Goal: Task Accomplishment & Management: Manage account settings

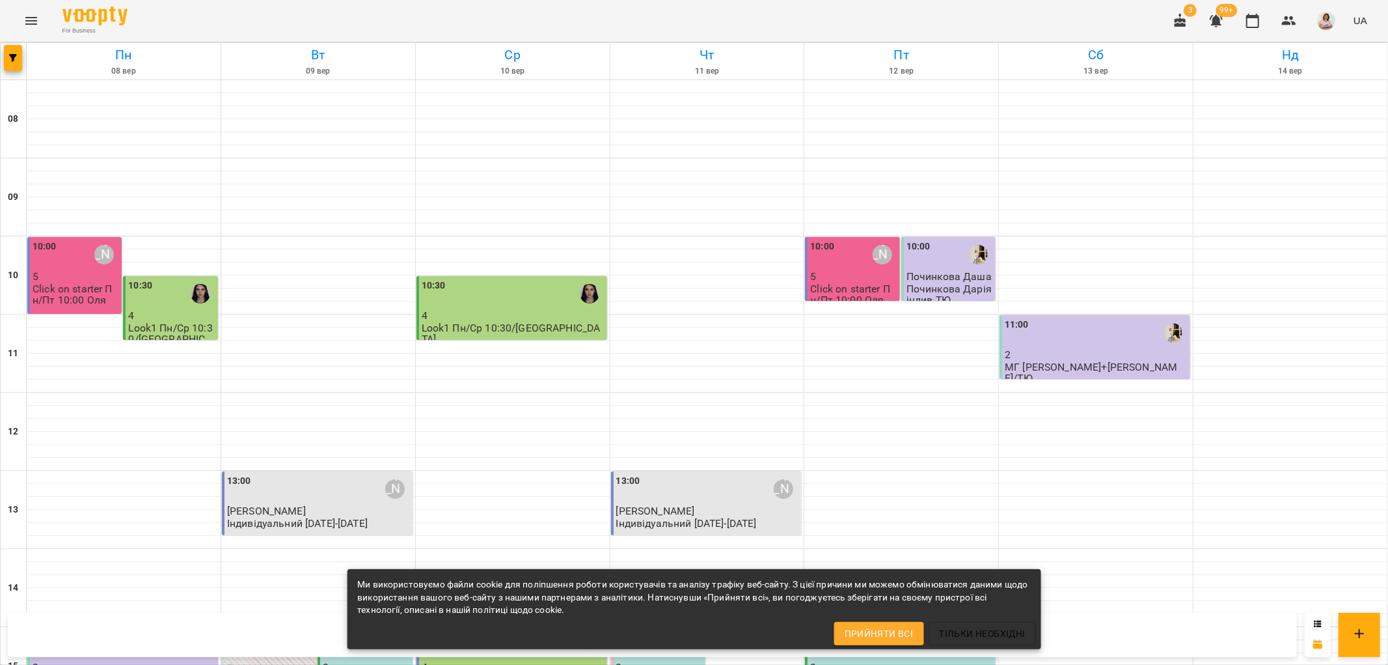
scroll to position [568, 0]
click at [680, 642] on div "Ми використовуємо файли cookie для поліпшення роботи користувачів та аналізу тр…" at bounding box center [694, 609] width 695 height 80
drag, startPoint x: 666, startPoint y: 636, endPoint x: 682, endPoint y: 602, distance: 37.3
click at [666, 633] on div "Ми використовуємо файли cookie для поліпшення роботи користувачів та аналізу тр…" at bounding box center [694, 609] width 695 height 80
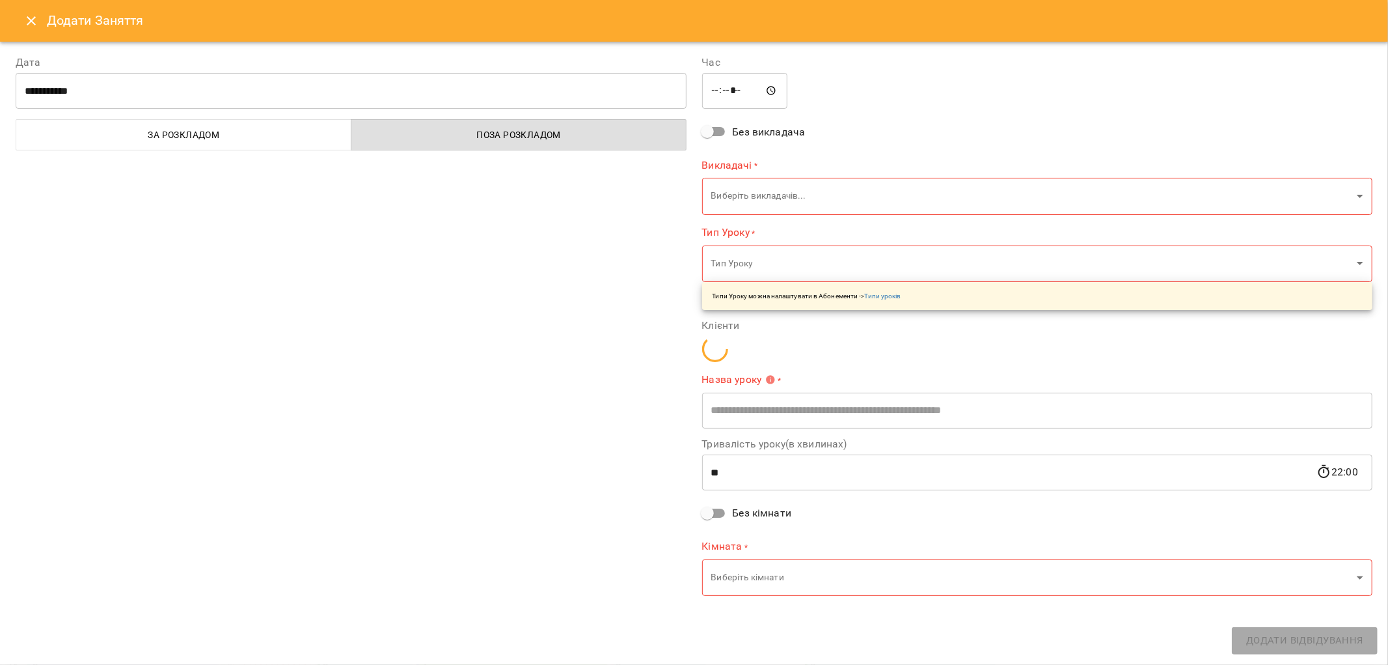
type input "**********"
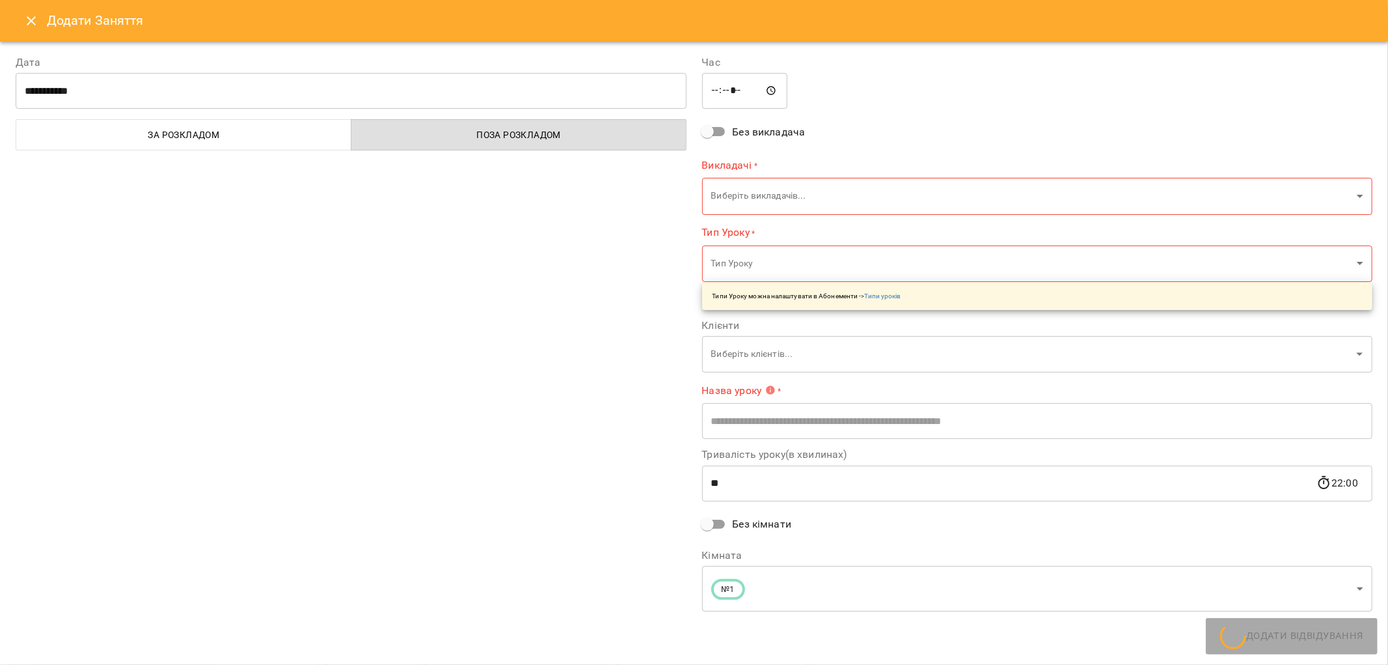
click at [31, 14] on icon "Close" at bounding box center [31, 21] width 16 height 16
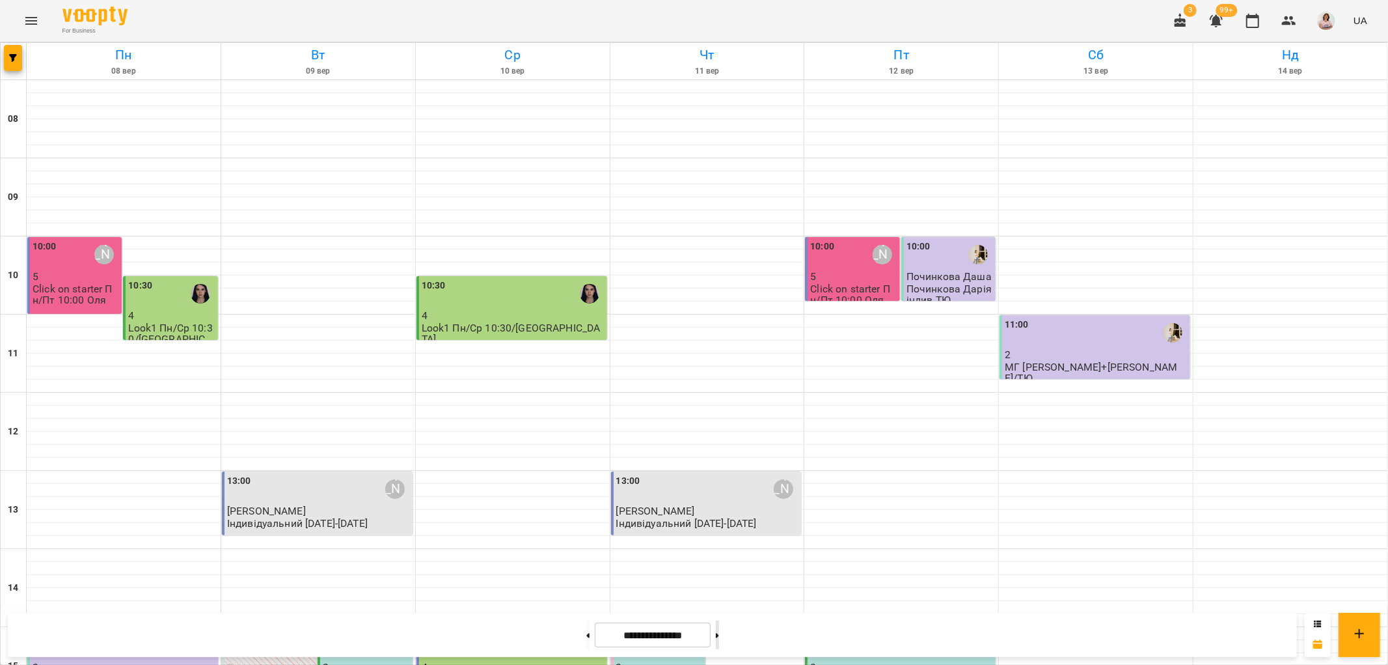
click at [719, 635] on icon at bounding box center [717, 635] width 3 height 5
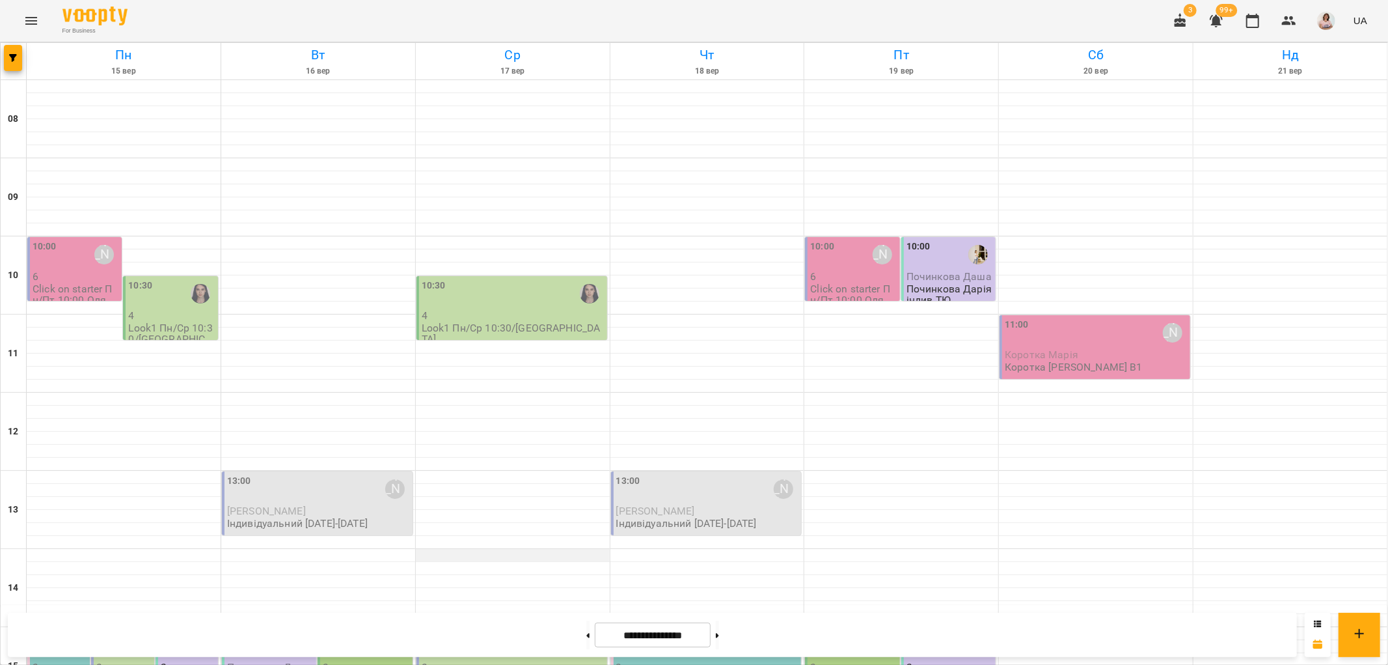
scroll to position [289, 0]
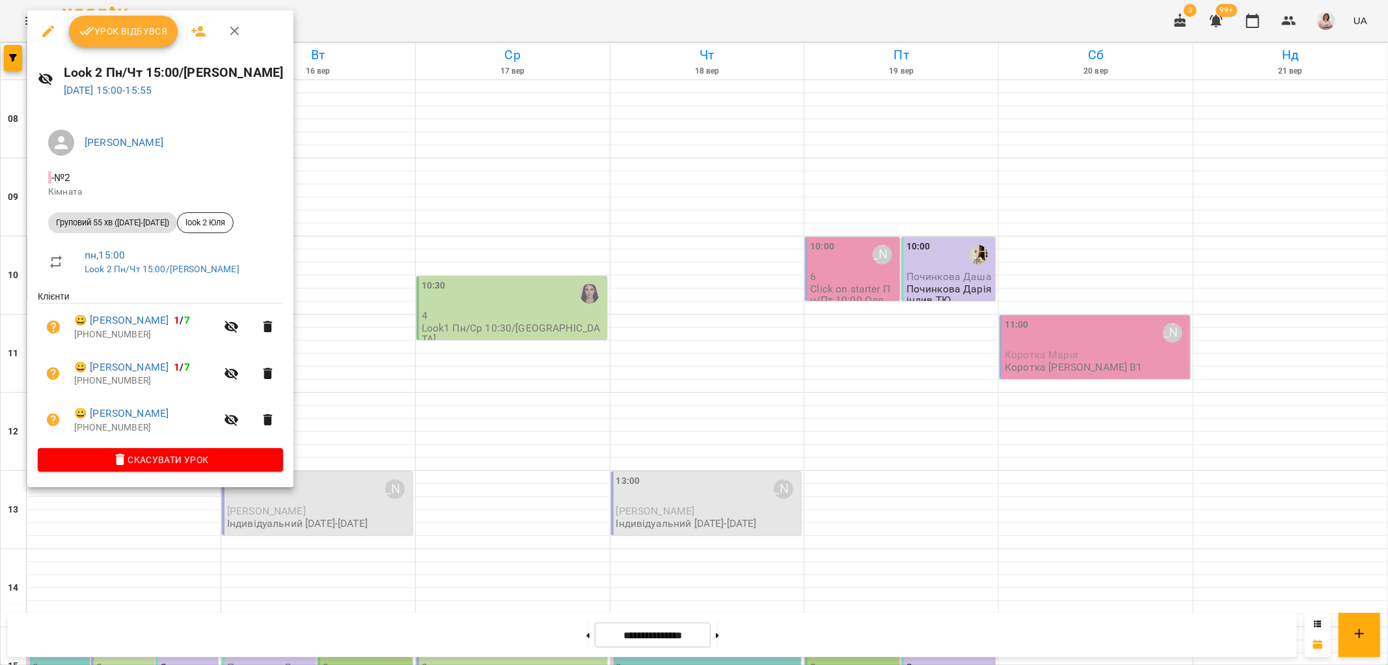
click at [348, 348] on div at bounding box center [694, 332] width 1388 height 665
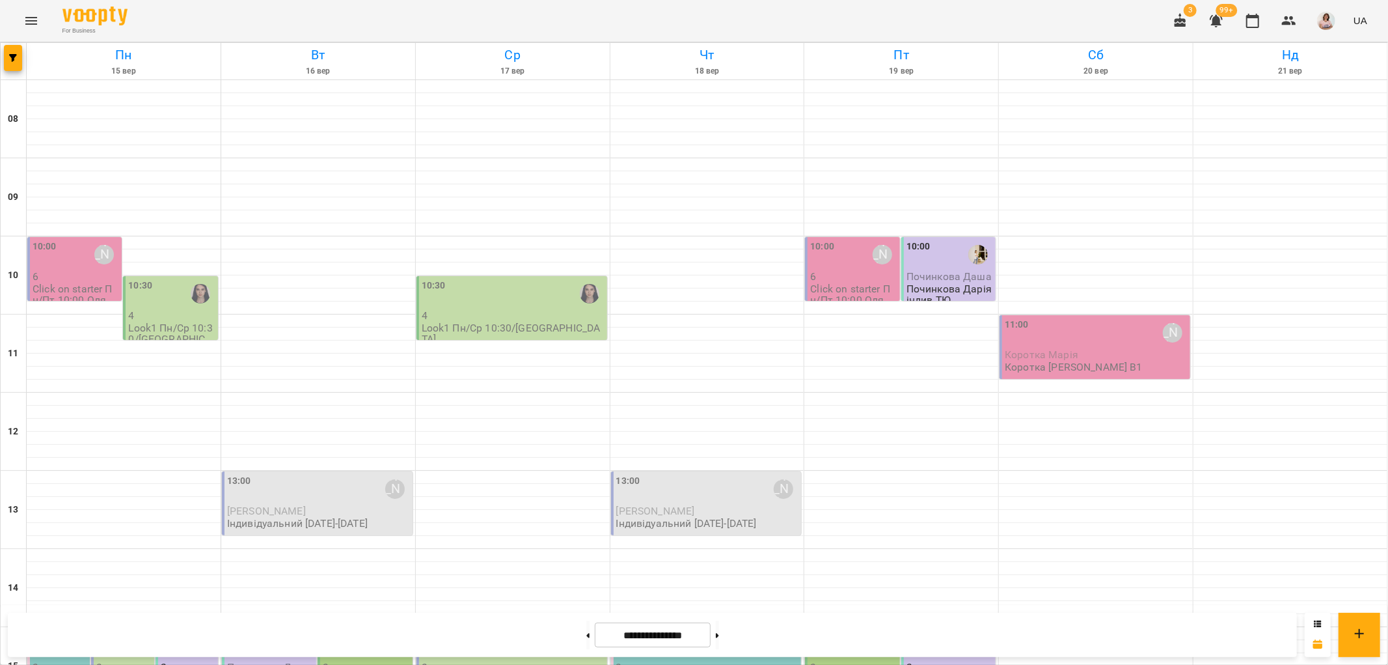
click at [122, 661] on p "3" at bounding box center [123, 666] width 55 height 11
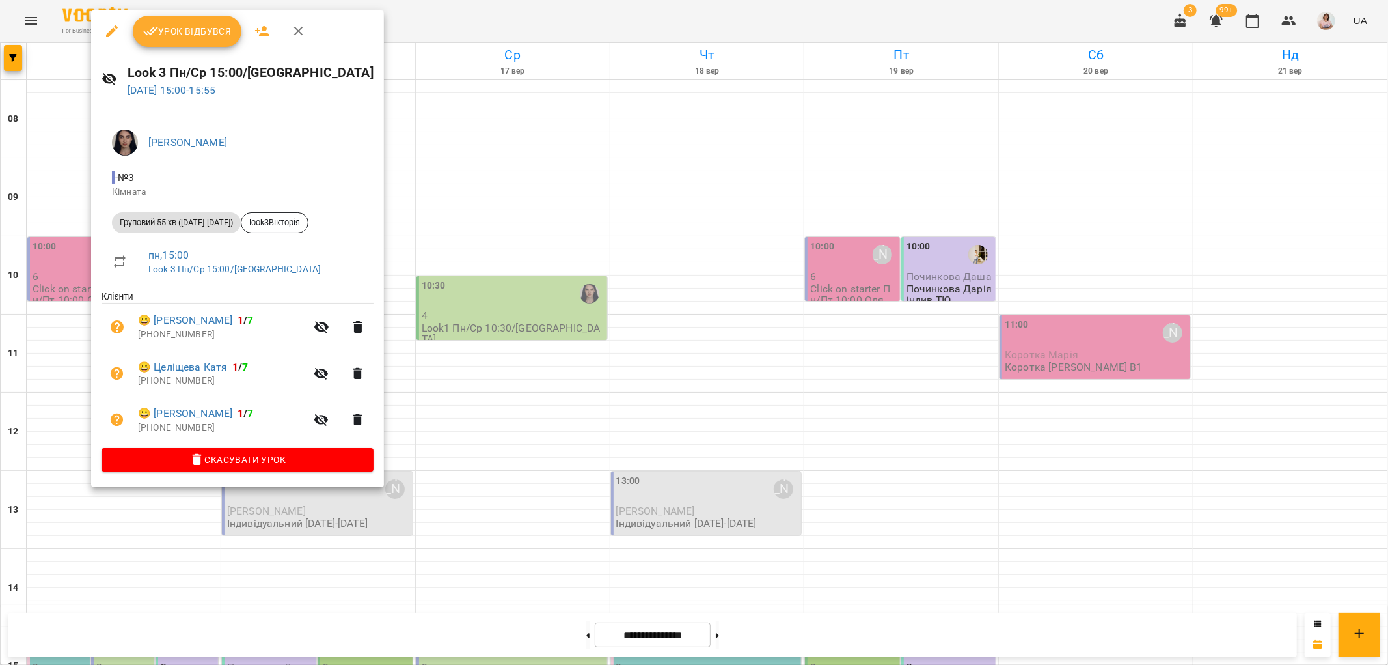
click at [531, 405] on div at bounding box center [694, 332] width 1388 height 665
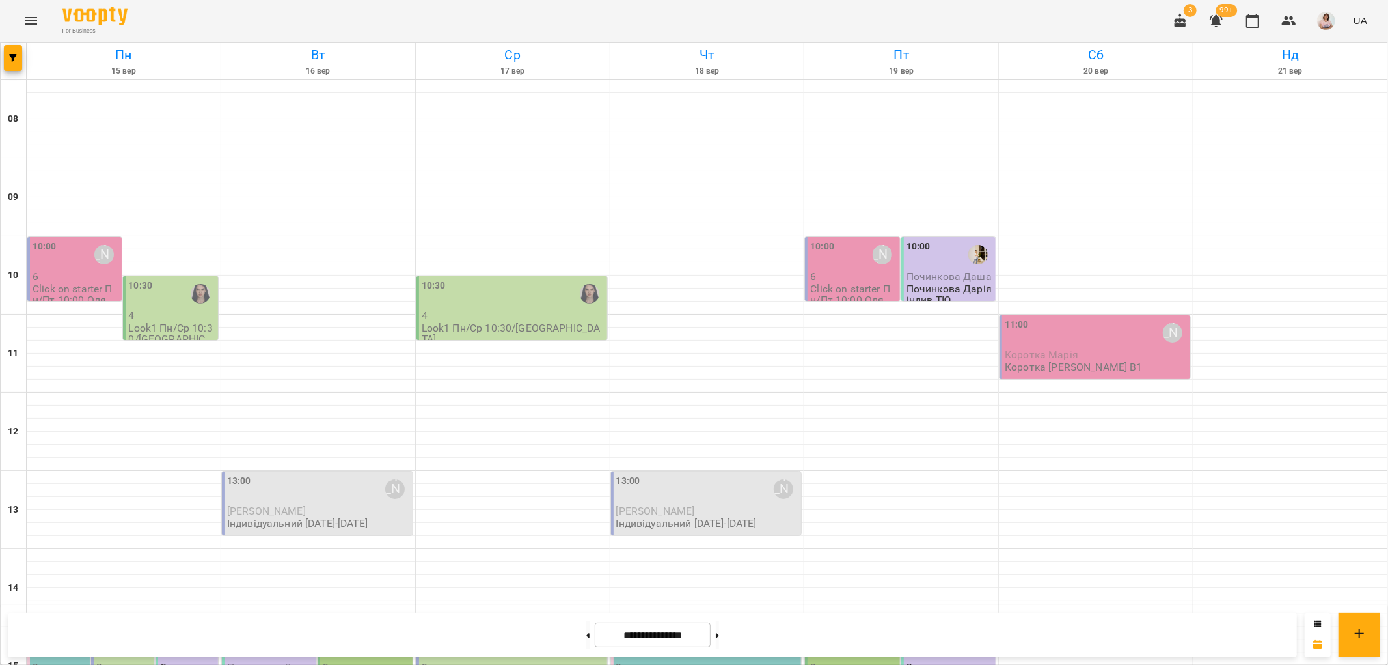
click at [189, 661] on p "2" at bounding box center [188, 666] width 55 height 11
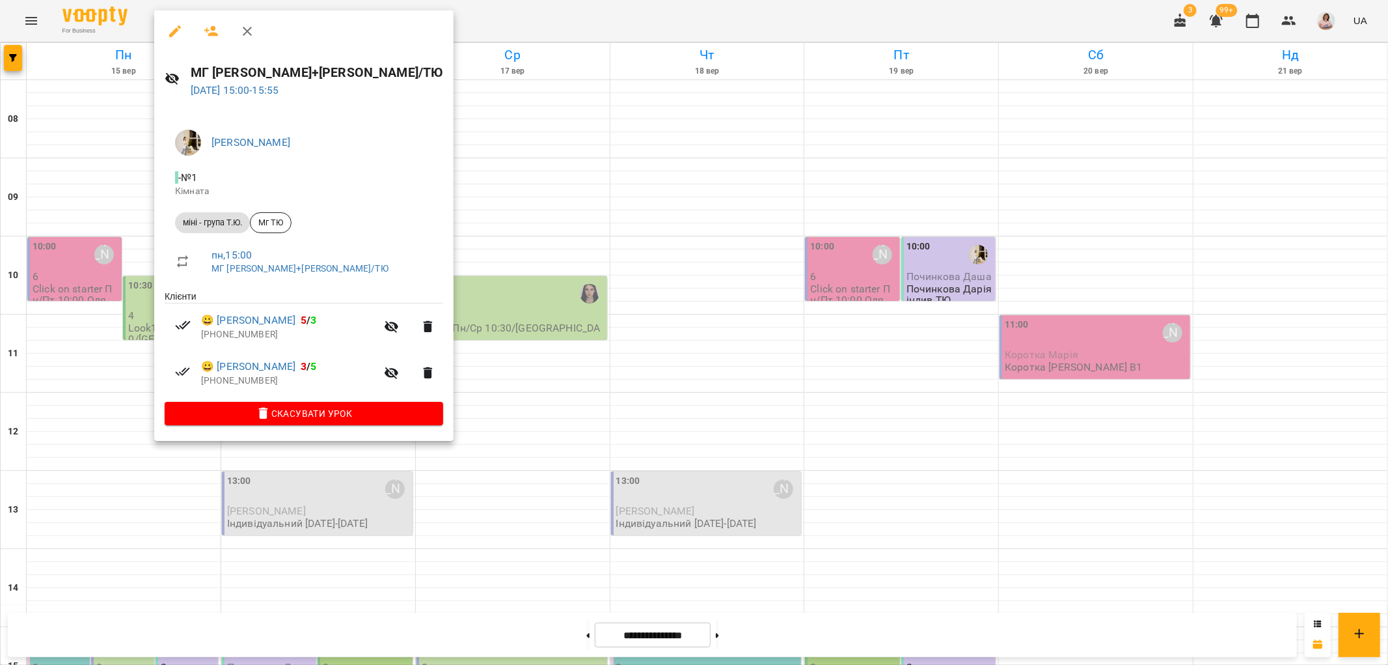
click at [496, 375] on div at bounding box center [694, 332] width 1388 height 665
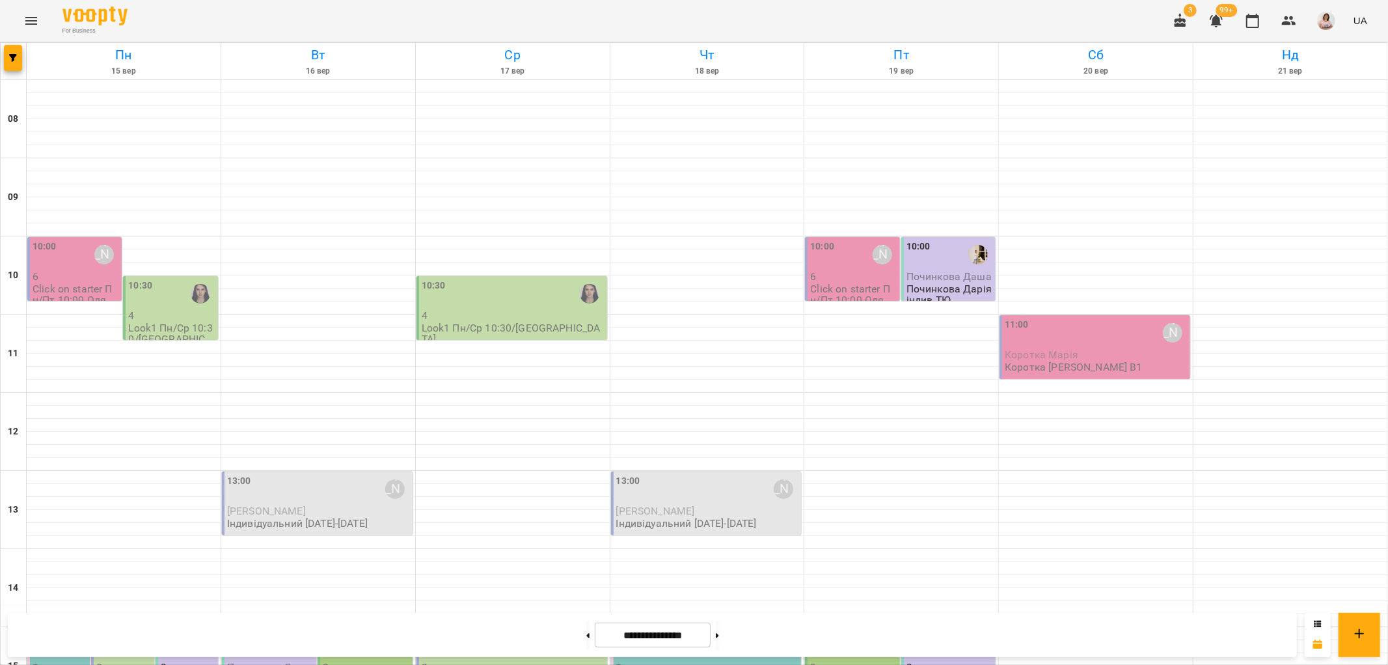
scroll to position [434, 0]
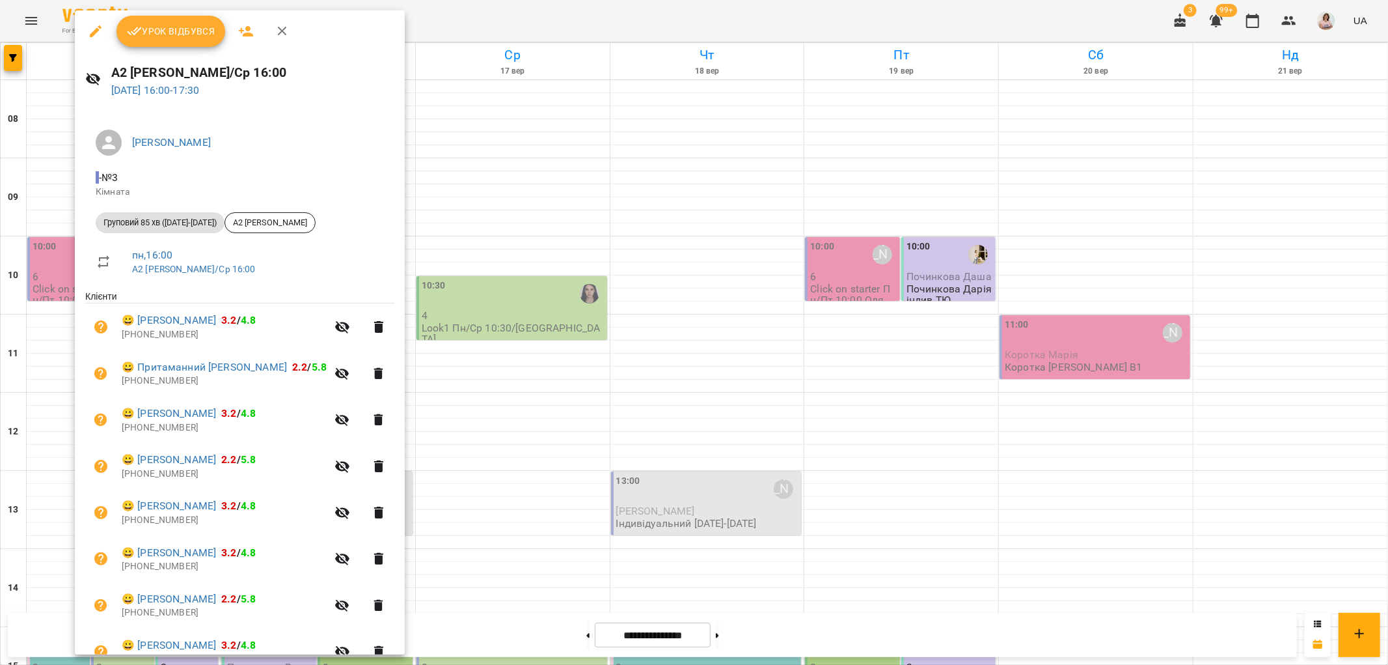
click at [568, 352] on div at bounding box center [694, 332] width 1388 height 665
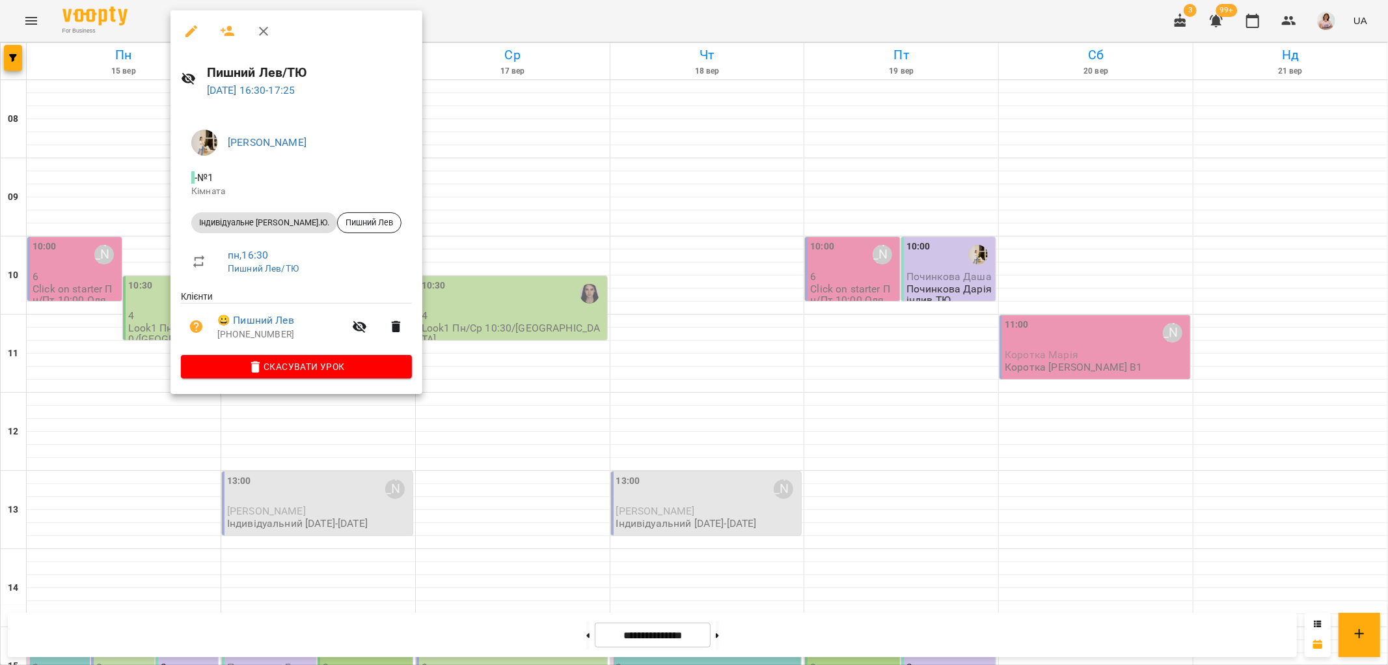
click at [717, 231] on div at bounding box center [694, 332] width 1388 height 665
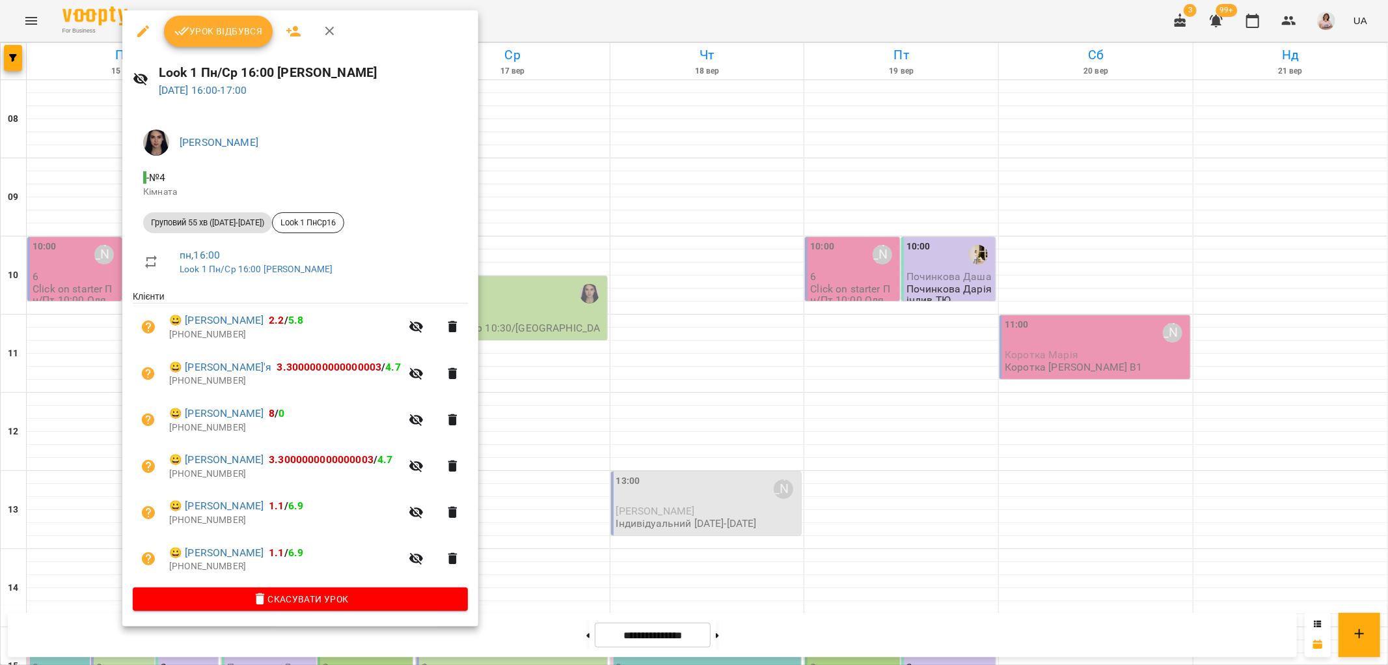
click at [525, 305] on div at bounding box center [694, 332] width 1388 height 665
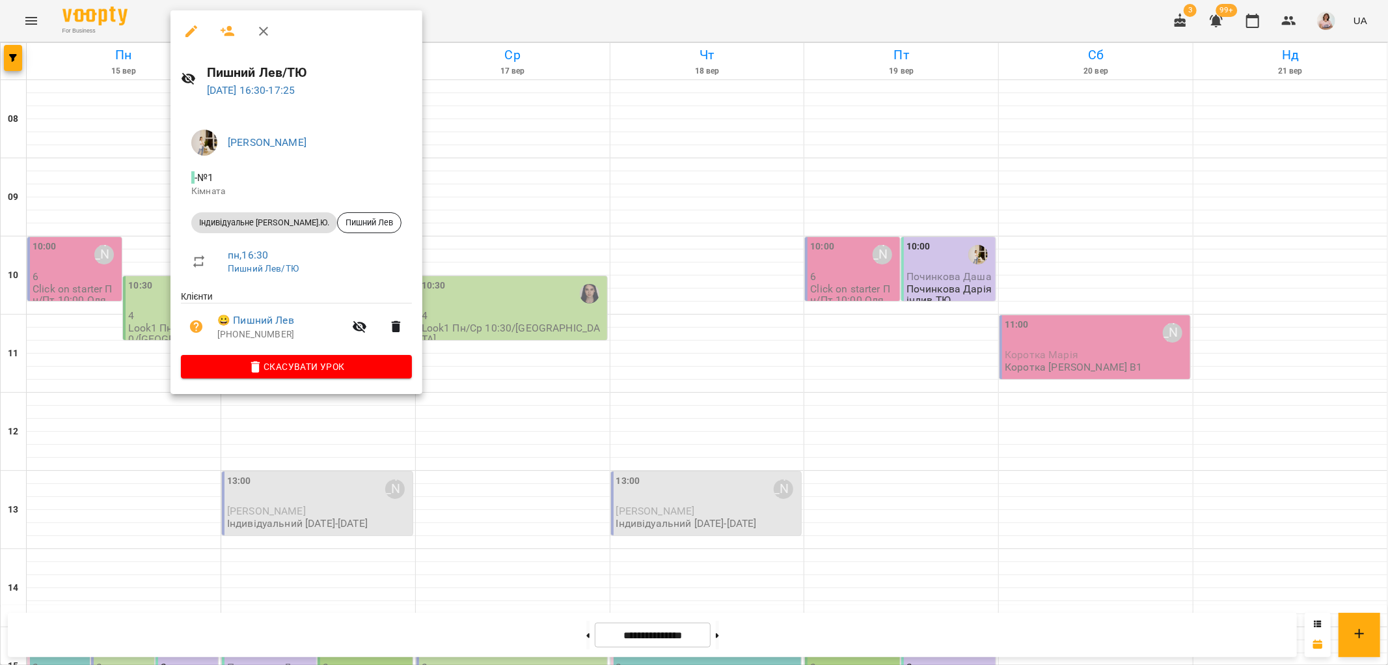
click at [476, 243] on div at bounding box center [694, 332] width 1388 height 665
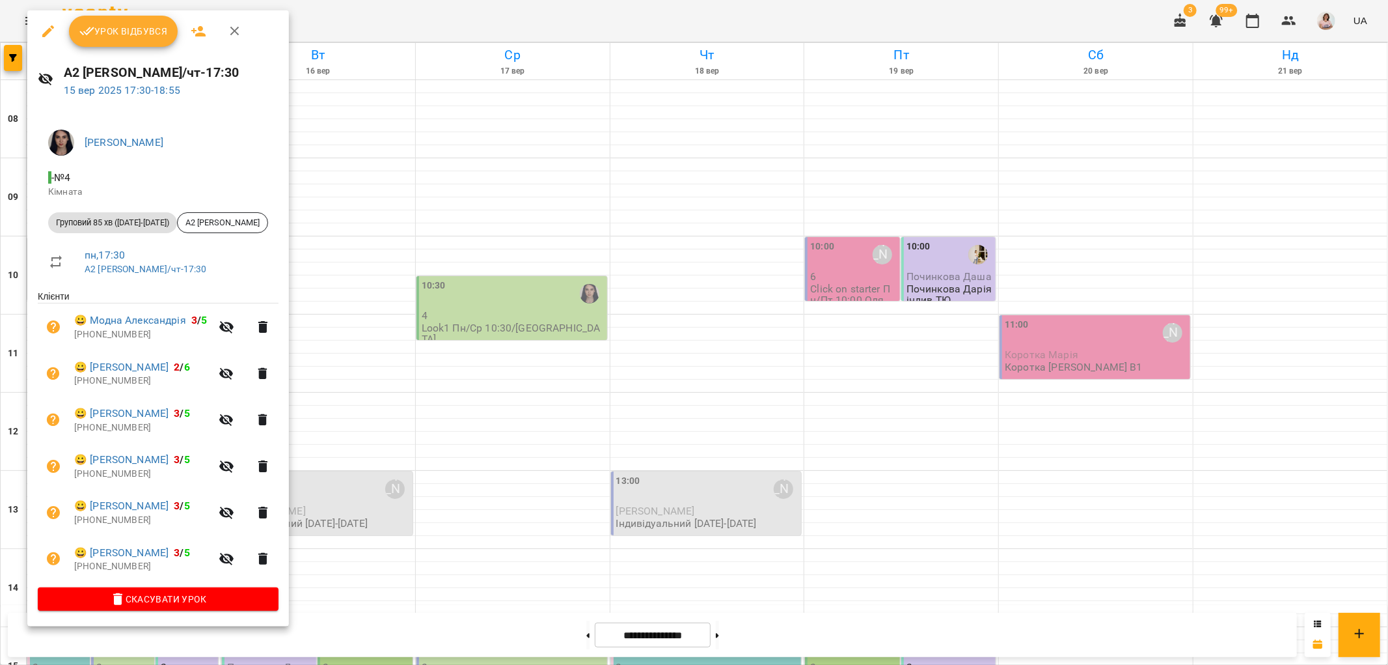
click at [477, 426] on div at bounding box center [694, 332] width 1388 height 665
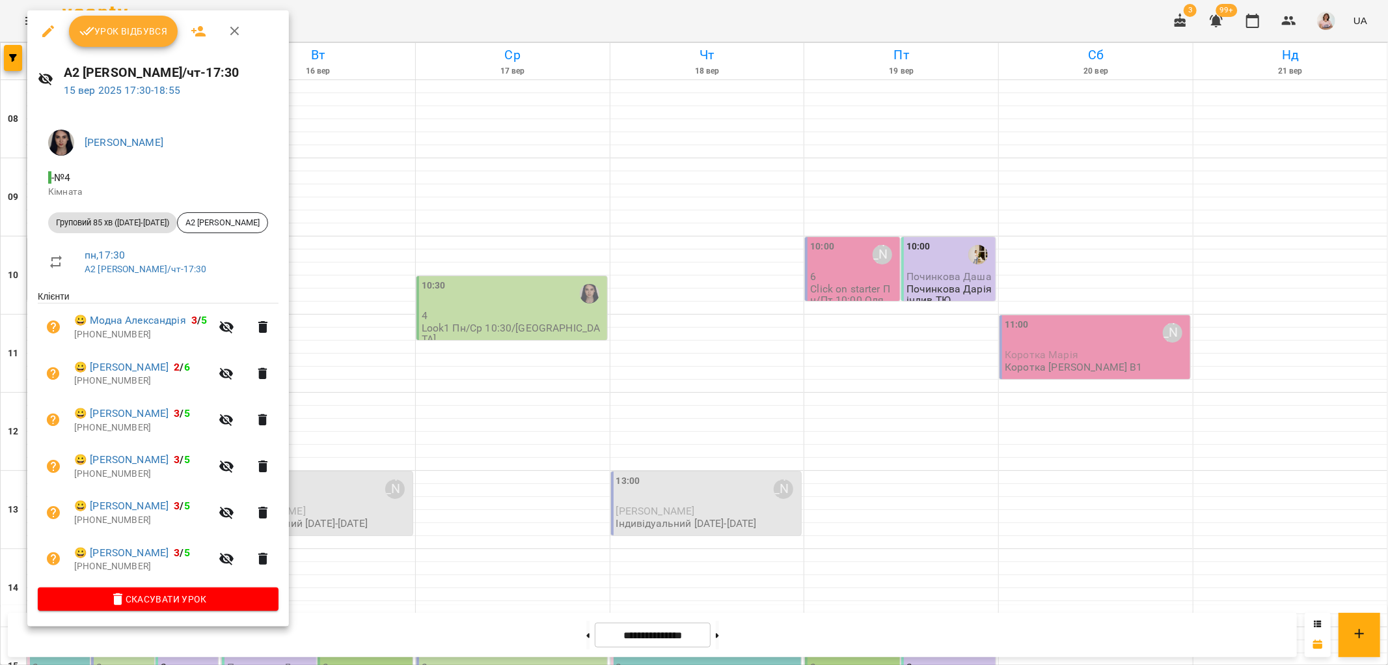
click at [519, 206] on div at bounding box center [694, 332] width 1388 height 665
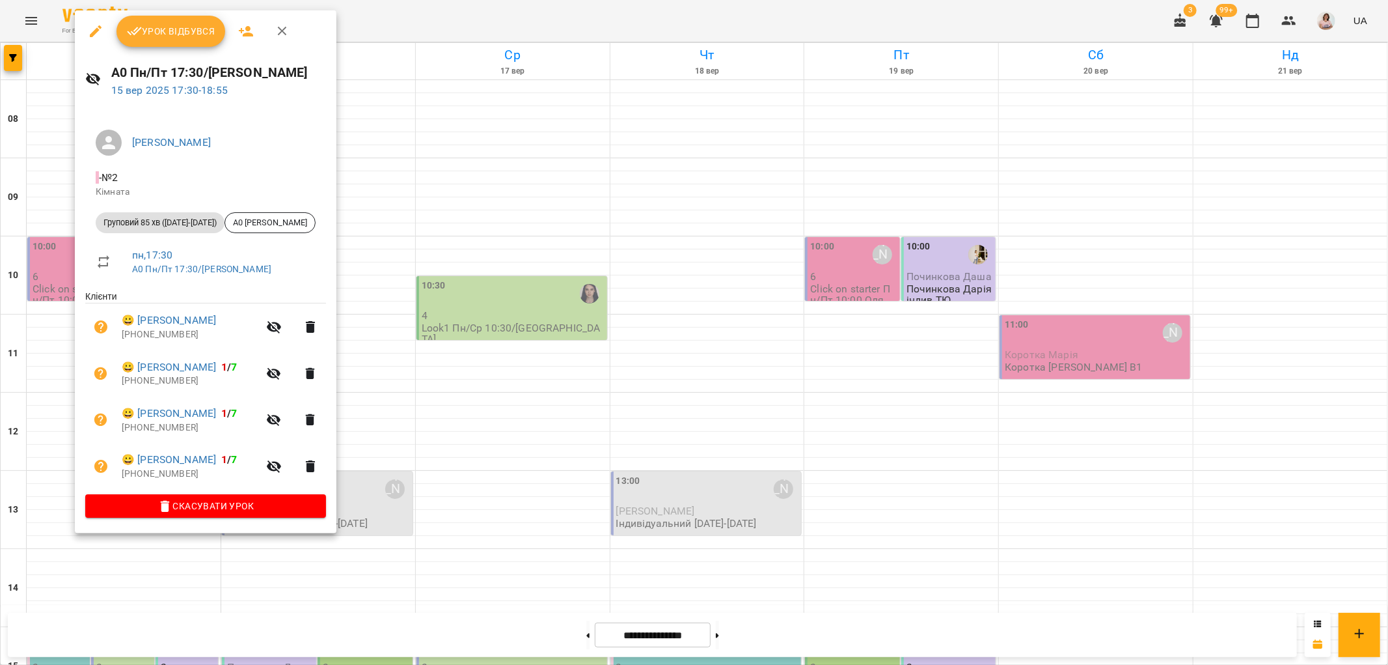
click at [550, 425] on div at bounding box center [694, 332] width 1388 height 665
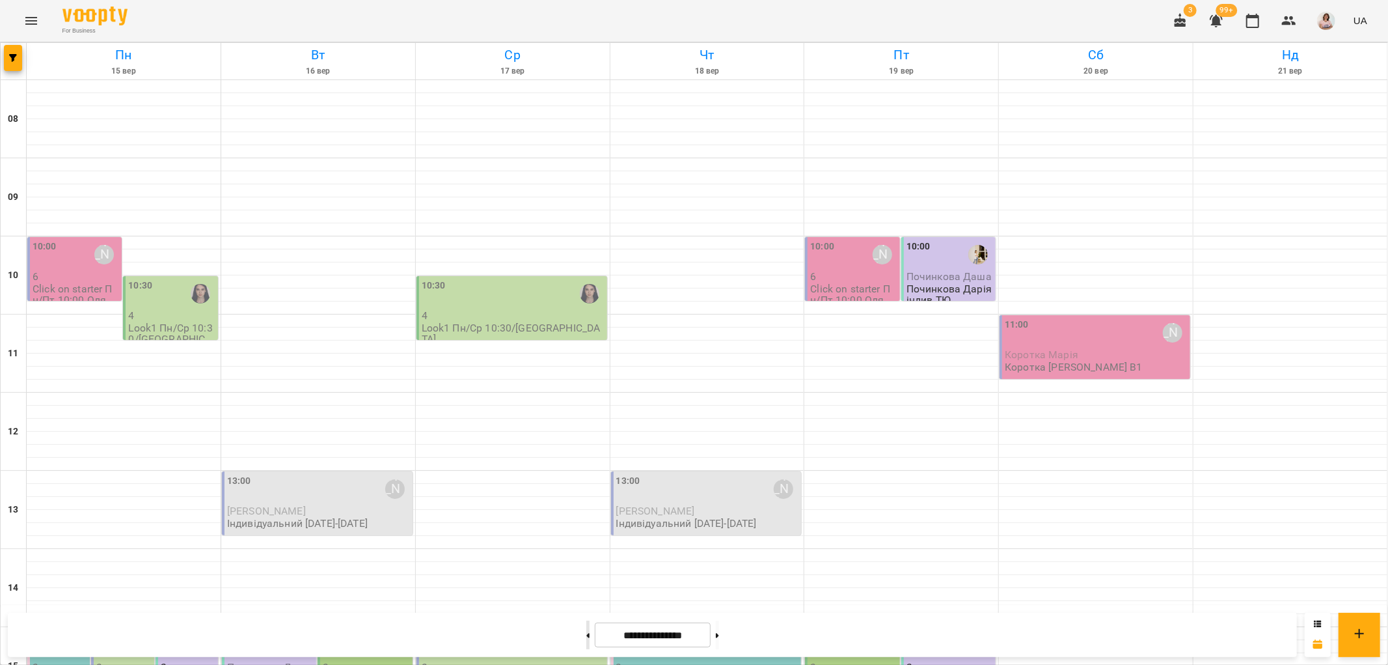
click at [586, 639] on button at bounding box center [587, 634] width 3 height 29
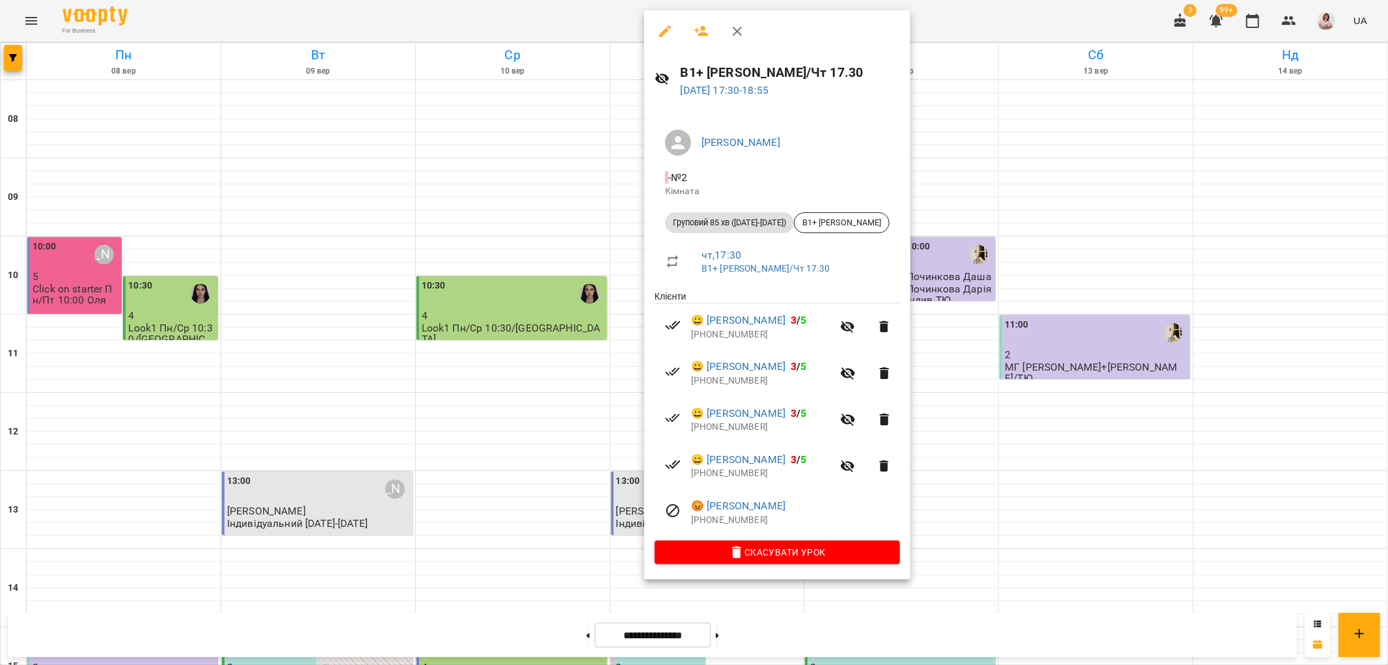
click at [967, 452] on div at bounding box center [694, 332] width 1388 height 665
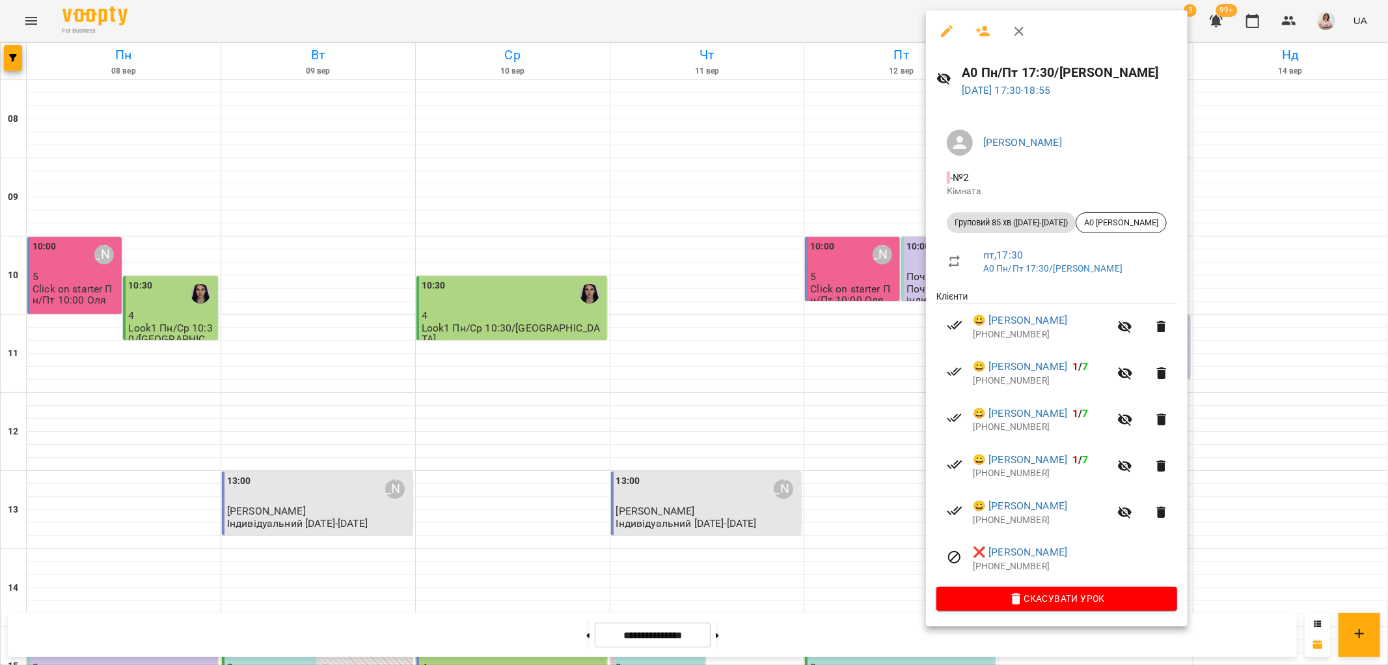
click at [870, 450] on div at bounding box center [694, 332] width 1388 height 665
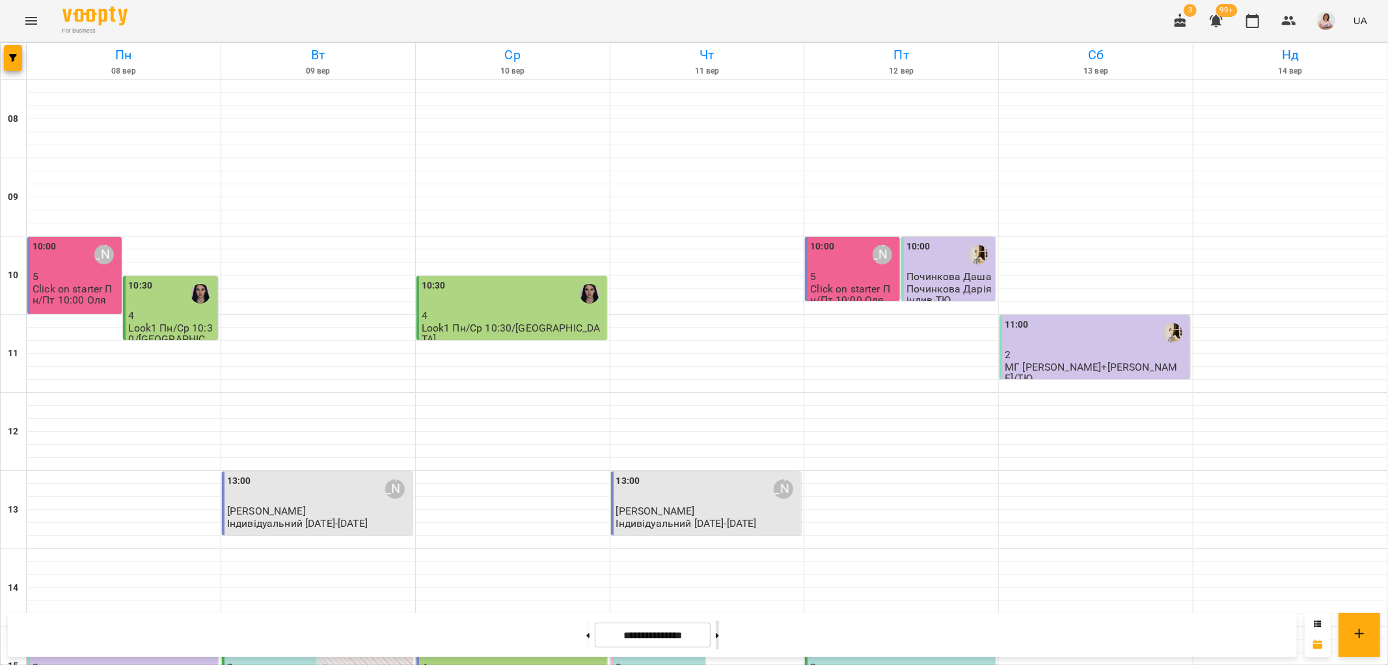
click at [719, 634] on icon at bounding box center [717, 635] width 3 height 5
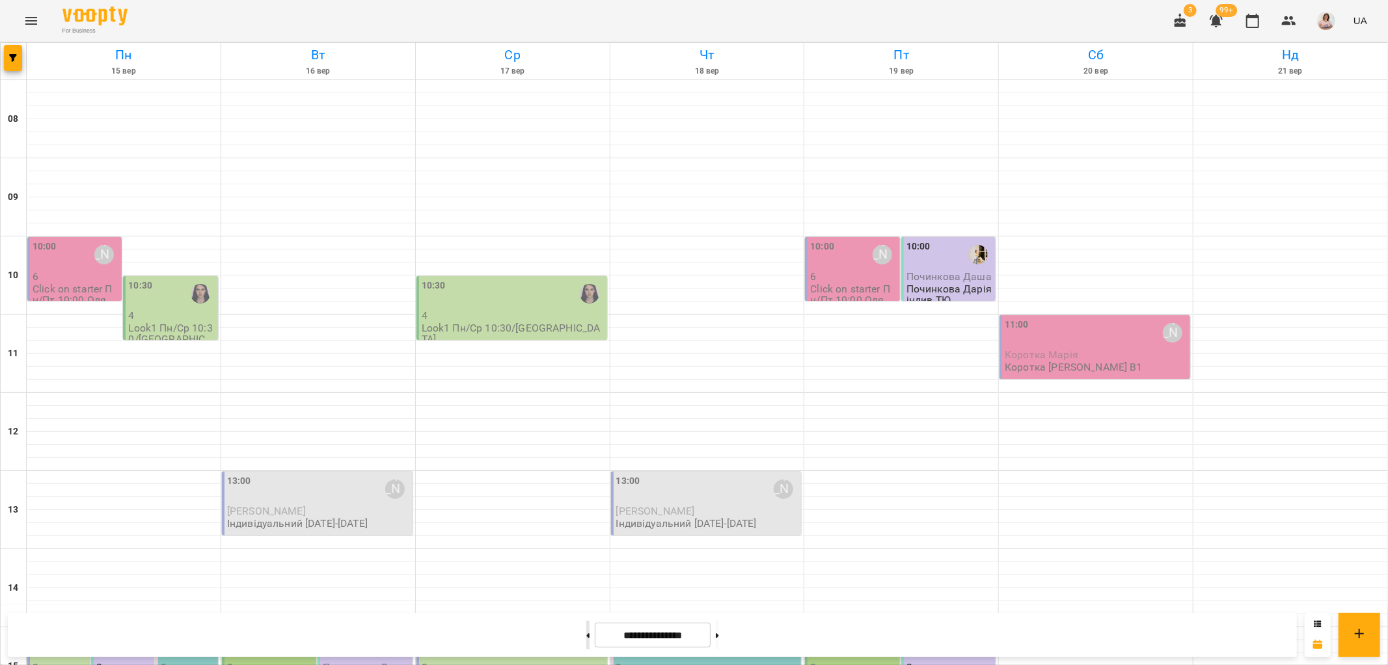
click at [586, 635] on button at bounding box center [587, 634] width 3 height 29
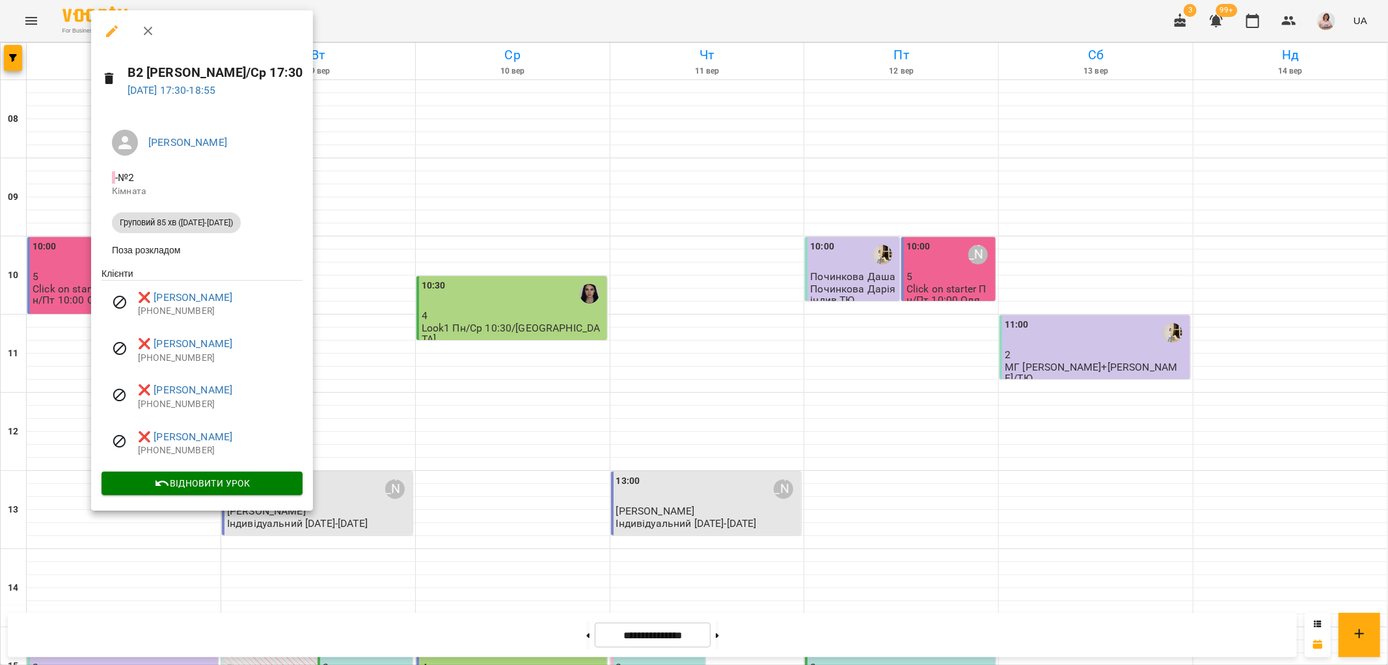
click at [472, 445] on div at bounding box center [694, 332] width 1388 height 665
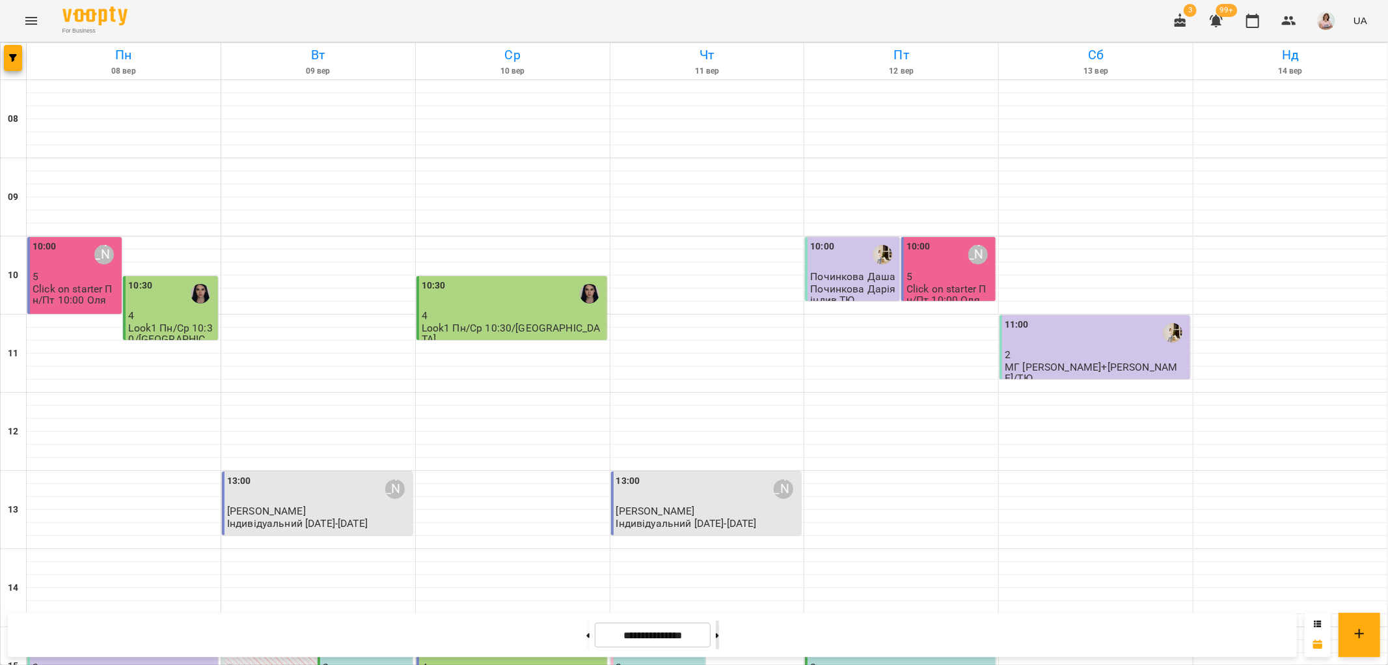
click at [719, 635] on button at bounding box center [717, 634] width 3 height 29
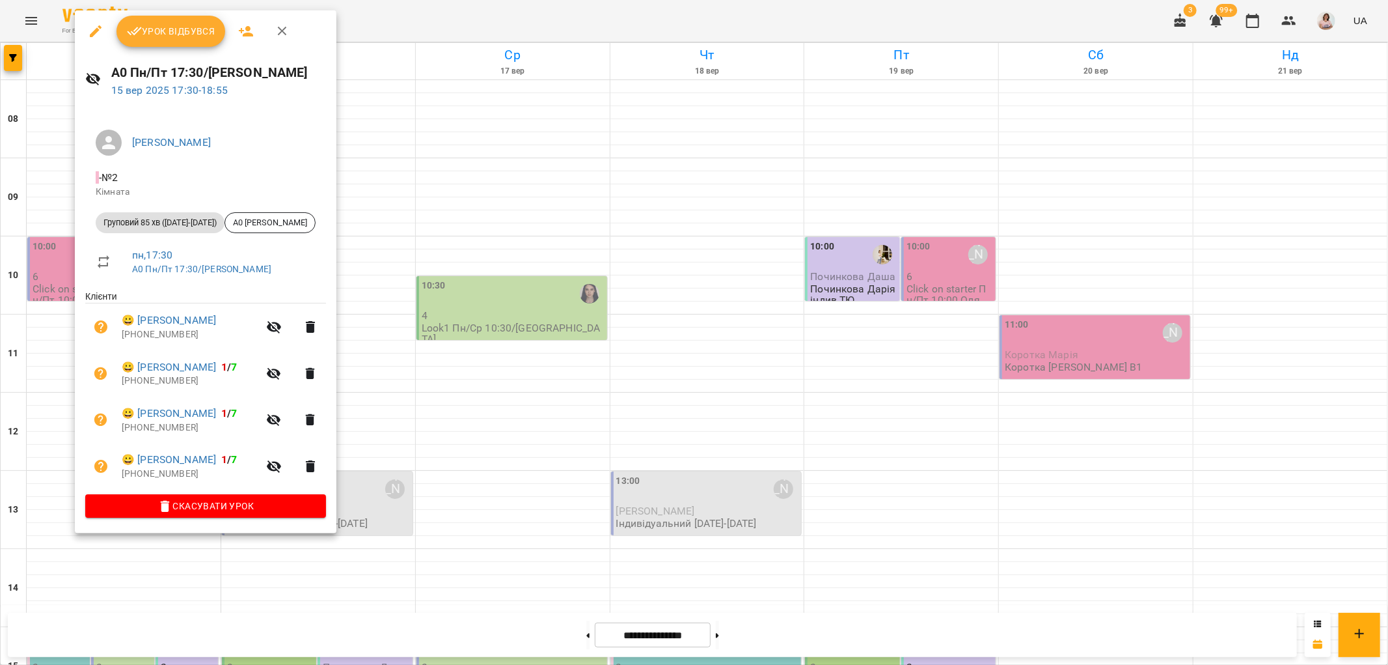
click at [557, 348] on div at bounding box center [694, 332] width 1388 height 665
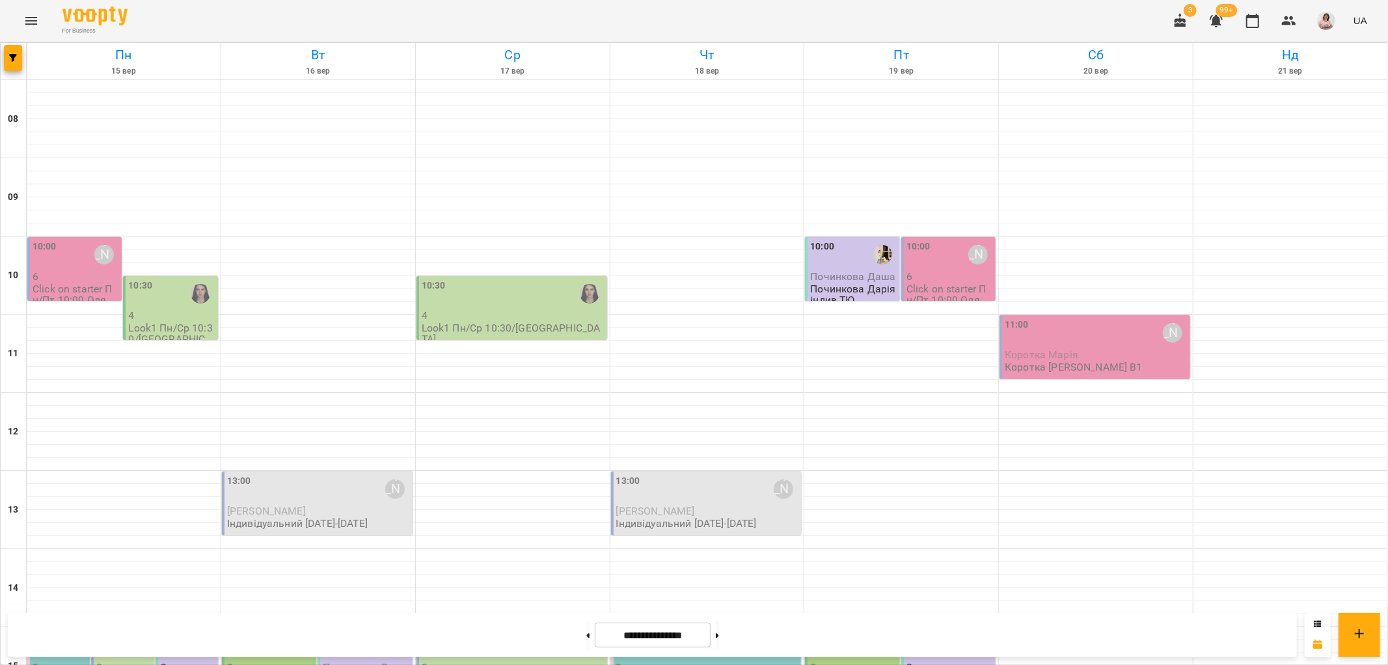
scroll to position [568, 0]
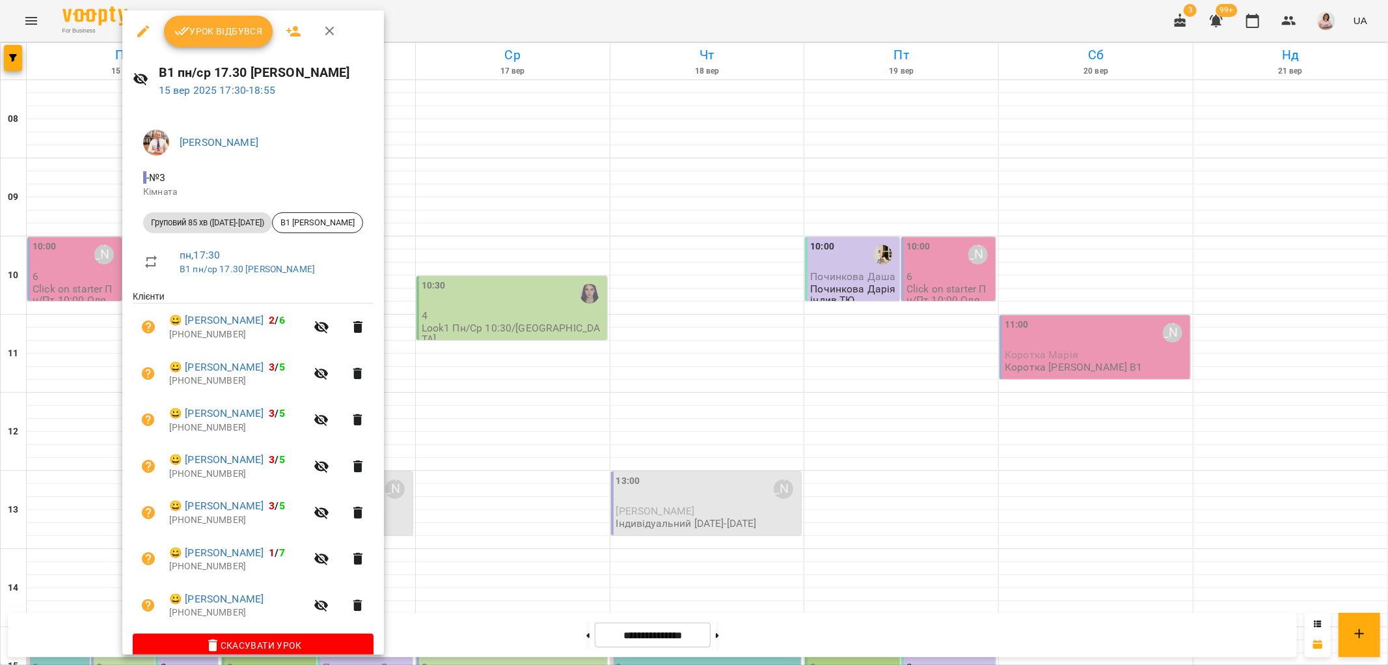
click at [564, 306] on div at bounding box center [694, 332] width 1388 height 665
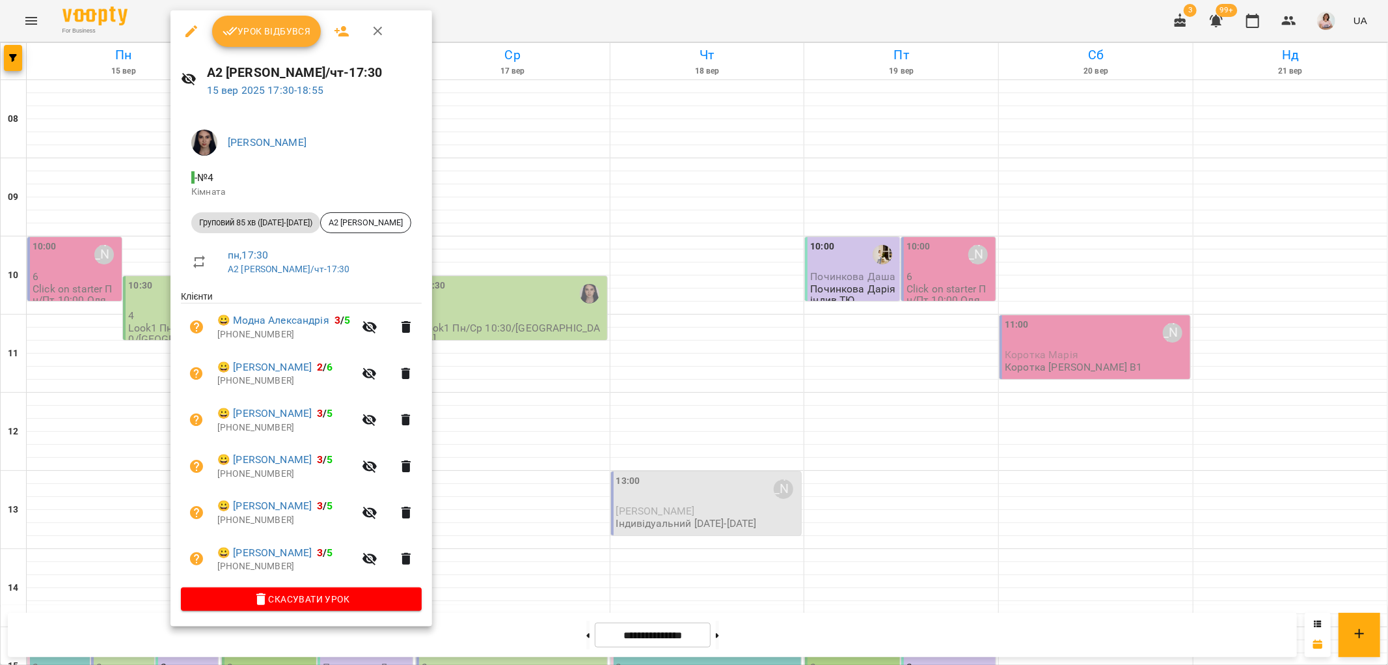
click at [124, 404] on div at bounding box center [694, 332] width 1388 height 665
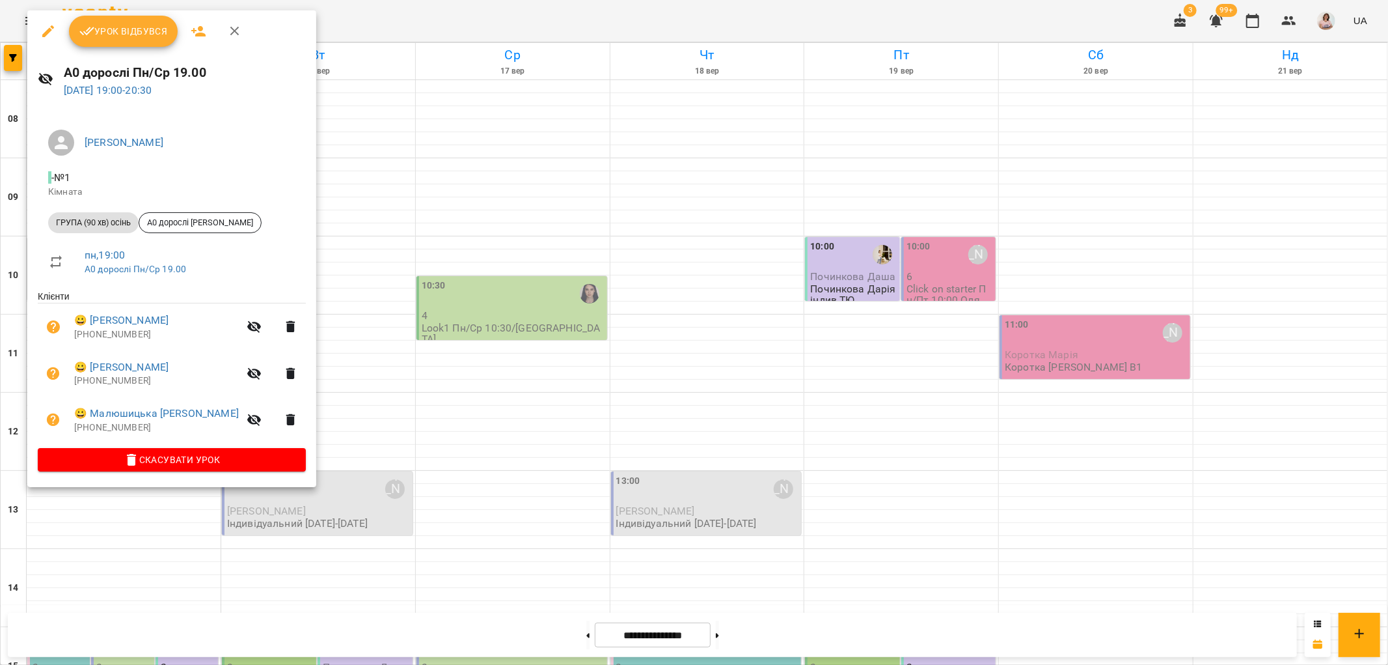
click at [476, 304] on div at bounding box center [694, 332] width 1388 height 665
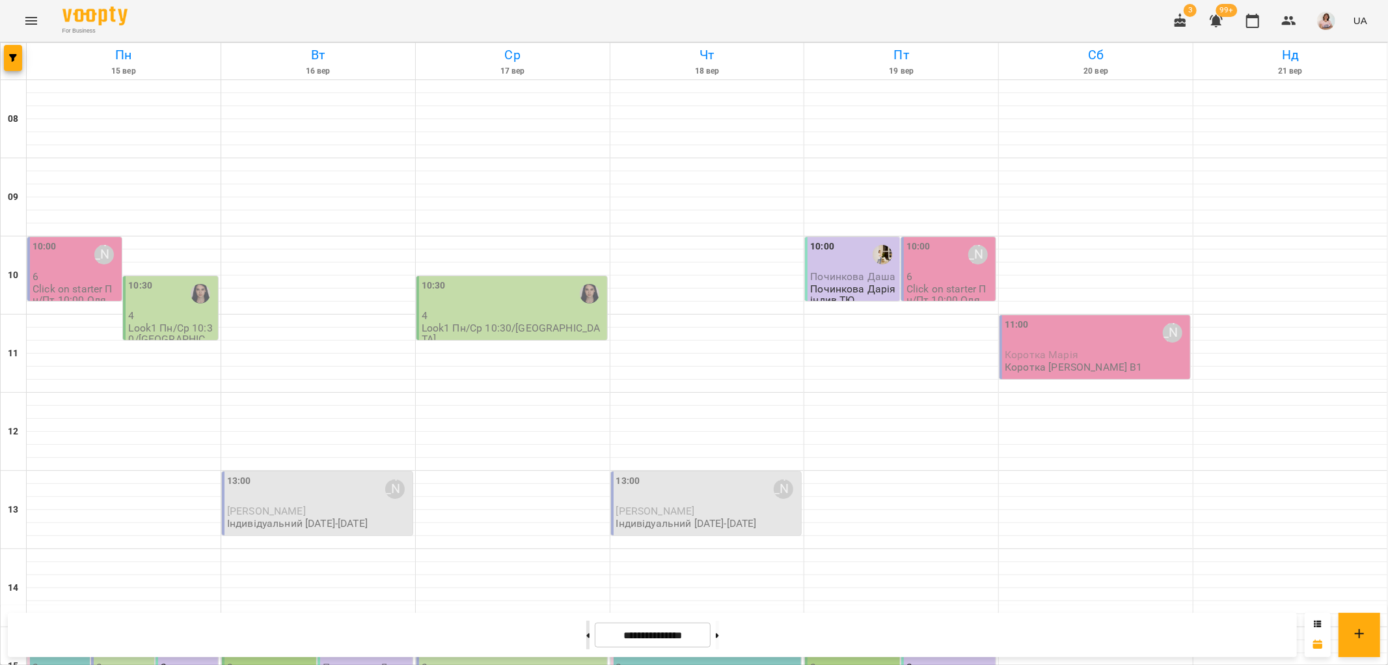
click at [586, 636] on button at bounding box center [587, 634] width 3 height 29
type input "**********"
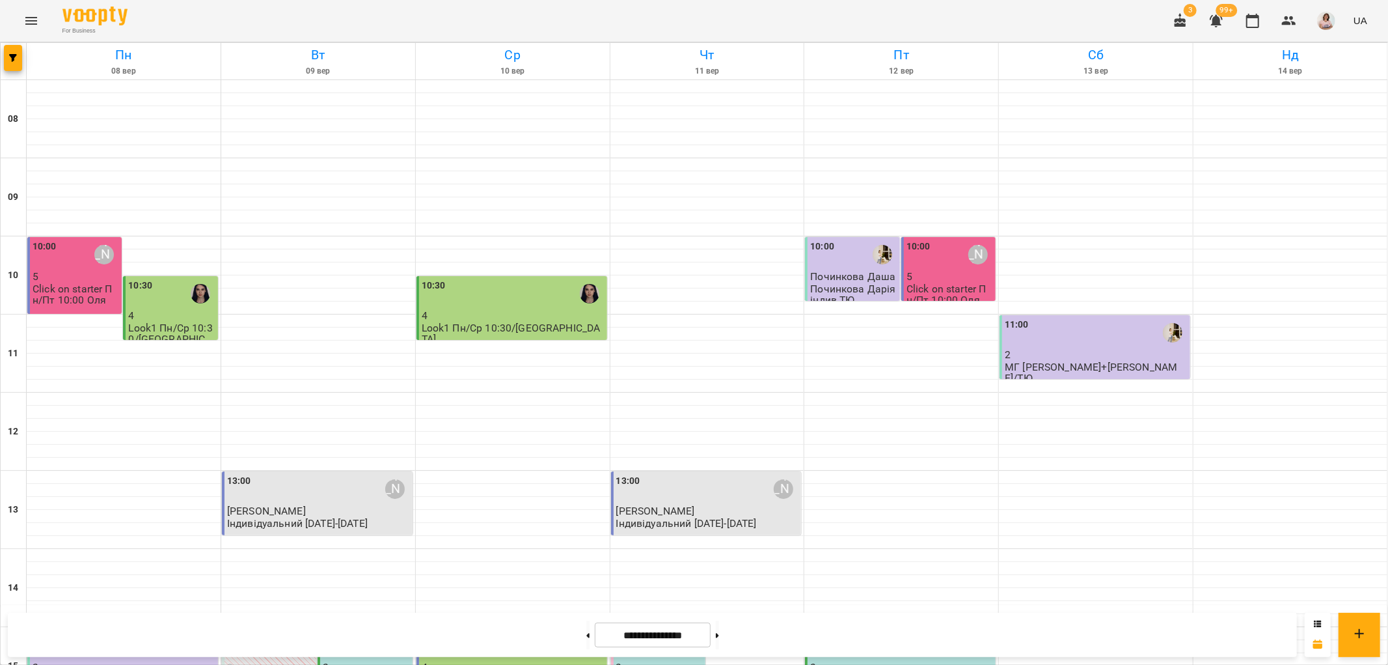
scroll to position [423, 0]
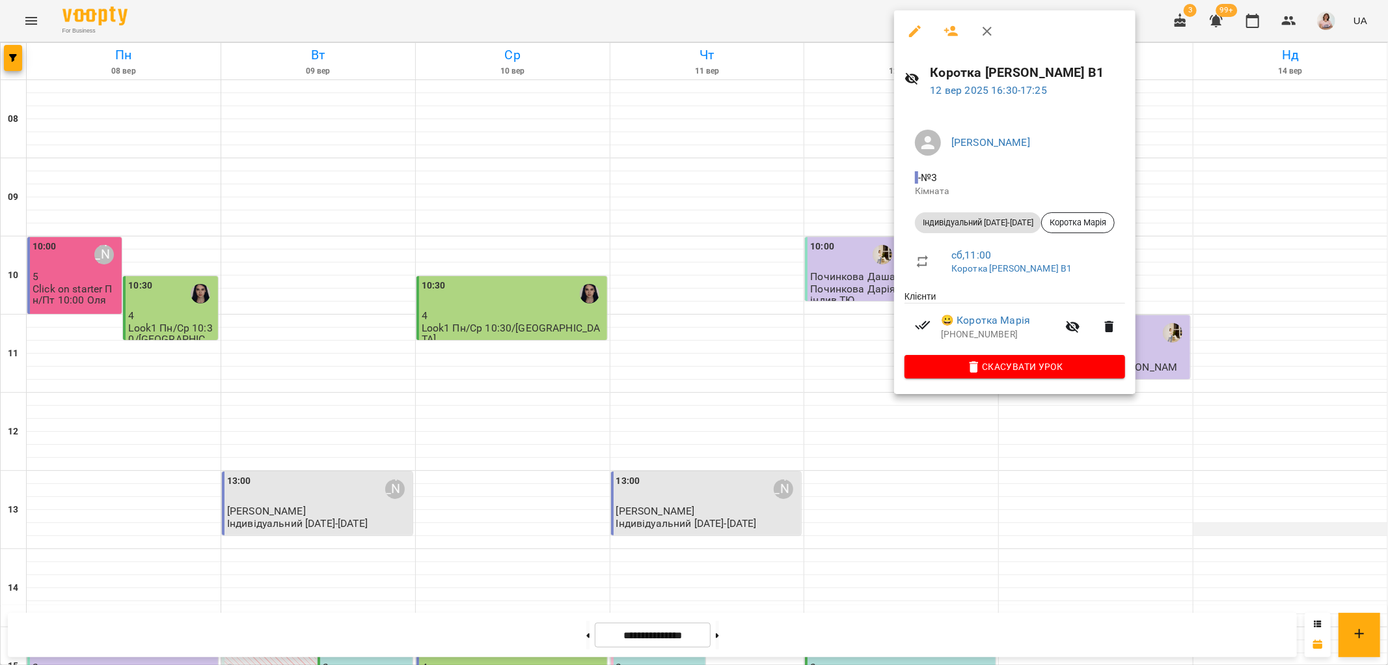
drag, startPoint x: 1207, startPoint y: 179, endPoint x: 1206, endPoint y: 111, distance: 68.4
click at [1207, 178] on div at bounding box center [694, 332] width 1388 height 665
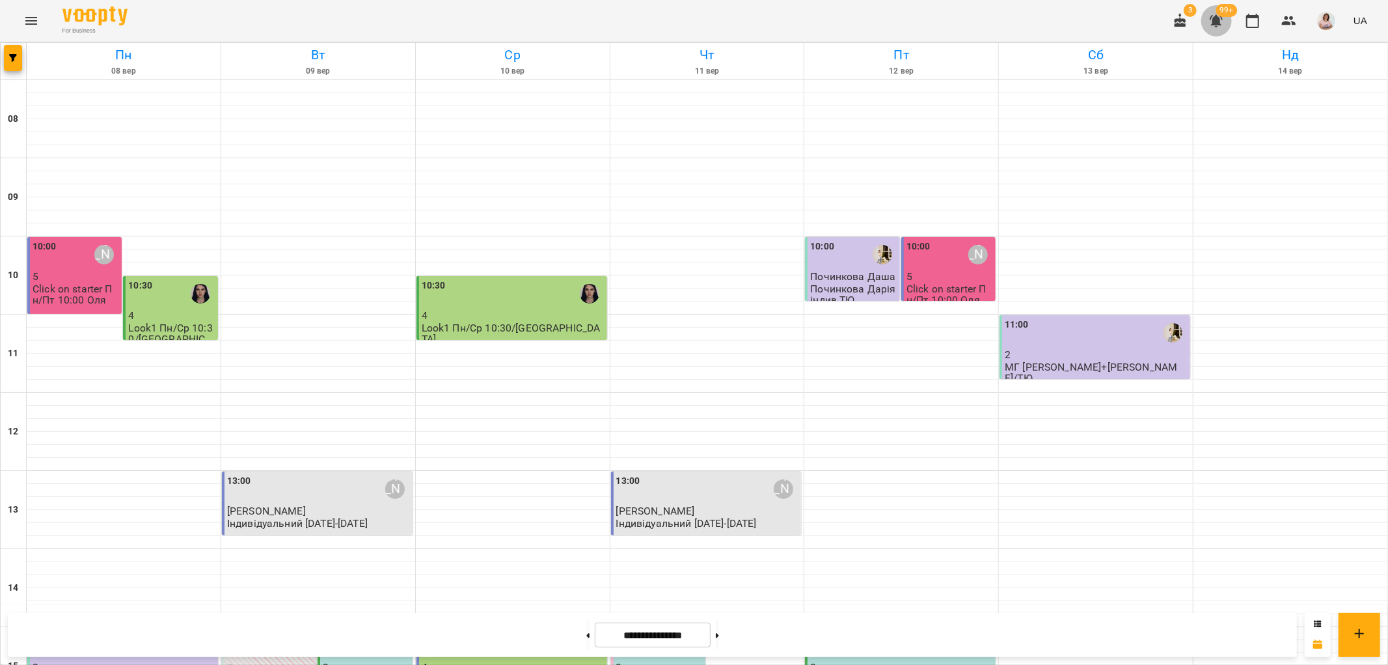
click at [1217, 16] on icon "button" at bounding box center [1216, 21] width 13 height 12
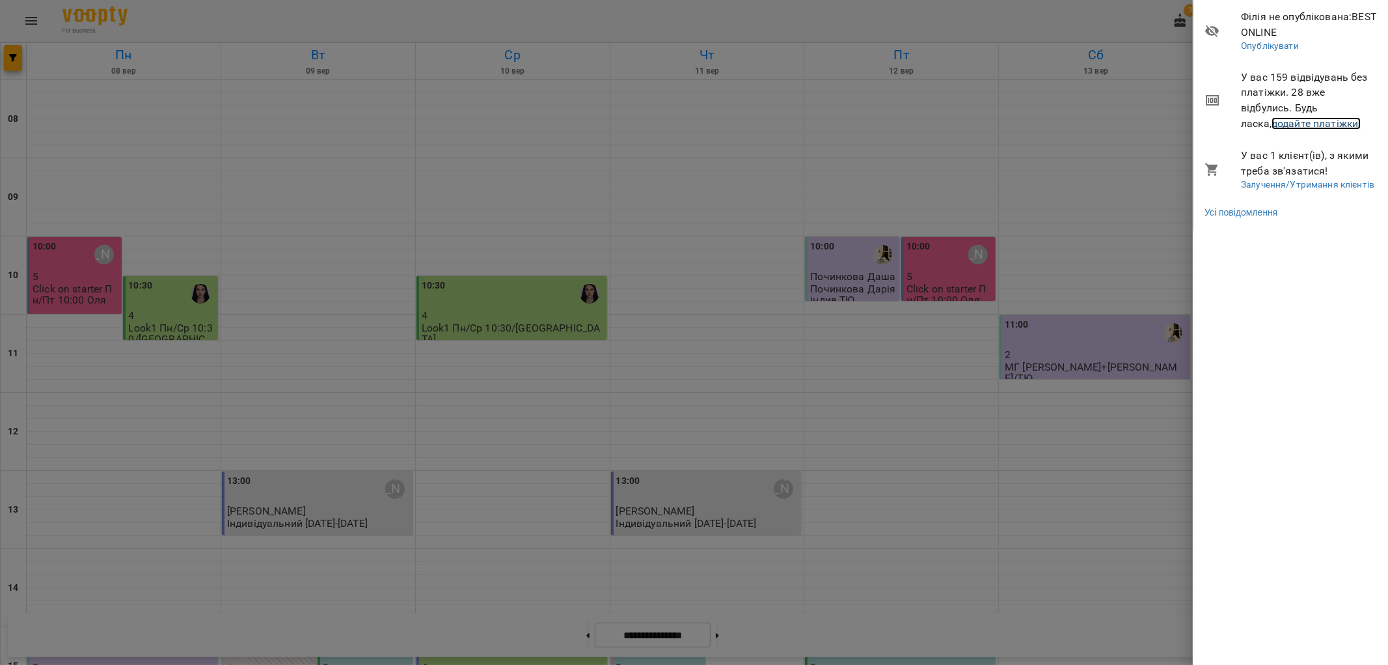
click at [1279, 120] on link "додайте платіжки!" at bounding box center [1317, 123] width 90 height 12
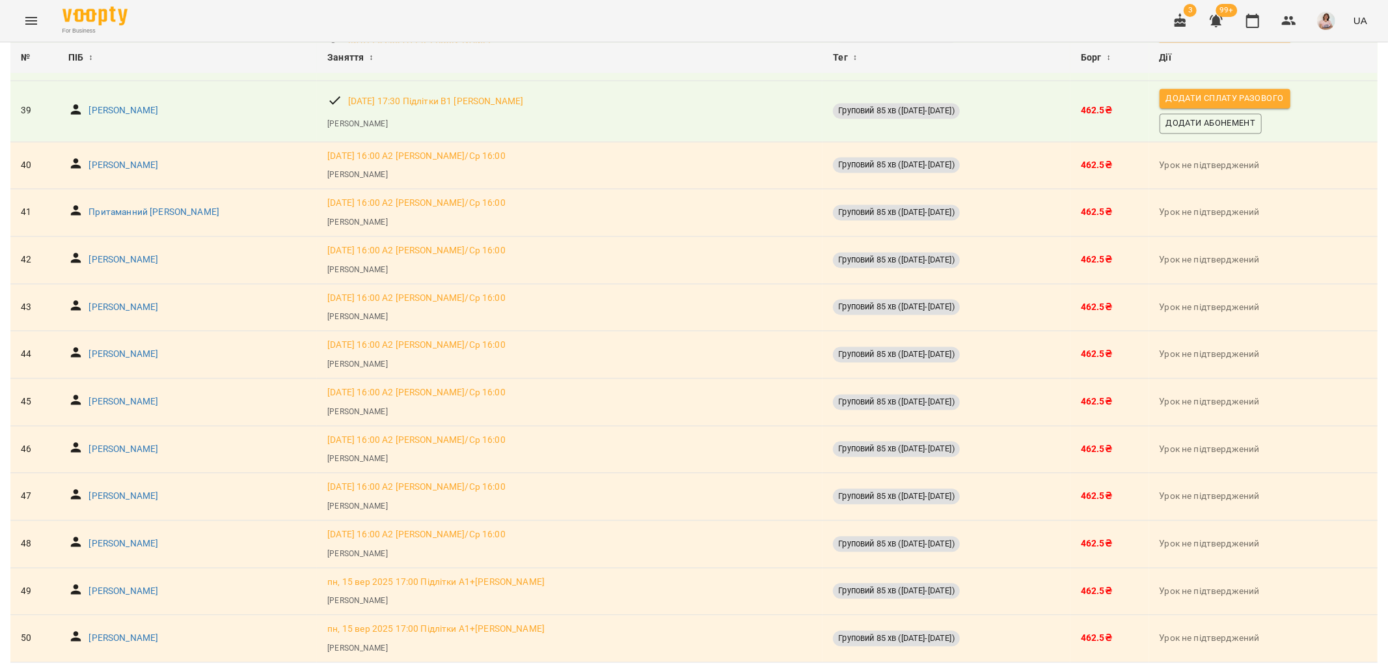
scroll to position [2221, 0]
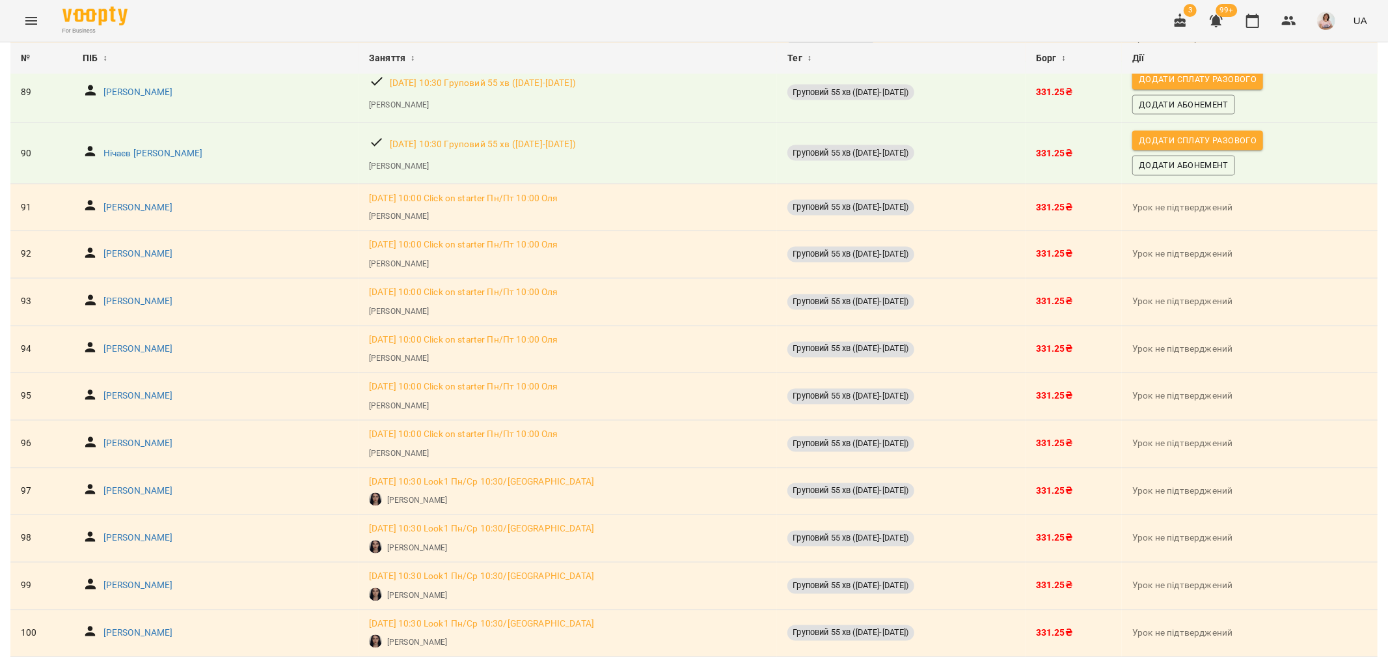
scroll to position [1957, 0]
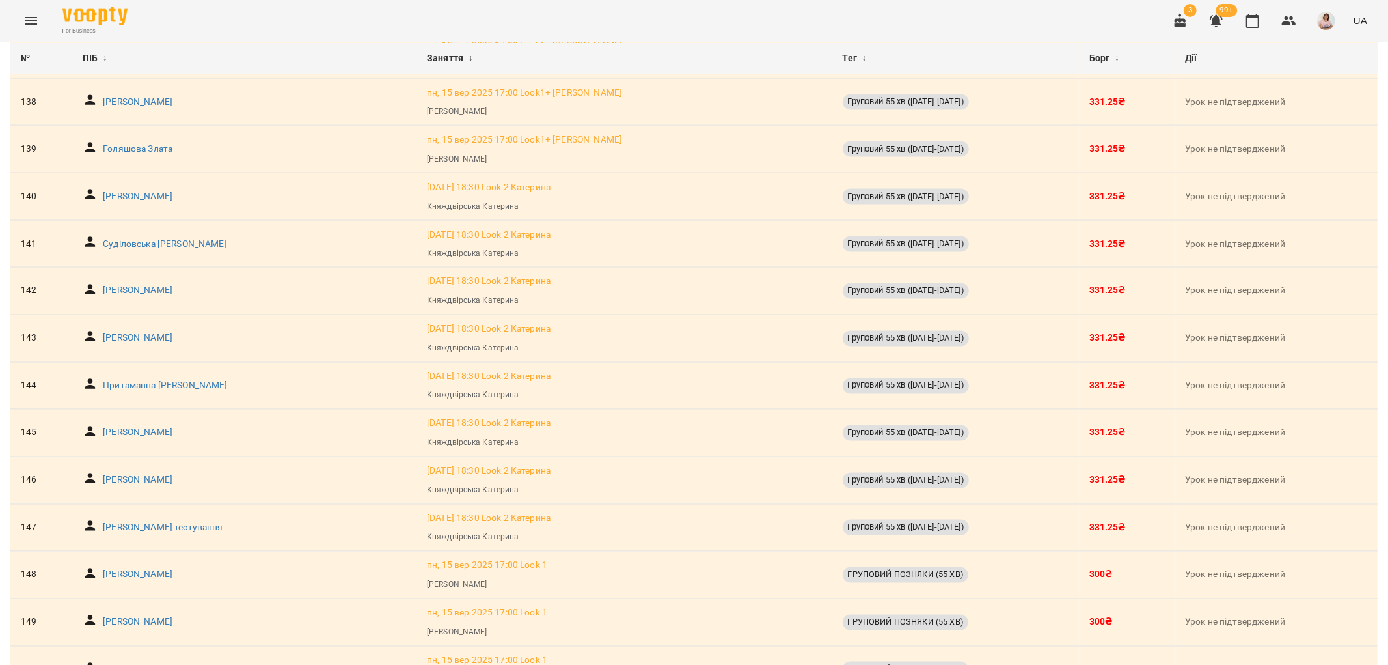
scroll to position [1929, 0]
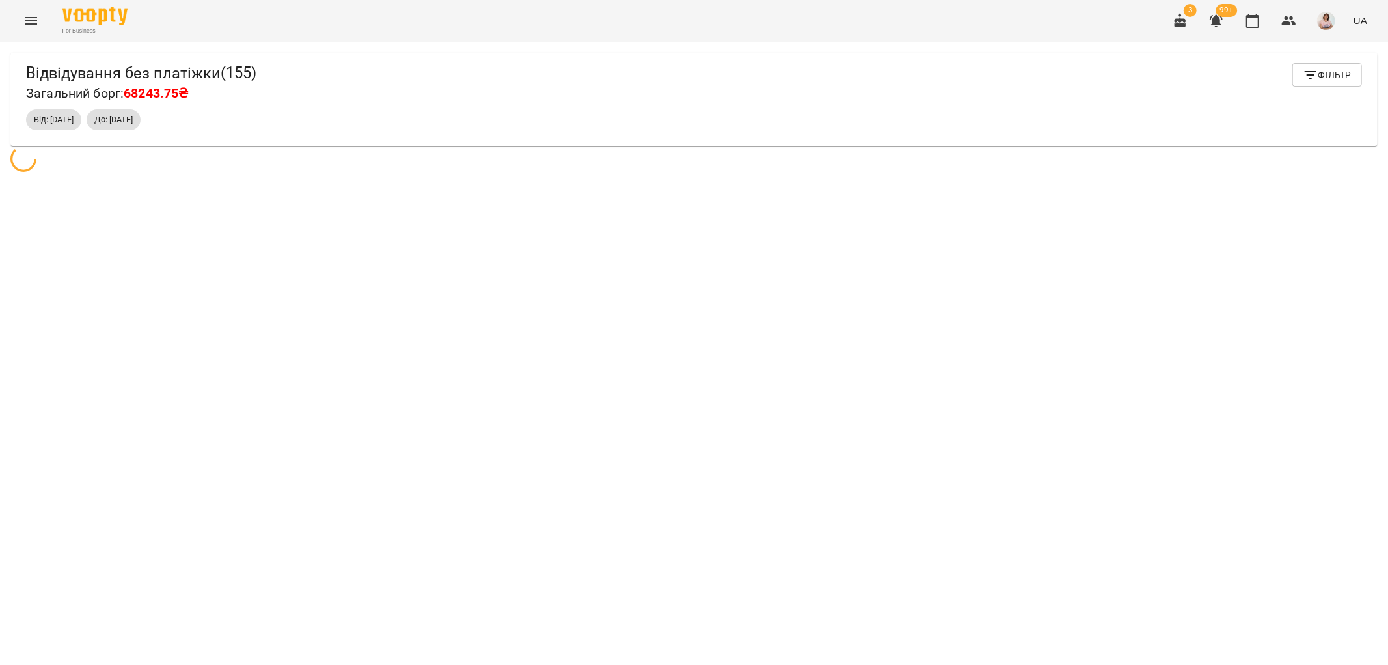
scroll to position [42, 0]
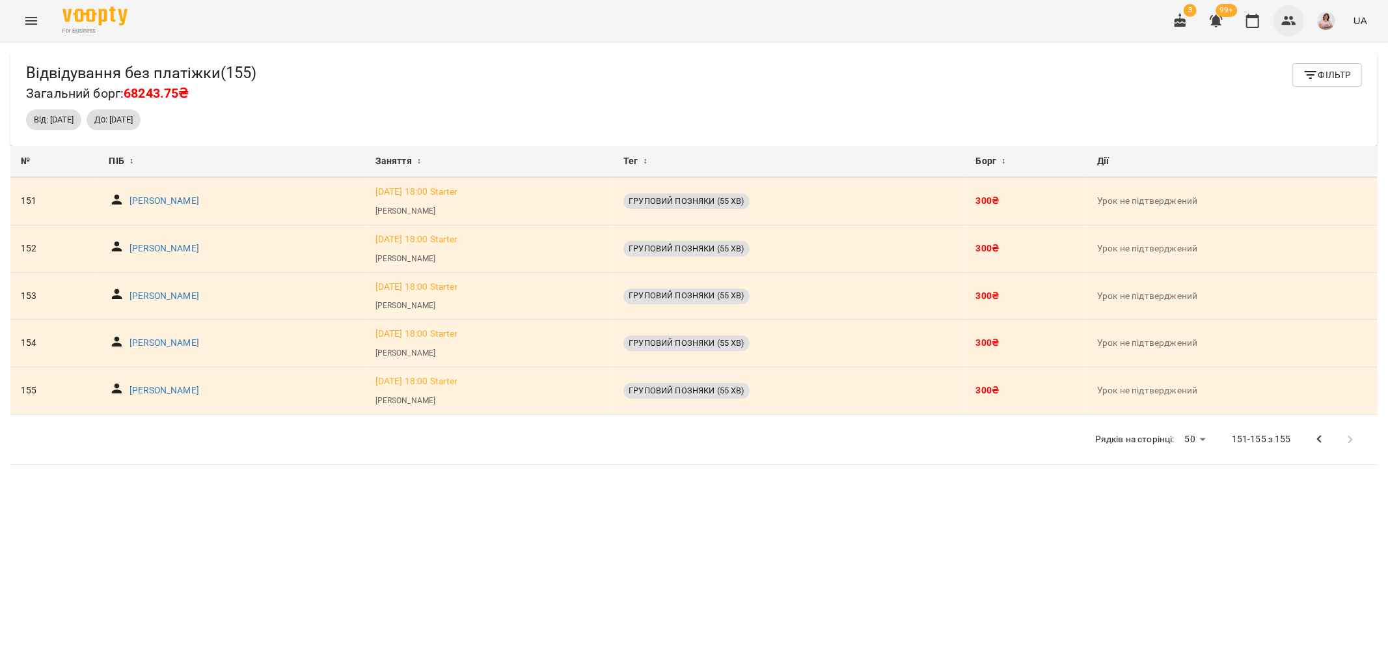
click at [1287, 18] on icon "button" at bounding box center [1289, 20] width 14 height 9
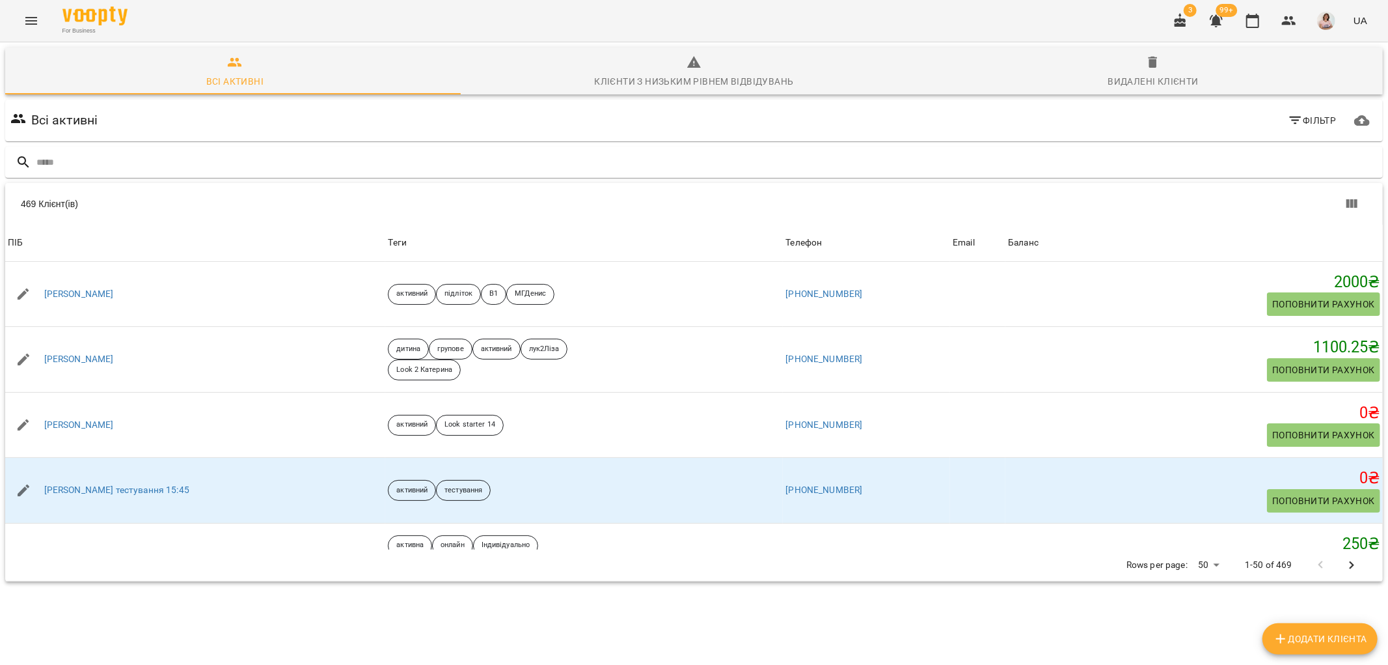
click at [1288, 121] on icon "button" at bounding box center [1296, 121] width 16 height 16
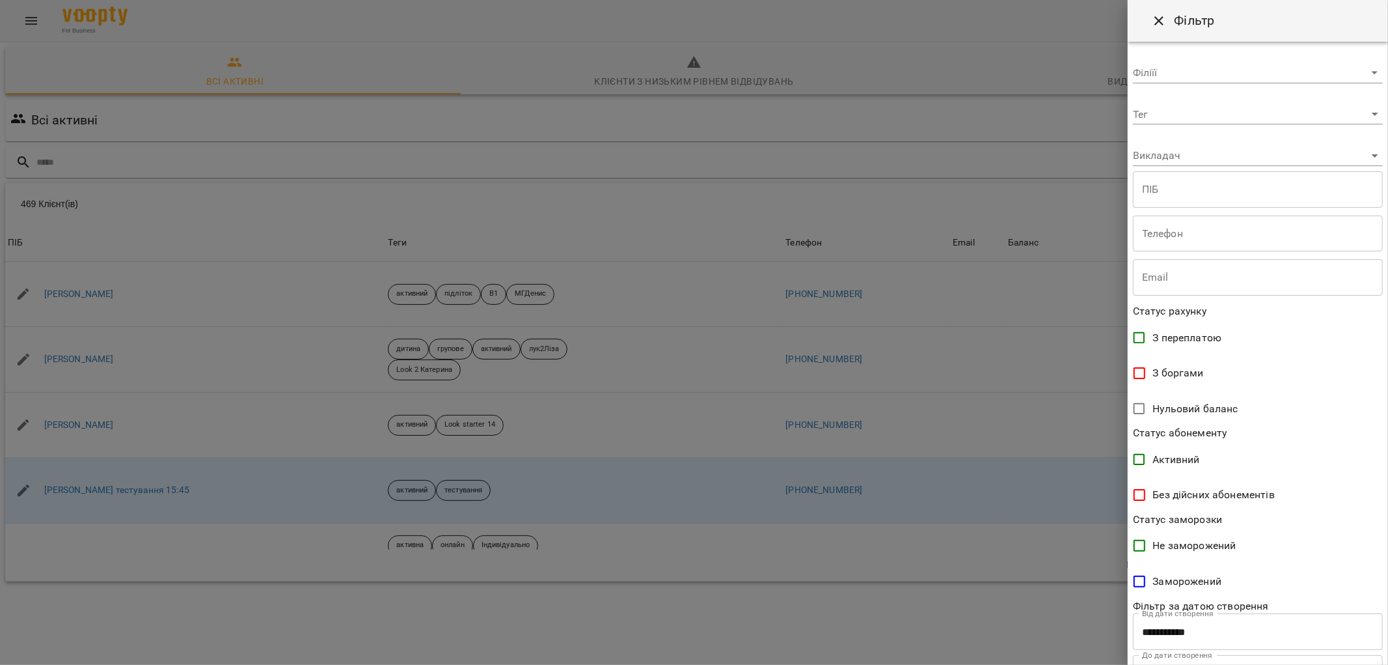
click at [1155, 76] on body "For Business 3 99+ UA Всі активні Клієнти з низьким рівнем відвідувань Видалені…" at bounding box center [694, 339] width 1388 height 678
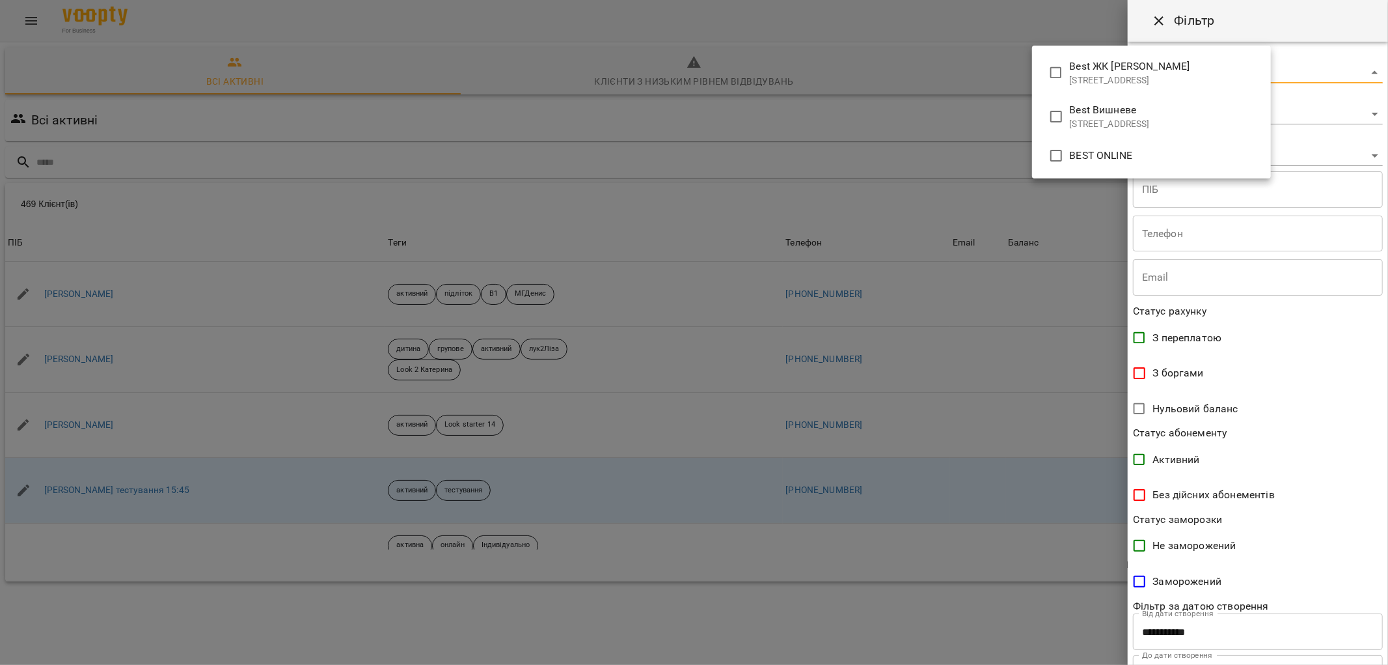
type input "**********"
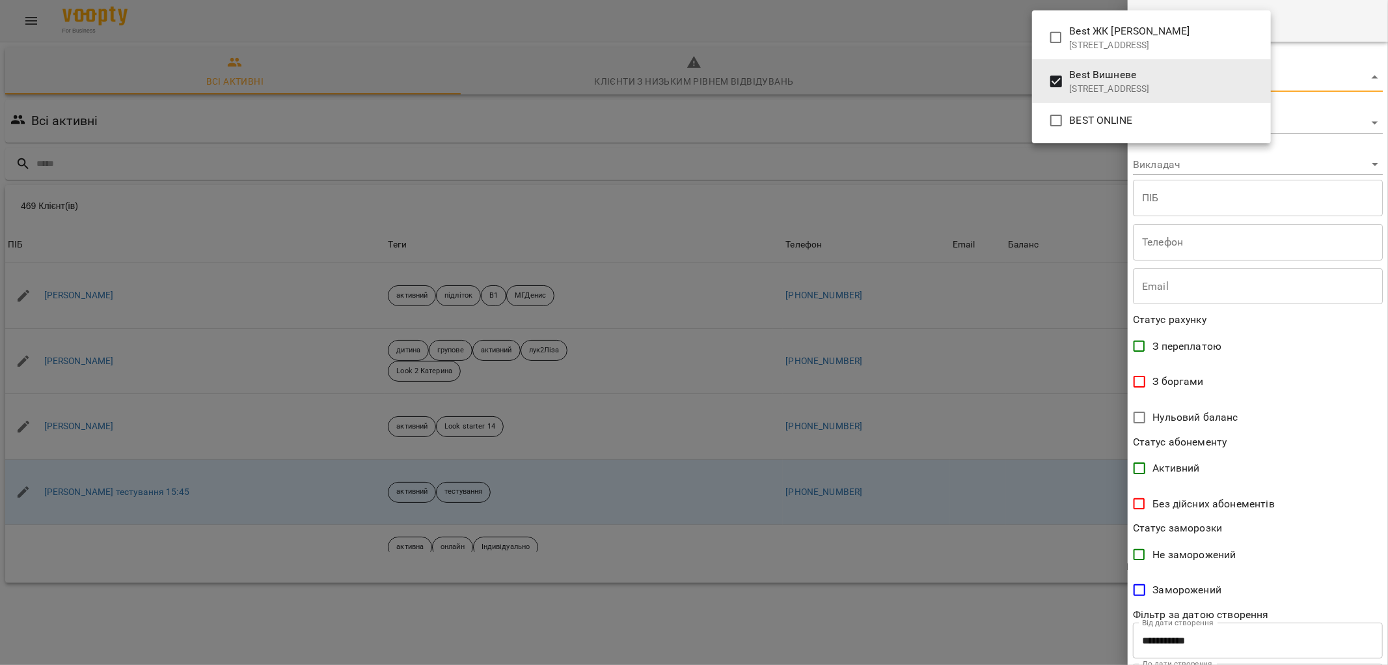
click at [1137, 381] on div at bounding box center [694, 332] width 1388 height 665
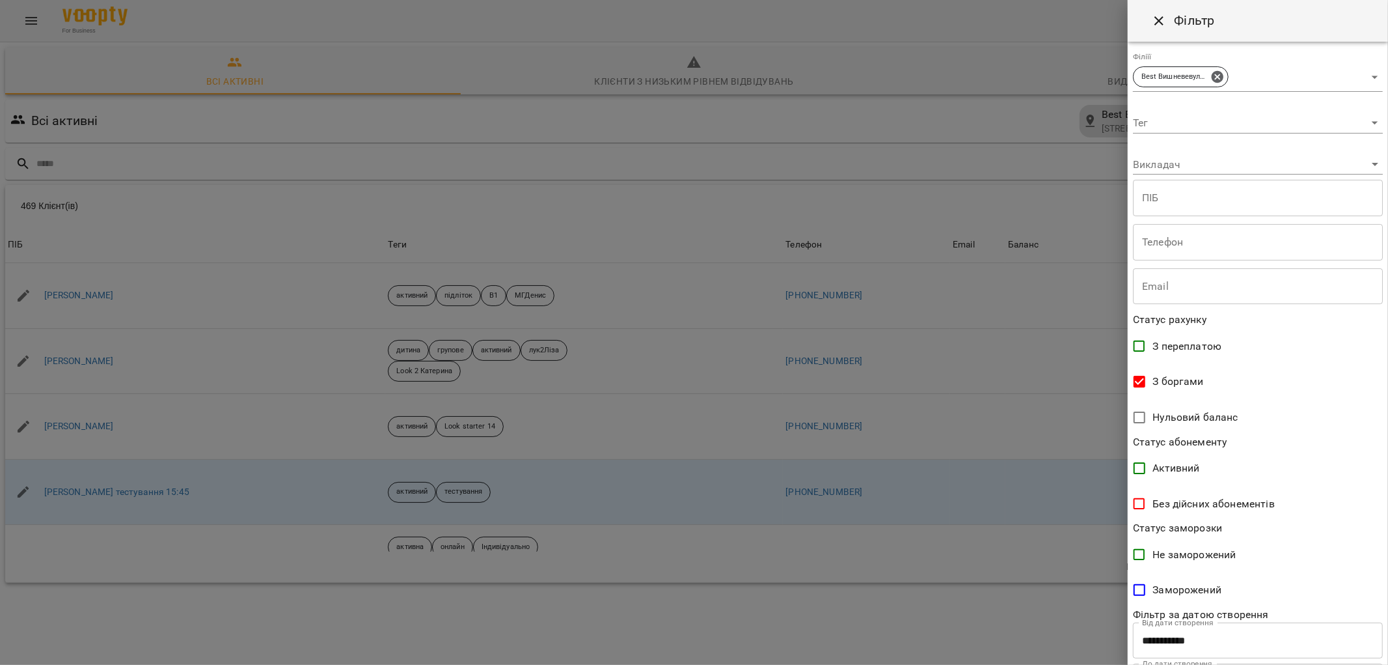
scroll to position [68, 0]
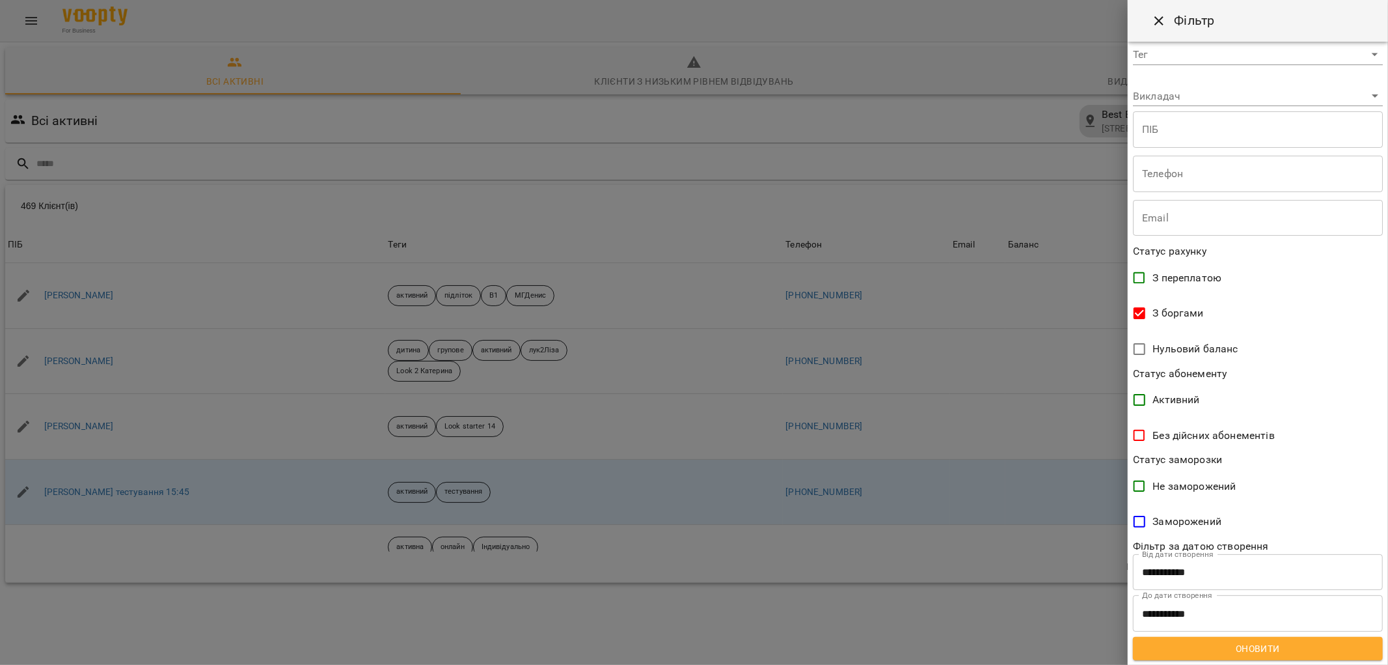
click at [1294, 651] on span "Оновити" at bounding box center [1258, 649] width 229 height 16
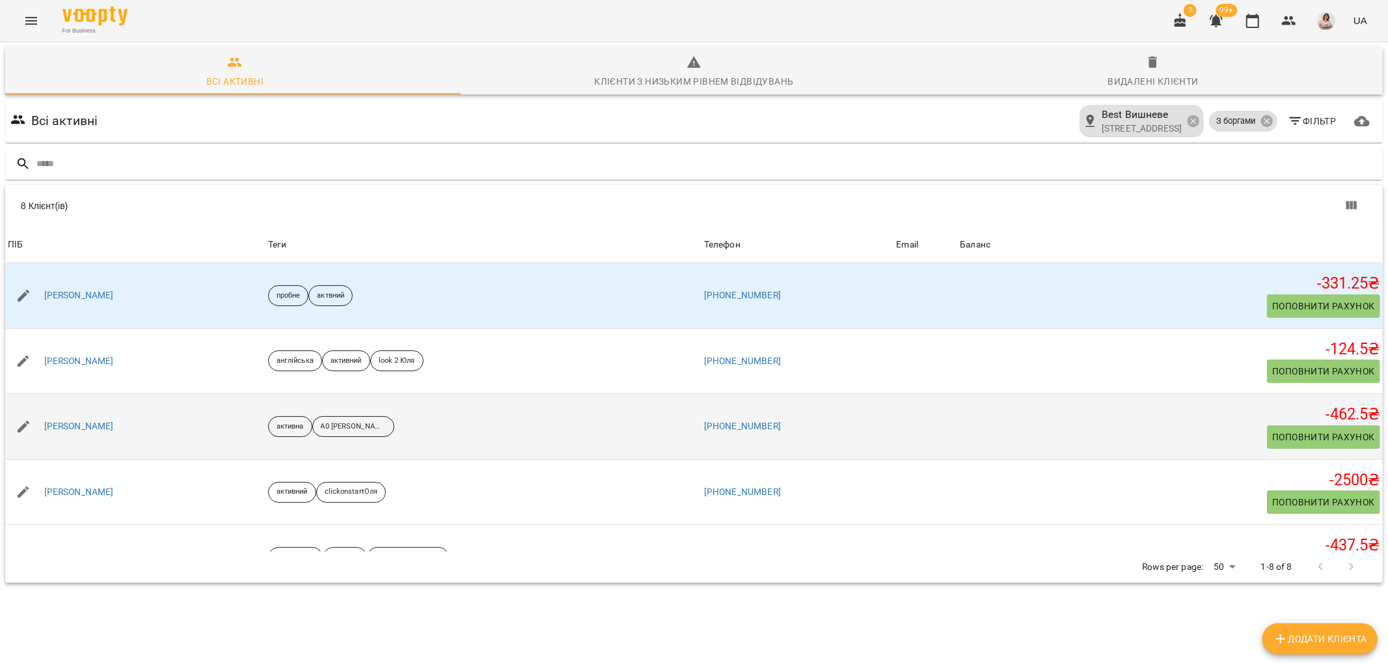
scroll to position [0, 0]
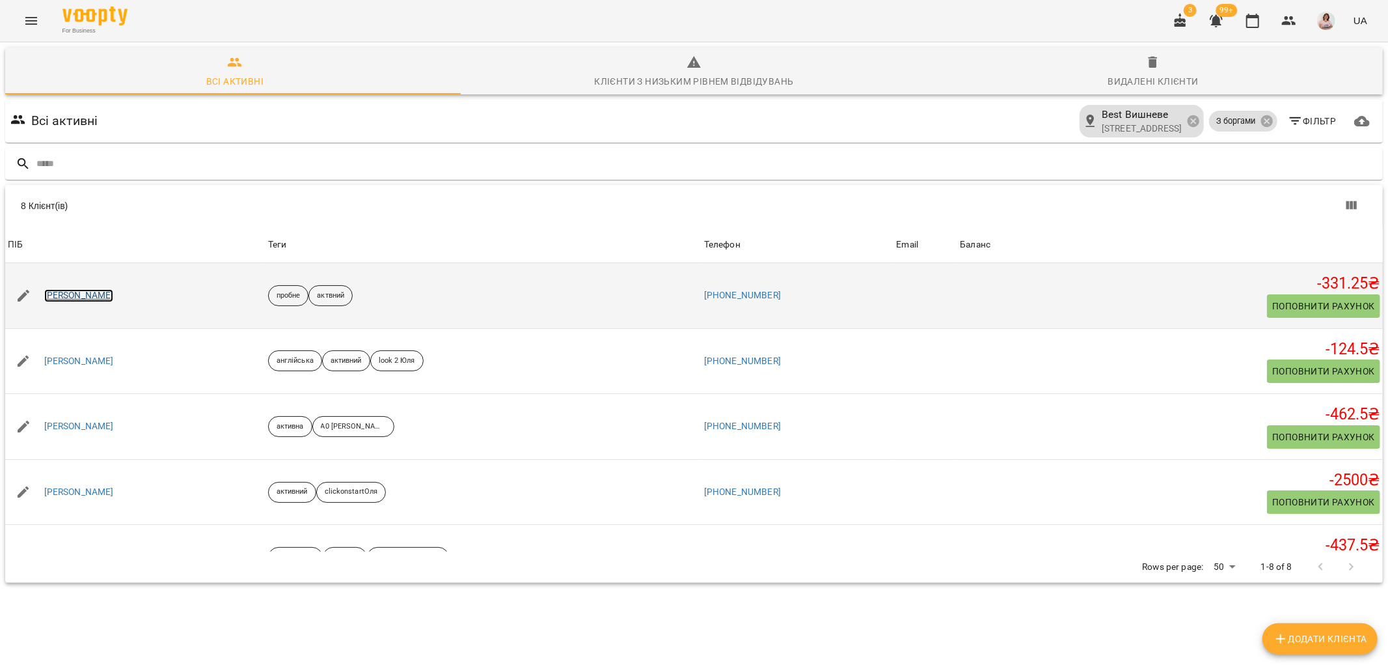
click at [75, 297] on link "[PERSON_NAME]" at bounding box center [79, 295] width 70 height 13
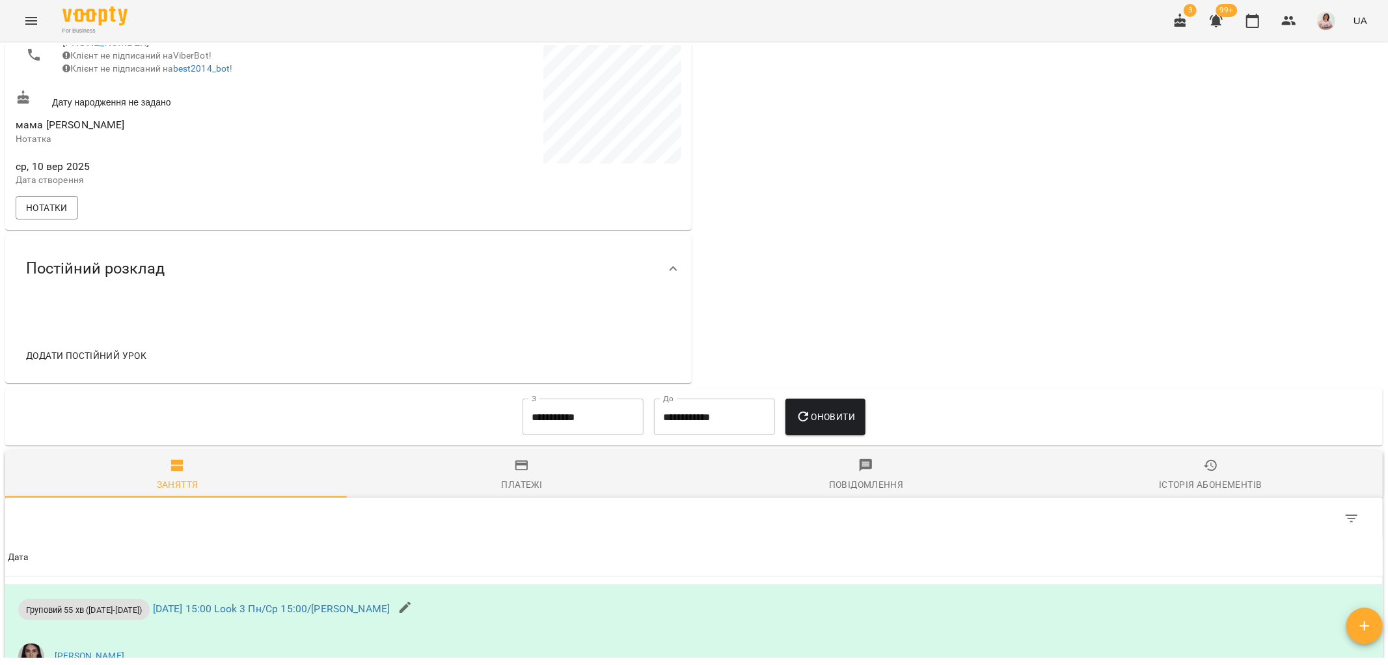
scroll to position [630, 0]
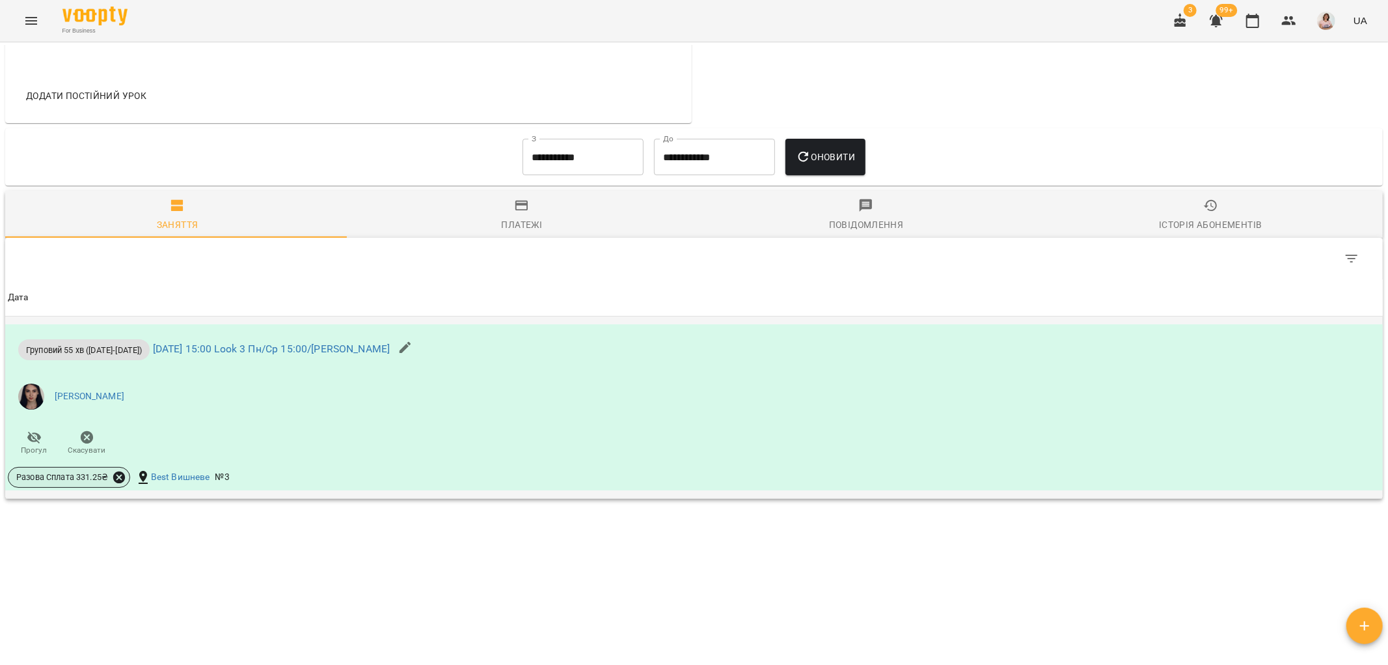
click at [120, 472] on icon at bounding box center [119, 477] width 12 height 12
click at [190, 514] on span "Скасувати" at bounding box center [216, 522] width 55 height 16
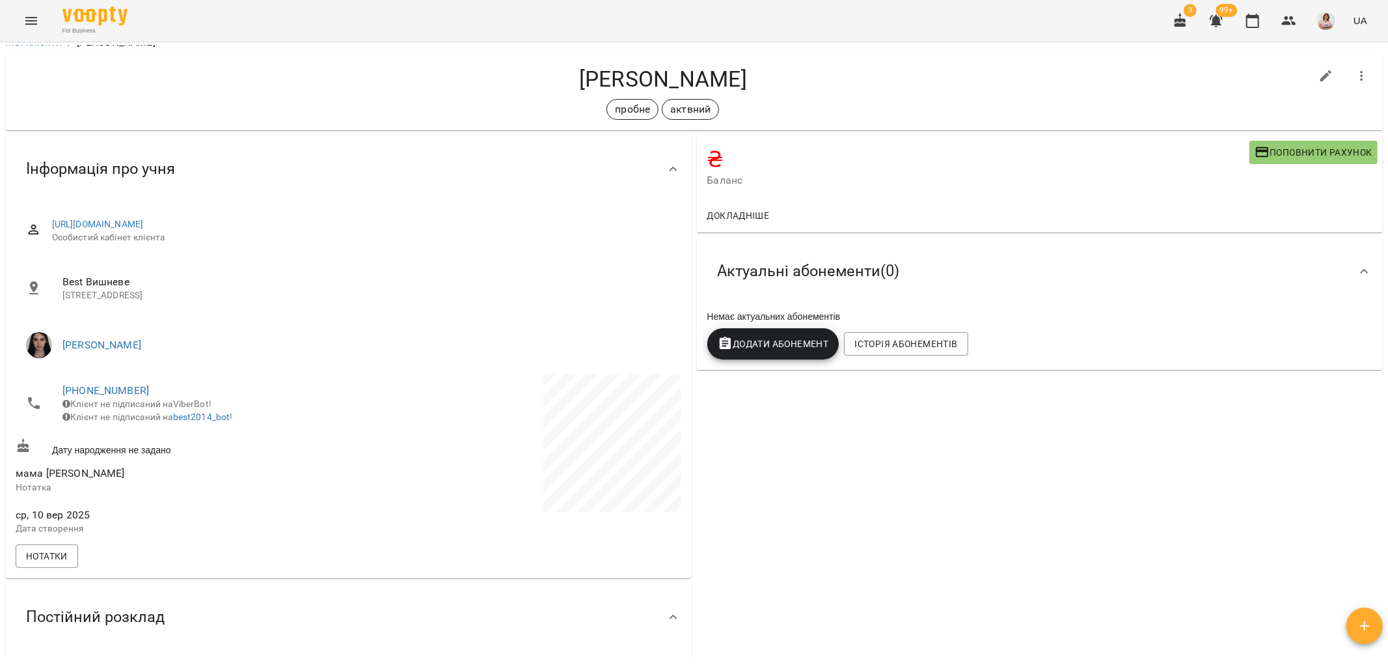
scroll to position [0, 0]
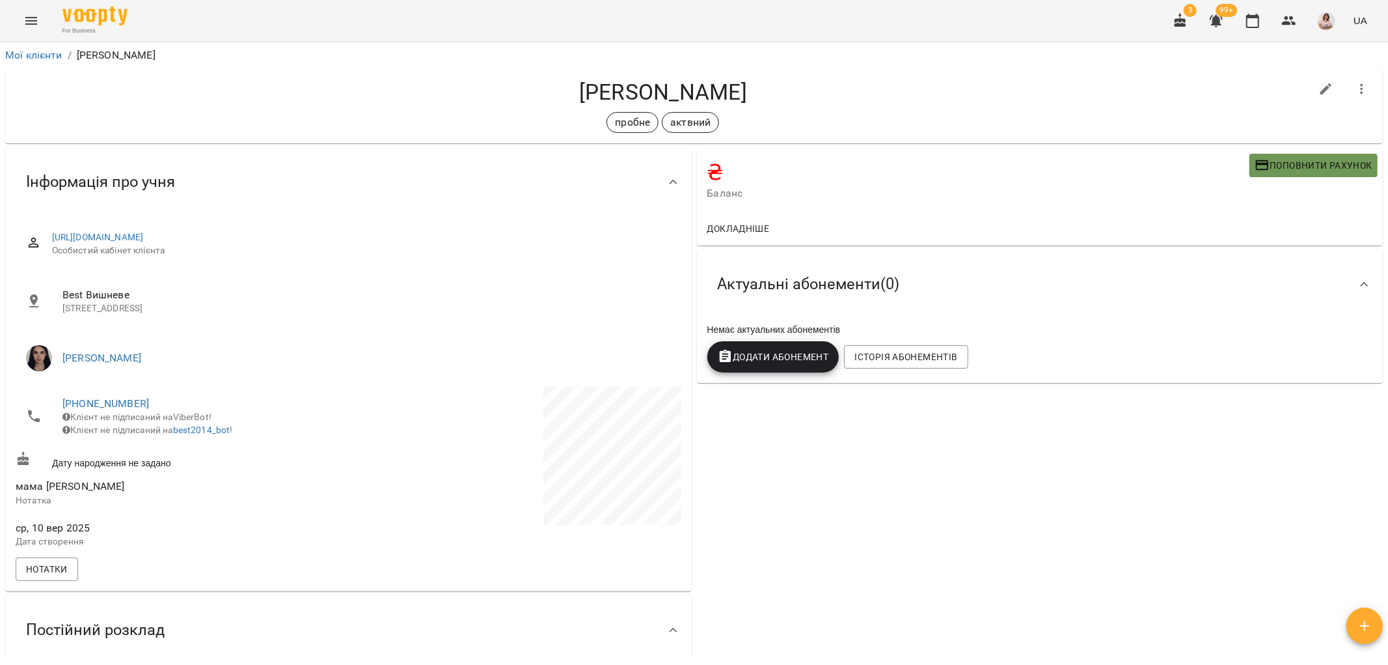
click at [1288, 160] on span "Поповнити рахунок" at bounding box center [1314, 166] width 118 height 16
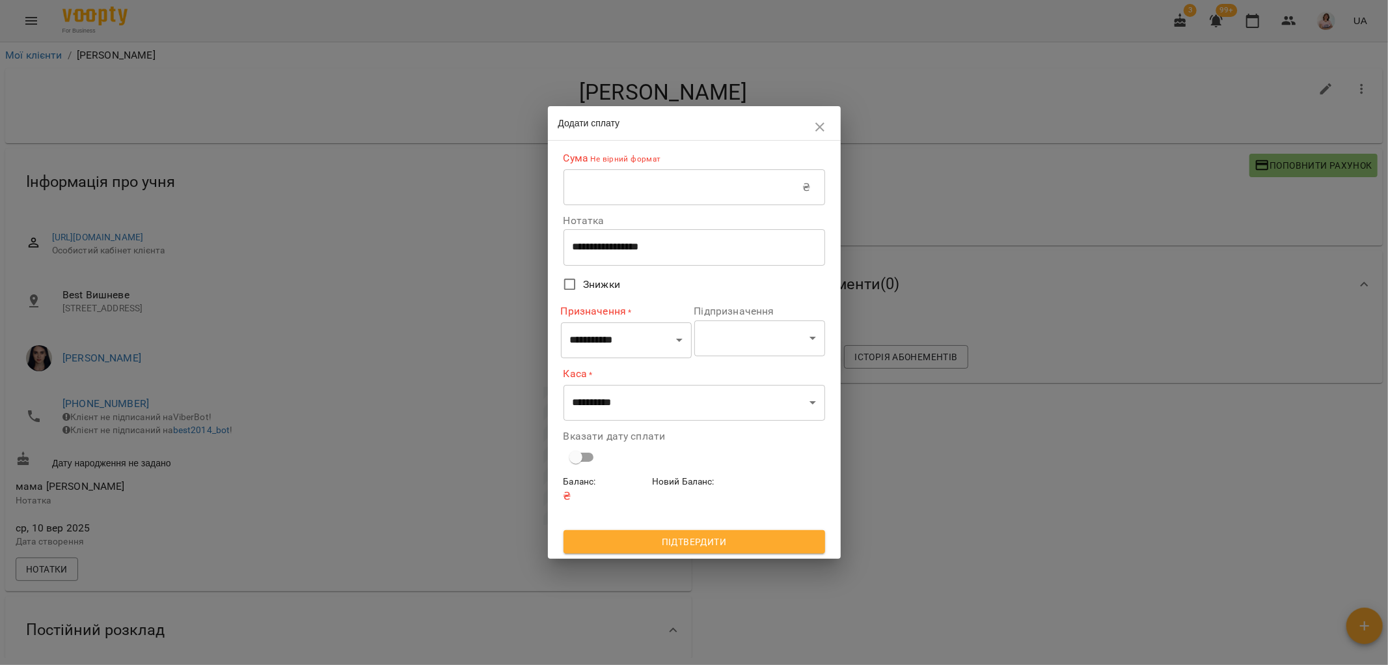
click at [691, 184] on input "text" at bounding box center [684, 187] width 240 height 36
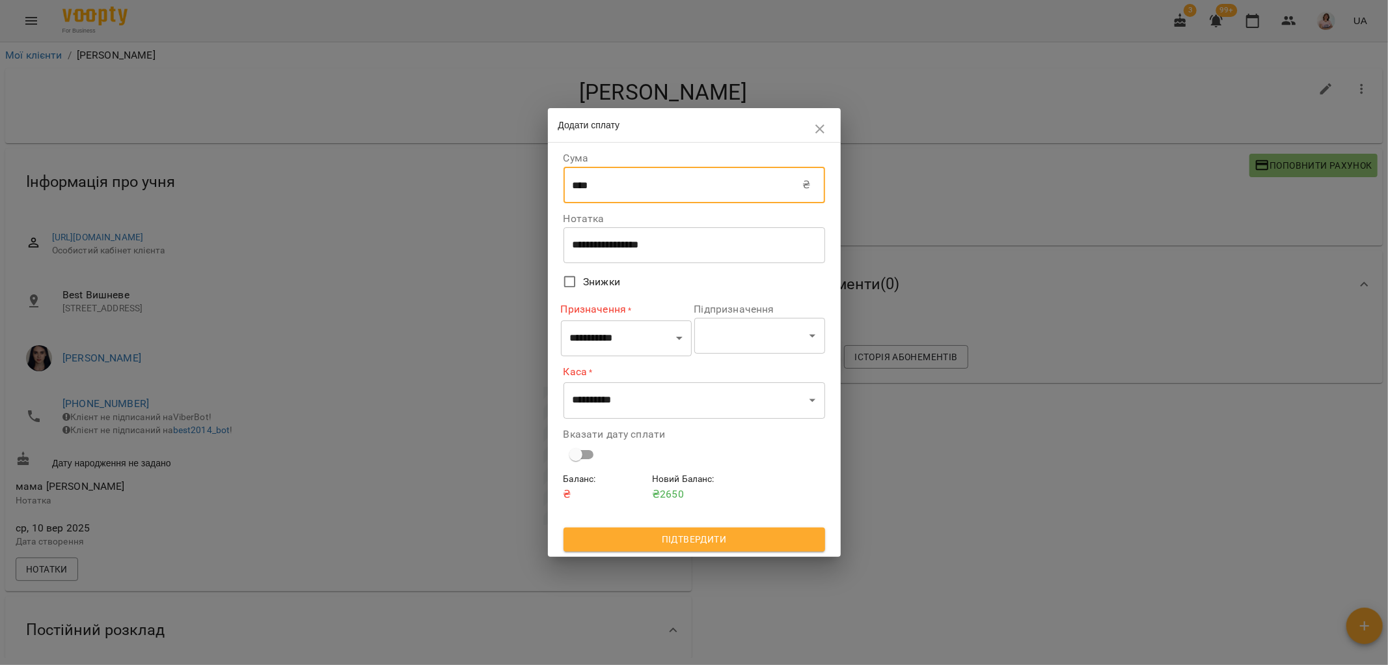
type input "****"
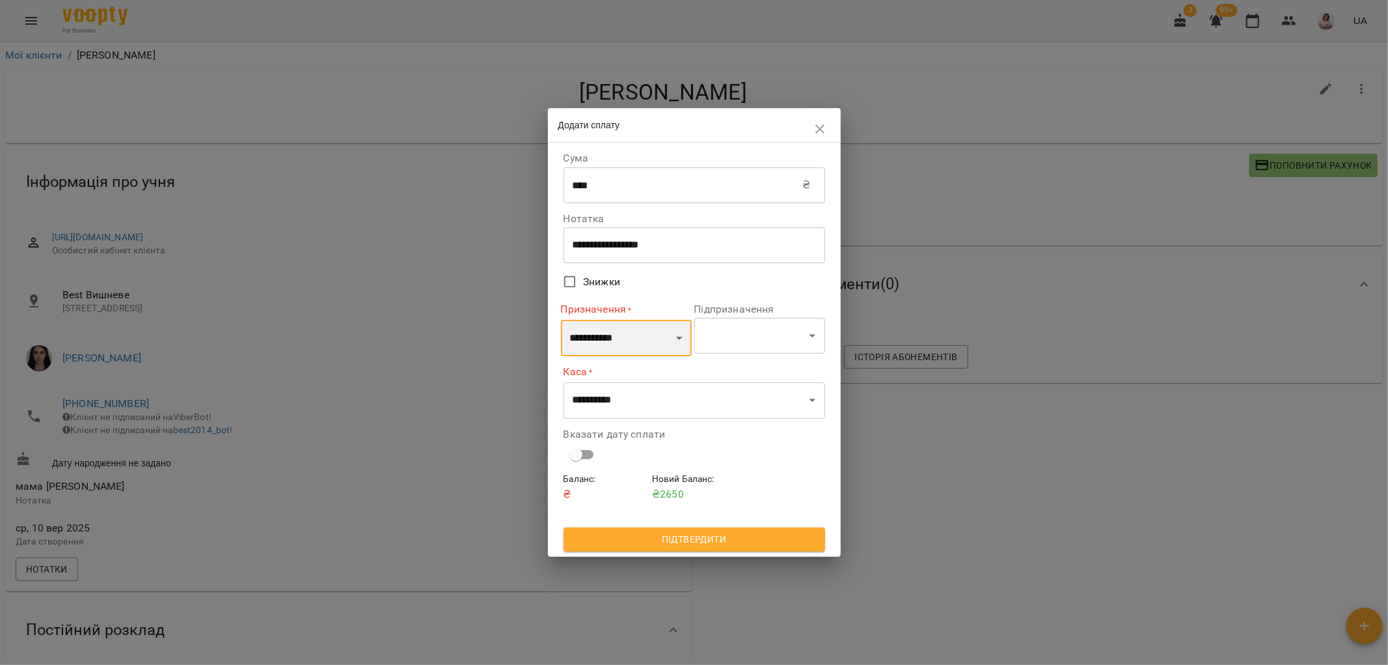
click at [668, 335] on select "**********" at bounding box center [626, 338] width 131 height 36
select select "*********"
click at [561, 320] on select "**********" at bounding box center [626, 338] width 131 height 36
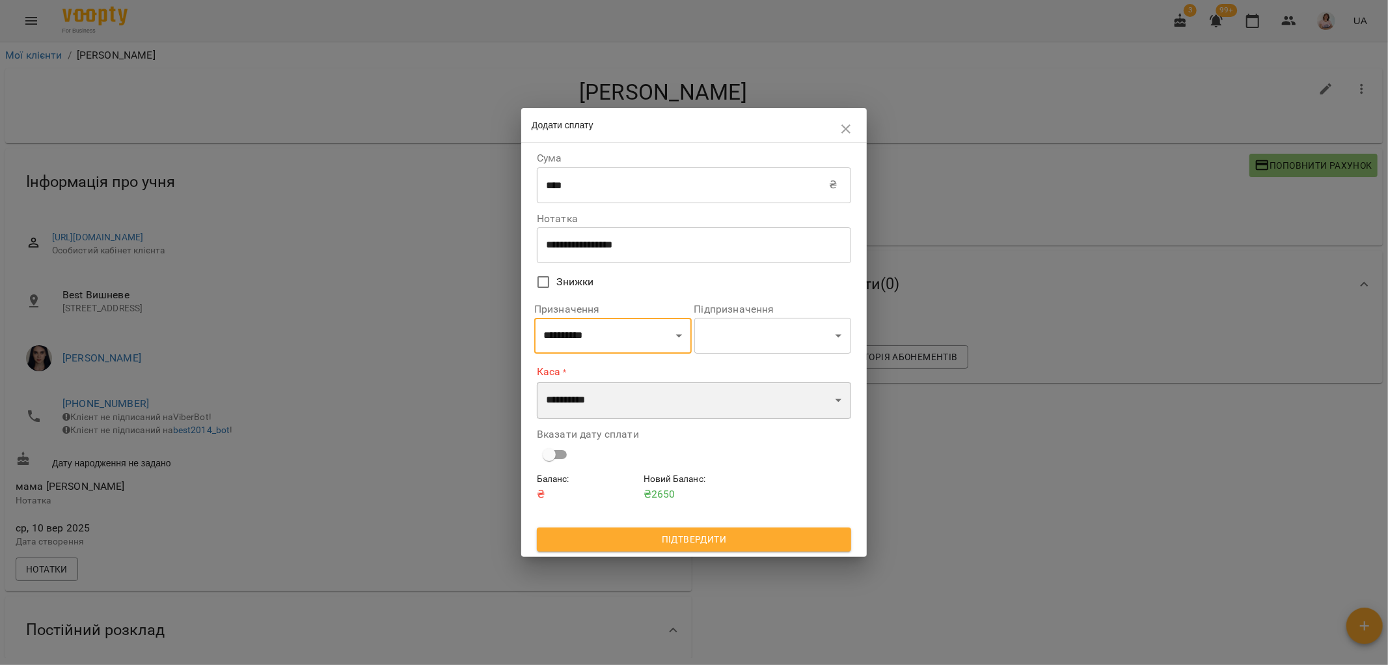
click at [635, 393] on select "**********" at bounding box center [694, 400] width 314 height 36
select select "**********"
click at [537, 382] on select "**********" at bounding box center [694, 400] width 314 height 36
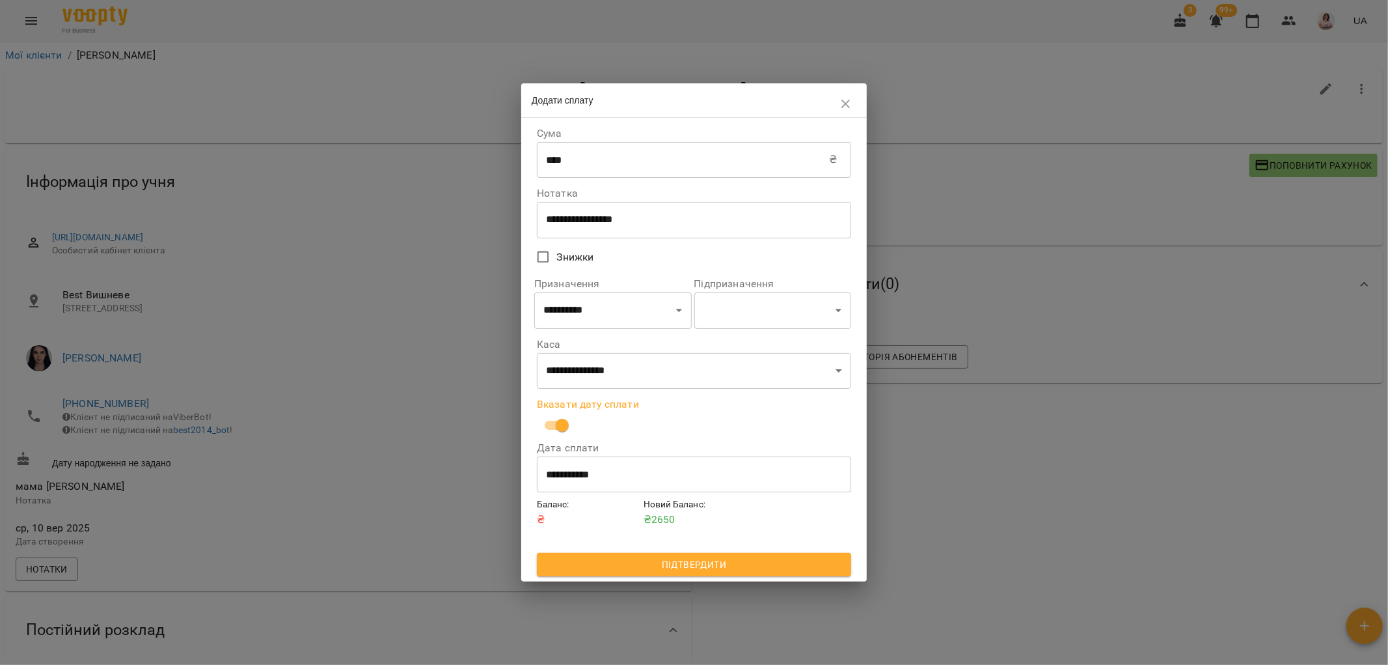
click at [646, 568] on span "Підтвердити" at bounding box center [694, 565] width 294 height 16
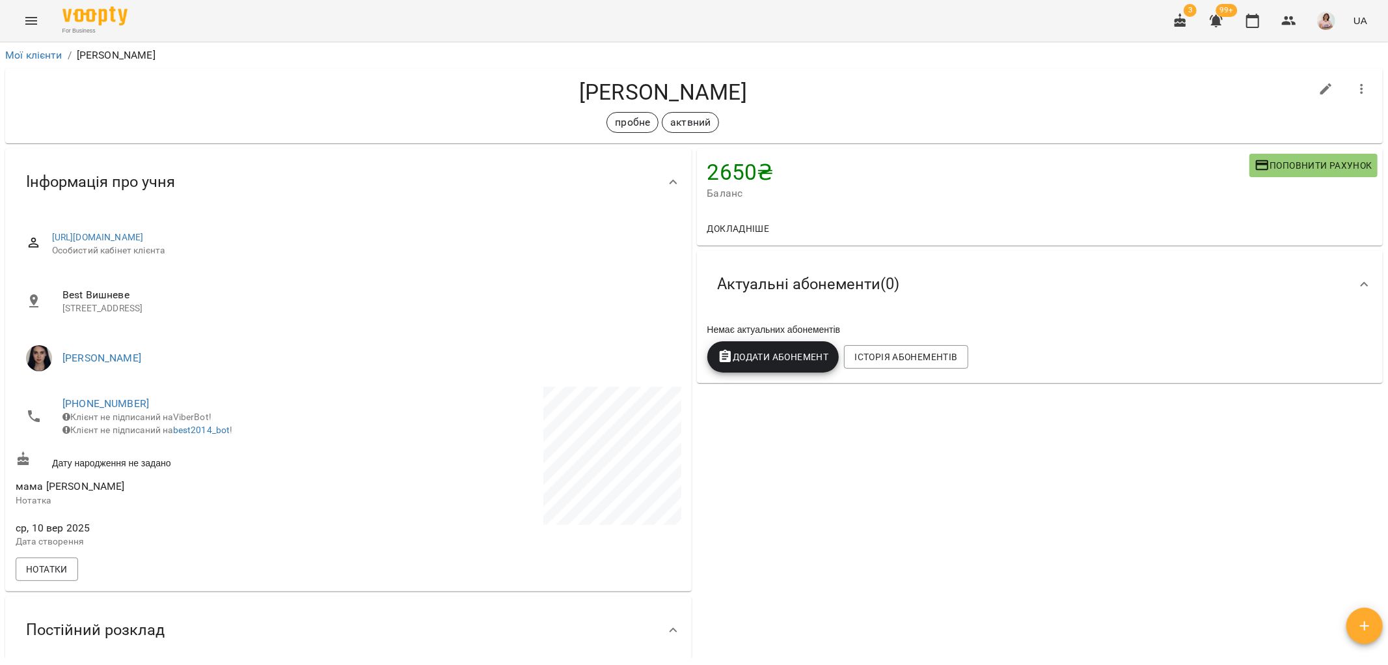
click at [781, 359] on span "Додати Абонемент" at bounding box center [773, 357] width 111 height 16
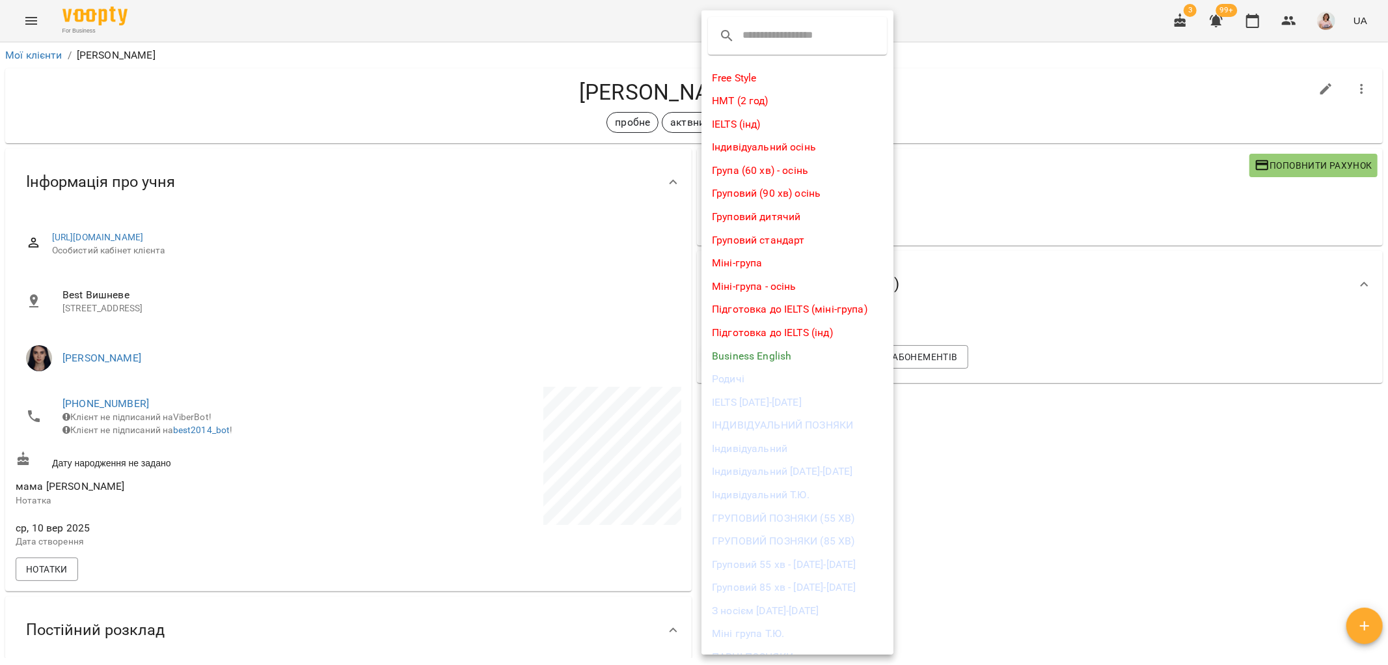
scroll to position [72, 0]
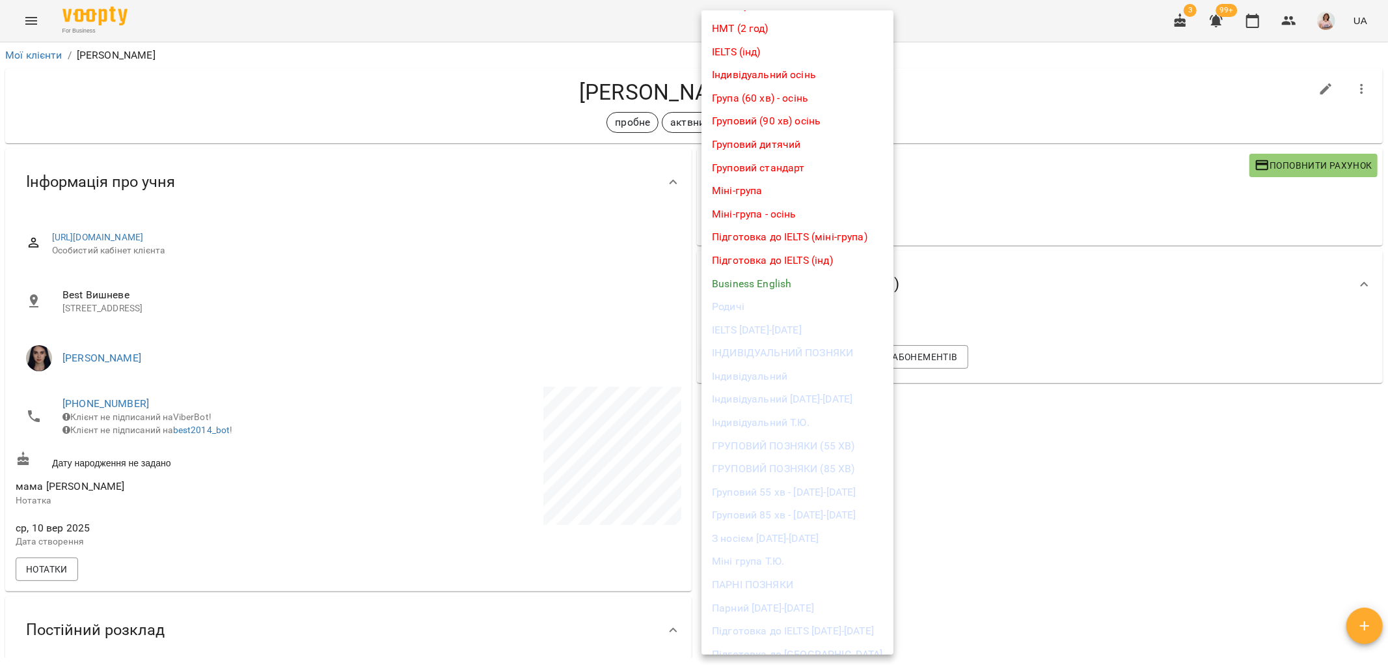
click at [788, 441] on li "ГРУПОВИЙ ПОЗНЯКИ (55 ХВ)" at bounding box center [798, 445] width 192 height 23
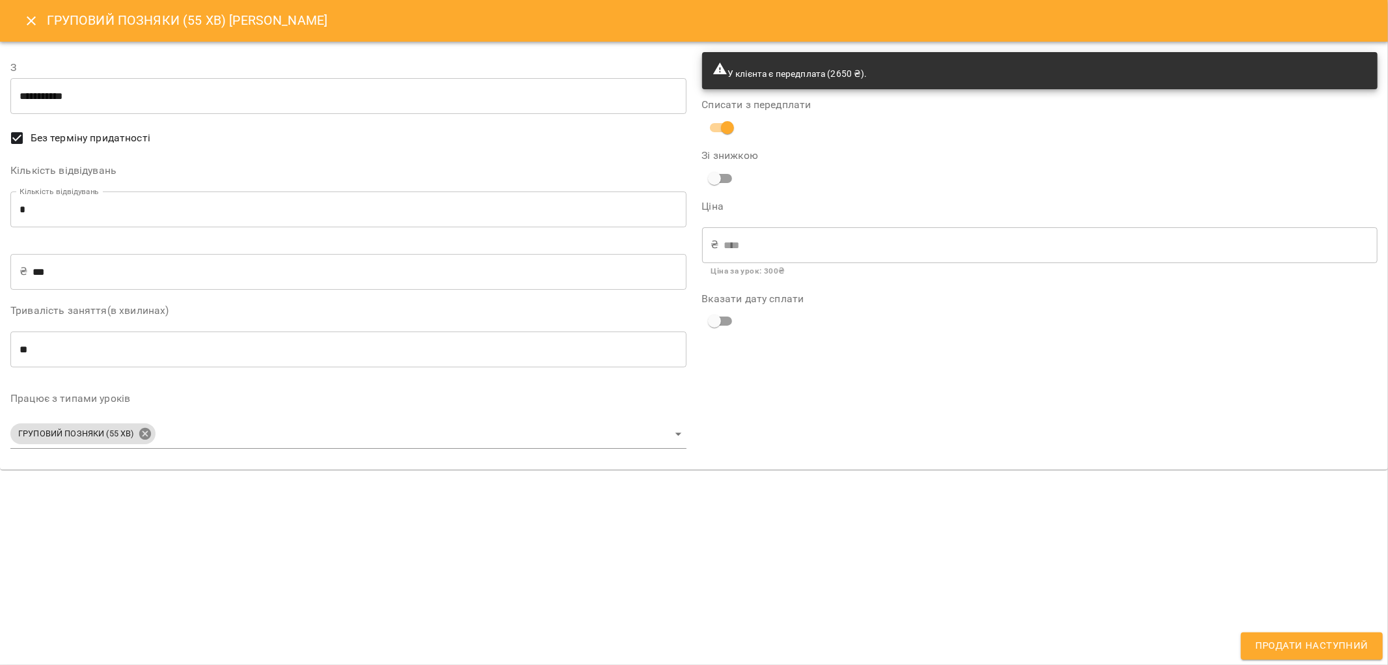
click at [140, 428] on body "For Business 3 99+ UA Мої клієнти / Гаврилюк Іван Гаврилюк Іван пробне актвний …" at bounding box center [694, 353] width 1388 height 707
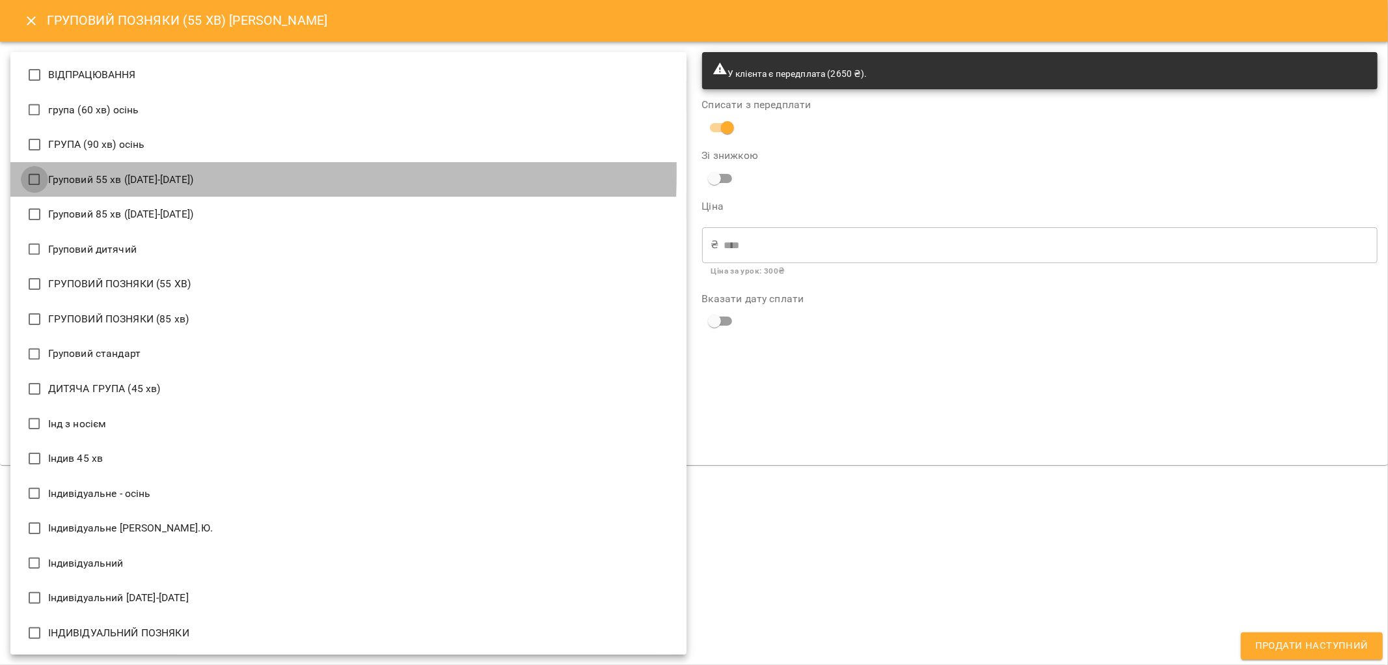
type input "**********"
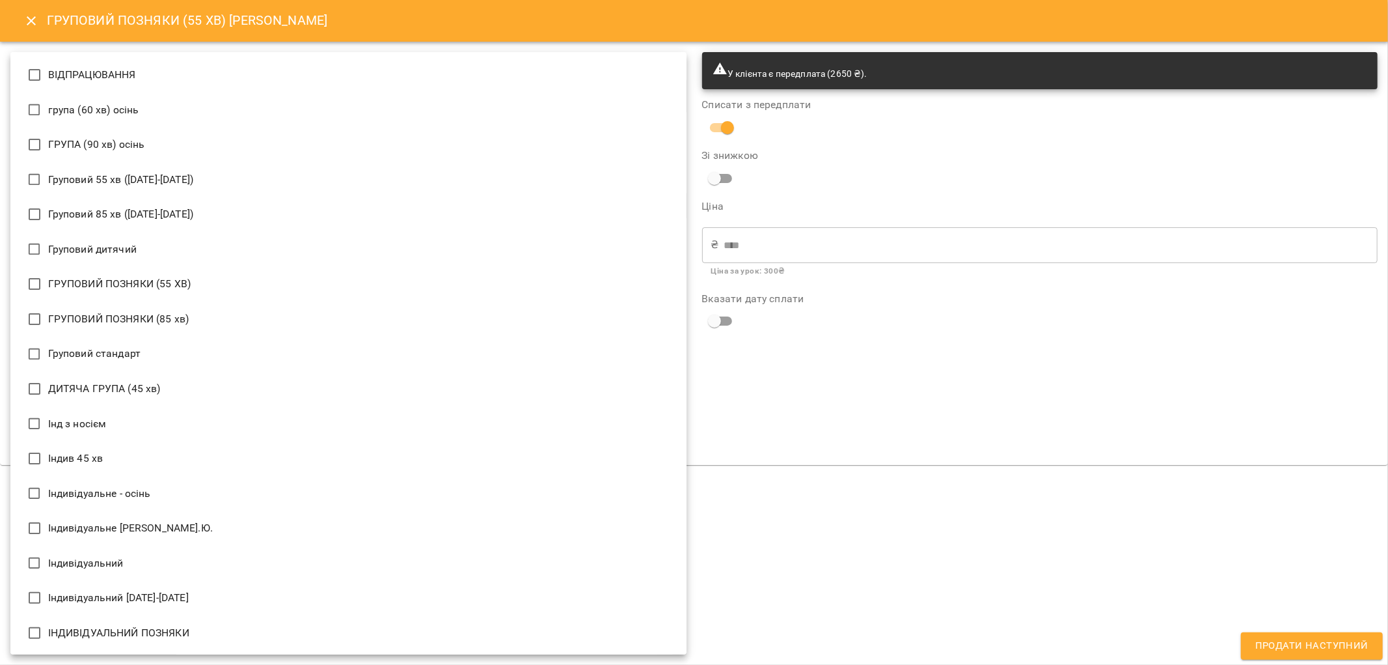
click at [948, 333] on div at bounding box center [694, 332] width 1388 height 665
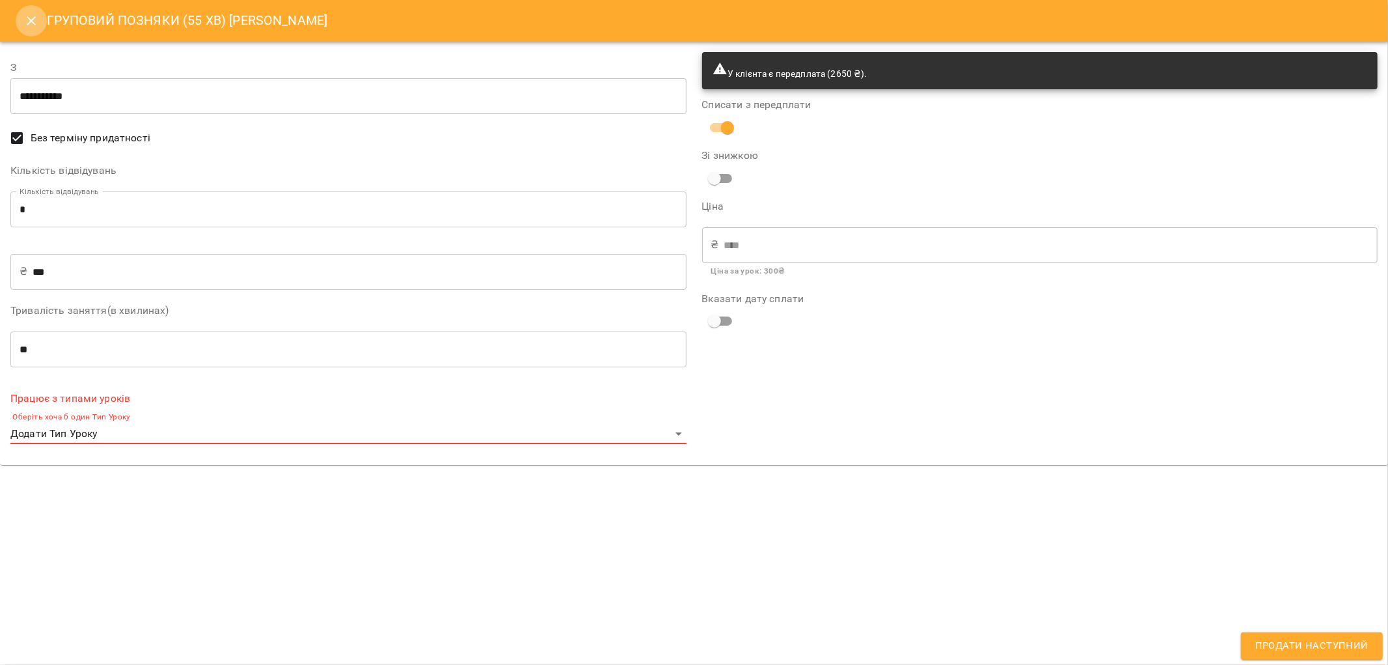
click at [31, 17] on icon "Close" at bounding box center [31, 21] width 16 height 16
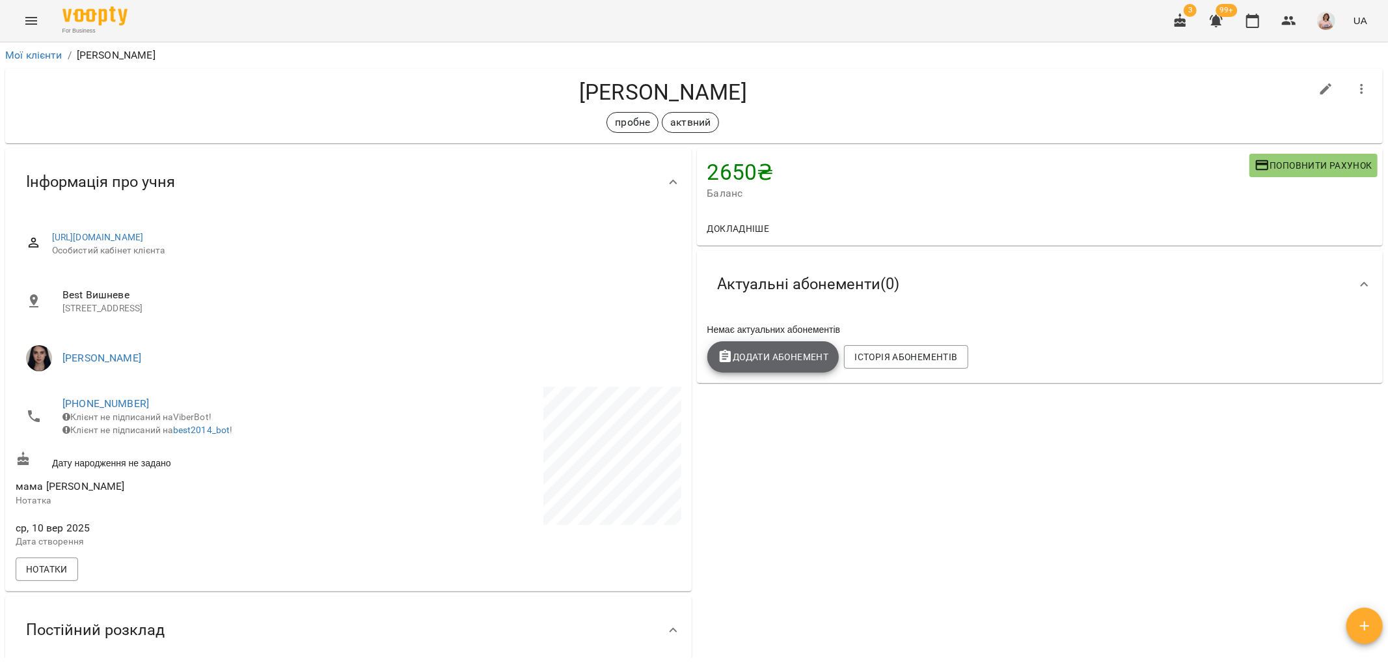
click at [795, 354] on span "Додати Абонемент" at bounding box center [773, 357] width 111 height 16
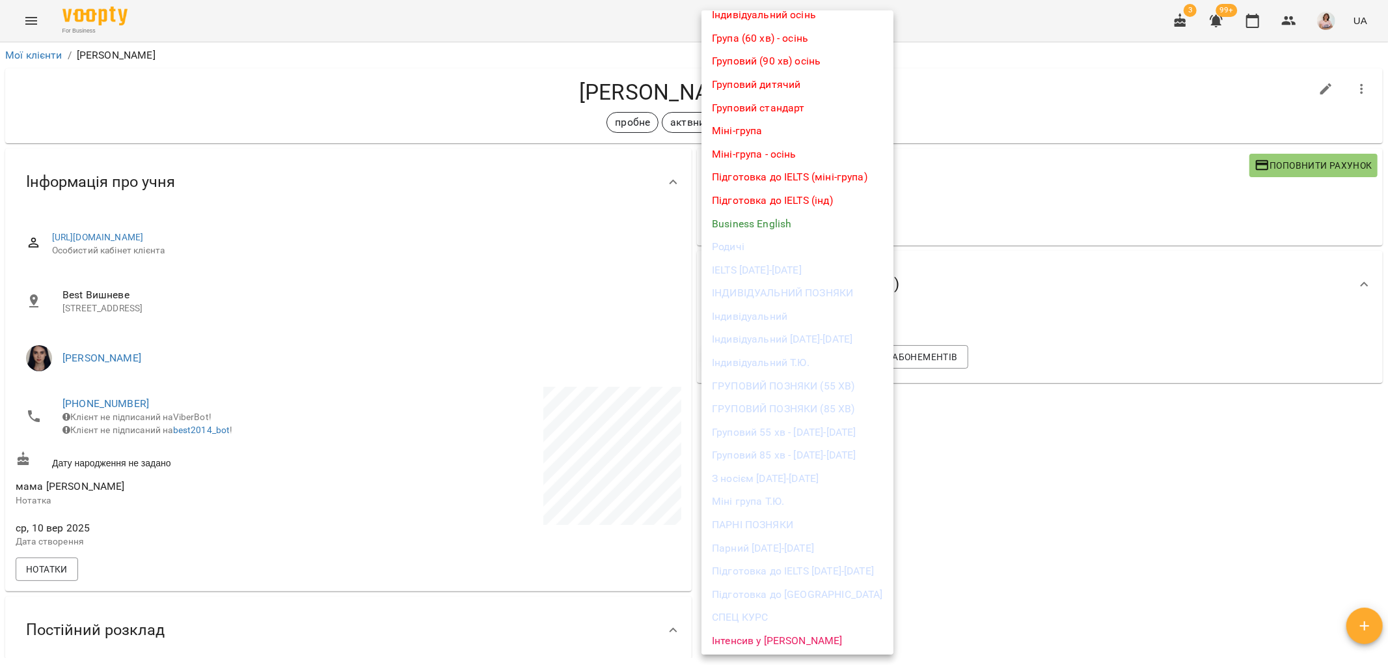
scroll to position [133, 0]
click at [823, 434] on li "Груповий 55 хв - [DATE]-[DATE]" at bounding box center [798, 430] width 192 height 23
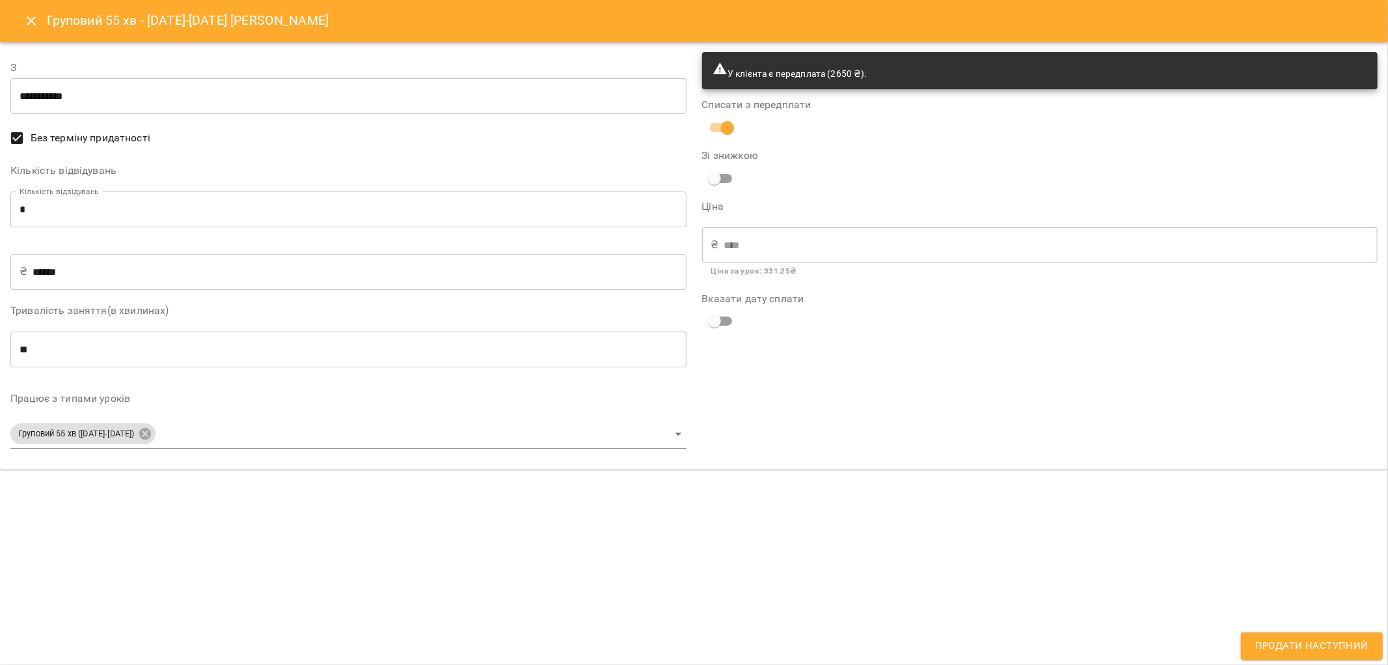
type input "**********"
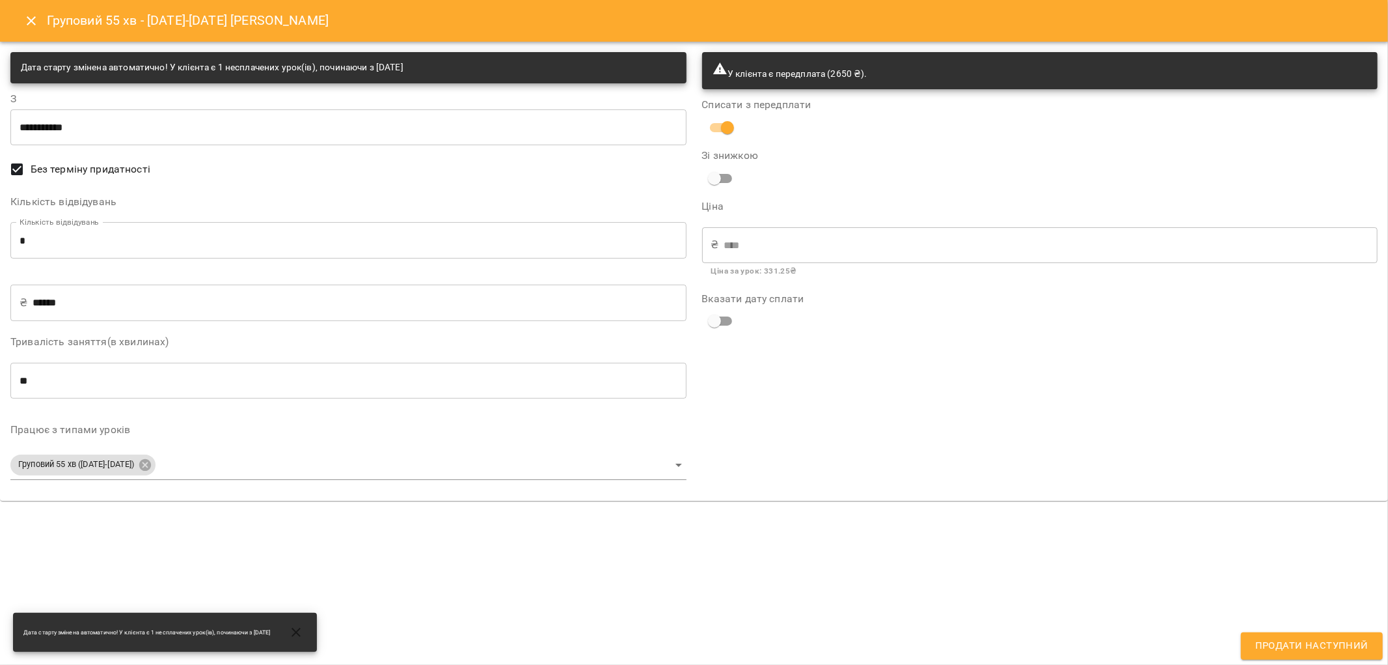
click at [1284, 648] on span "Продати наступний" at bounding box center [1312, 645] width 113 height 17
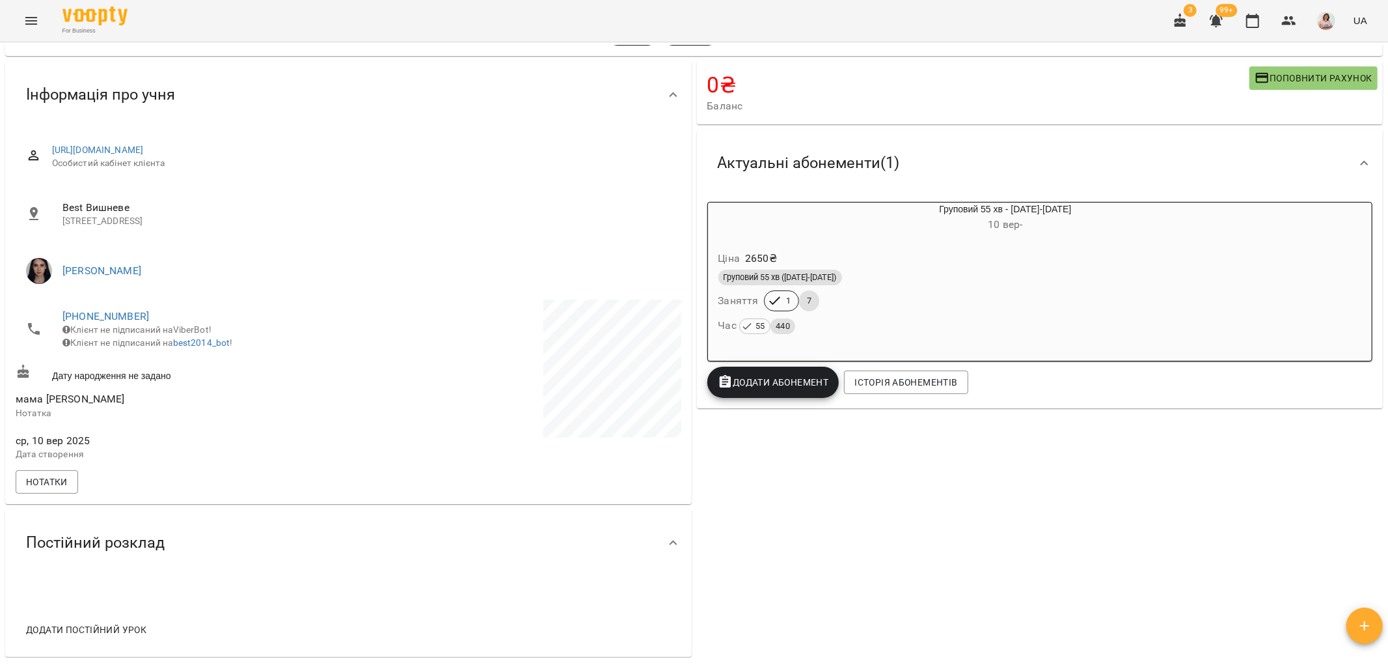
scroll to position [0, 0]
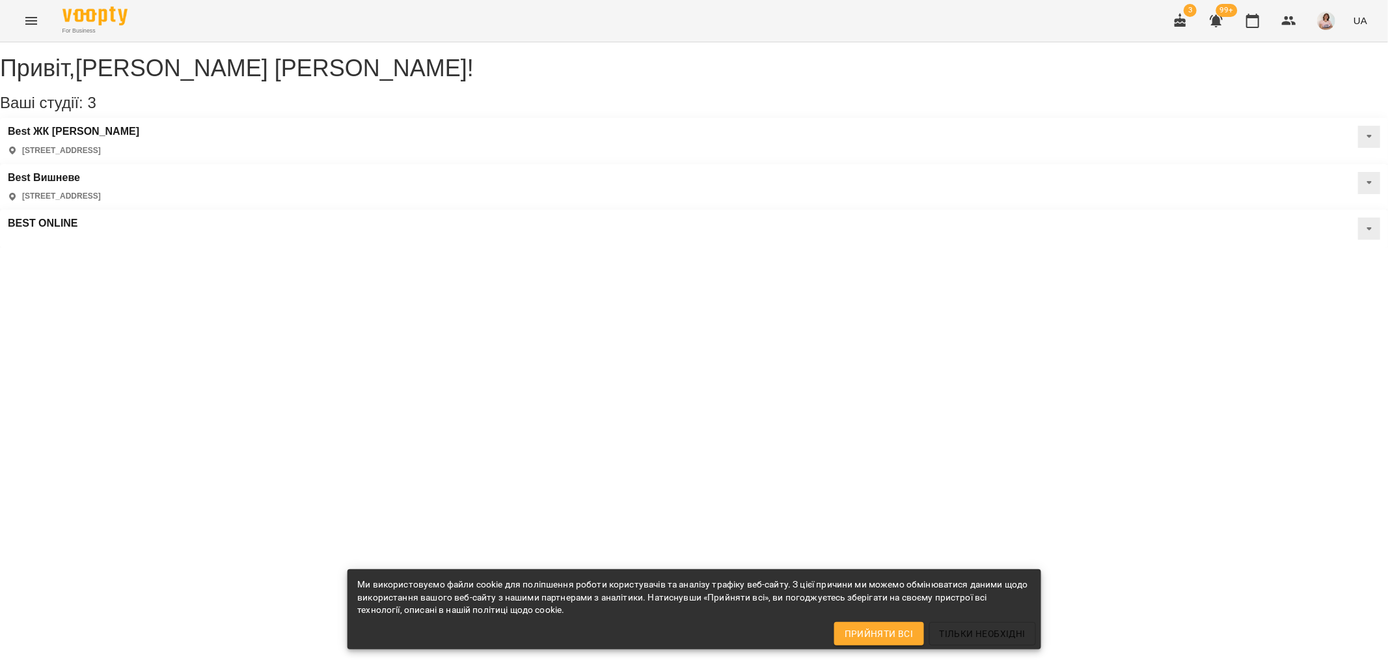
click at [29, 15] on icon "Menu" at bounding box center [31, 21] width 16 height 16
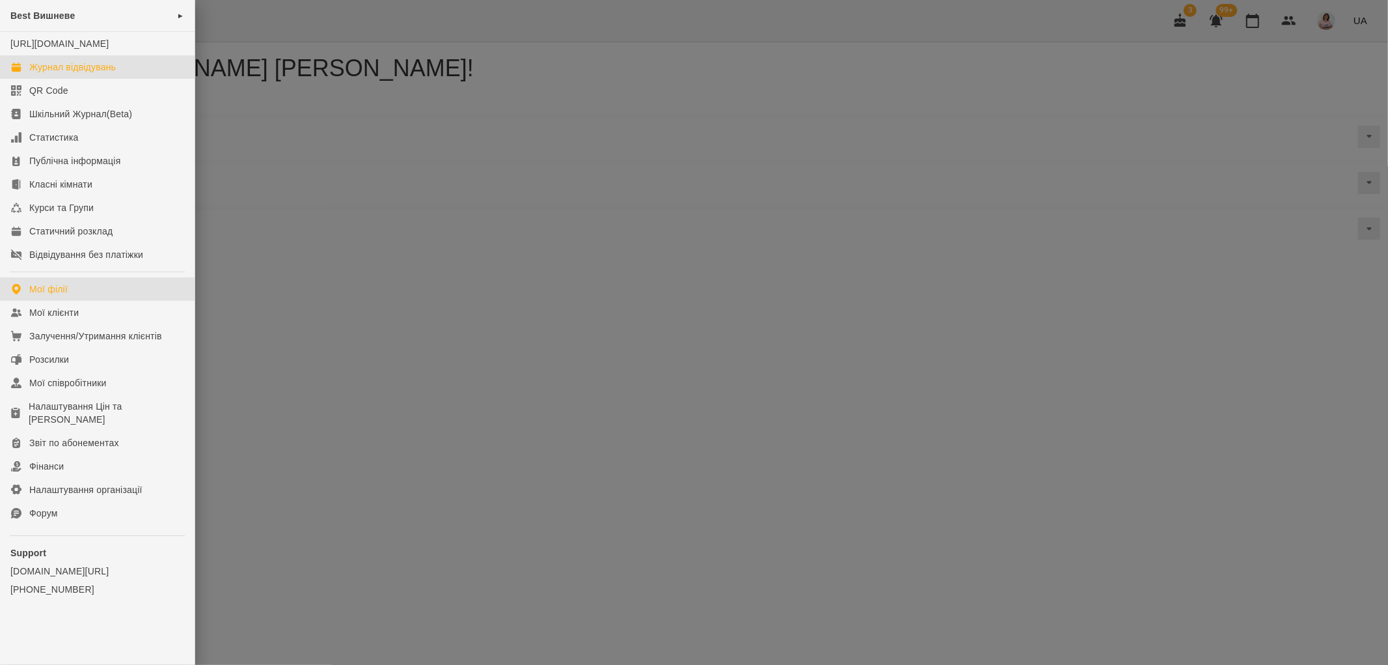
click at [60, 72] on link "Журнал відвідувань" at bounding box center [97, 66] width 195 height 23
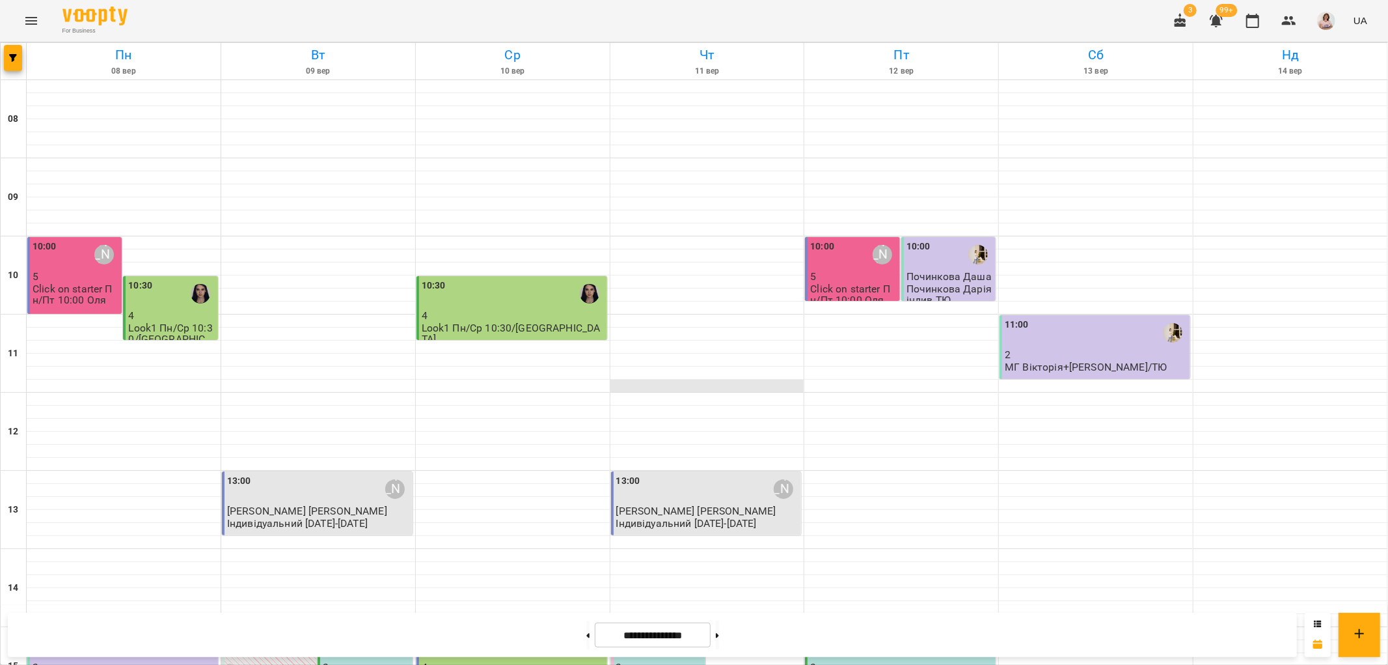
scroll to position [361, 0]
click at [541, 630] on div "15:00" at bounding box center [513, 645] width 183 height 30
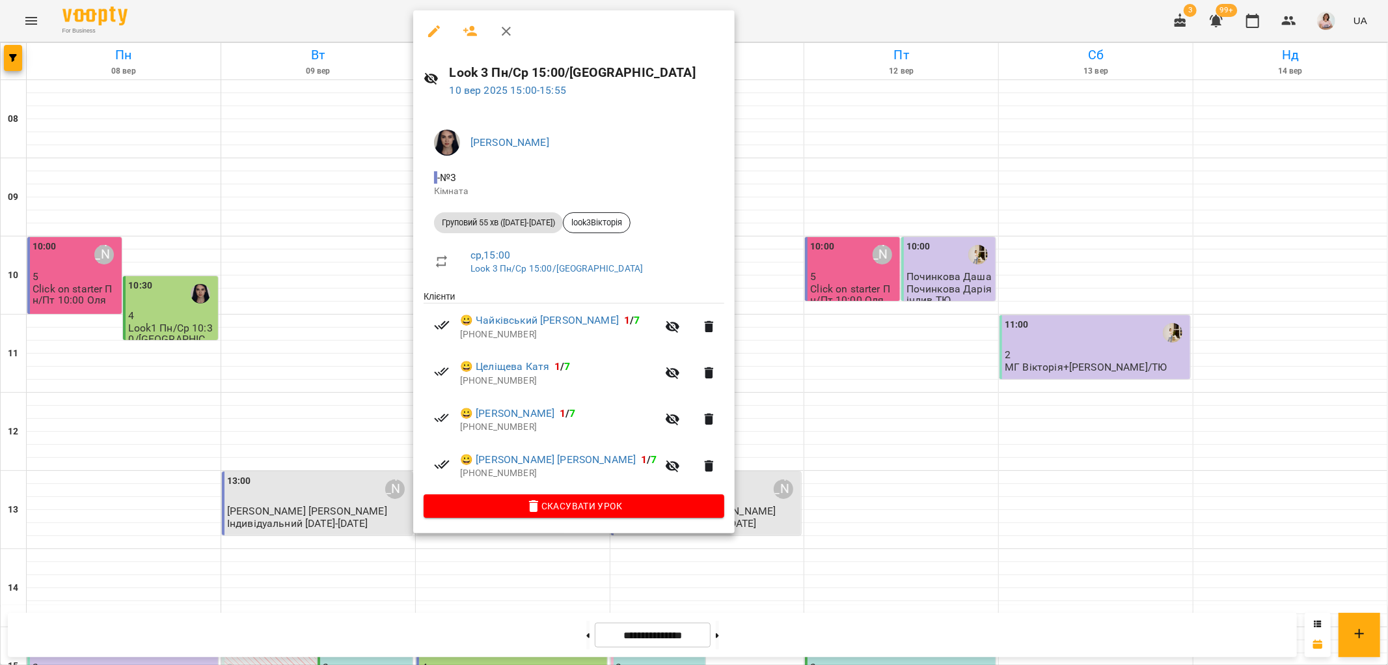
click at [549, 454] on span "😀 Гаврилюк Іван 1 / 7" at bounding box center [558, 460] width 197 height 16
click at [543, 463] on link "😀 Гаврилюк Іван" at bounding box center [548, 460] width 176 height 16
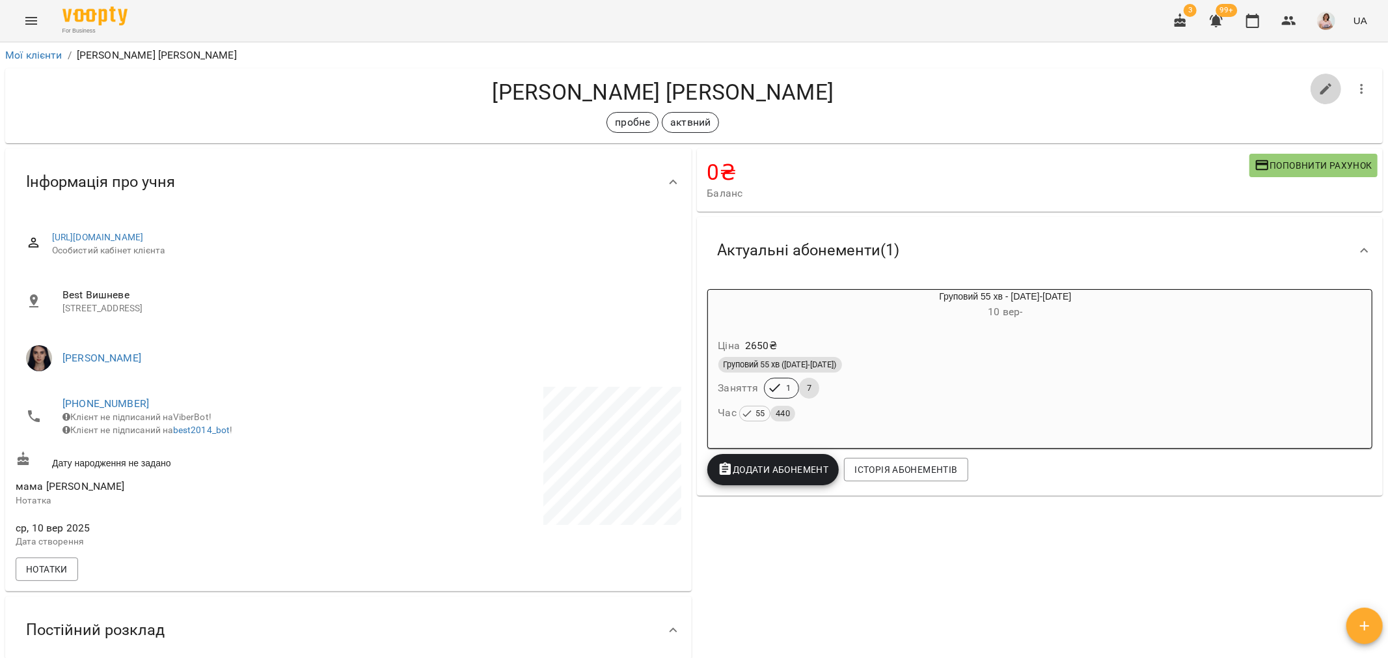
click at [1319, 82] on icon "button" at bounding box center [1327, 89] width 16 height 16
select select "**"
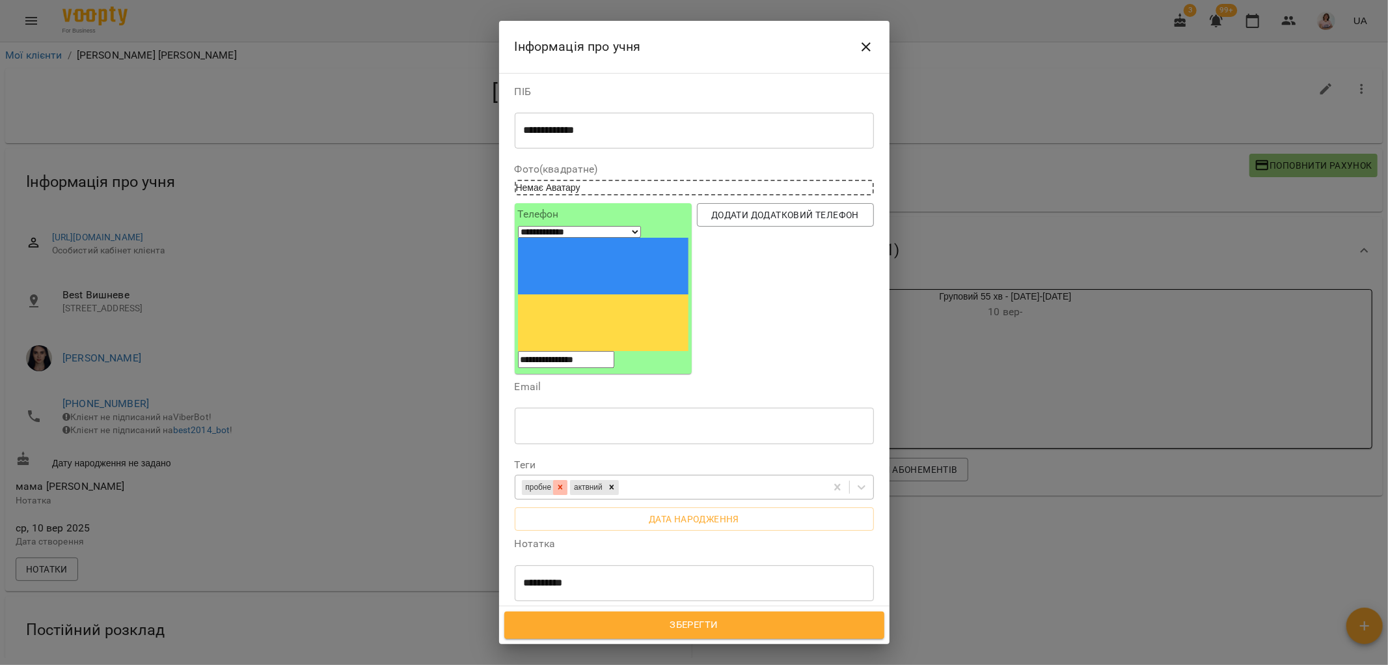
click at [562, 482] on icon at bounding box center [560, 486] width 9 height 9
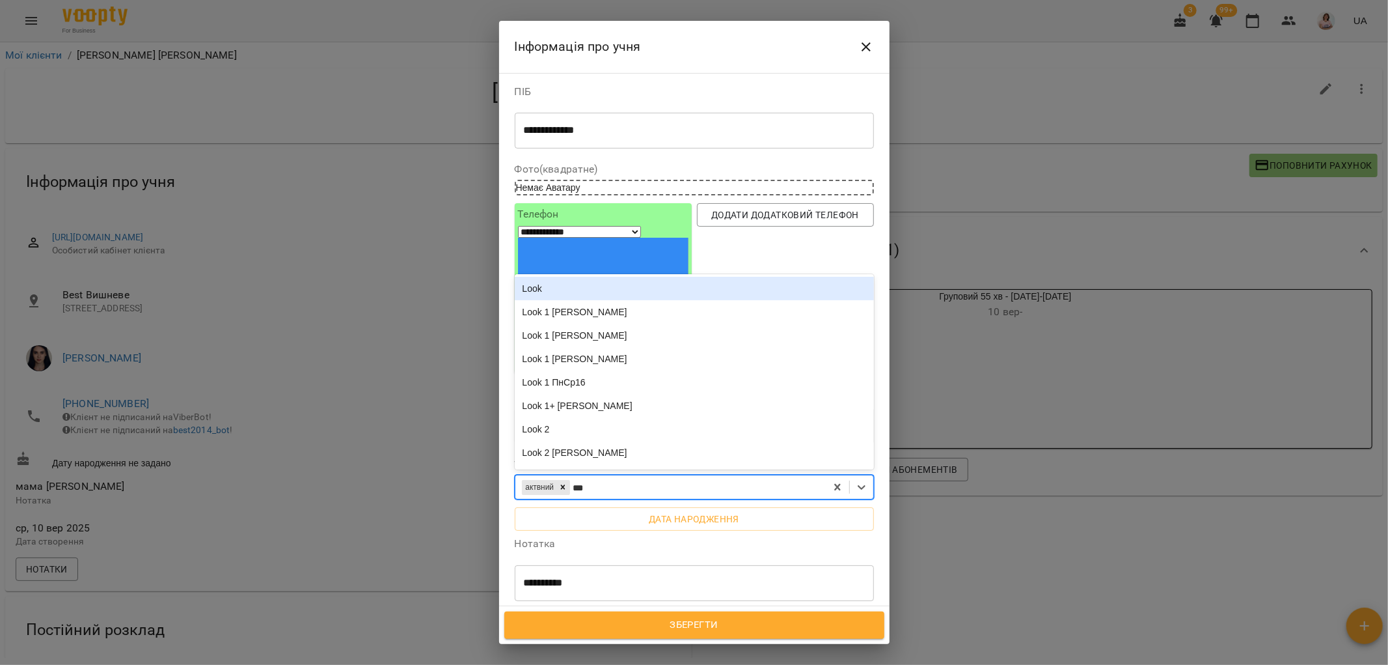
type input "****"
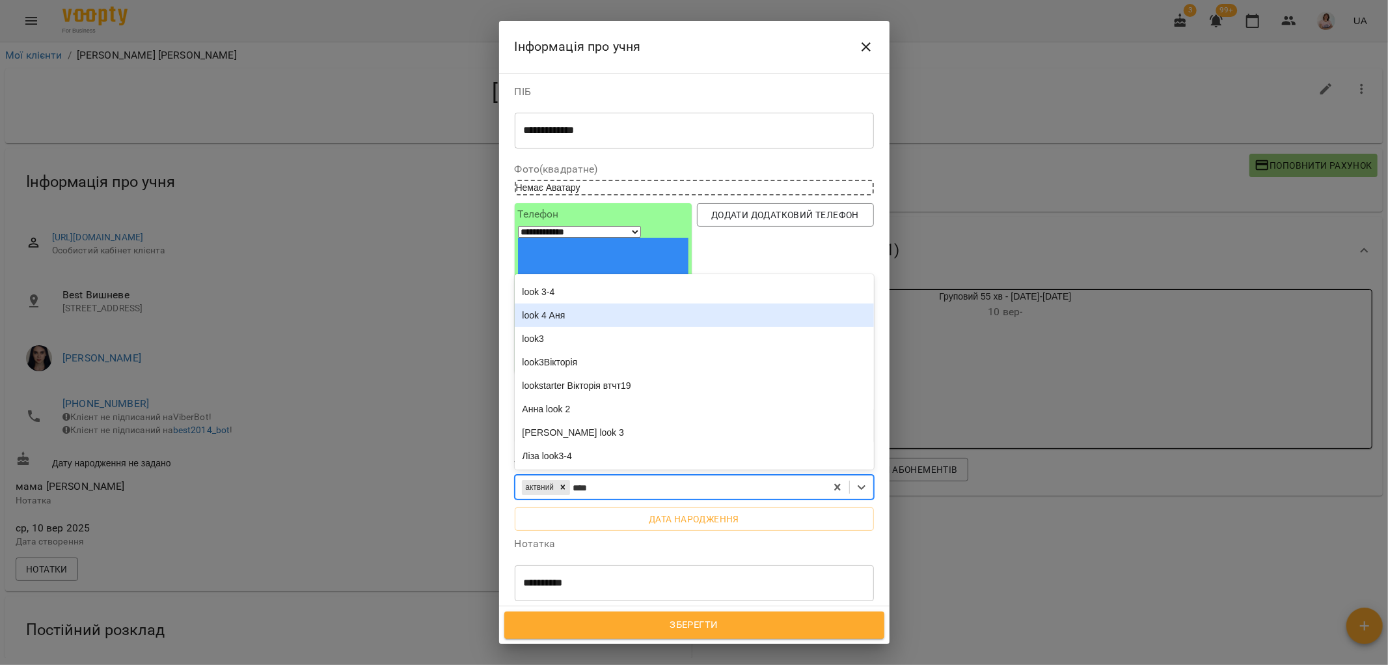
scroll to position [651, 0]
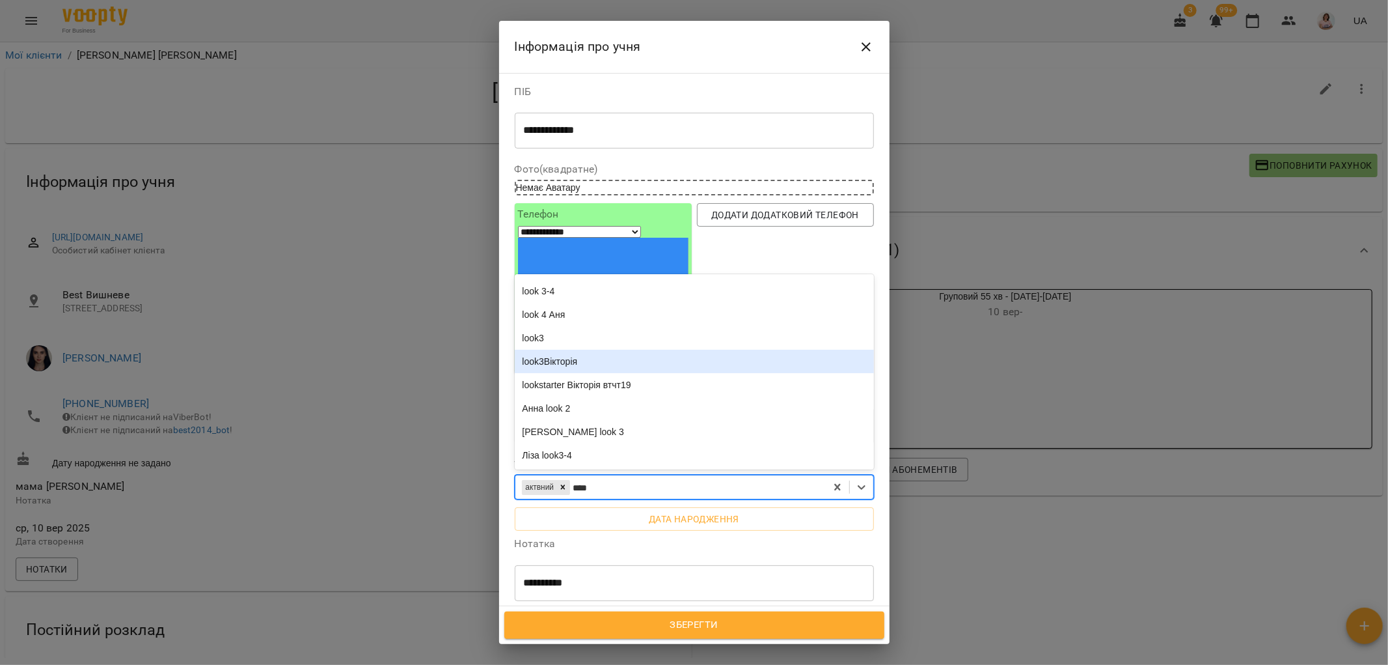
click at [575, 350] on div "look3Вікторія" at bounding box center [694, 361] width 359 height 23
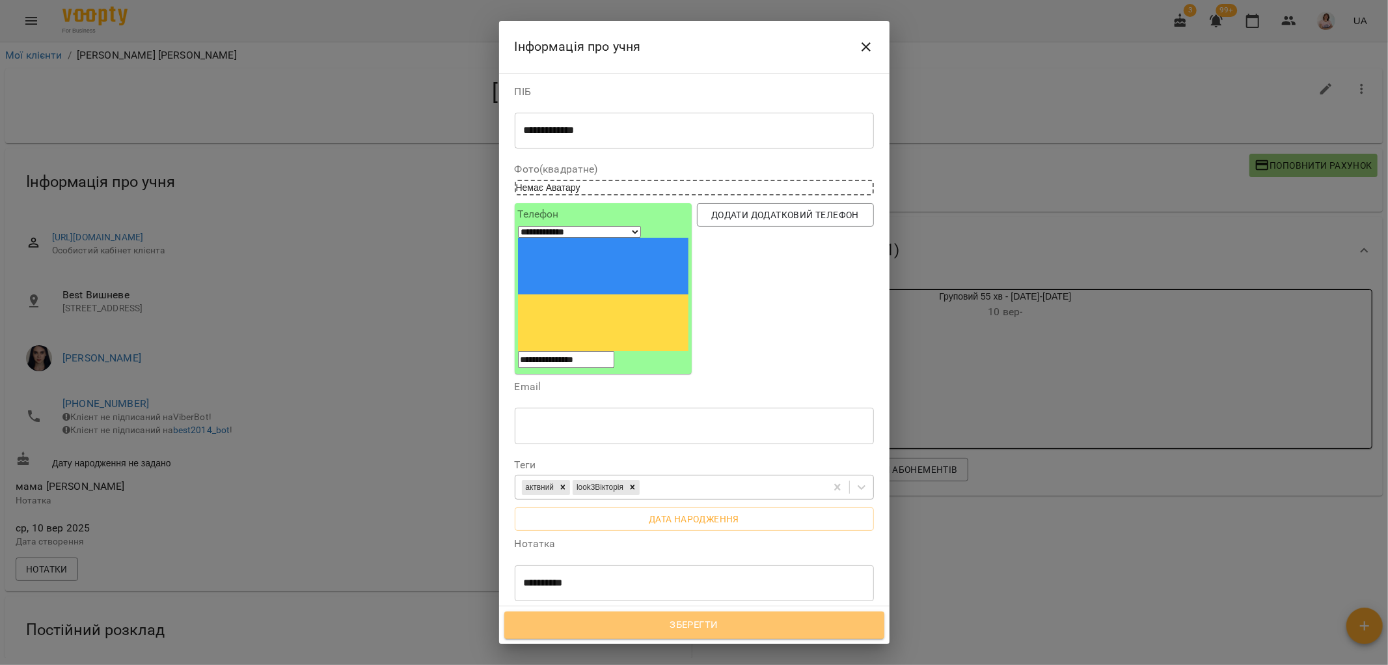
click at [697, 623] on span "Зберегти" at bounding box center [695, 624] width 352 height 17
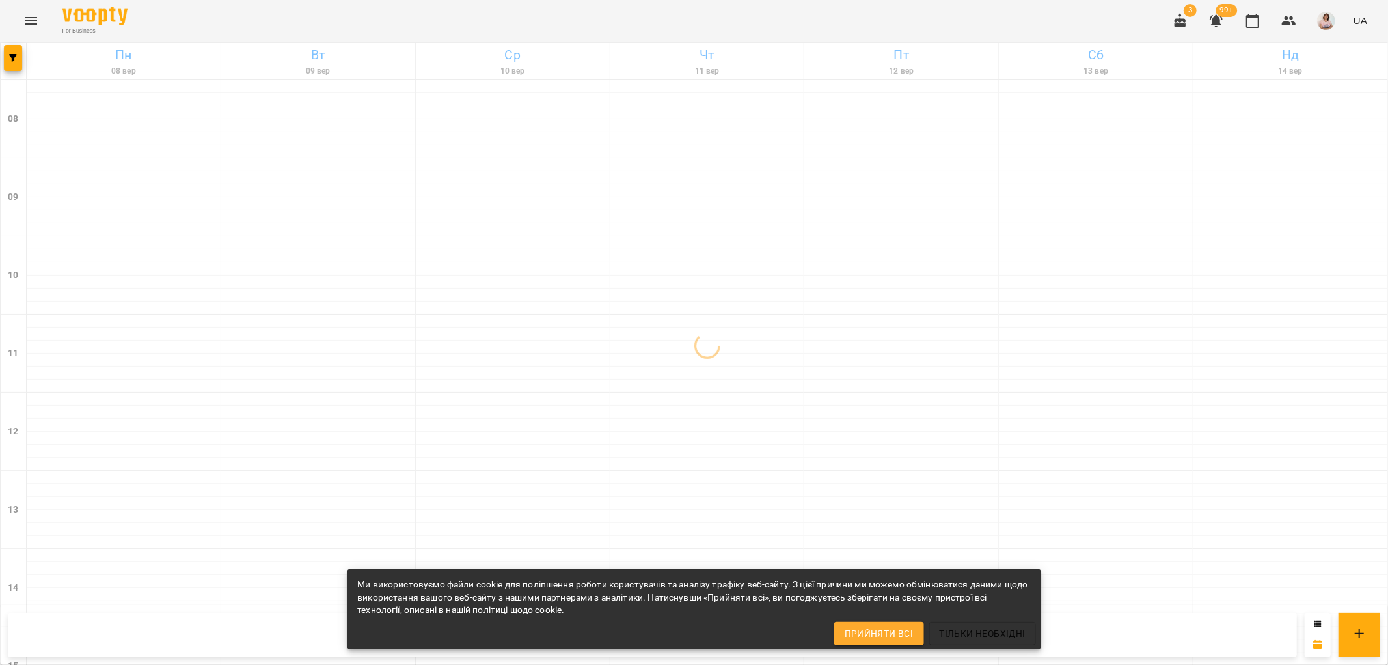
click at [31, 21] on icon "Menu" at bounding box center [31, 21] width 16 height 16
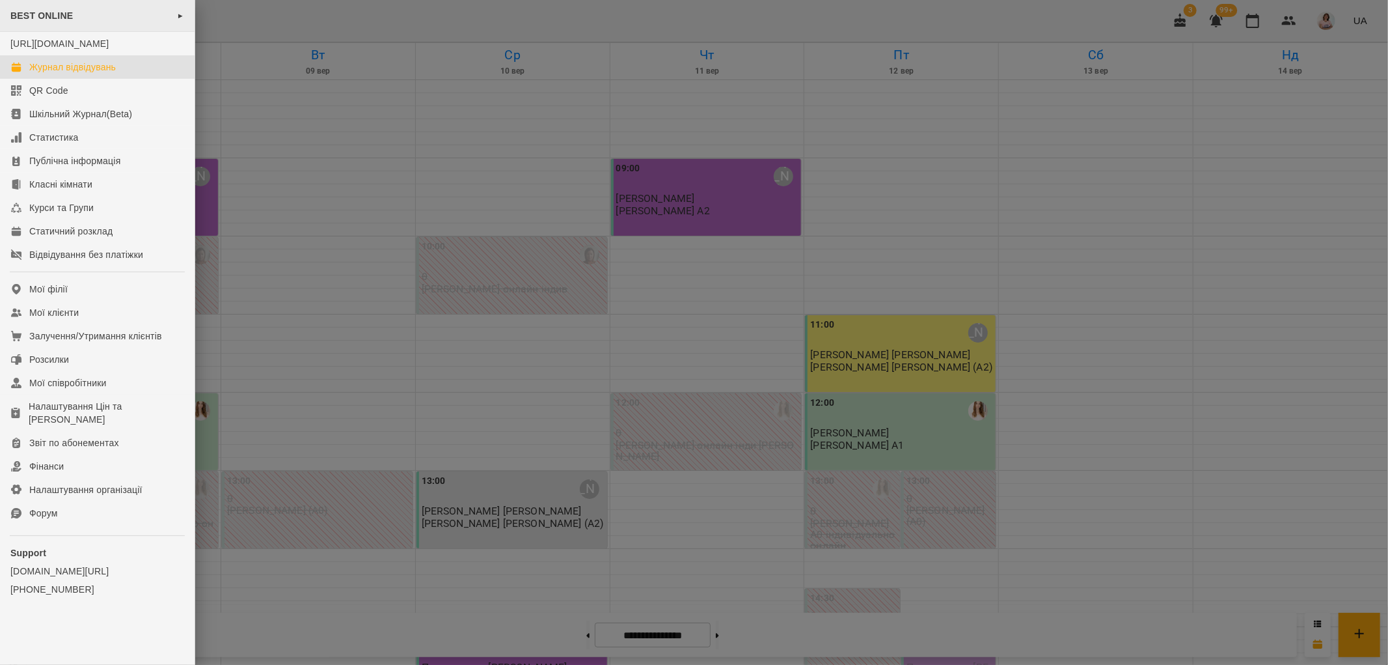
click at [80, 18] on div "BEST ONLINE ►" at bounding box center [97, 16] width 195 height 32
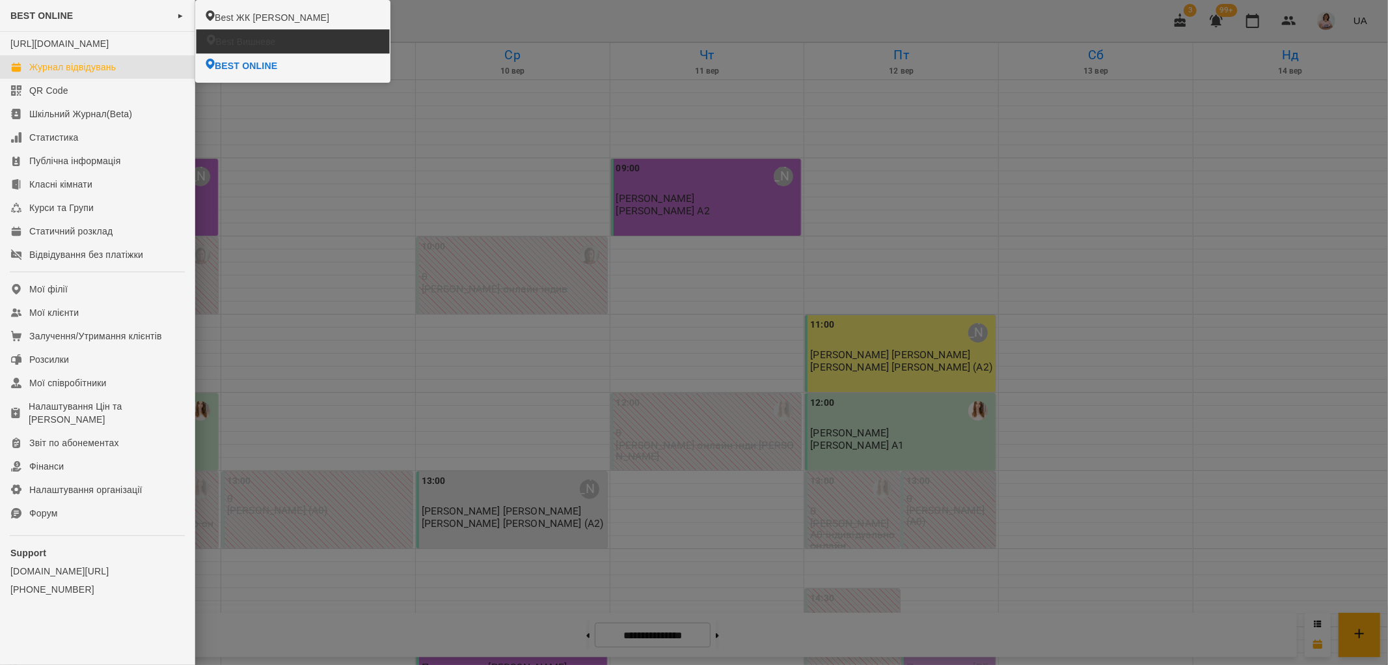
click at [253, 42] on span "Best Вишневе" at bounding box center [245, 41] width 60 height 13
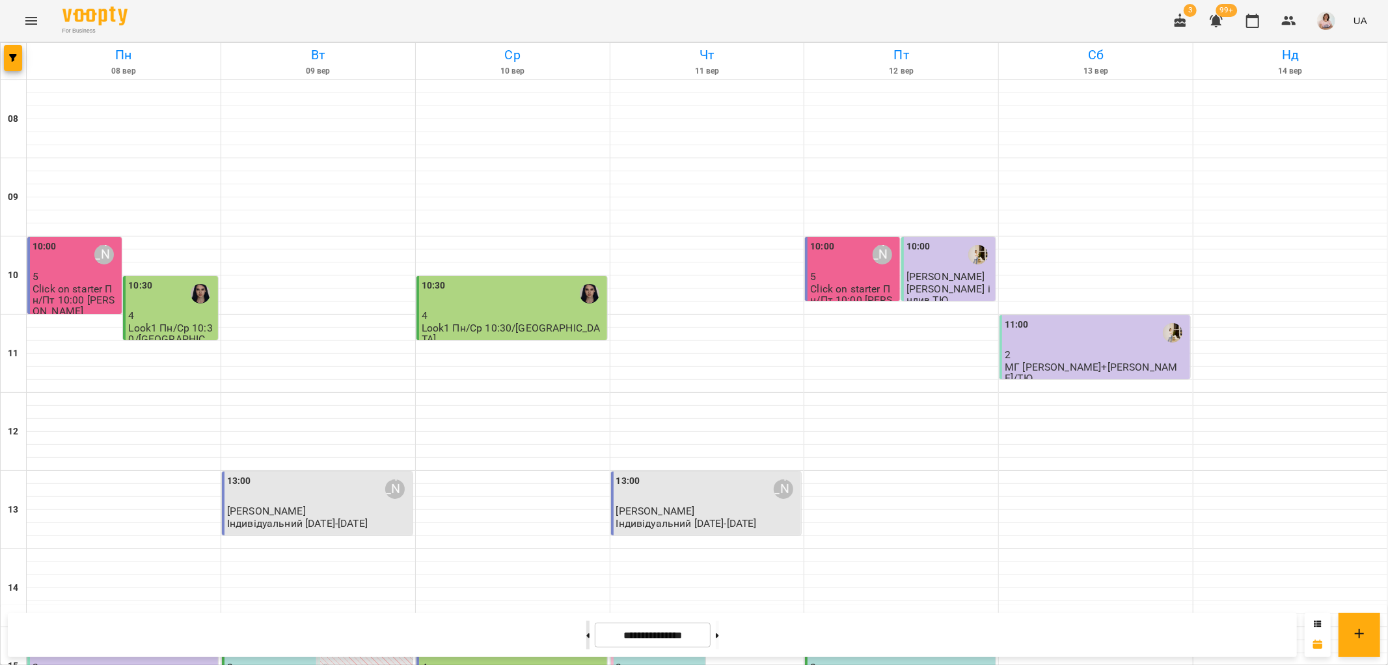
click at [586, 638] on button at bounding box center [587, 634] width 3 height 29
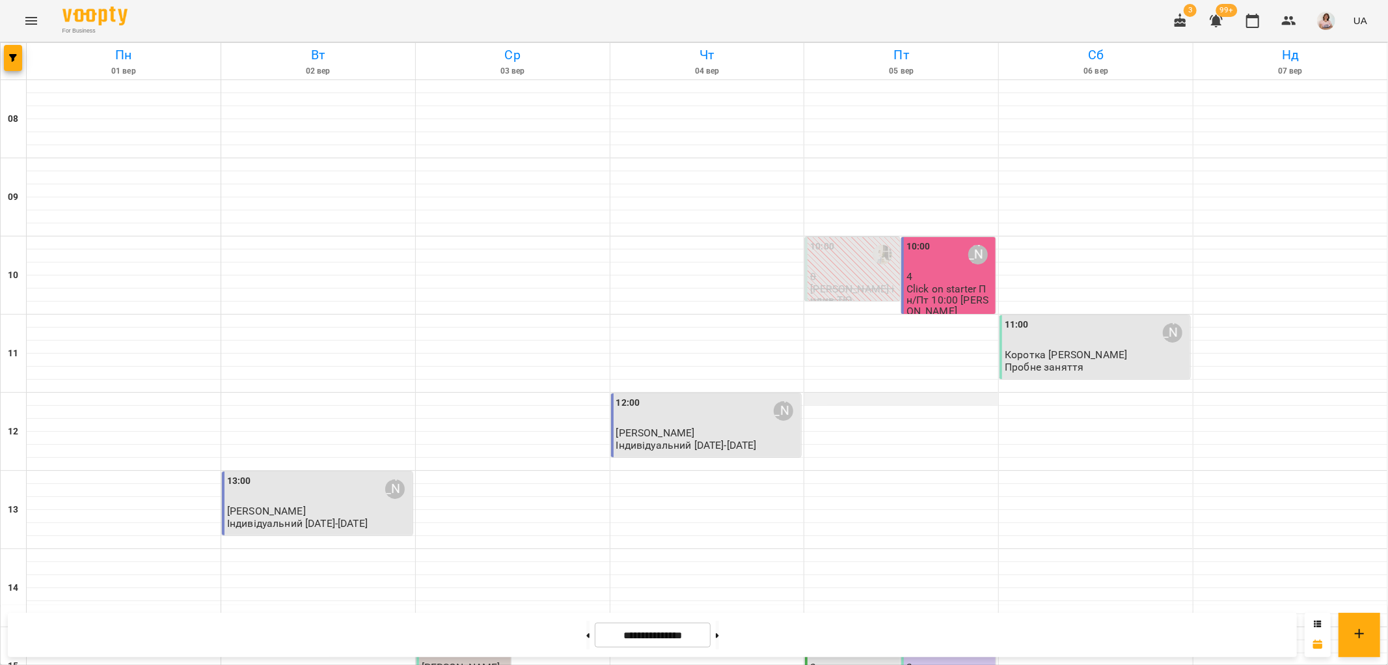
scroll to position [568, 0]
click at [719, 628] on button at bounding box center [717, 634] width 3 height 29
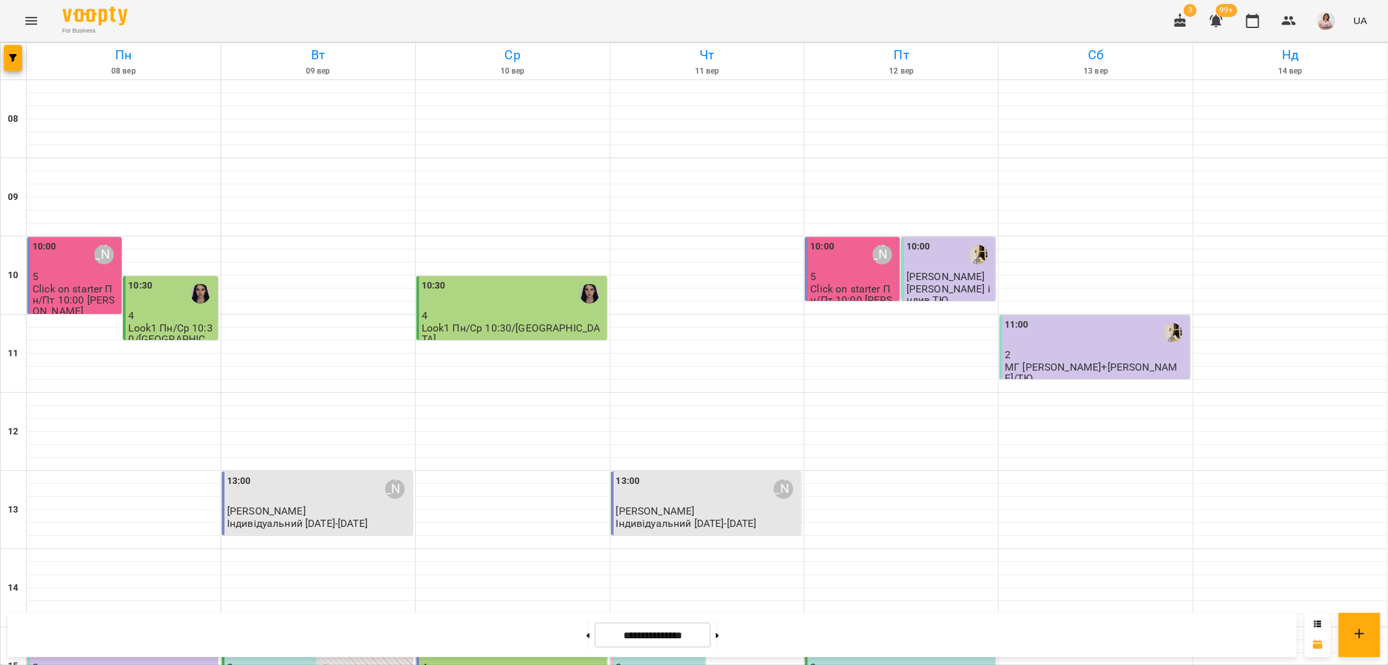
scroll to position [495, 0]
click at [719, 633] on icon at bounding box center [717, 635] width 3 height 5
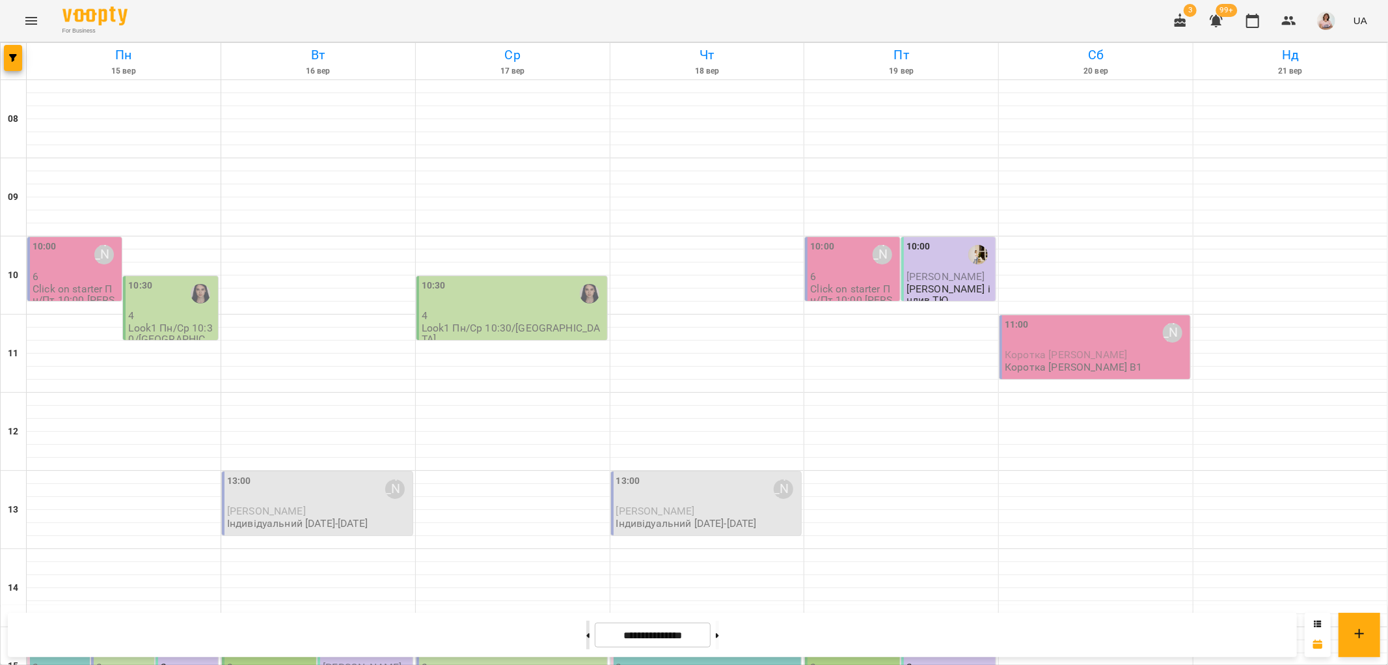
click at [586, 641] on button at bounding box center [587, 634] width 3 height 29
type input "**********"
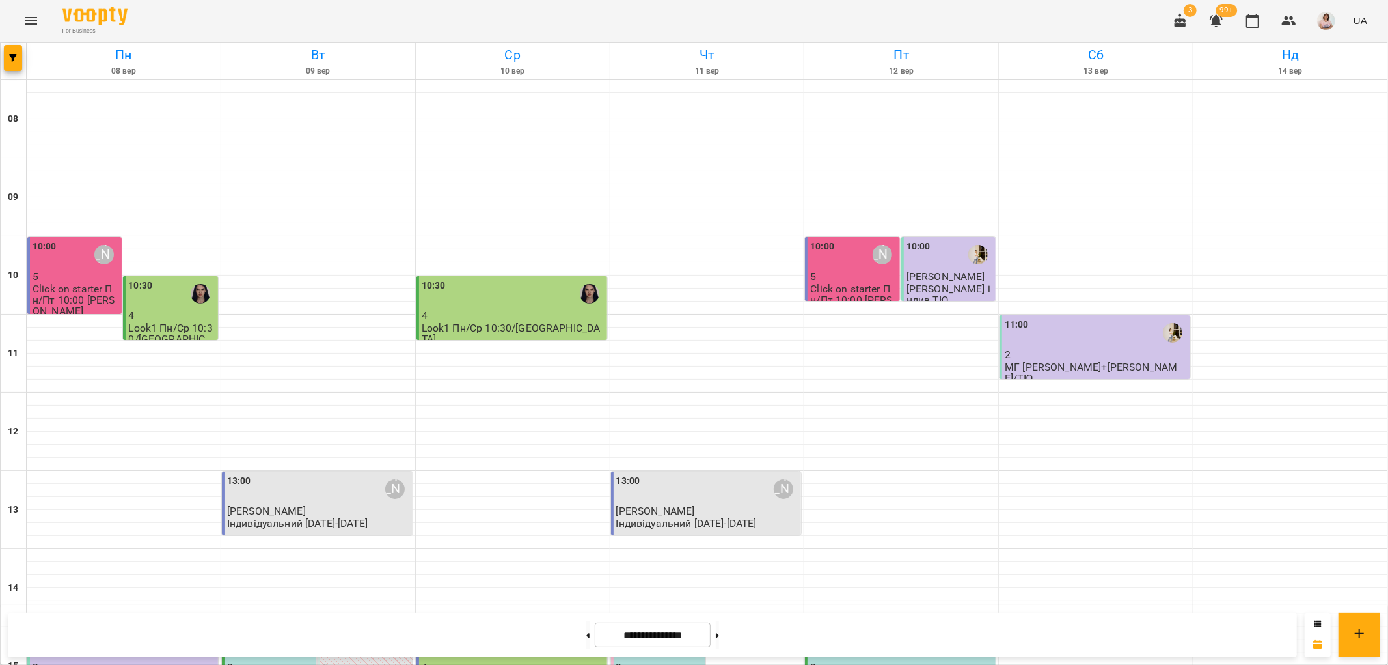
click at [519, 630] on div "15:00" at bounding box center [513, 645] width 183 height 30
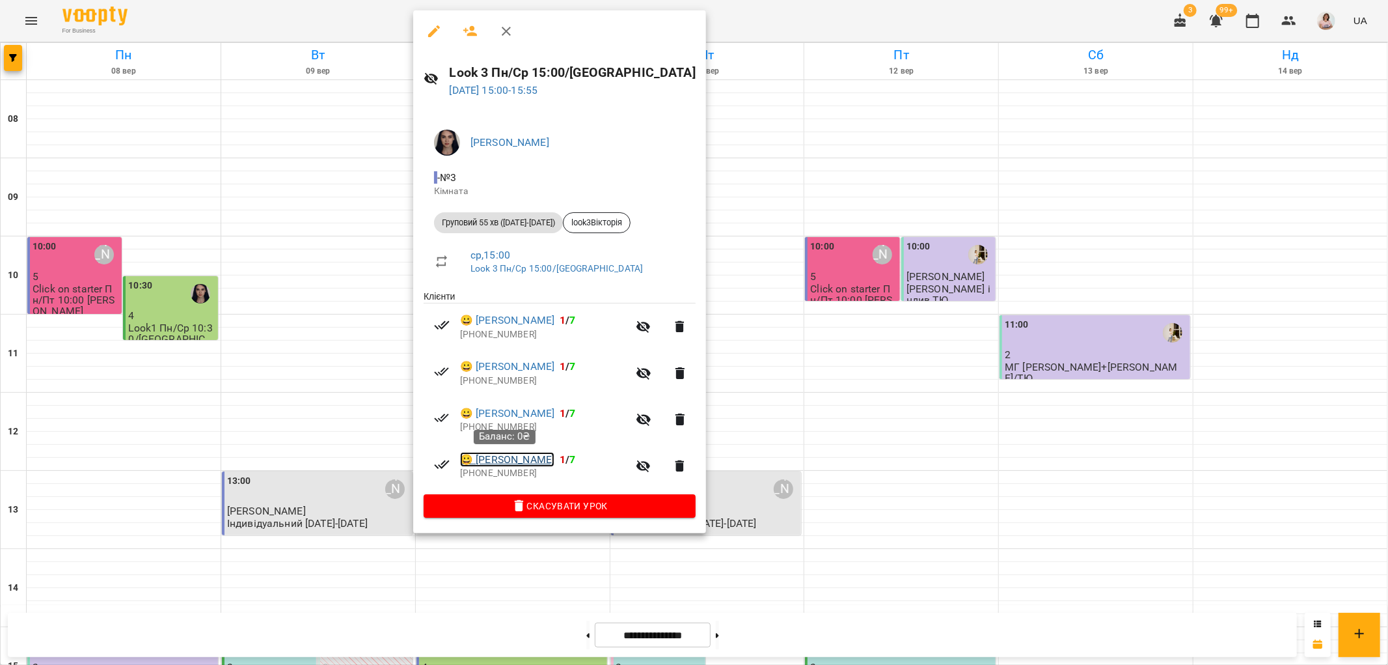
click at [515, 463] on link "😀 Гаврилюк Іван" at bounding box center [507, 460] width 94 height 16
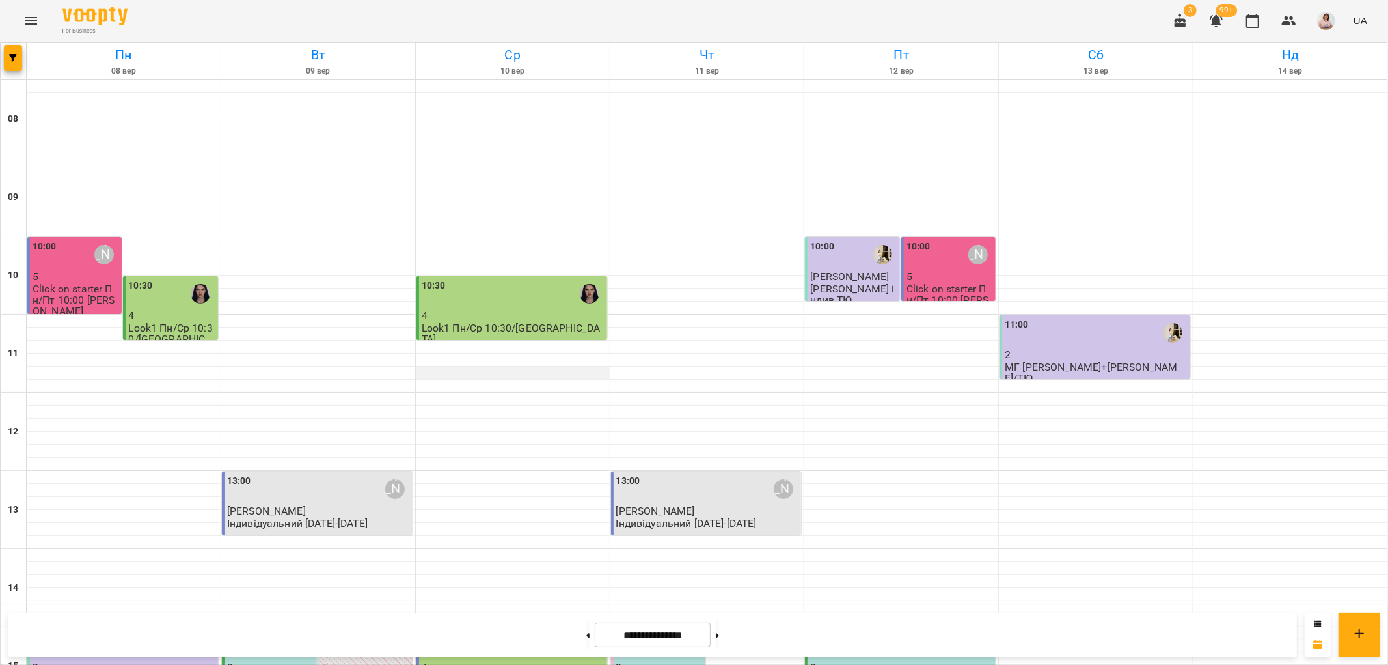
scroll to position [506, 0]
click at [538, 630] on div "15:00" at bounding box center [513, 645] width 183 height 30
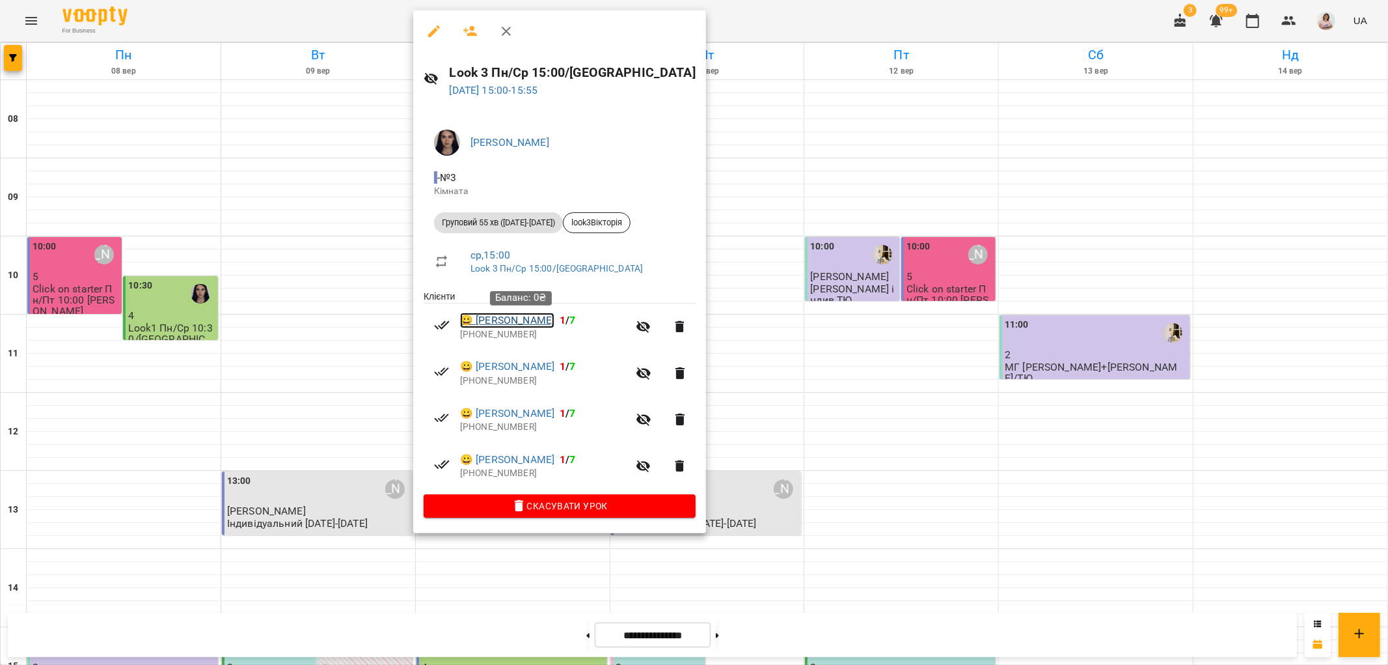
click at [553, 322] on link "😀 Чайківський Максим" at bounding box center [507, 320] width 94 height 16
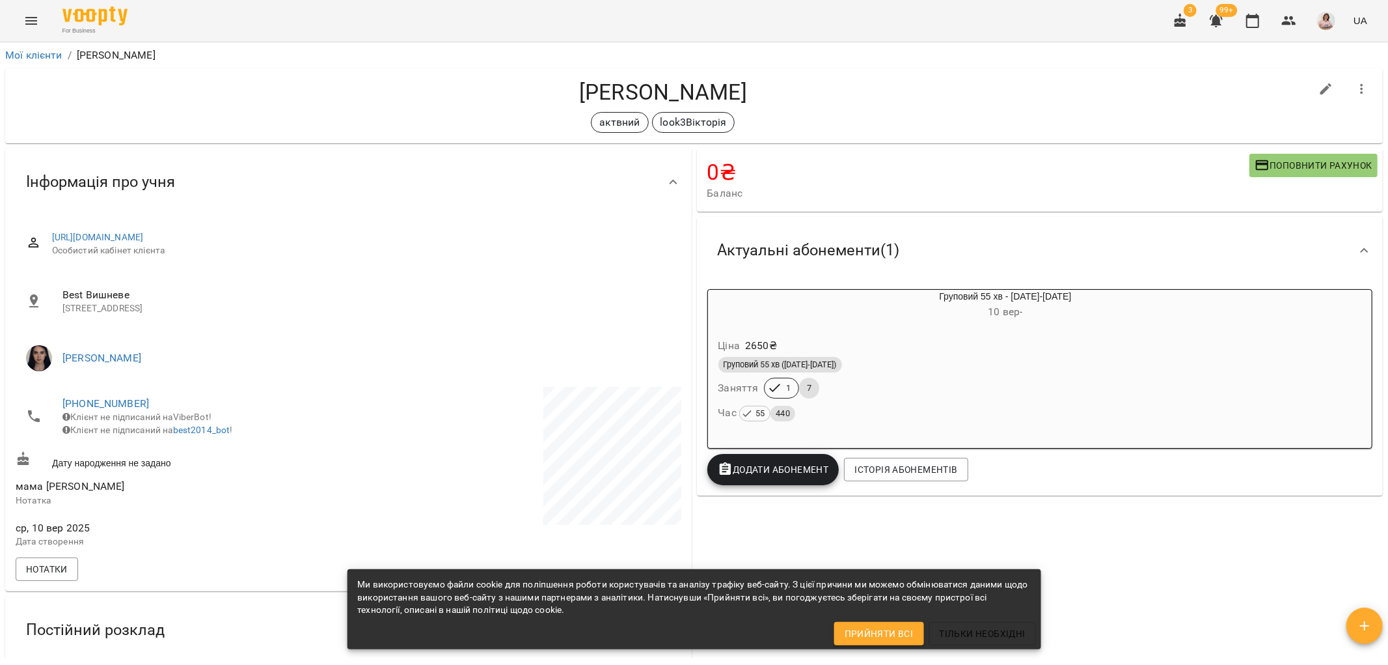
click at [33, 15] on icon "Menu" at bounding box center [31, 21] width 16 height 16
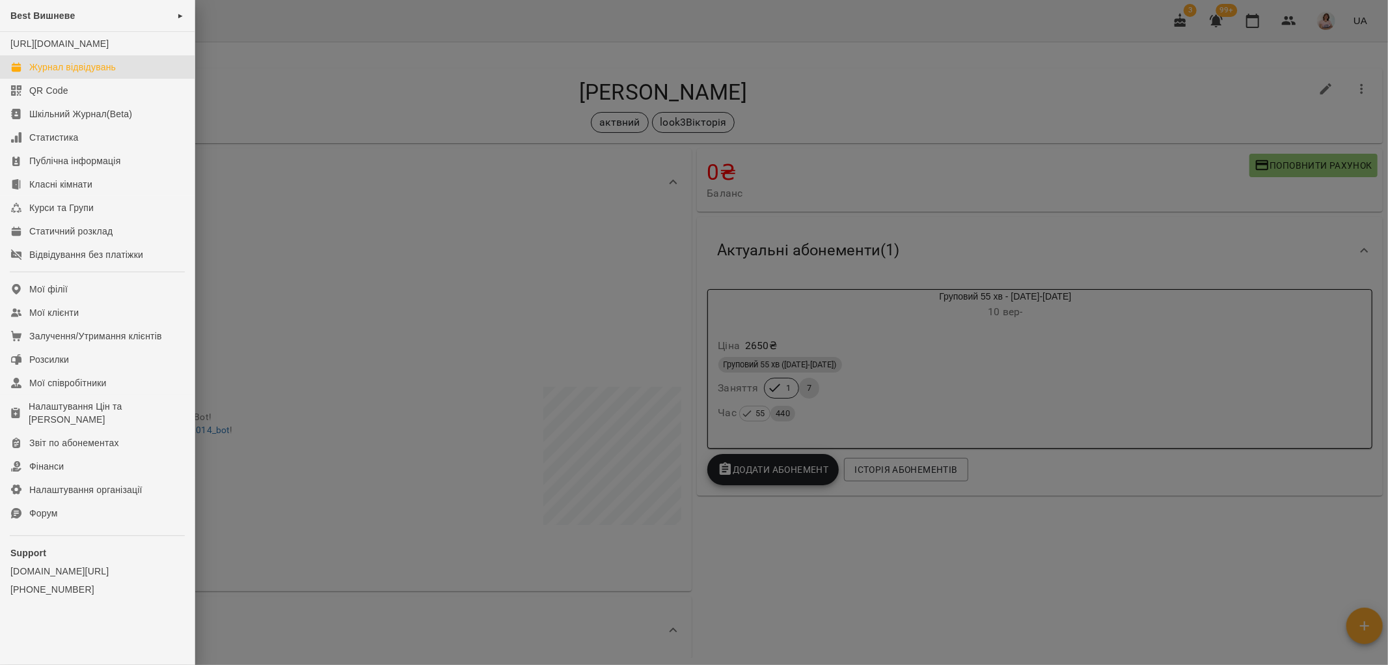
click at [90, 74] on div "Журнал відвідувань" at bounding box center [72, 67] width 87 height 13
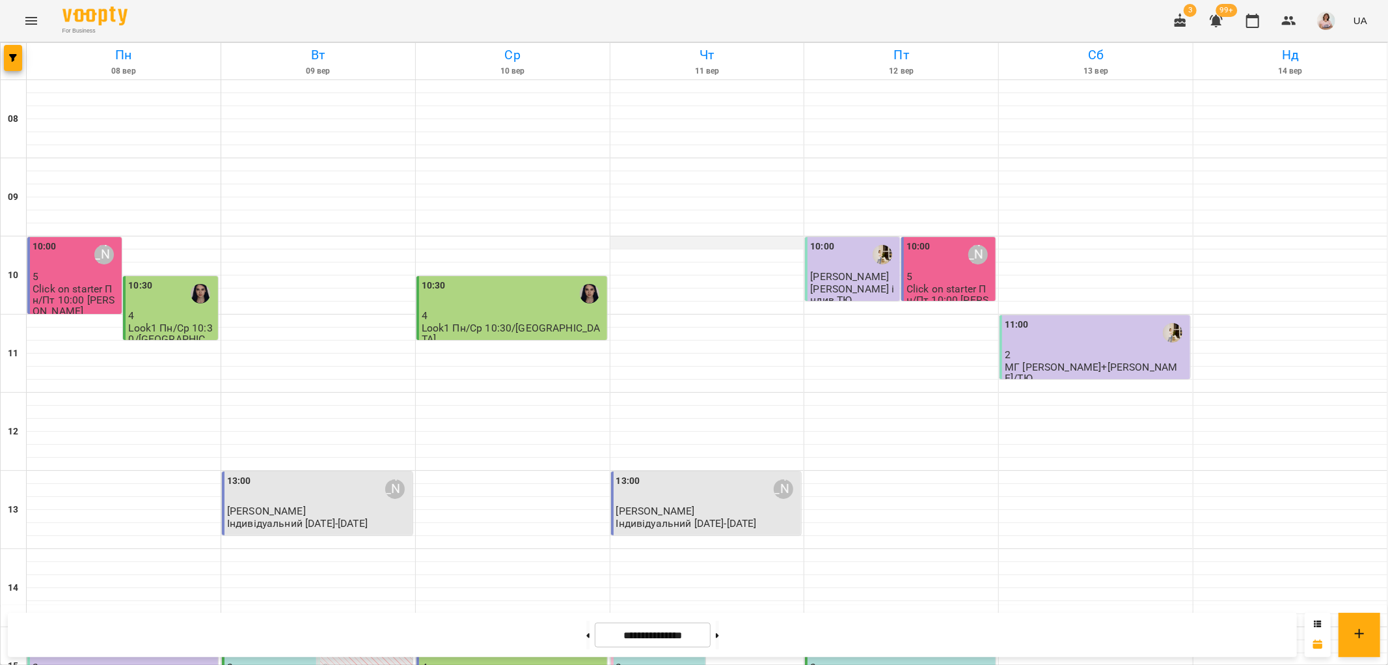
scroll to position [434, 0]
click at [493, 630] on div "15:00" at bounding box center [513, 645] width 183 height 30
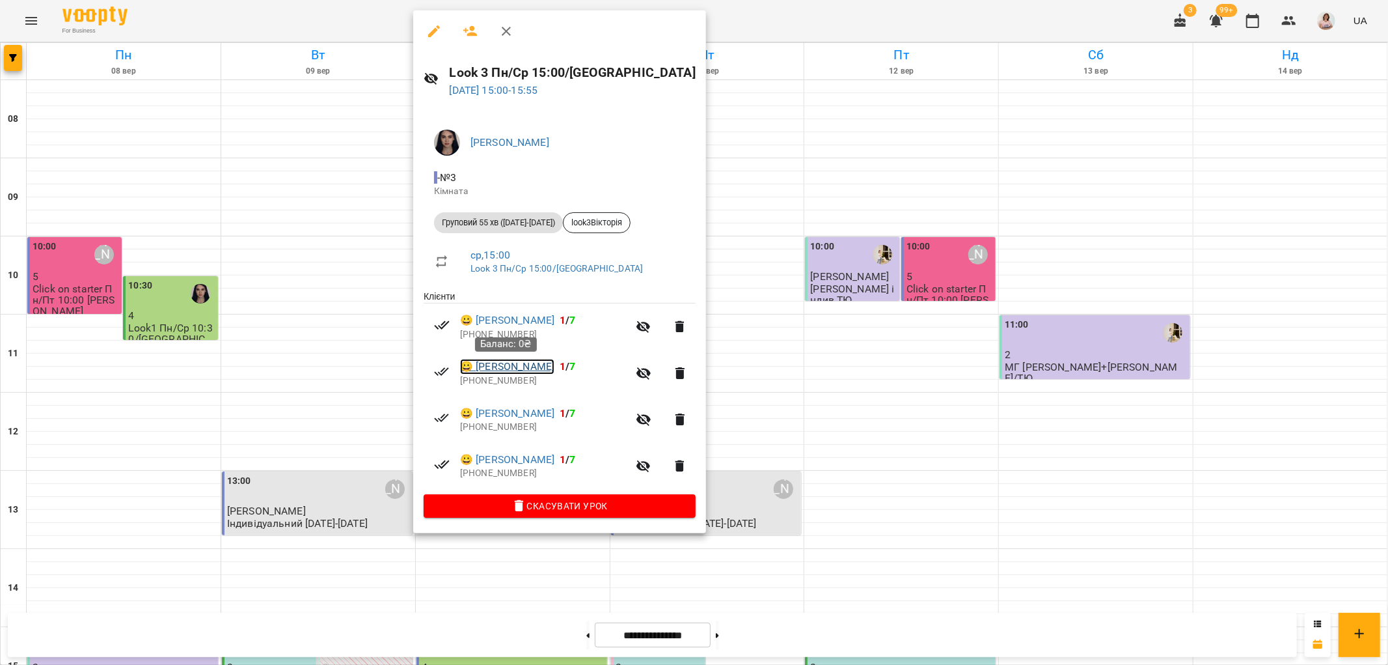
click at [526, 365] on link "😀 Целіщева Катя" at bounding box center [507, 367] width 94 height 16
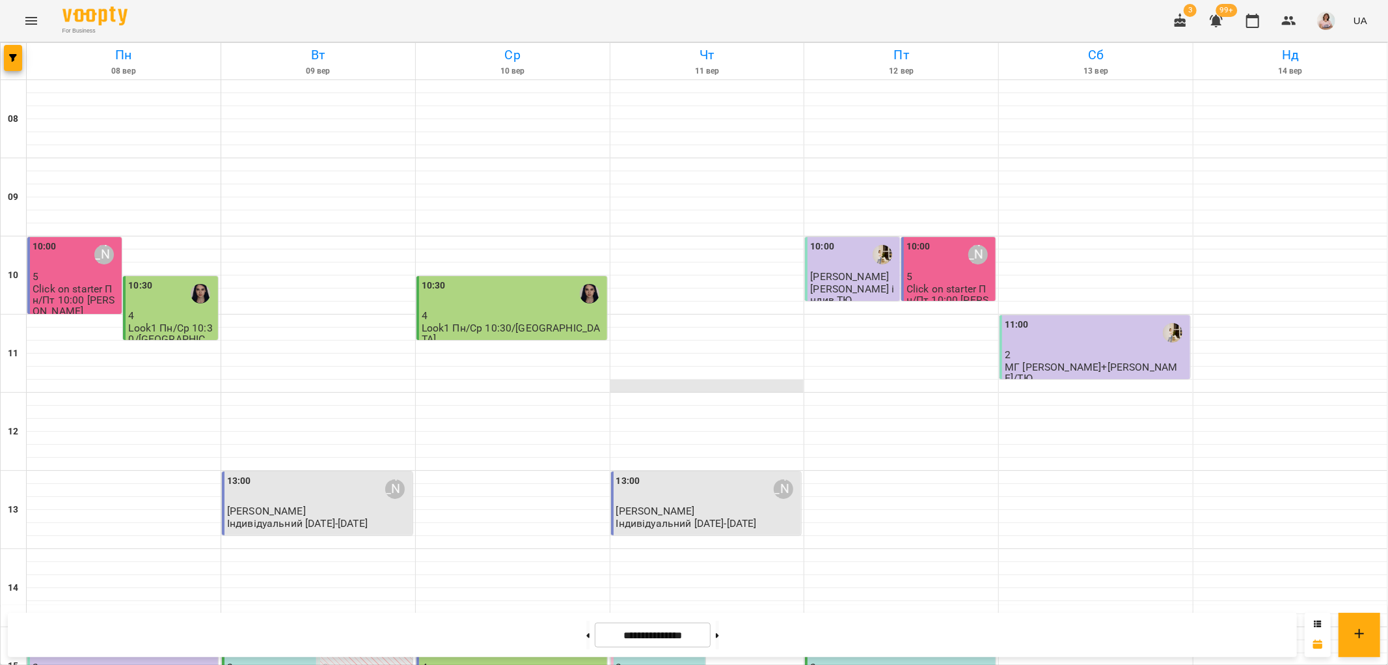
scroll to position [361, 0]
click at [542, 630] on div "15:00" at bounding box center [513, 645] width 183 height 30
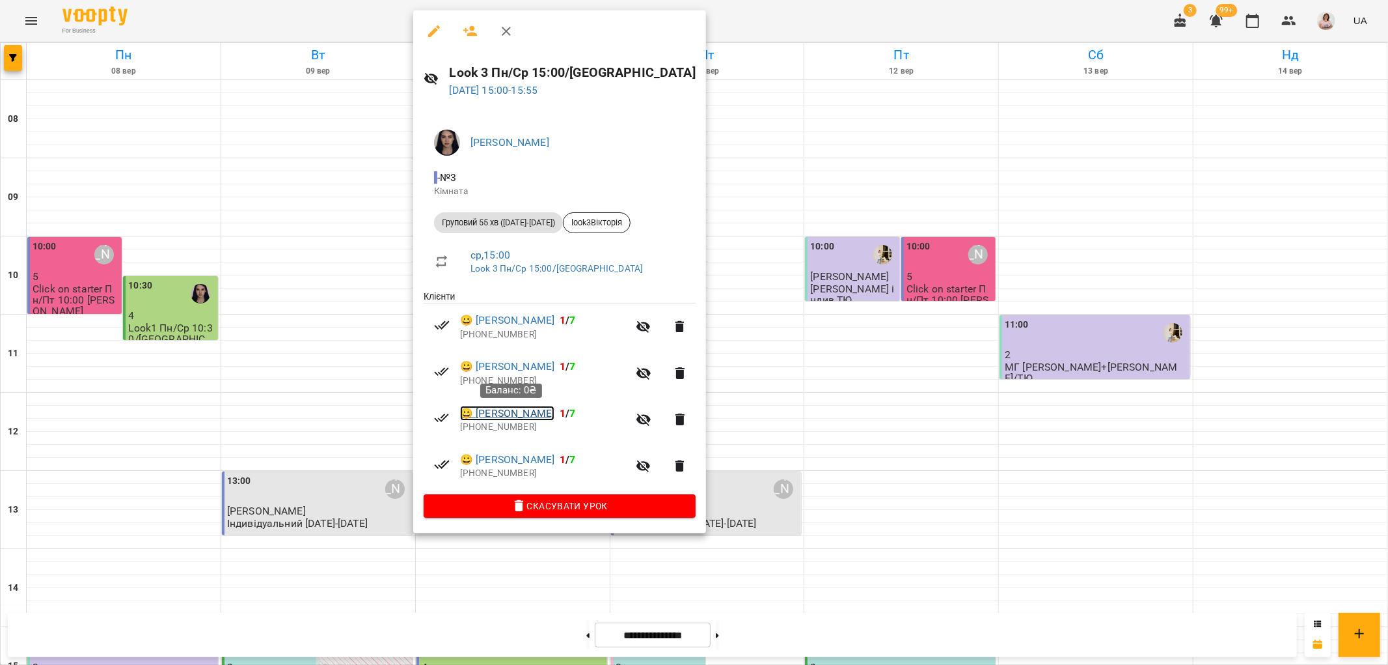
click at [527, 413] on link "😀 Буренок Варвара" at bounding box center [507, 414] width 94 height 16
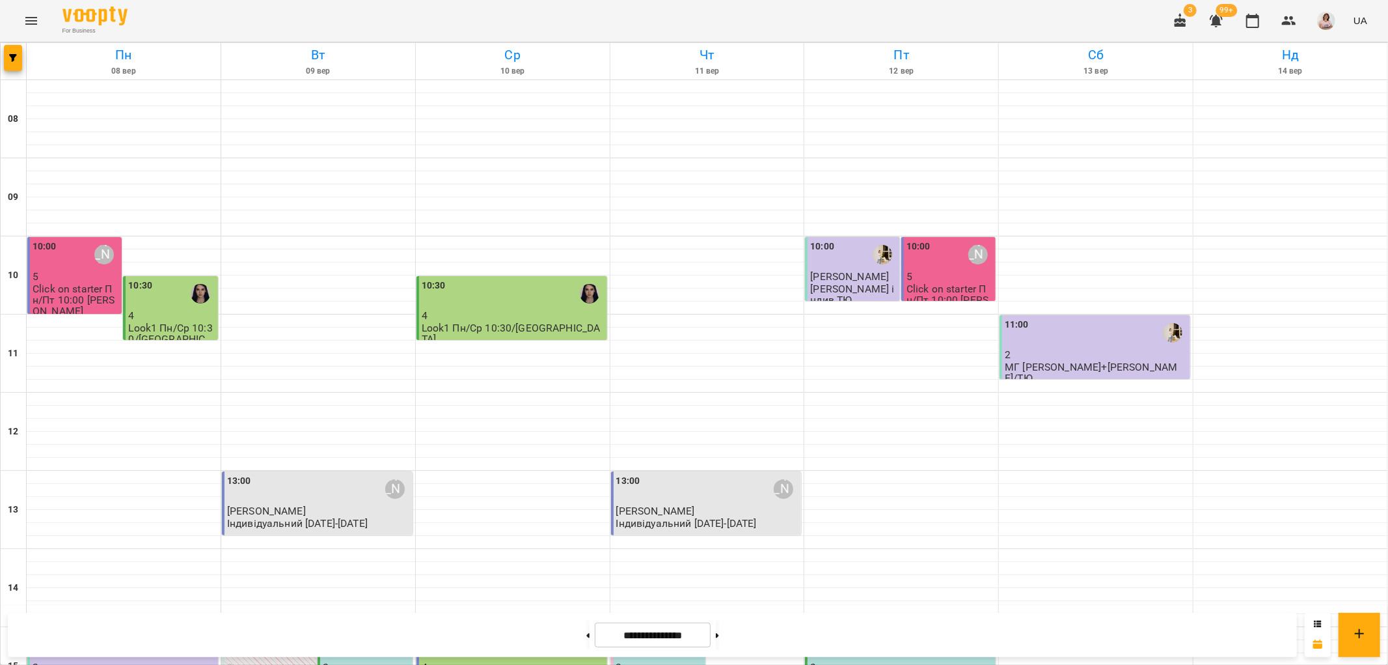
scroll to position [361, 0]
click at [521, 630] on div "15:00" at bounding box center [513, 645] width 183 height 30
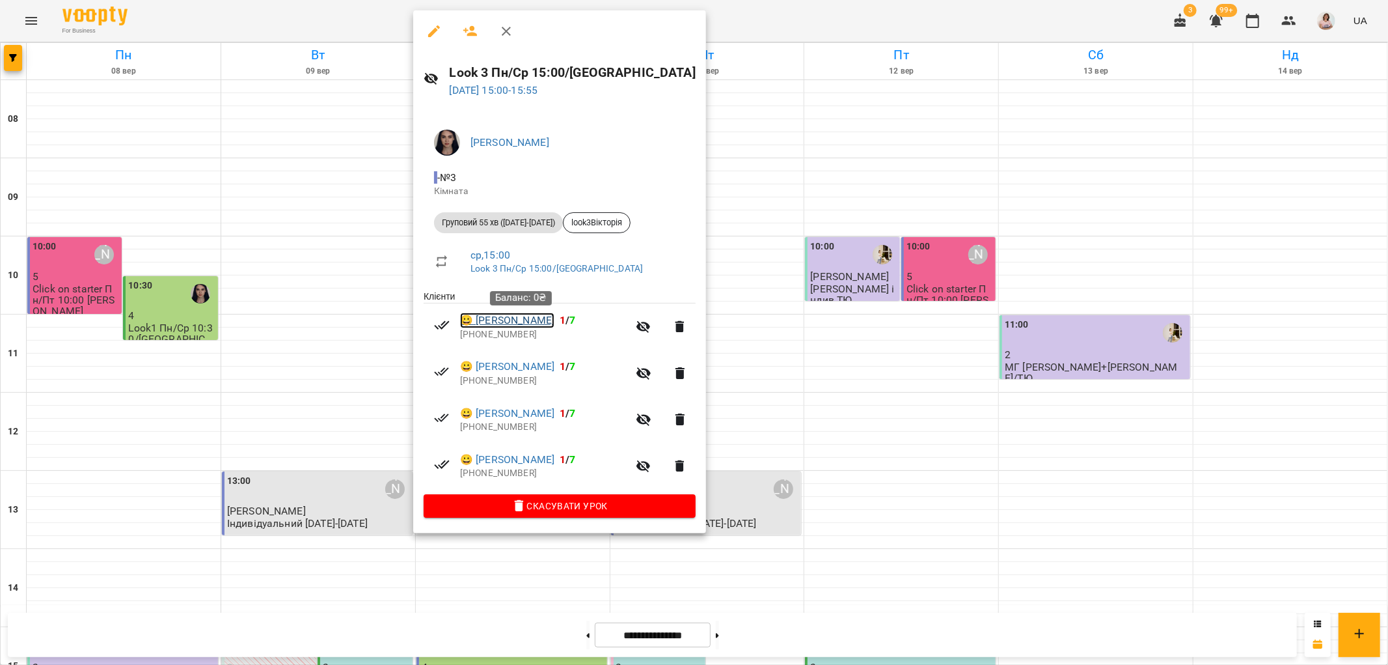
click at [531, 320] on link "😀 Чайківський Максим" at bounding box center [507, 320] width 94 height 16
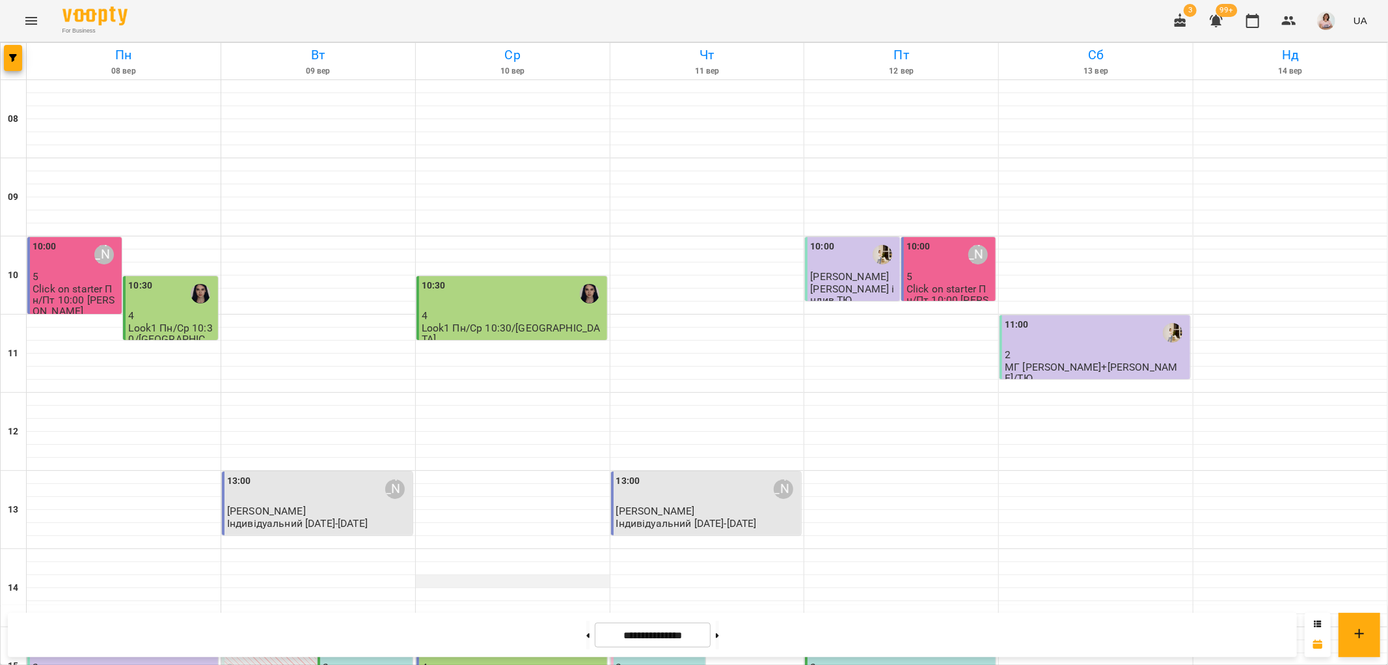
scroll to position [278, 0]
click at [484, 630] on div "15:00" at bounding box center [513, 645] width 183 height 30
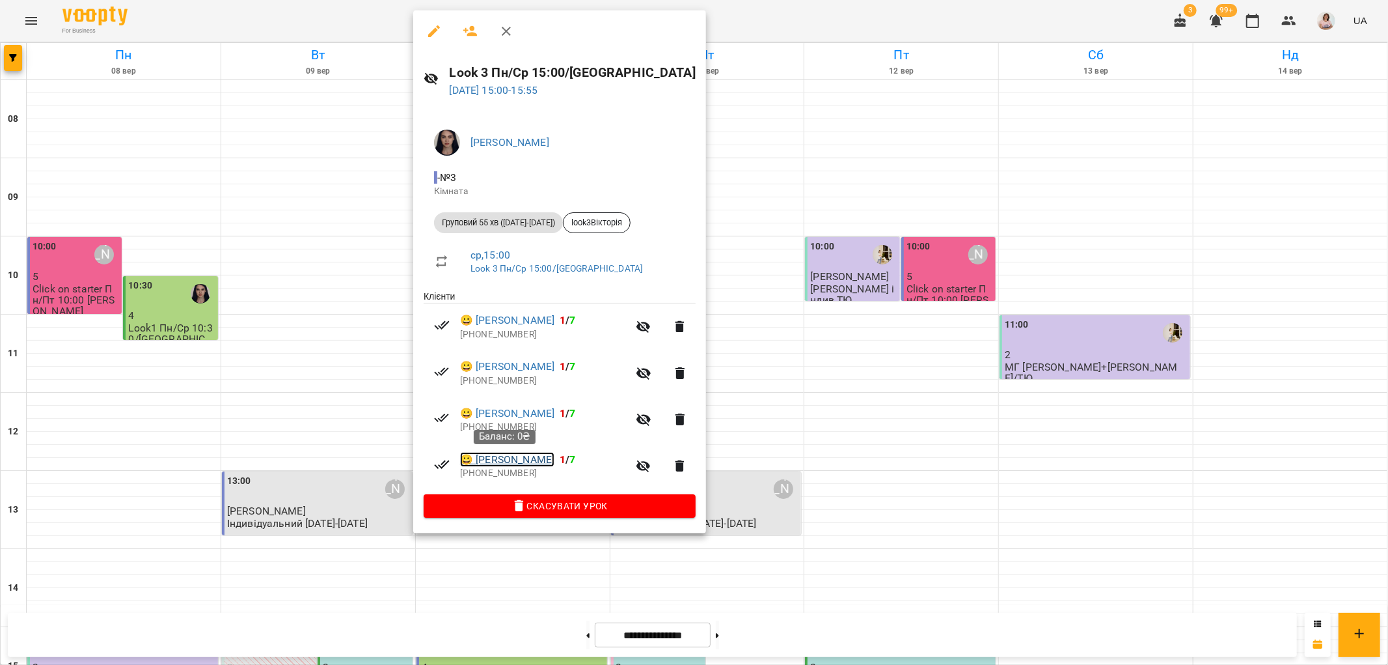
click at [528, 460] on link "😀 Гаврилюк Іван" at bounding box center [507, 460] width 94 height 16
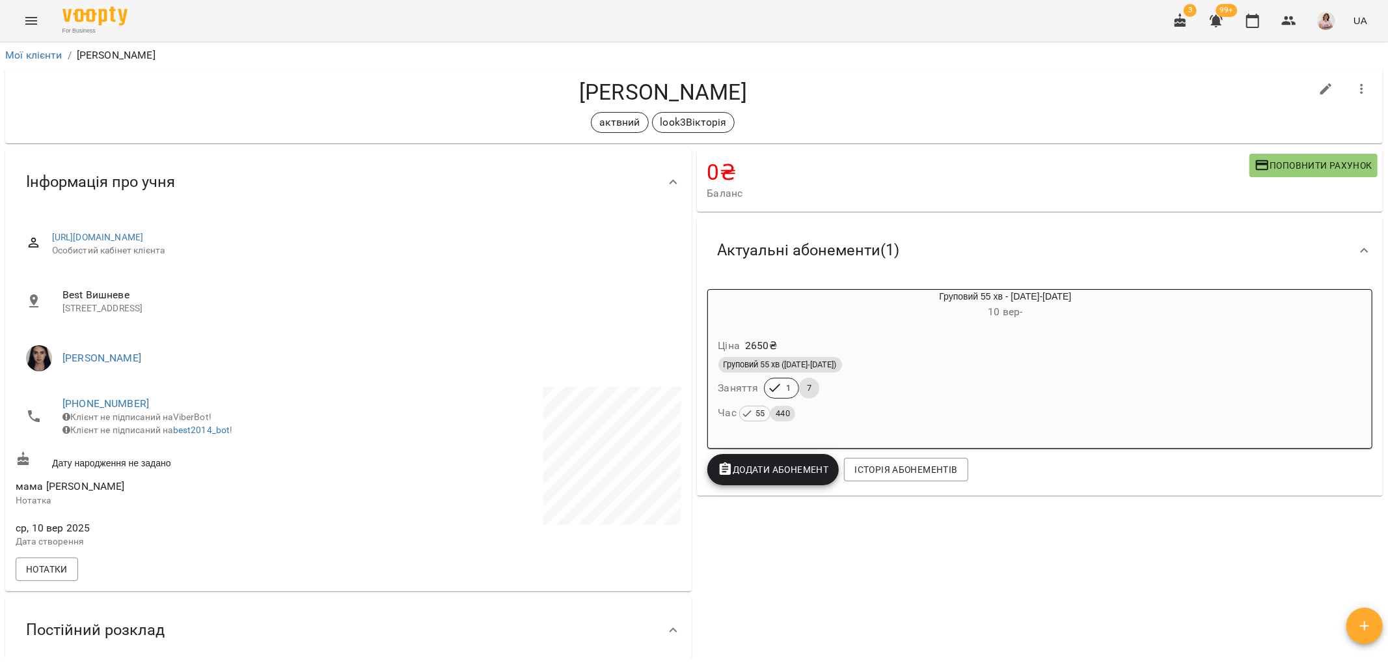
click at [29, 20] on icon "Menu" at bounding box center [31, 21] width 16 height 16
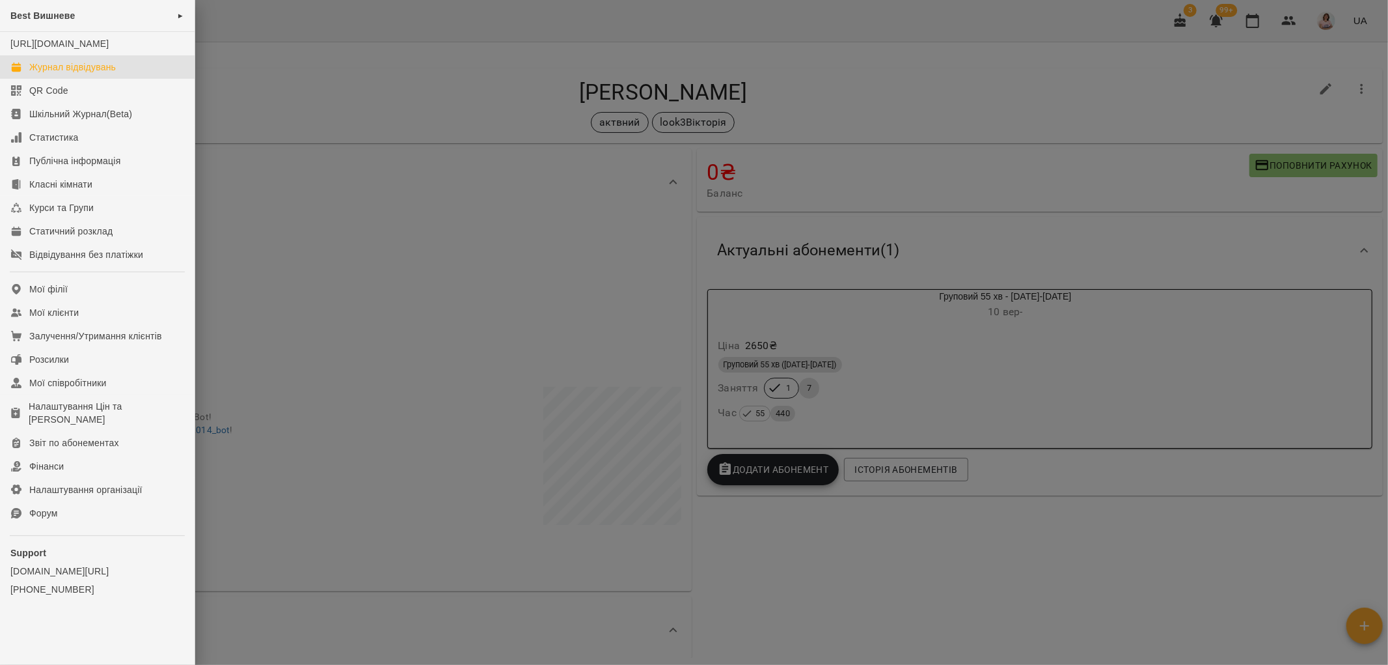
click at [74, 74] on div "Журнал відвідувань" at bounding box center [72, 67] width 87 height 13
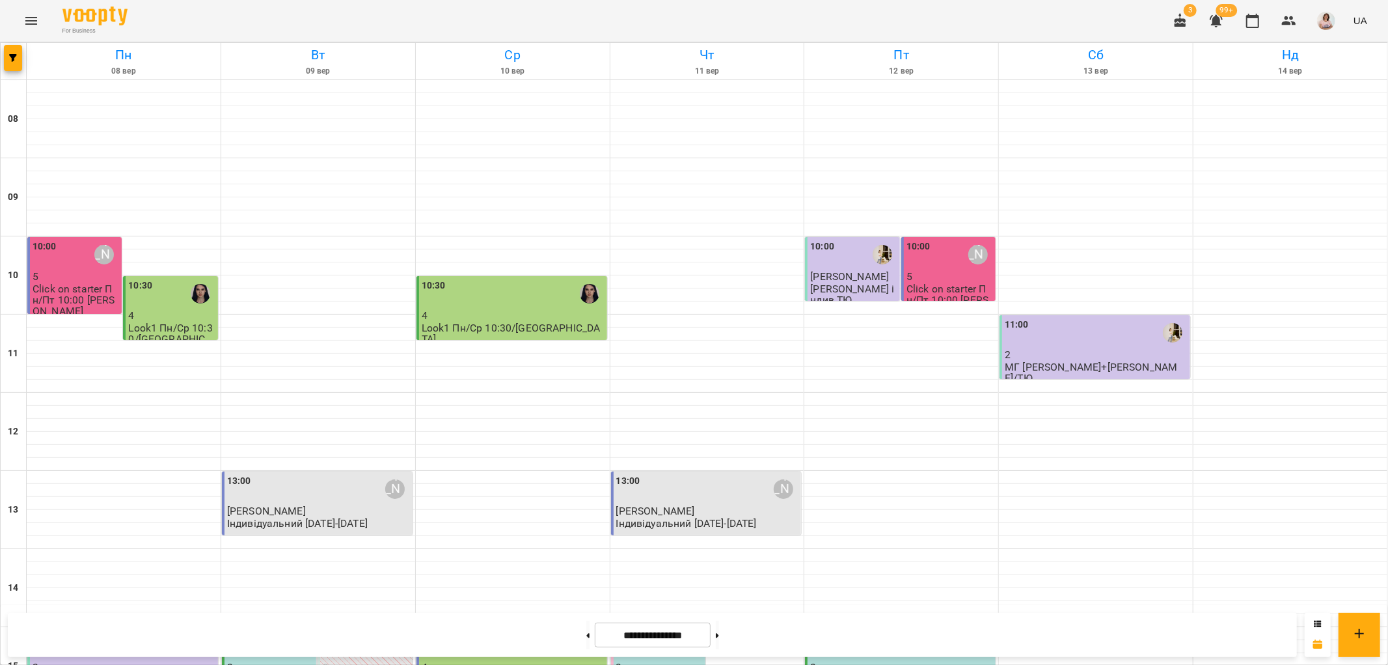
scroll to position [506, 0]
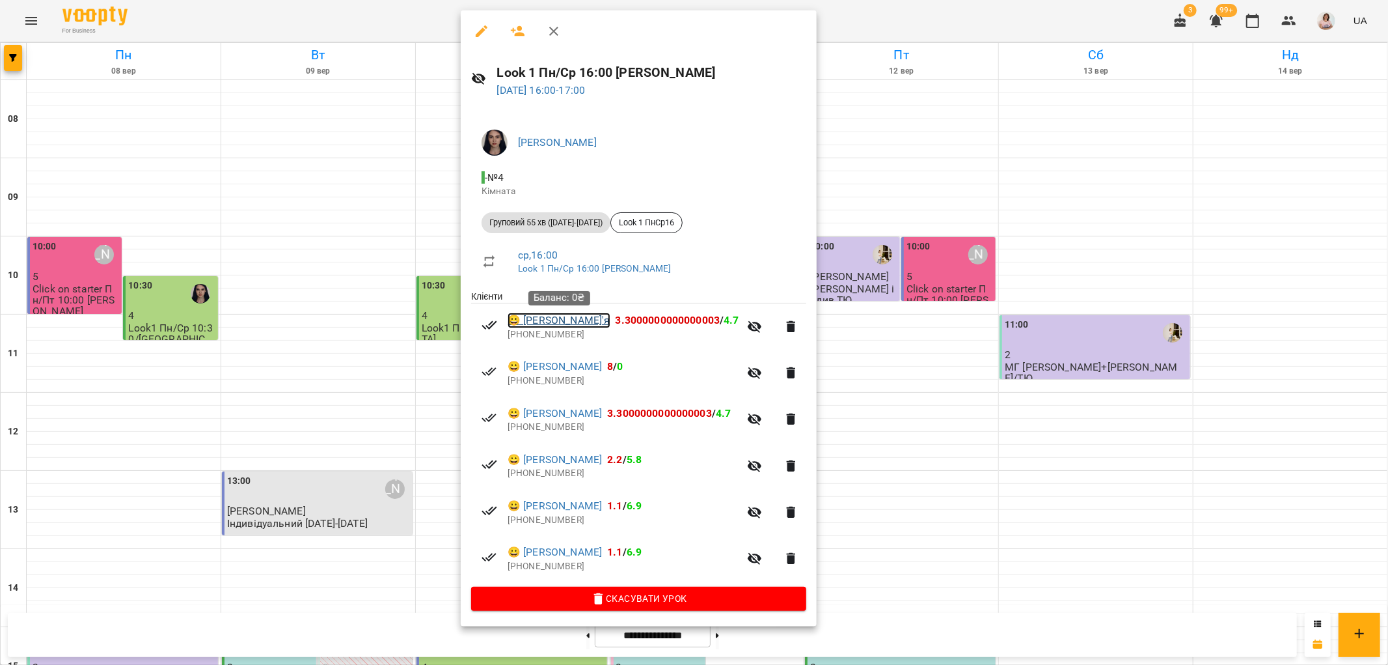
click at [586, 316] on link "😀 Різниченко Дар'я" at bounding box center [559, 320] width 103 height 16
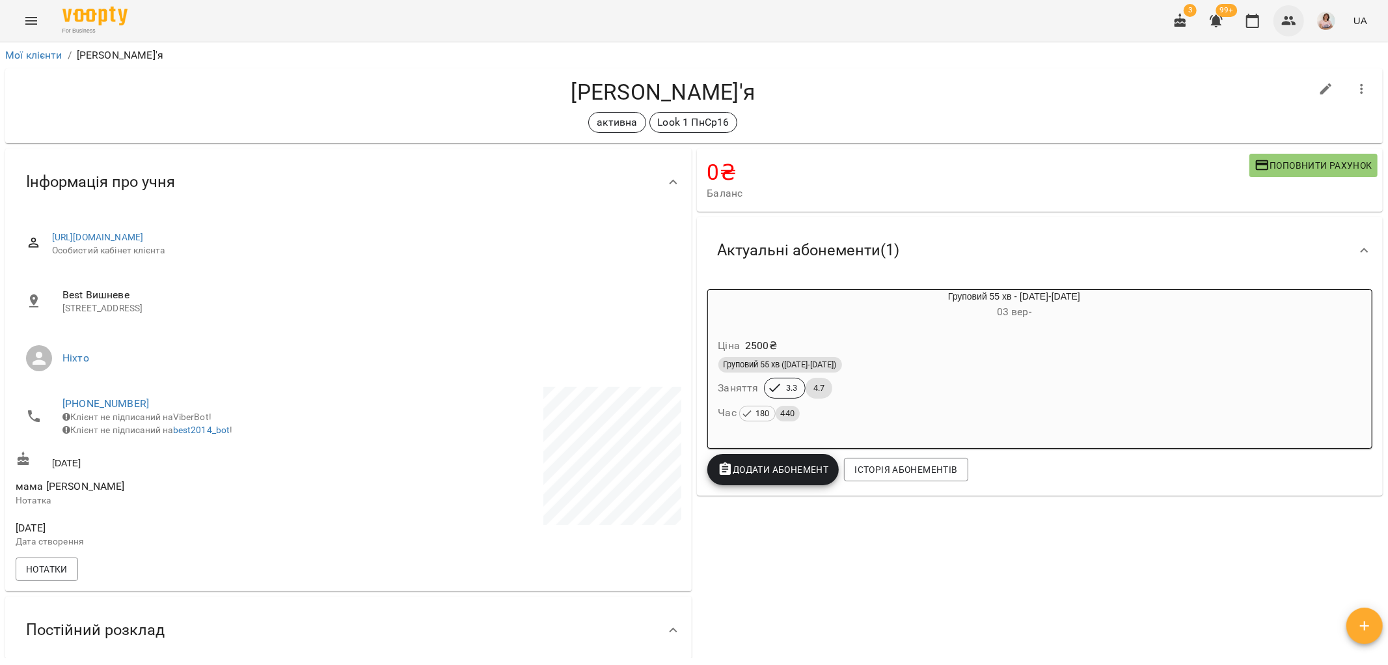
click at [1293, 20] on icon "button" at bounding box center [1290, 21] width 16 height 16
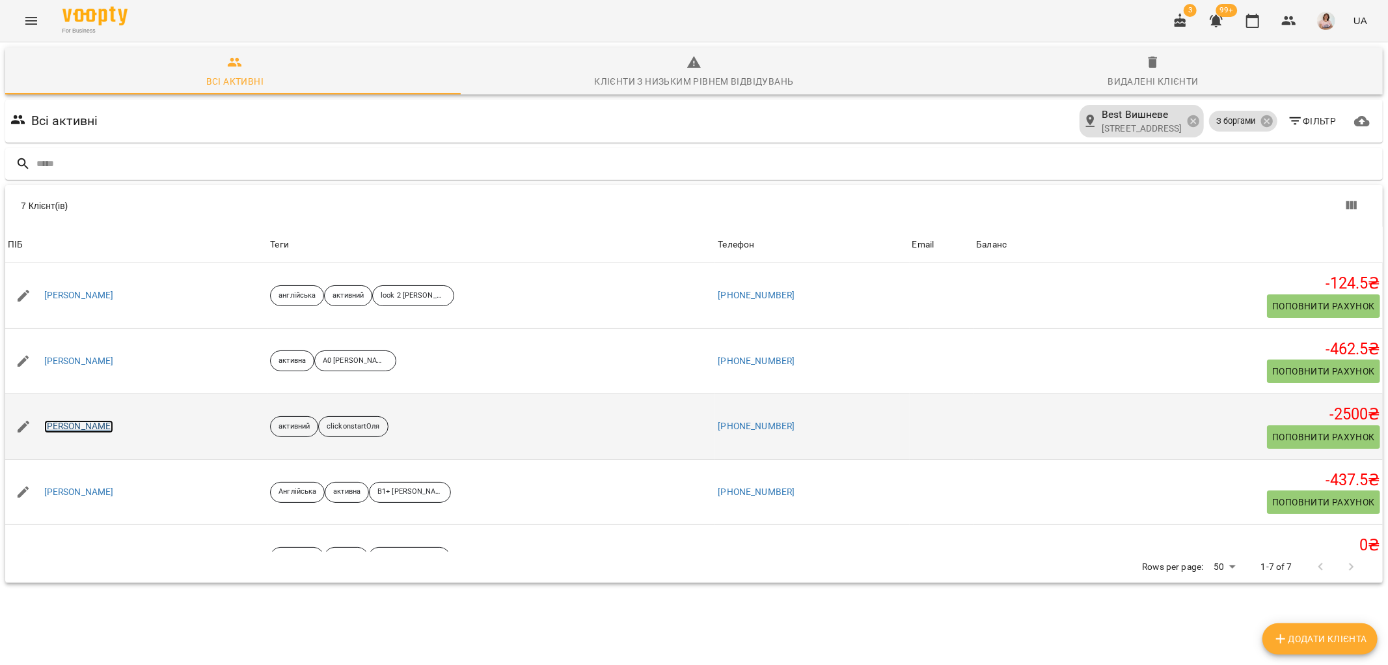
click at [113, 428] on link "[PERSON_NAME]" at bounding box center [79, 426] width 70 height 13
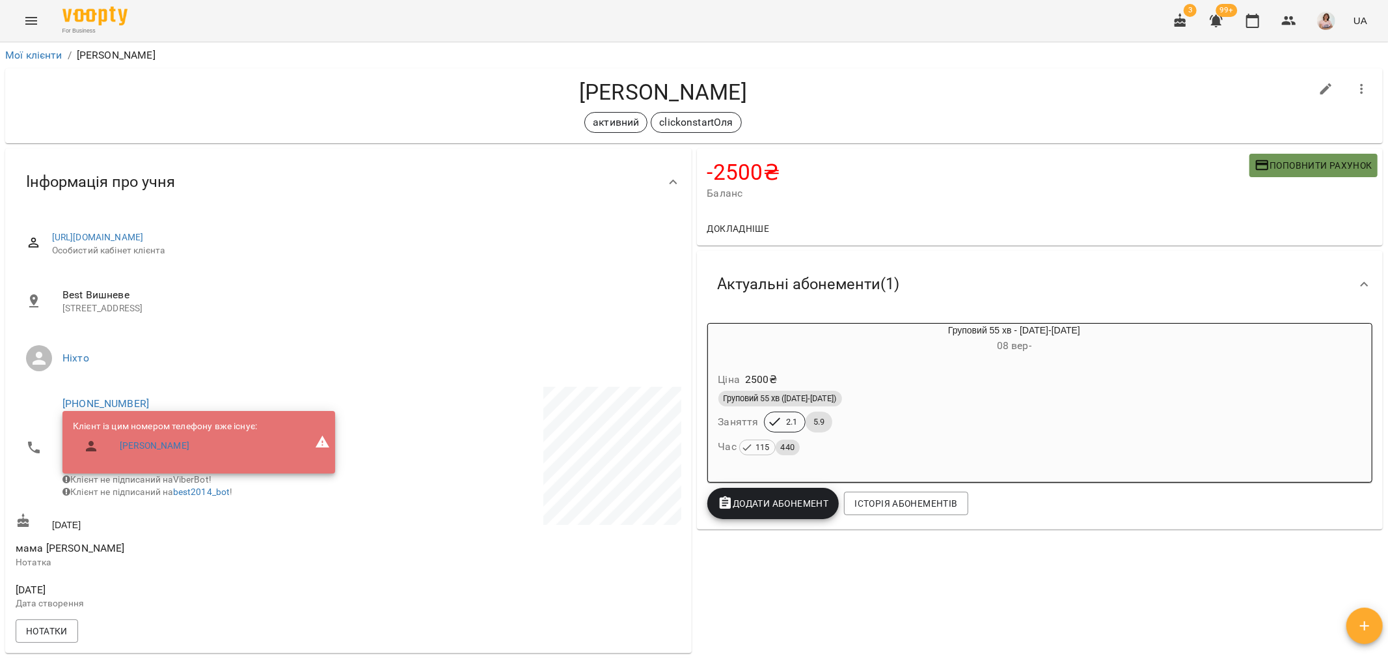
click at [1274, 159] on span "Поповнити рахунок" at bounding box center [1314, 166] width 118 height 16
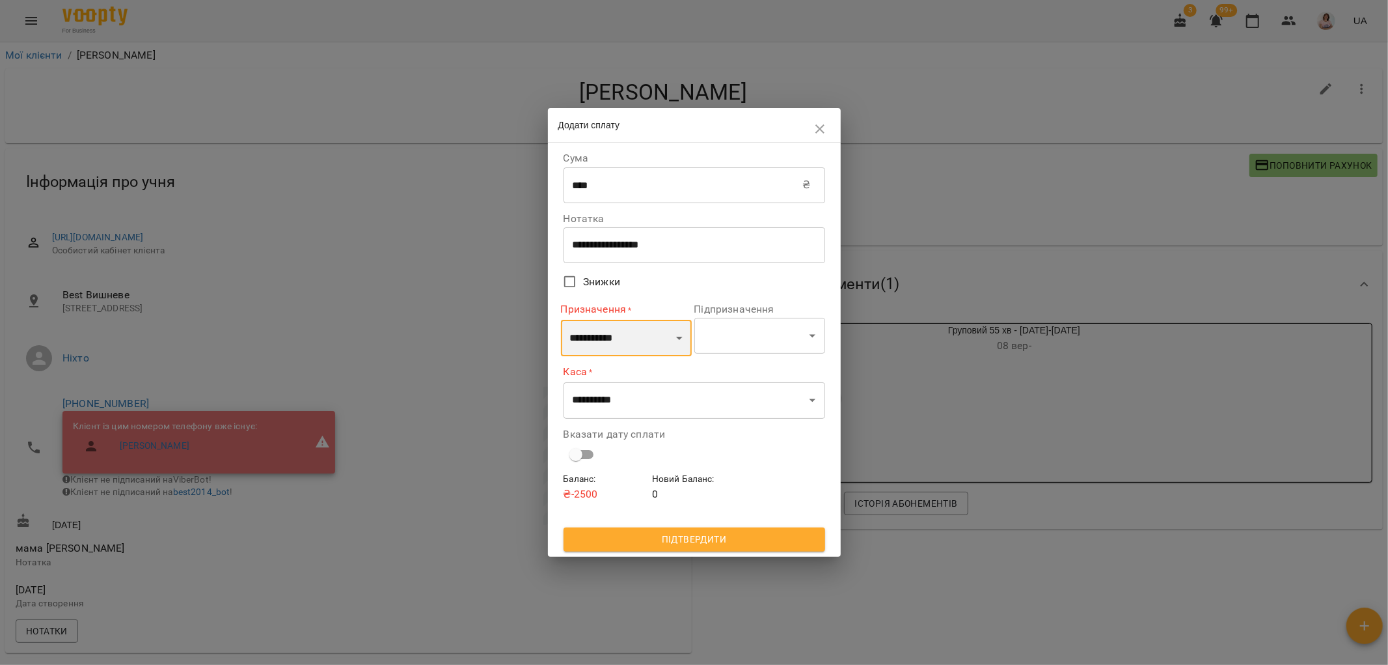
click at [634, 342] on select "**********" at bounding box center [626, 338] width 131 height 36
select select "*********"
click at [561, 320] on select "**********" at bounding box center [626, 338] width 131 height 36
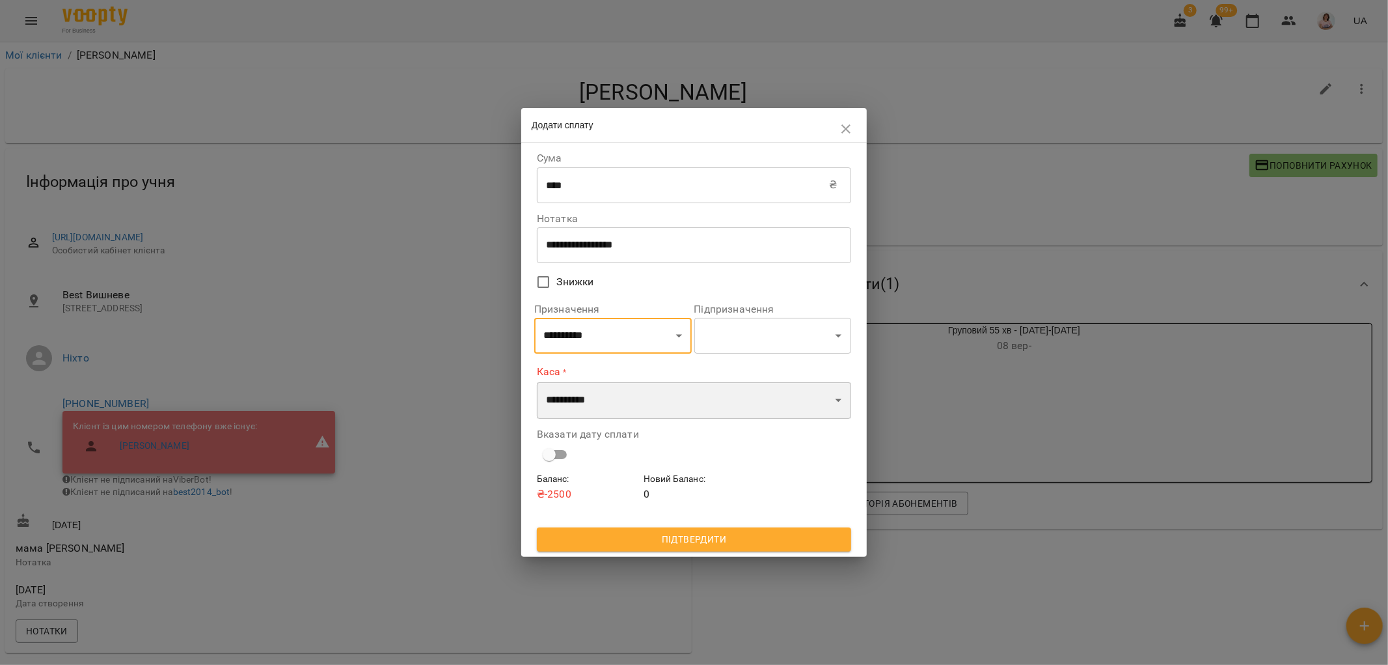
click at [622, 405] on select "**********" at bounding box center [694, 400] width 314 height 36
select select "**********"
click at [537, 382] on select "**********" at bounding box center [694, 400] width 314 height 36
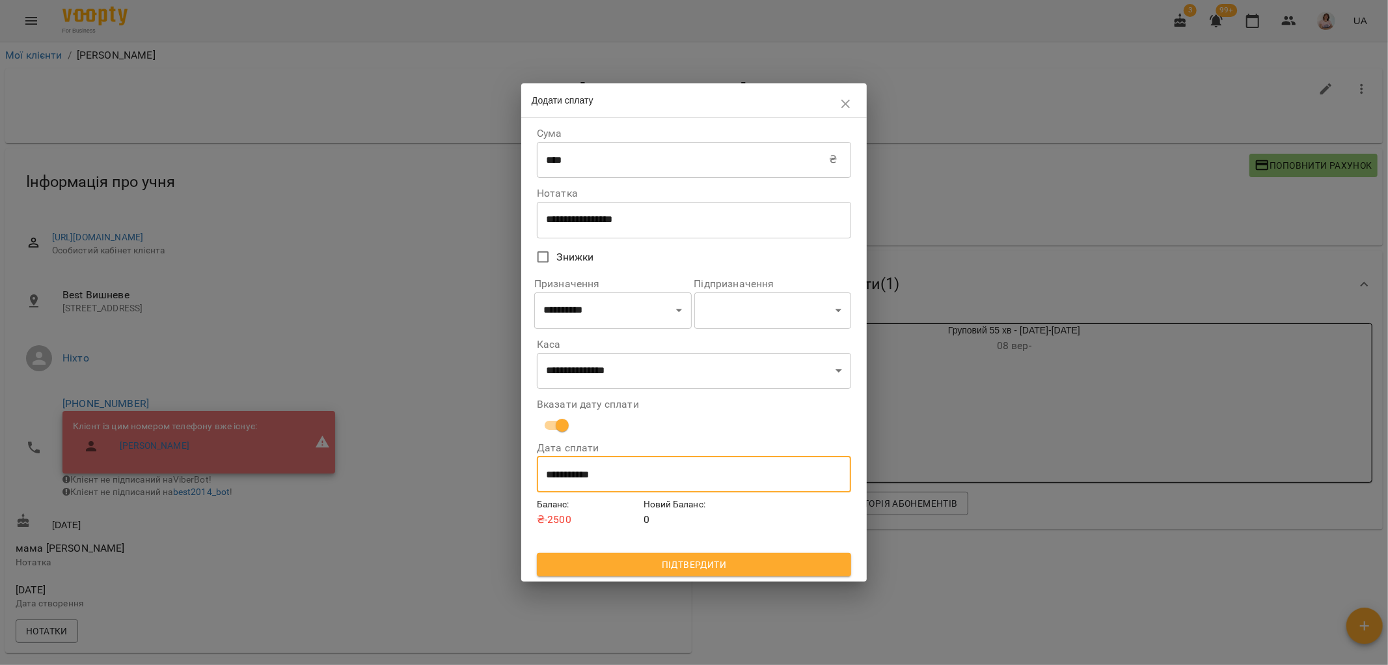
click at [597, 475] on input "**********" at bounding box center [694, 474] width 314 height 36
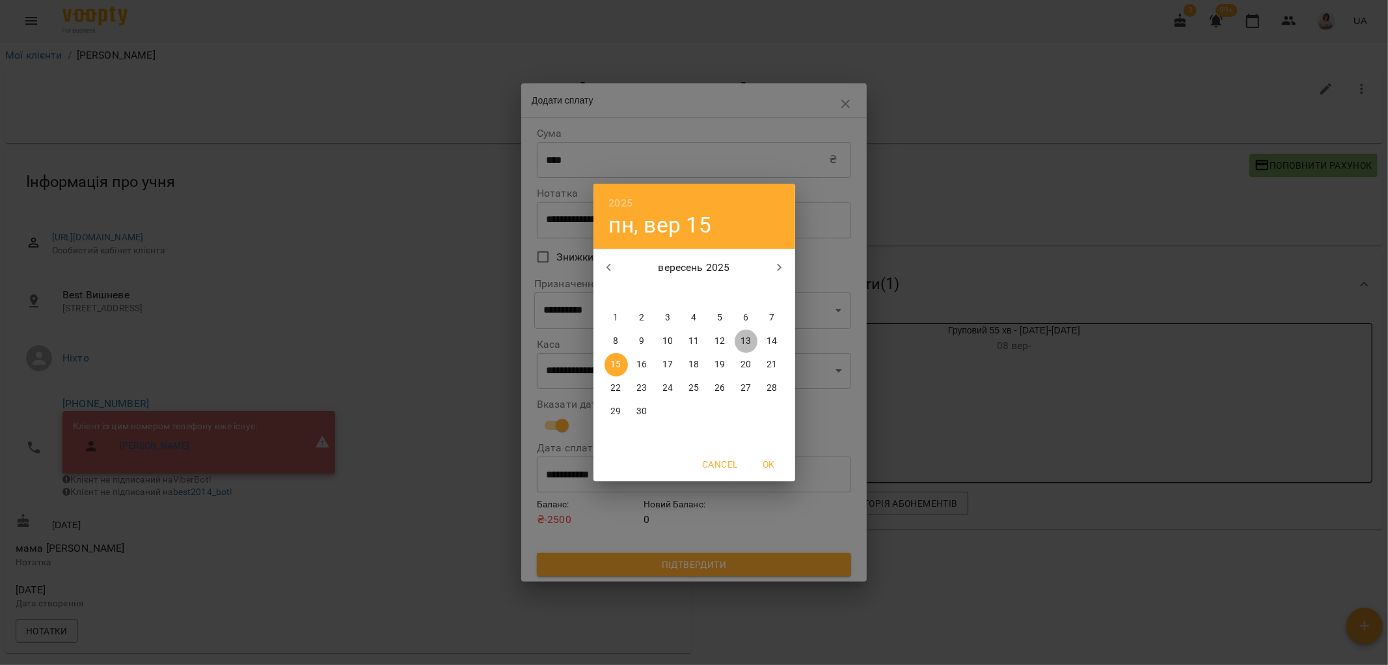
click at [751, 339] on p "13" at bounding box center [746, 341] width 10 height 13
type input "**********"
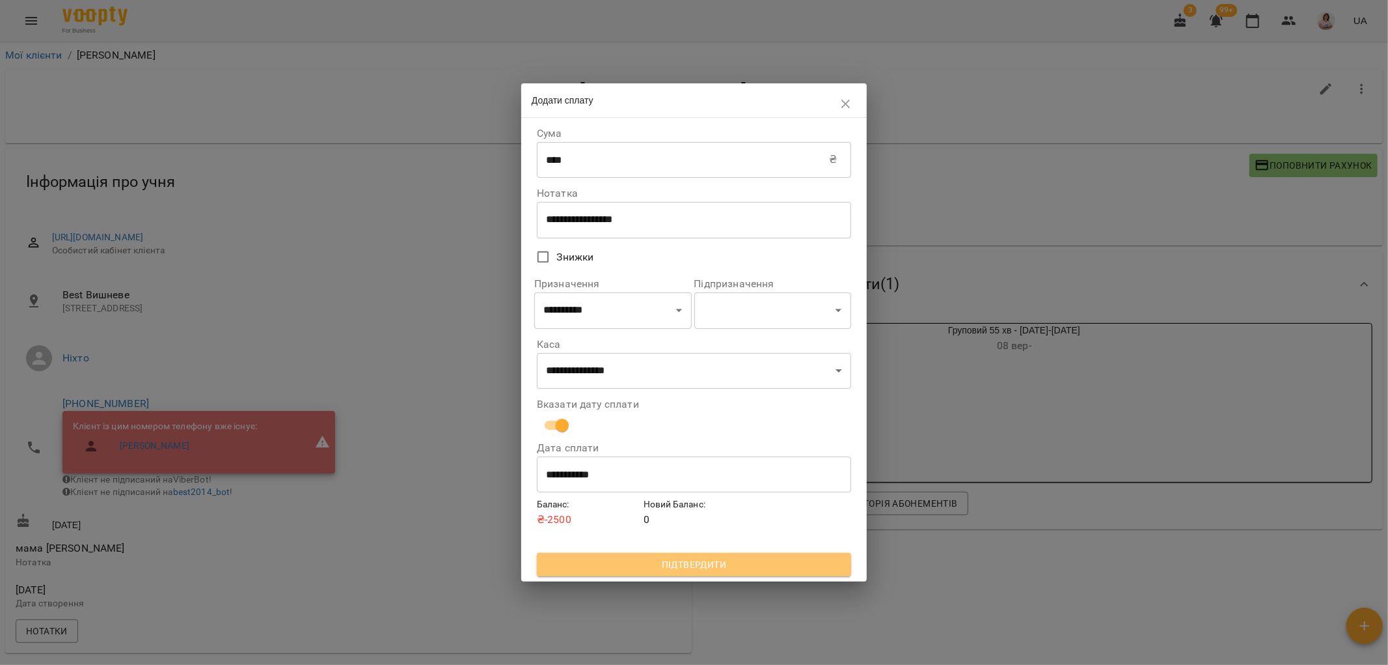
click at [724, 562] on span "Підтвердити" at bounding box center [694, 565] width 294 height 16
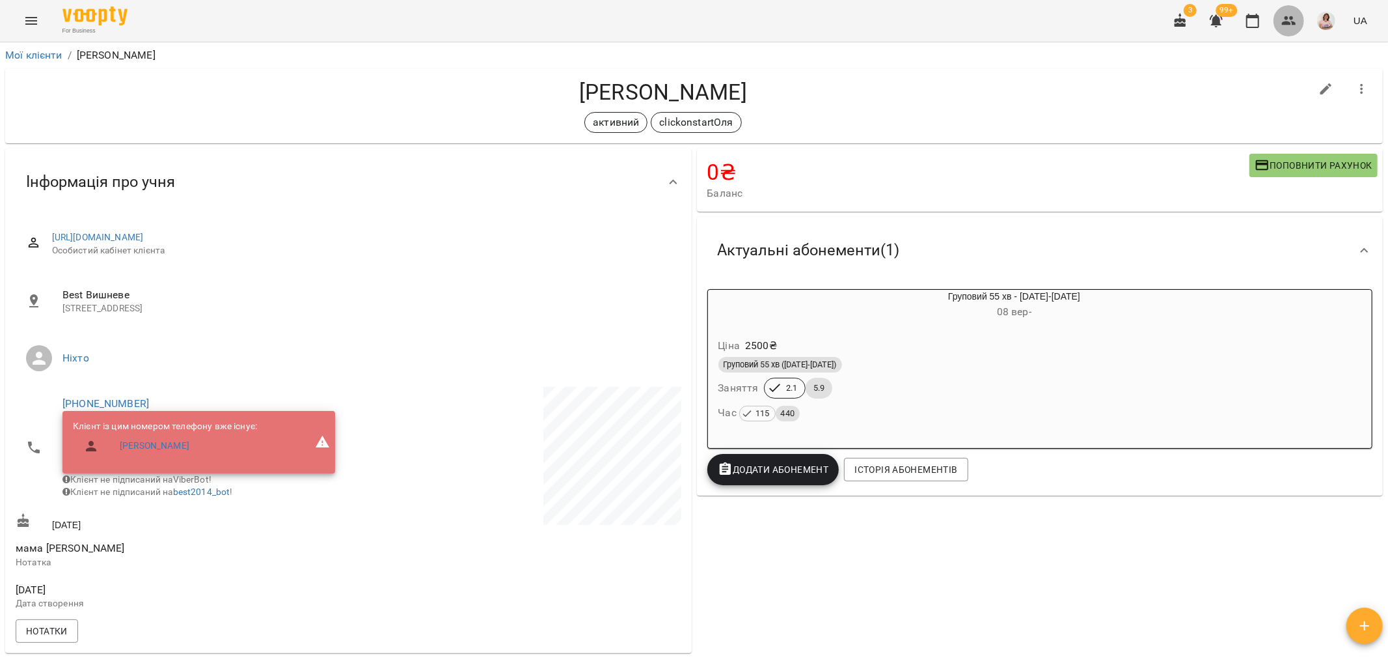
click at [1286, 18] on icon "button" at bounding box center [1289, 20] width 14 height 9
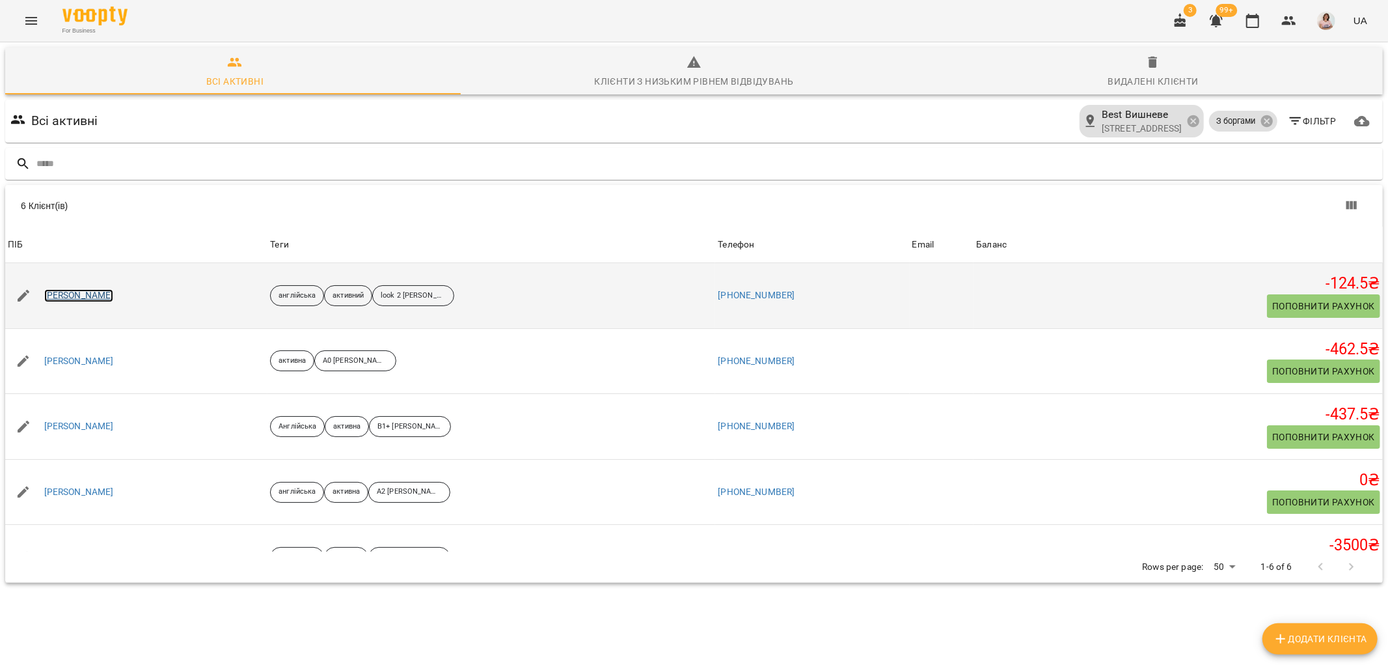
click at [56, 296] on link "[PERSON_NAME]" at bounding box center [79, 295] width 70 height 13
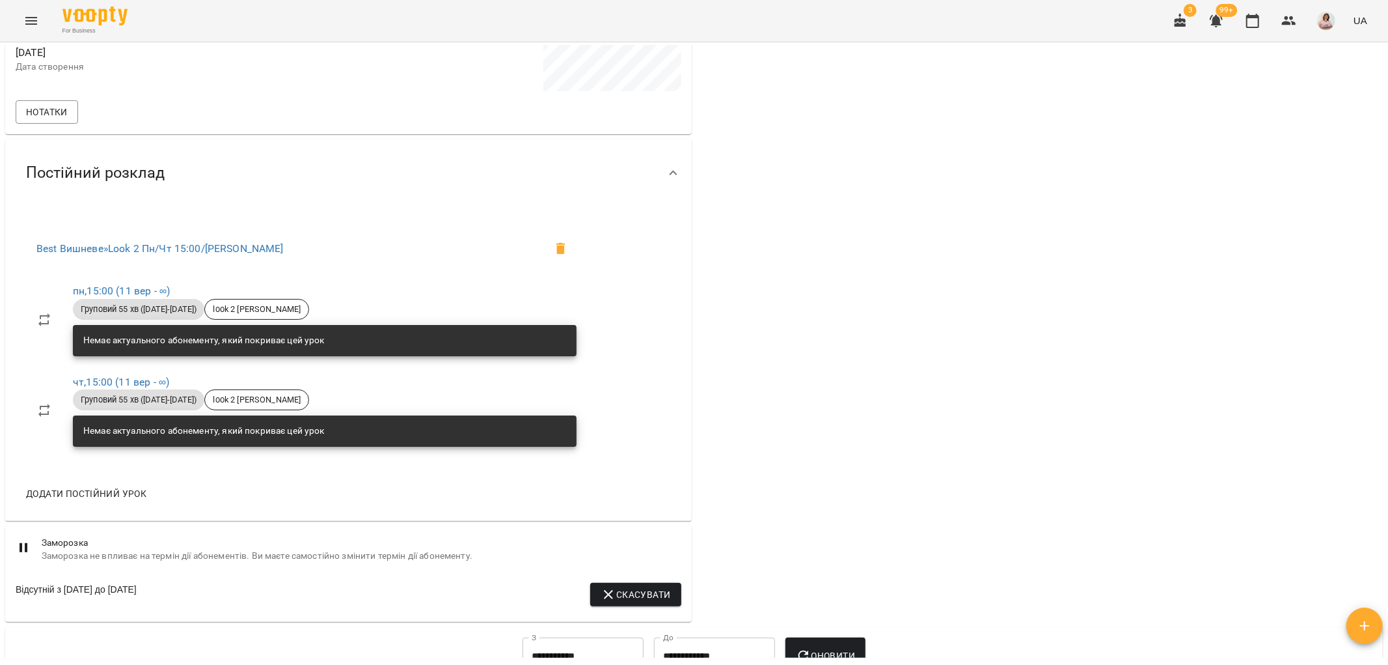
scroll to position [868, 0]
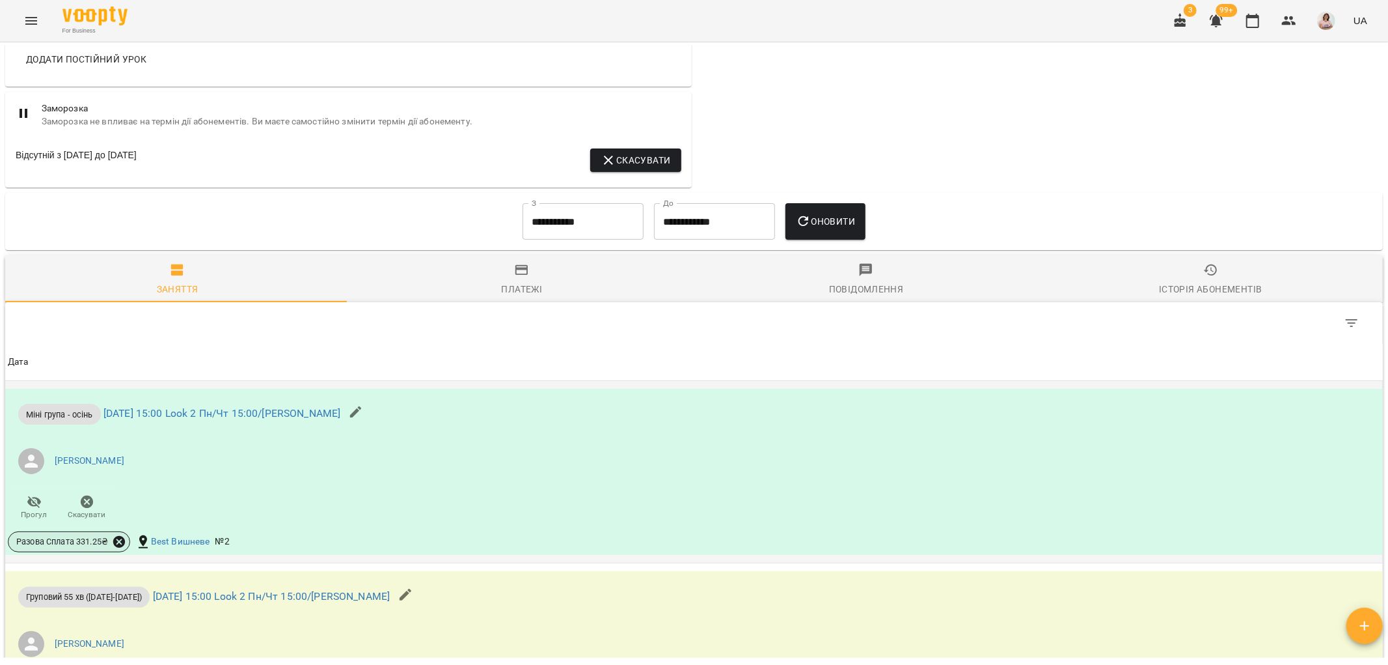
click at [120, 536] on icon at bounding box center [119, 542] width 12 height 12
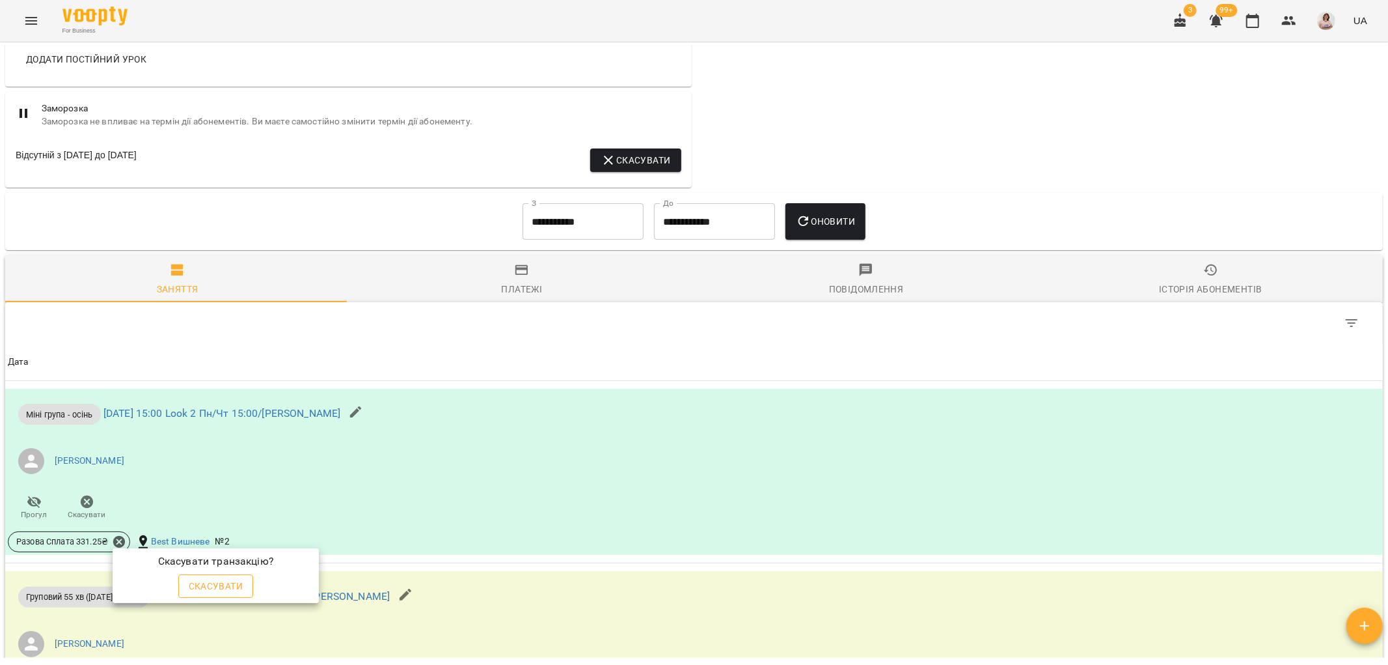
click at [204, 582] on span "Скасувати" at bounding box center [216, 586] width 55 height 16
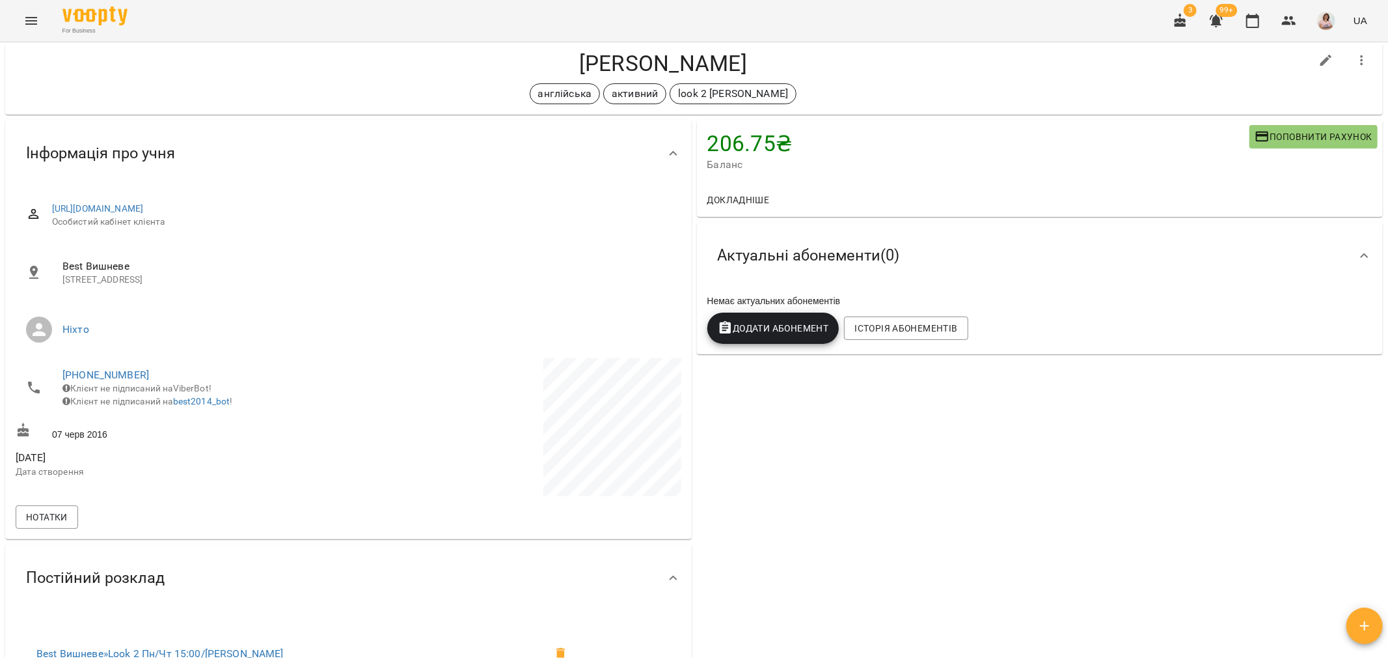
scroll to position [0, 0]
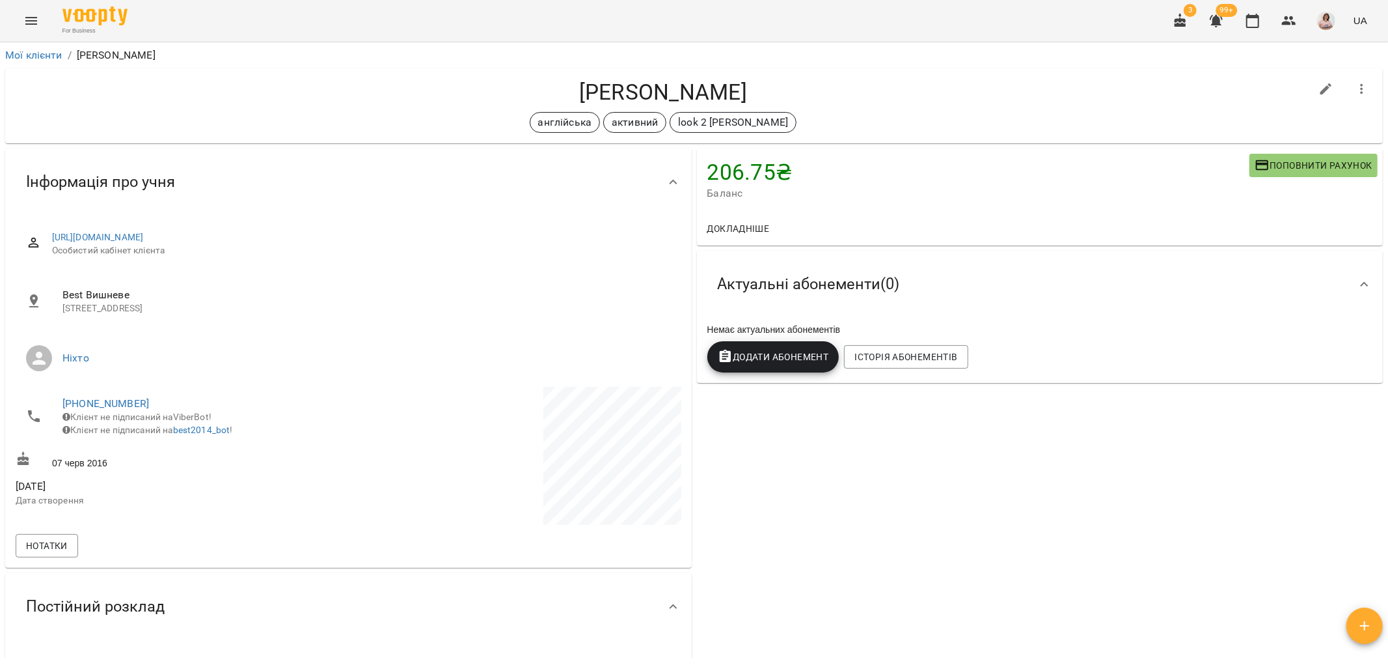
click at [1297, 167] on span "Поповнити рахунок" at bounding box center [1314, 166] width 118 height 16
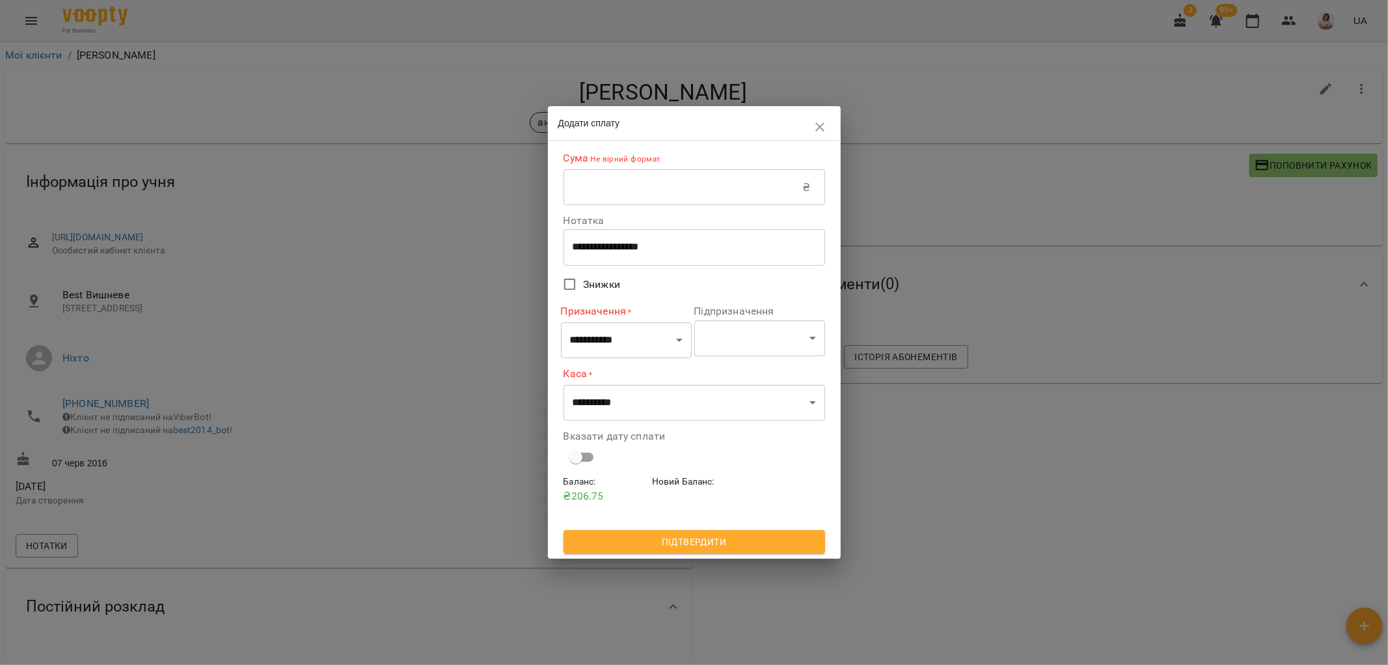
click at [638, 176] on input "text" at bounding box center [684, 187] width 240 height 36
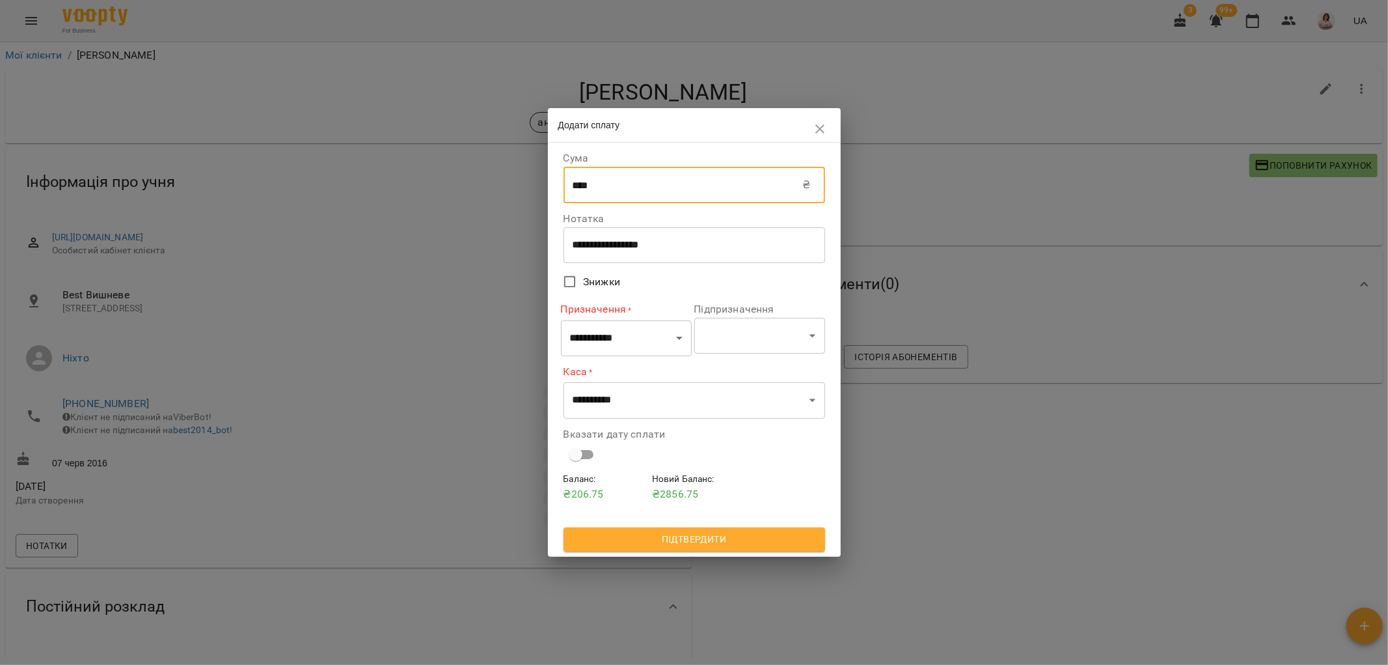
type input "****"
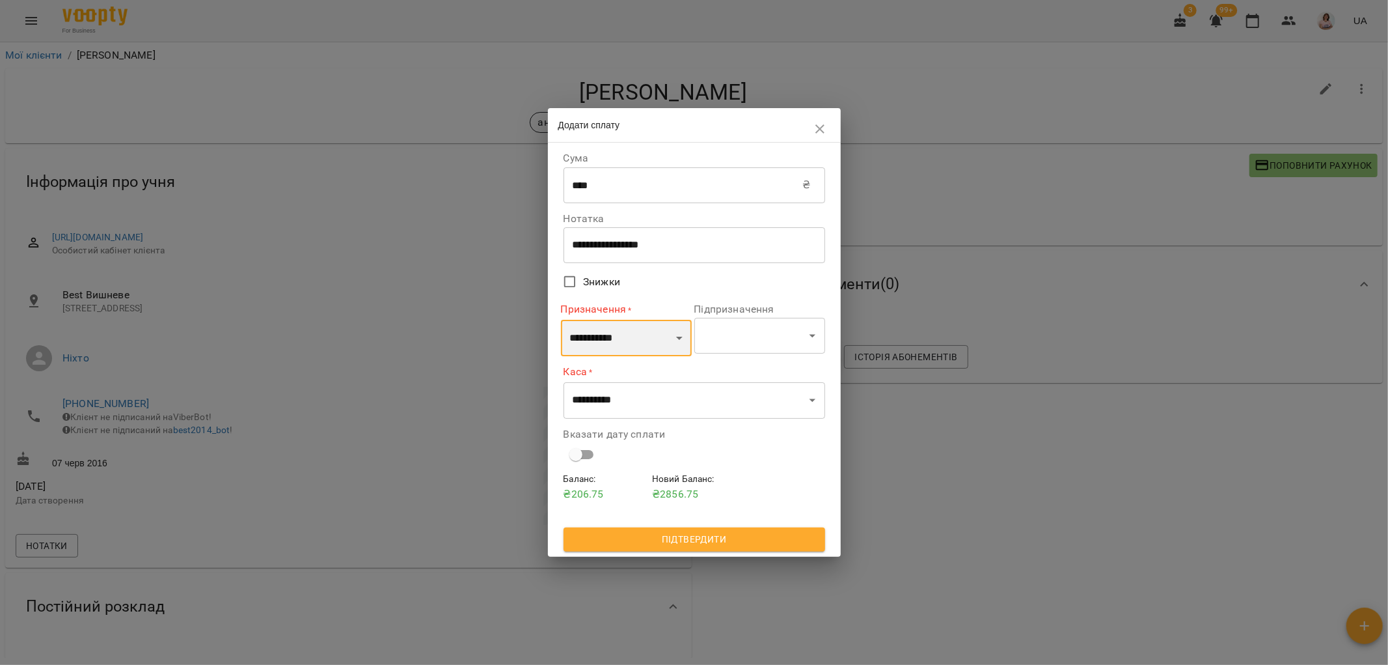
click at [642, 345] on select "**********" at bounding box center [626, 338] width 131 height 36
select select "*********"
click at [561, 320] on select "**********" at bounding box center [626, 338] width 131 height 36
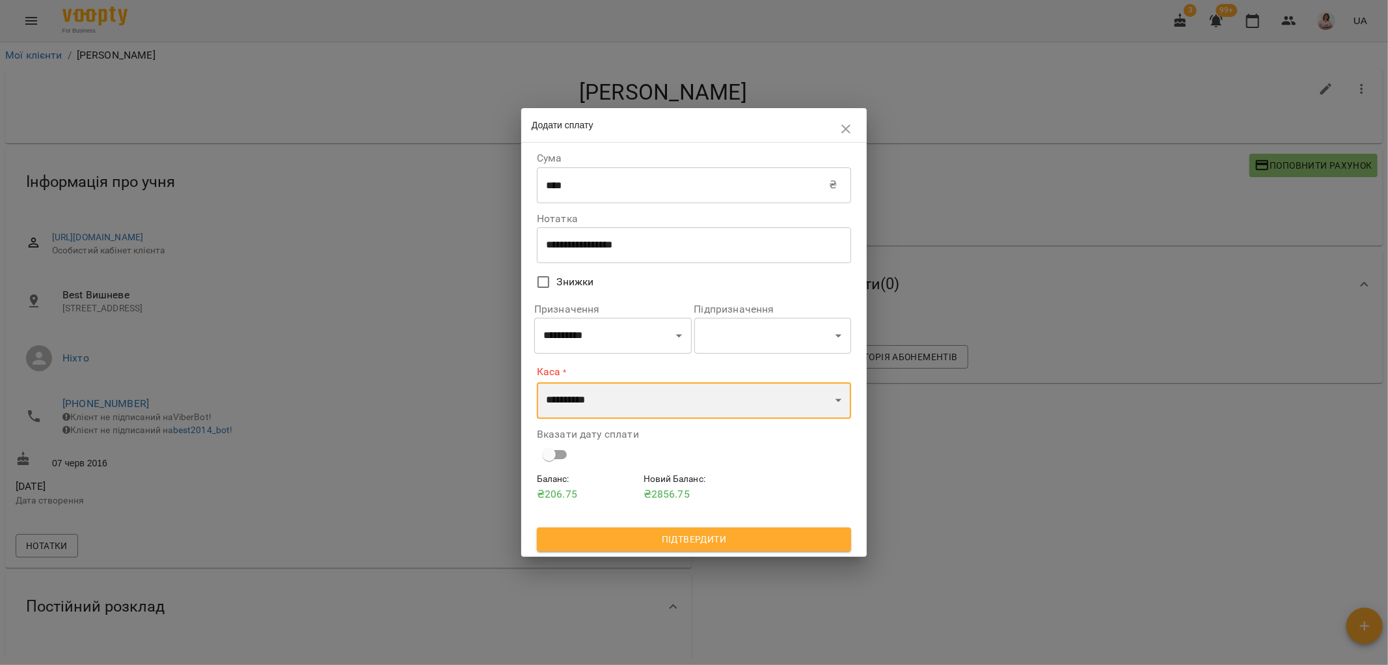
click at [625, 399] on select "**********" at bounding box center [694, 400] width 314 height 36
select select "**********"
click at [537, 382] on select "**********" at bounding box center [694, 400] width 314 height 36
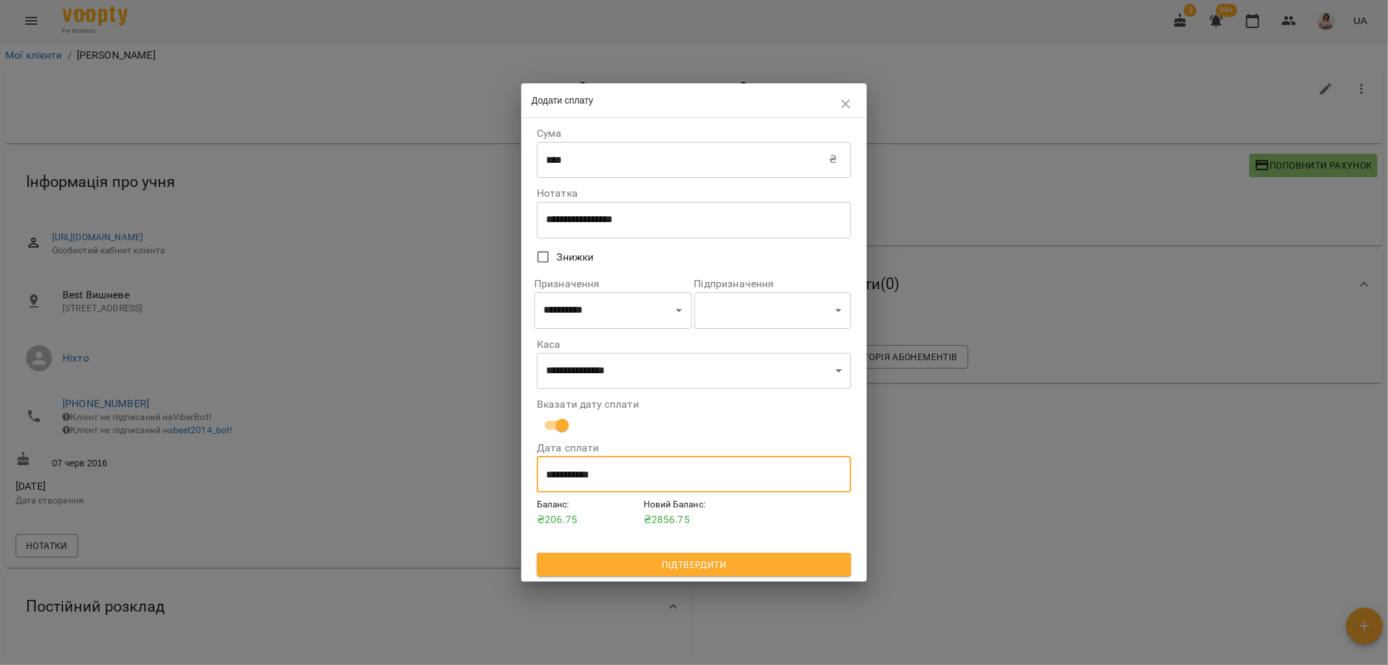
click at [633, 475] on input "**********" at bounding box center [694, 474] width 314 height 36
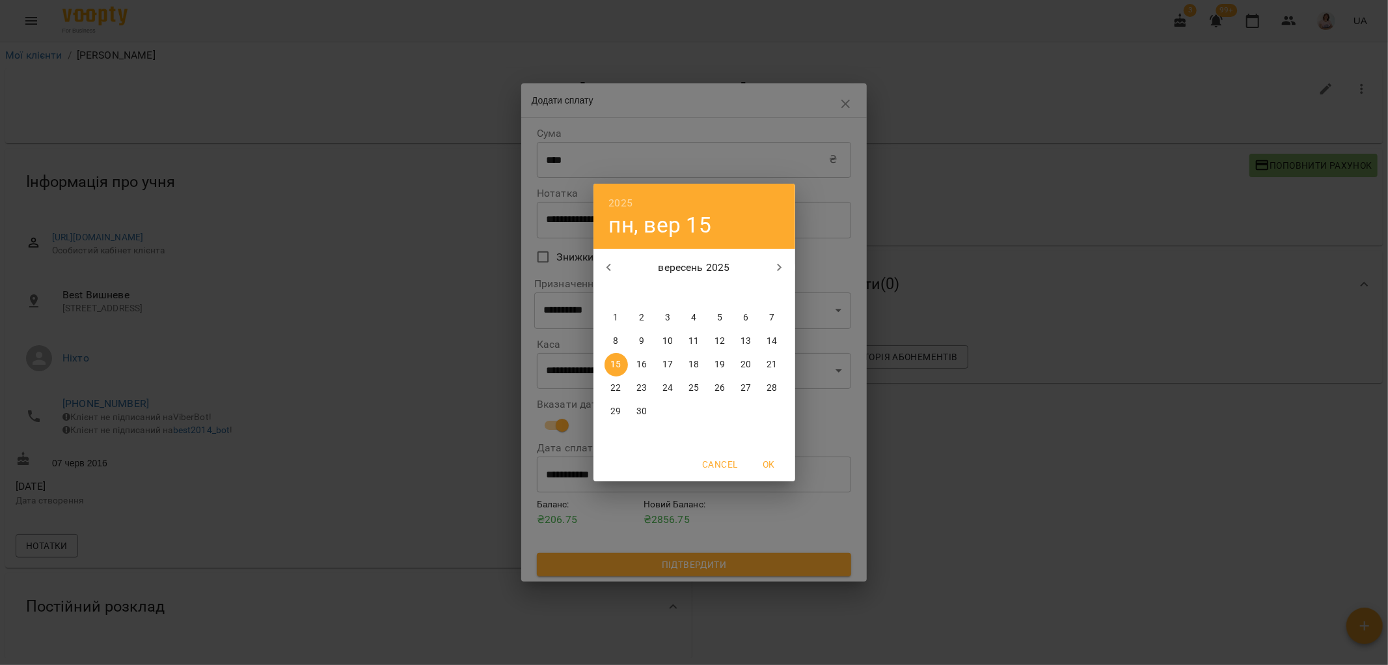
click at [747, 339] on p "13" at bounding box center [746, 341] width 10 height 13
type input "**********"
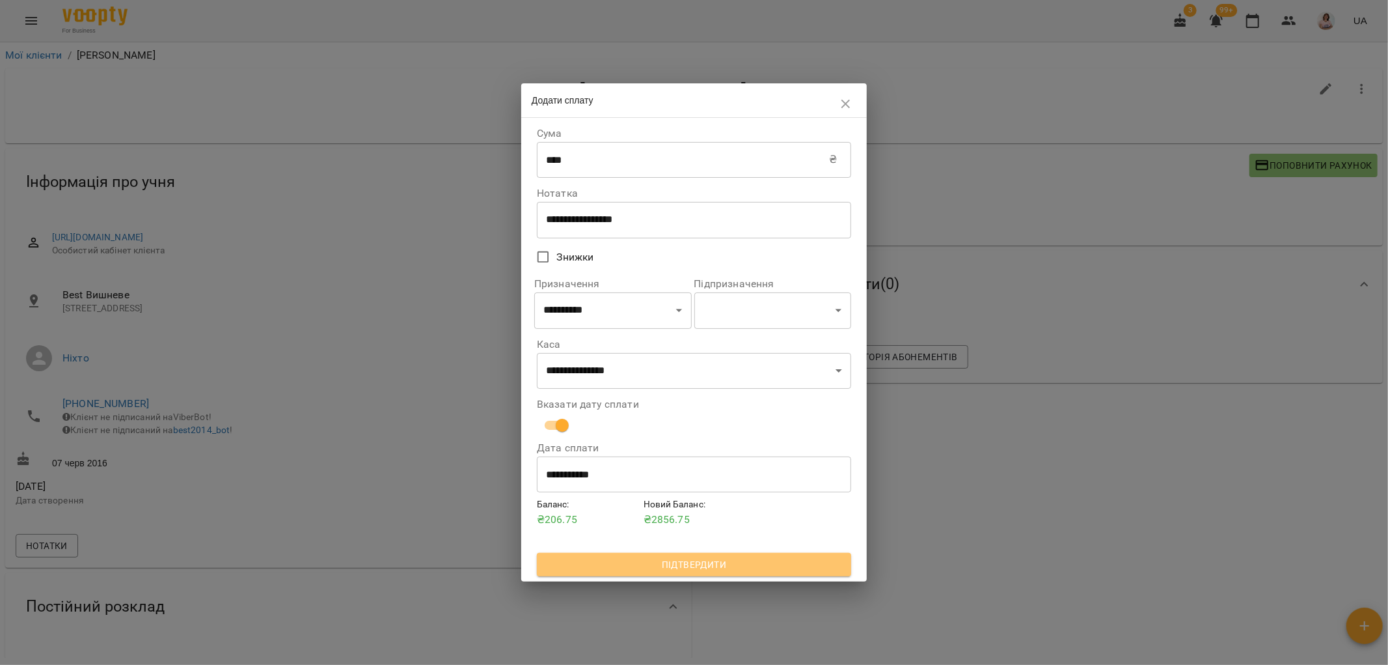
click at [737, 562] on span "Підтвердити" at bounding box center [694, 565] width 294 height 16
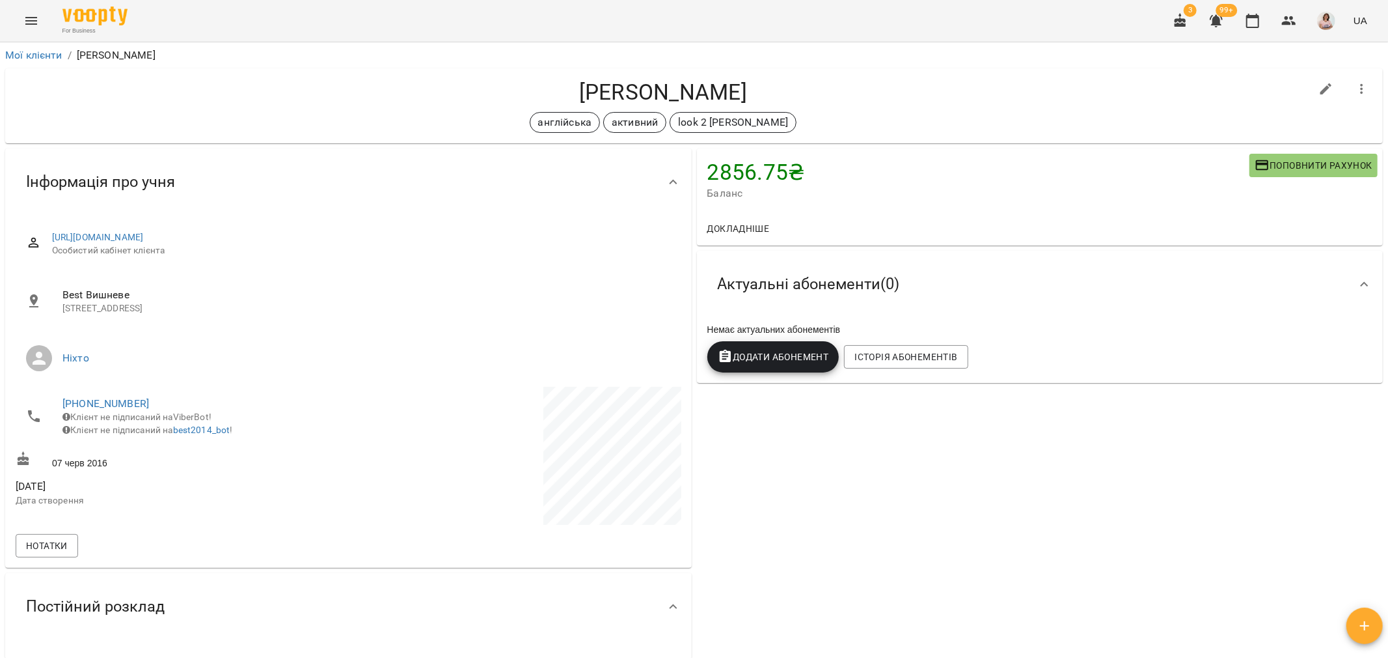
click at [782, 341] on div "Додати Абонемент" at bounding box center [773, 356] width 137 height 36
click at [784, 358] on span "Додати Абонемент" at bounding box center [773, 357] width 111 height 16
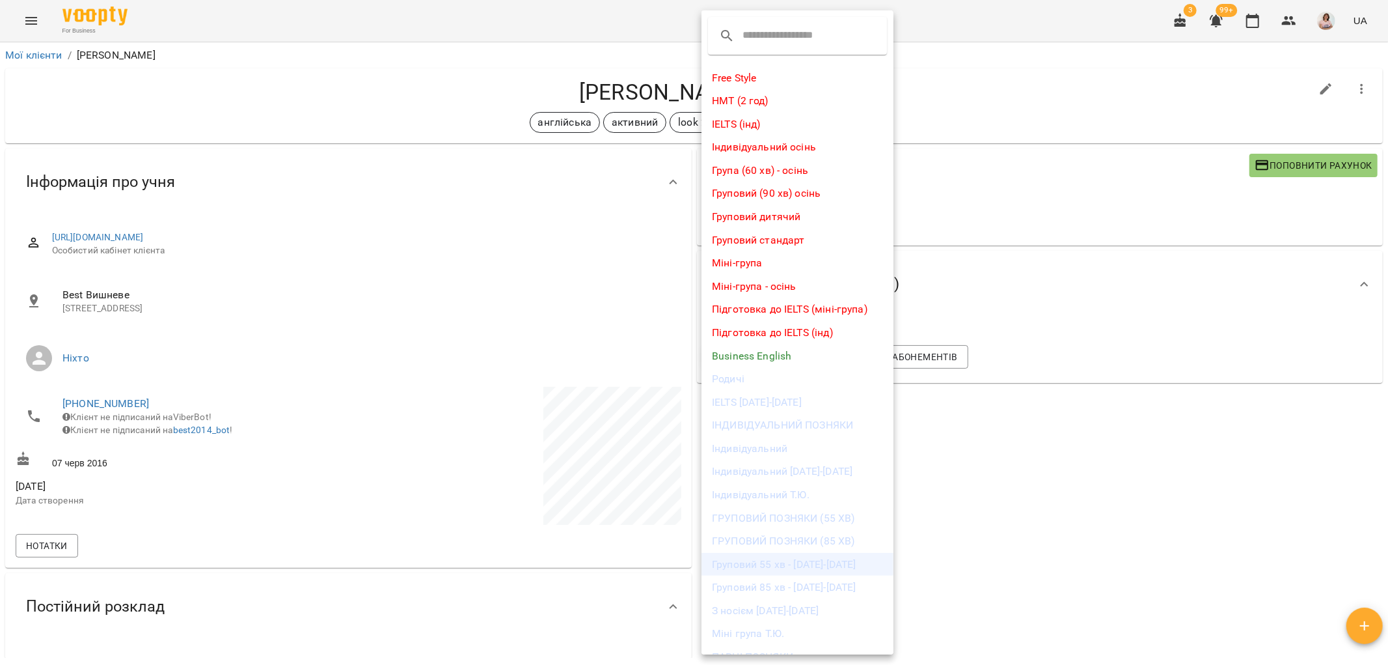
click at [828, 561] on li "Груповий 55 хв - [DATE]-[DATE]" at bounding box center [798, 564] width 192 height 23
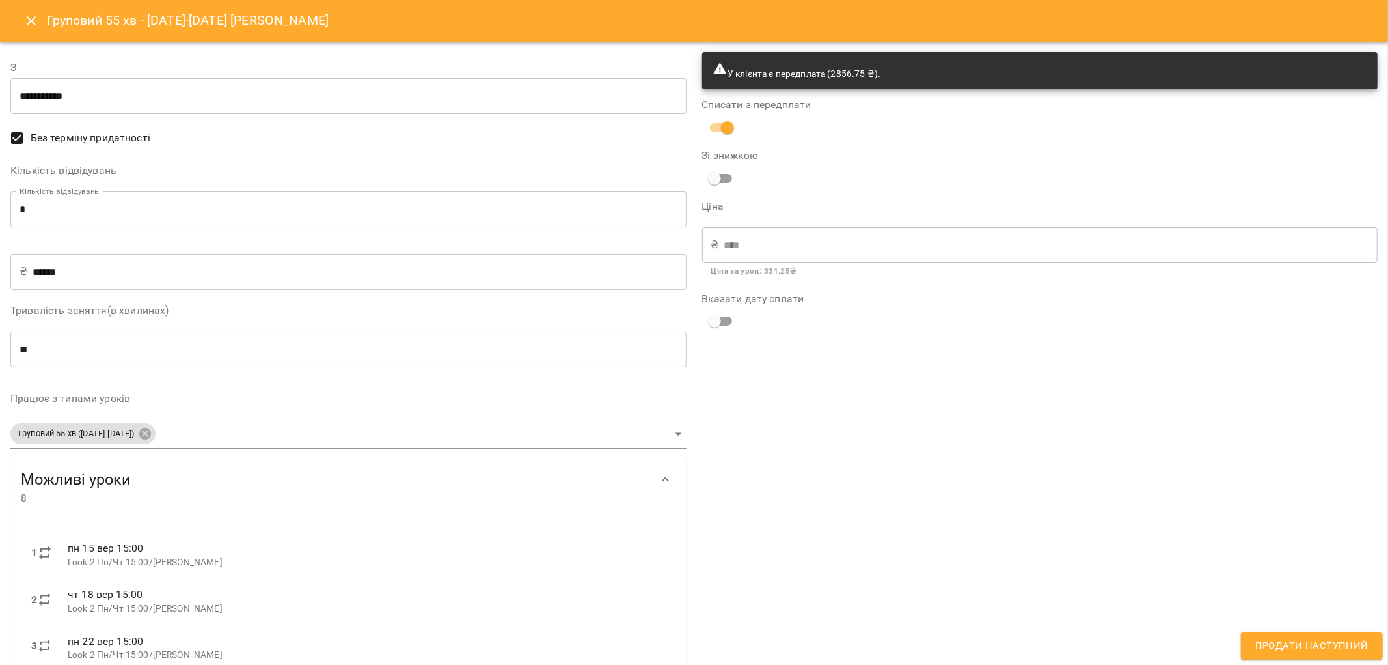
click at [1293, 640] on span "Продати наступний" at bounding box center [1312, 645] width 113 height 17
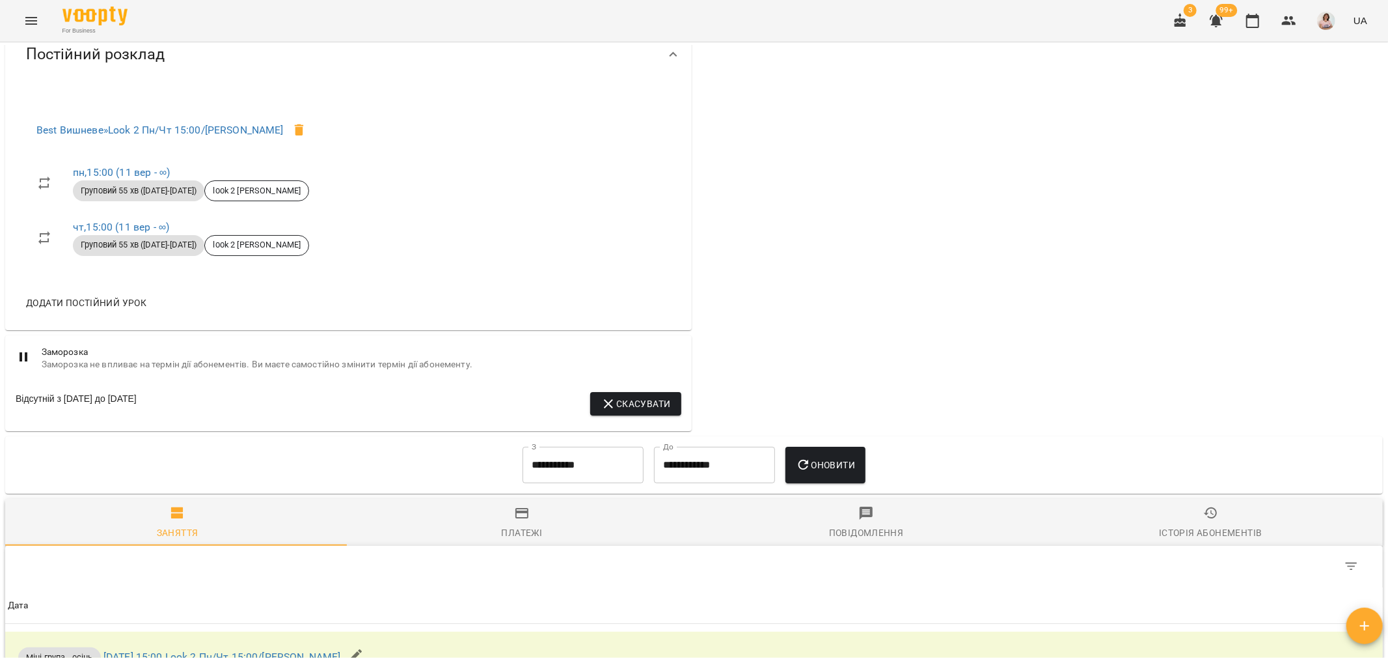
scroll to position [434, 0]
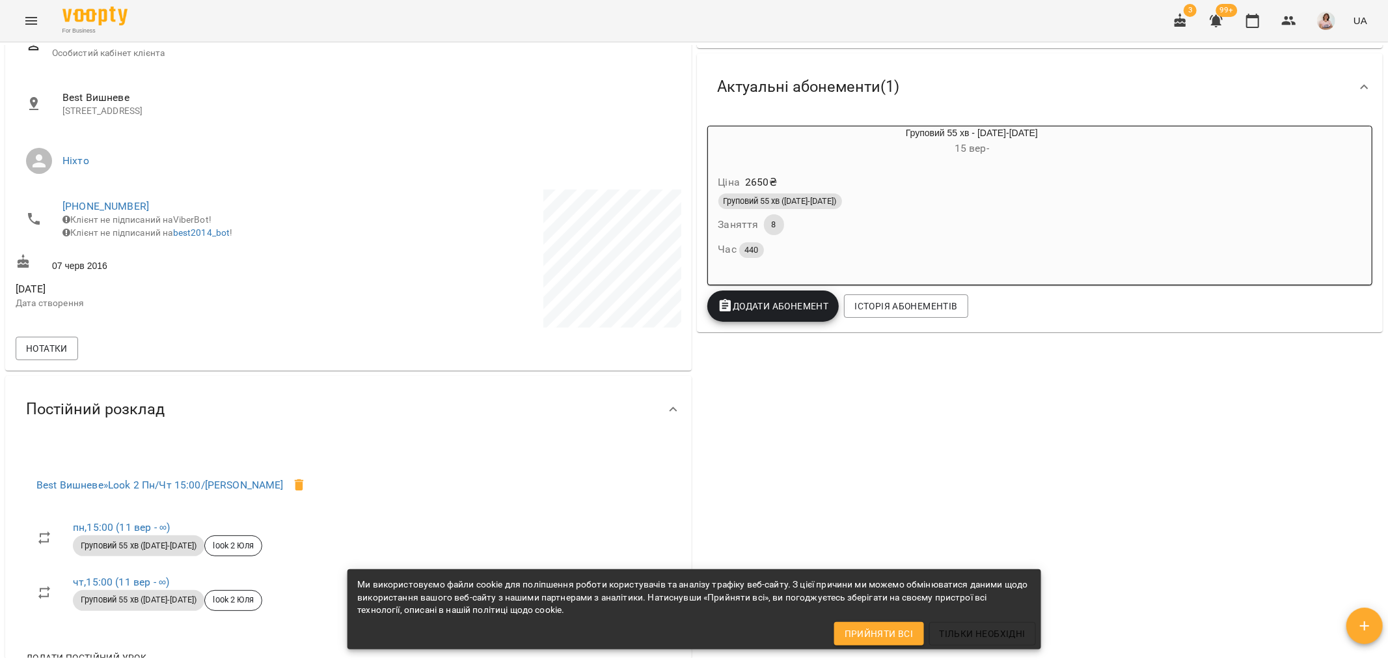
scroll to position [137, 0]
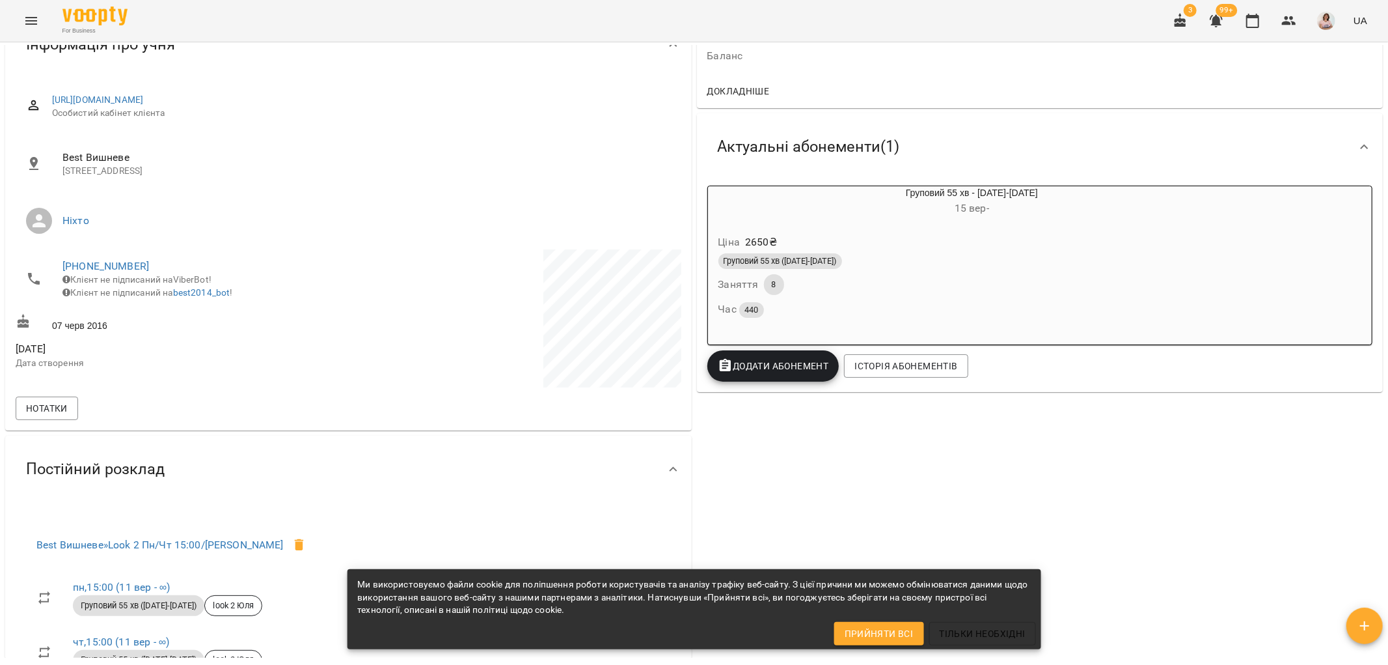
click at [835, 222] on div "Ціна 2650 ₴ Груповий 55 хв ([DATE]-[DATE]) Заняття 8 Час 440" at bounding box center [941, 278] width 471 height 117
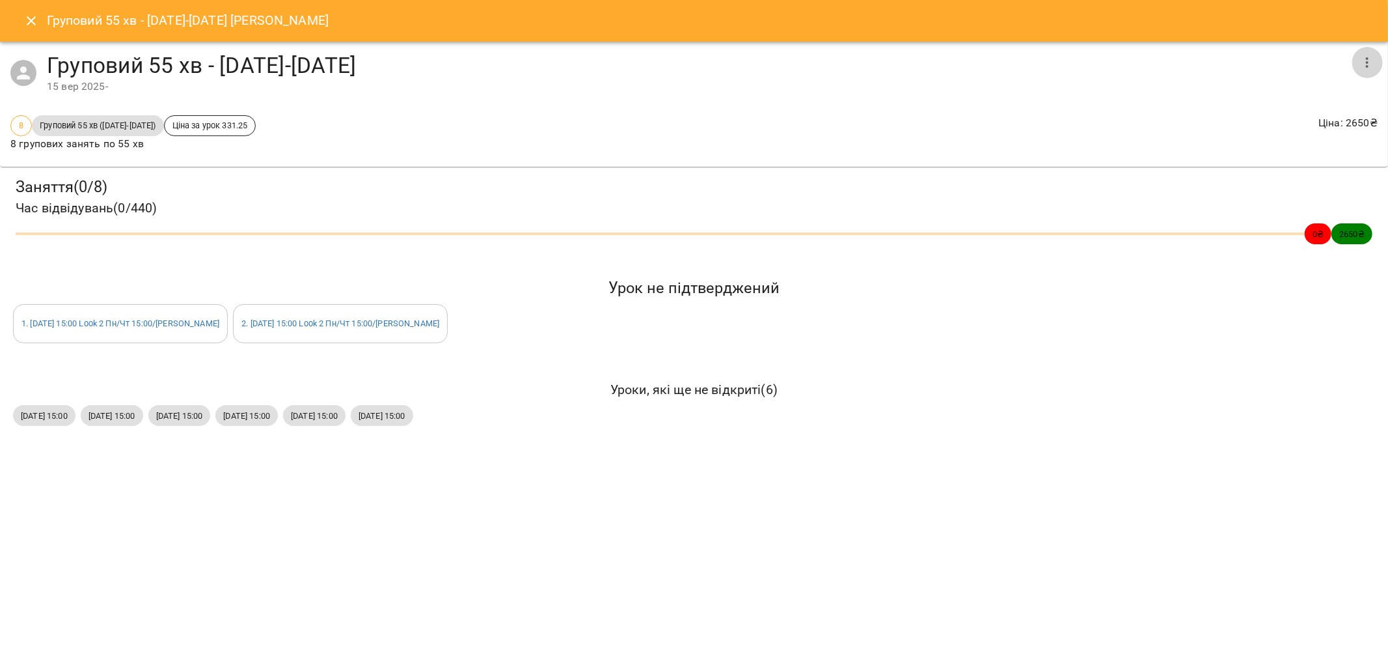
click at [1372, 62] on icon "button" at bounding box center [1368, 63] width 16 height 16
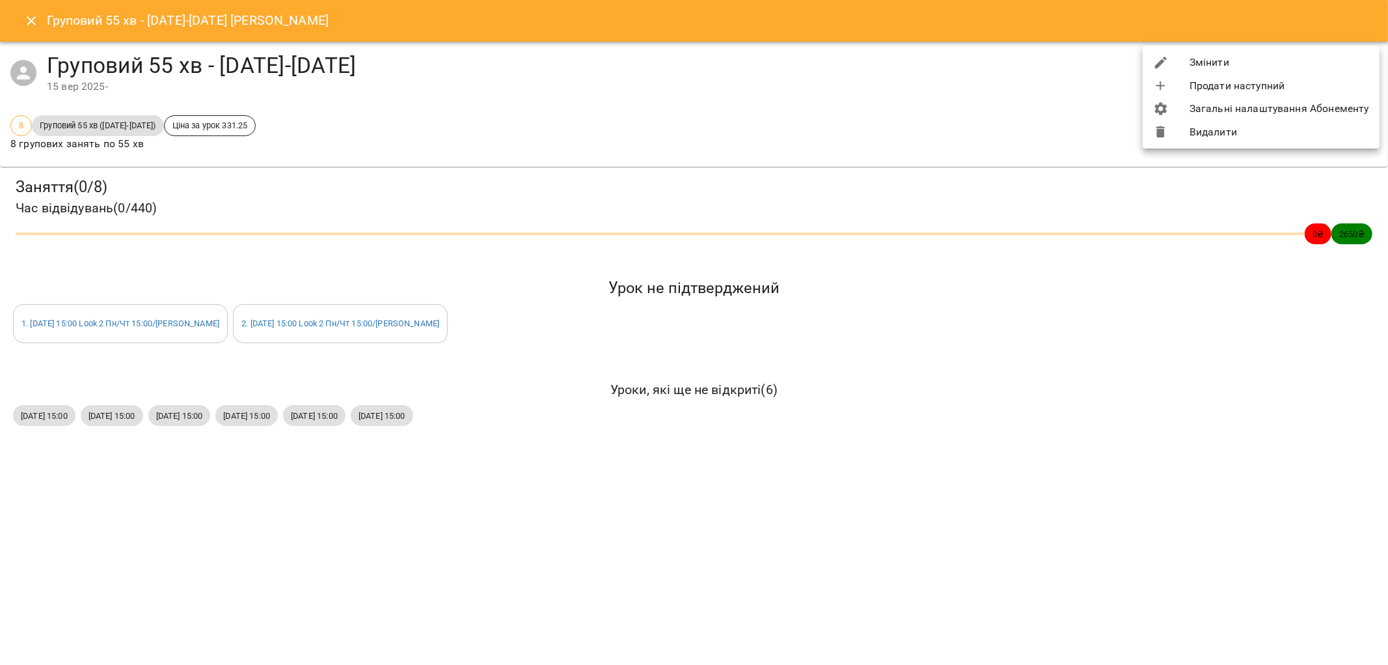
click at [1232, 134] on li "Видалити" at bounding box center [1261, 131] width 237 height 23
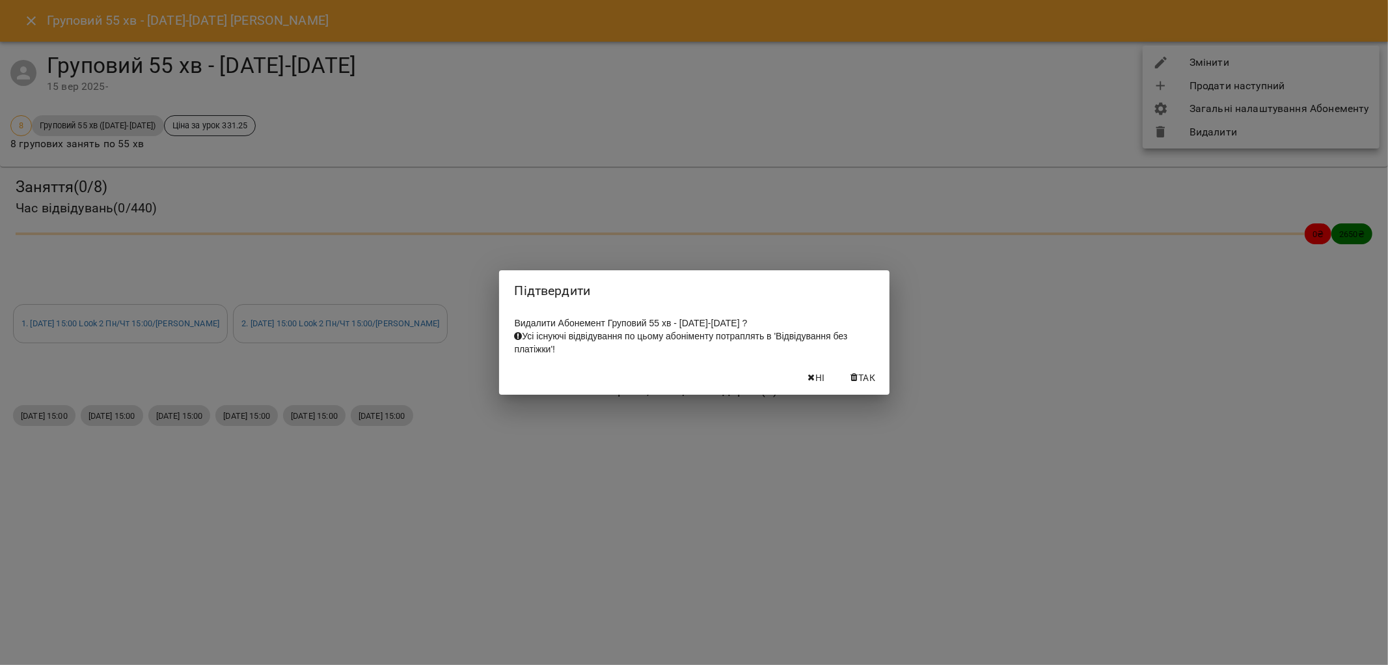
click at [870, 381] on span "Так" at bounding box center [867, 378] width 17 height 16
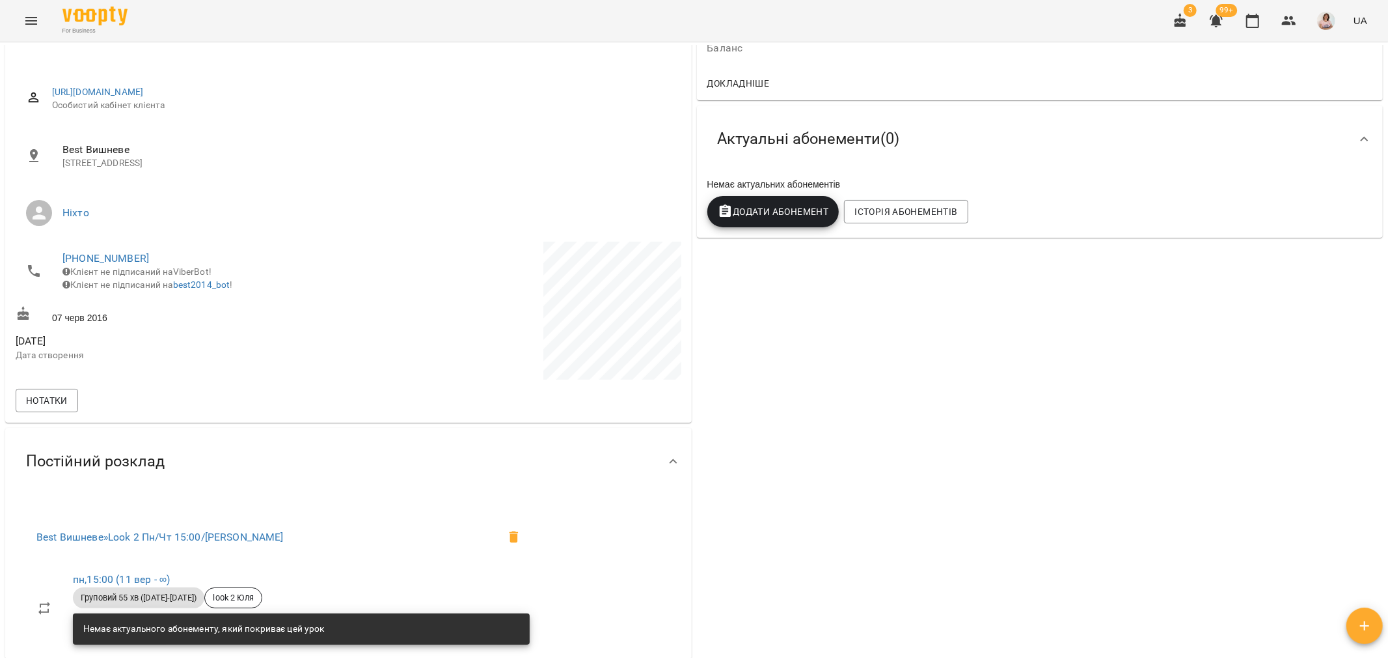
scroll to position [0, 0]
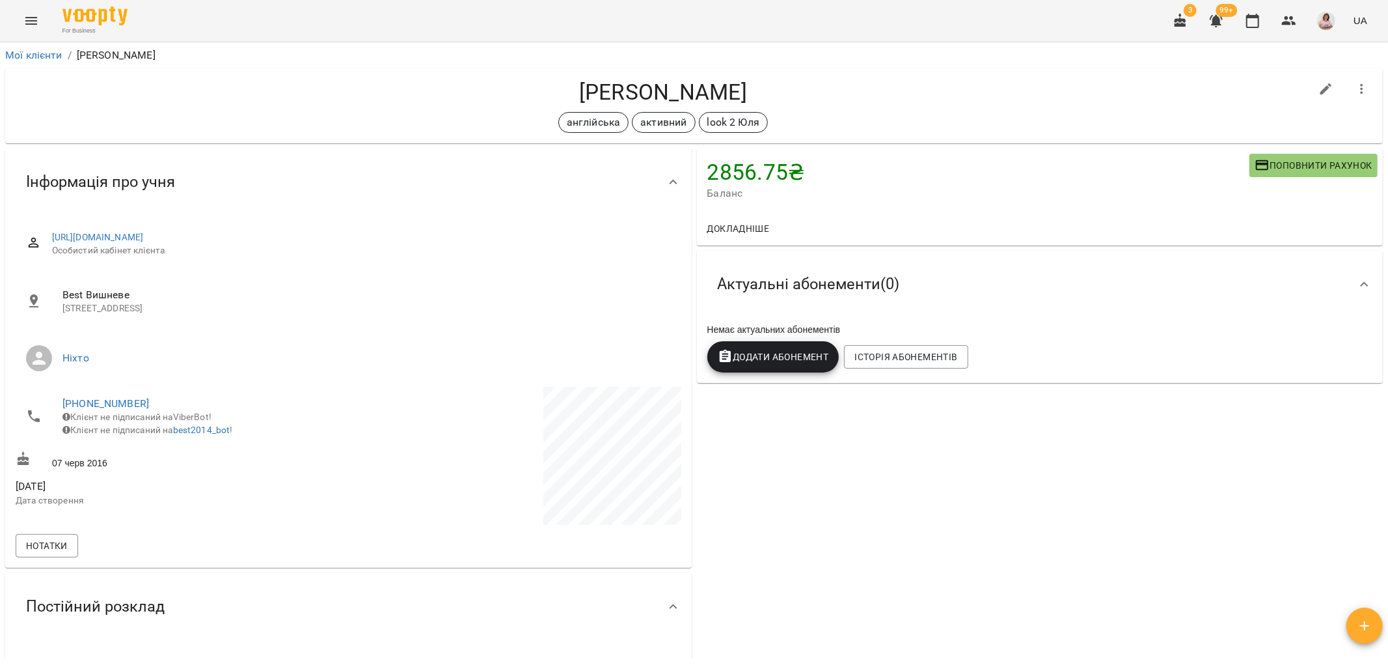
click at [756, 359] on span "Додати Абонемент" at bounding box center [773, 357] width 111 height 16
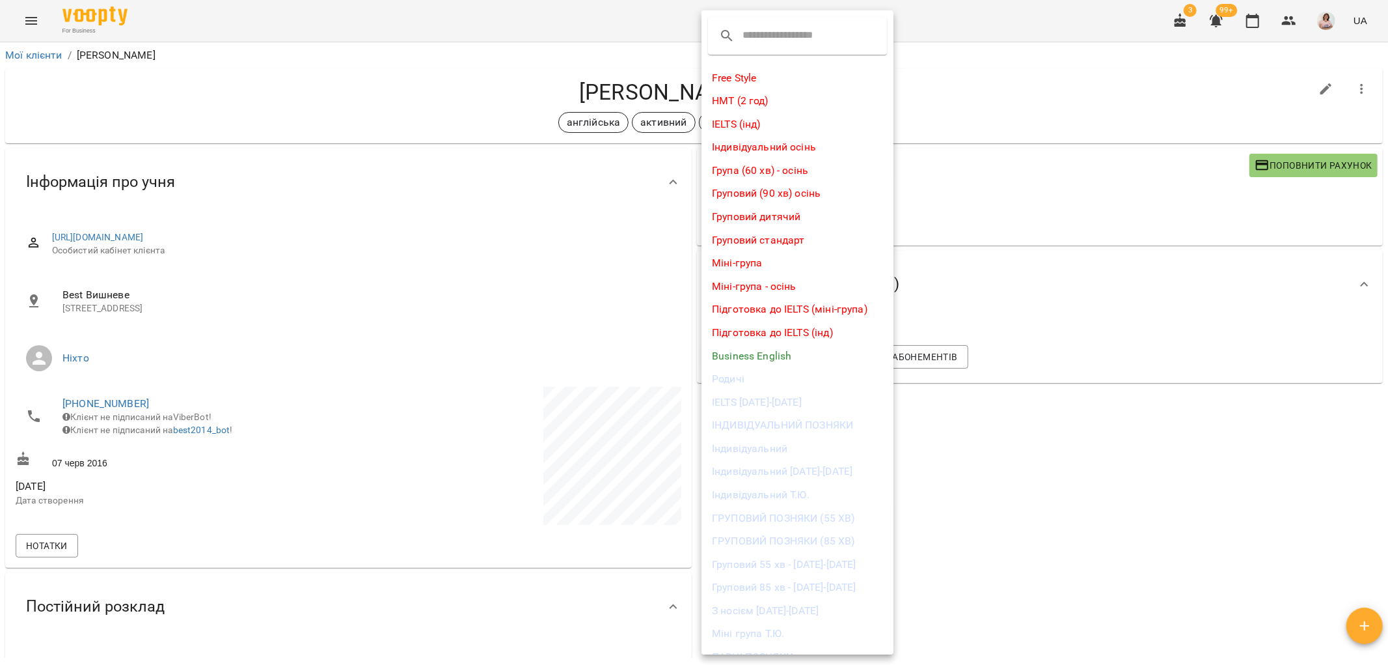
click at [812, 565] on li "Груповий 55 хв - [DATE]-[DATE]" at bounding box center [798, 564] width 192 height 23
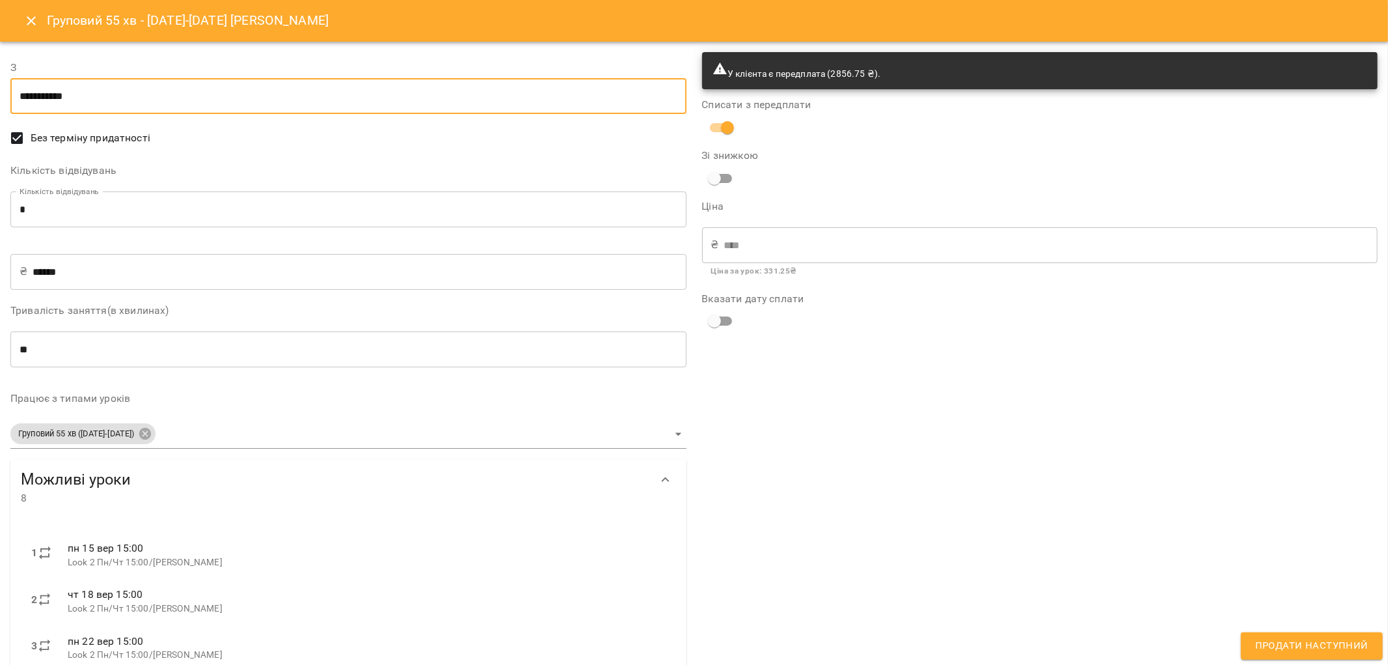
click at [133, 94] on input "**********" at bounding box center [348, 96] width 676 height 36
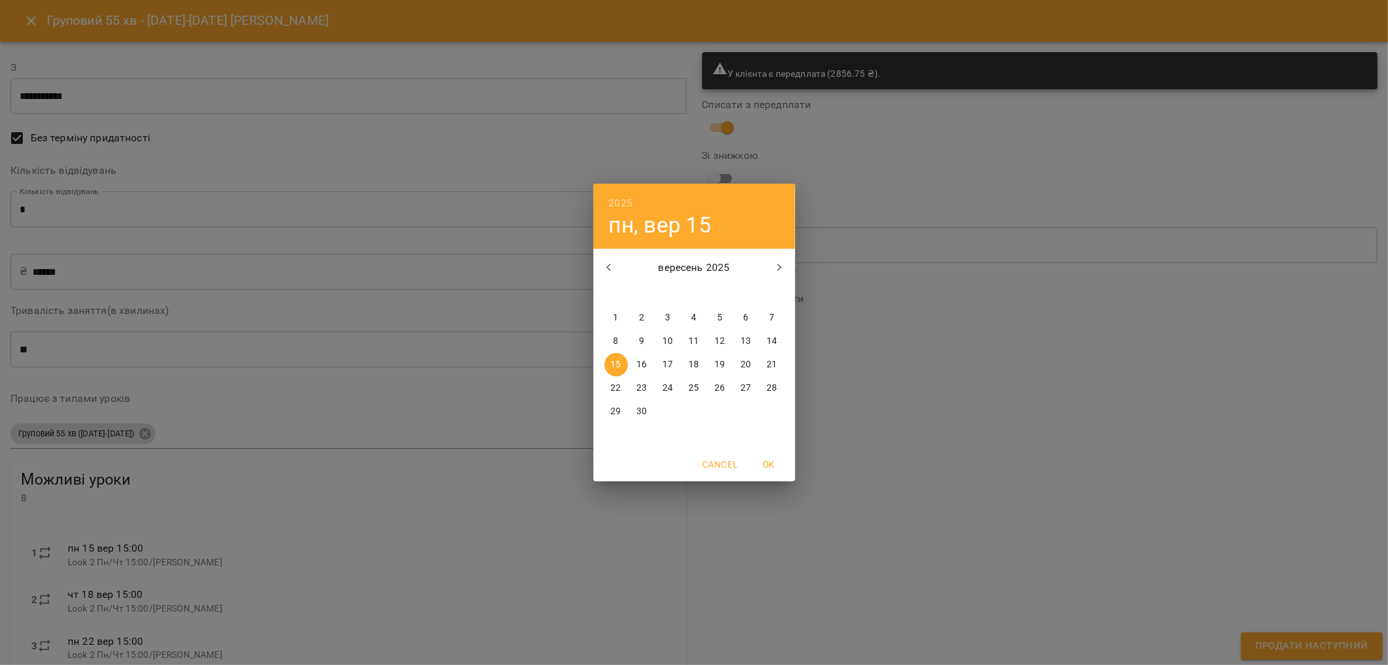
click at [667, 338] on p "10" at bounding box center [668, 341] width 10 height 13
type input "**********"
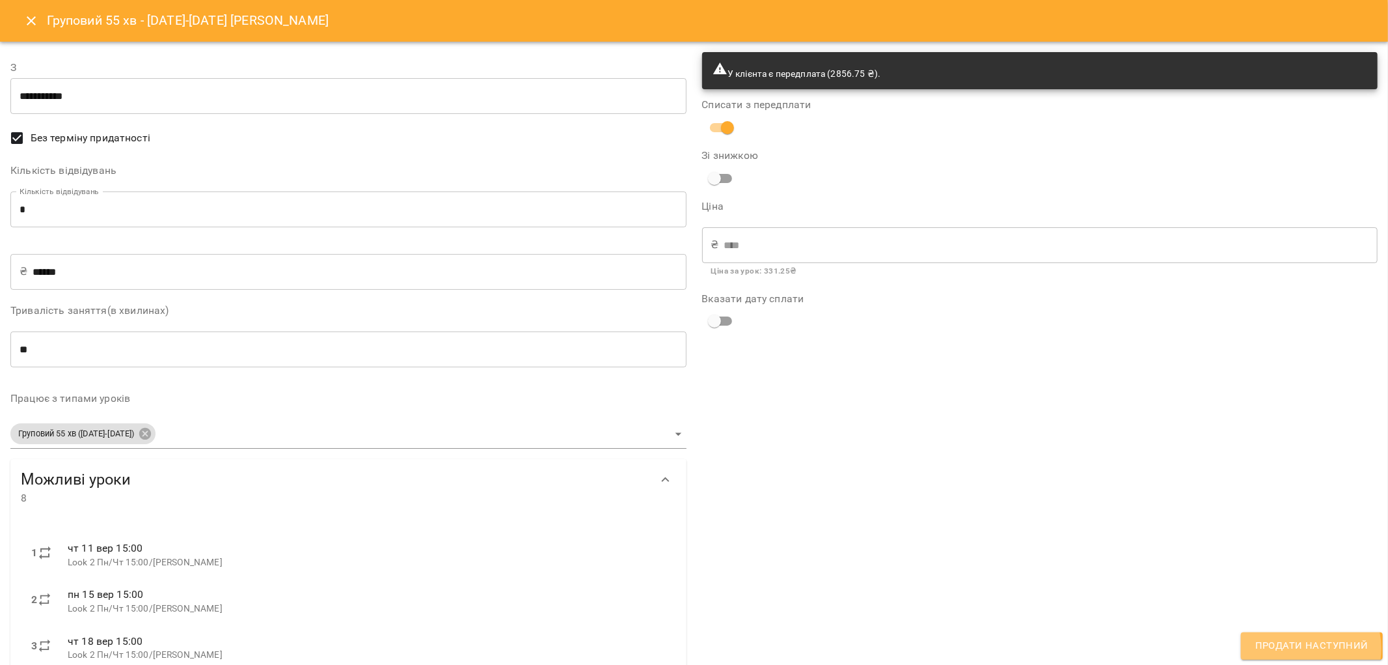
click at [1304, 648] on span "Продати наступний" at bounding box center [1312, 645] width 113 height 17
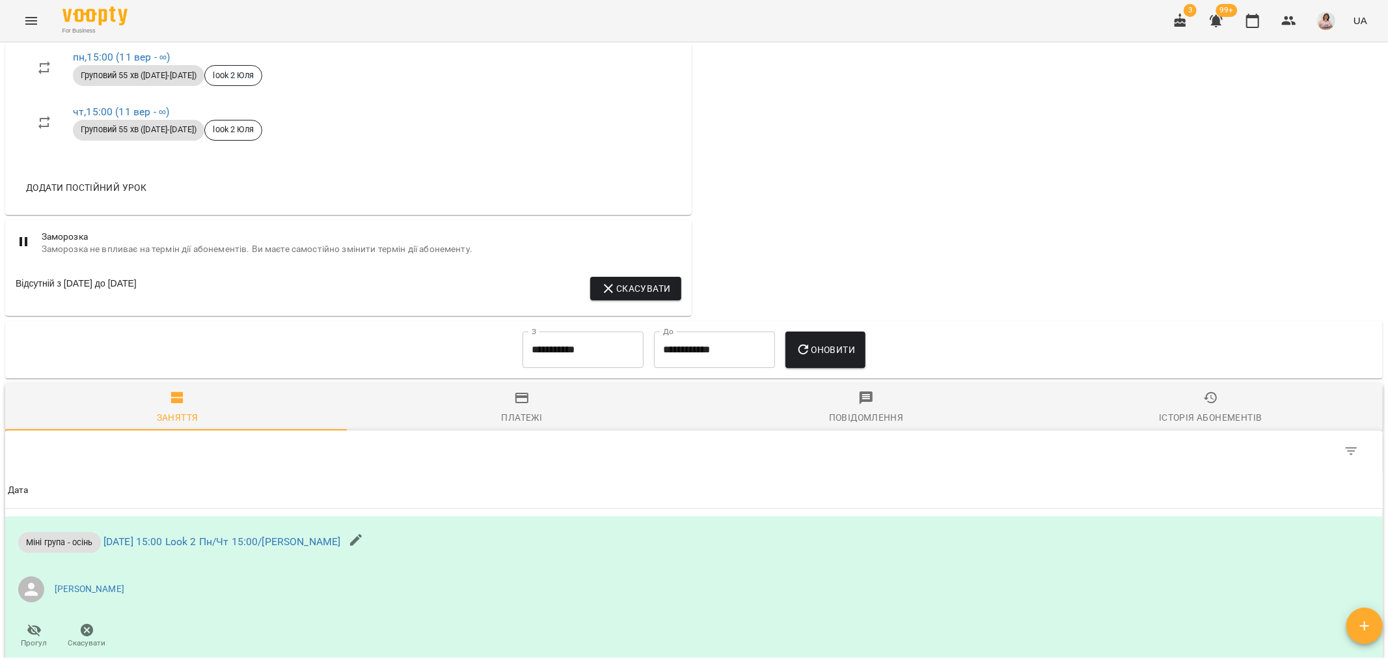
scroll to position [651, 0]
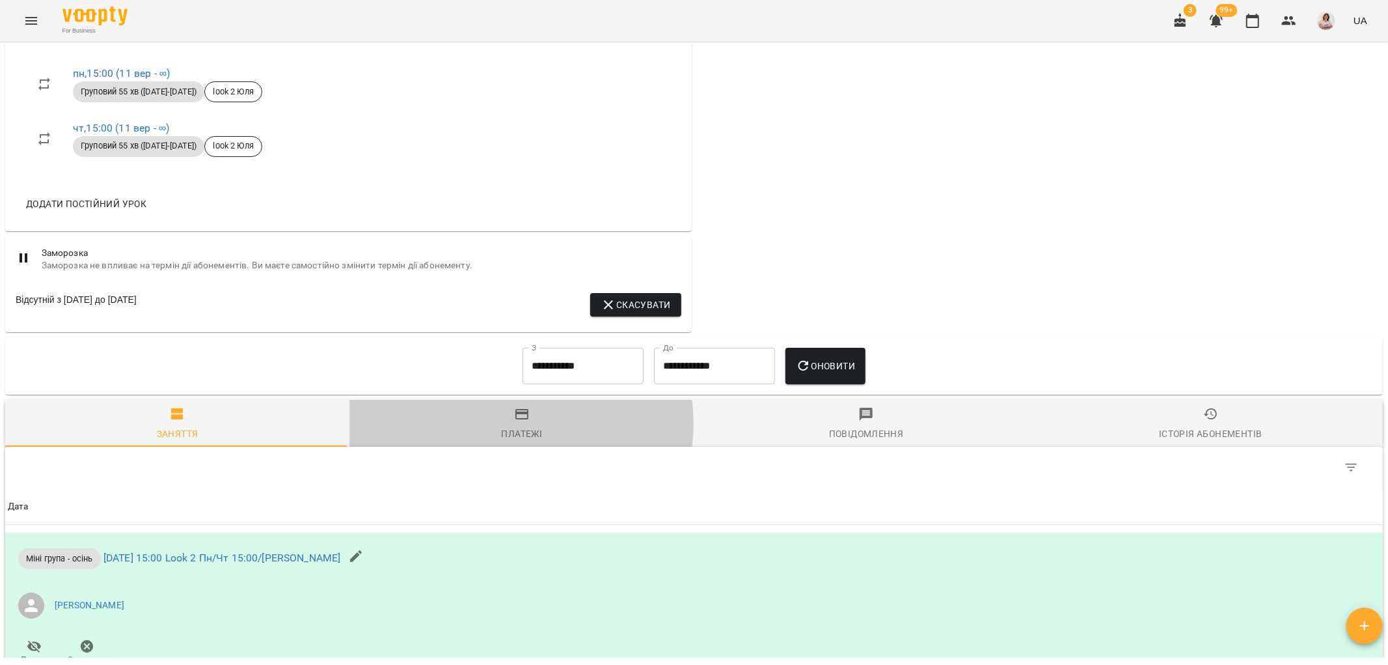
click at [515, 423] on span "Платежі" at bounding box center [521, 423] width 329 height 35
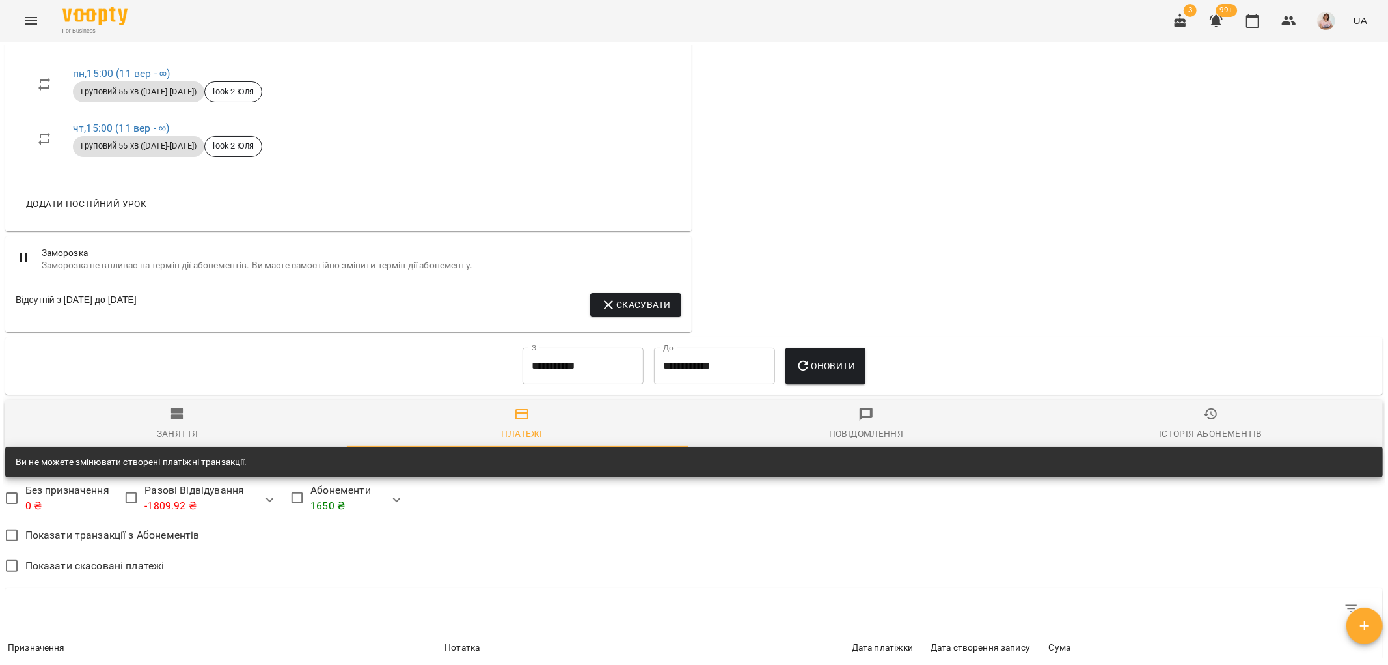
click at [620, 348] on input "**********" at bounding box center [583, 366] width 121 height 36
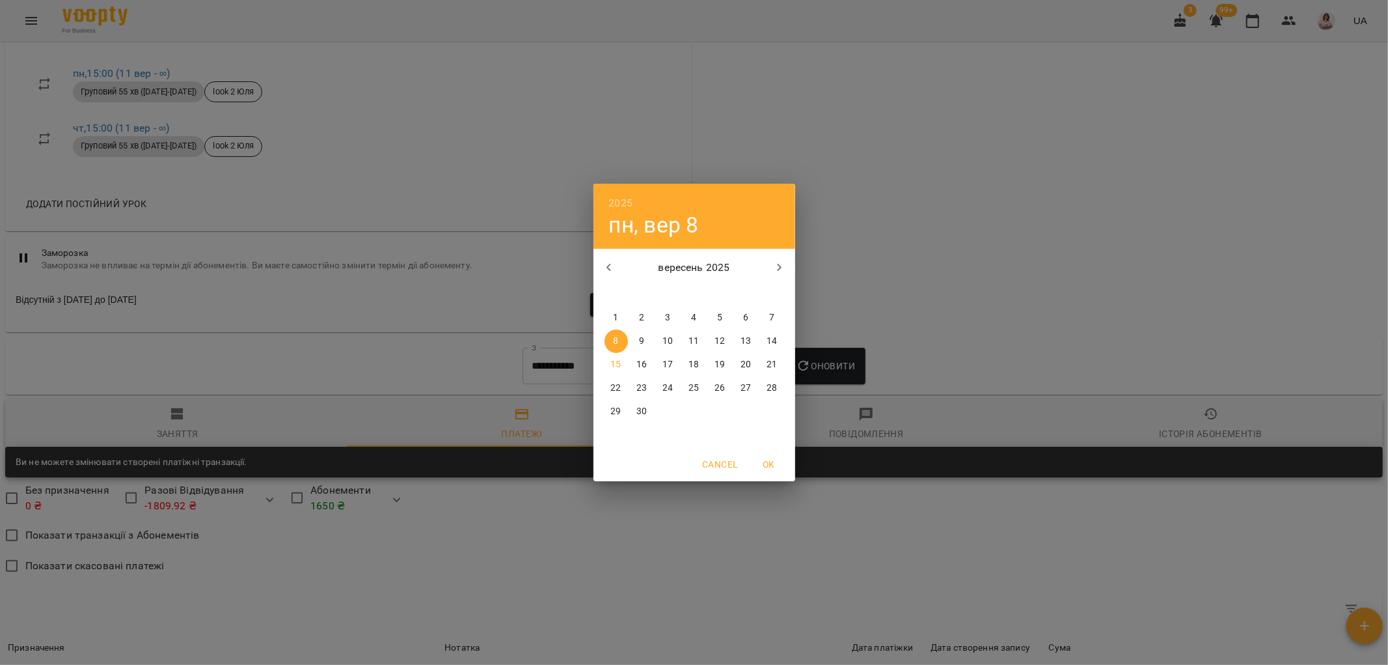
click at [948, 288] on div "2025 пн, вер 8 вересень 2025 пн вт ср чт пт сб нд 1 2 3 4 5 6 7 8 9 10 11 12 13…" at bounding box center [694, 332] width 1388 height 665
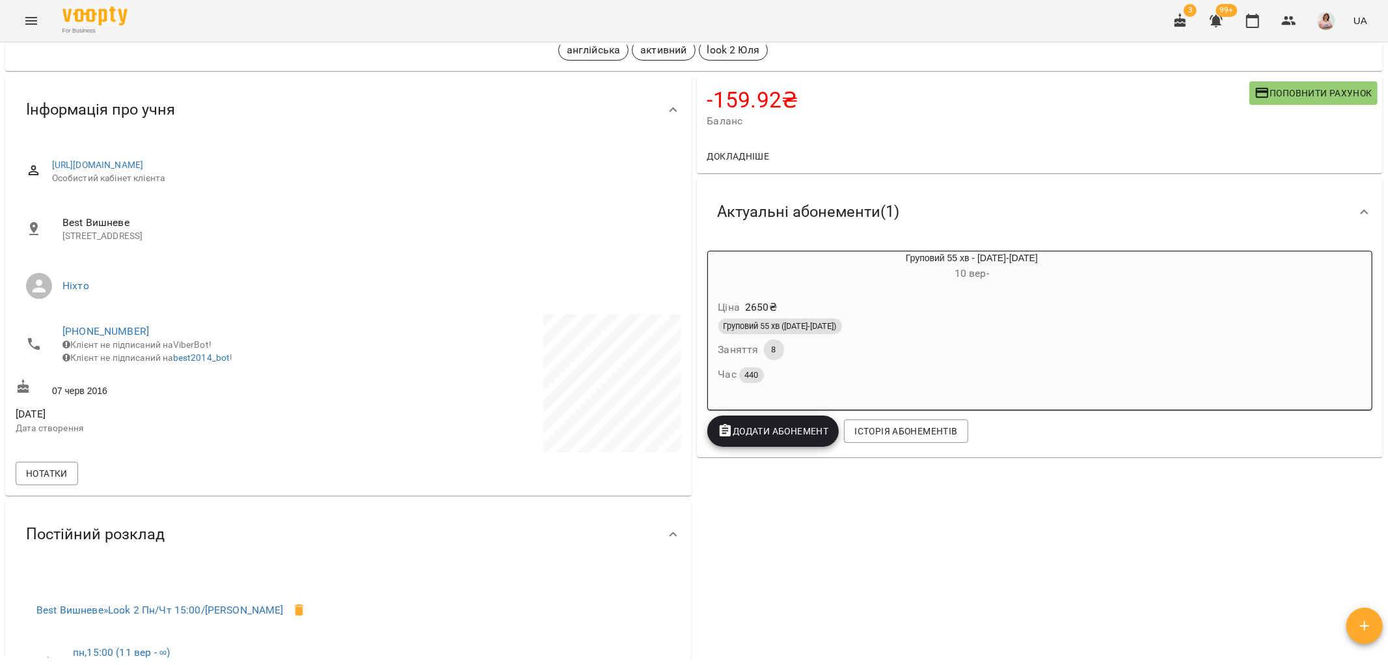
scroll to position [0, 0]
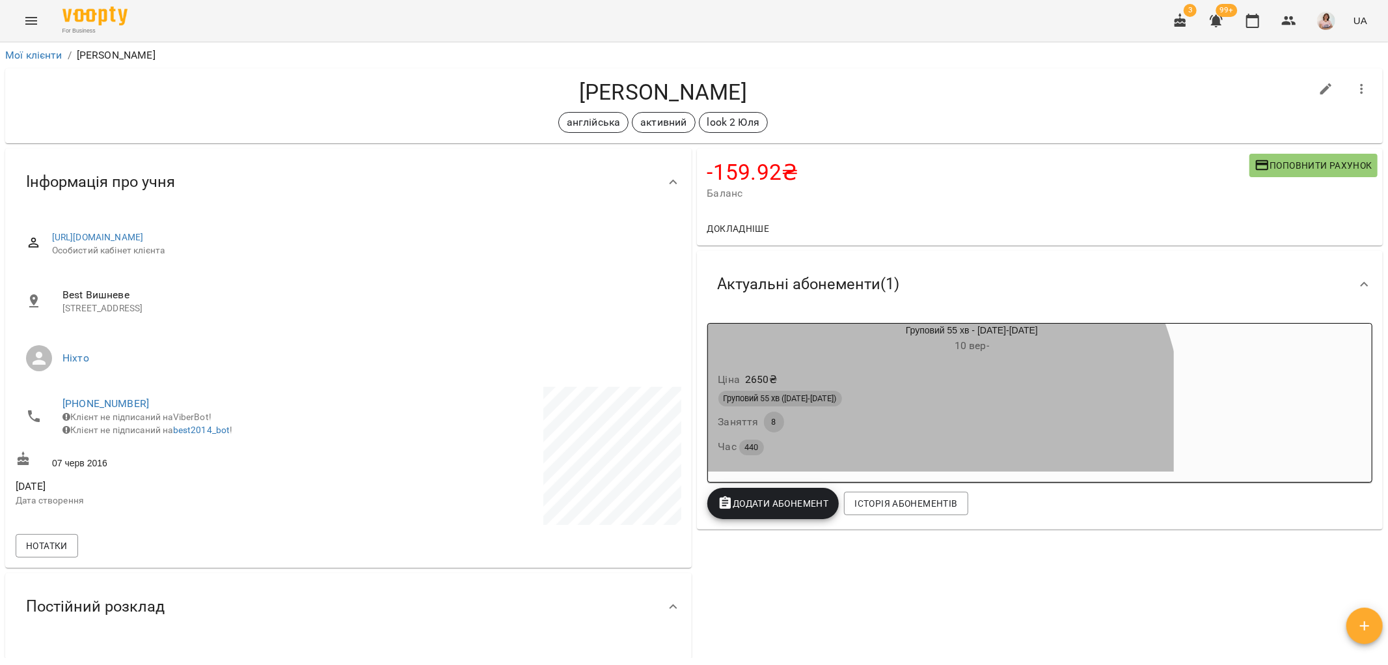
click at [859, 432] on div "Груповий 55 хв (2025-2026) Заняття 8 Час 440" at bounding box center [941, 423] width 450 height 70
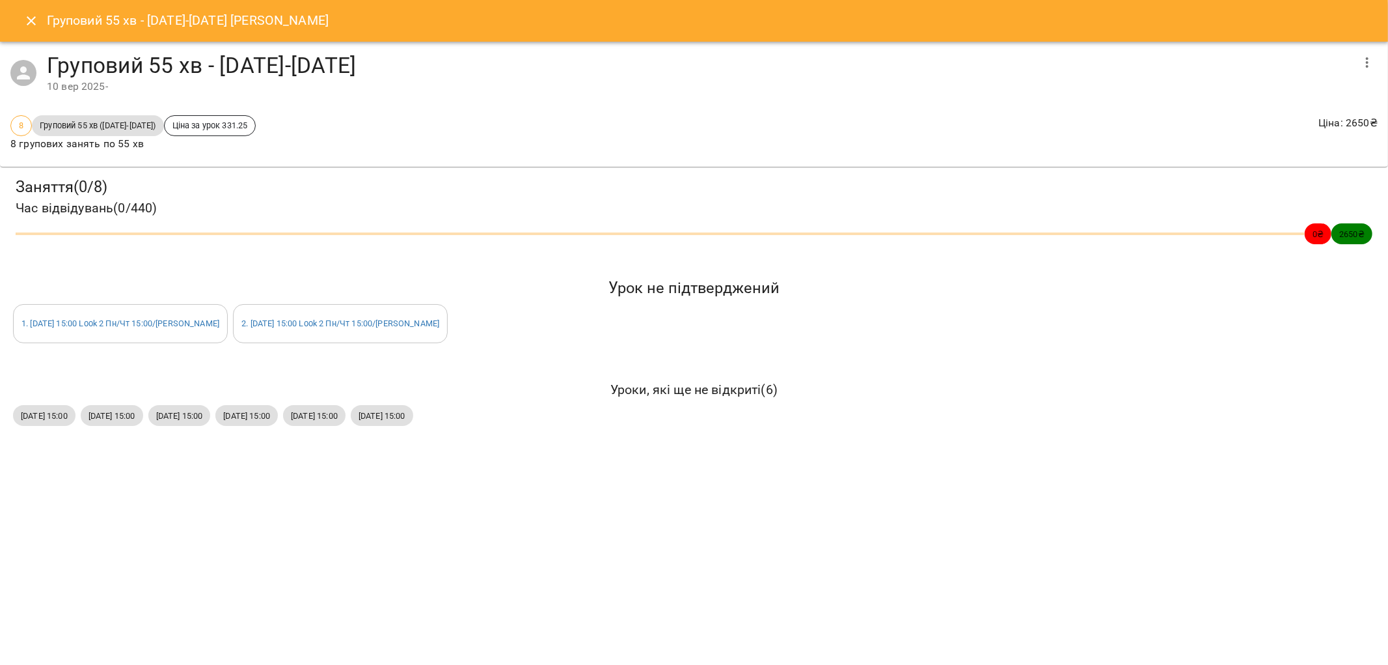
click at [1372, 61] on icon "button" at bounding box center [1368, 63] width 16 height 16
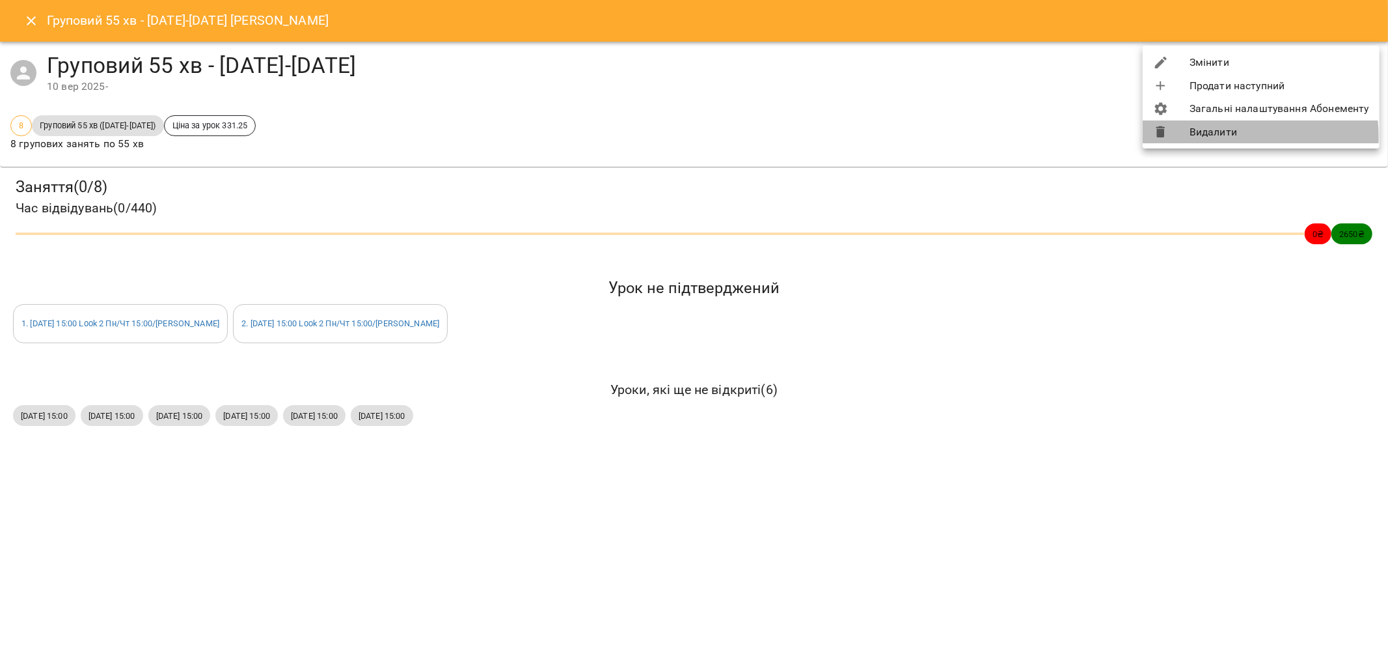
click at [1215, 137] on li "Видалити" at bounding box center [1261, 131] width 237 height 23
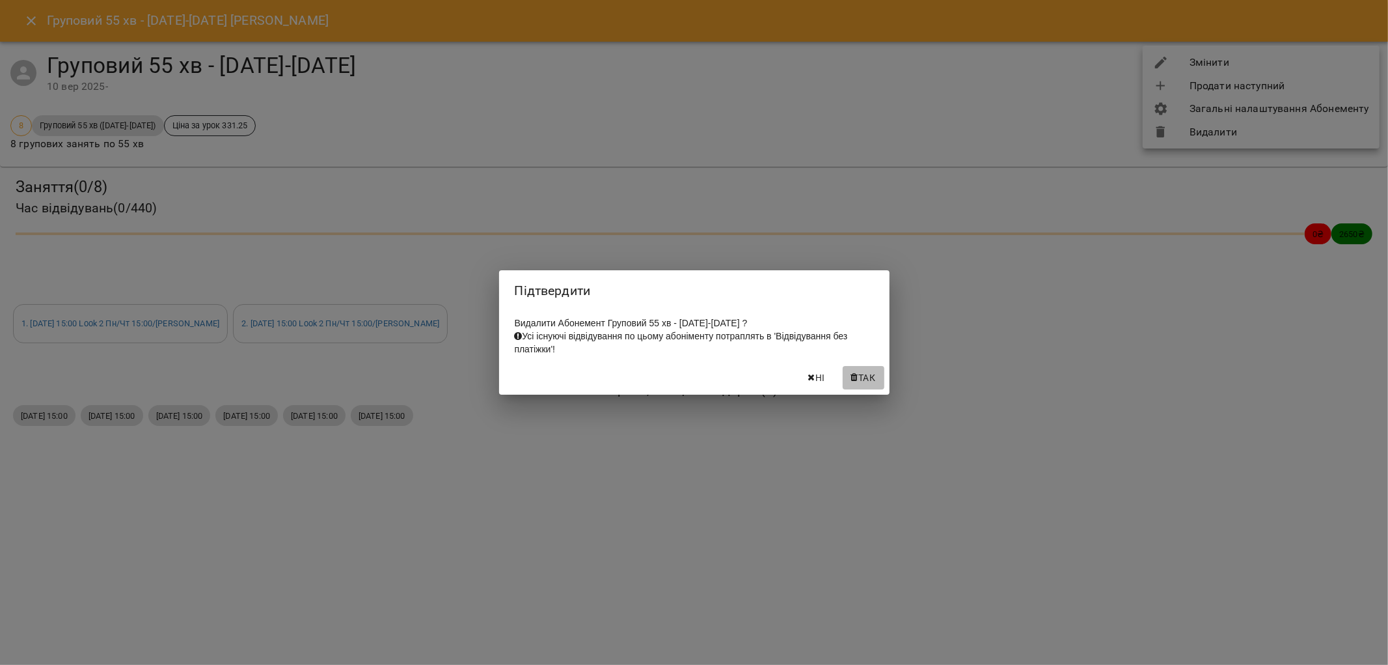
click at [869, 378] on span "Так" at bounding box center [867, 378] width 17 height 16
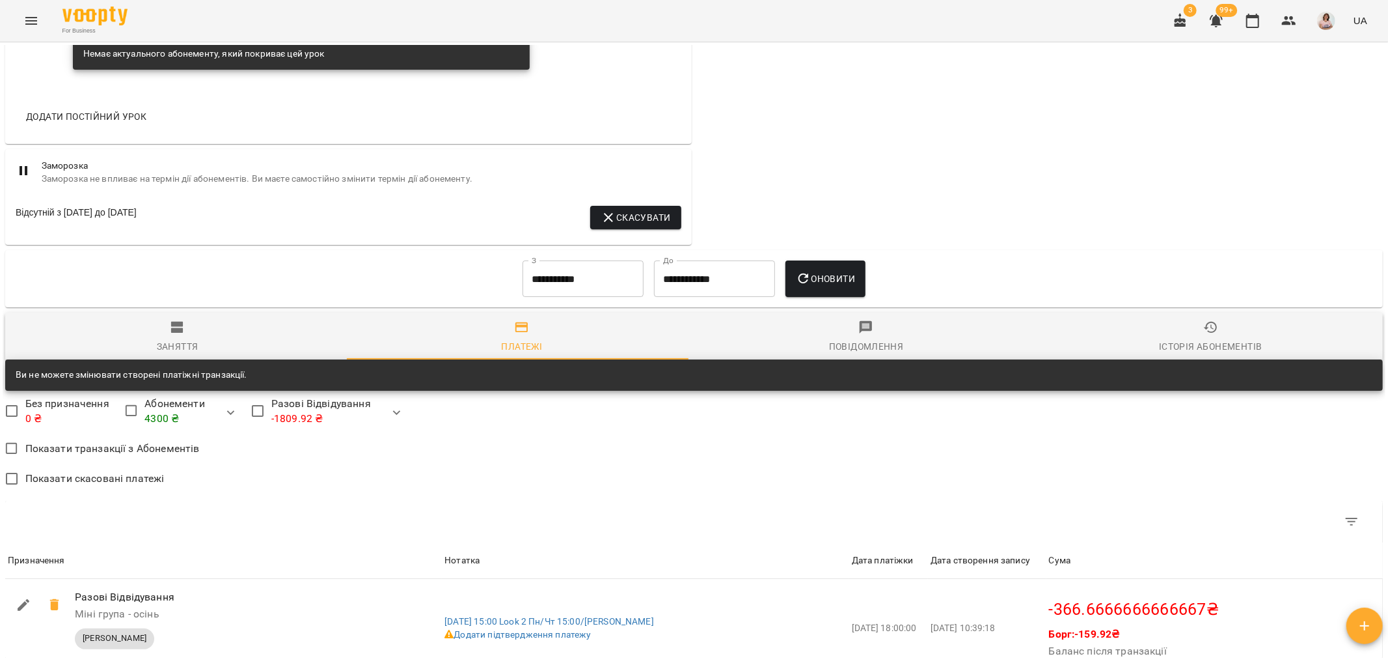
click at [174, 327] on icon "button" at bounding box center [178, 328] width 16 height 16
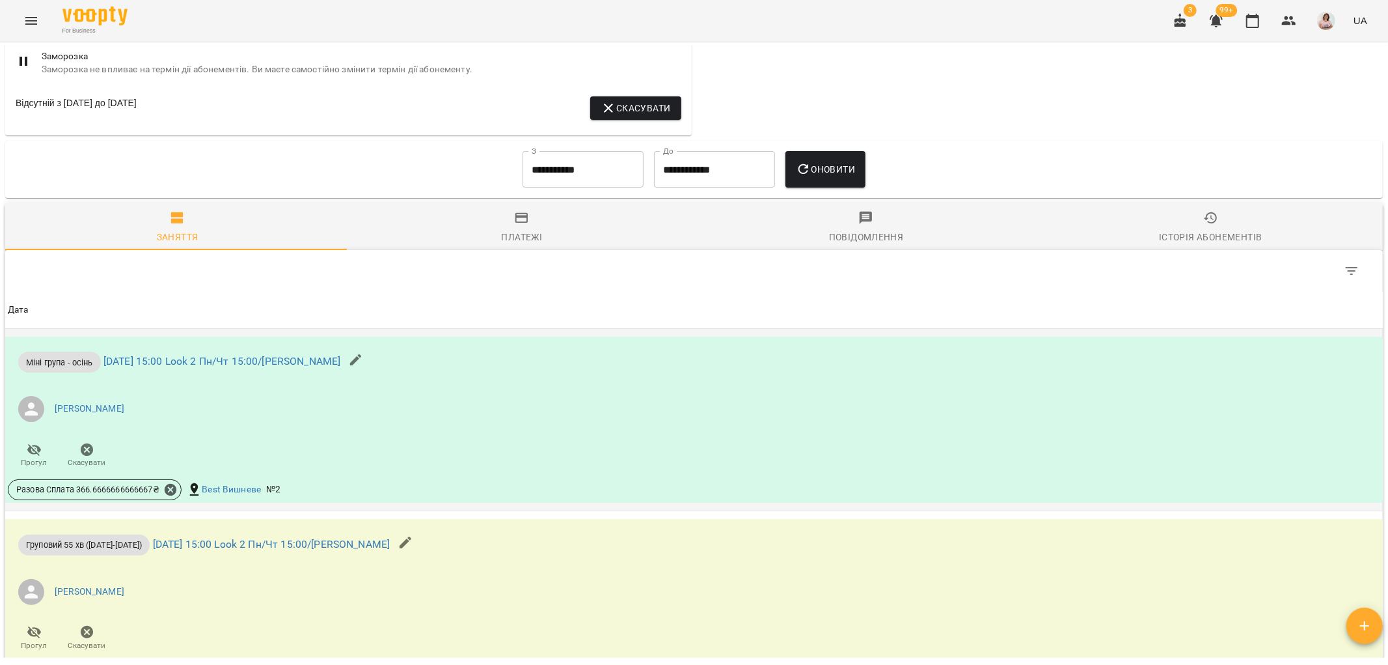
scroll to position [1172, 0]
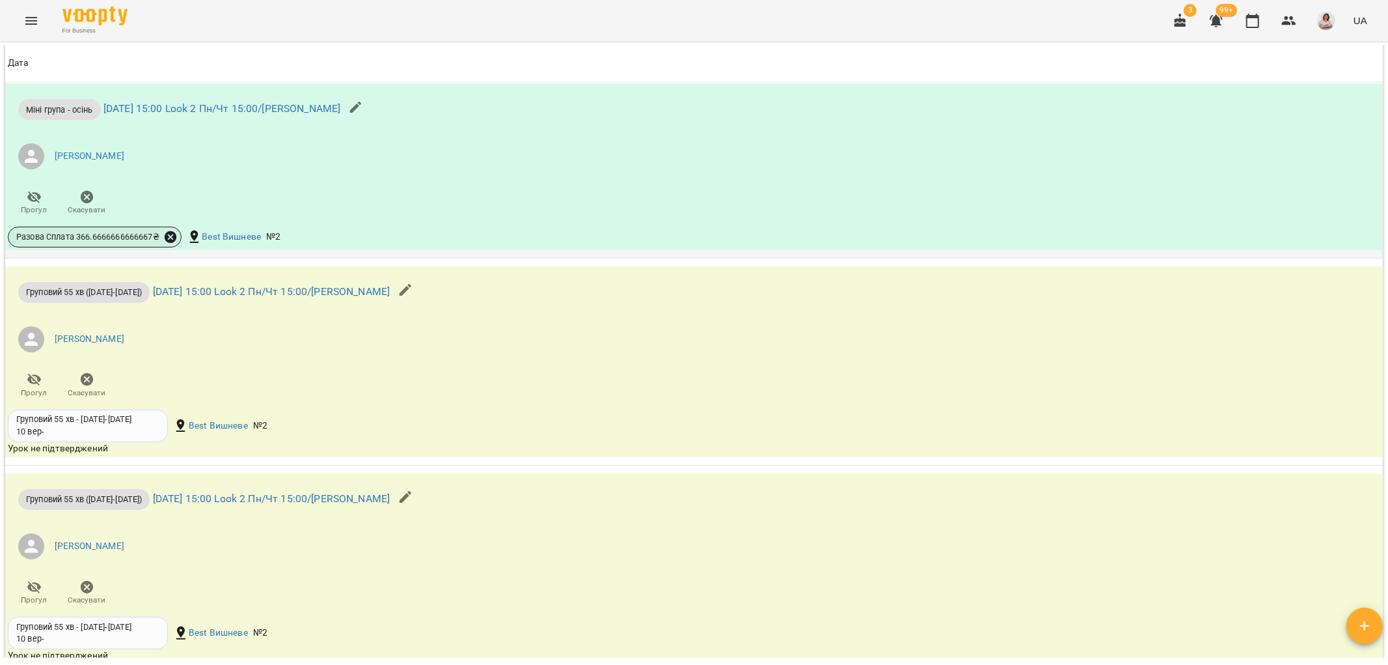
click at [172, 234] on icon at bounding box center [171, 237] width 12 height 12
click at [248, 277] on span "Скасувати" at bounding box center [268, 281] width 55 height 16
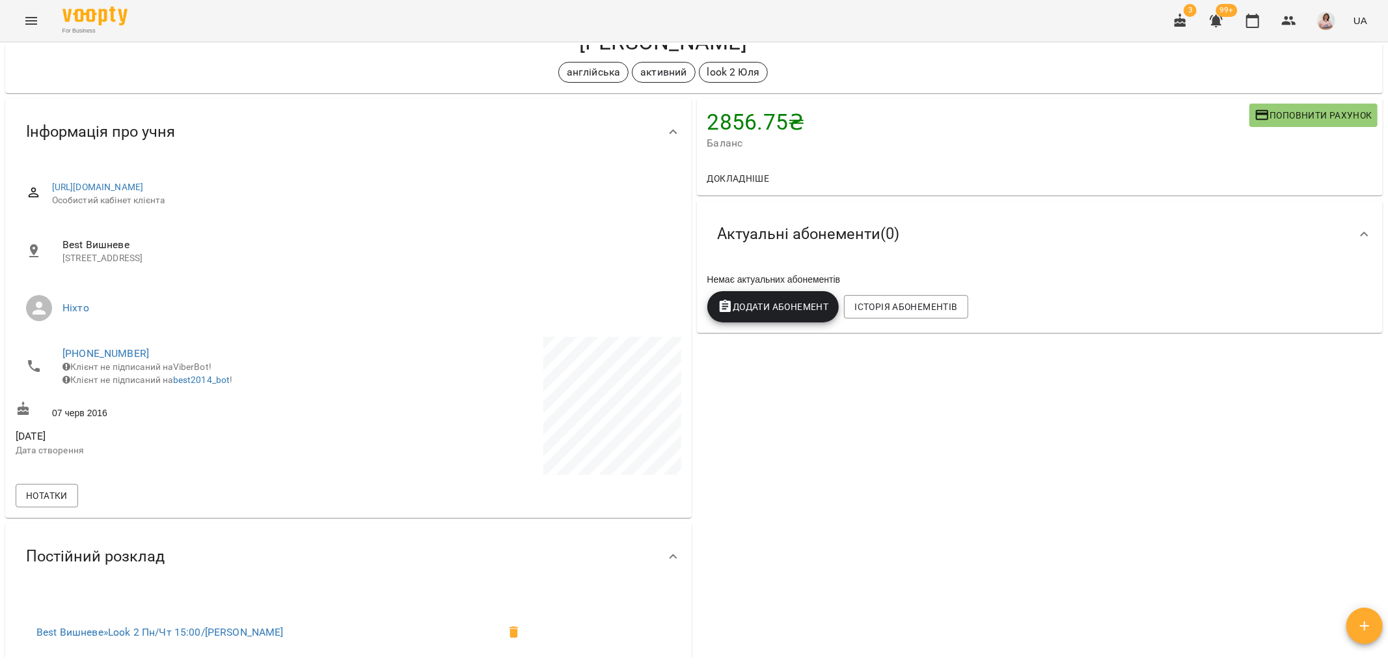
scroll to position [0, 0]
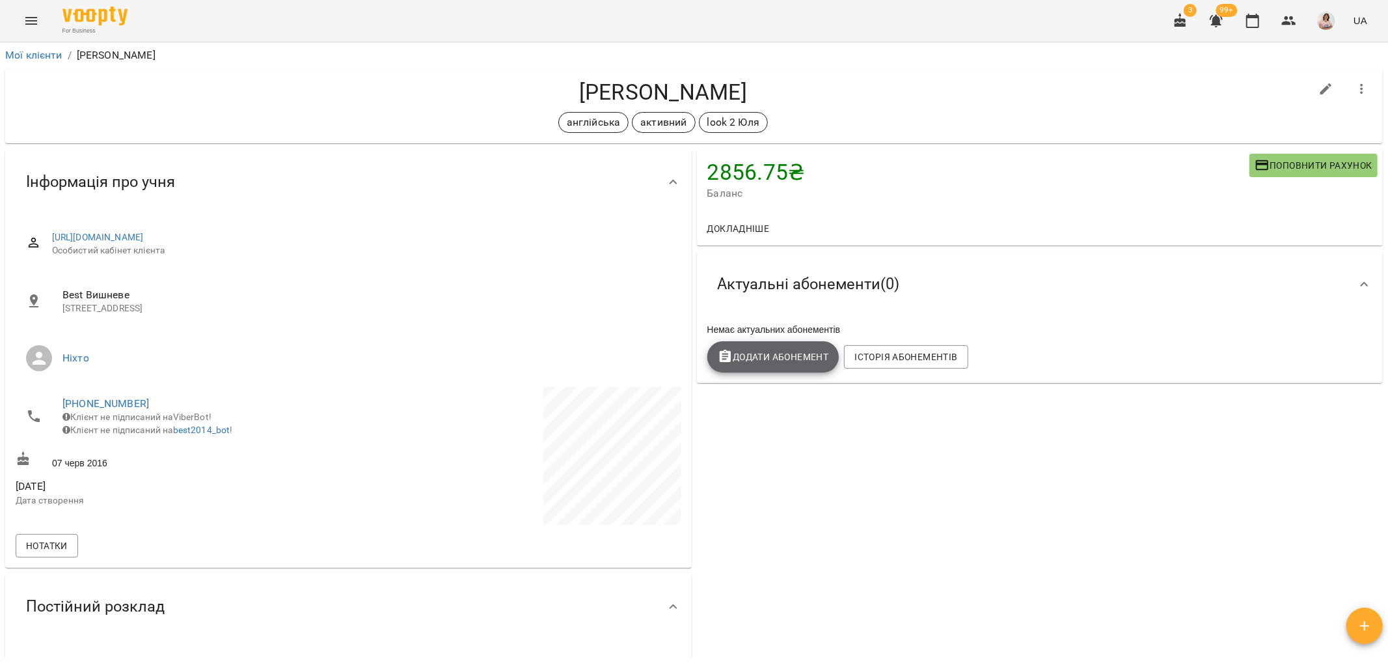
click at [795, 353] on span "Додати Абонемент" at bounding box center [773, 357] width 111 height 16
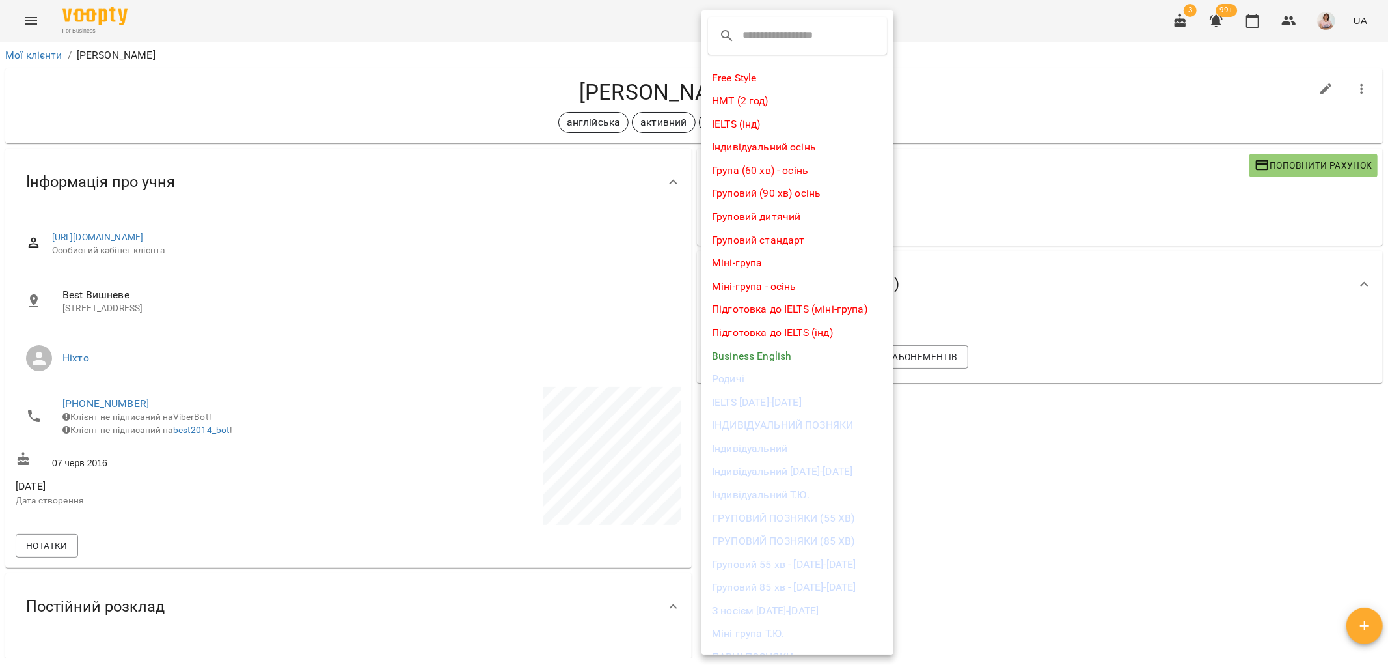
click at [1057, 535] on div at bounding box center [694, 332] width 1388 height 665
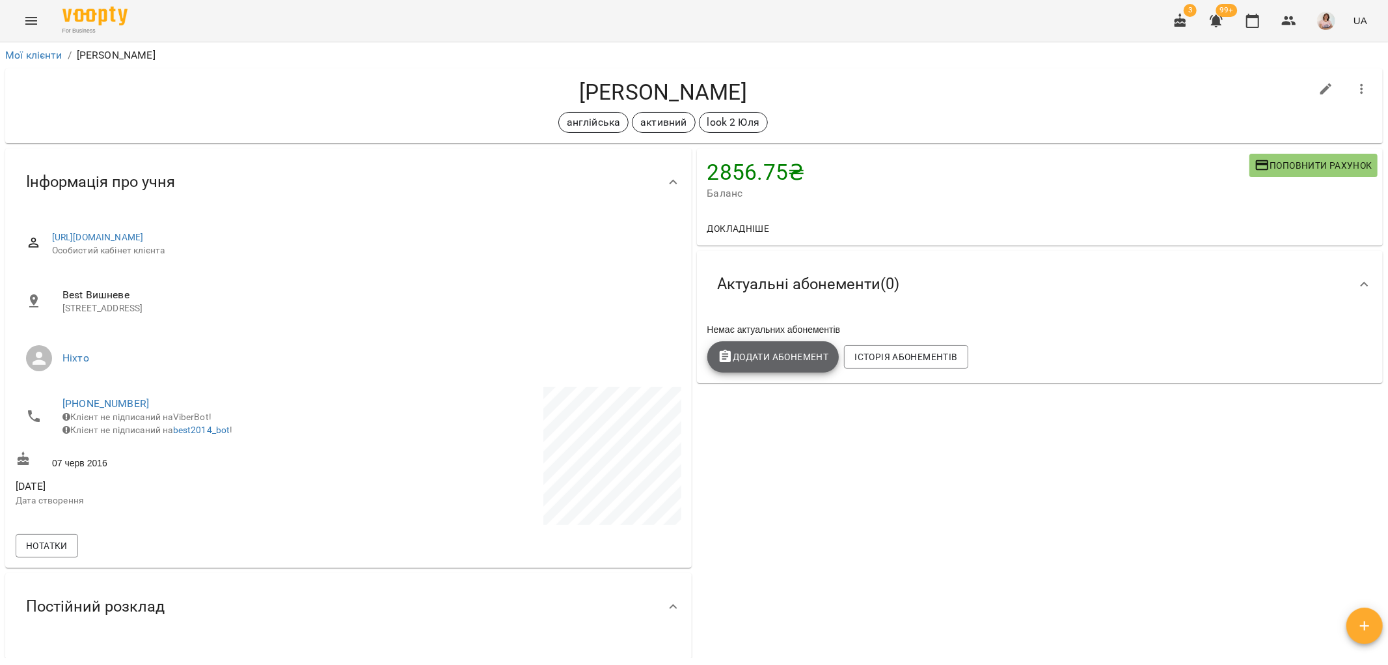
click at [777, 349] on button "Додати Абонемент" at bounding box center [774, 356] width 132 height 31
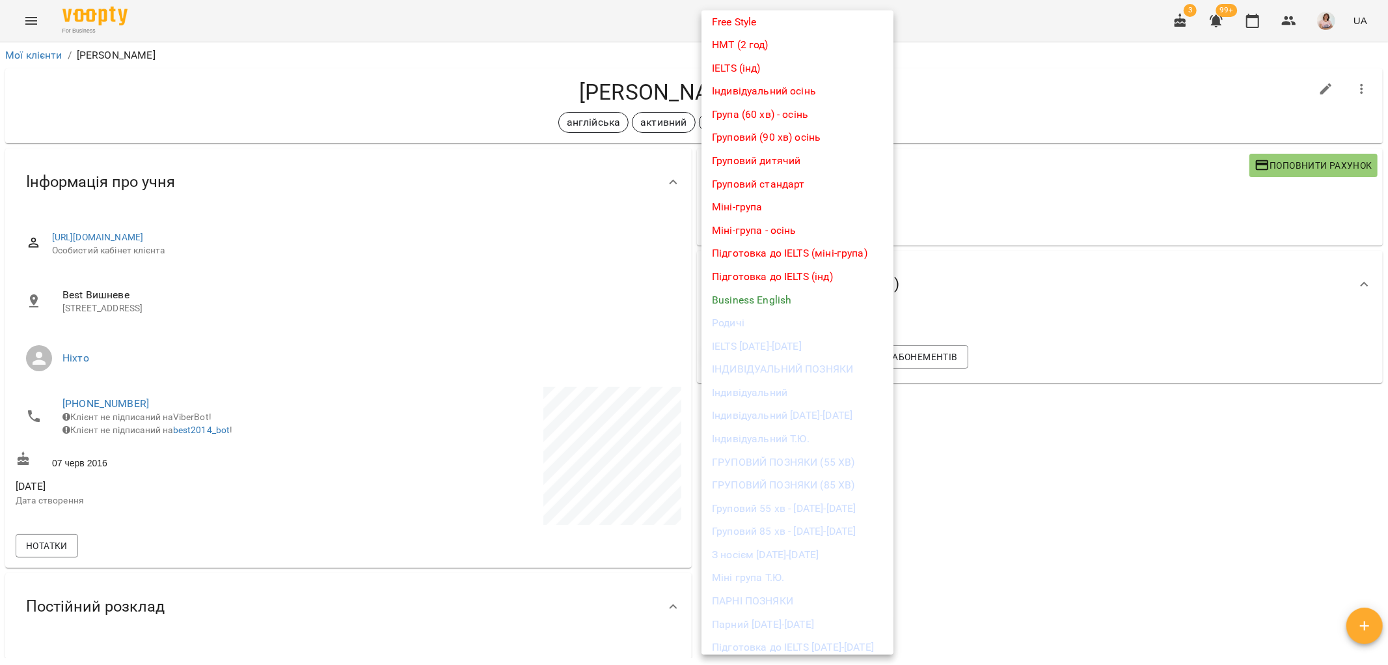
scroll to position [133, 0]
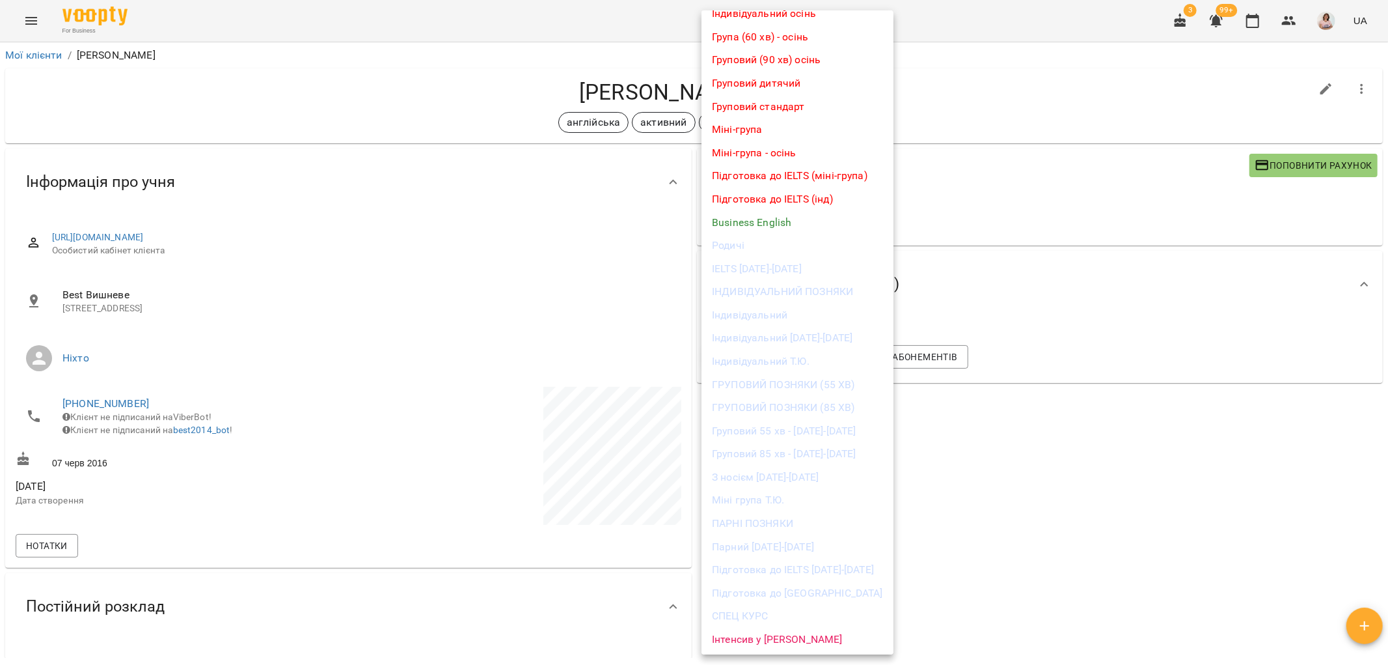
click at [834, 434] on li "Груповий 55 хв - [DATE]-[DATE]" at bounding box center [798, 430] width 192 height 23
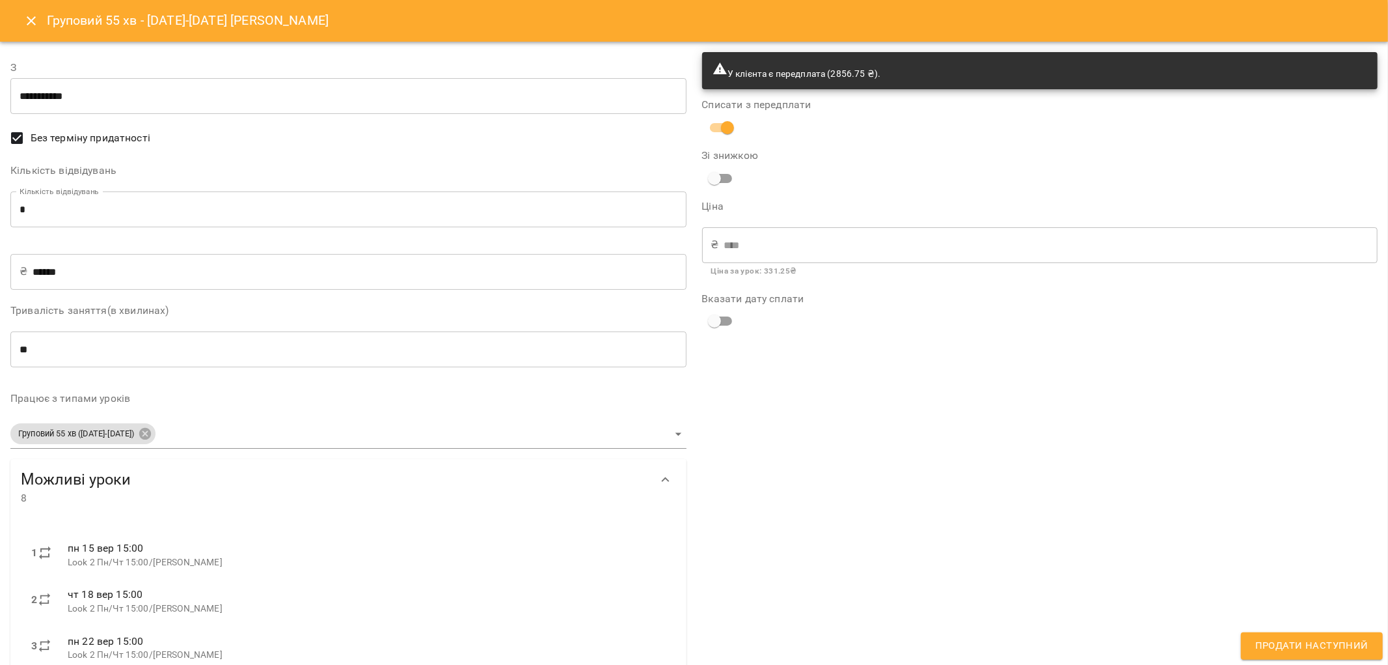
click at [181, 102] on input "**********" at bounding box center [348, 96] width 676 height 36
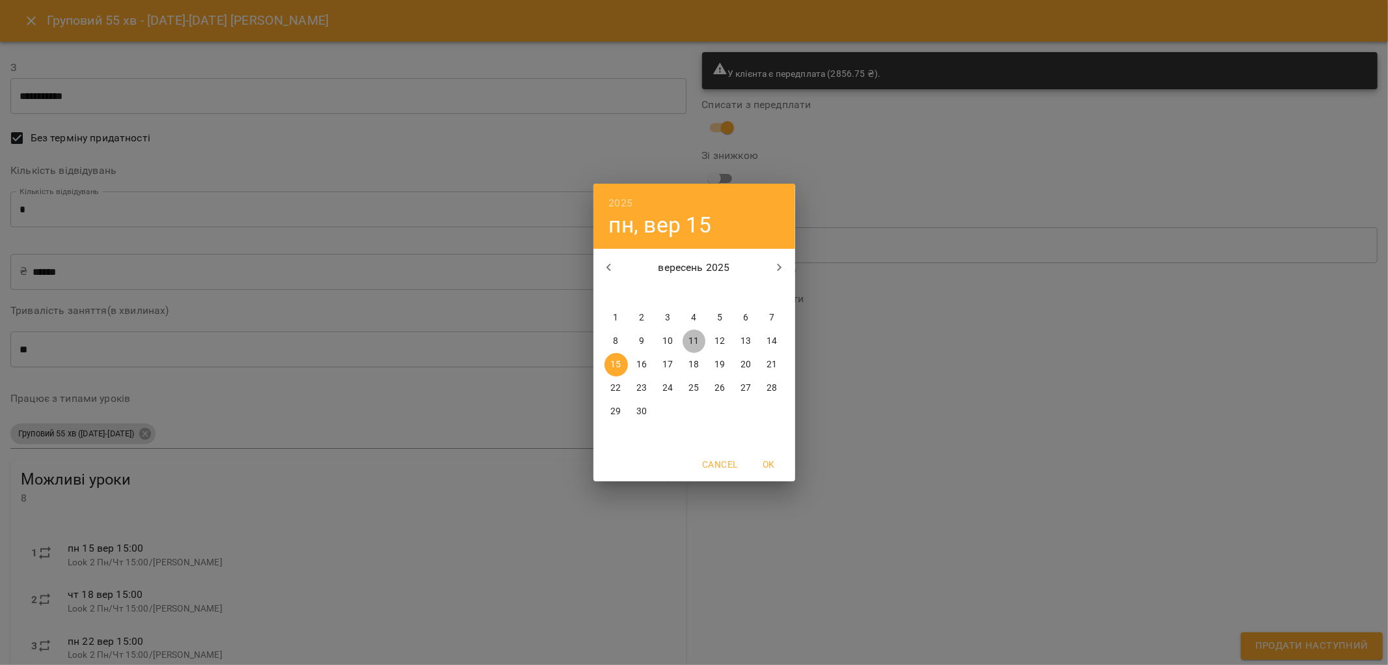
click at [690, 340] on p "11" at bounding box center [694, 341] width 10 height 13
type input "**********"
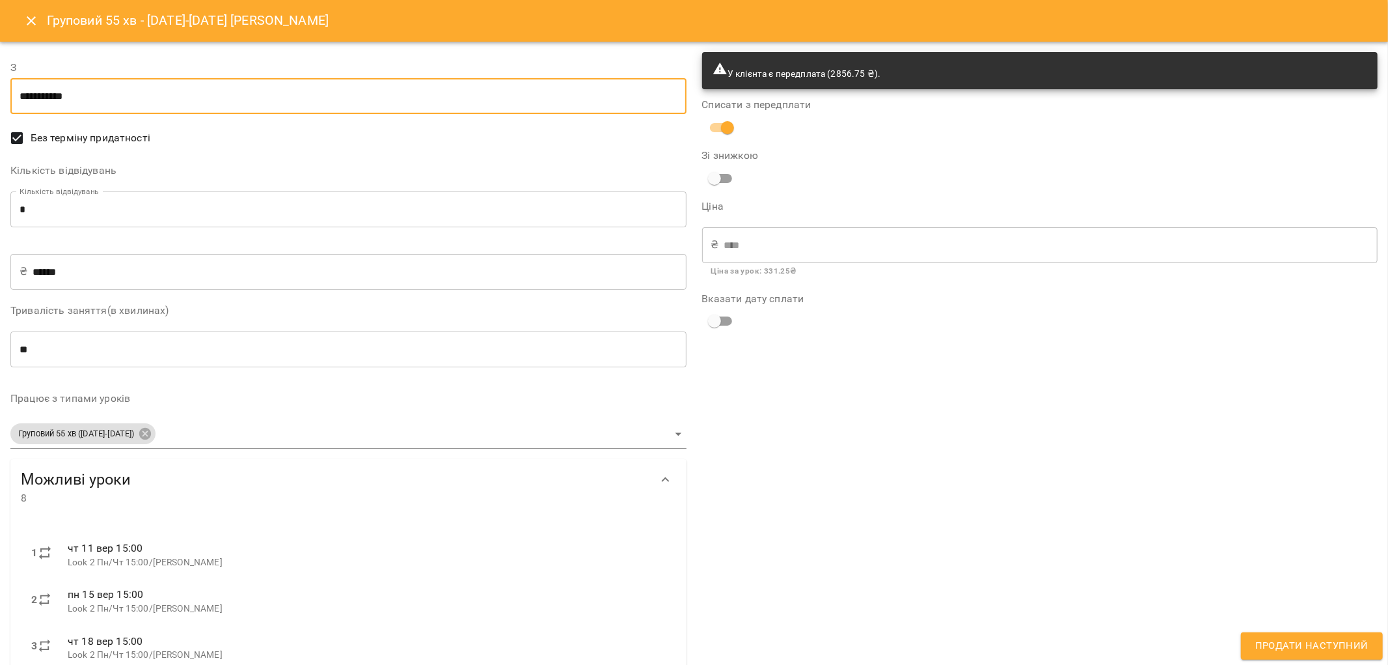
click at [1338, 641] on span "Продати наступний" at bounding box center [1312, 645] width 113 height 17
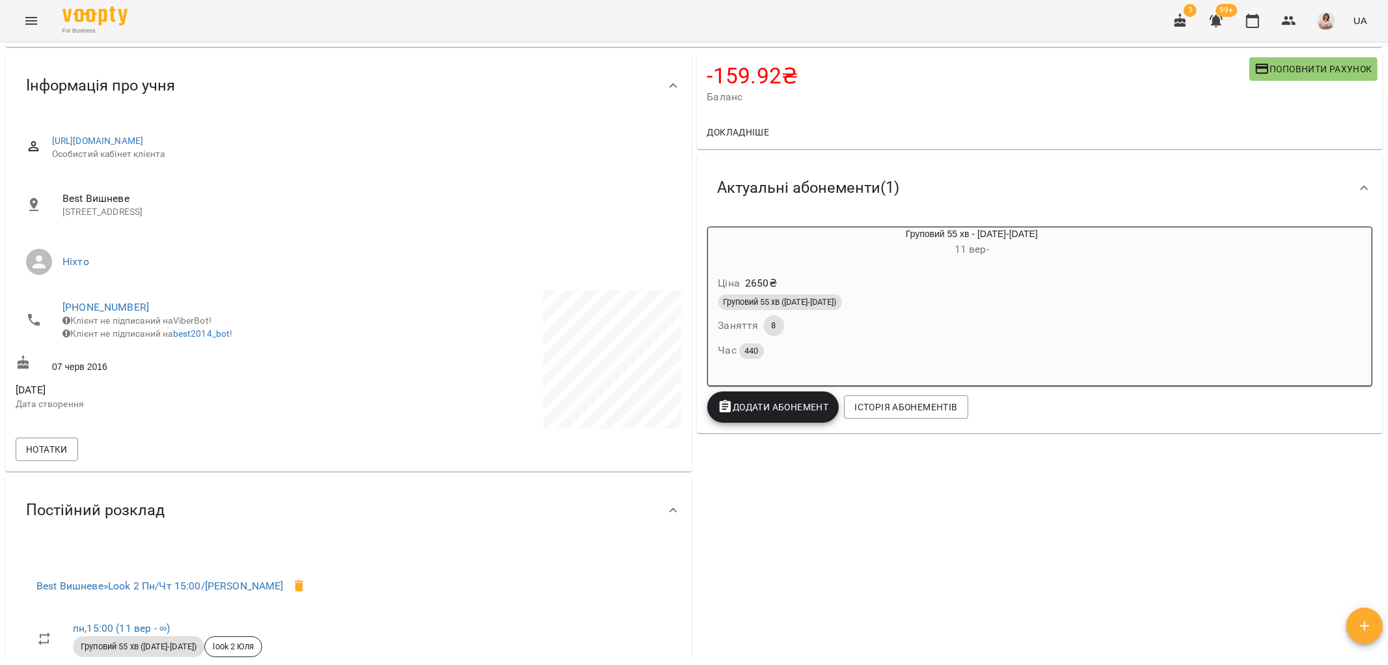
scroll to position [0, 0]
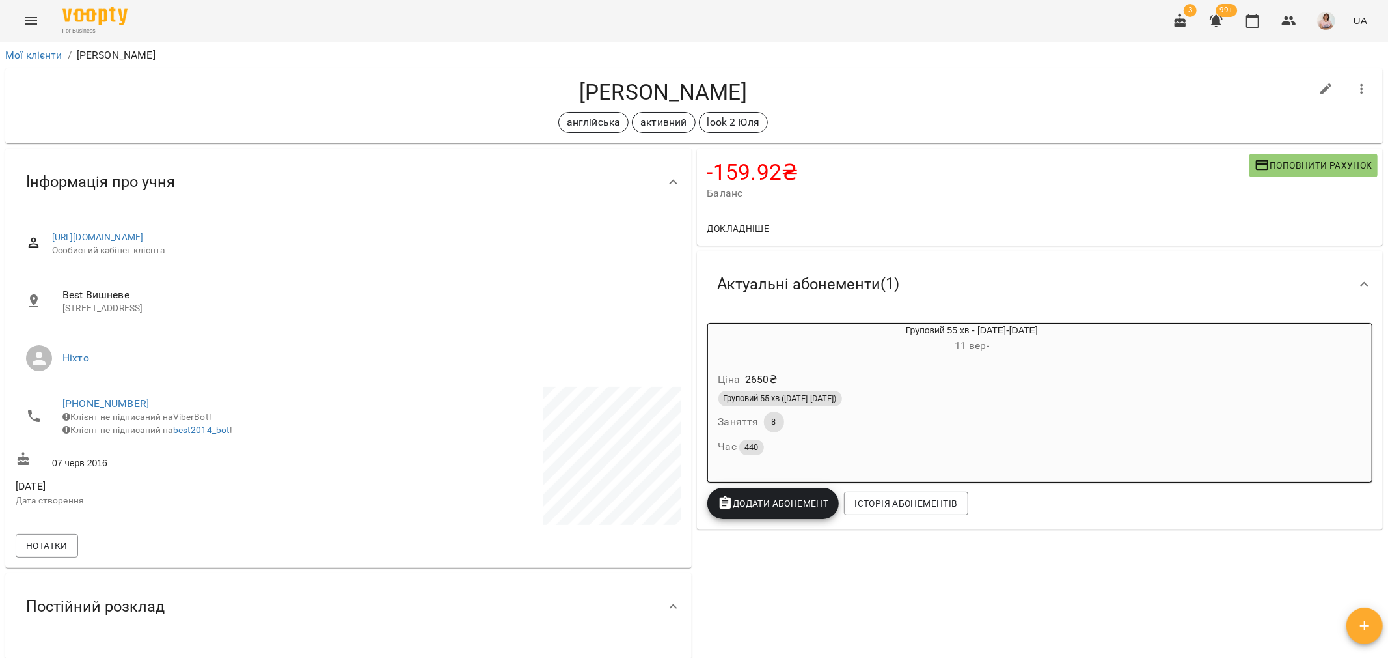
click at [842, 365] on div "Ціна 2650 ₴ Груповий 55 хв (2025-2026) Заняття 8 Час 440" at bounding box center [941, 415] width 466 height 111
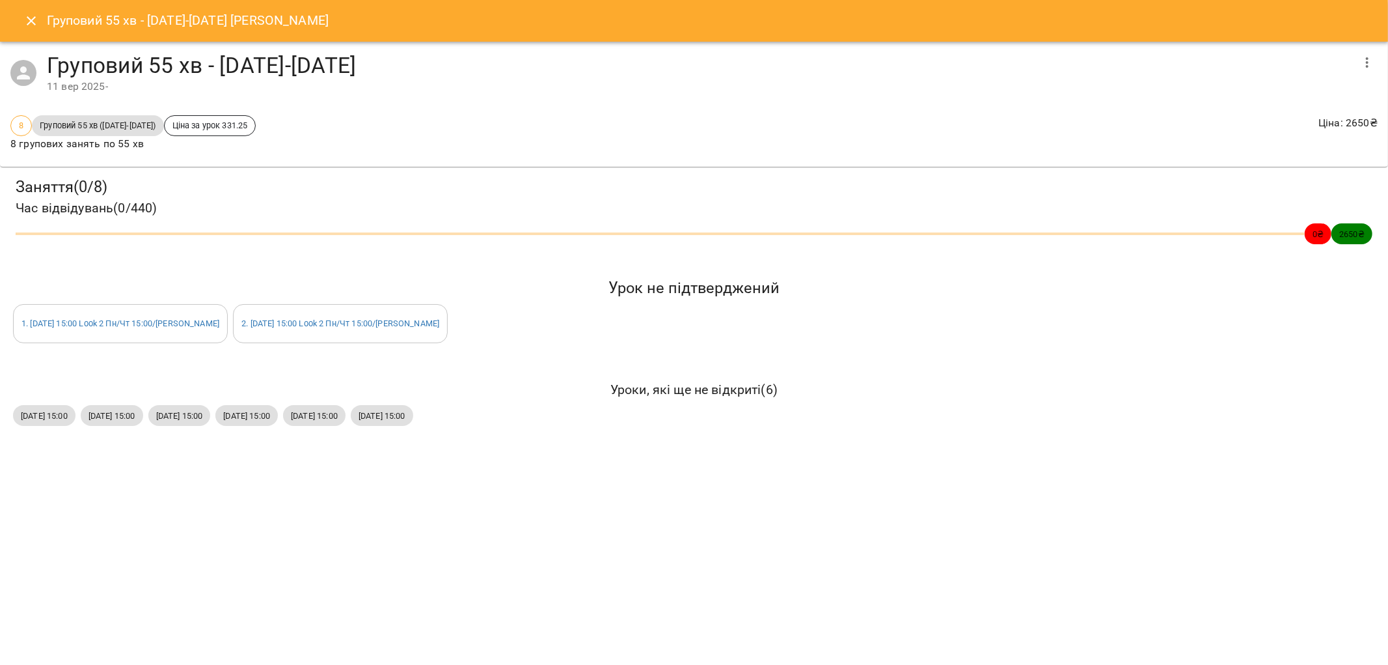
click at [1371, 55] on icon "button" at bounding box center [1368, 63] width 16 height 16
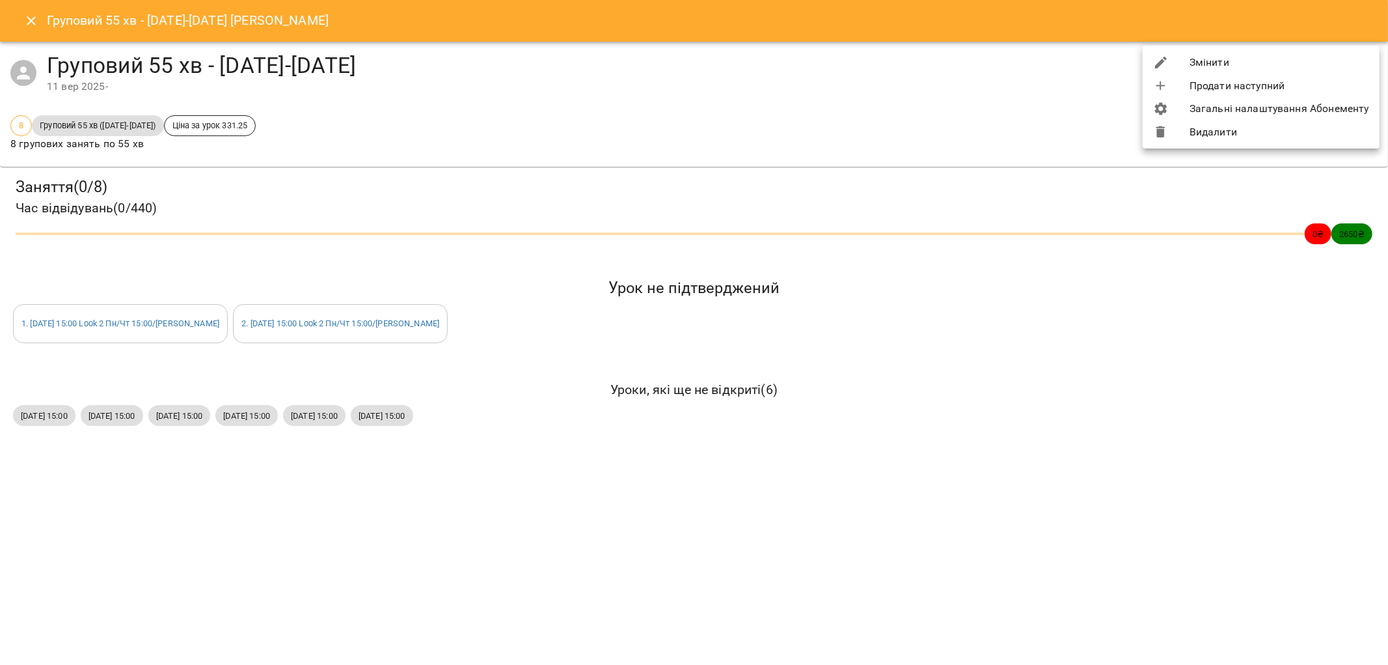
click at [1214, 131] on li "Видалити" at bounding box center [1261, 131] width 237 height 23
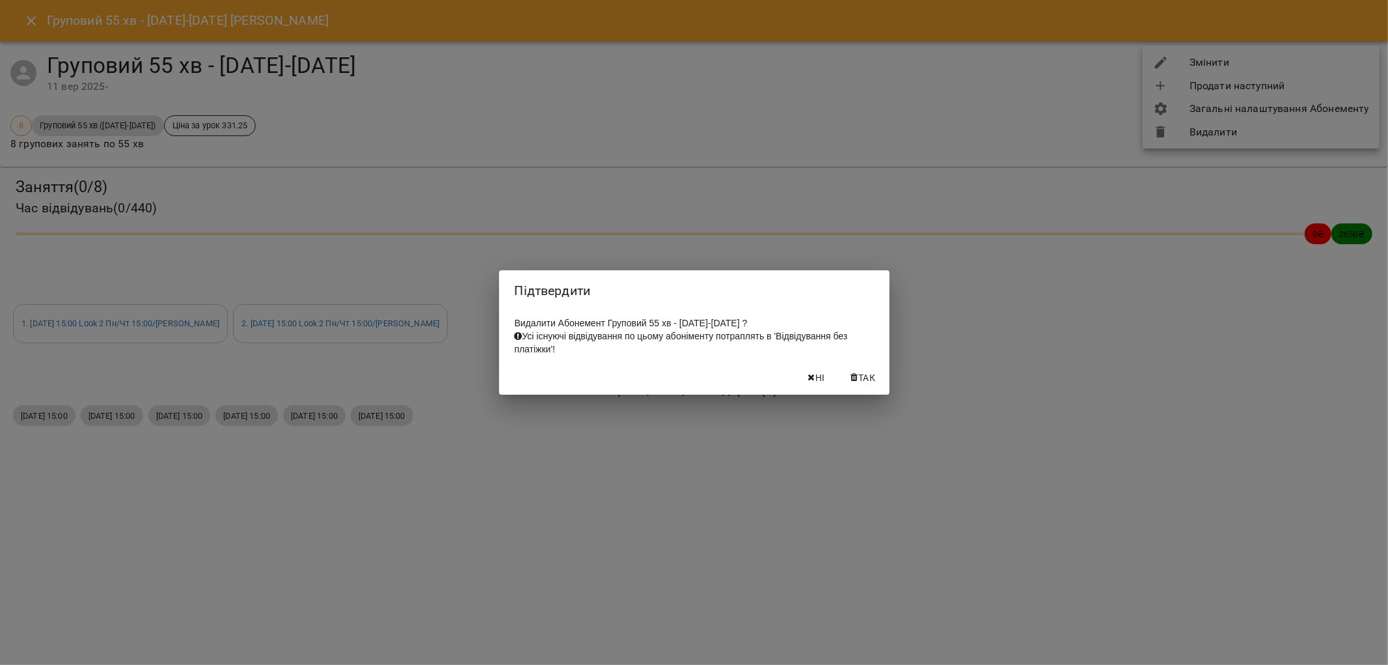
click at [873, 384] on span "Так" at bounding box center [867, 378] width 17 height 16
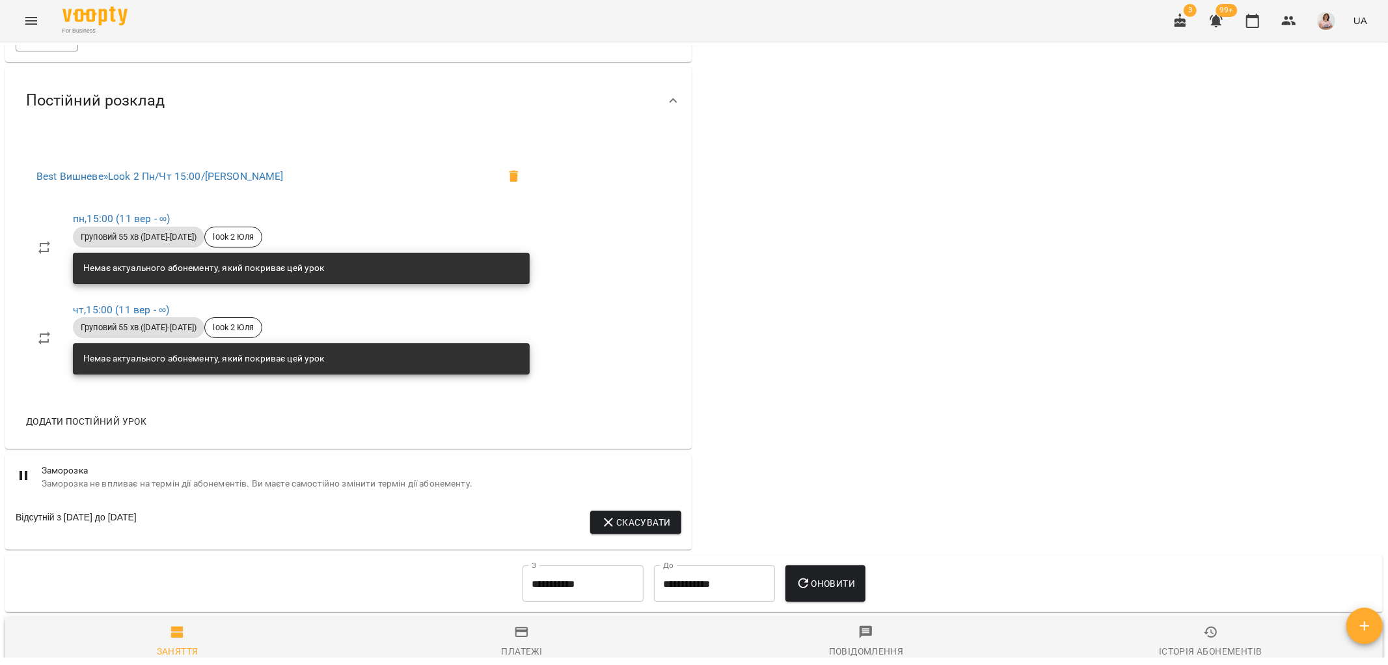
scroll to position [940, 0]
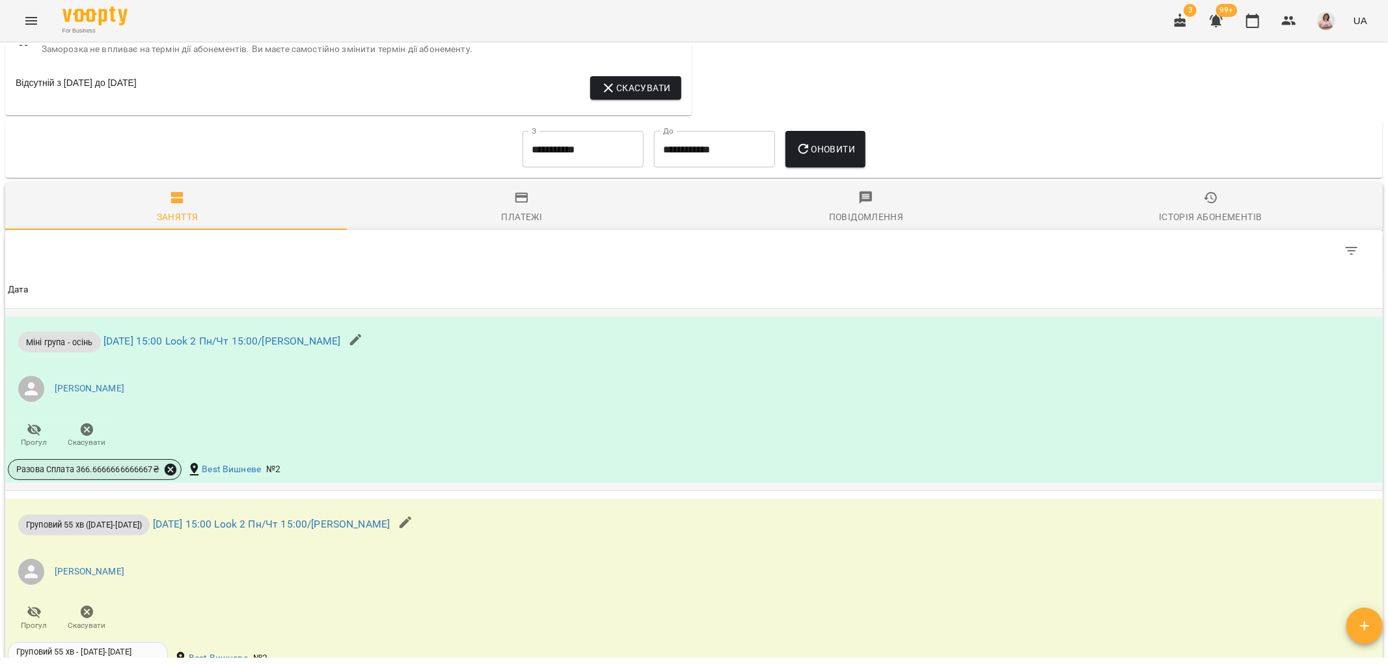
click at [168, 466] on icon at bounding box center [171, 469] width 12 height 12
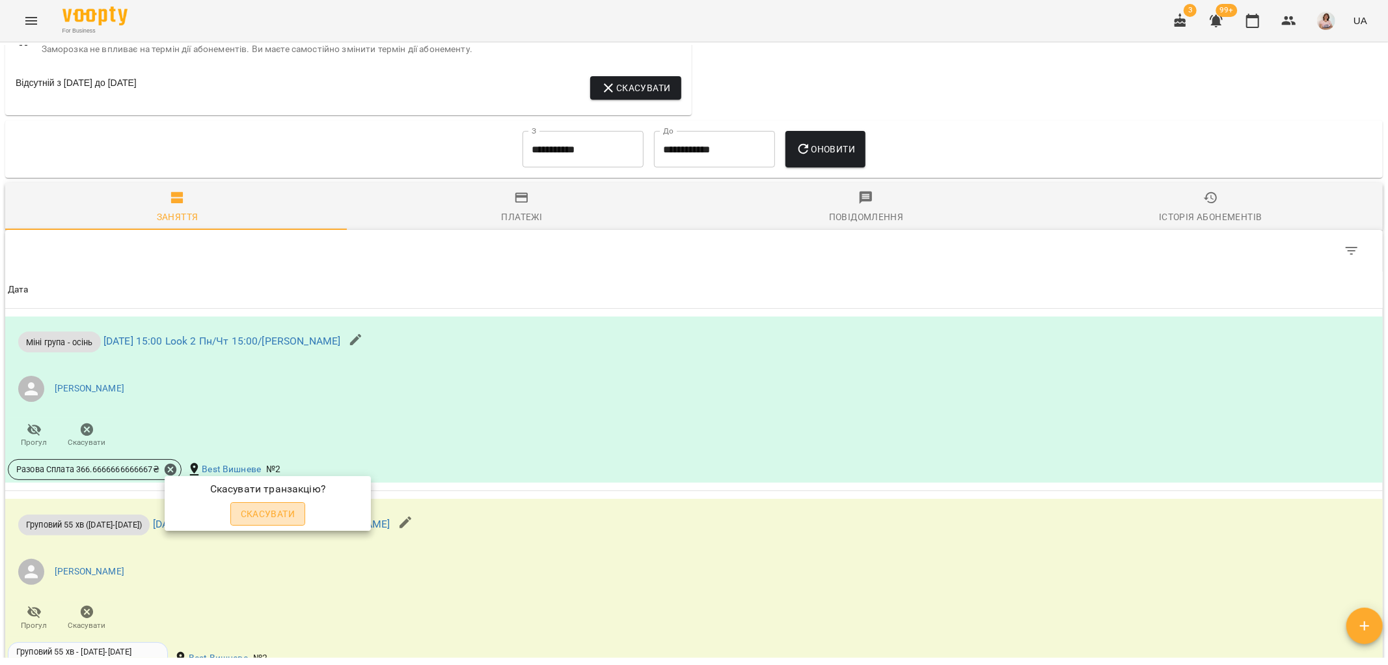
click at [259, 514] on span "Скасувати" at bounding box center [268, 514] width 55 height 16
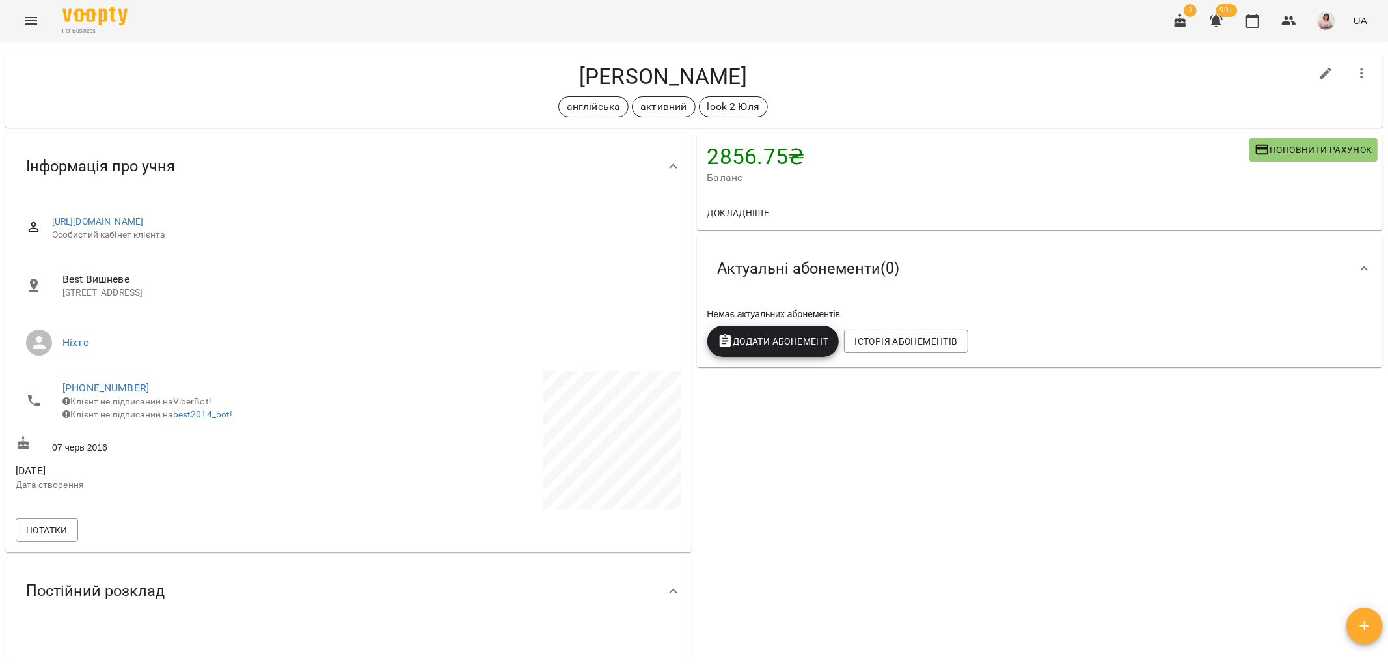
scroll to position [0, 0]
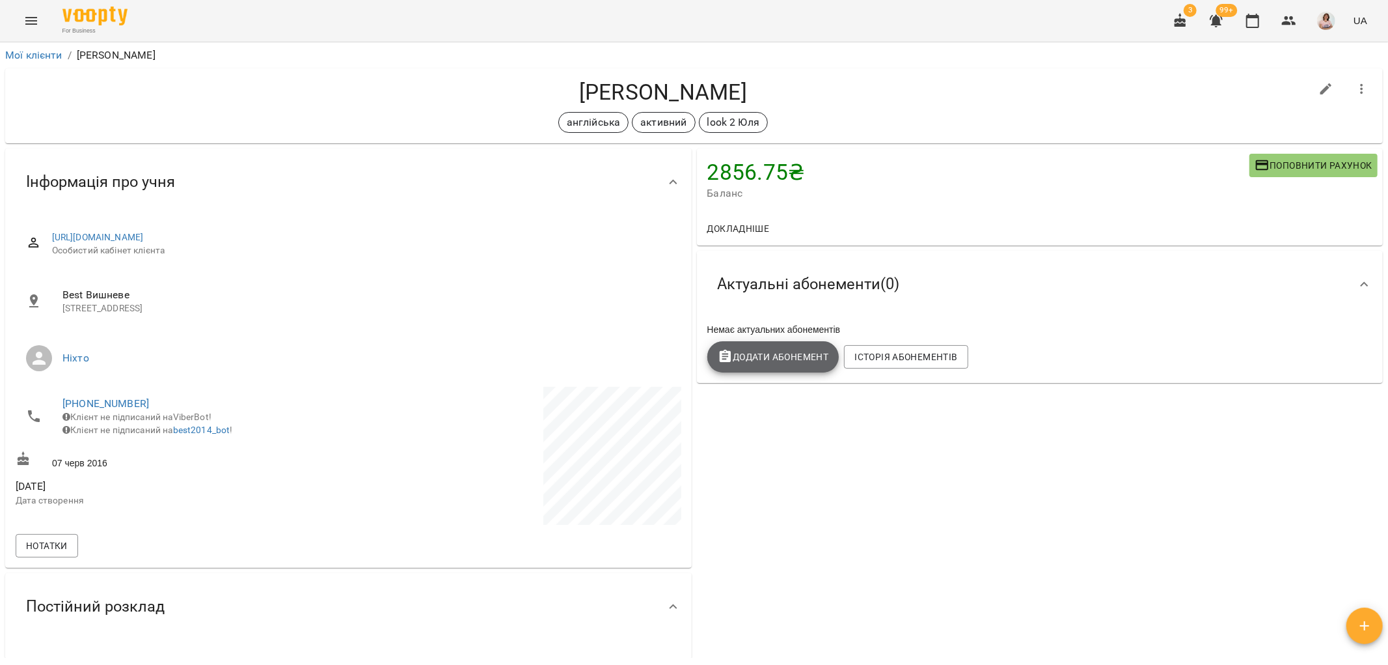
click at [778, 361] on span "Додати Абонемент" at bounding box center [773, 357] width 111 height 16
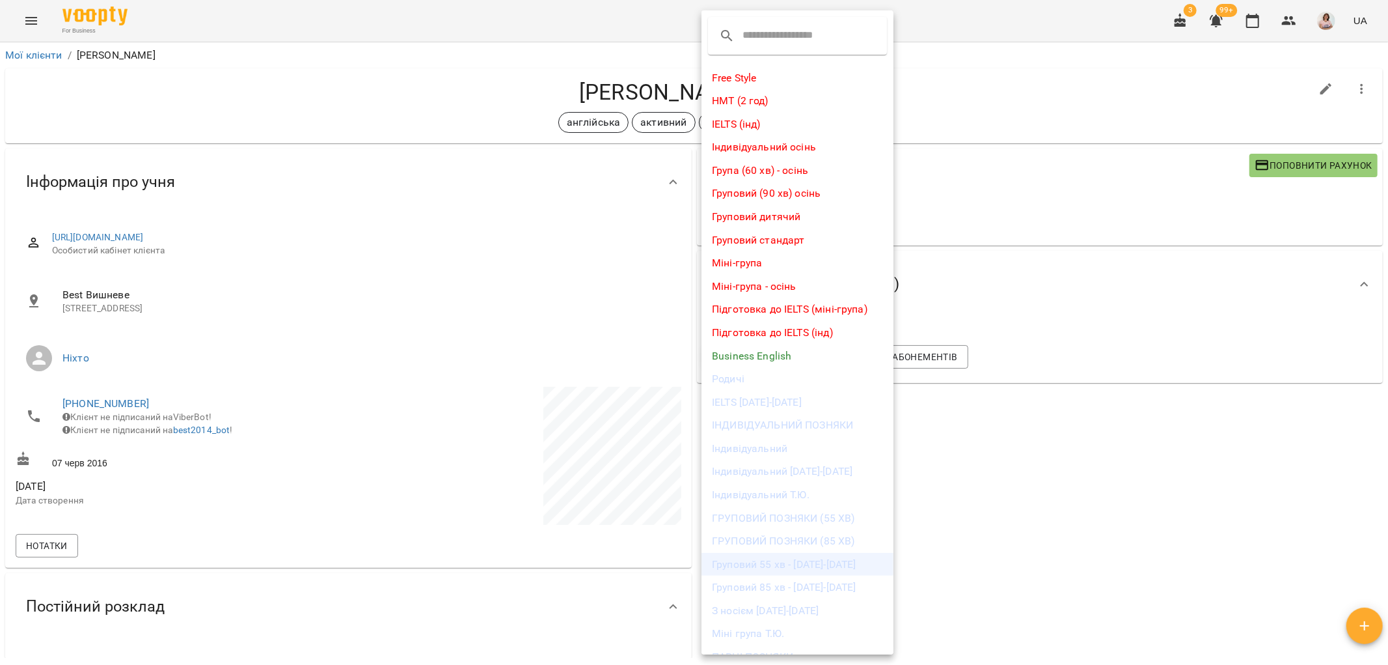
click at [818, 564] on li "Груповий 55 хв - [DATE]-[DATE]" at bounding box center [798, 564] width 192 height 23
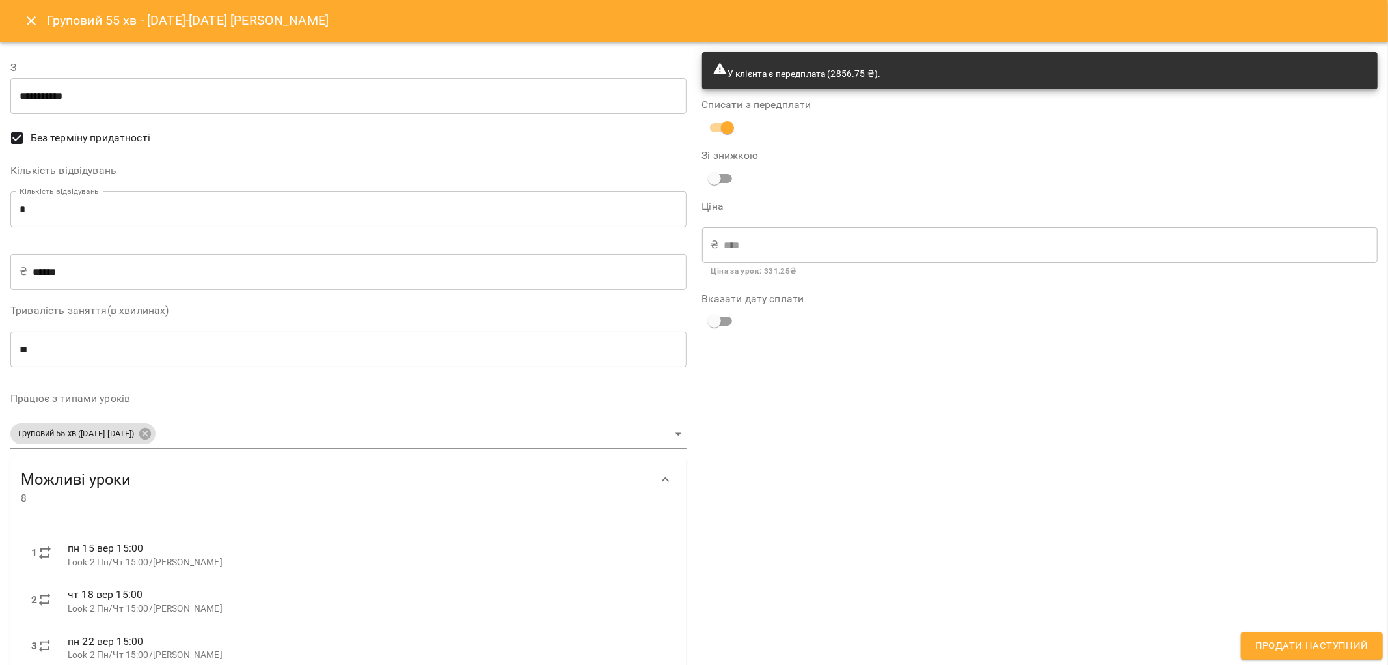
click at [674, 436] on body "For Business 3 99+ UA Мої клієнти / Гаврилюк Матвій Гаврилюк Матвій англійська …" at bounding box center [694, 353] width 1388 height 707
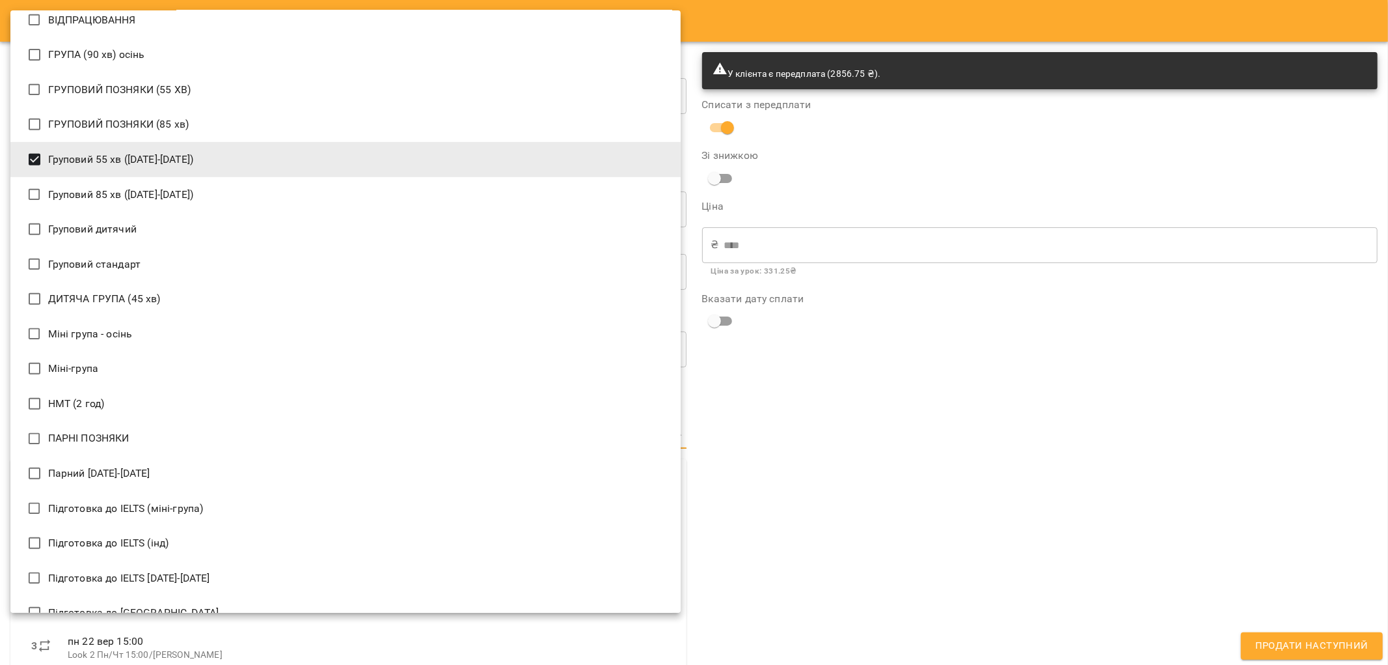
scroll to position [434, 0]
type input "**********"
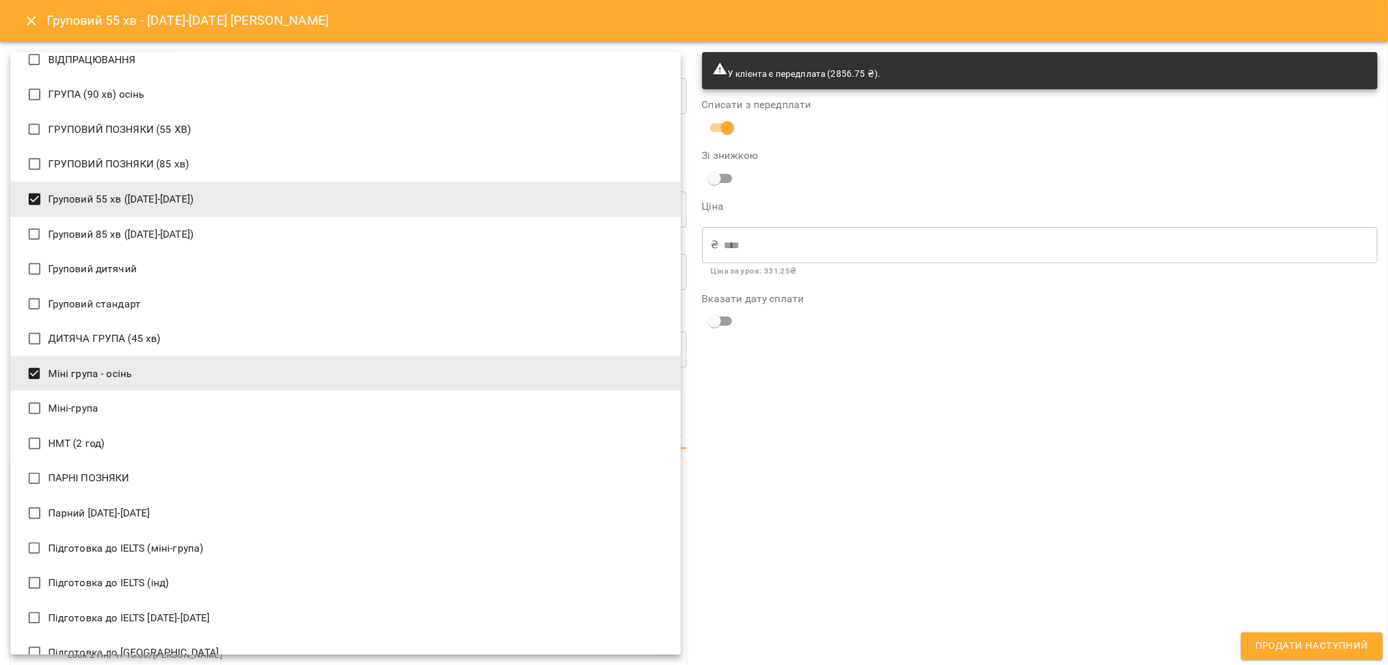
click at [1081, 534] on div at bounding box center [694, 332] width 1388 height 665
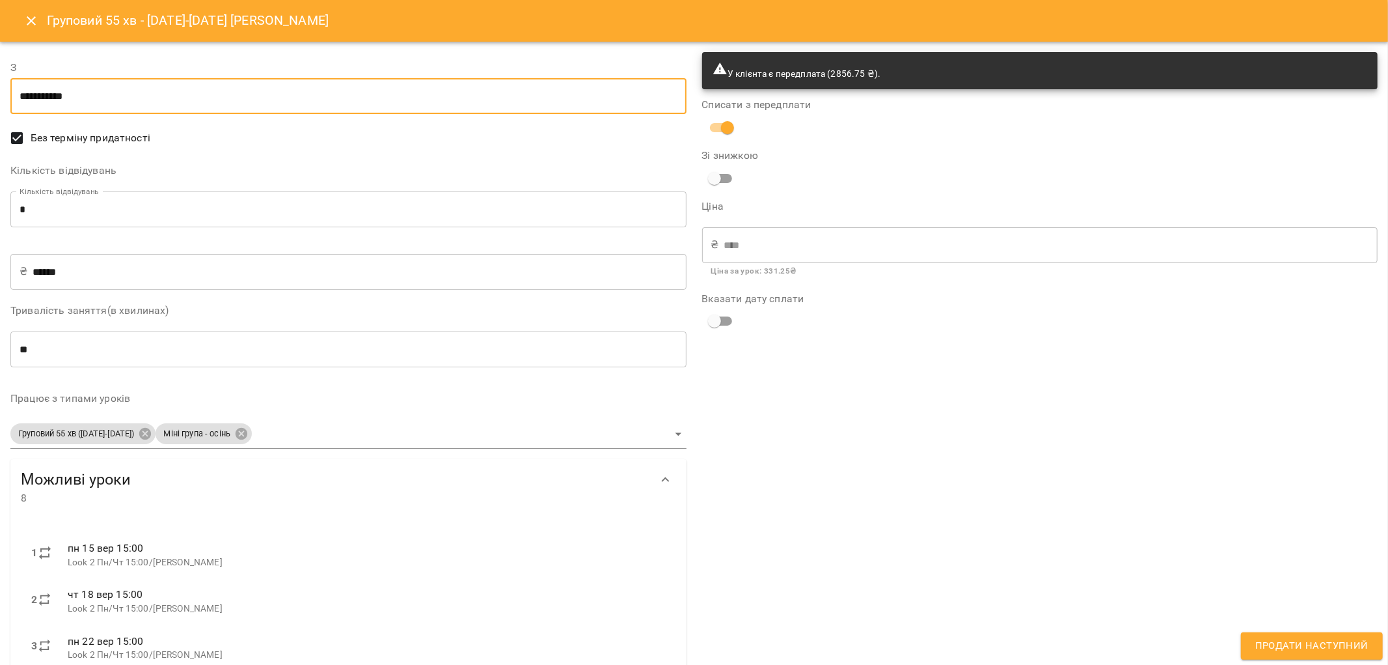
click at [499, 91] on input "**********" at bounding box center [348, 96] width 676 height 36
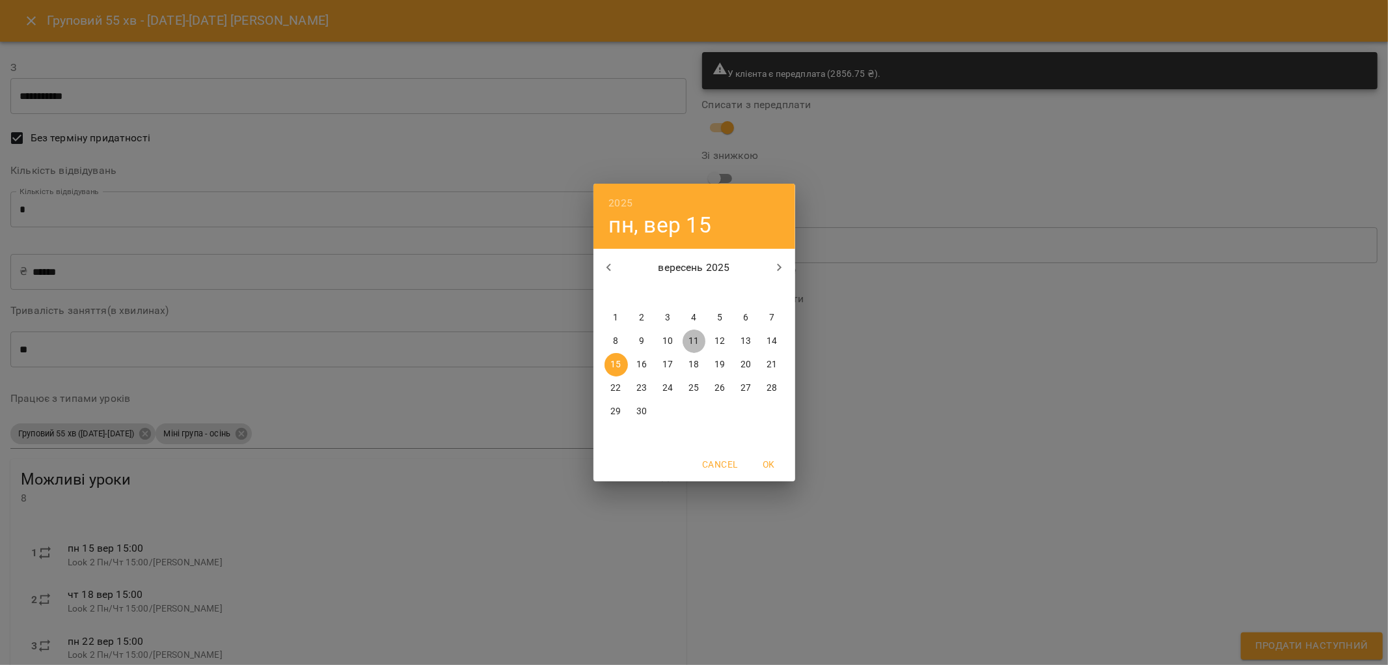
click at [698, 340] on p "11" at bounding box center [694, 341] width 10 height 13
type input "**********"
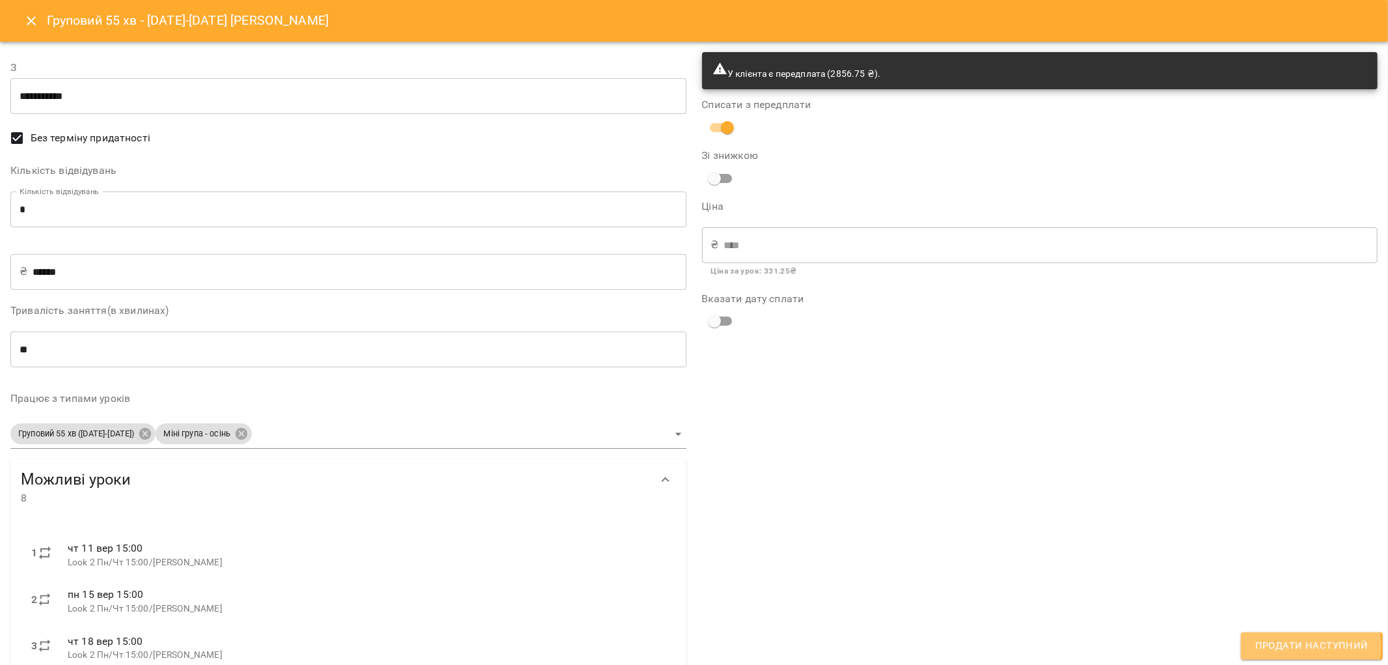
click at [1314, 646] on span "Продати наступний" at bounding box center [1312, 645] width 113 height 17
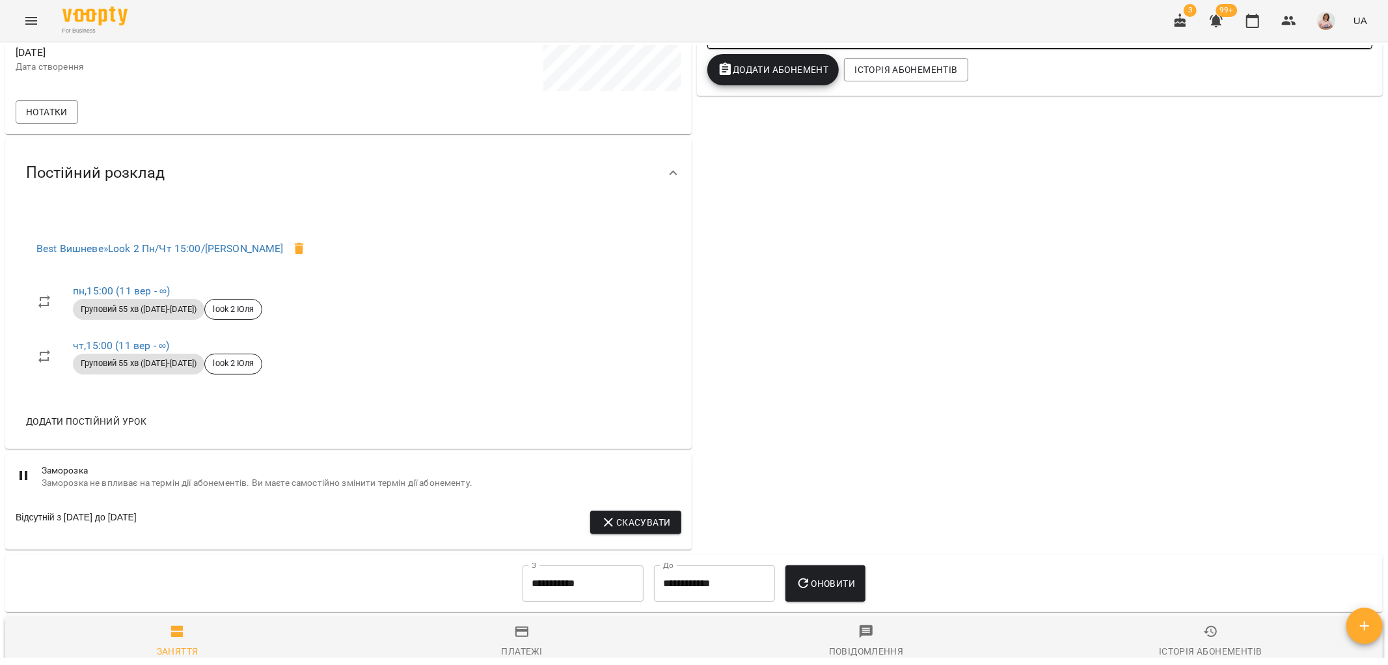
scroll to position [72, 0]
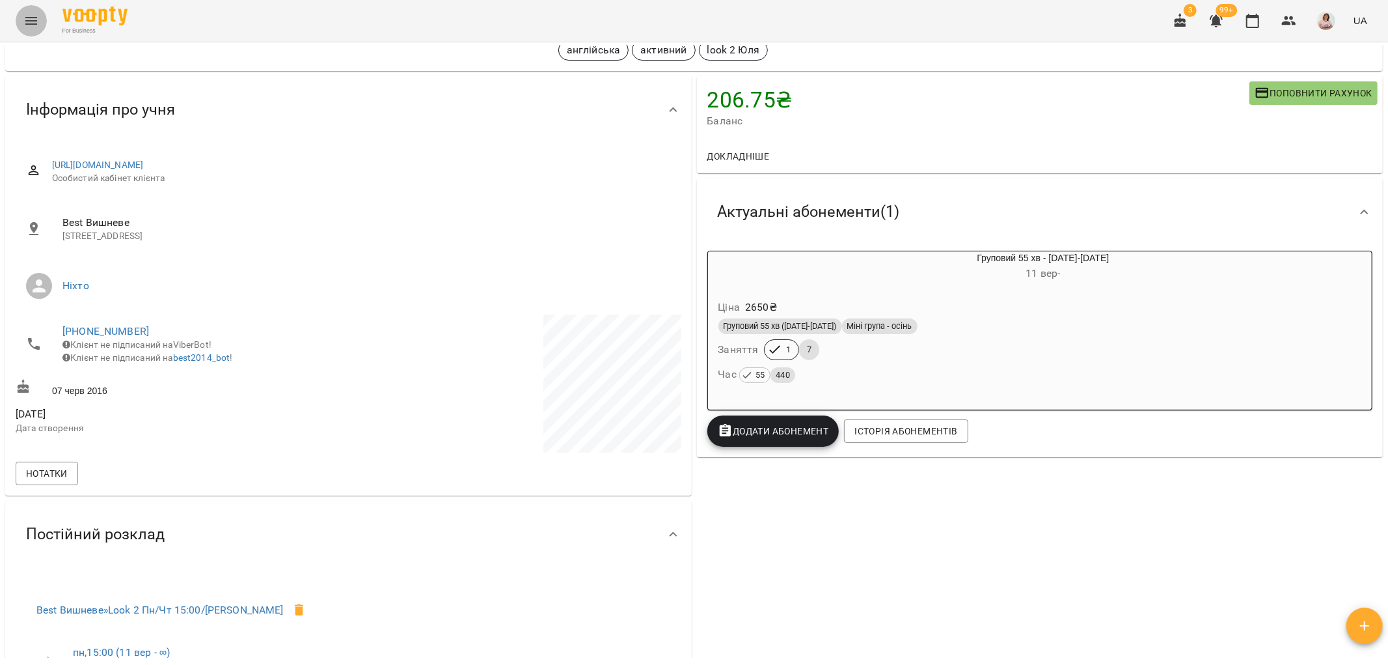
click at [29, 20] on icon "Menu" at bounding box center [31, 21] width 16 height 16
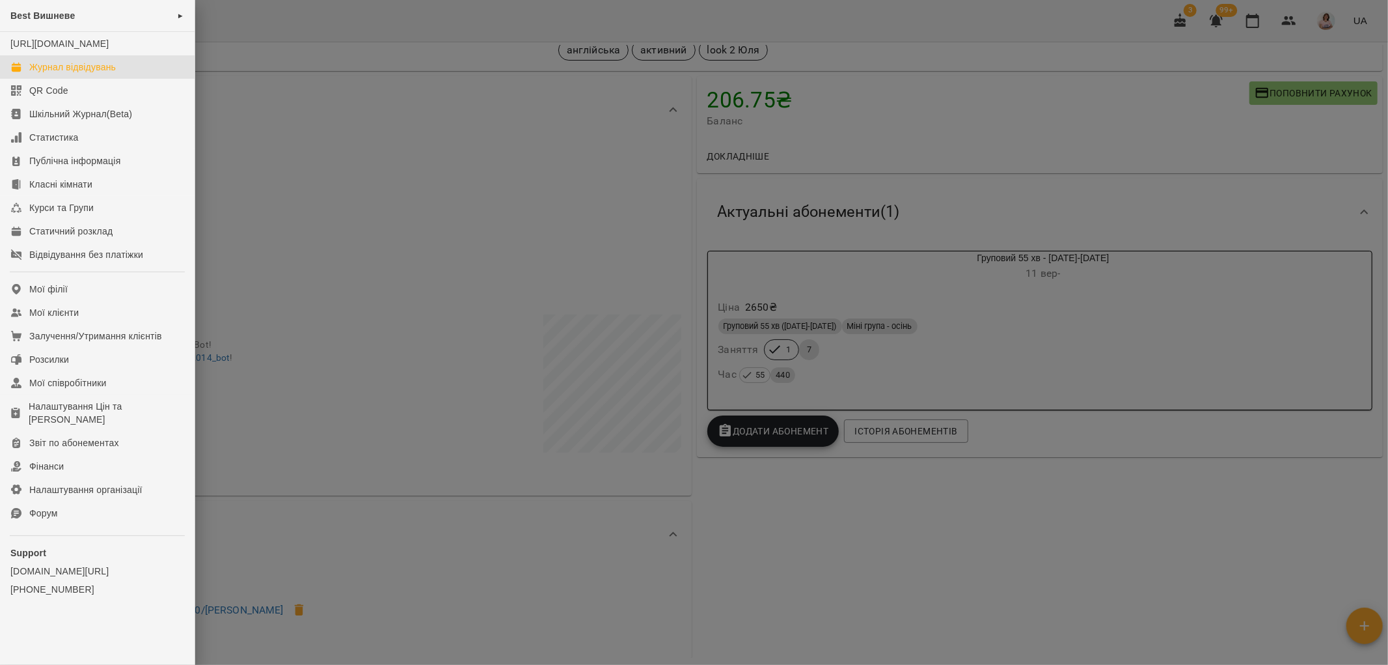
click at [96, 74] on div "Журнал відвідувань" at bounding box center [72, 67] width 87 height 13
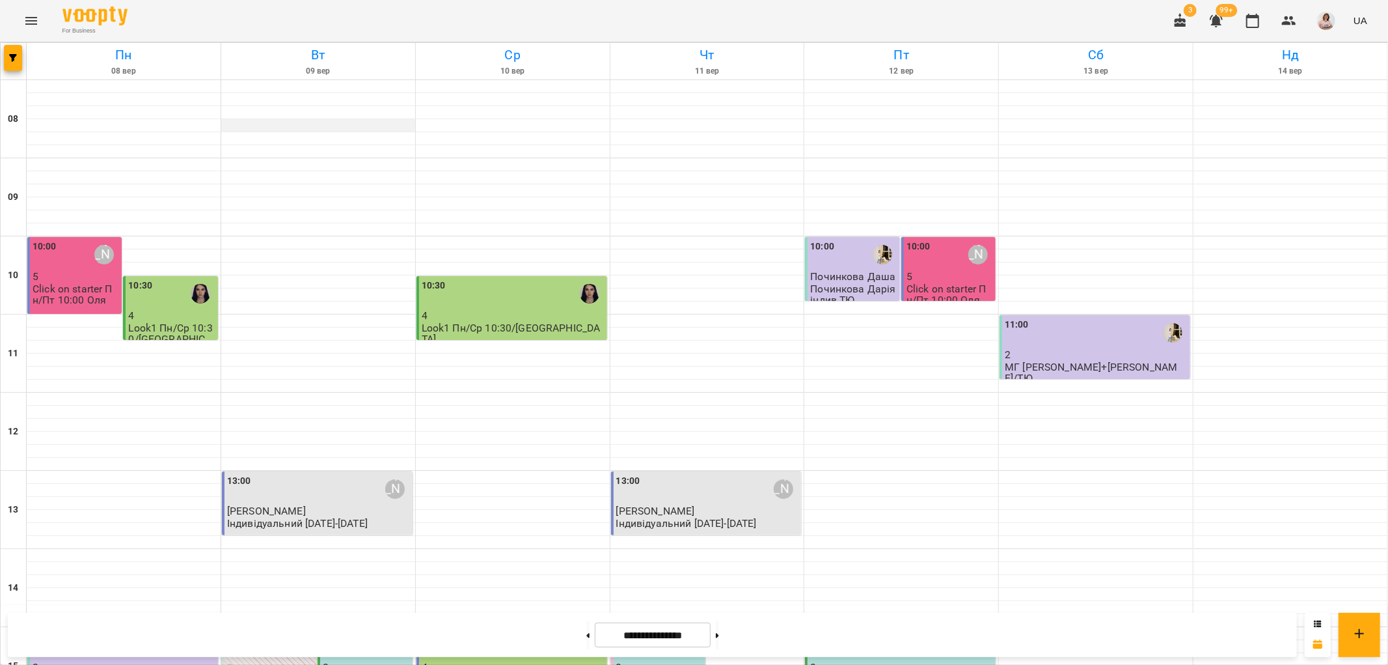
scroll to position [434, 0]
click at [719, 638] on button at bounding box center [717, 634] width 3 height 29
type input "**********"
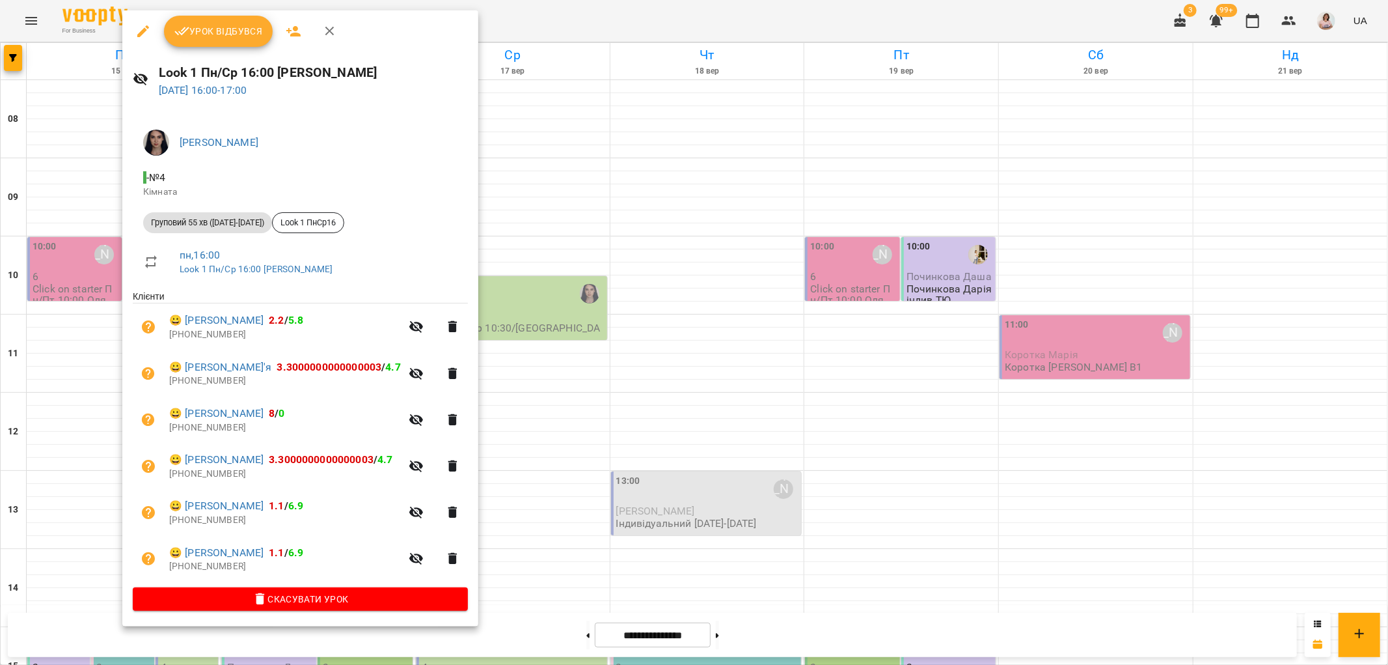
click at [522, 321] on div at bounding box center [694, 332] width 1388 height 665
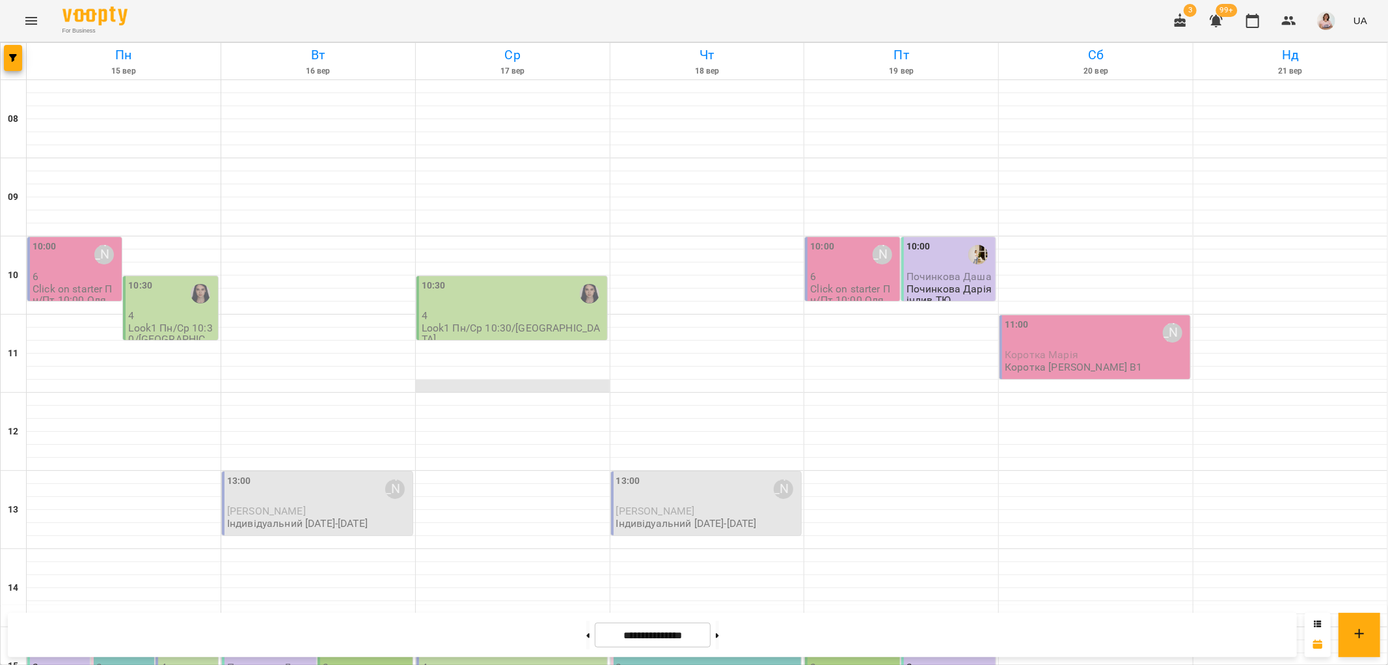
scroll to position [289, 0]
click at [333, 630] on div "15:00" at bounding box center [335, 645] width 24 height 30
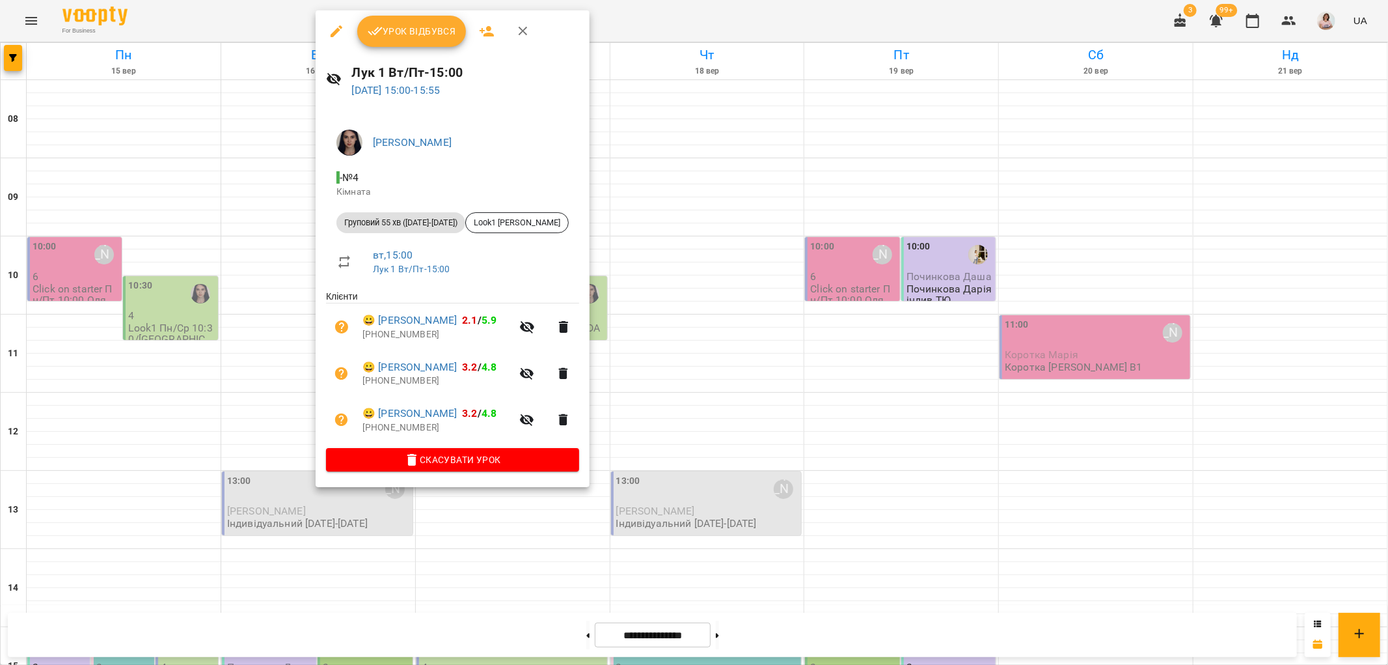
click at [337, 33] on icon "button" at bounding box center [337, 31] width 12 height 12
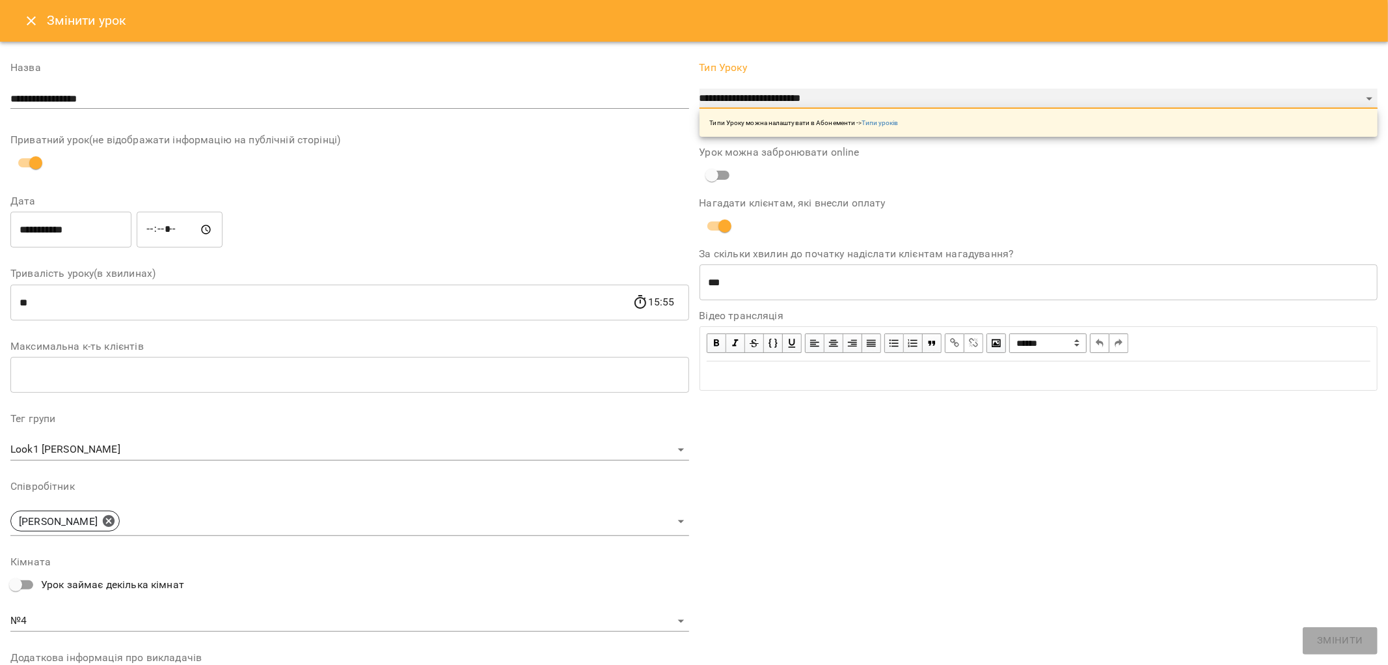
click at [862, 93] on select "**********" at bounding box center [1039, 99] width 679 height 21
select select "**********"
click at [700, 109] on select "**********" at bounding box center [1039, 99] width 679 height 21
type input "**"
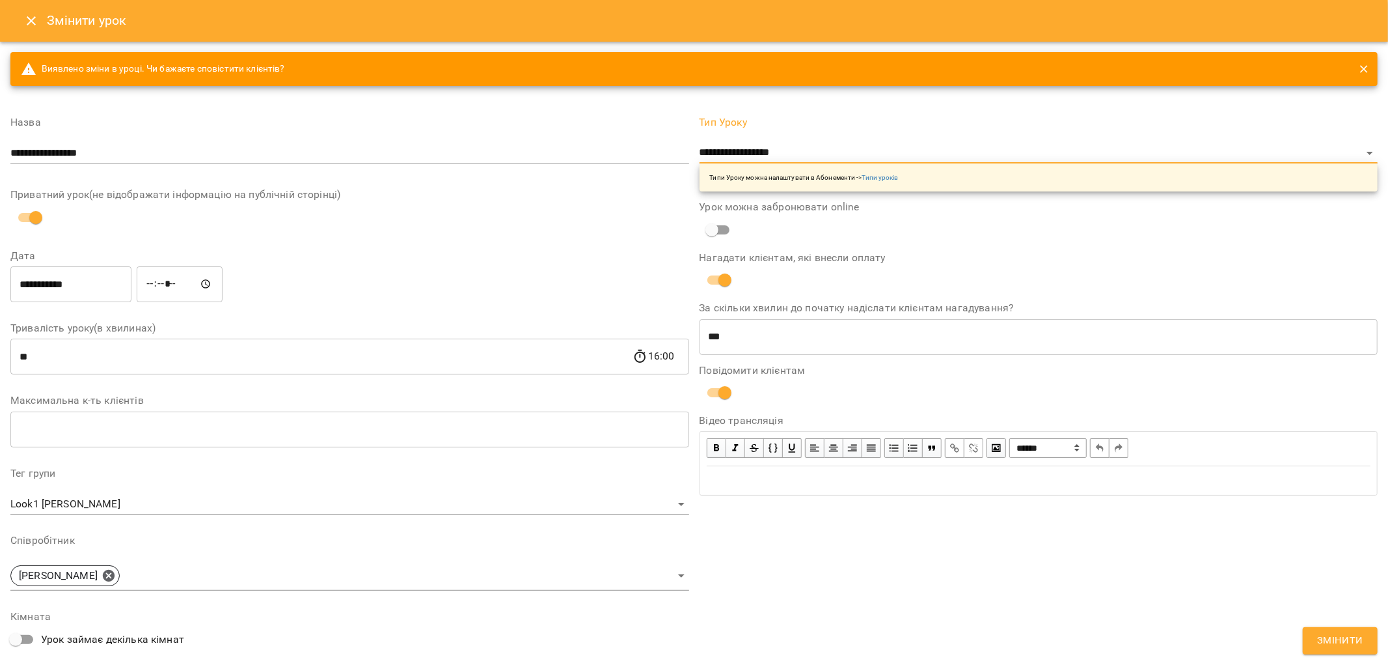
click at [1329, 639] on span "Змінити" at bounding box center [1341, 640] width 46 height 17
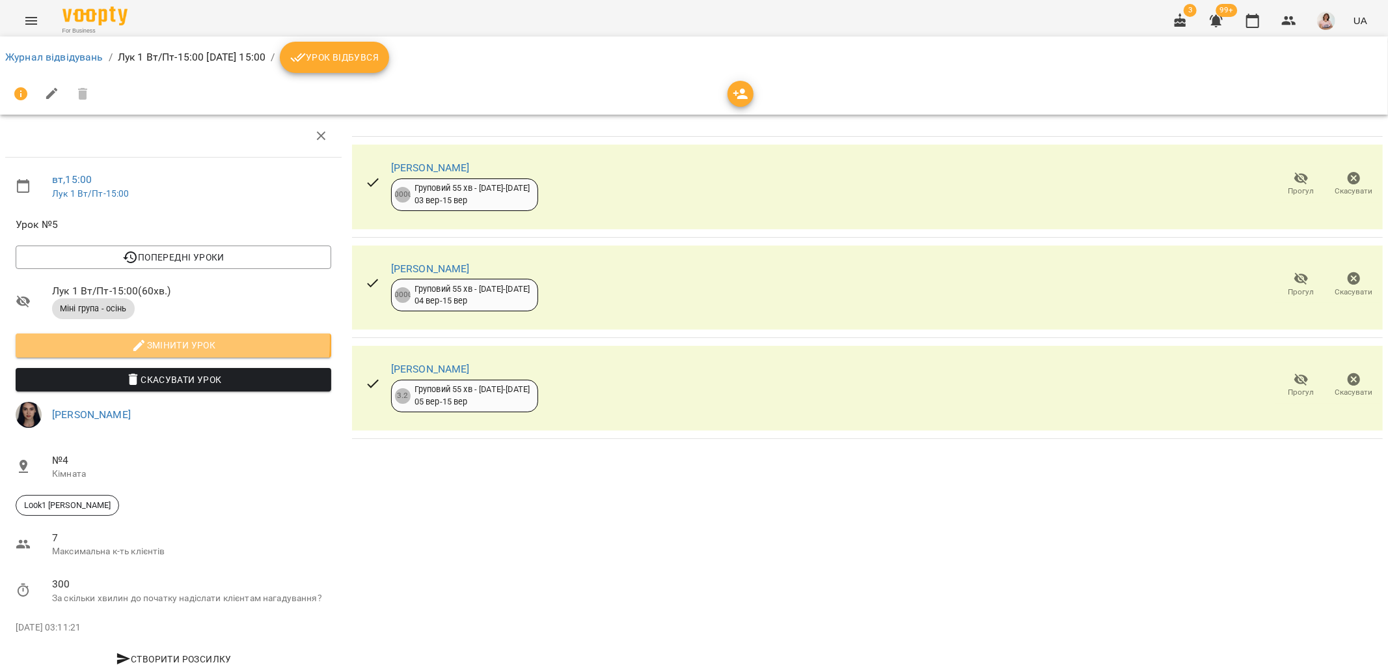
click at [150, 340] on span "Змінити урок" at bounding box center [173, 345] width 295 height 16
select select "**********"
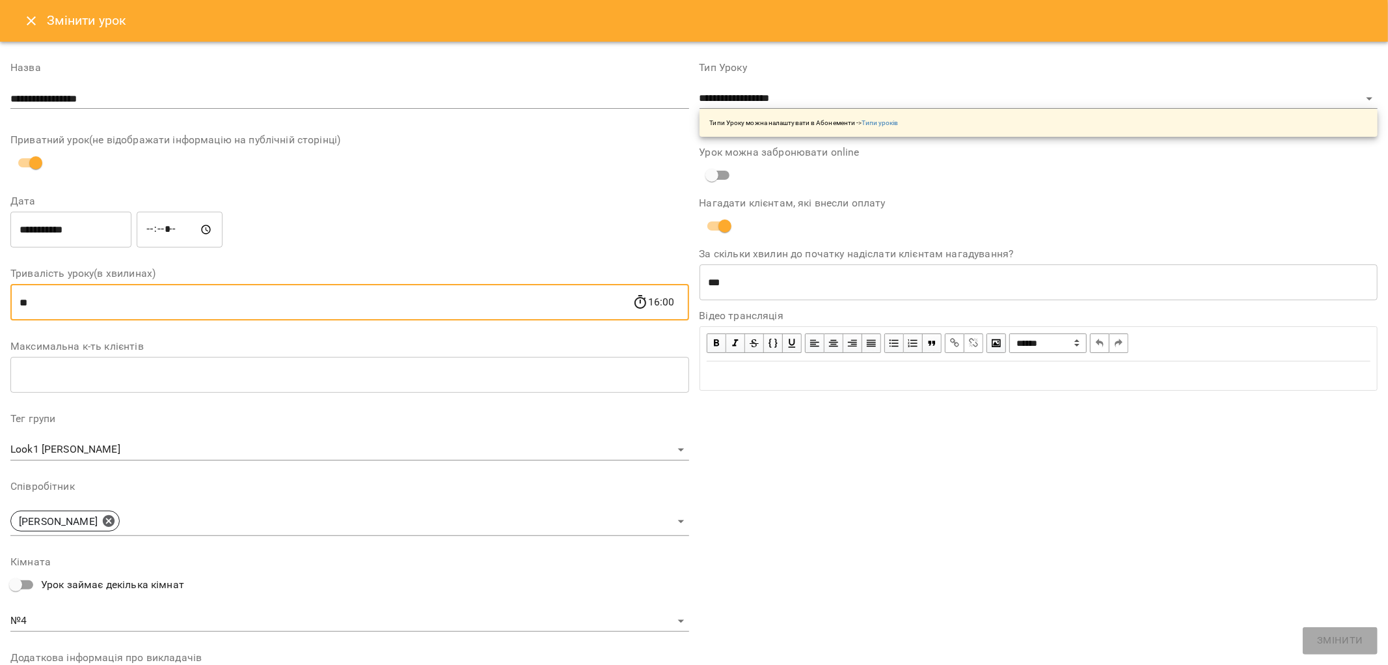
click at [141, 303] on input "**" at bounding box center [321, 302] width 622 height 36
type input "*"
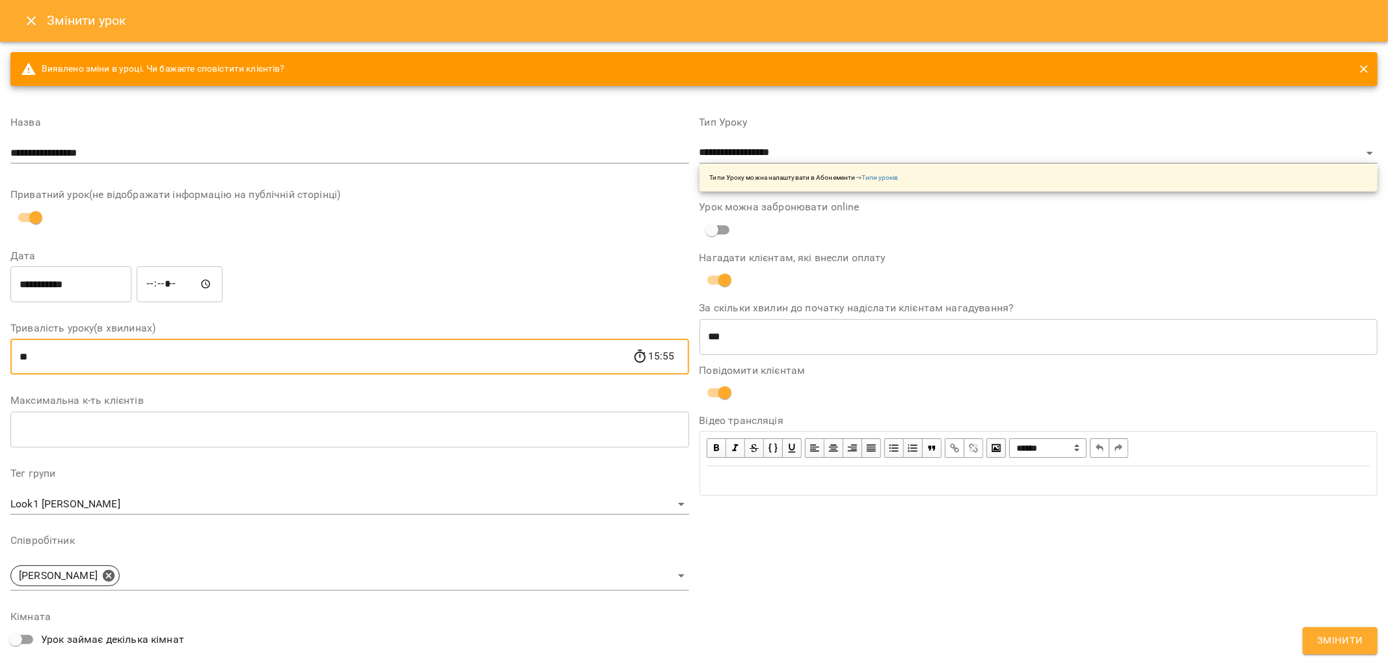
type input "**"
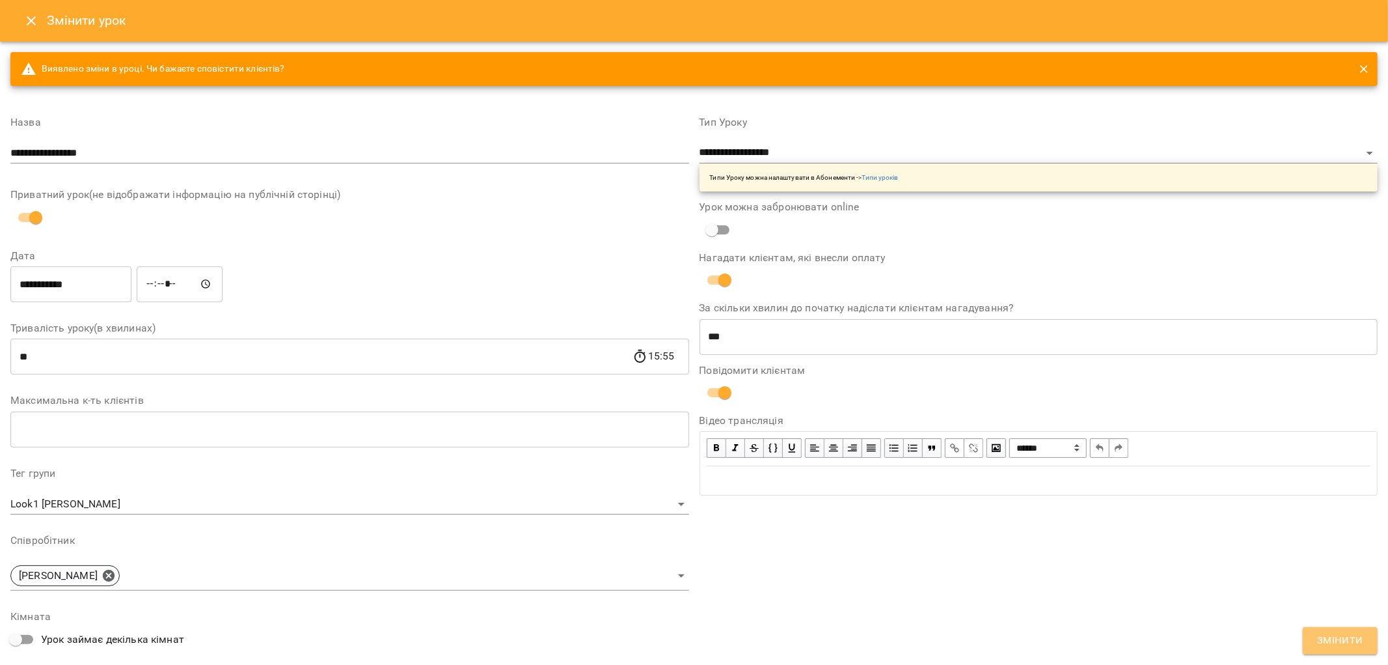
drag, startPoint x: 1332, startPoint y: 641, endPoint x: 1325, endPoint y: 641, distance: 7.2
click at [1332, 641] on span "Змінити" at bounding box center [1341, 640] width 46 height 17
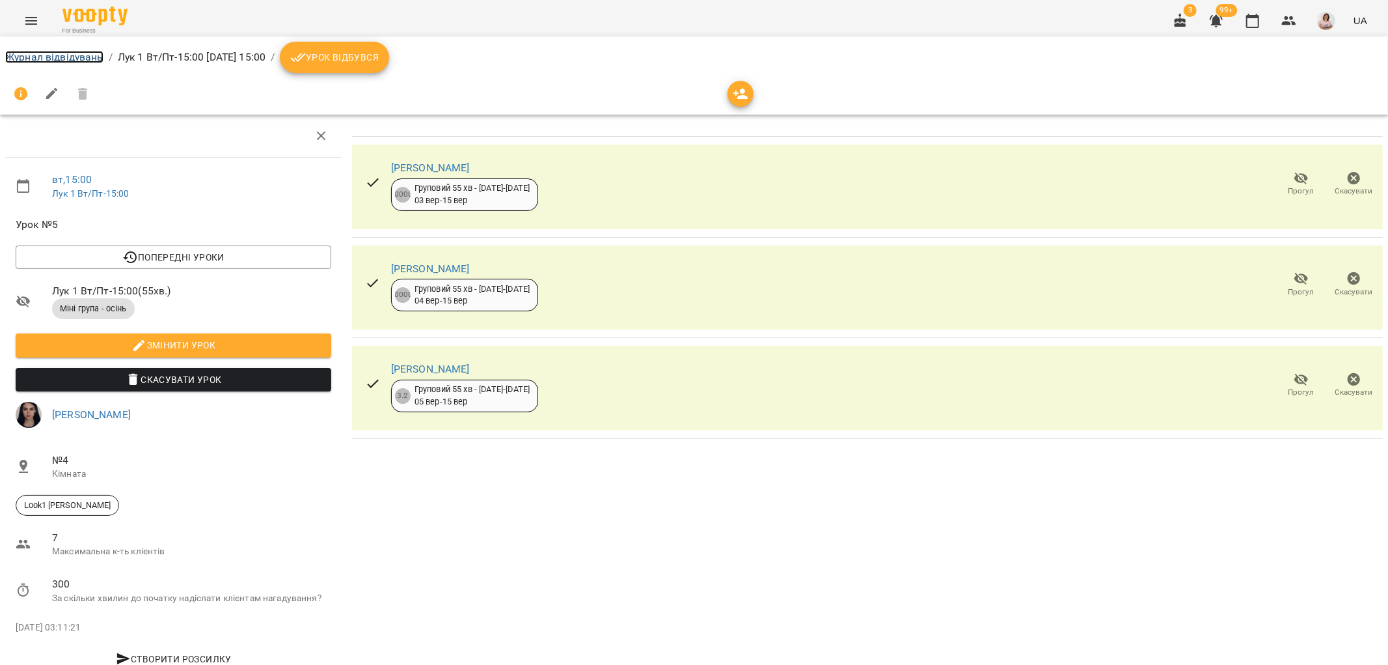
click at [29, 51] on link "Журнал відвідувань" at bounding box center [54, 57] width 98 height 12
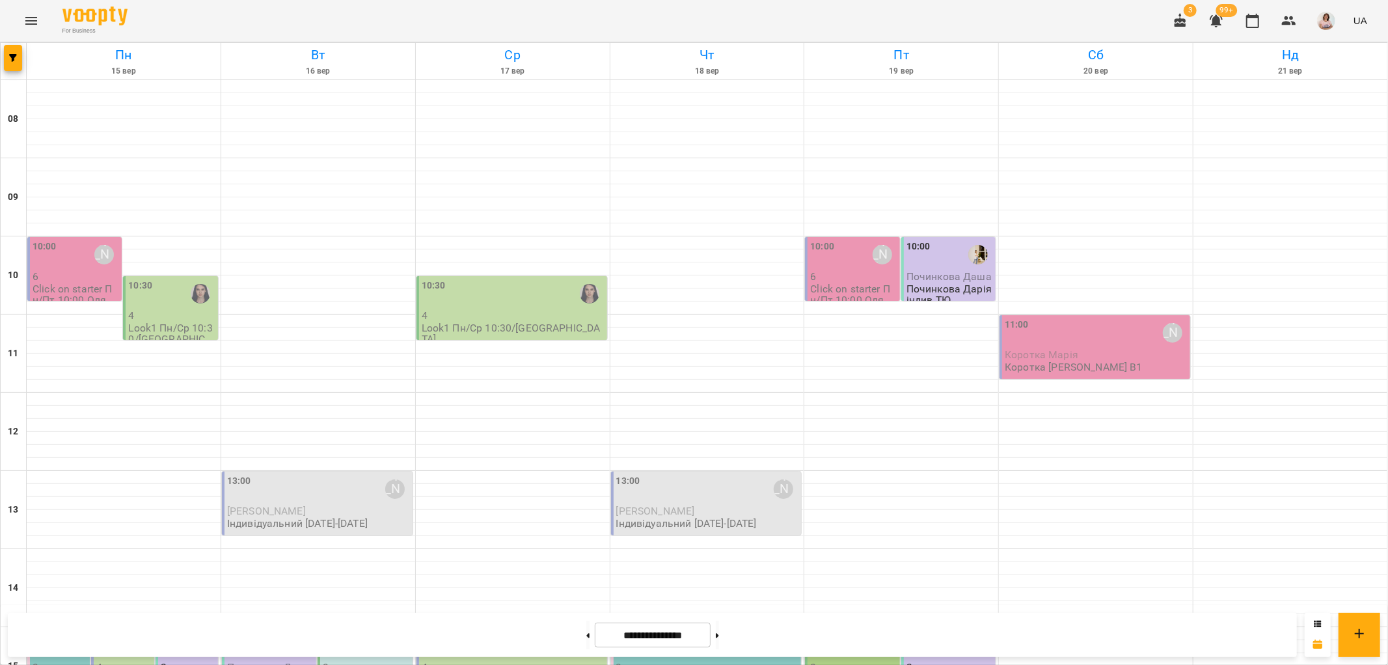
scroll to position [495, 0]
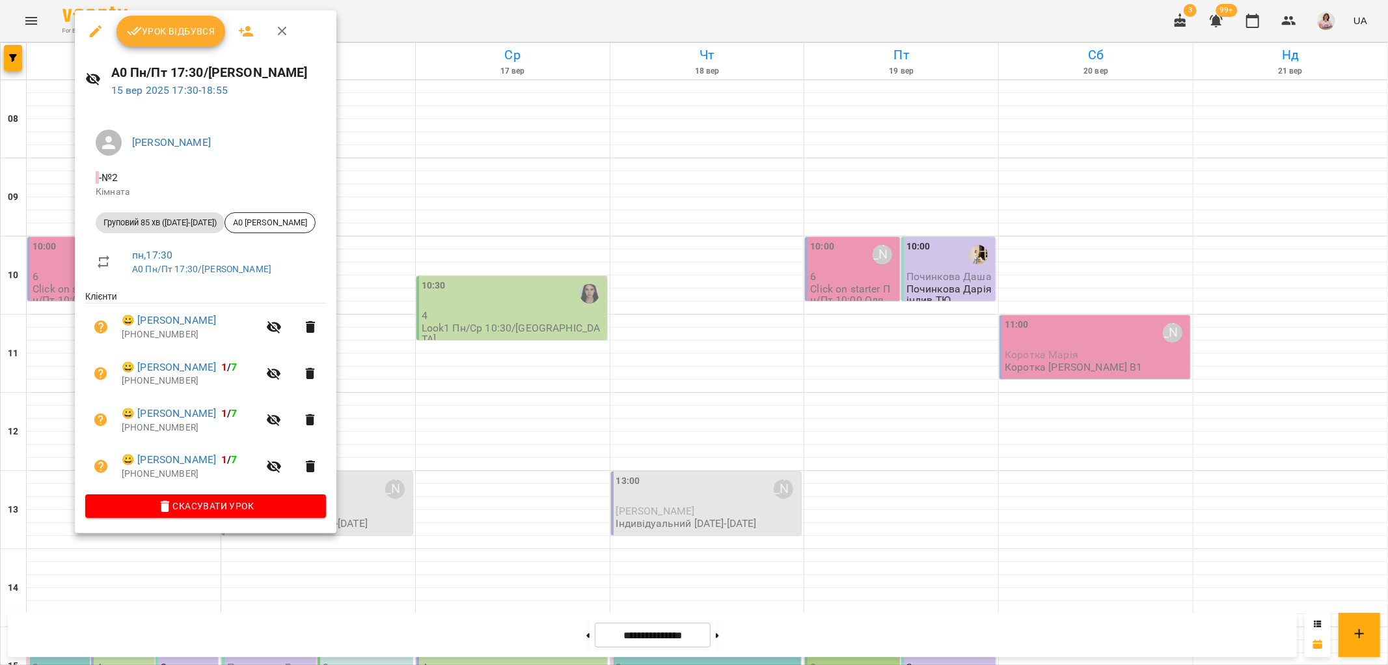
click at [387, 394] on div at bounding box center [694, 332] width 1388 height 665
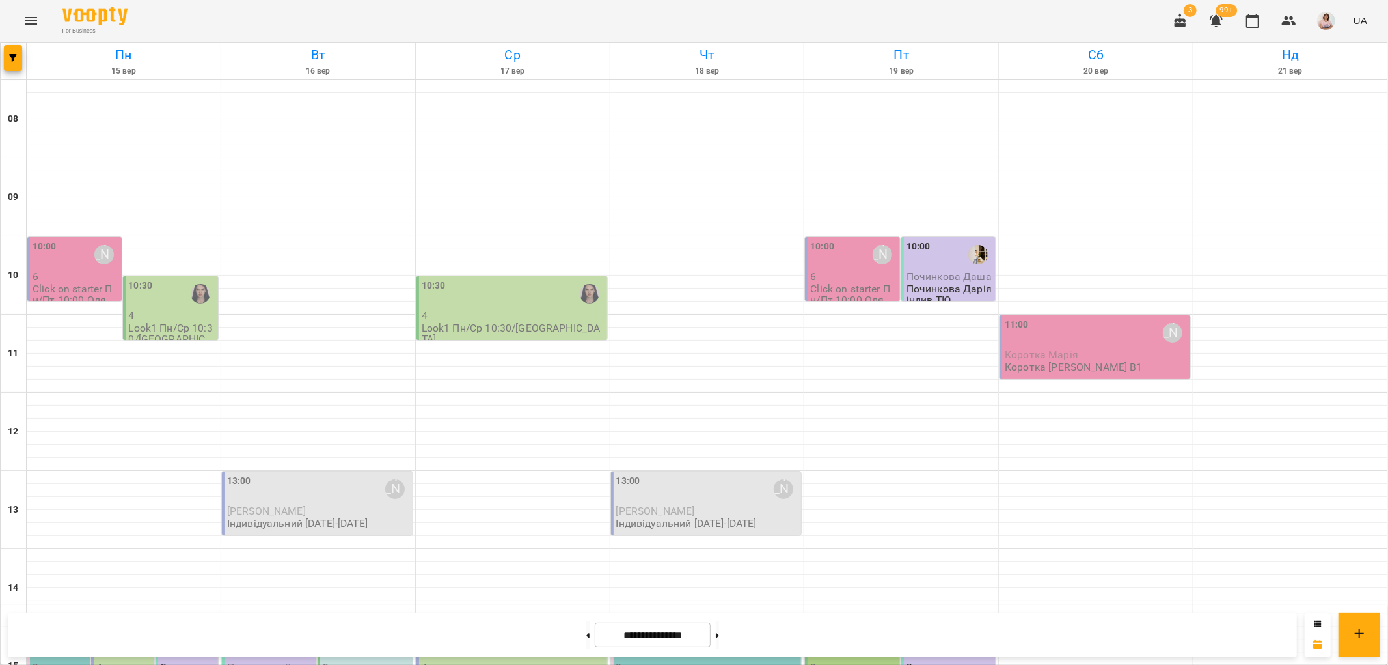
click at [59, 661] on p "3" at bounding box center [60, 666] width 55 height 11
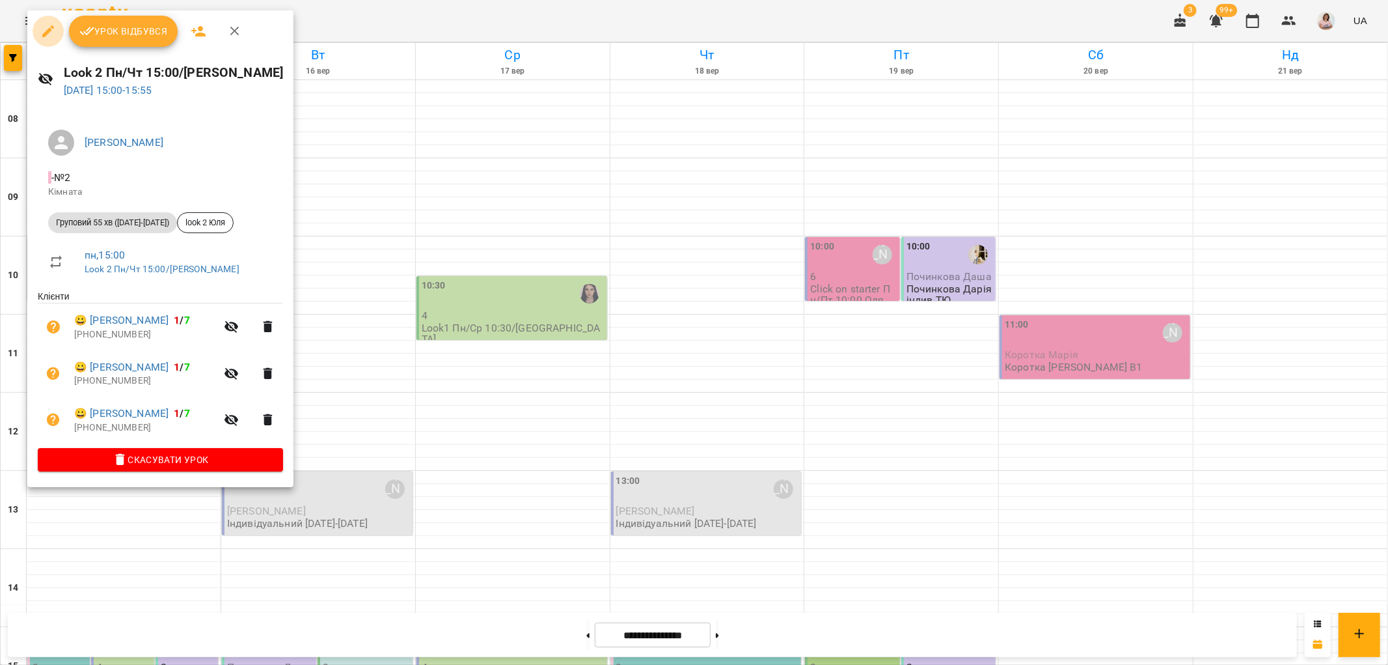
click at [46, 30] on icon "button" at bounding box center [48, 31] width 16 height 16
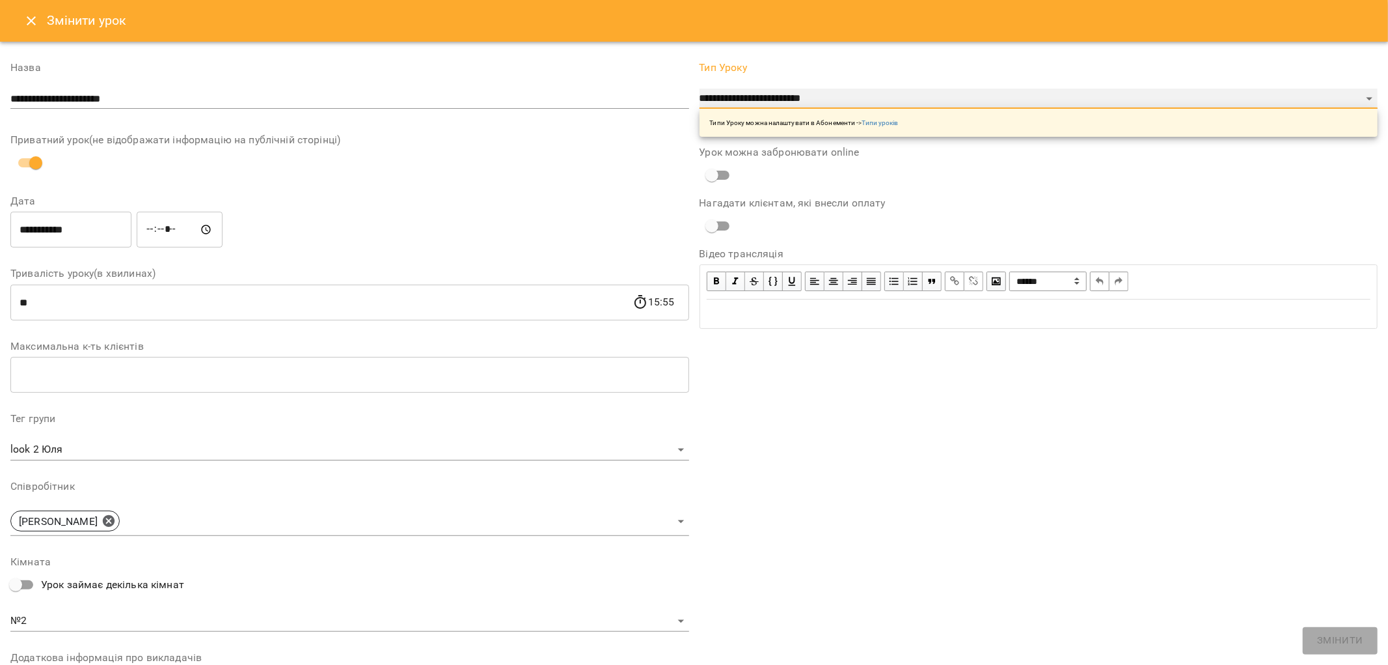
click at [832, 94] on select "**********" at bounding box center [1039, 99] width 679 height 21
select select "**********"
click at [700, 109] on select "**********" at bounding box center [1039, 99] width 679 height 21
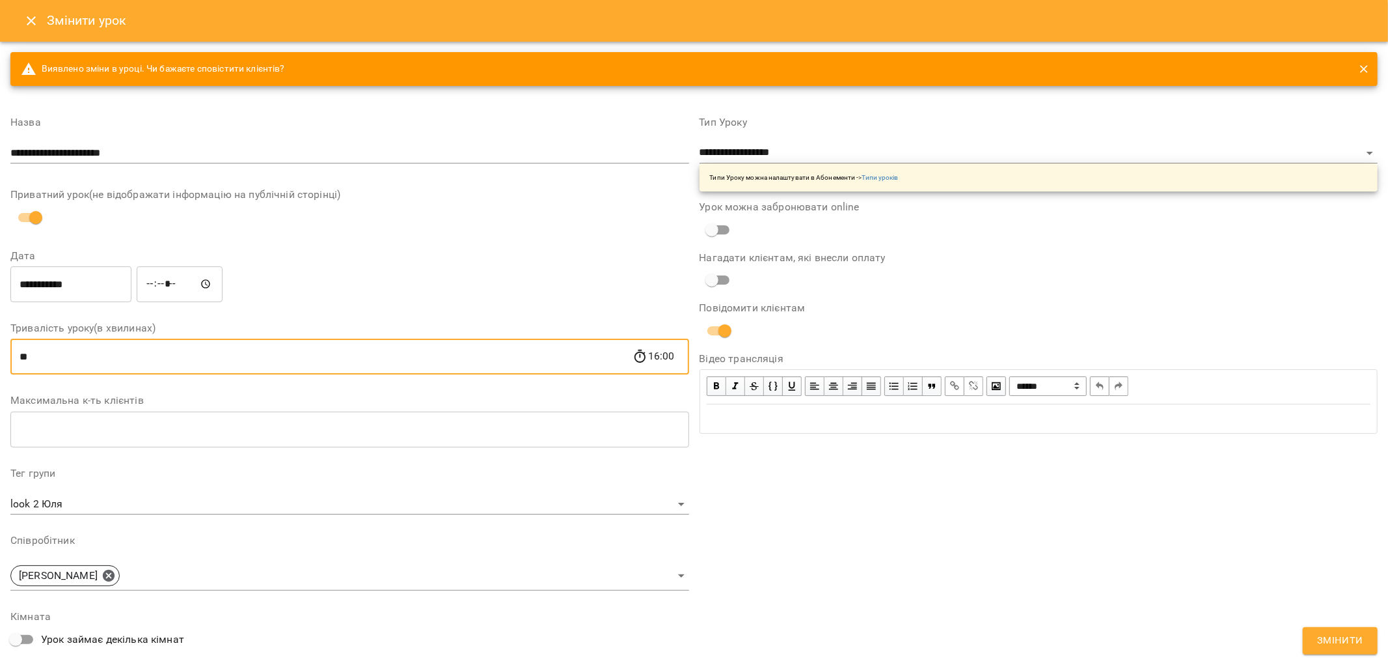
click at [278, 357] on input "**" at bounding box center [321, 356] width 622 height 36
type input "*"
type input "**"
click at [1336, 639] on span "Змінити" at bounding box center [1341, 640] width 46 height 17
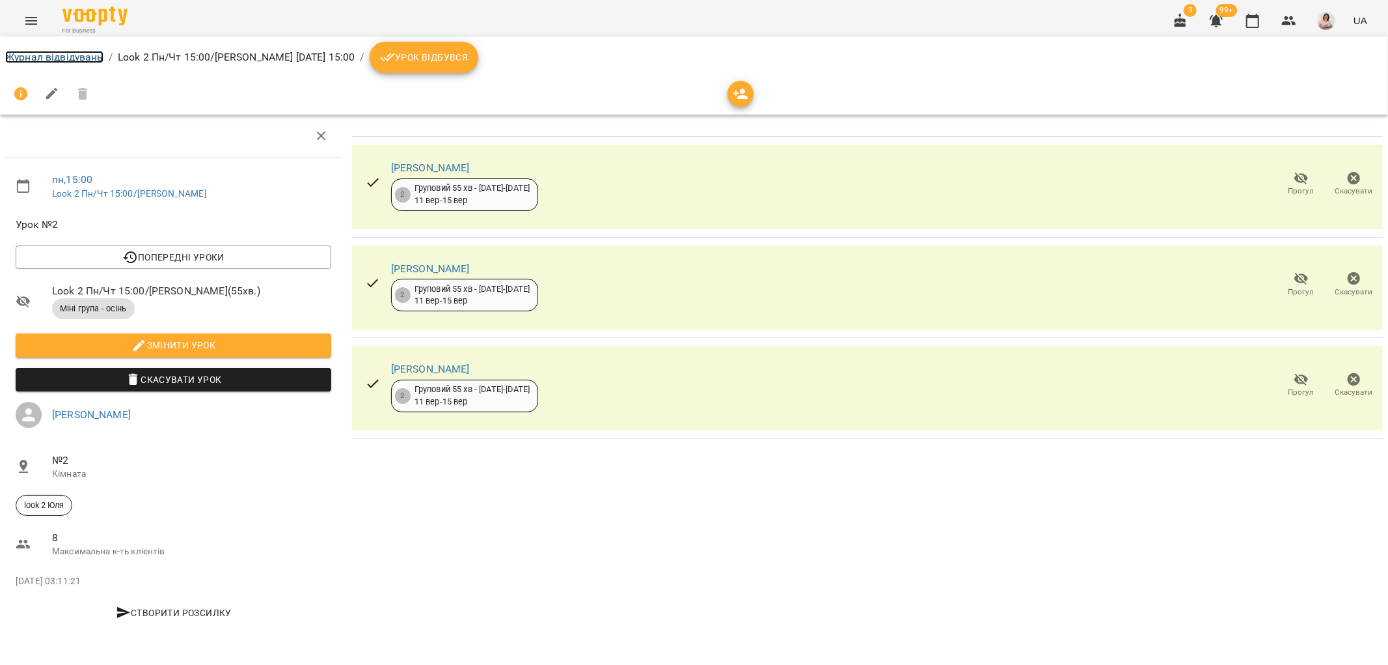
click at [42, 60] on link "Журнал відвідувань" at bounding box center [54, 57] width 98 height 12
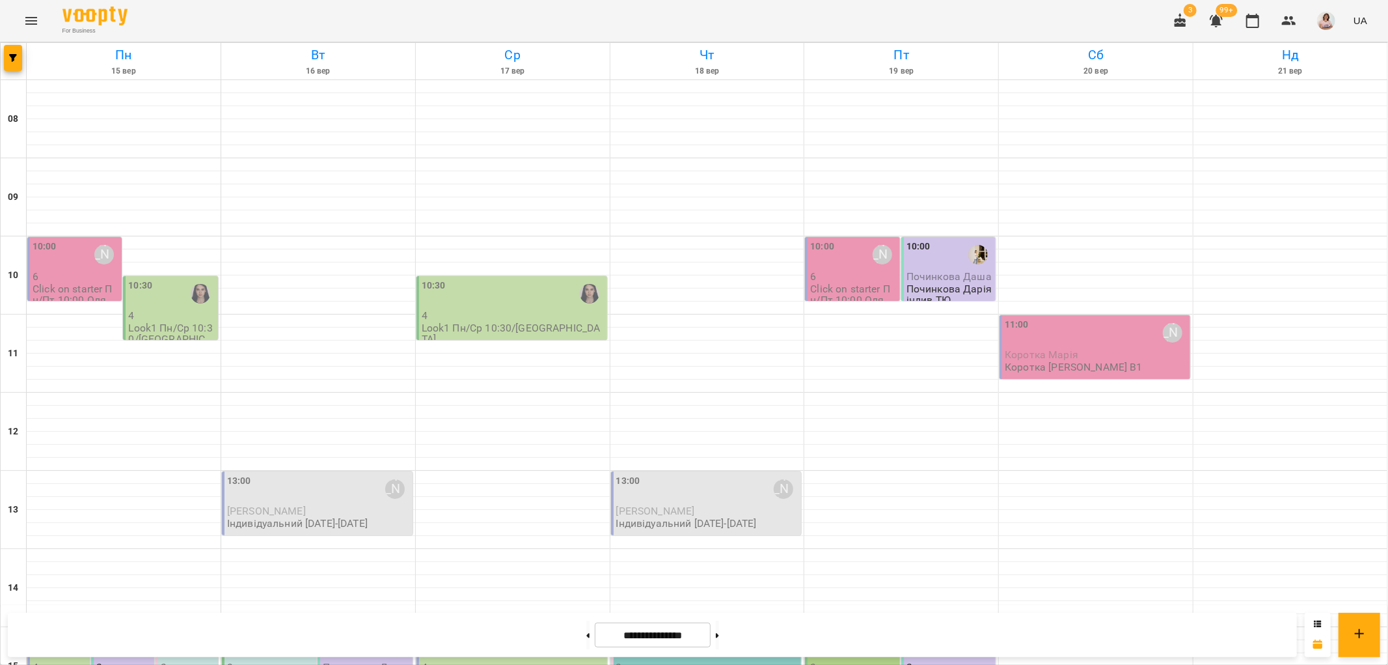
scroll to position [506, 0]
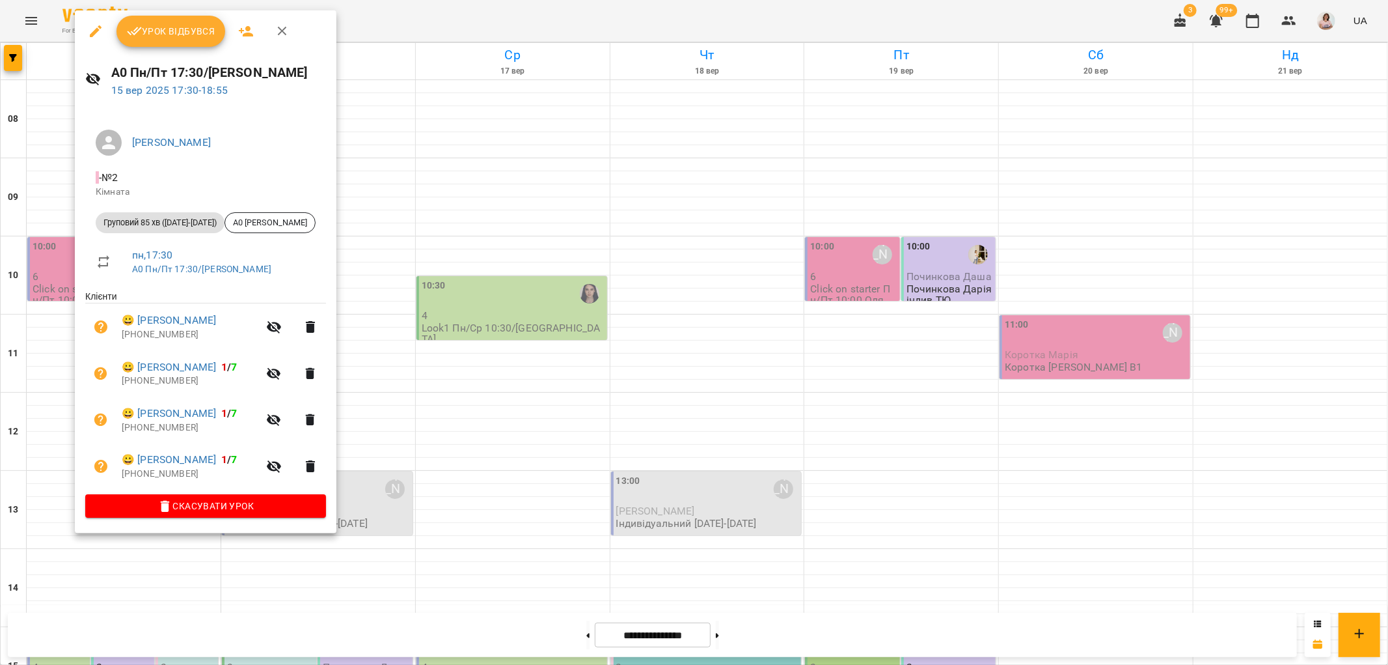
click at [378, 352] on div at bounding box center [694, 332] width 1388 height 665
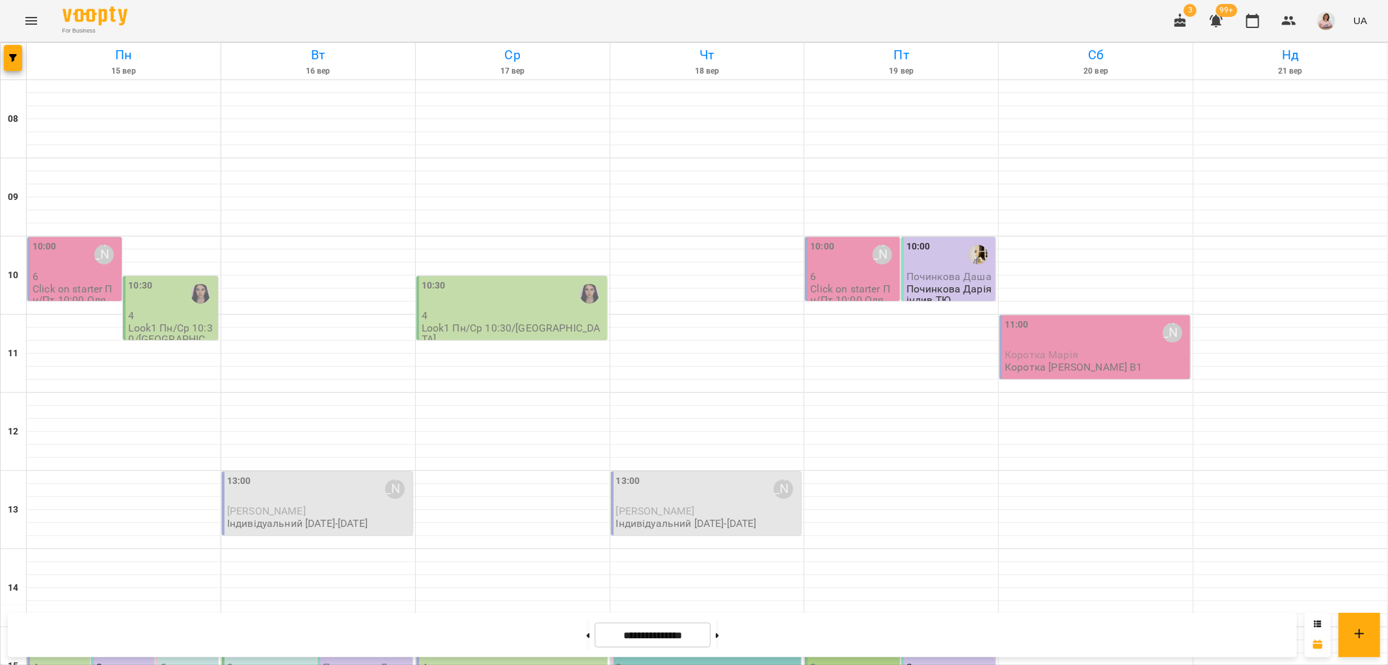
scroll to position [568, 0]
click at [719, 637] on button at bounding box center [717, 634] width 3 height 29
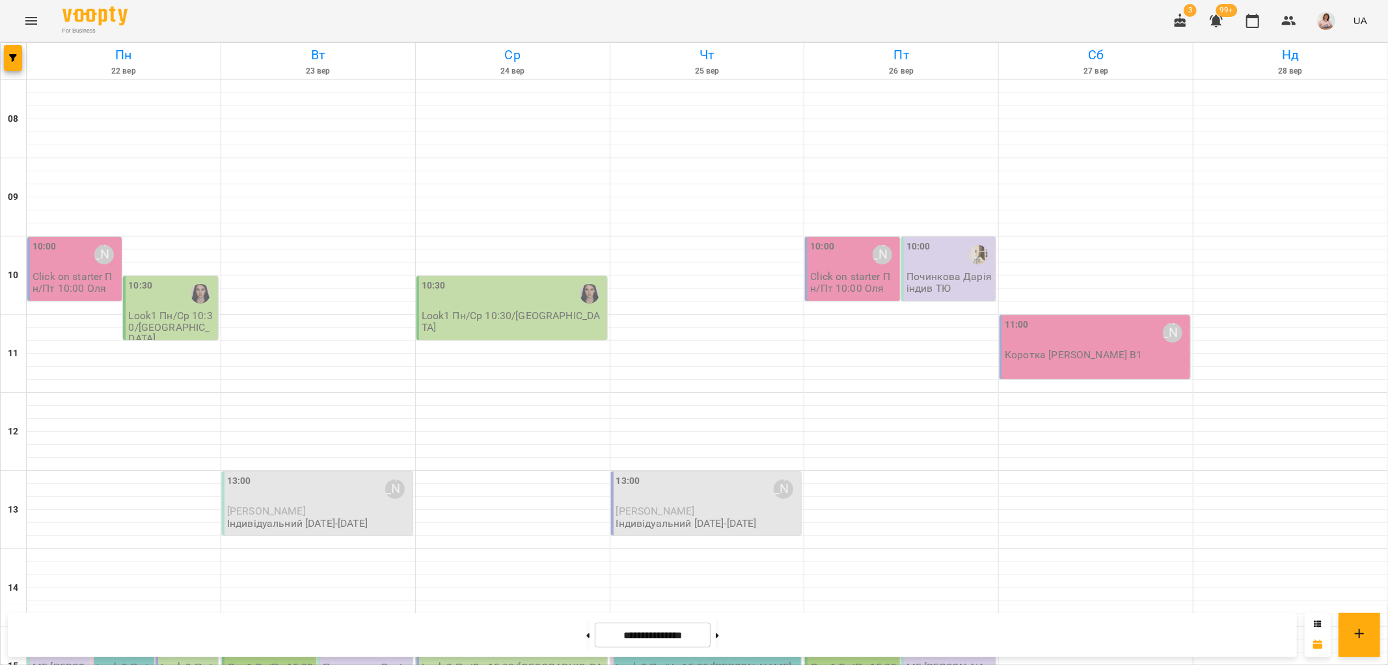
scroll to position [350, 0]
click at [101, 630] on div "15:00" at bounding box center [108, 645] width 24 height 30
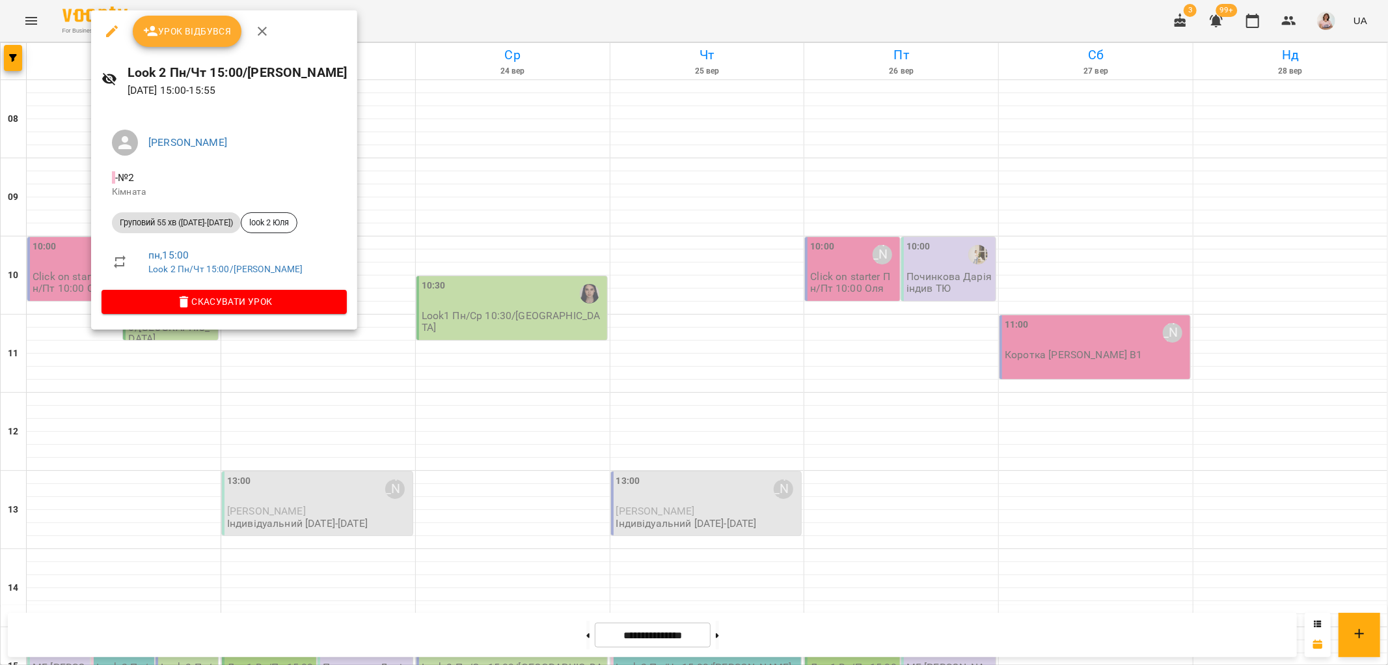
click at [573, 629] on div at bounding box center [694, 332] width 1388 height 665
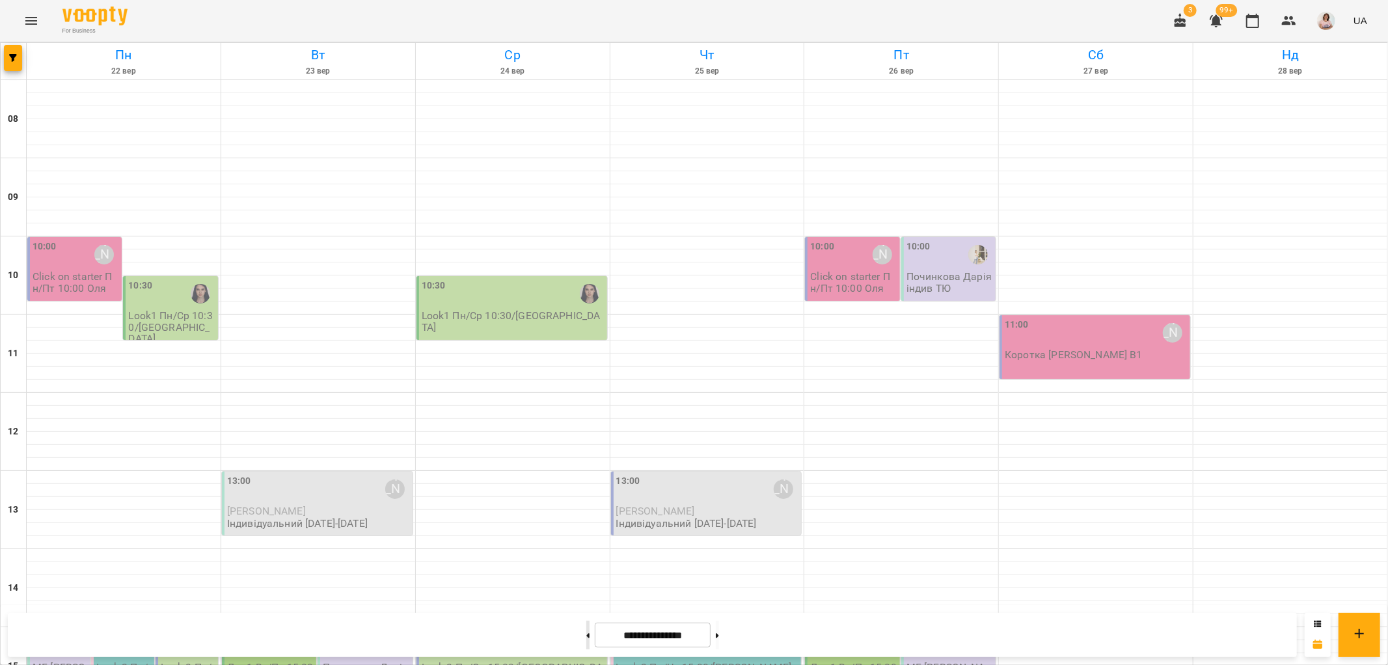
click at [586, 634] on button at bounding box center [587, 634] width 3 height 29
type input "**********"
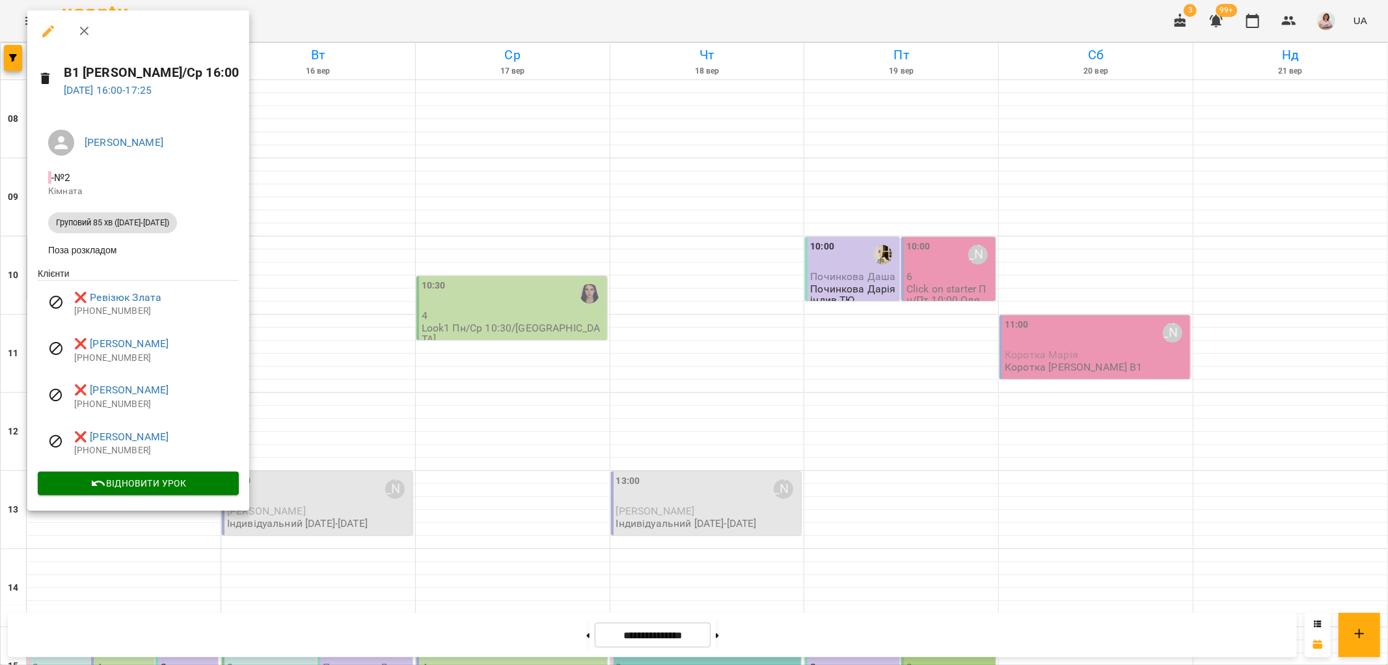
click at [334, 428] on div at bounding box center [694, 332] width 1388 height 665
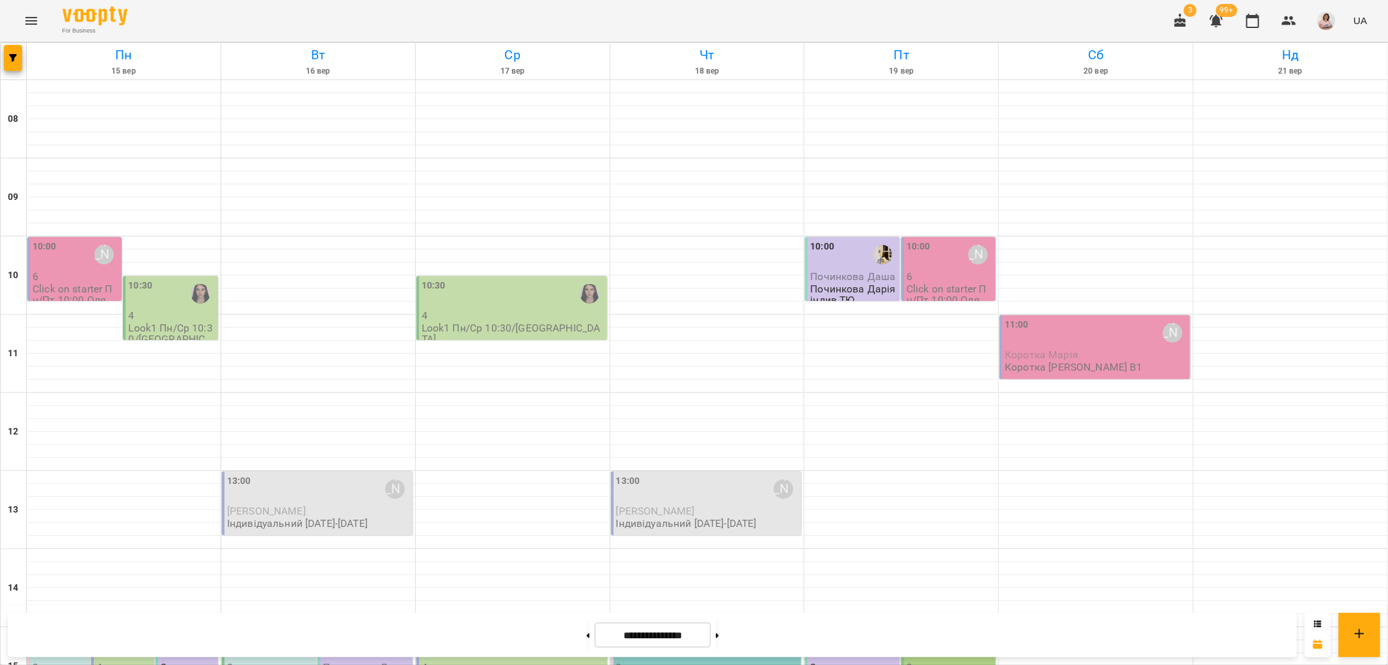
scroll to position [423, 0]
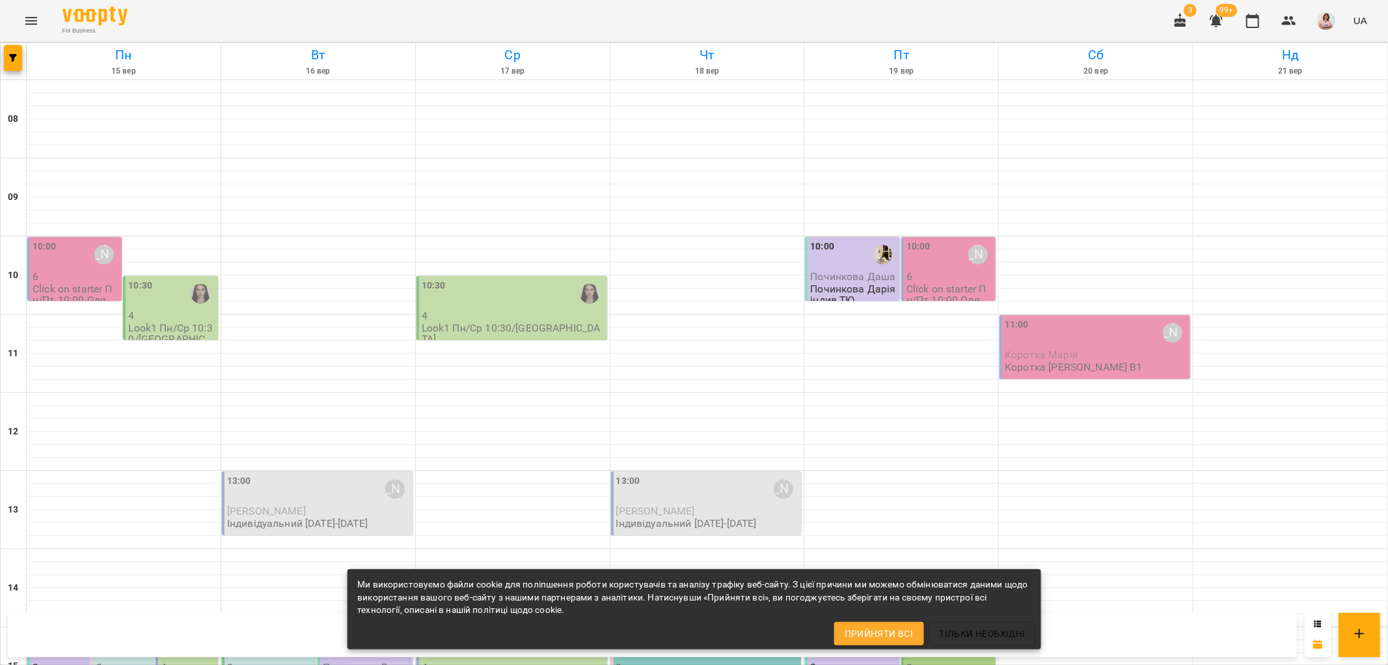
scroll to position [495, 0]
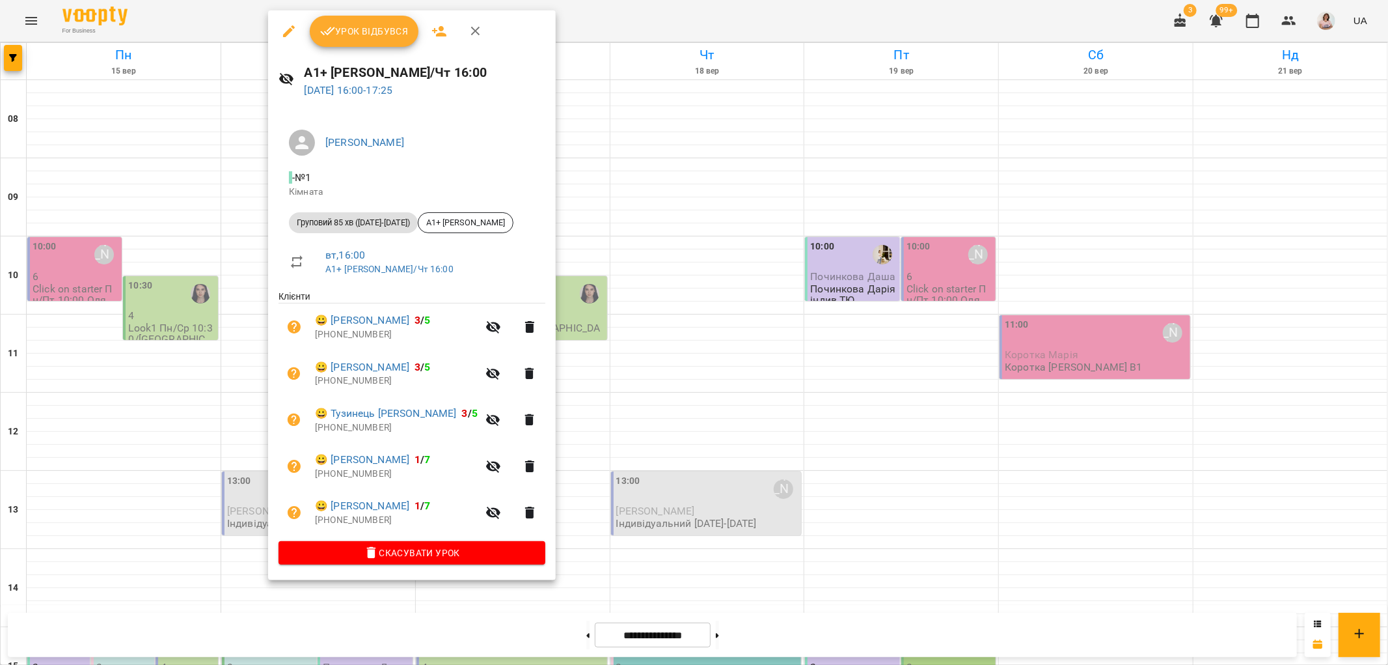
click at [523, 296] on div "[PERSON_NAME] - №1 Кімната Груповий 85 хв ([DATE]-[DATE]) А1+ [PERSON_NAME] , 1…" at bounding box center [412, 344] width 288 height 471
click at [570, 292] on div at bounding box center [694, 332] width 1388 height 665
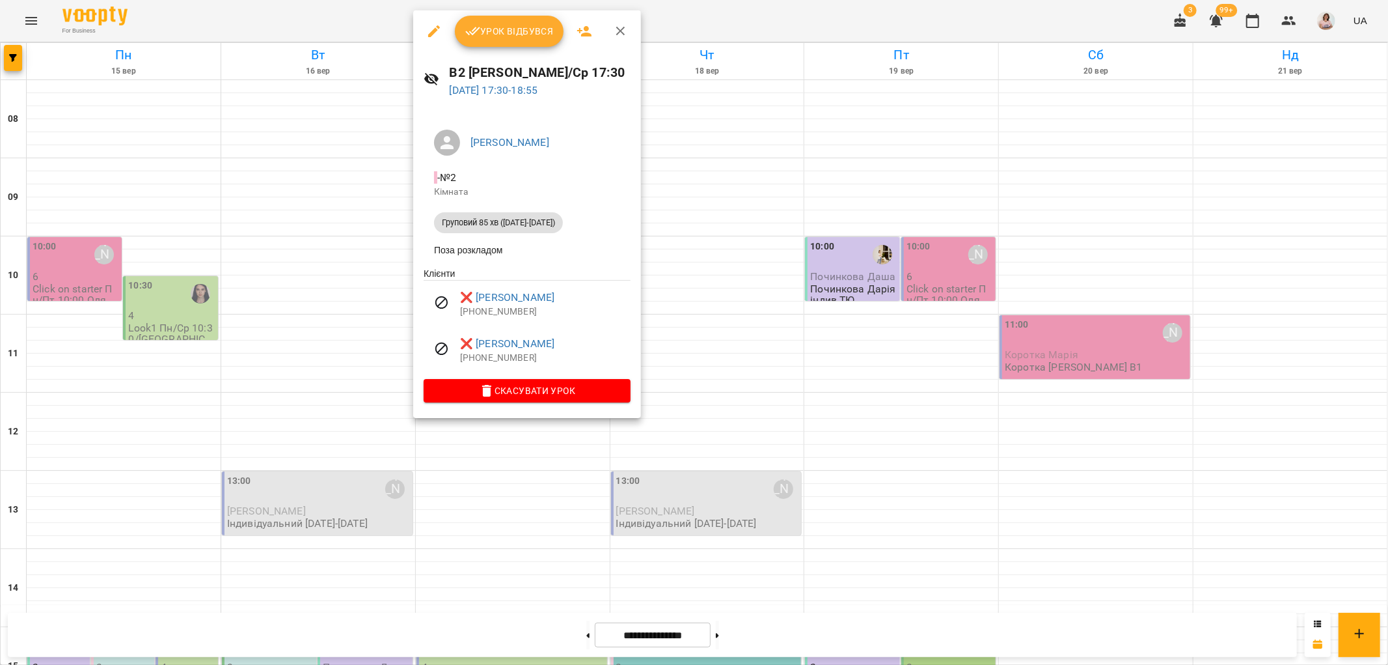
click at [726, 368] on div at bounding box center [694, 332] width 1388 height 665
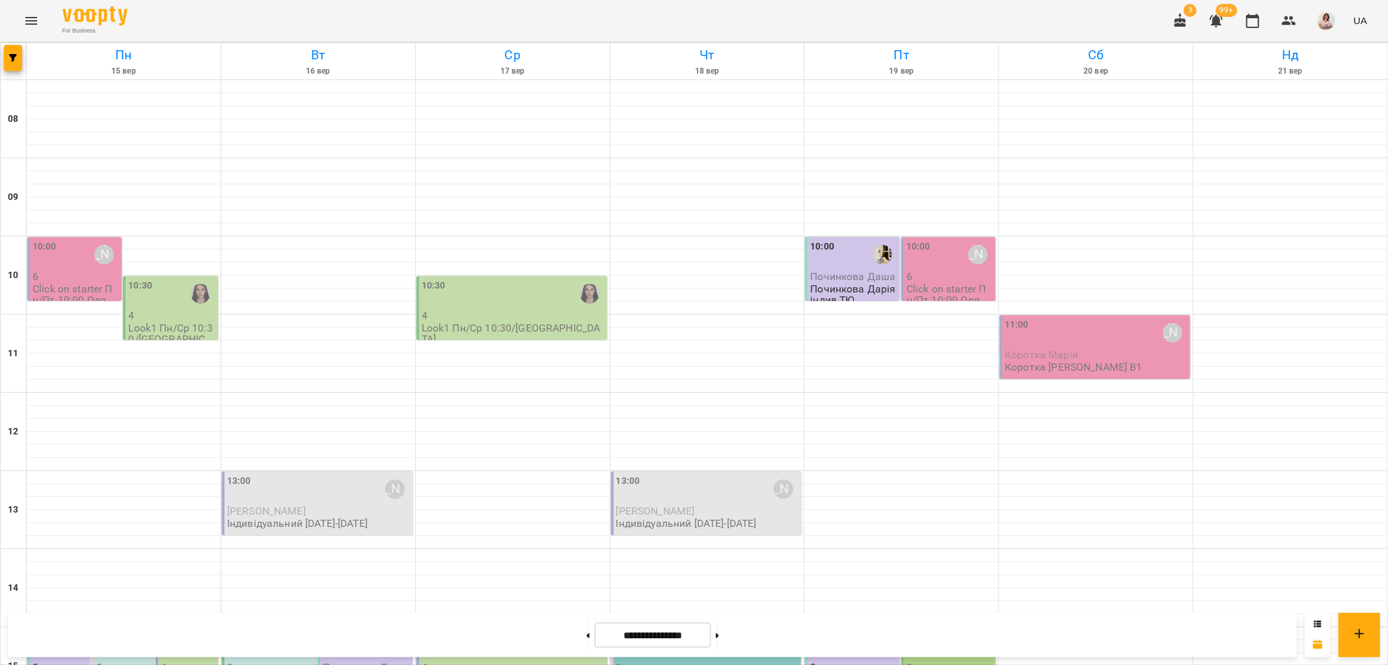
click at [115, 661] on p "3" at bounding box center [123, 666] width 55 height 11
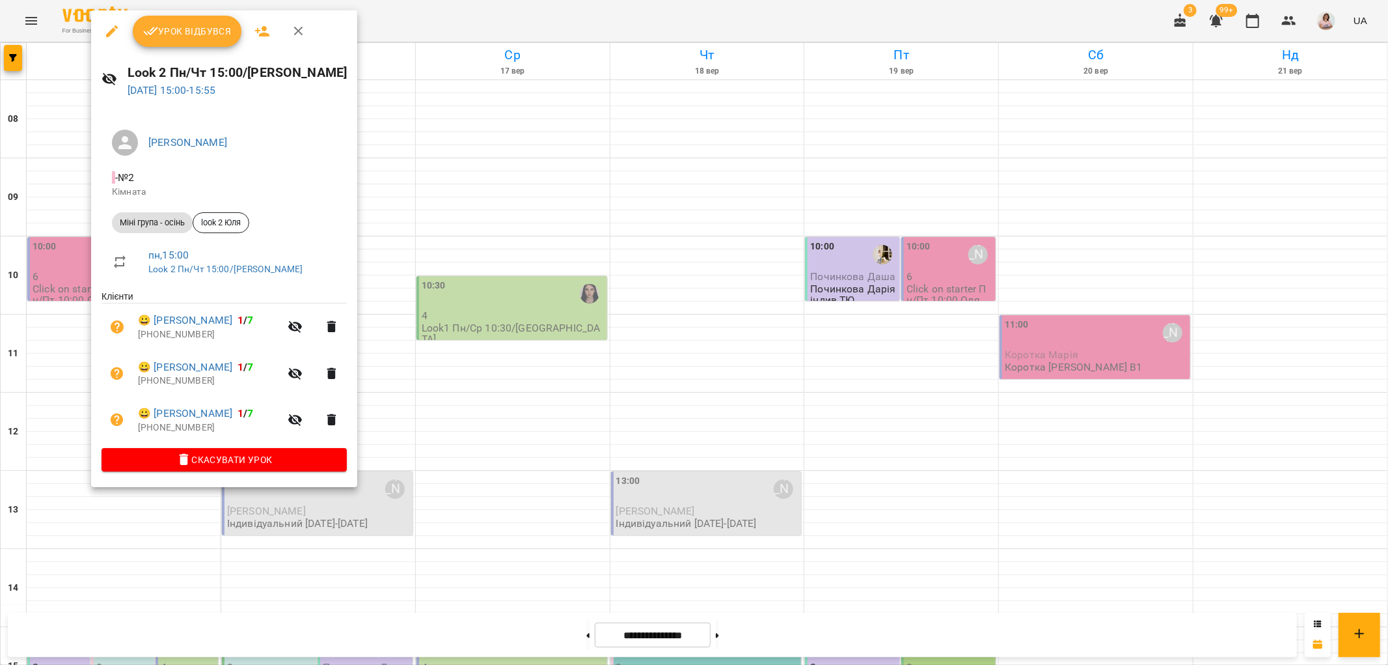
click at [492, 161] on div at bounding box center [694, 332] width 1388 height 665
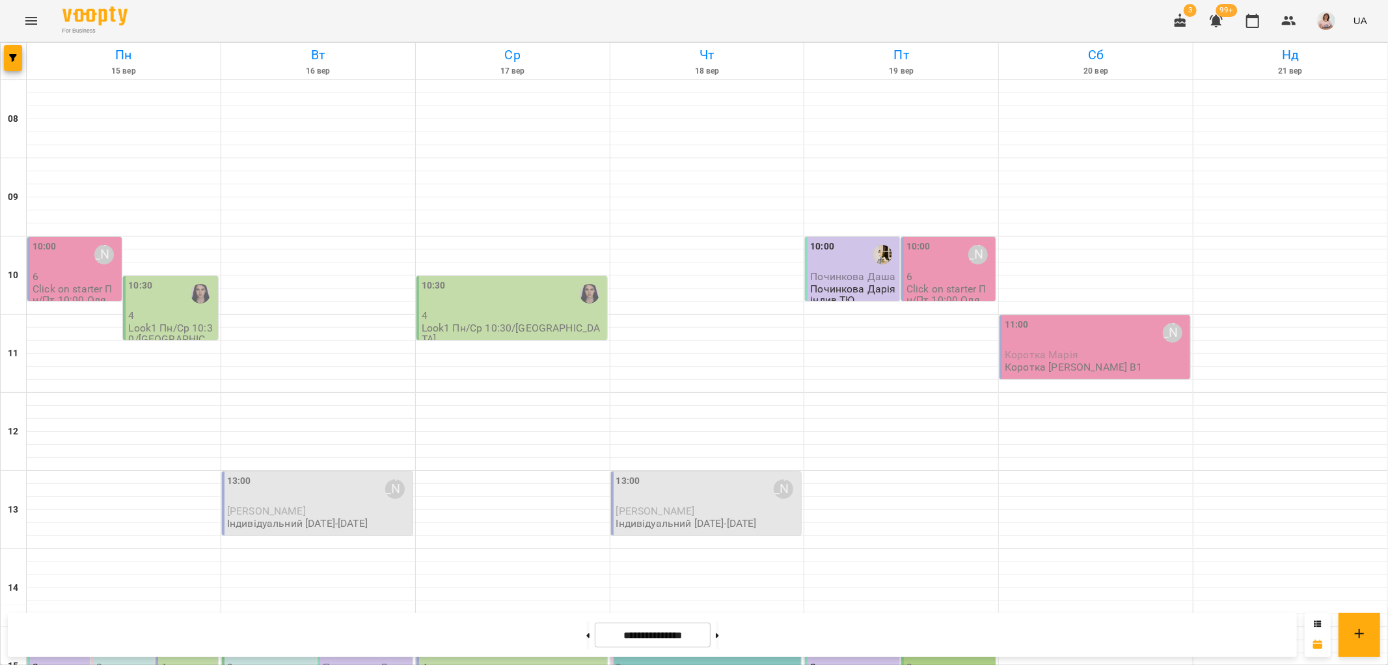
scroll to position [350, 0]
click at [193, 661] on p "4" at bounding box center [188, 666] width 55 height 11
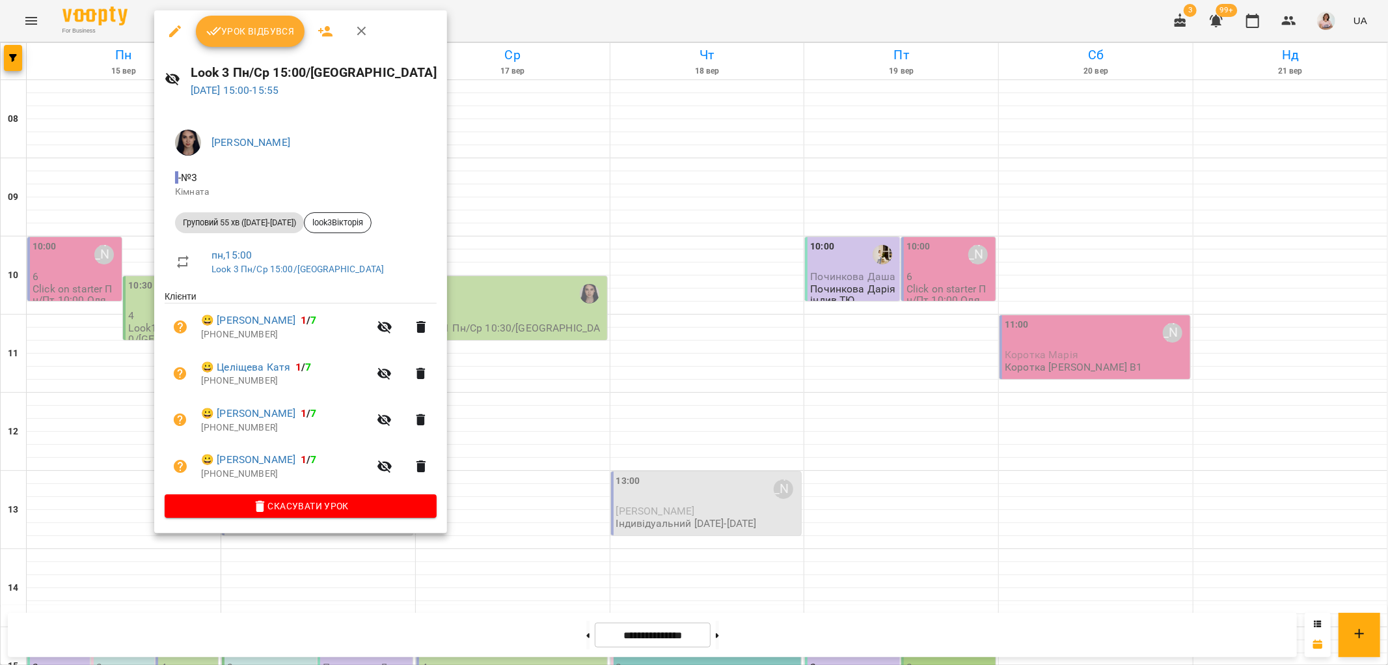
click at [491, 301] on div at bounding box center [694, 332] width 1388 height 665
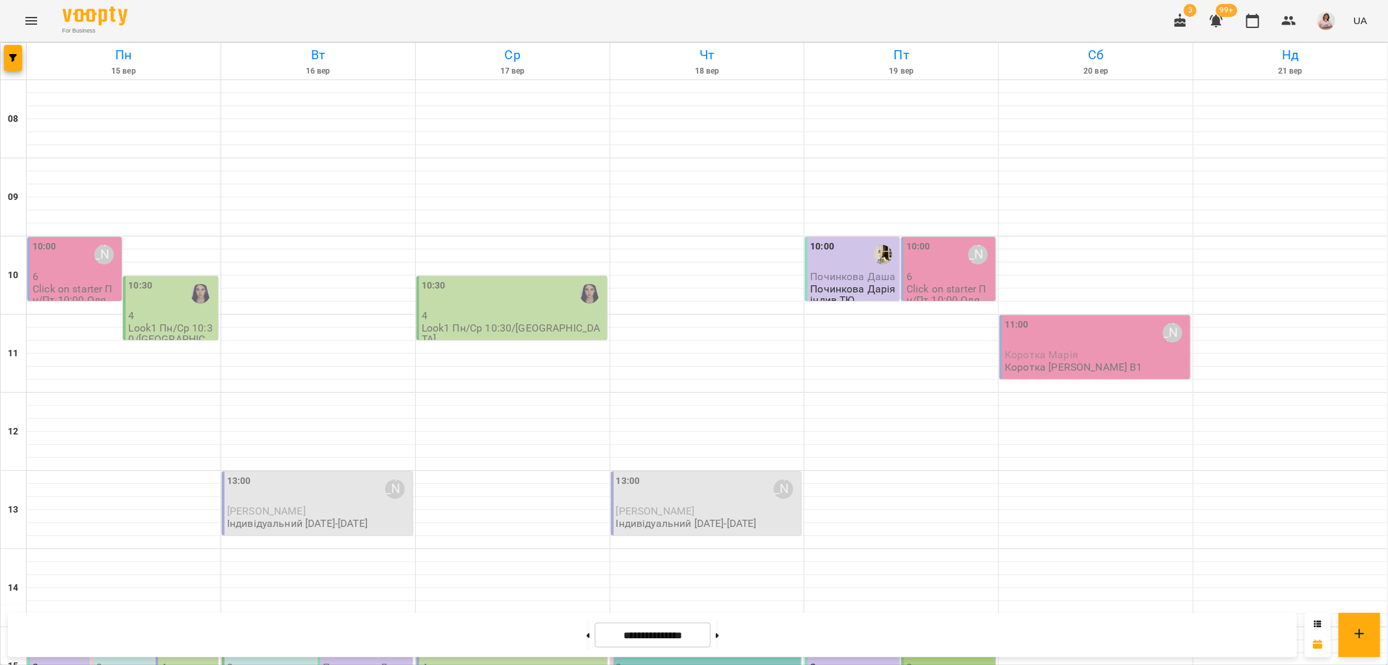
scroll to position [495, 0]
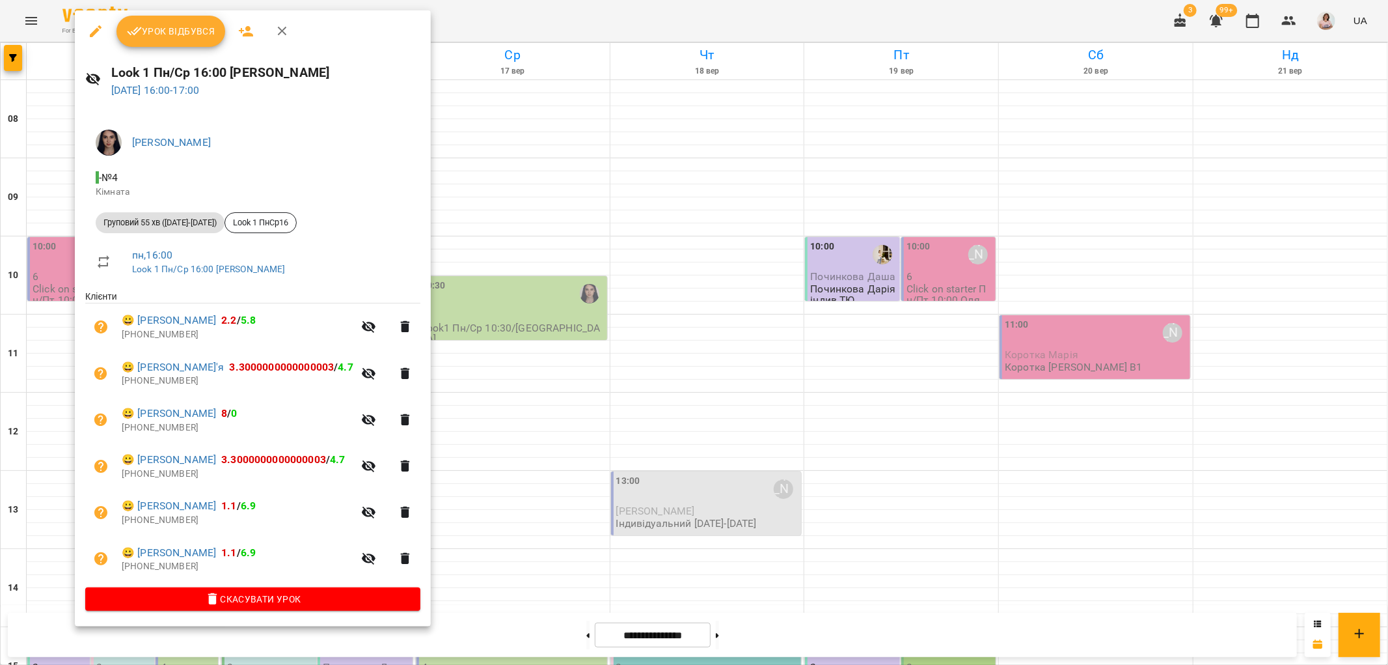
click at [502, 289] on div at bounding box center [694, 332] width 1388 height 665
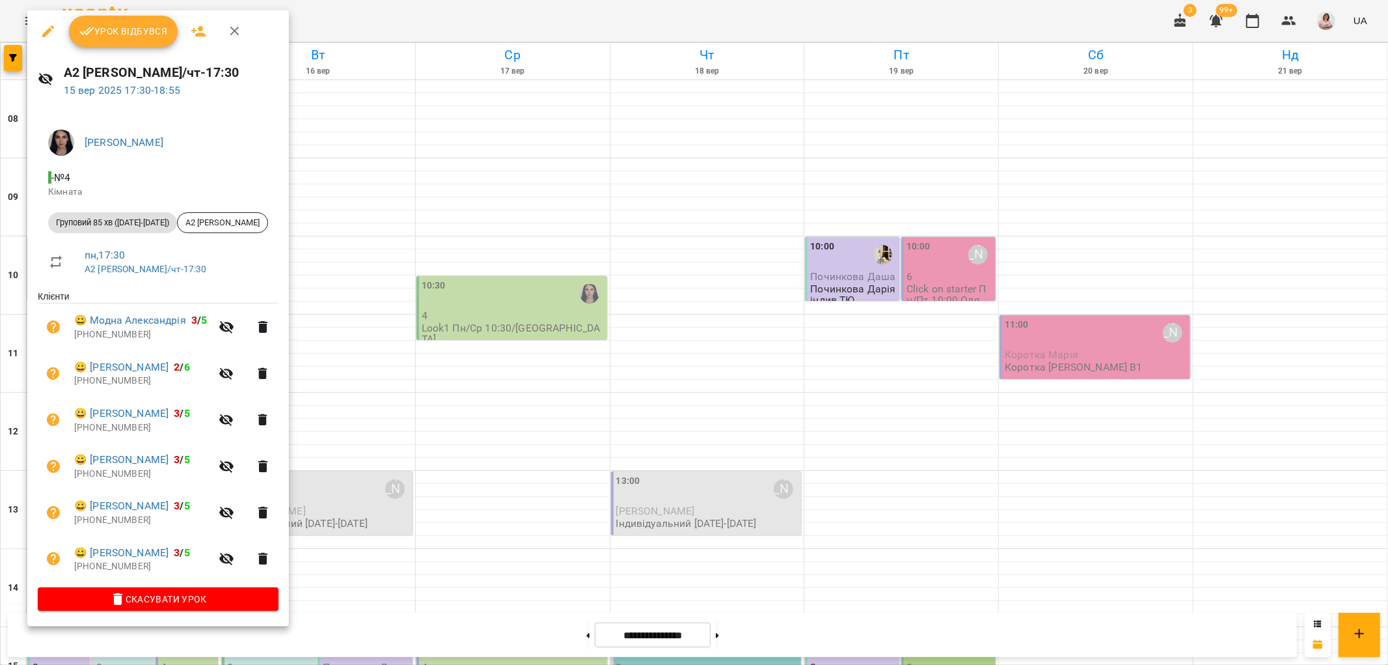
click at [517, 281] on div at bounding box center [694, 332] width 1388 height 665
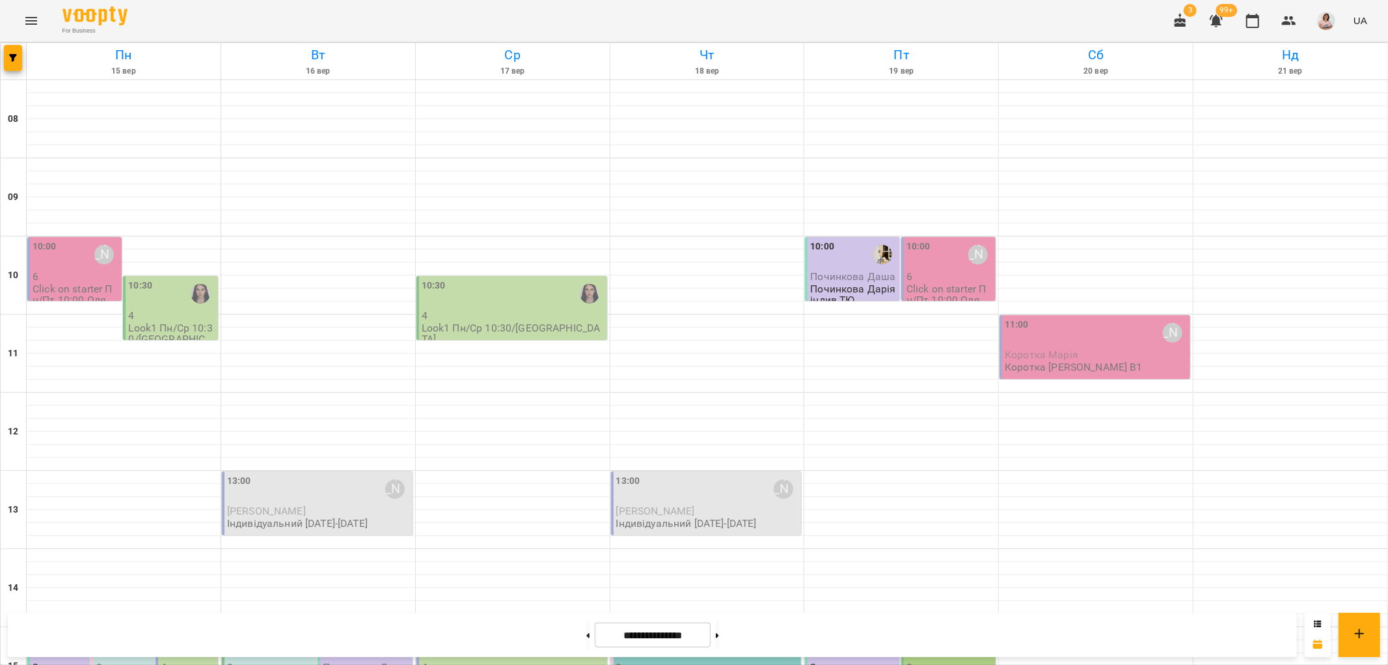
click at [850, 630] on div "15:00" at bounding box center [853, 645] width 87 height 30
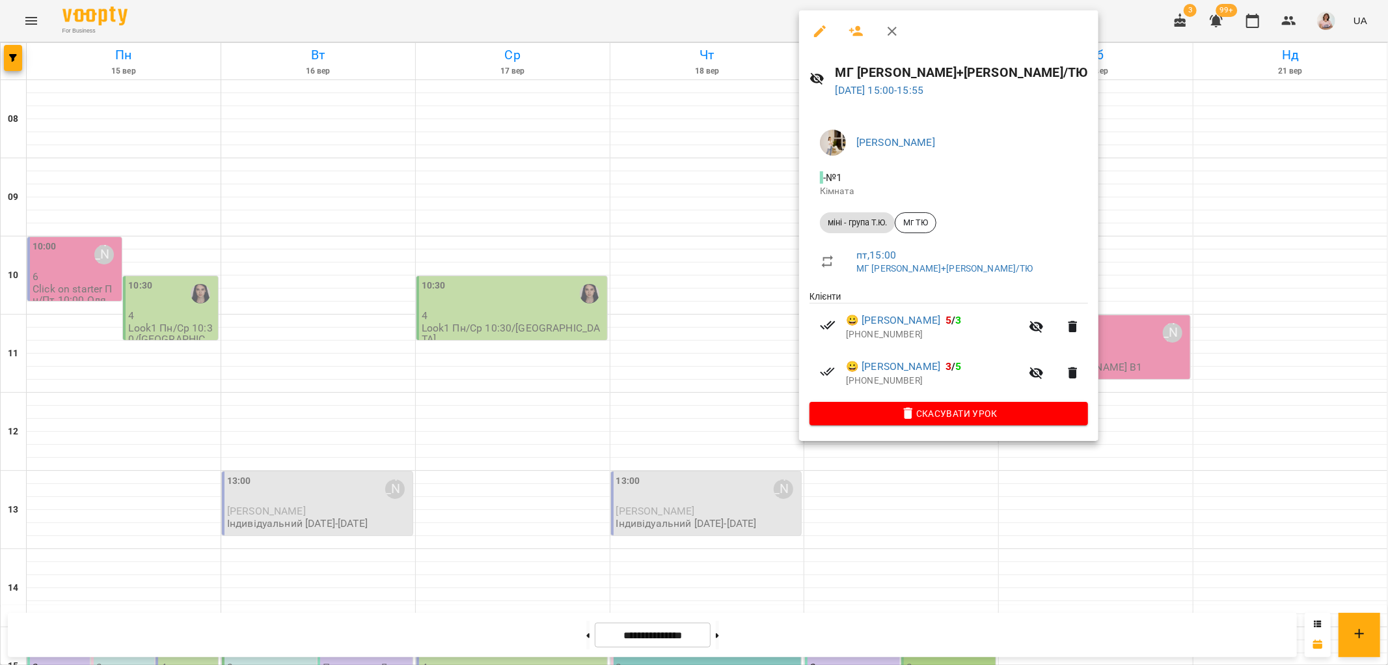
click at [646, 253] on div at bounding box center [694, 332] width 1388 height 665
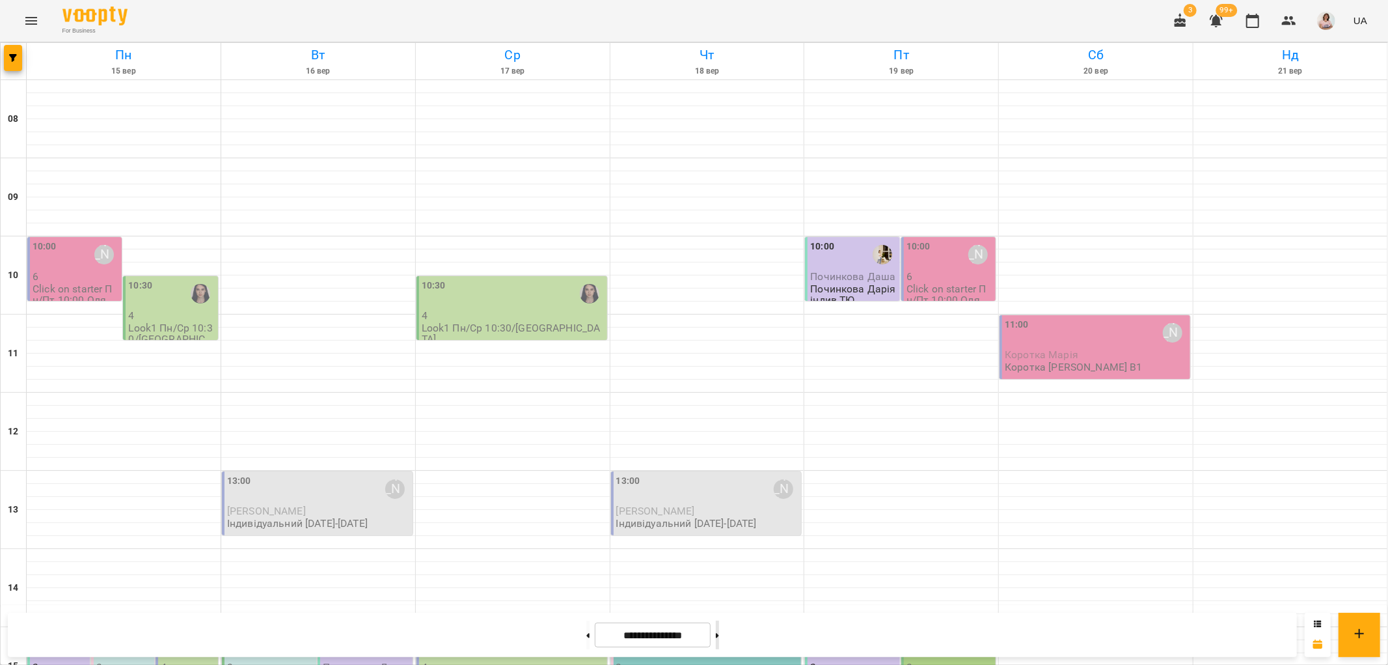
click at [719, 635] on icon at bounding box center [717, 635] width 3 height 5
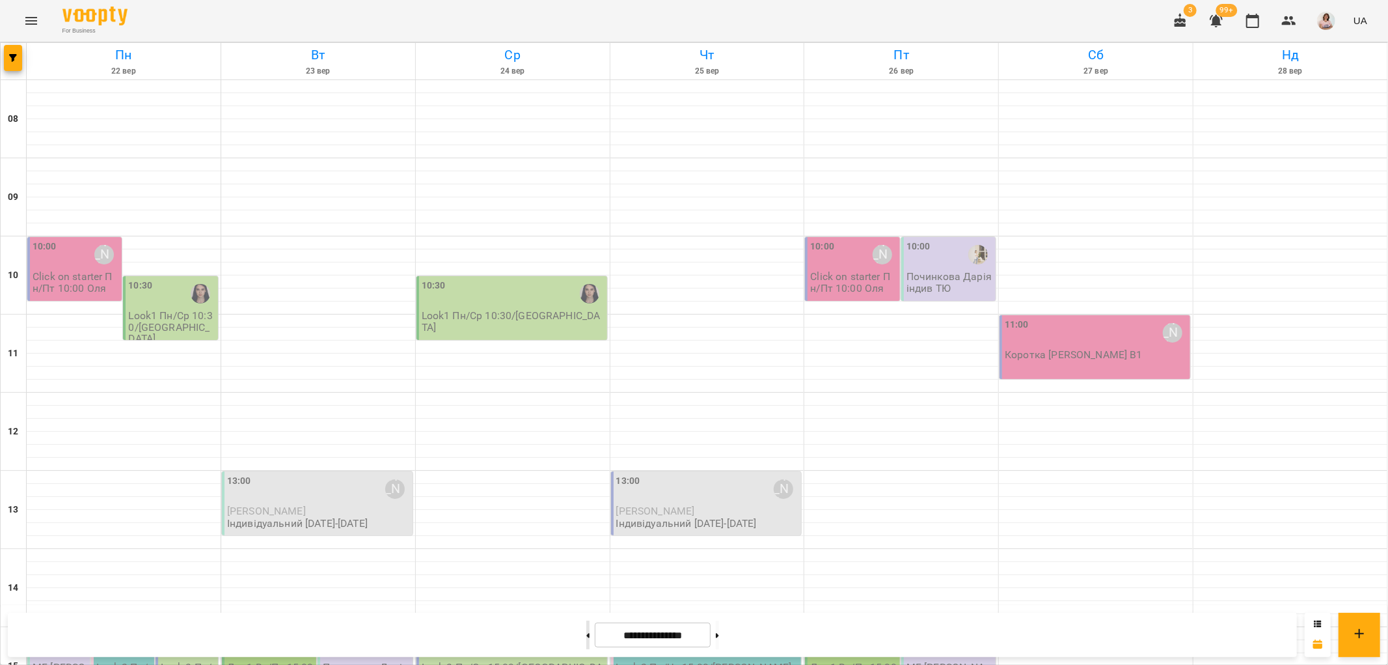
click at [586, 635] on button at bounding box center [587, 634] width 3 height 29
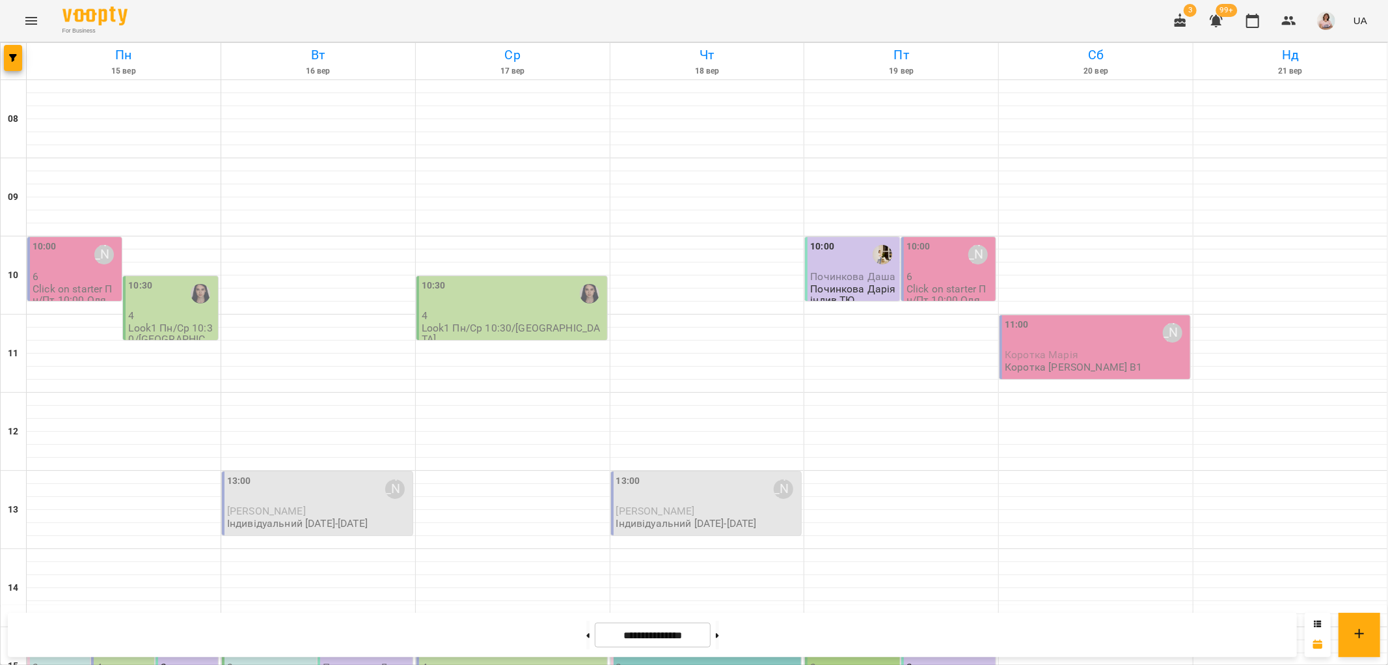
click at [357, 630] on div "15:00" at bounding box center [366, 645] width 87 height 30
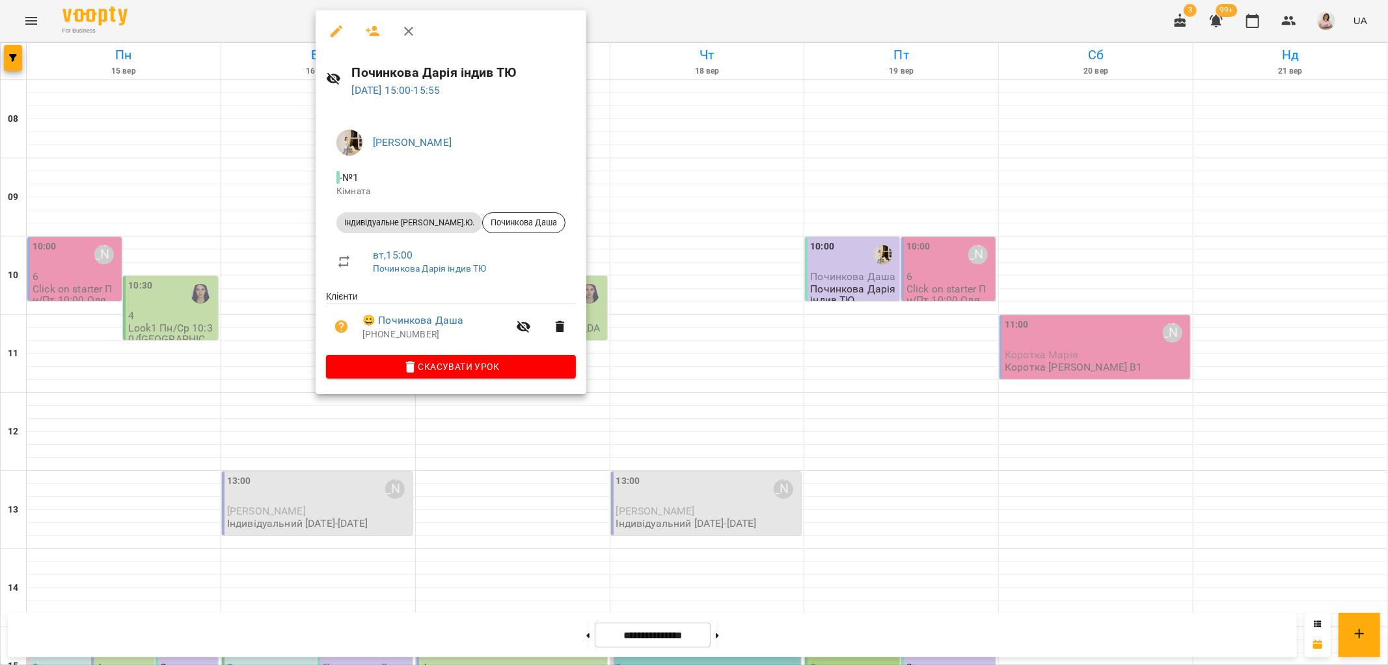
click at [946, 160] on div at bounding box center [694, 332] width 1388 height 665
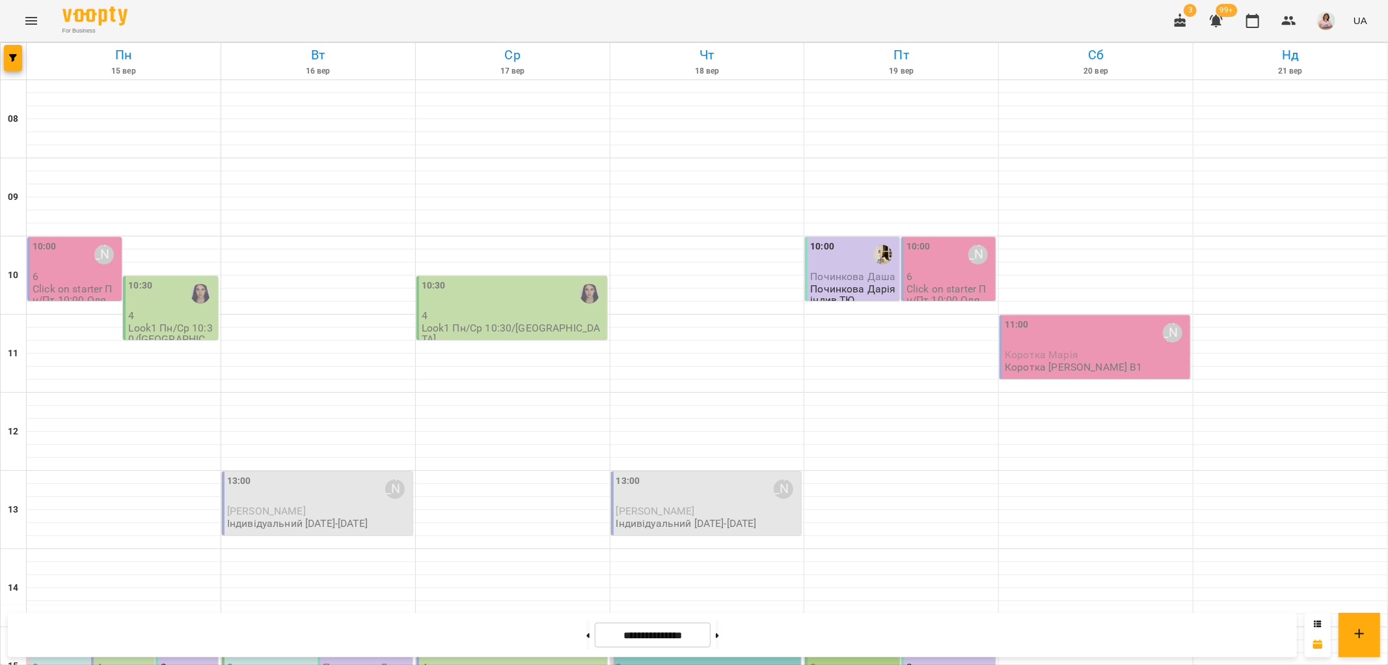
click at [946, 630] on div "15:00" at bounding box center [950, 645] width 87 height 30
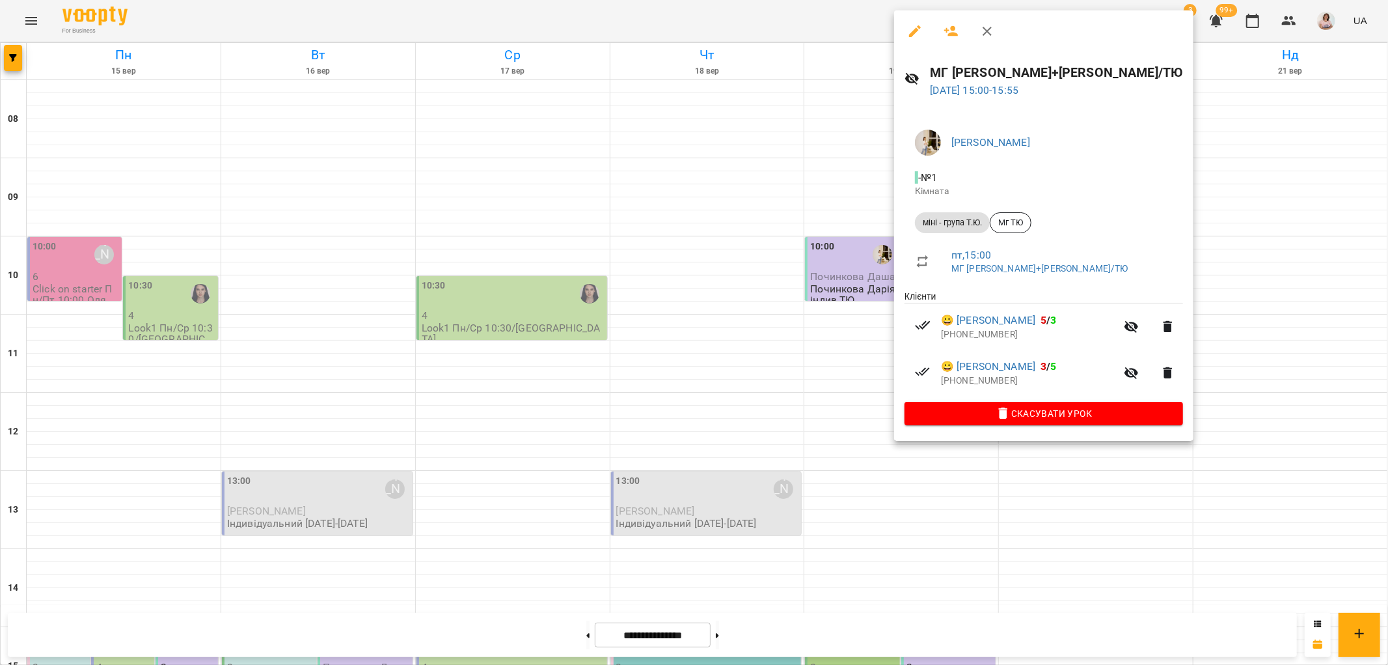
click at [672, 352] on div at bounding box center [694, 332] width 1388 height 665
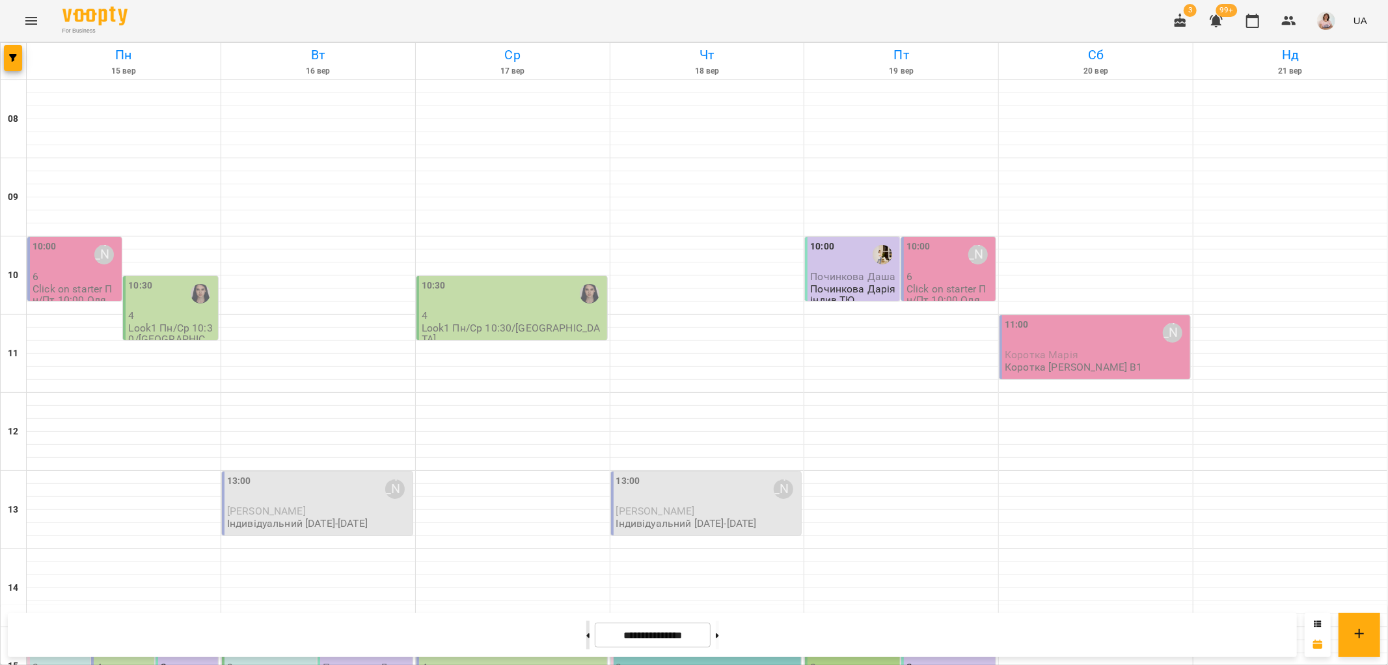
click at [586, 634] on button at bounding box center [587, 634] width 3 height 29
type input "**********"
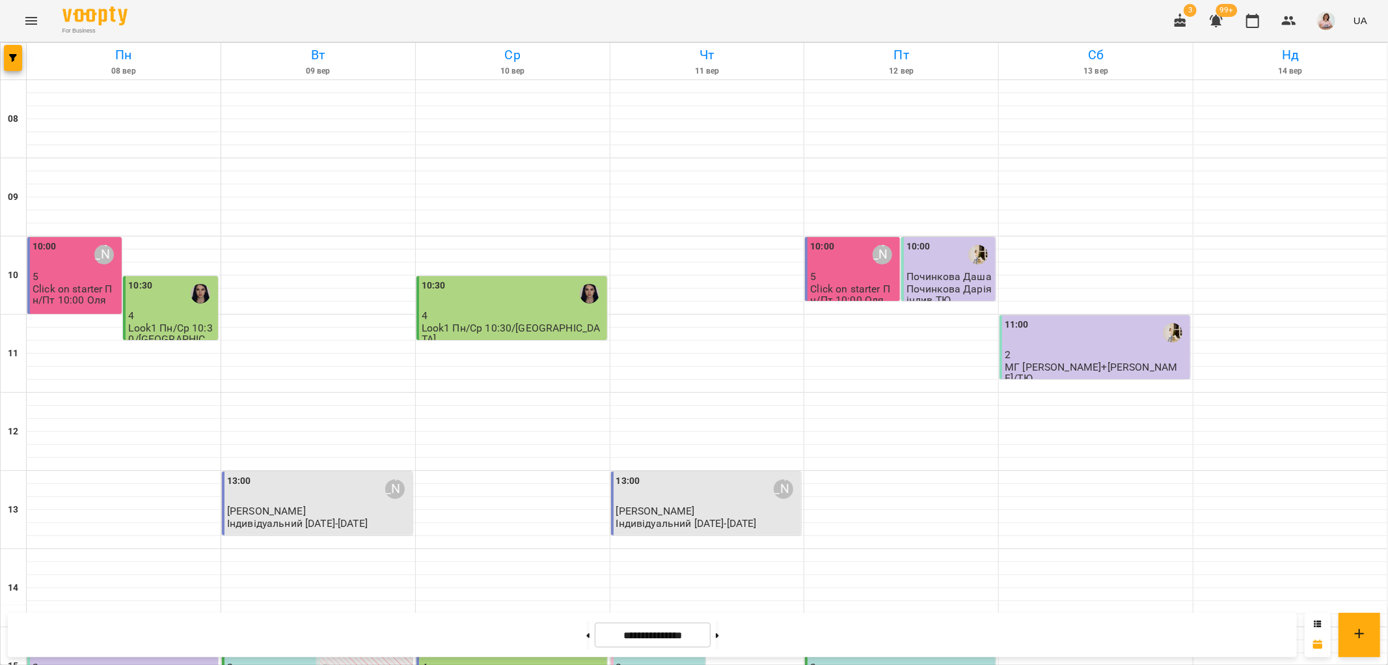
scroll to position [361, 0]
click at [742, 505] on p "[PERSON_NAME]" at bounding box center [707, 510] width 183 height 11
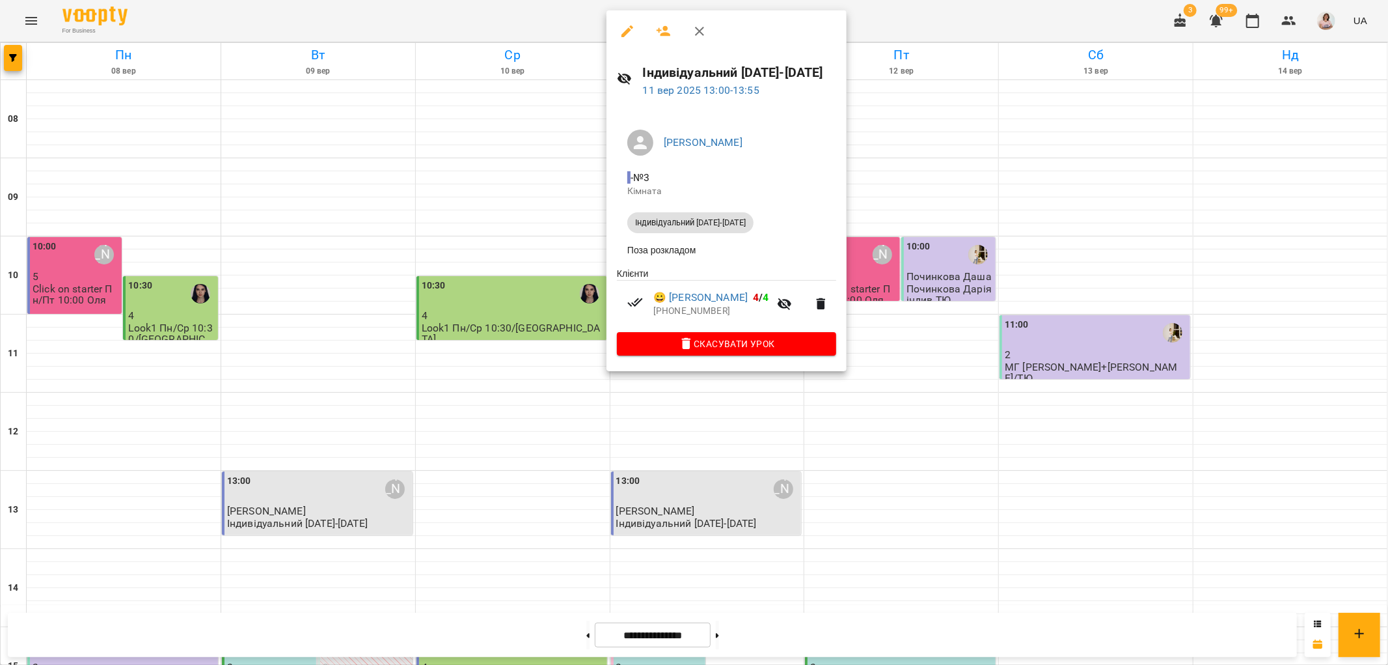
click at [901, 321] on div at bounding box center [694, 332] width 1388 height 665
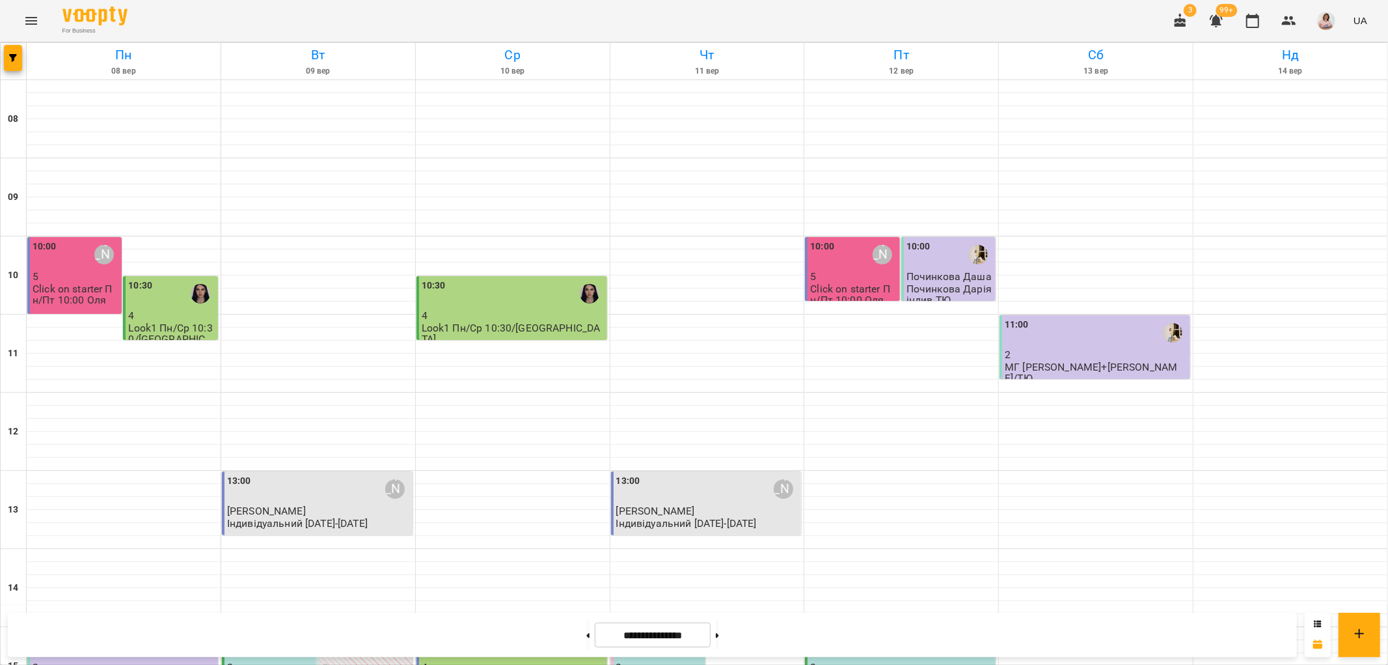
click at [24, 21] on icon "Menu" at bounding box center [31, 21] width 16 height 16
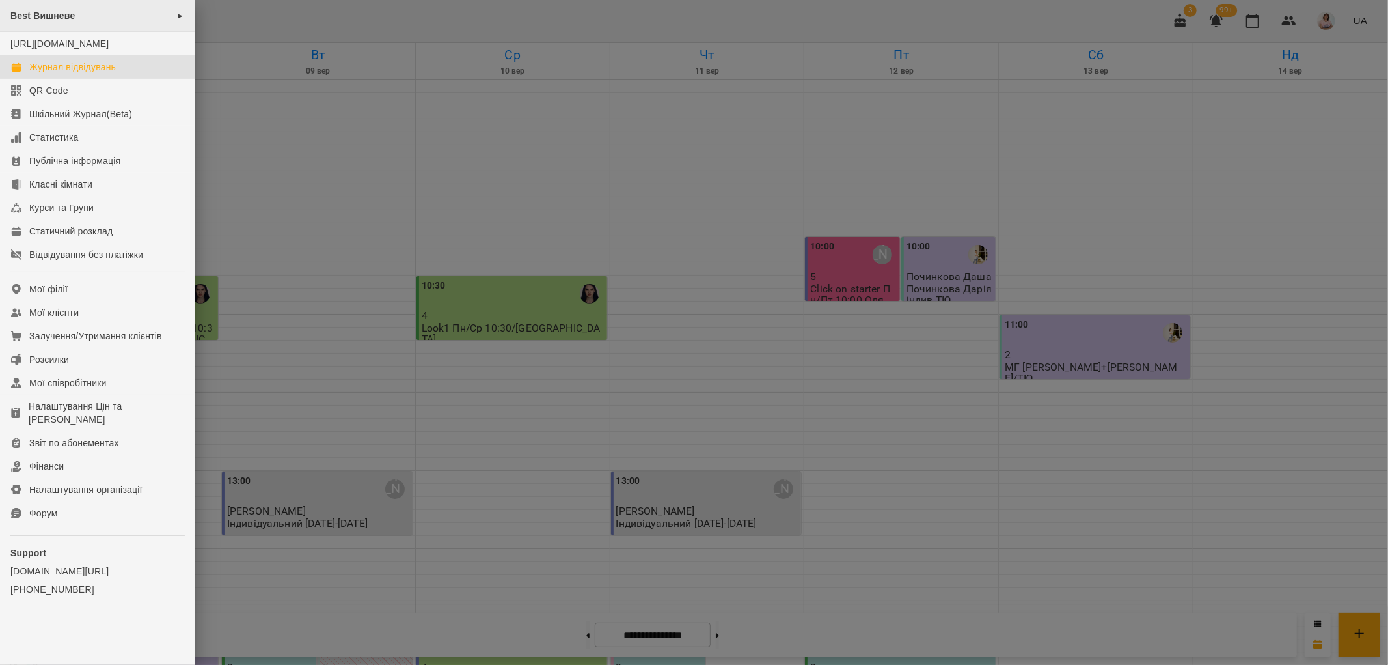
click at [75, 16] on div "Best Вишневе ►" at bounding box center [97, 16] width 195 height 32
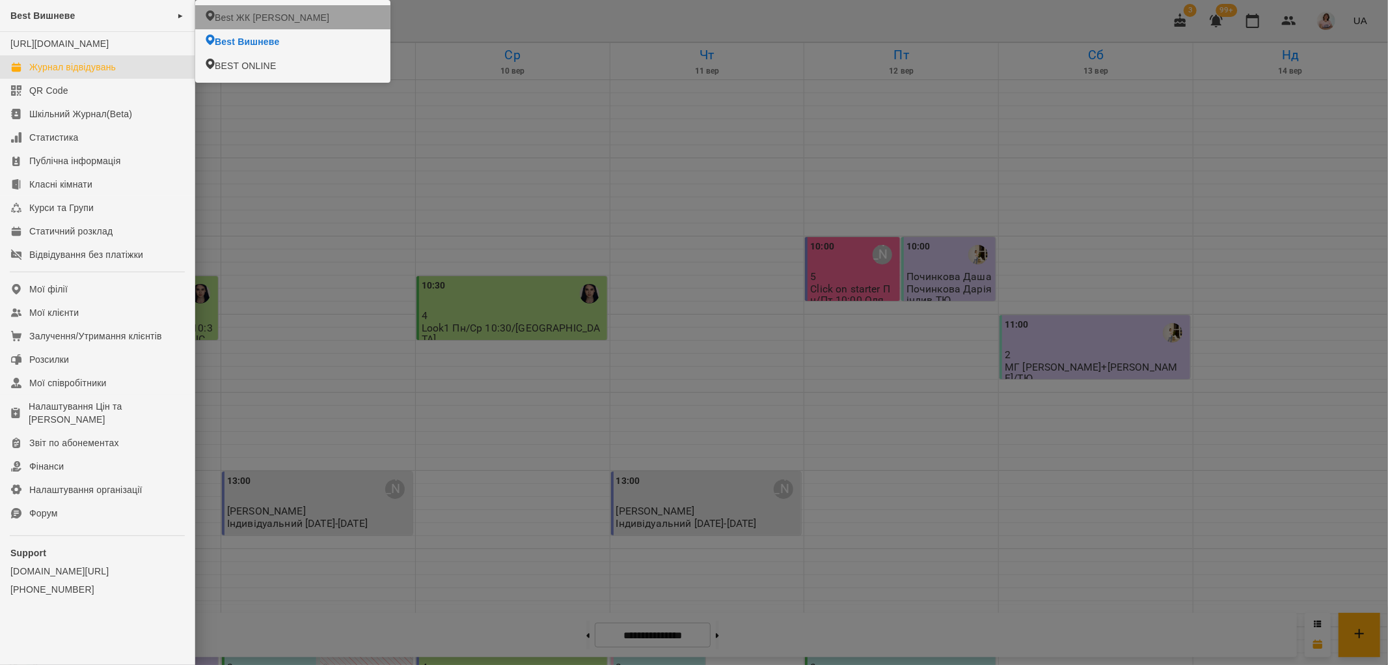
click at [238, 12] on span "Best ЖК [PERSON_NAME]" at bounding box center [272, 17] width 115 height 13
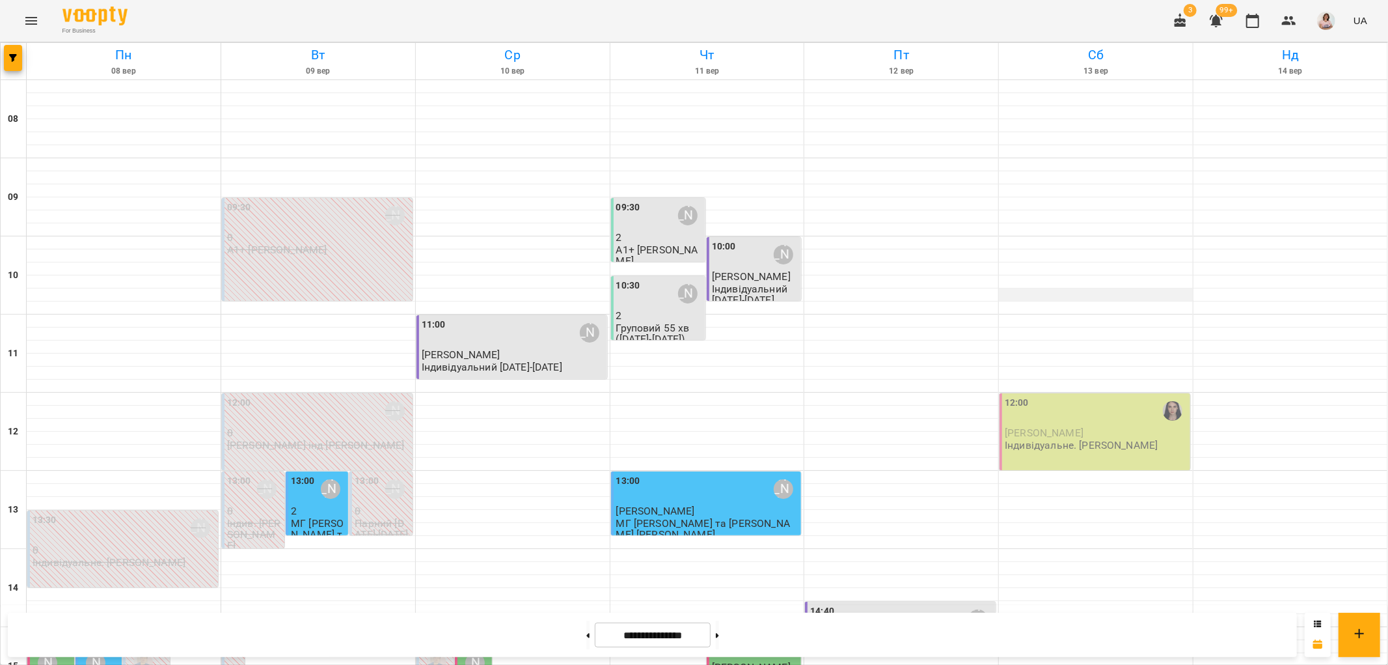
scroll to position [568, 0]
click at [719, 630] on button at bounding box center [717, 634] width 3 height 29
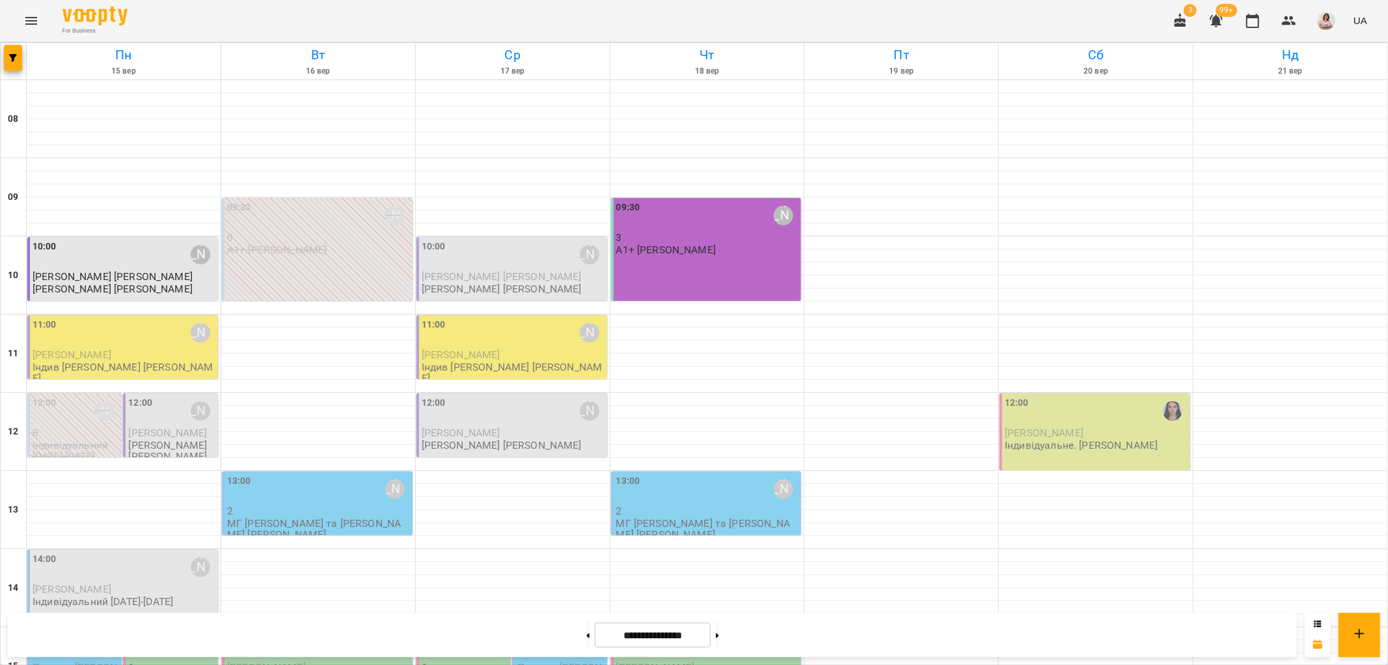
scroll to position [61, 0]
click at [586, 633] on button at bounding box center [587, 634] width 3 height 29
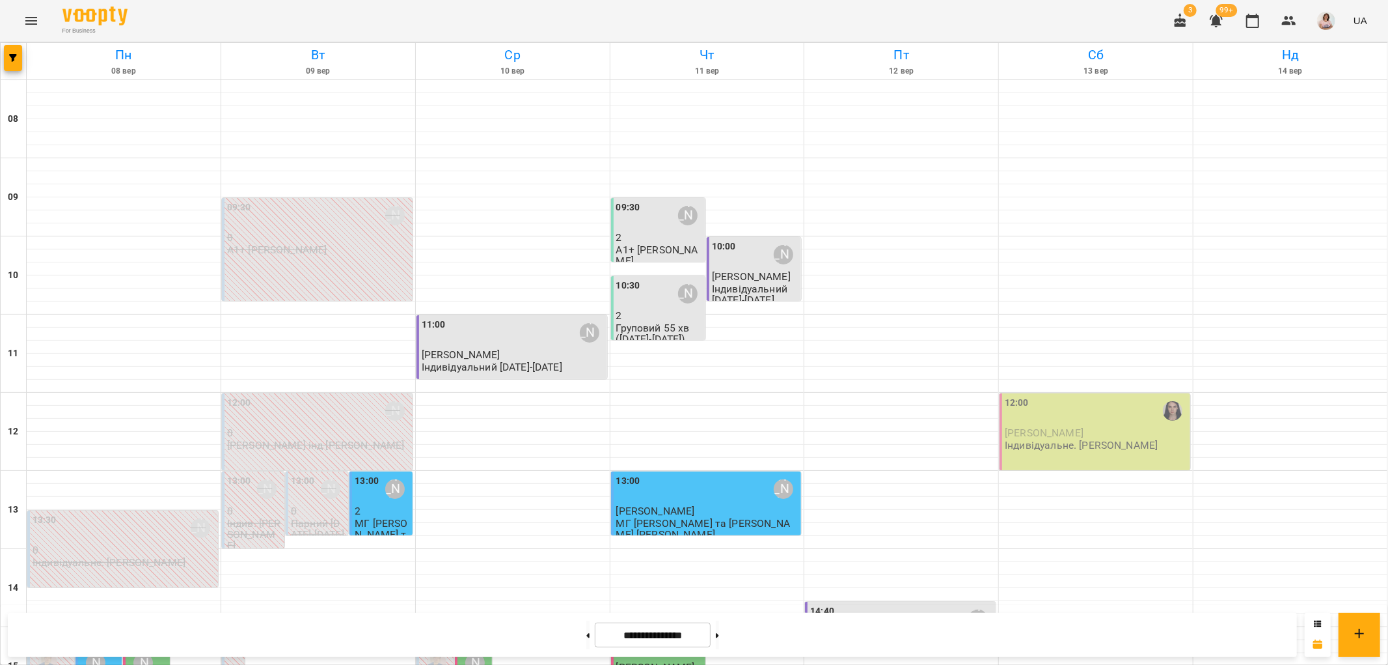
scroll to position [568, 0]
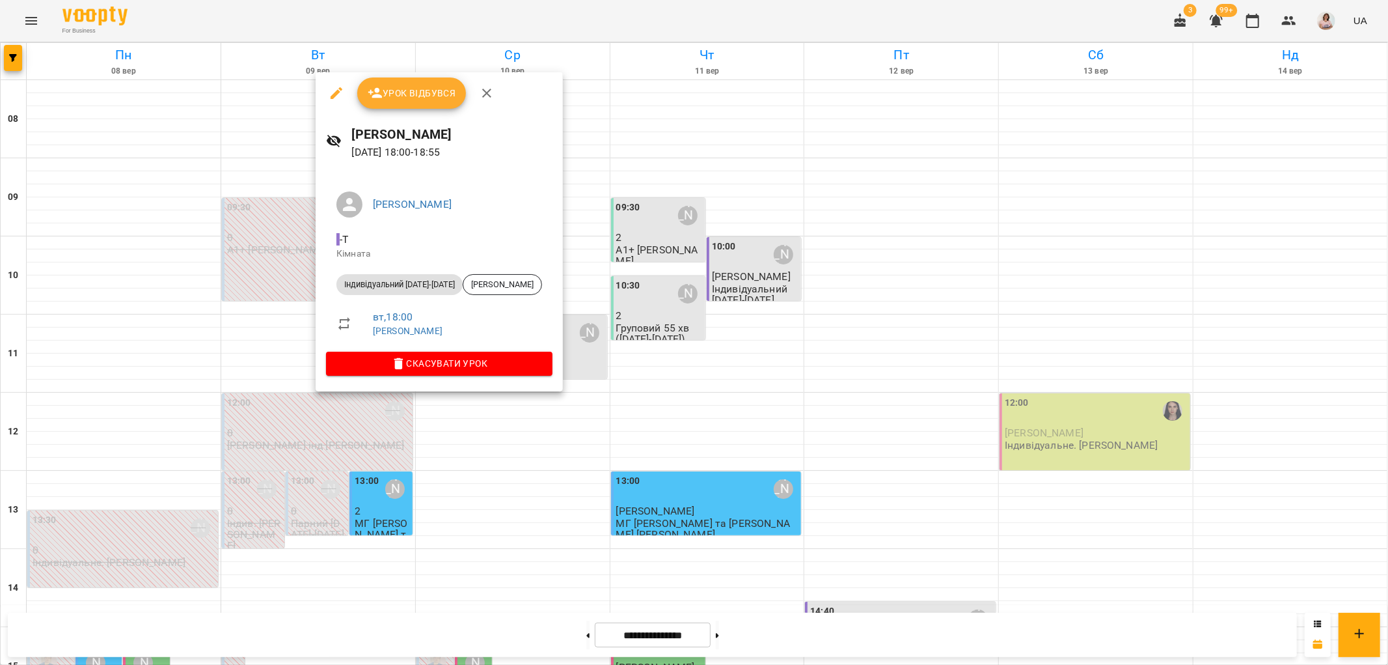
click at [200, 393] on div at bounding box center [694, 332] width 1388 height 665
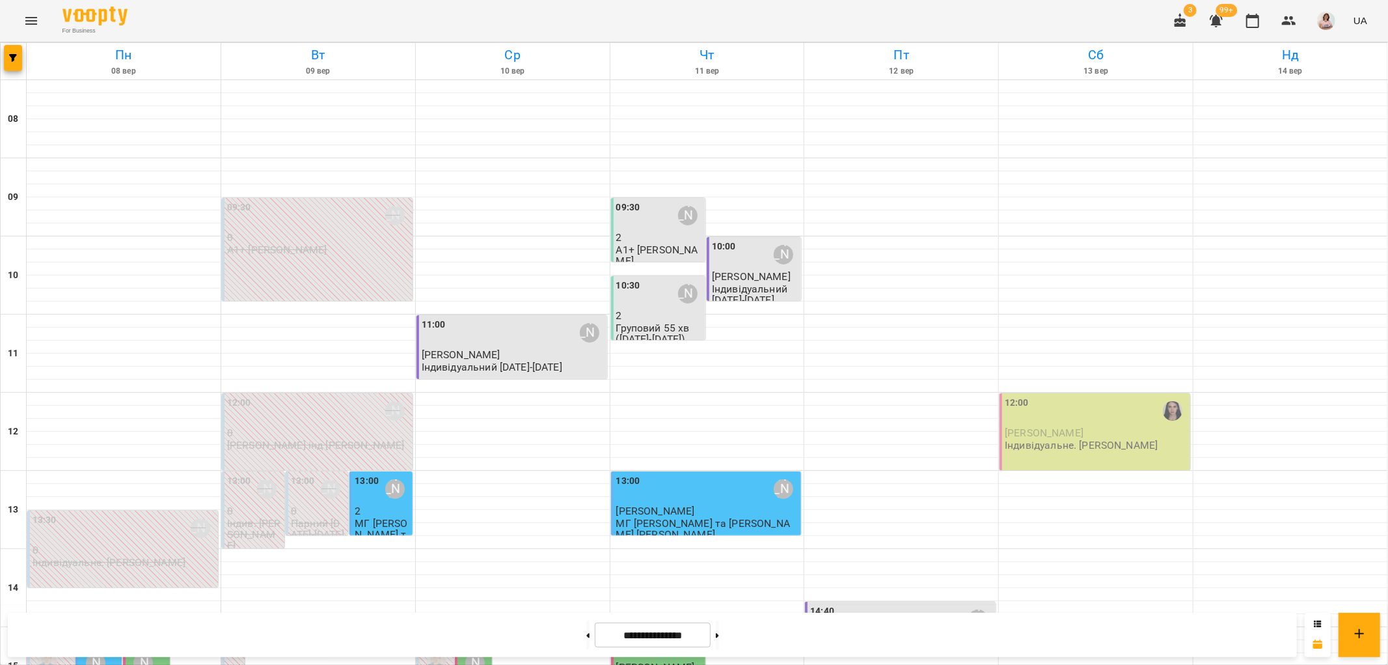
scroll to position [61, 0]
click at [719, 632] on button at bounding box center [717, 634] width 3 height 29
type input "**********"
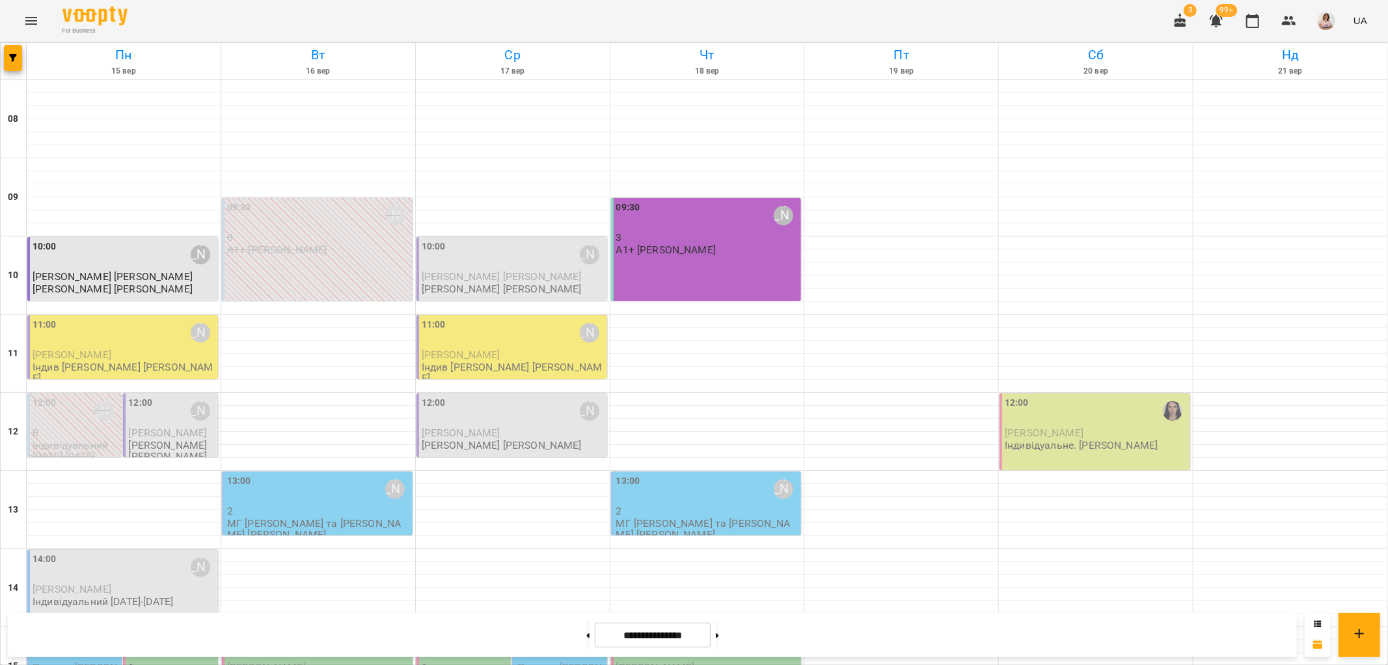
click at [133, 318] on div "11:00 Анастасія Сидорук" at bounding box center [124, 333] width 183 height 30
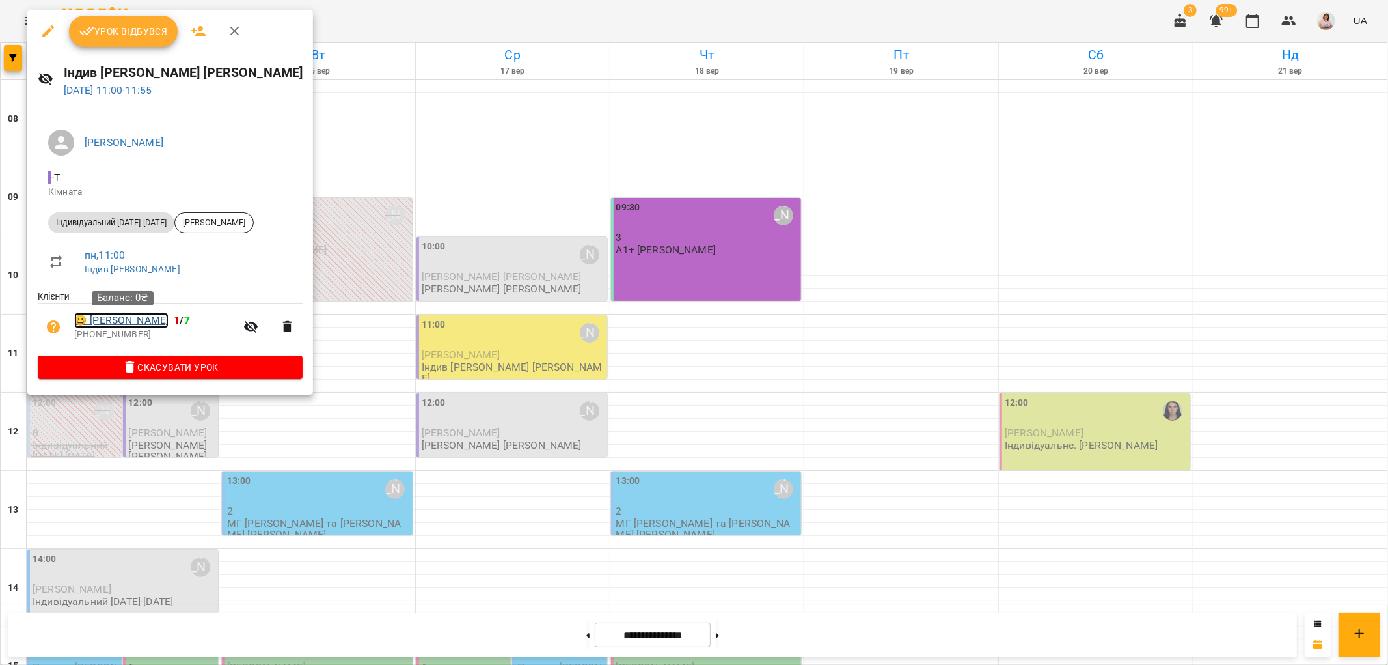
click at [152, 321] on link "😀 Давідян Маріам" at bounding box center [121, 320] width 94 height 16
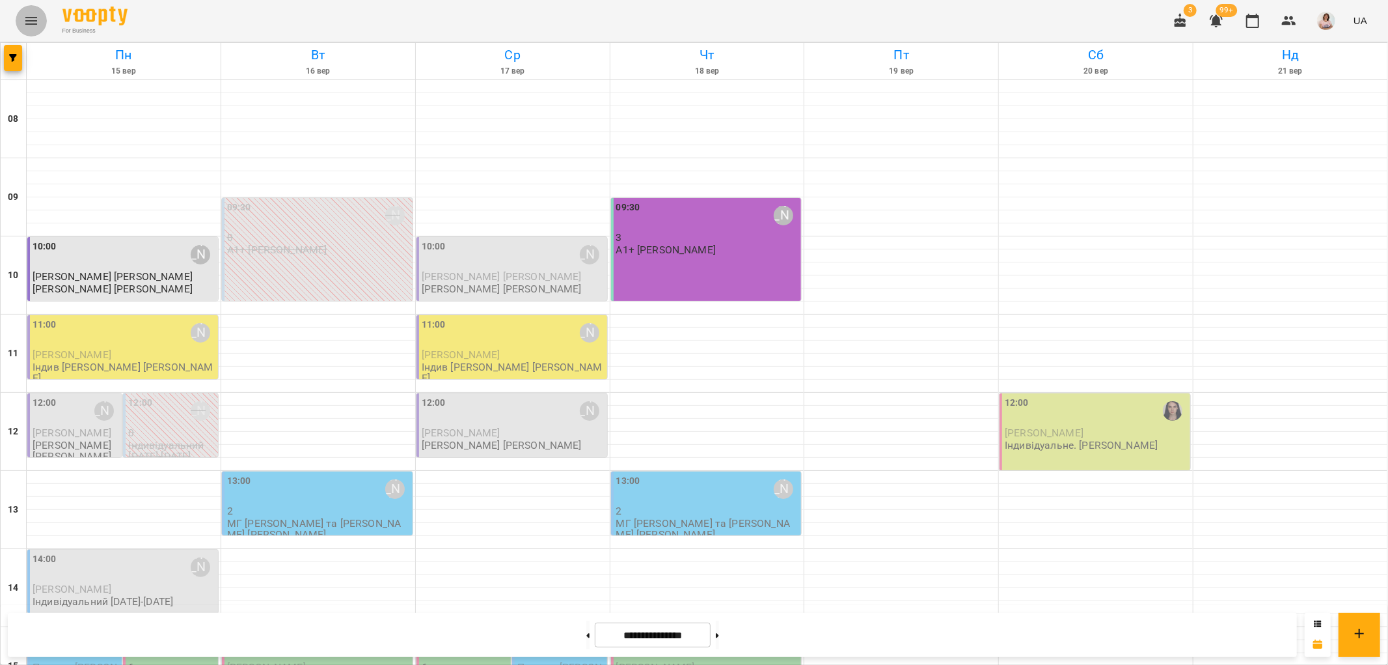
click at [31, 16] on icon "Menu" at bounding box center [31, 21] width 16 height 16
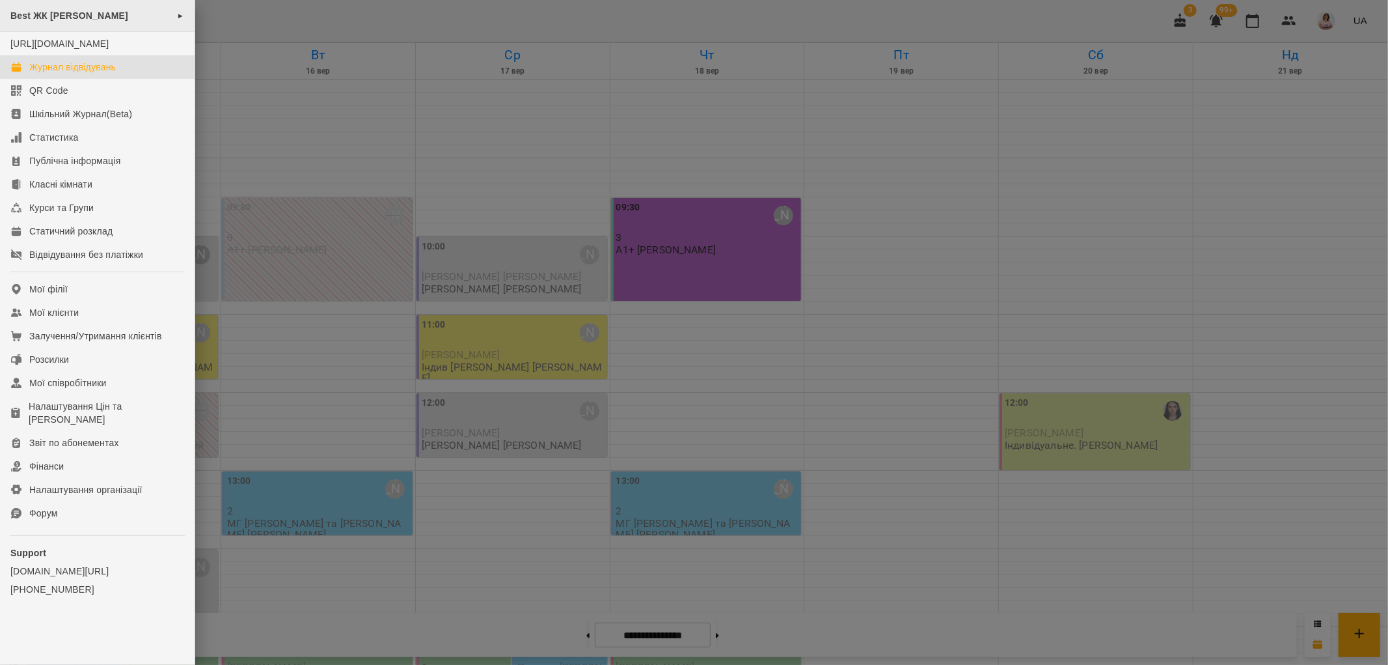
click at [47, 12] on span "Best ЖК Софія" at bounding box center [69, 15] width 118 height 10
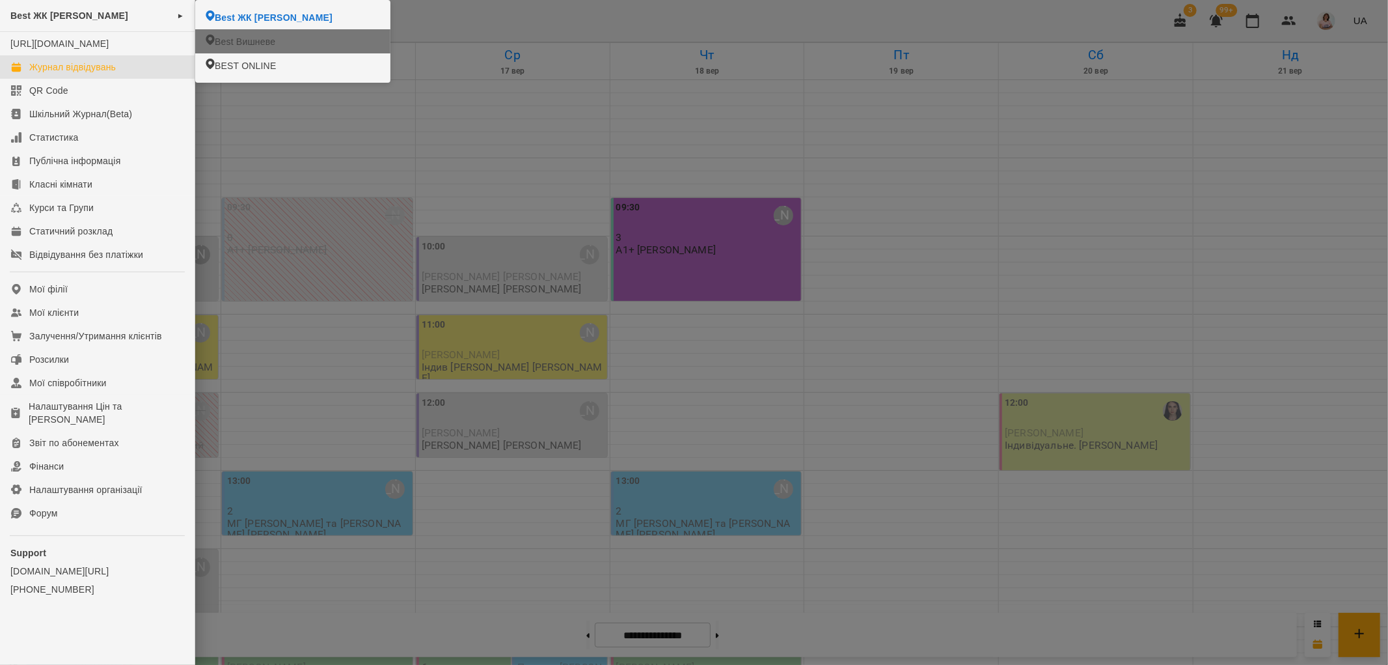
click at [232, 42] on span "Best Вишневе" at bounding box center [245, 41] width 61 height 13
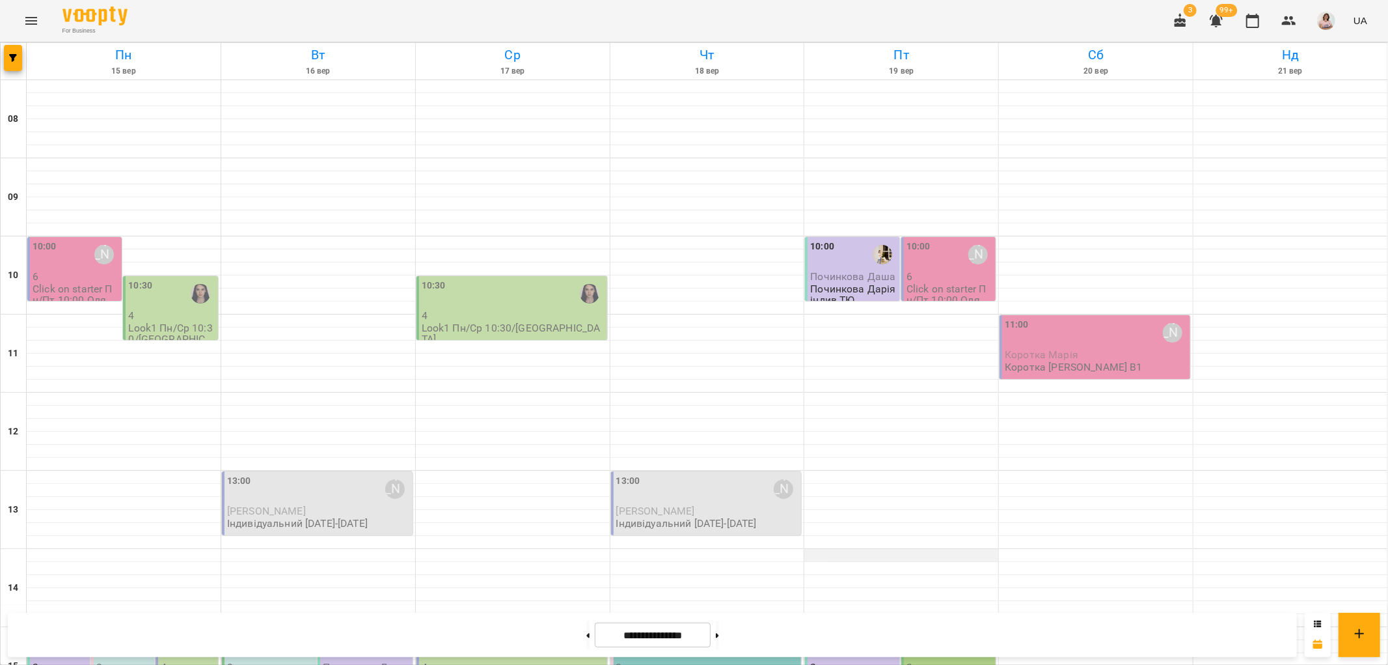
scroll to position [568, 0]
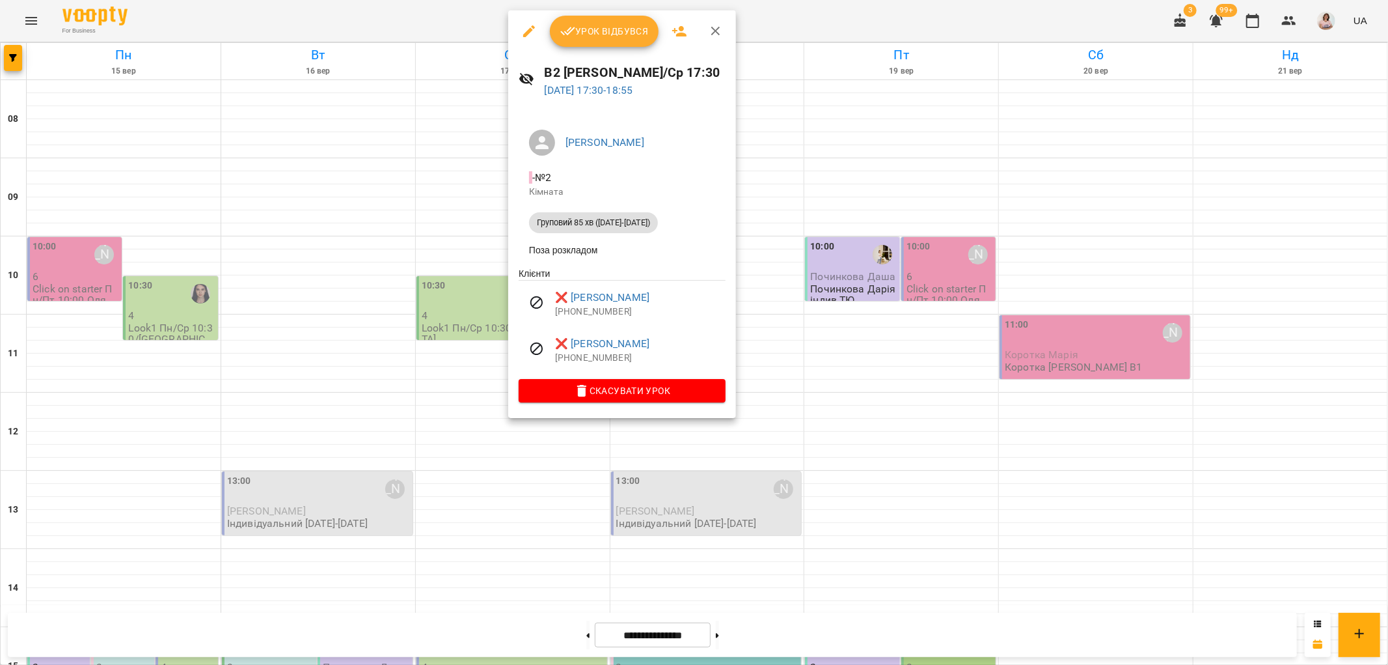
click at [868, 337] on div at bounding box center [694, 332] width 1388 height 665
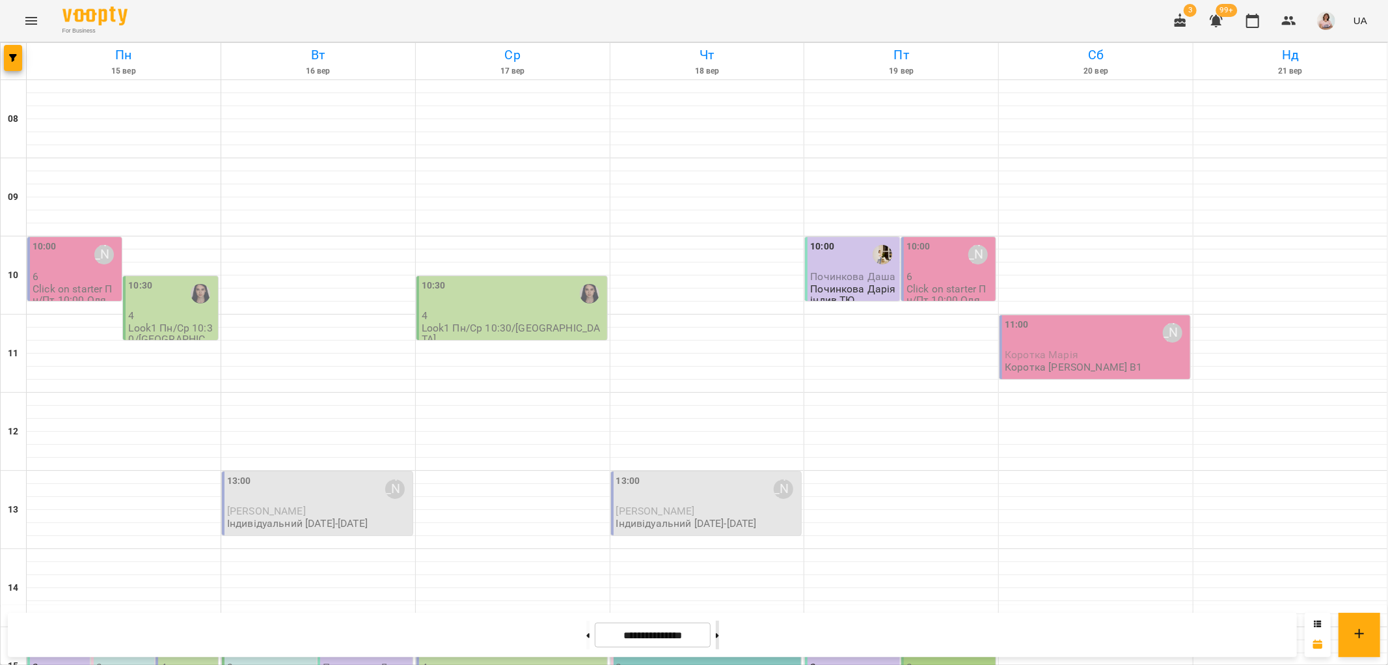
click at [719, 634] on button at bounding box center [717, 634] width 3 height 29
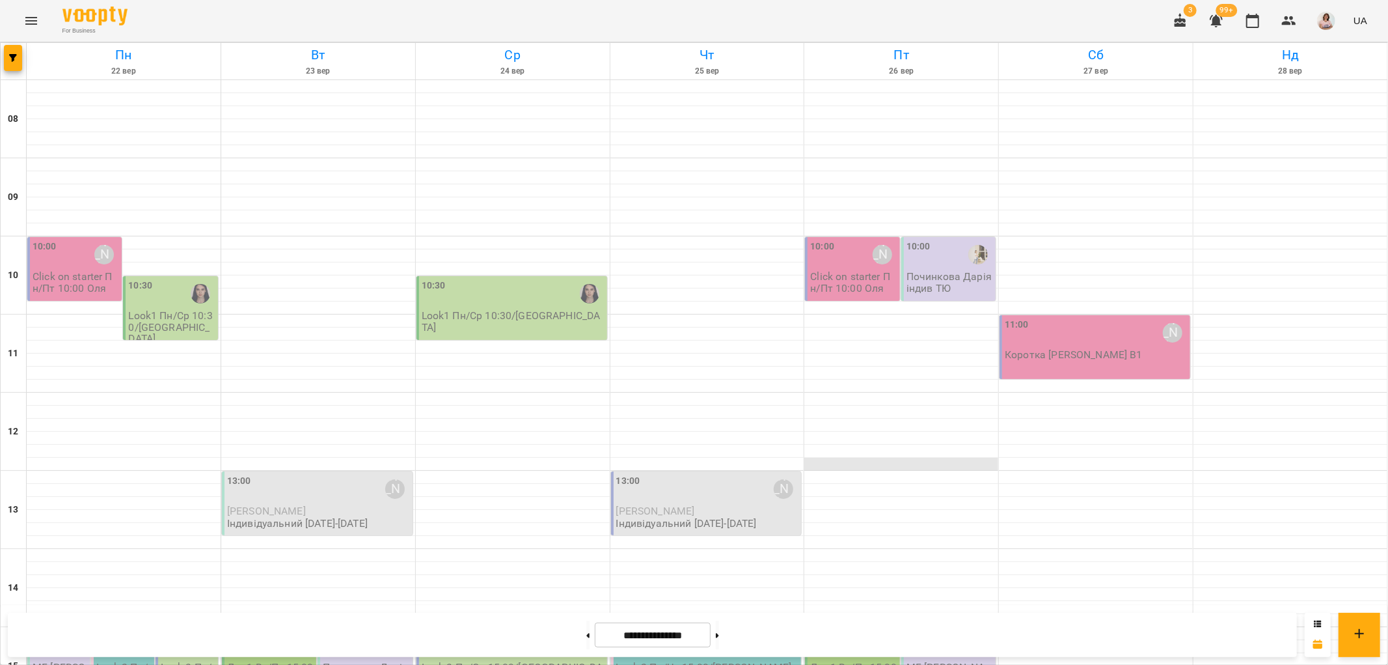
scroll to position [506, 0]
click at [586, 634] on button at bounding box center [587, 634] width 3 height 29
type input "**********"
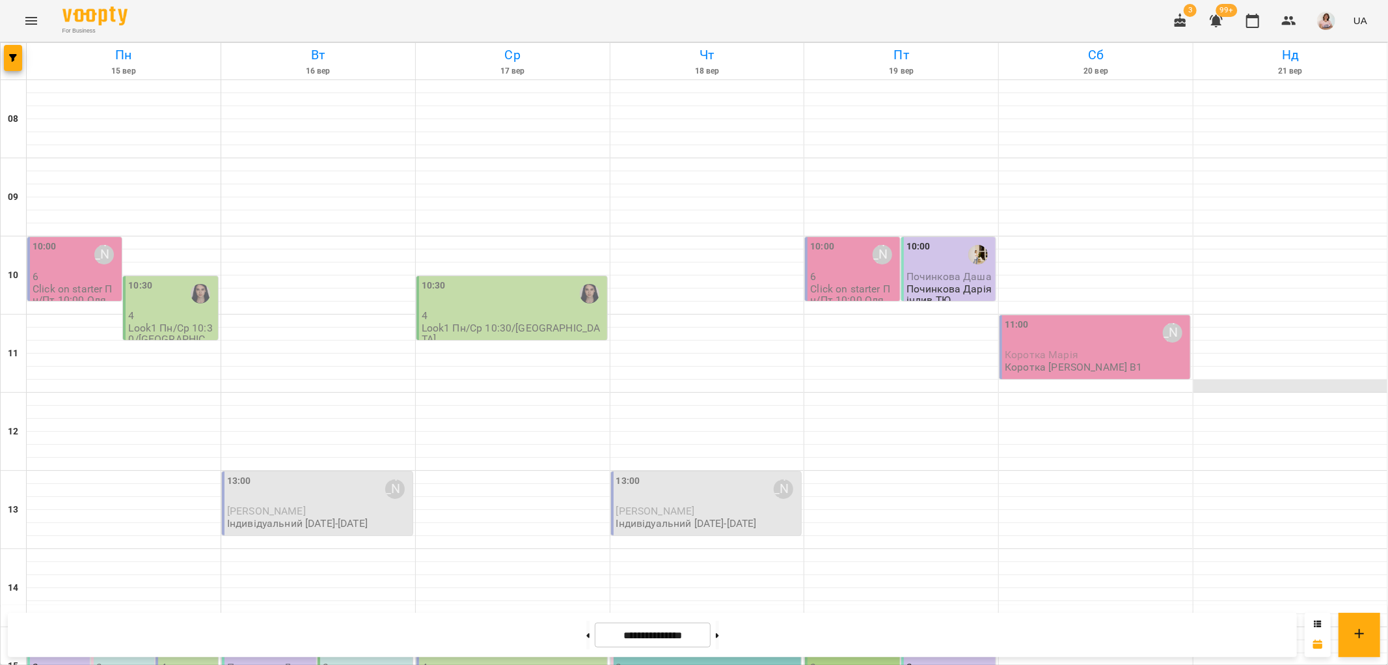
scroll to position [145, 0]
click at [1289, 16] on icon "button" at bounding box center [1290, 21] width 16 height 16
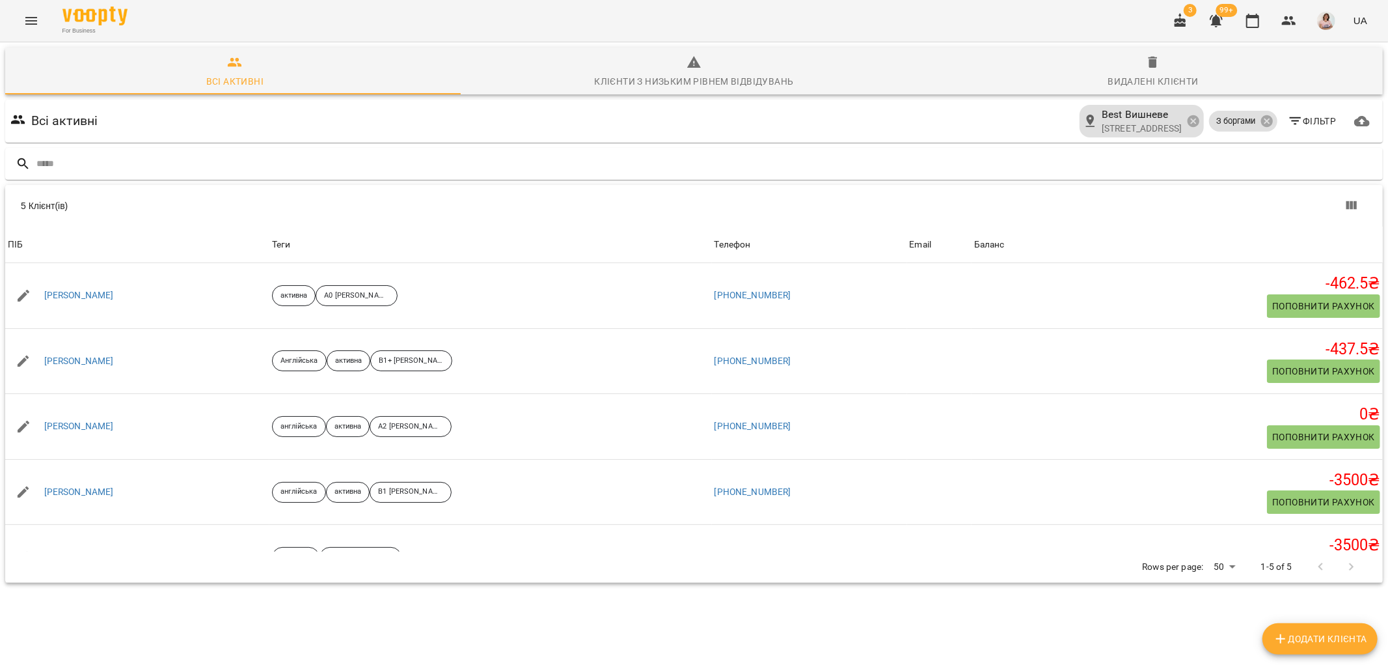
click at [31, 14] on icon "Menu" at bounding box center [31, 21] width 16 height 16
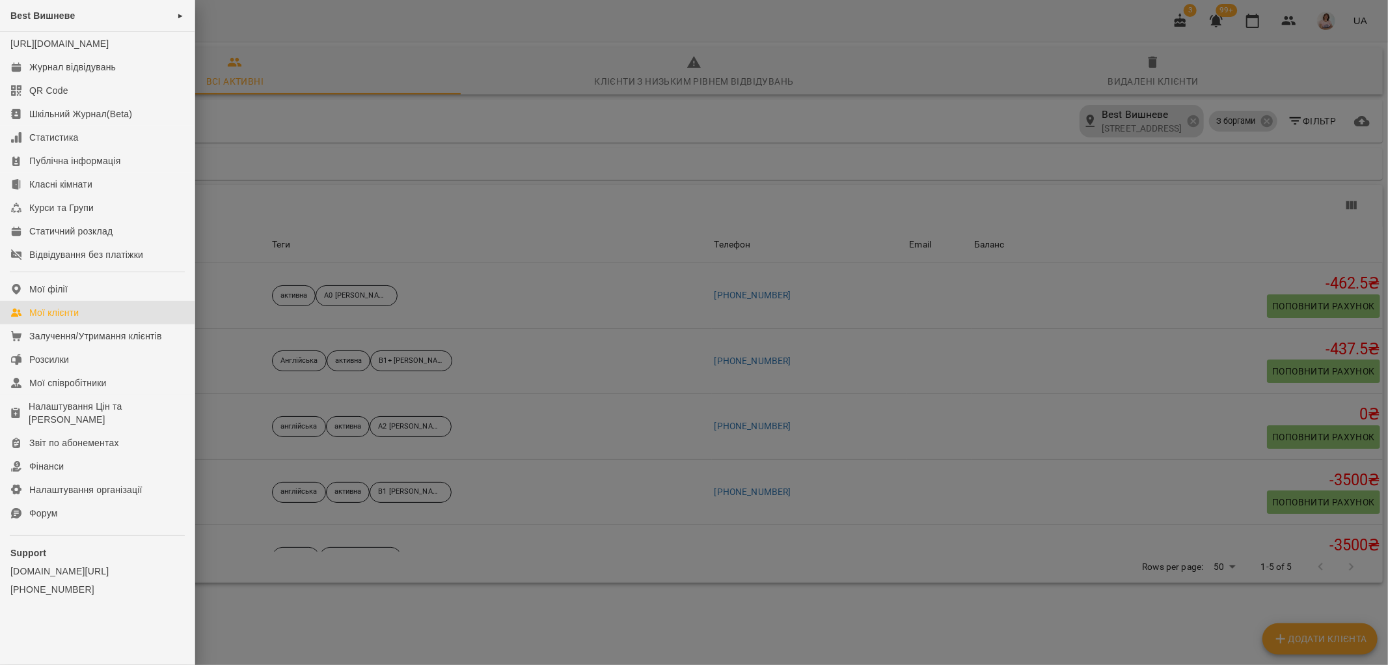
click at [31, 14] on span "Best Вишневе" at bounding box center [42, 15] width 64 height 10
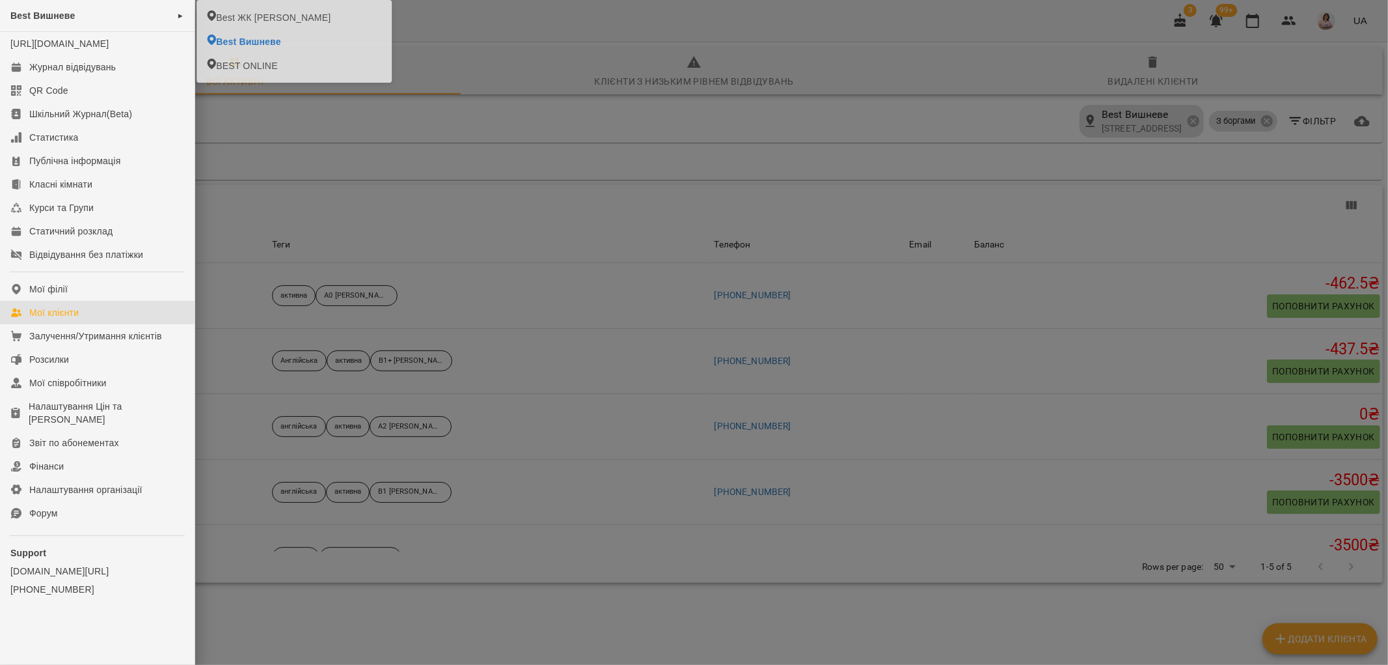
click at [637, 181] on div at bounding box center [694, 332] width 1388 height 665
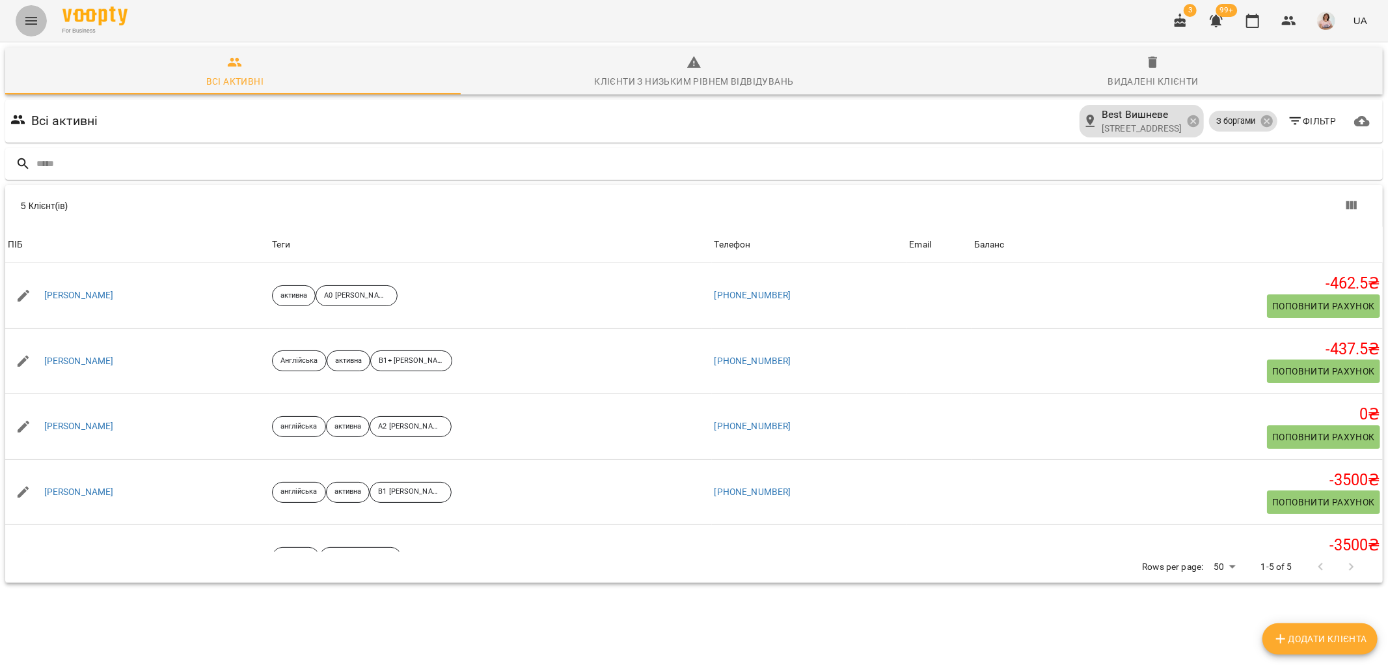
click at [30, 10] on button "Menu" at bounding box center [31, 20] width 31 height 31
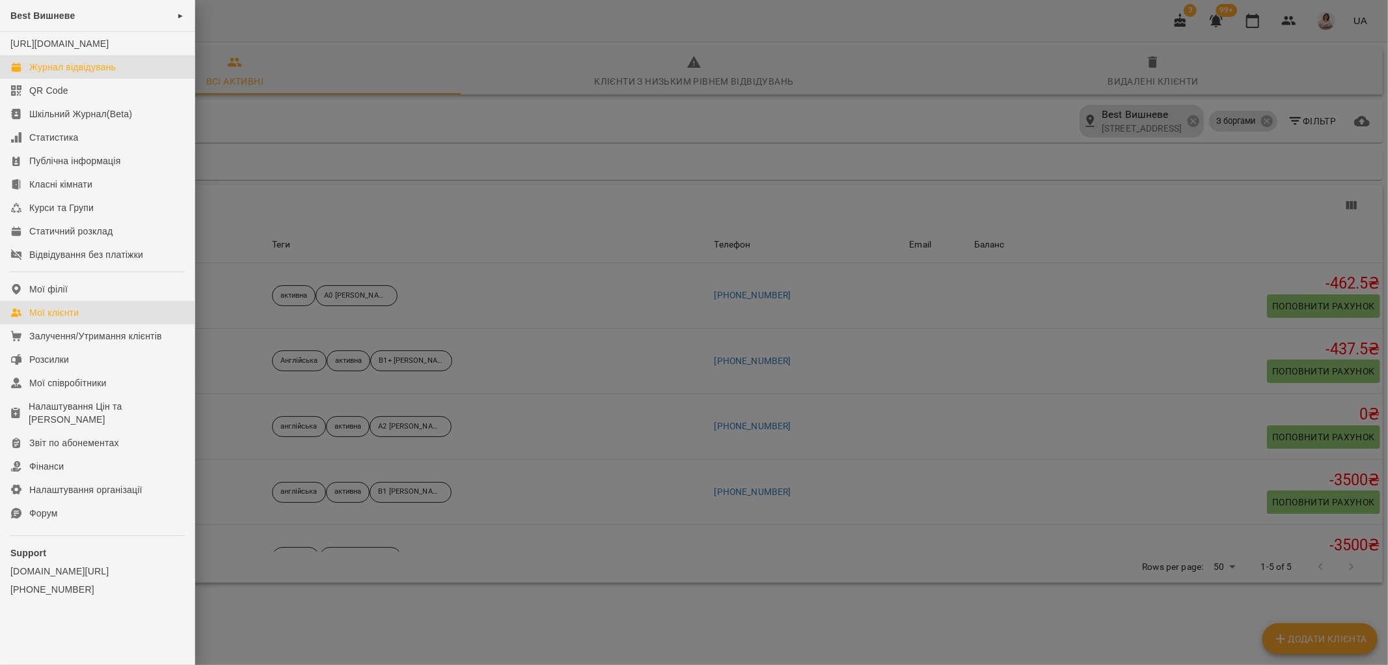
click at [102, 74] on div "Журнал відвідувань" at bounding box center [72, 67] width 87 height 13
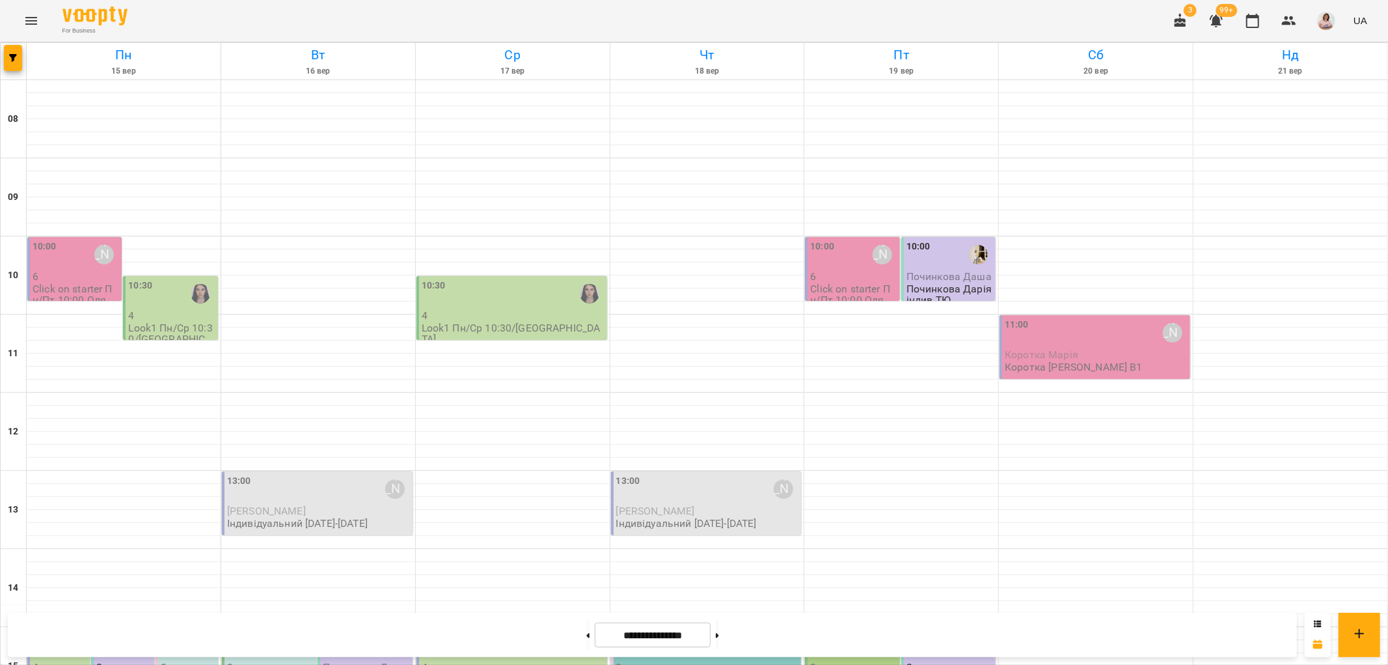
click at [70, 264] on div "10:00 Ольга Шинкаренко" at bounding box center [76, 255] width 87 height 30
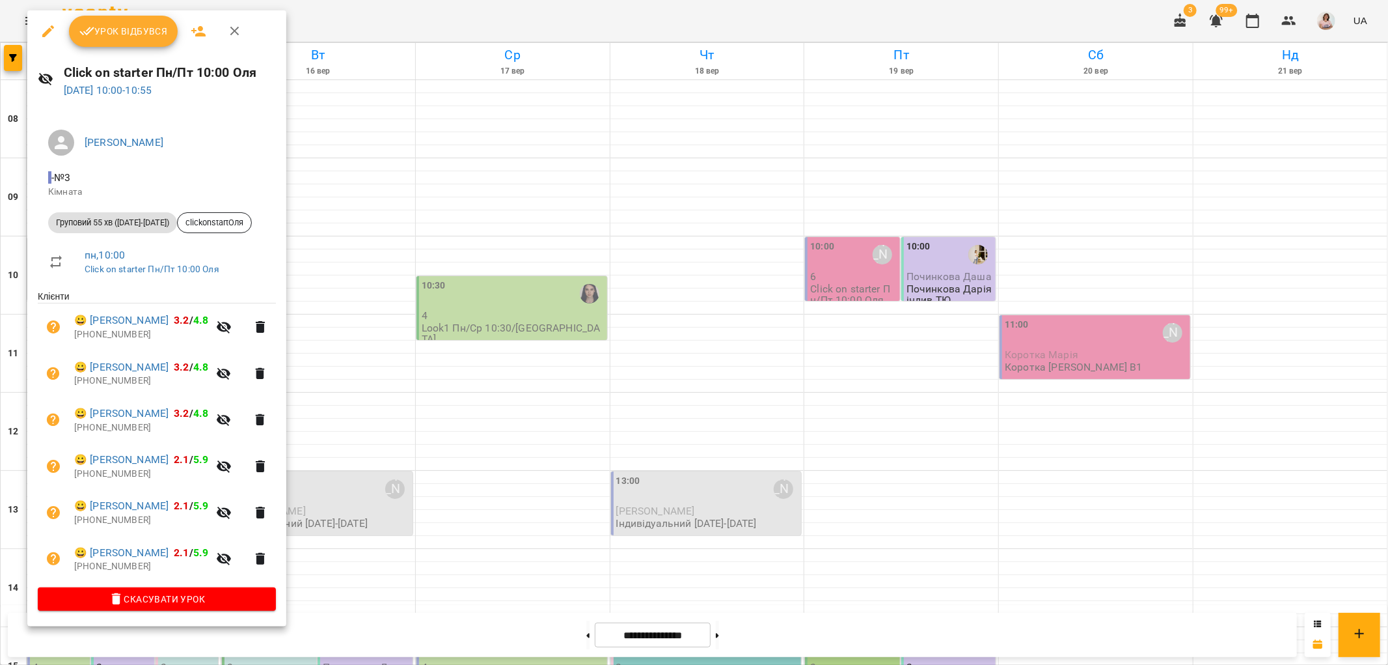
click at [143, 25] on span "Урок відбувся" at bounding box center [123, 31] width 89 height 16
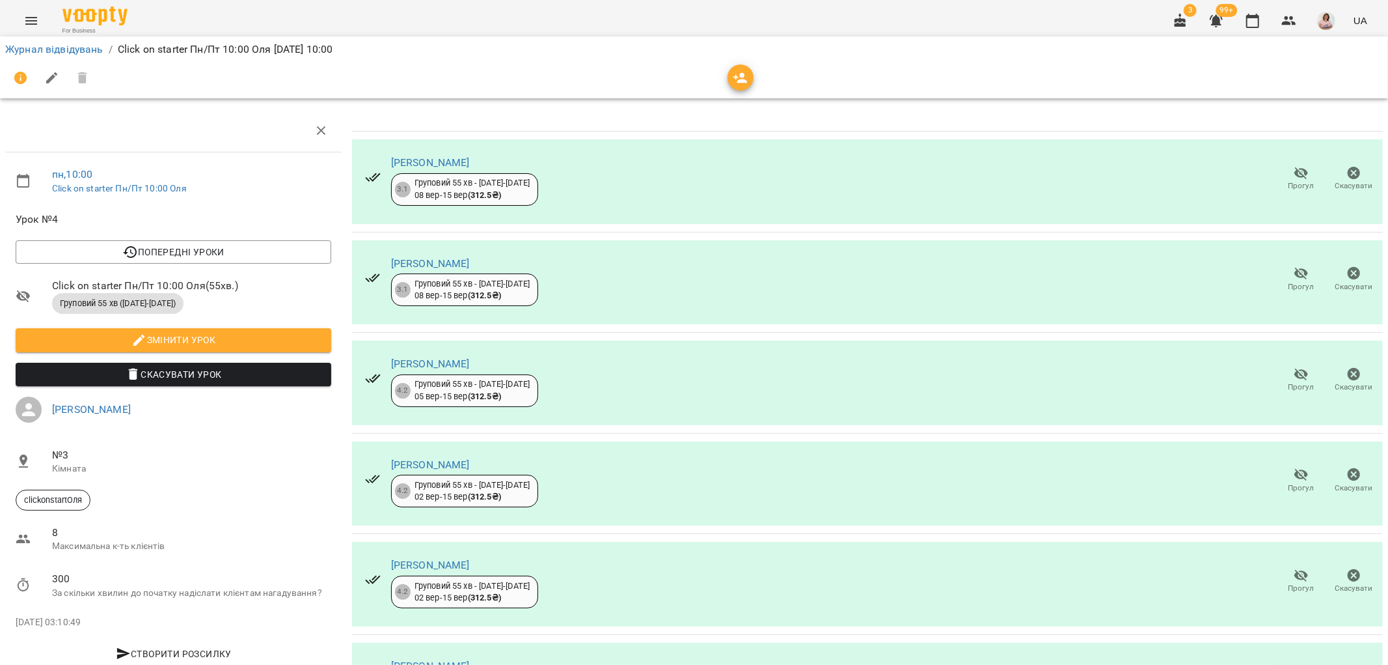
scroll to position [96, 0]
click at [69, 51] on link "Журнал відвідувань" at bounding box center [54, 49] width 98 height 12
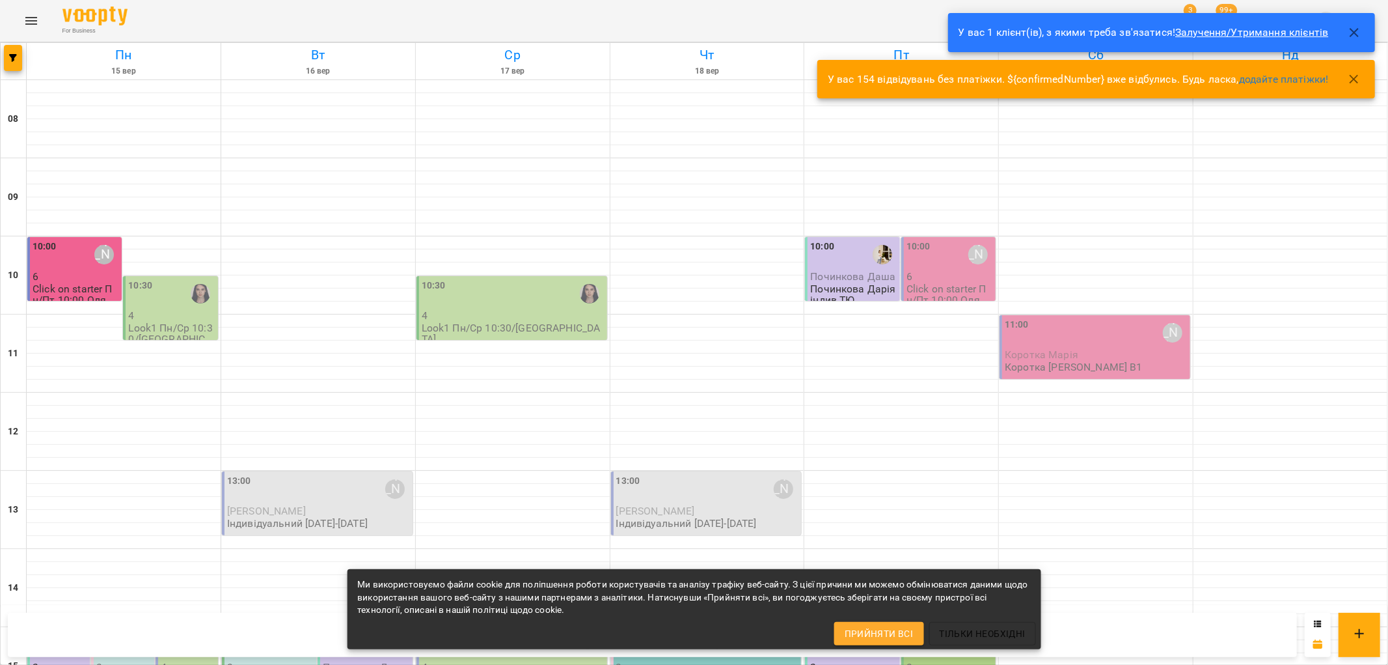
click at [1211, 29] on link "Залучення/Утримання клієнтів" at bounding box center [1252, 32] width 153 height 12
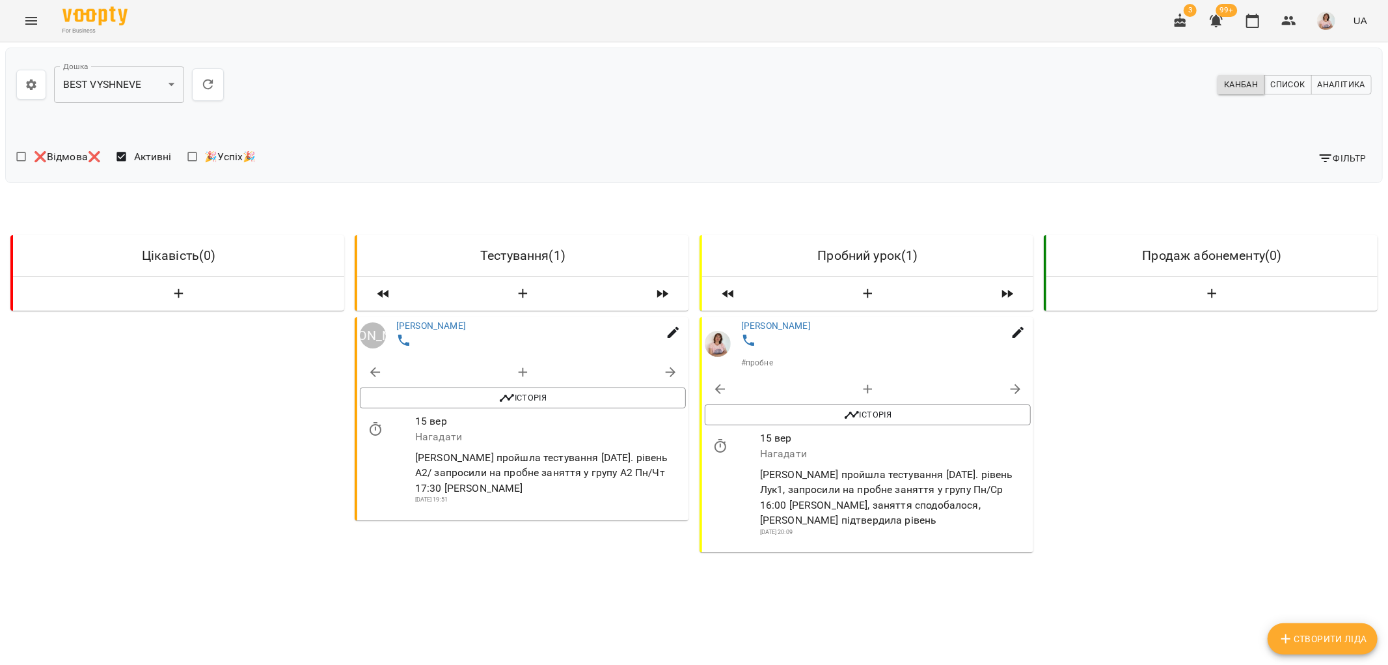
click at [561, 443] on p "Нагадати" at bounding box center [550, 437] width 271 height 16
click at [575, 471] on p "[PERSON_NAME] пройшла тестування [DATE]. рівень А2/ запросили на пробне заняття…" at bounding box center [550, 473] width 271 height 46
drag, startPoint x: 447, startPoint y: 458, endPoint x: 600, endPoint y: 466, distance: 153.2
click at [613, 472] on p "[PERSON_NAME] пройшла тестування [DATE]. рівень А2/ запросили на пробне заняття…" at bounding box center [550, 473] width 271 height 46
click at [663, 372] on icon "button" at bounding box center [671, 373] width 16 height 16
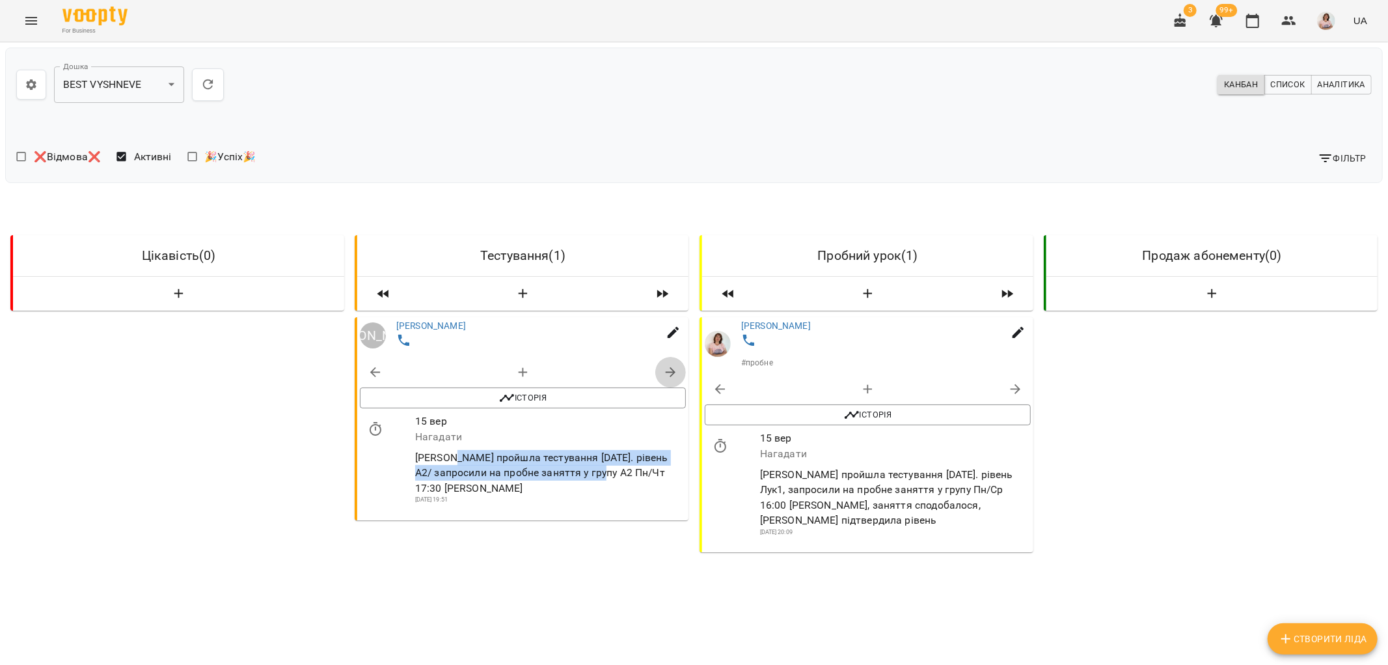
select select "**********"
select select "*"
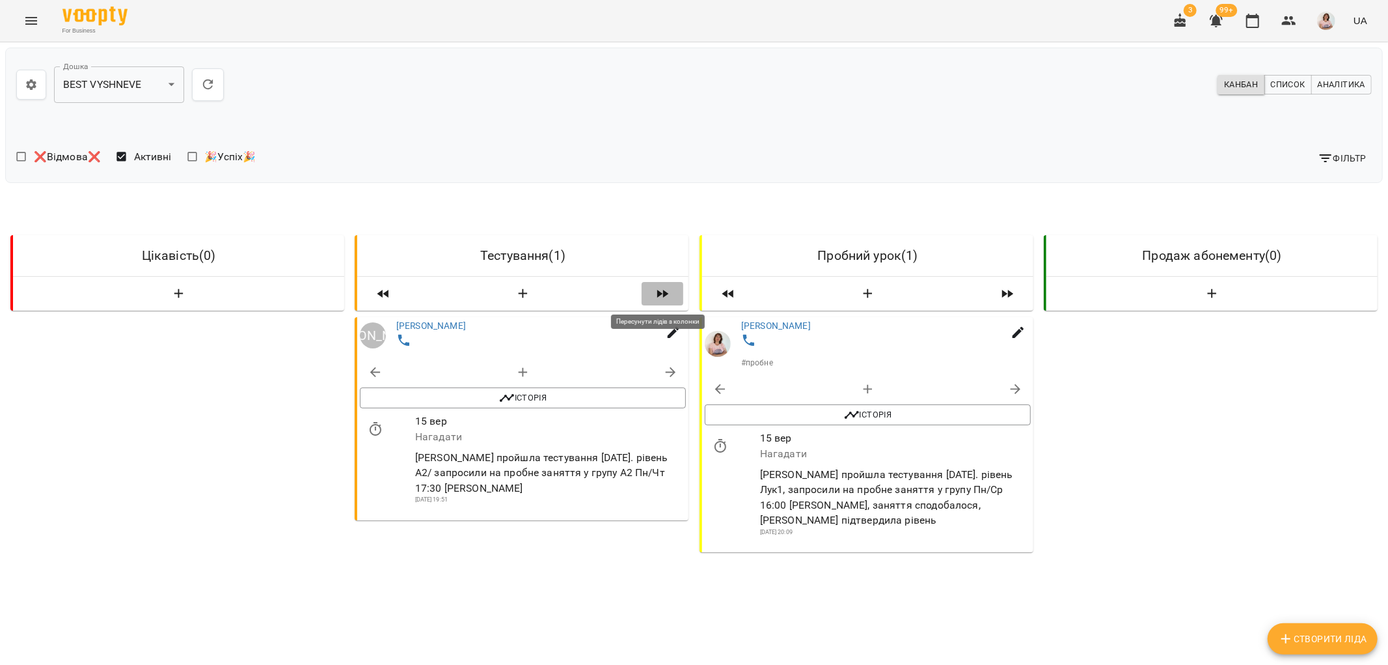
click at [659, 288] on icon "button" at bounding box center [663, 294] width 16 height 16
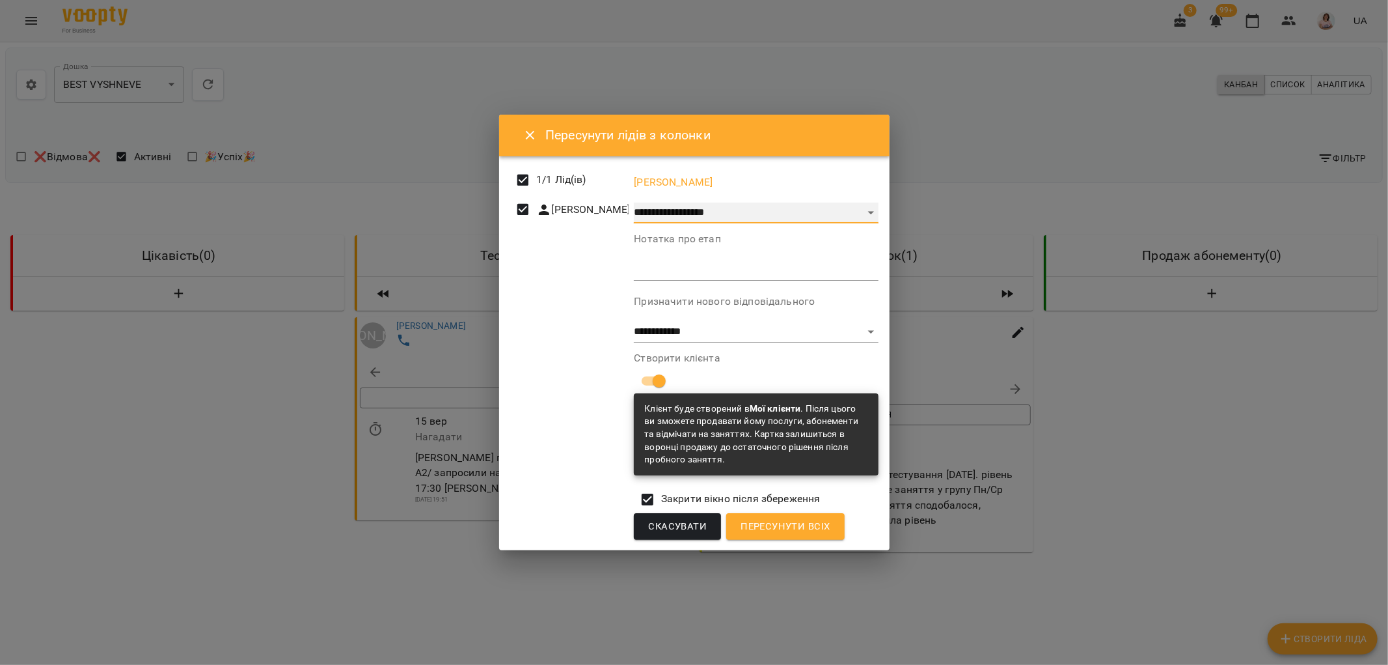
click at [869, 210] on select "**********" at bounding box center [756, 212] width 245 height 21
select select "**********"
click at [636, 223] on select "**********" at bounding box center [756, 212] width 245 height 21
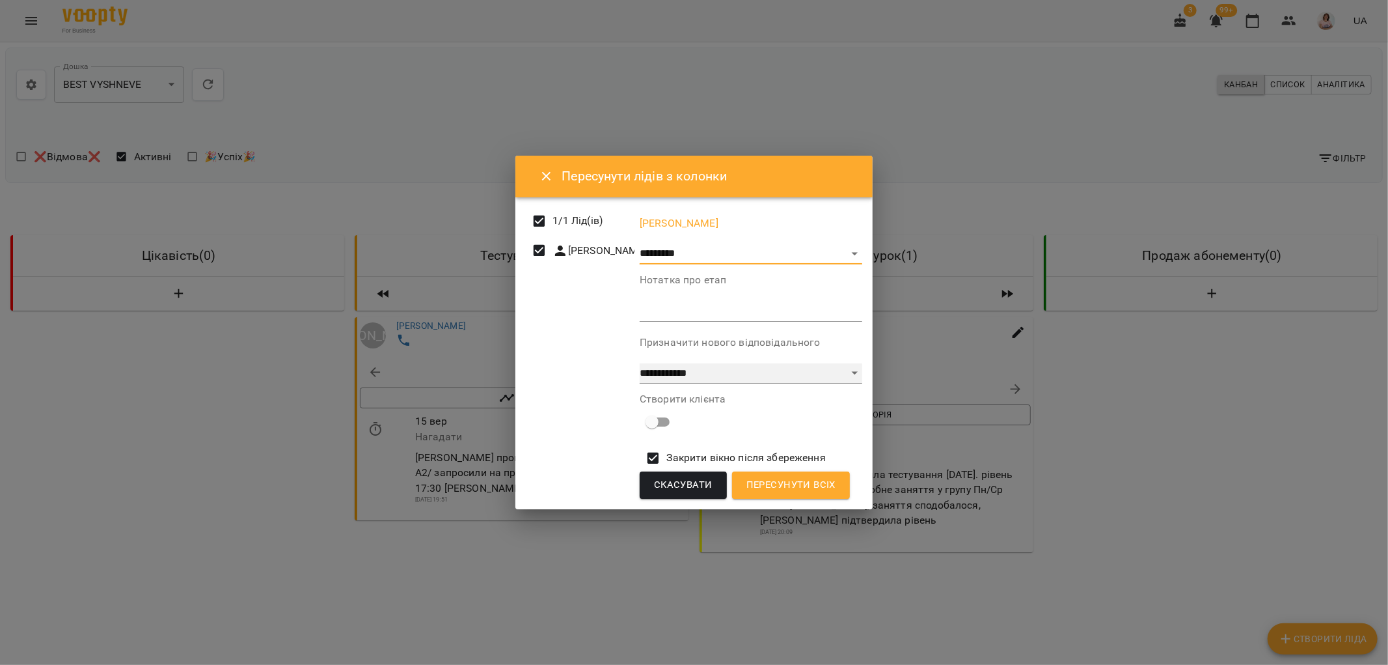
click at [862, 368] on select "**********" at bounding box center [751, 373] width 223 height 21
click at [553, 327] on div "1 / 1 Лід([PERSON_NAME]" at bounding box center [580, 353] width 114 height 297
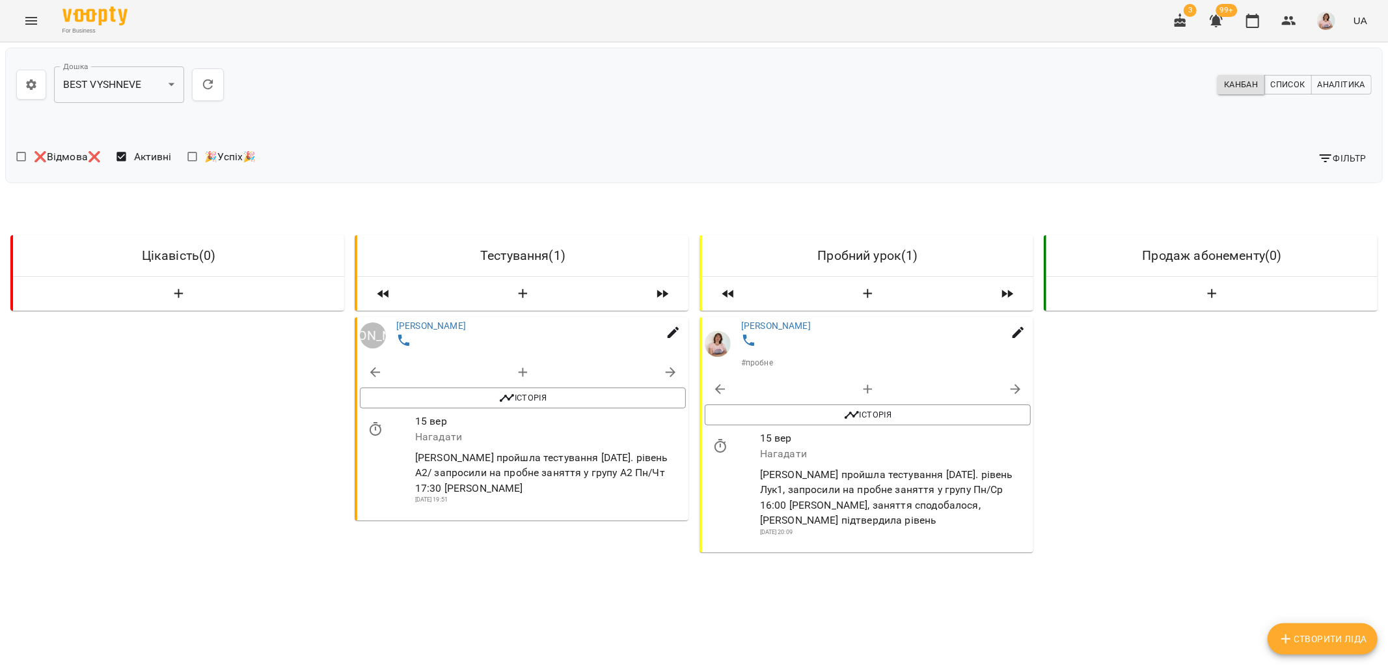
click at [445, 349] on div at bounding box center [544, 342] width 300 height 24
click at [450, 321] on link "[PERSON_NAME]" at bounding box center [431, 325] width 70 height 10
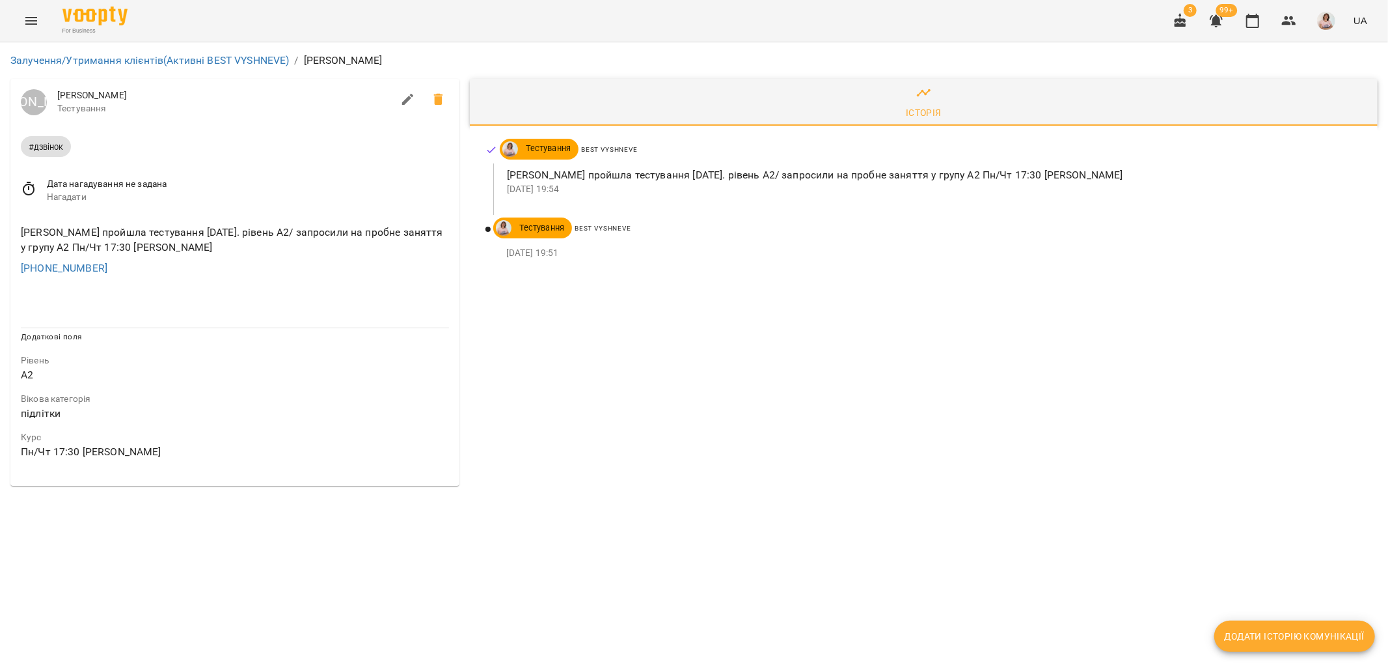
click at [31, 16] on icon "Menu" at bounding box center [31, 21] width 16 height 16
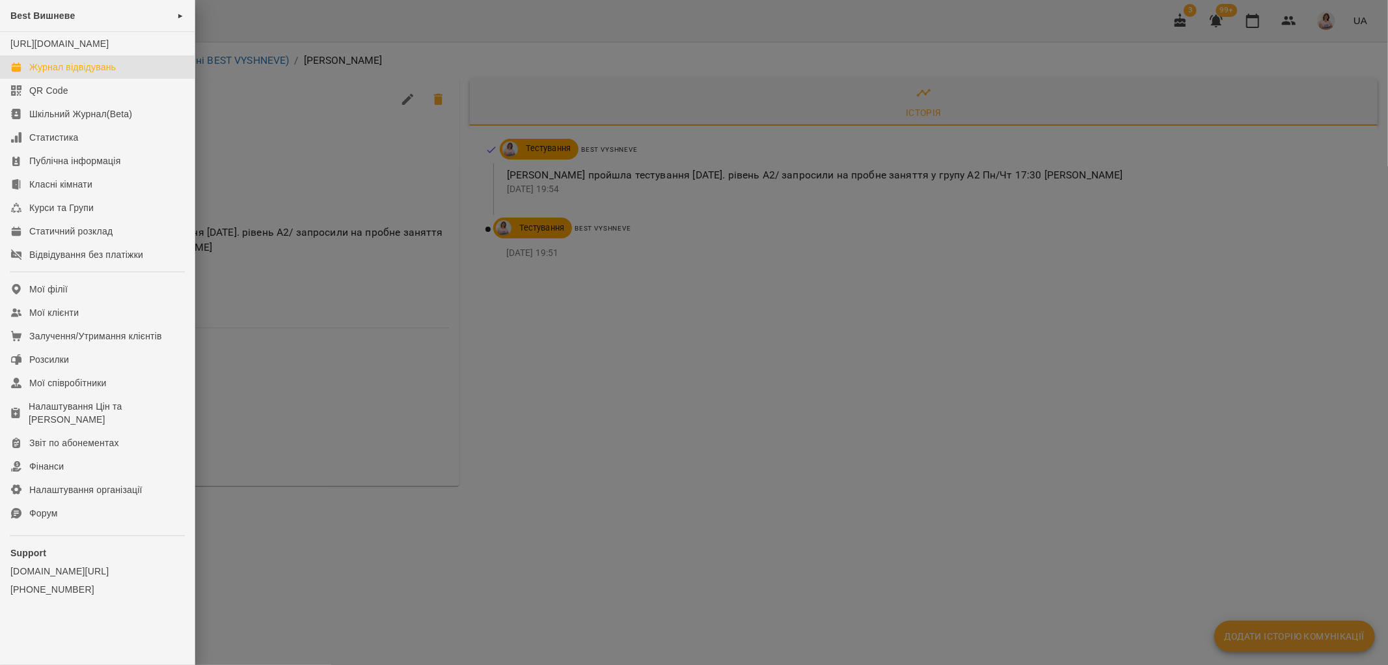
click at [99, 74] on div "Журнал відвідувань" at bounding box center [72, 67] width 87 height 13
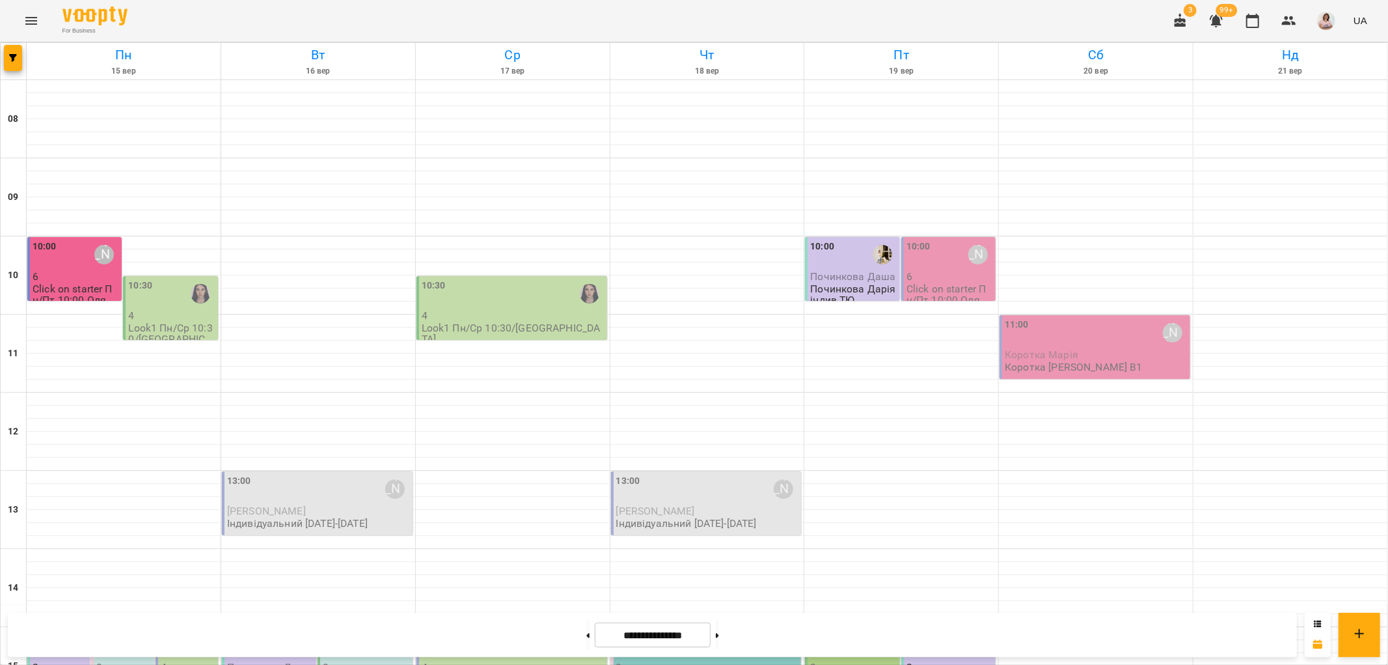
scroll to position [72, 0]
click at [170, 279] on div "10:30" at bounding box center [171, 294] width 87 height 30
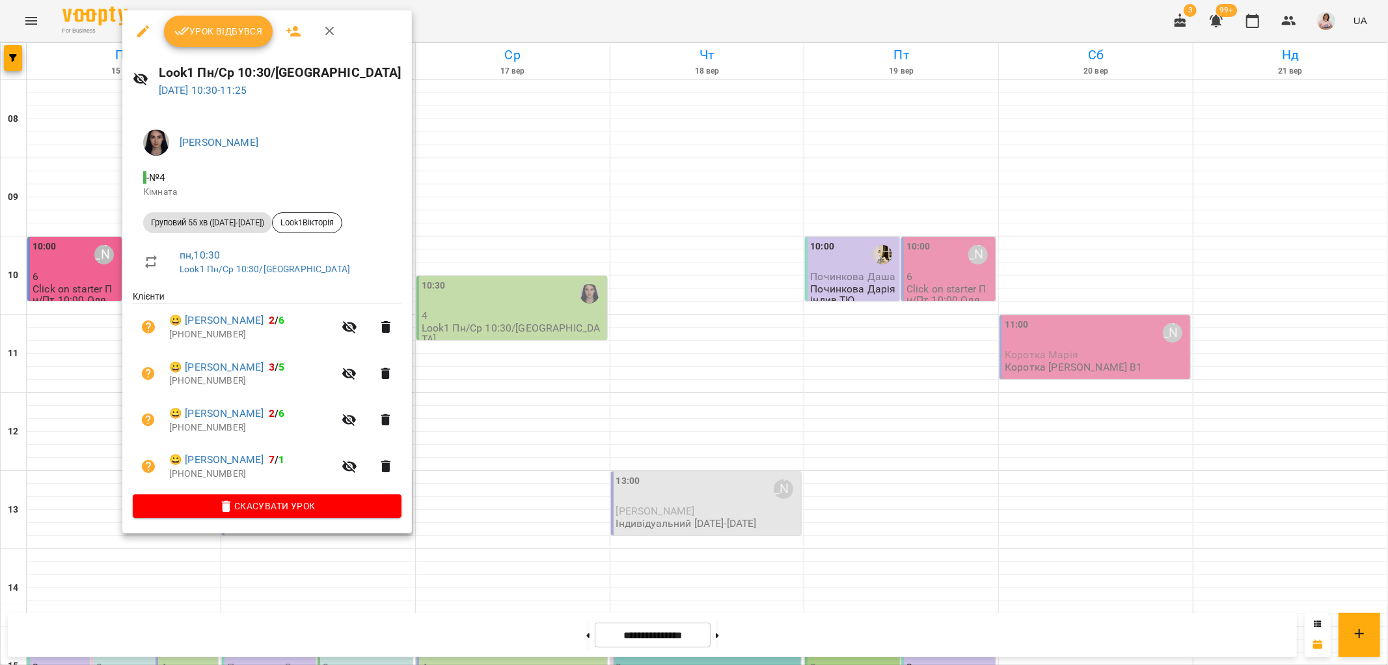
click at [230, 31] on span "Урок відбувся" at bounding box center [218, 31] width 89 height 16
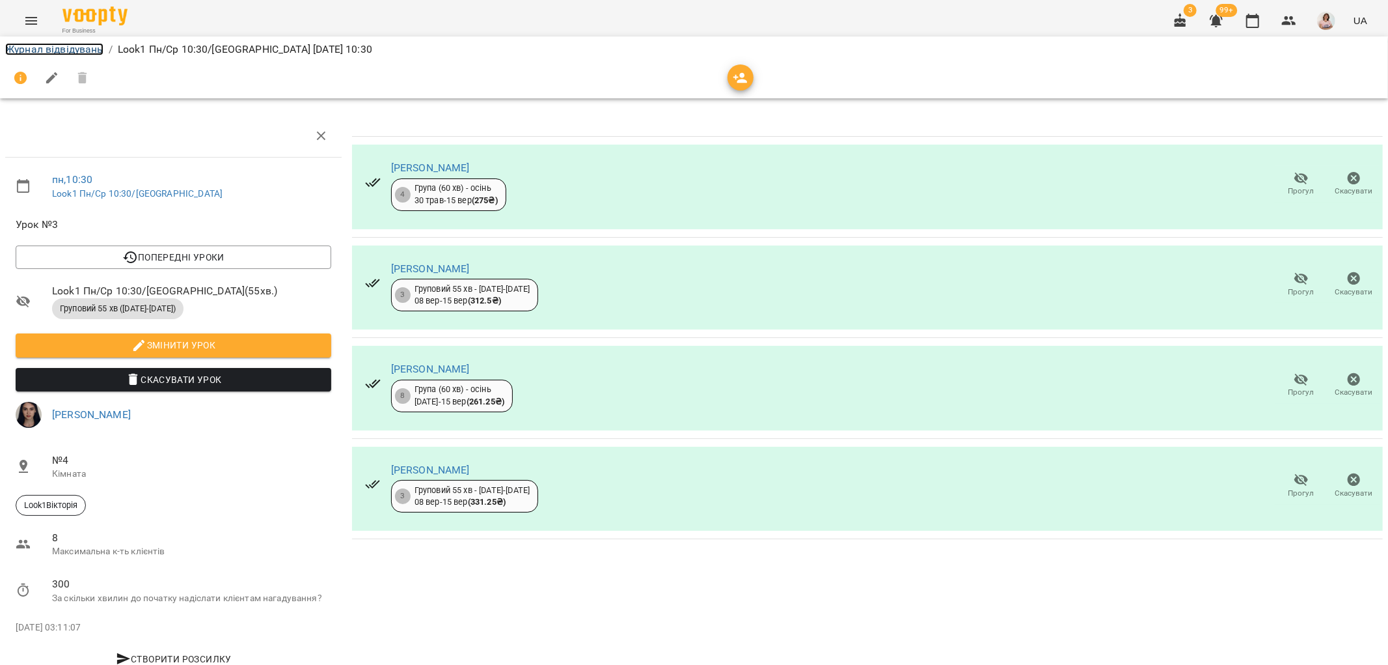
click at [40, 48] on link "Журнал відвідувань" at bounding box center [54, 49] width 98 height 12
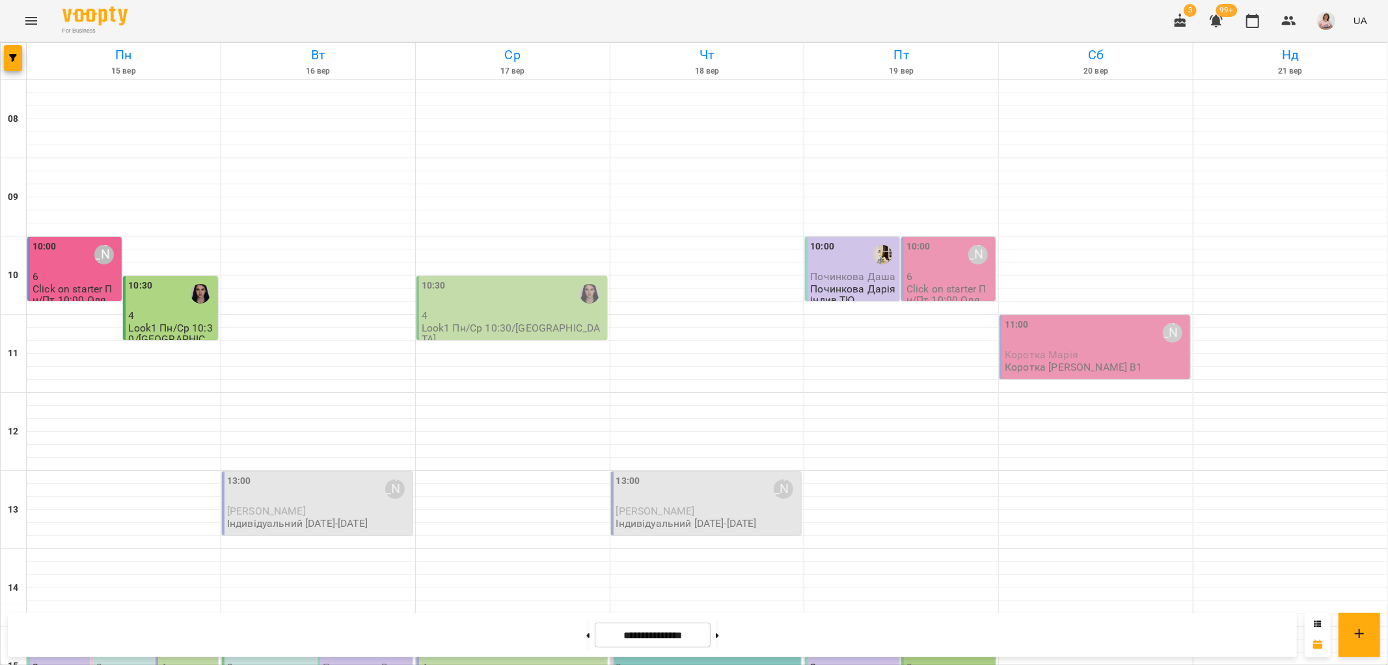
scroll to position [361, 0]
click at [931, 661] on p "3" at bounding box center [950, 666] width 87 height 11
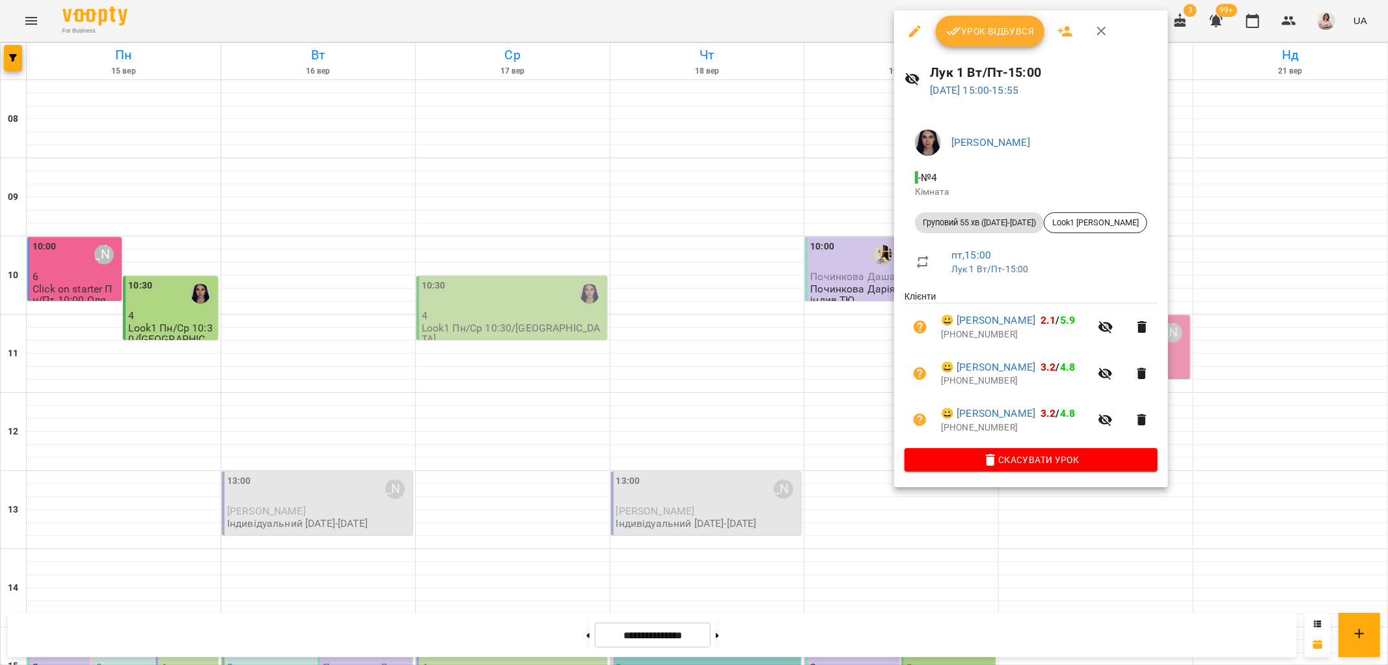
click at [242, 407] on div at bounding box center [694, 332] width 1388 height 665
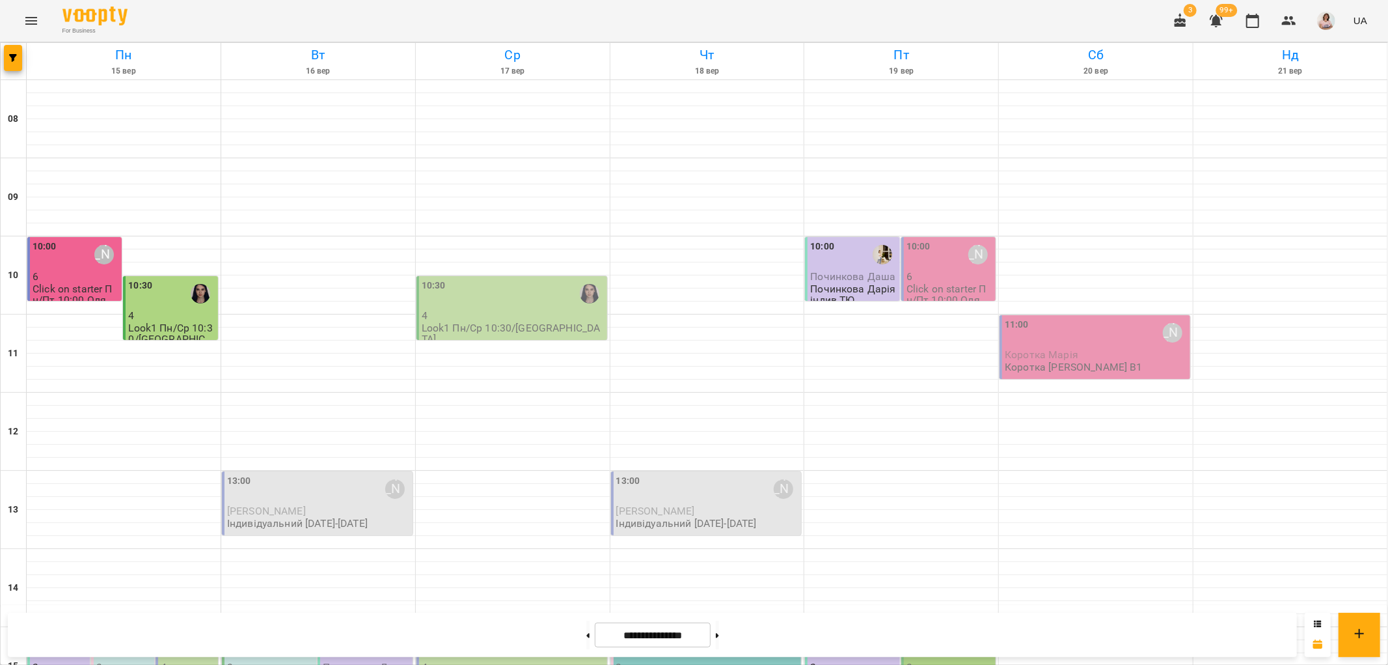
scroll to position [0, 0]
click at [52, 258] on div "10:00" at bounding box center [45, 255] width 24 height 30
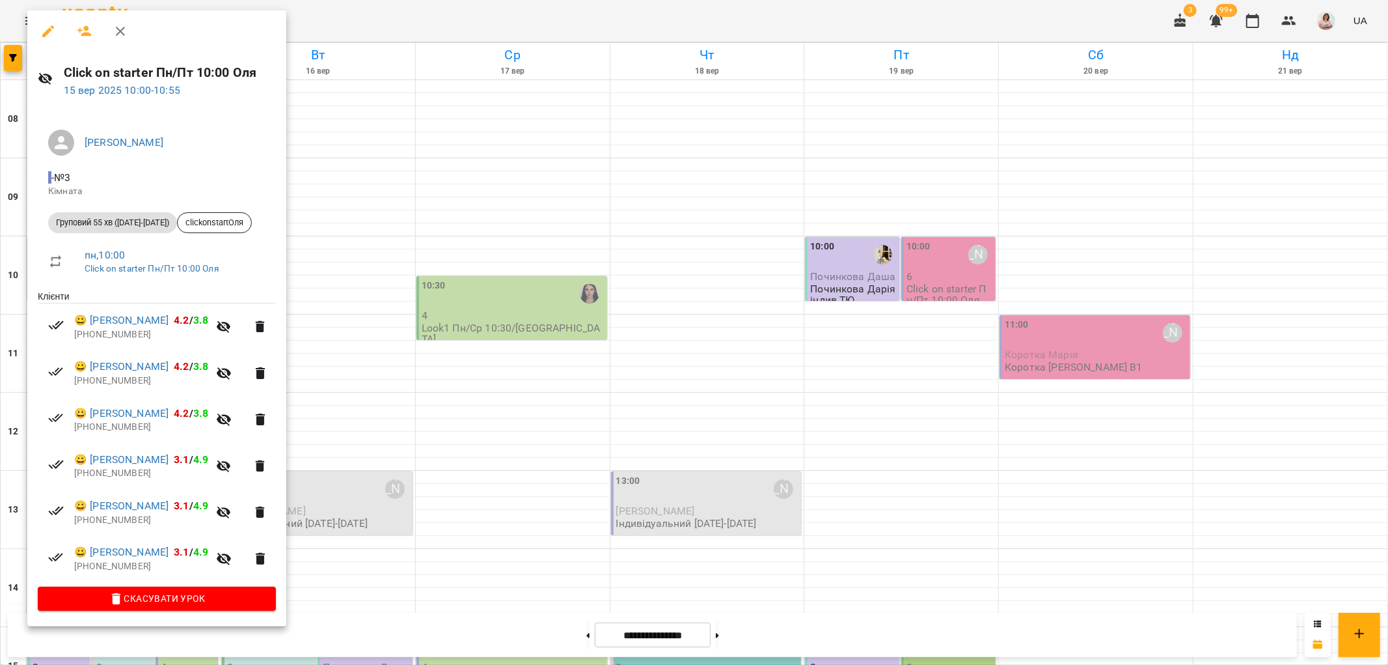
click at [483, 297] on div at bounding box center [694, 332] width 1388 height 665
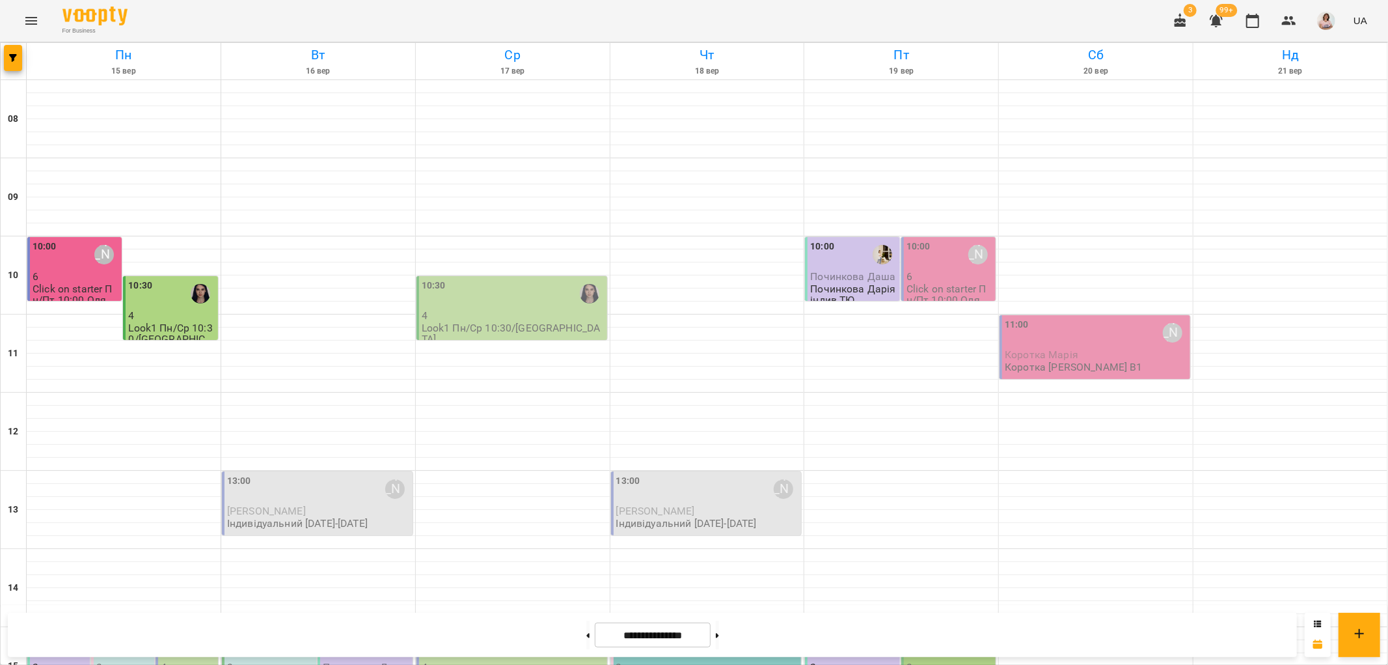
scroll to position [361, 0]
click at [1287, 18] on icon "button" at bounding box center [1289, 20] width 14 height 9
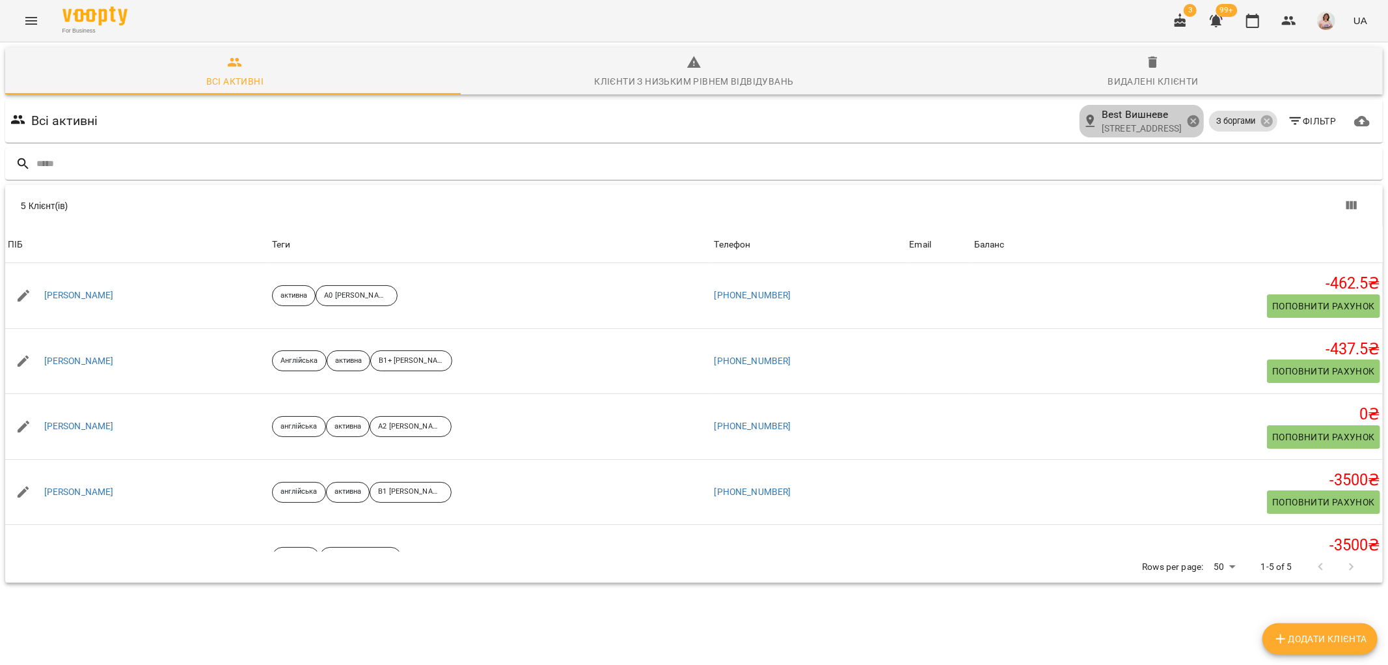
click at [1187, 120] on icon at bounding box center [1193, 121] width 12 height 12
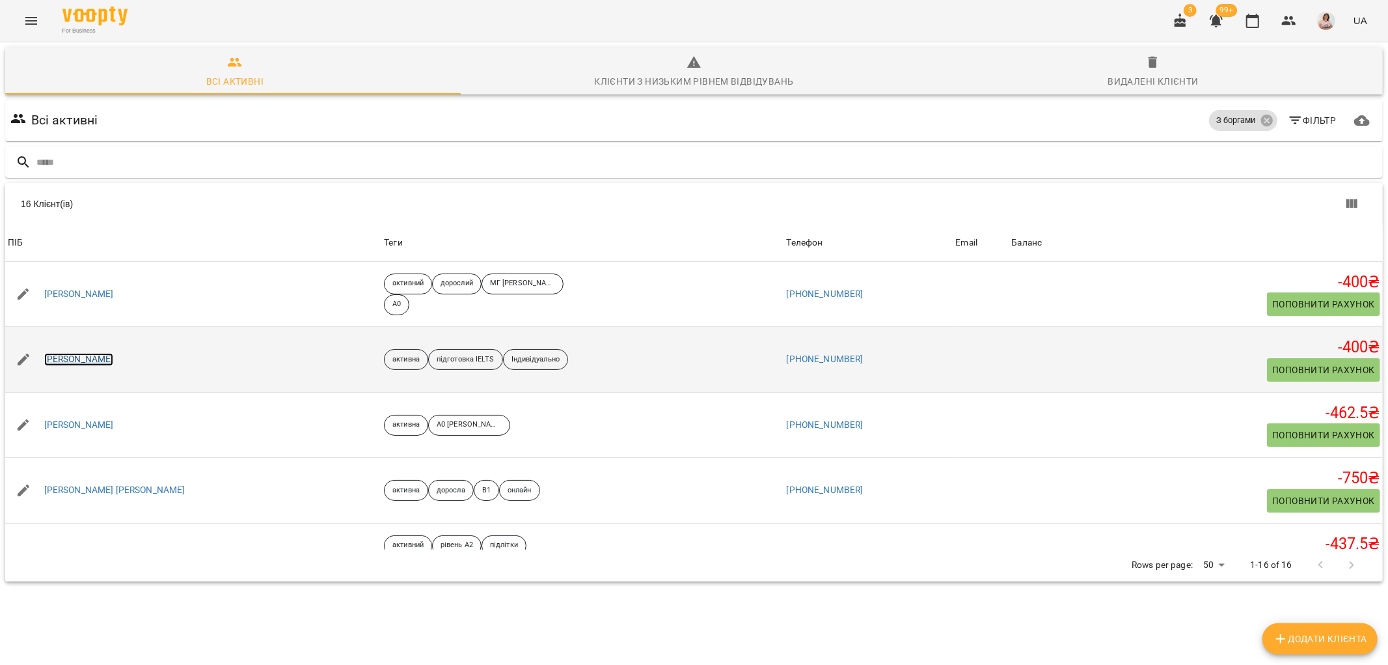
click at [92, 359] on link "Белзецька Ліна" at bounding box center [79, 359] width 70 height 13
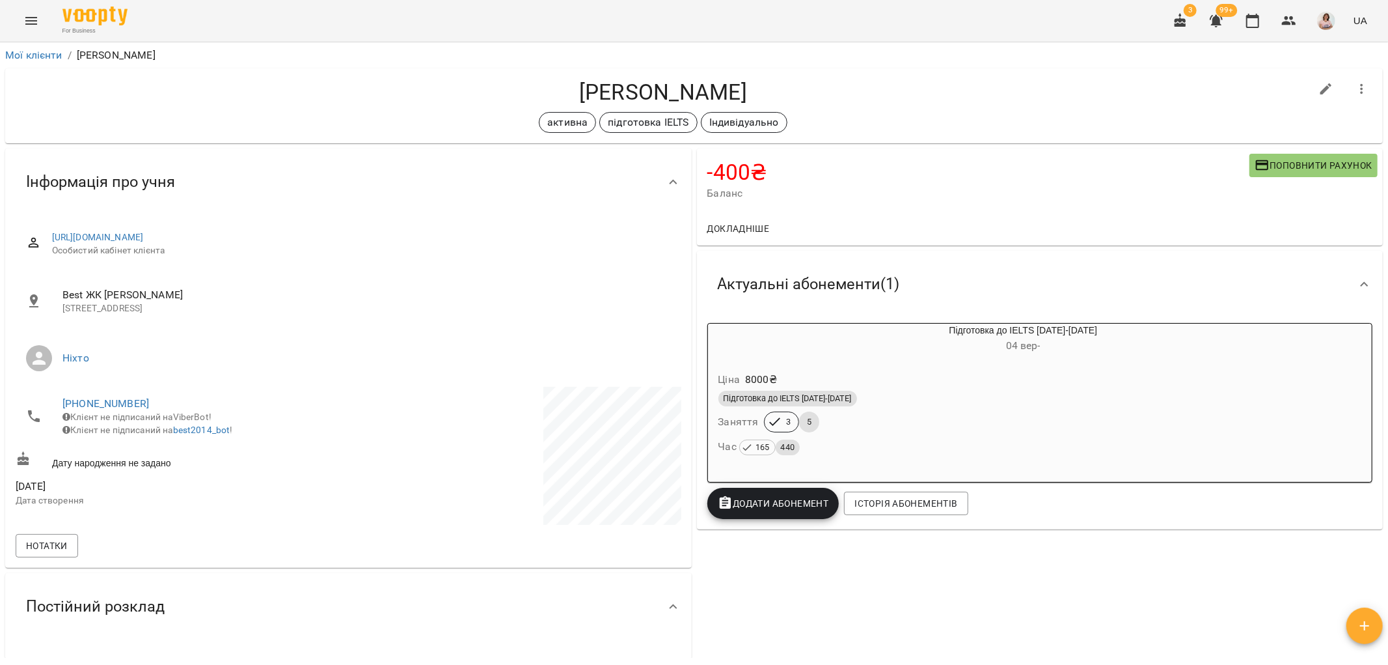
click at [1289, 163] on span "Поповнити рахунок" at bounding box center [1314, 166] width 118 height 16
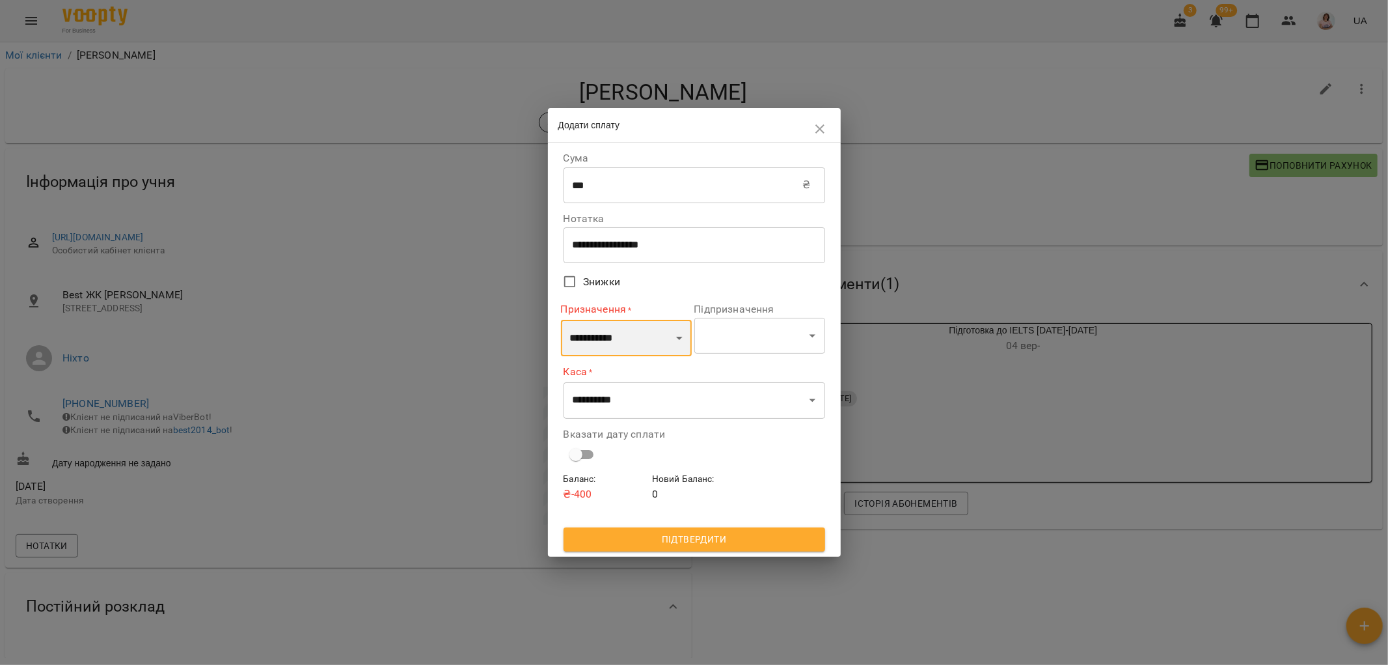
click at [620, 342] on select "**********" at bounding box center [626, 338] width 131 height 36
select select "*********"
click at [561, 320] on select "**********" at bounding box center [626, 338] width 131 height 36
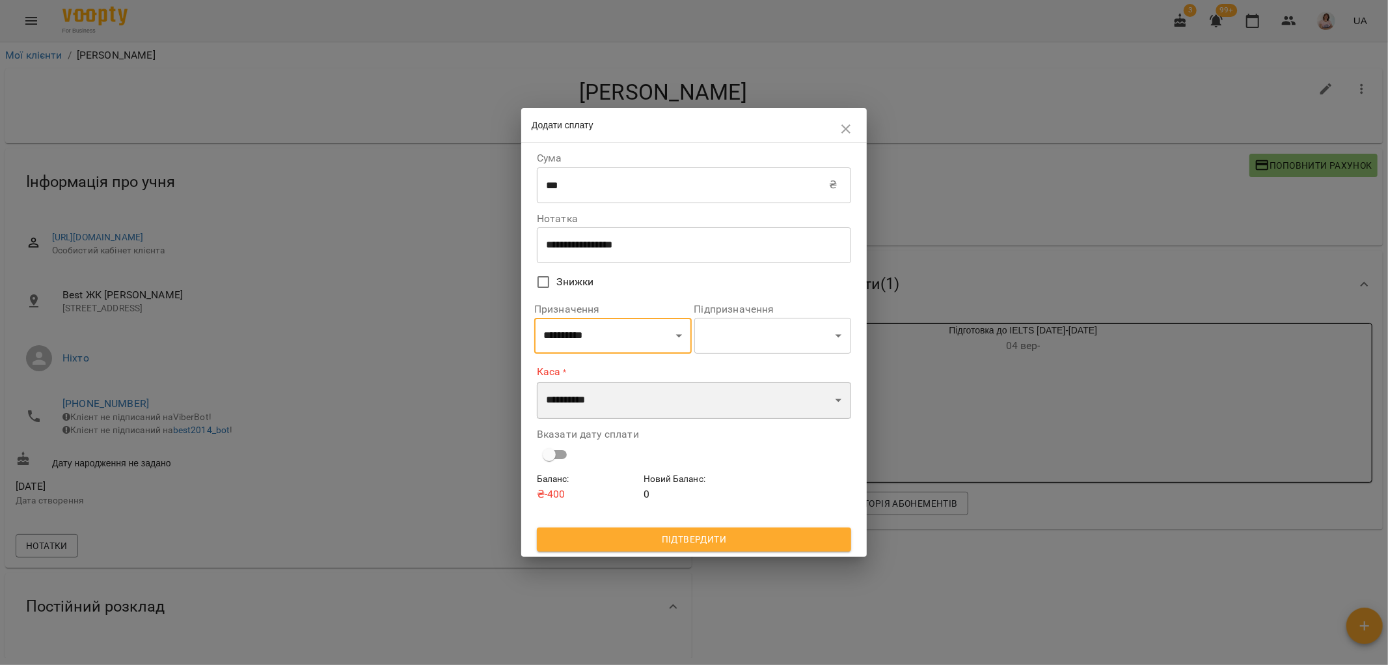
click at [616, 406] on select "**********" at bounding box center [694, 400] width 314 height 36
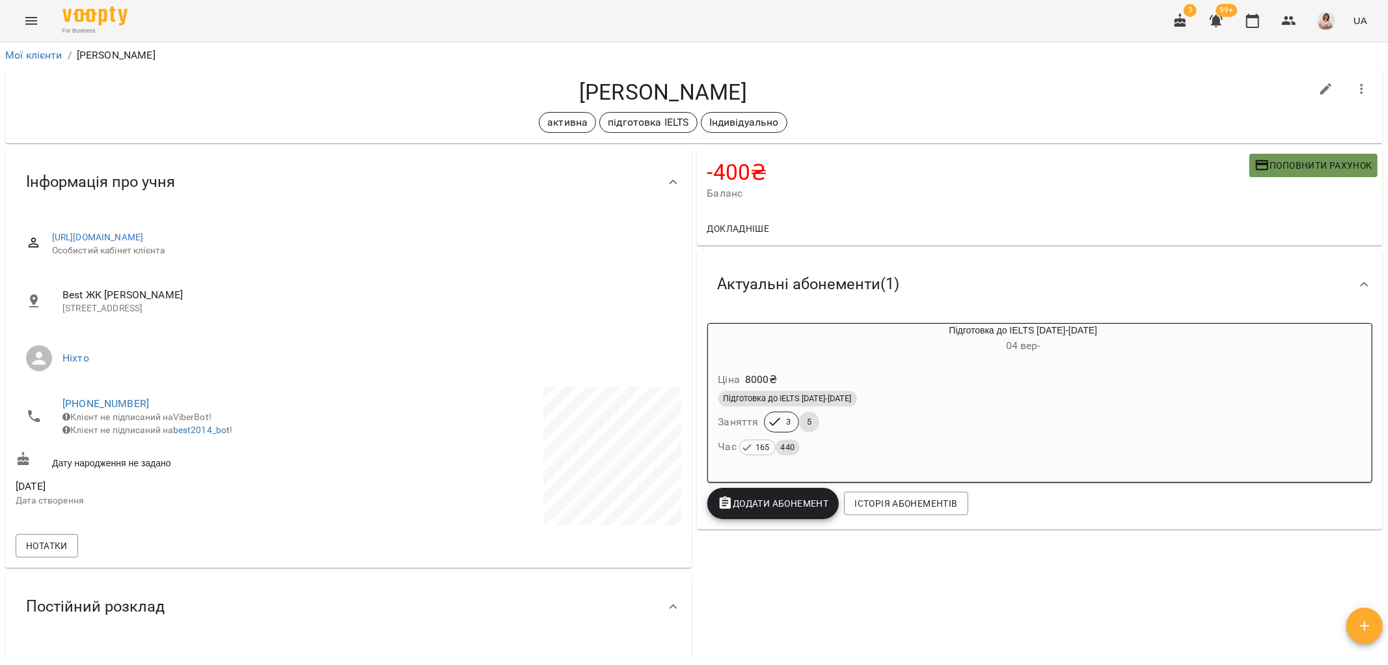
click at [1290, 154] on button "Поповнити рахунок" at bounding box center [1314, 165] width 128 height 23
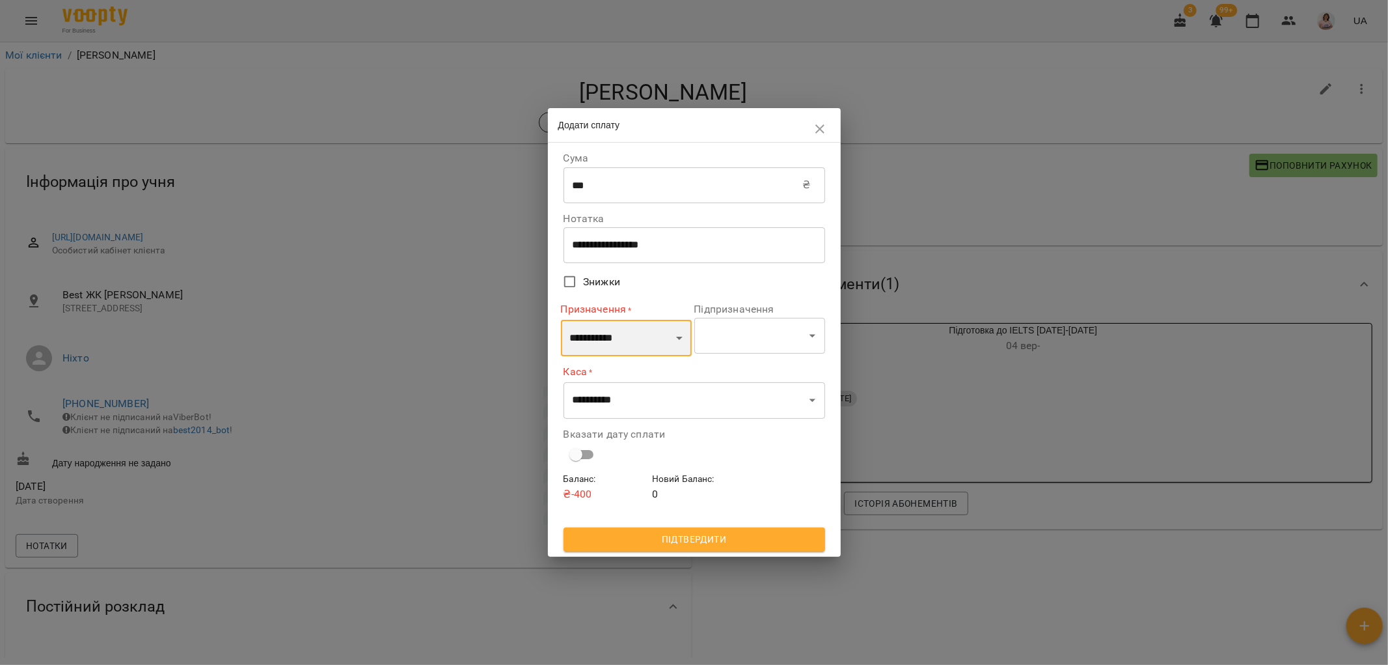
click at [655, 342] on select "**********" at bounding box center [626, 338] width 131 height 36
select select "*********"
click at [561, 320] on select "**********" at bounding box center [626, 338] width 131 height 36
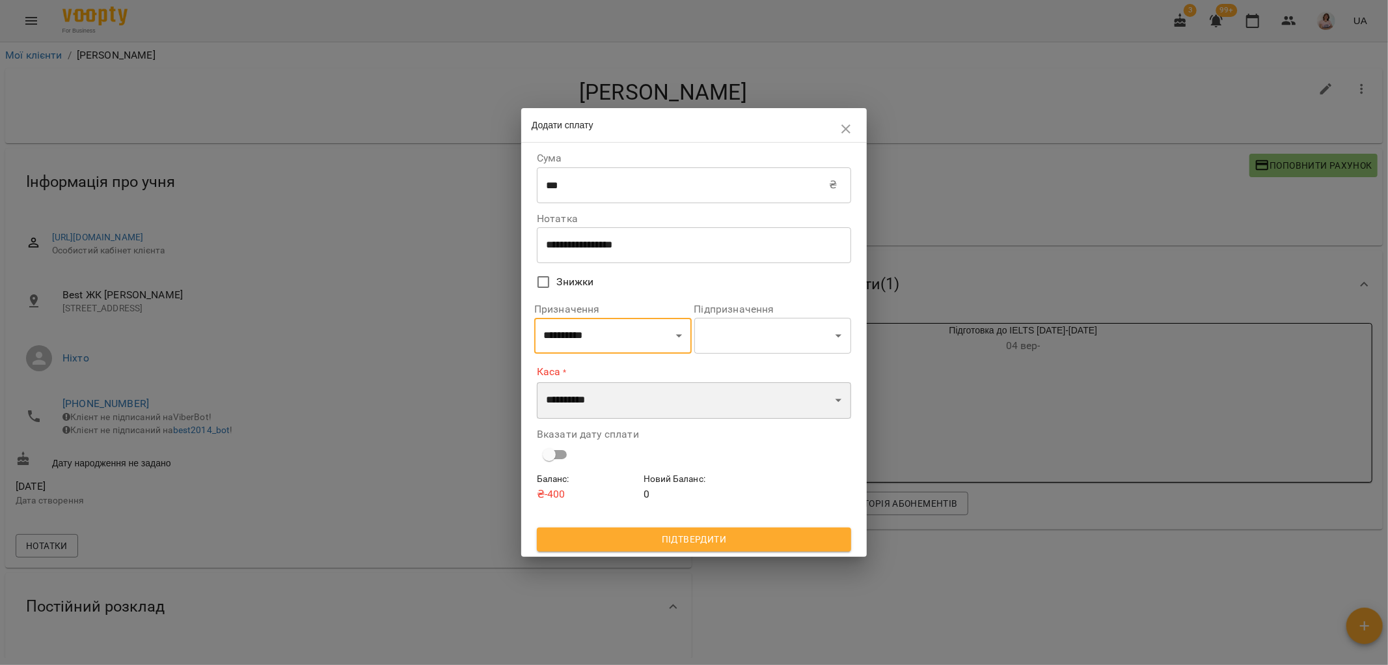
click at [636, 405] on select "**********" at bounding box center [694, 400] width 314 height 36
select select "**********"
click at [537, 382] on select "**********" at bounding box center [694, 400] width 314 height 36
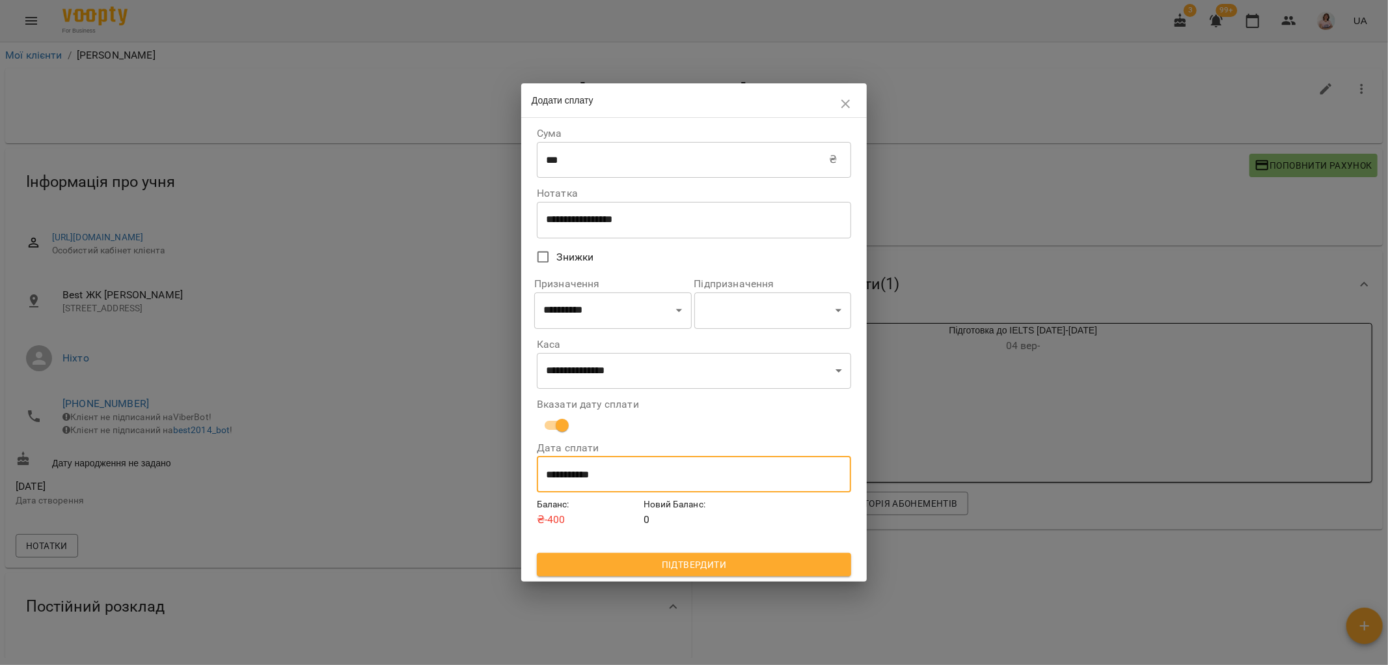
click at [568, 482] on input "**********" at bounding box center [694, 474] width 314 height 36
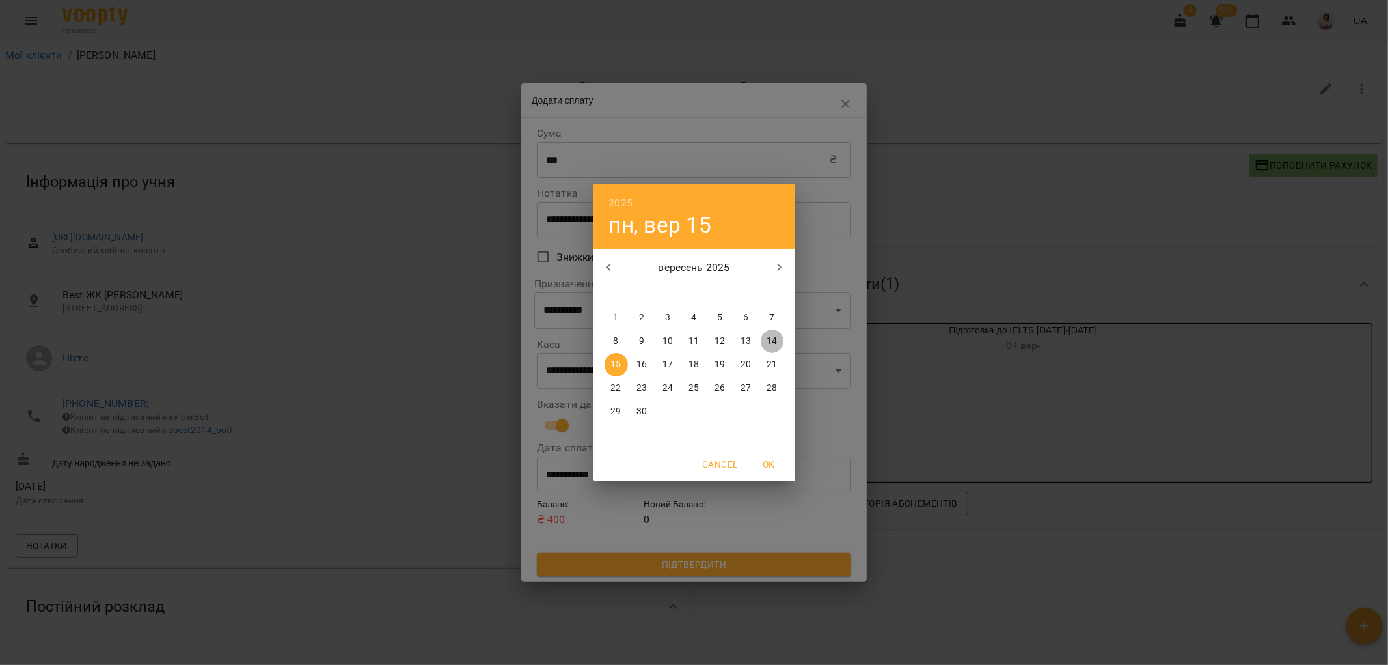
click at [777, 343] on p "14" at bounding box center [772, 341] width 10 height 13
type input "**********"
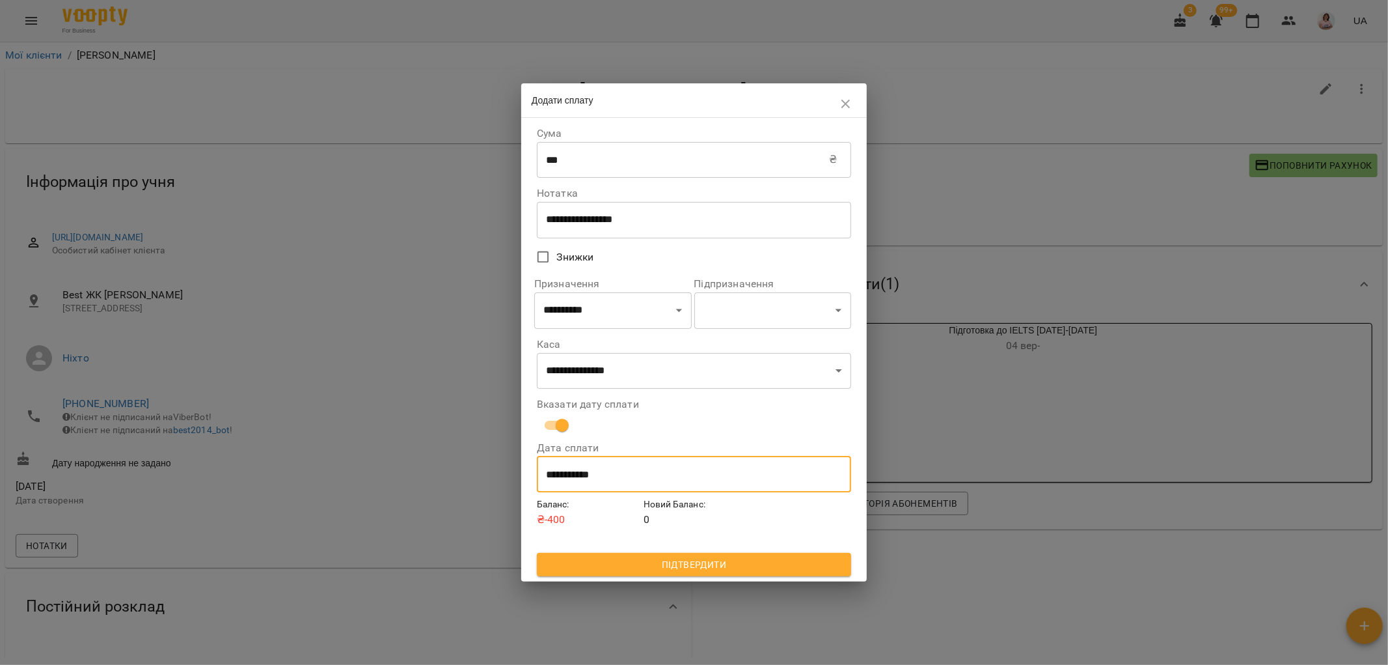
click at [695, 562] on span "Підтвердити" at bounding box center [694, 565] width 294 height 16
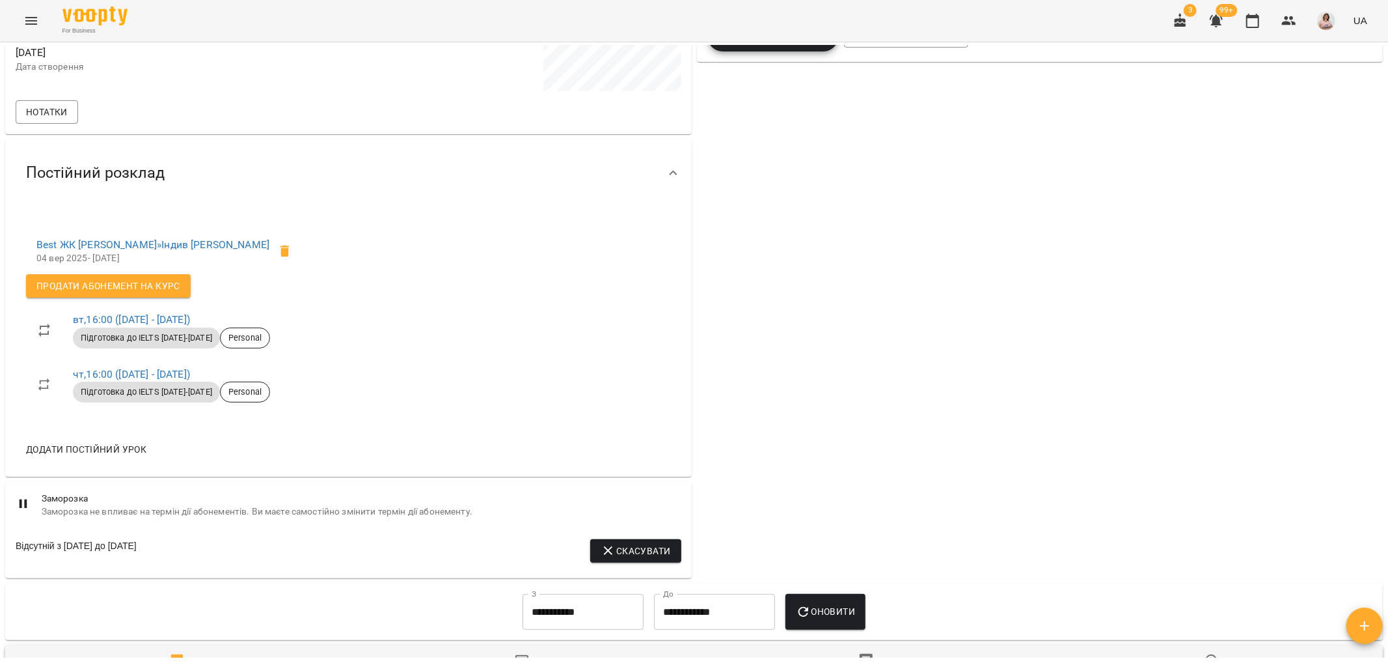
scroll to position [72, 0]
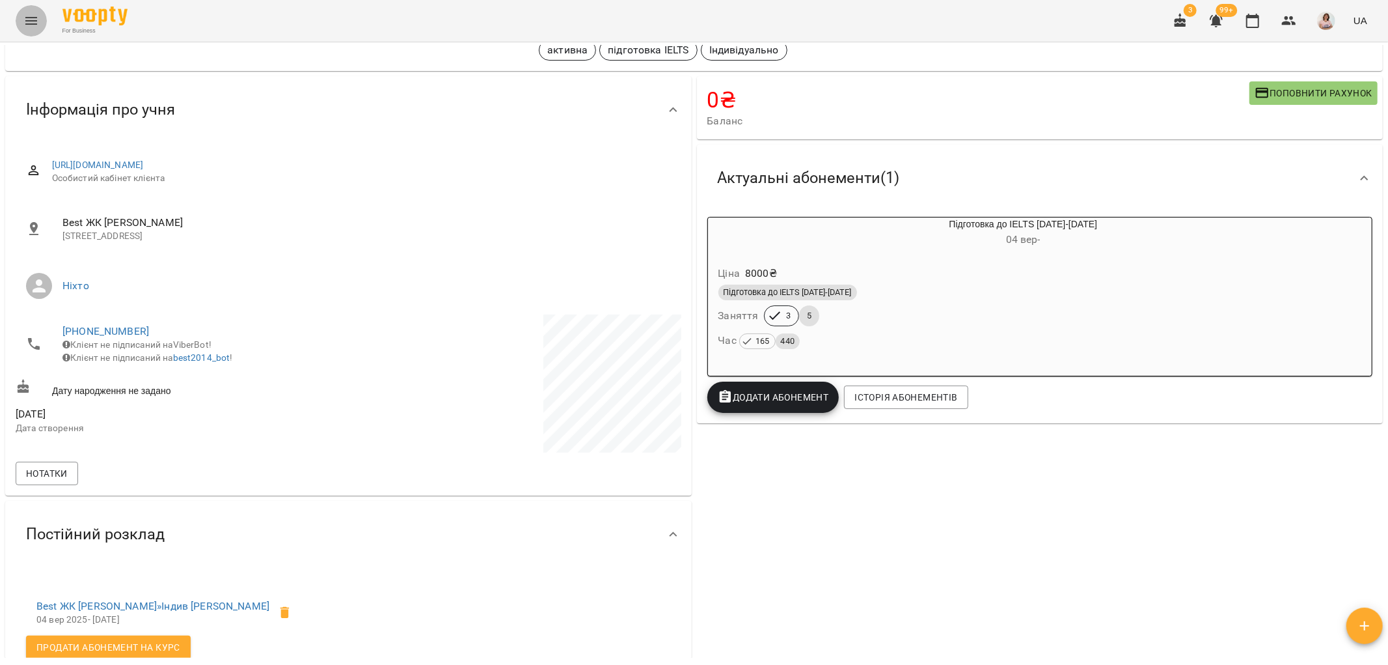
click at [27, 15] on icon "Menu" at bounding box center [31, 21] width 16 height 16
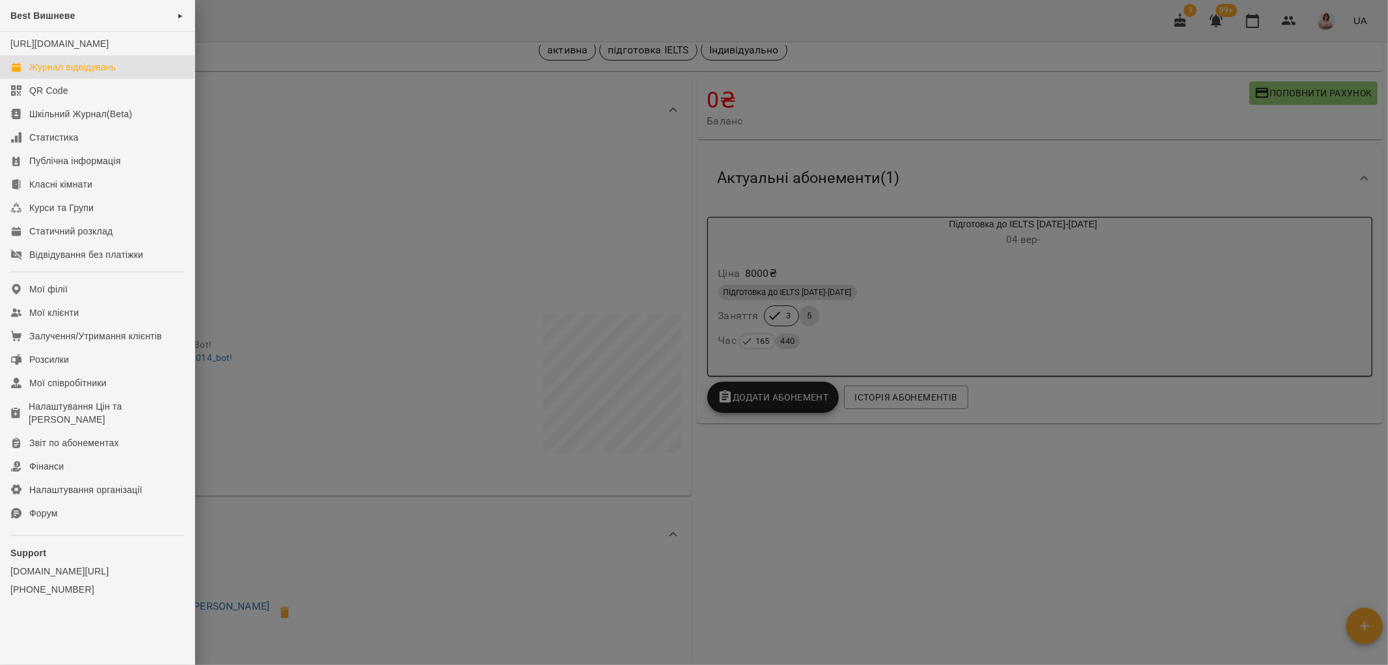
click at [81, 74] on div "Журнал відвідувань" at bounding box center [72, 67] width 87 height 13
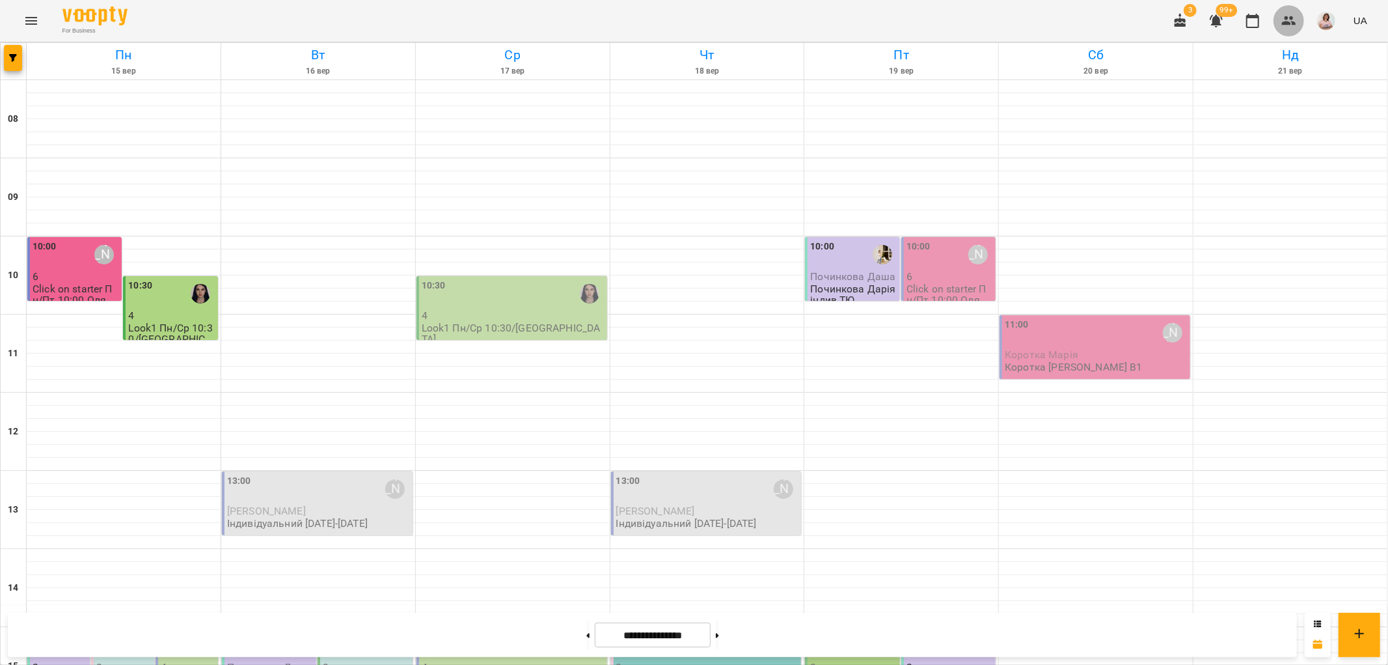
click at [1287, 20] on icon "button" at bounding box center [1290, 21] width 16 height 16
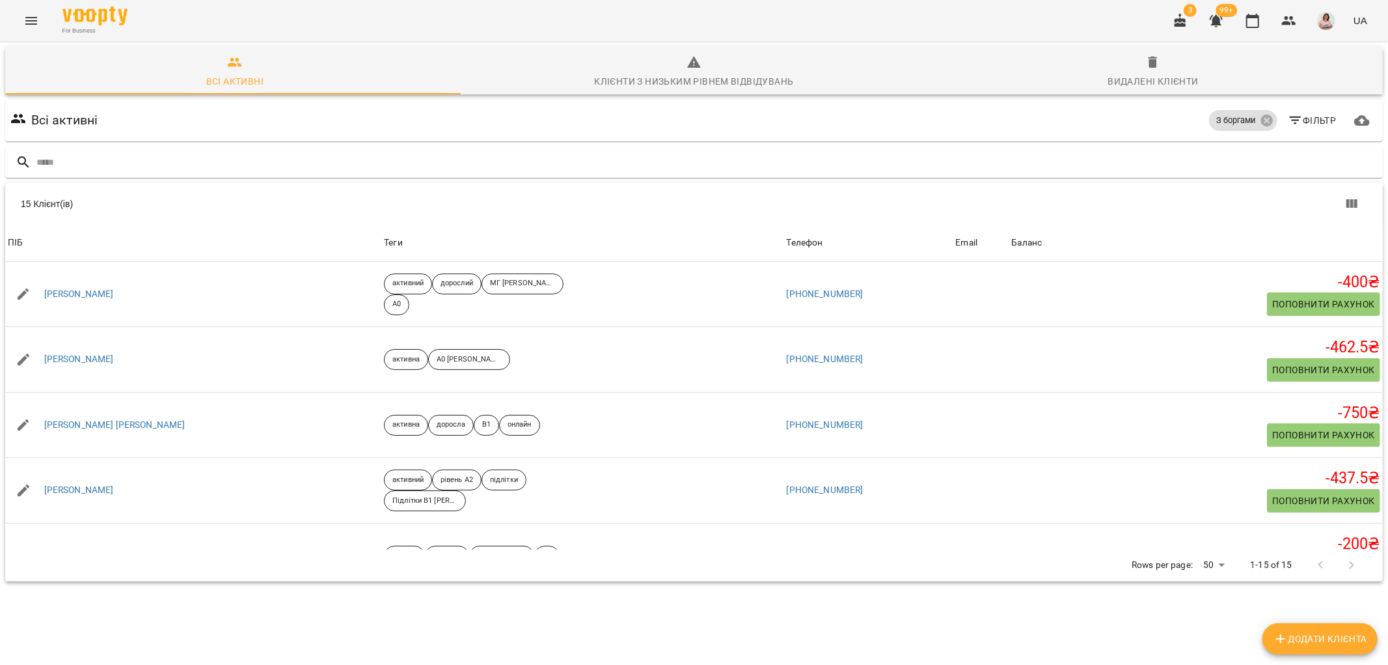
click at [1288, 113] on icon "button" at bounding box center [1296, 121] width 16 height 16
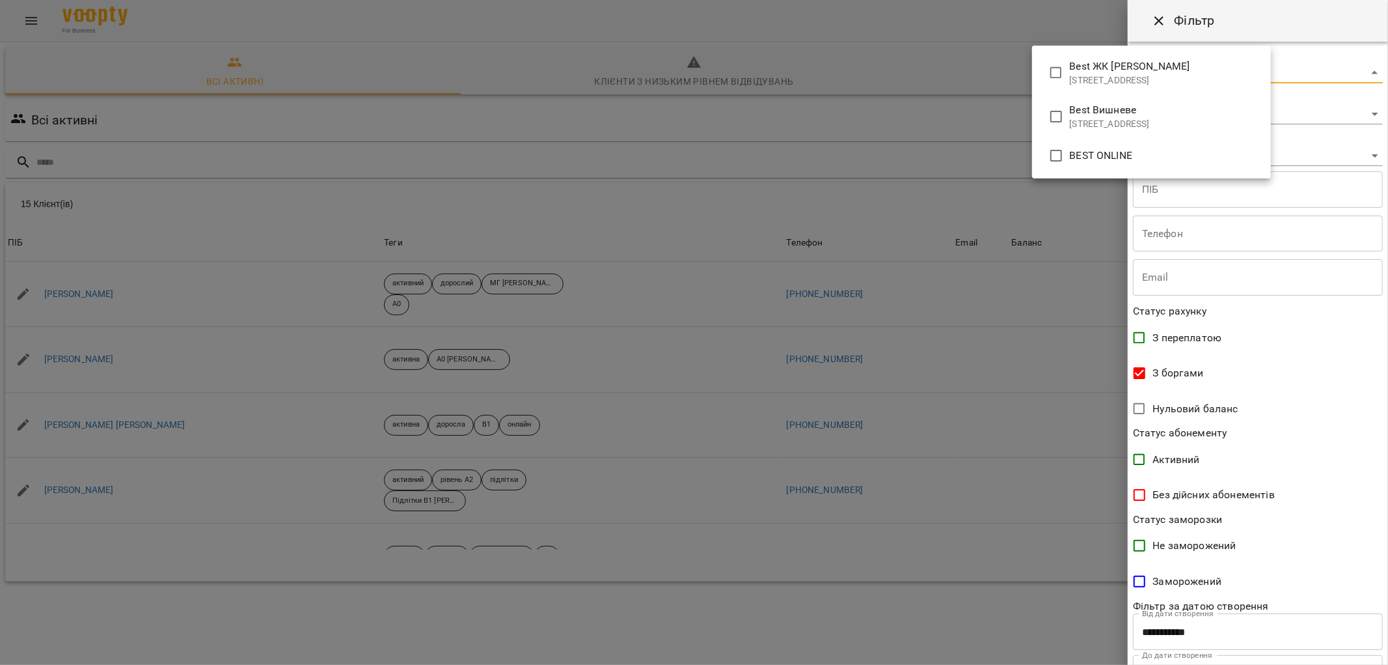
click at [1169, 68] on body "For Business 3 99+ UA Всі активні Клієнти з низьким рівнем відвідувань Видалені…" at bounding box center [694, 339] width 1388 height 678
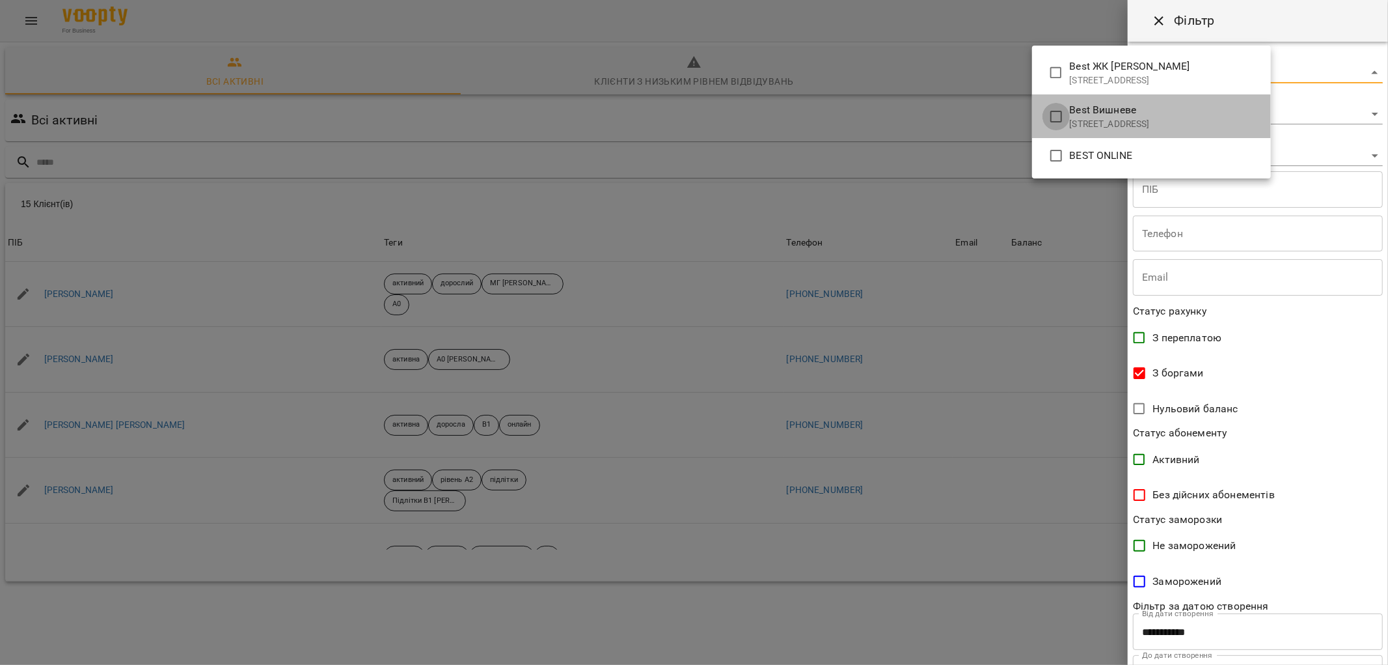
type input "**********"
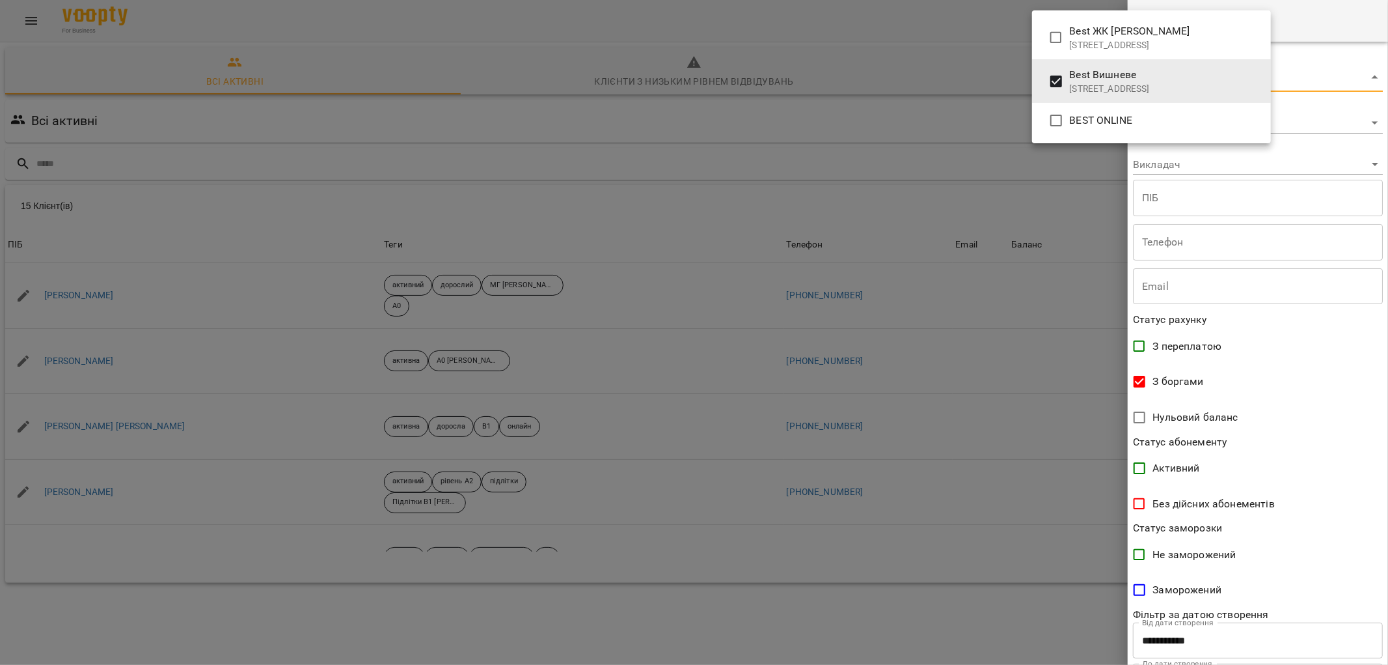
click at [982, 335] on div at bounding box center [694, 332] width 1388 height 665
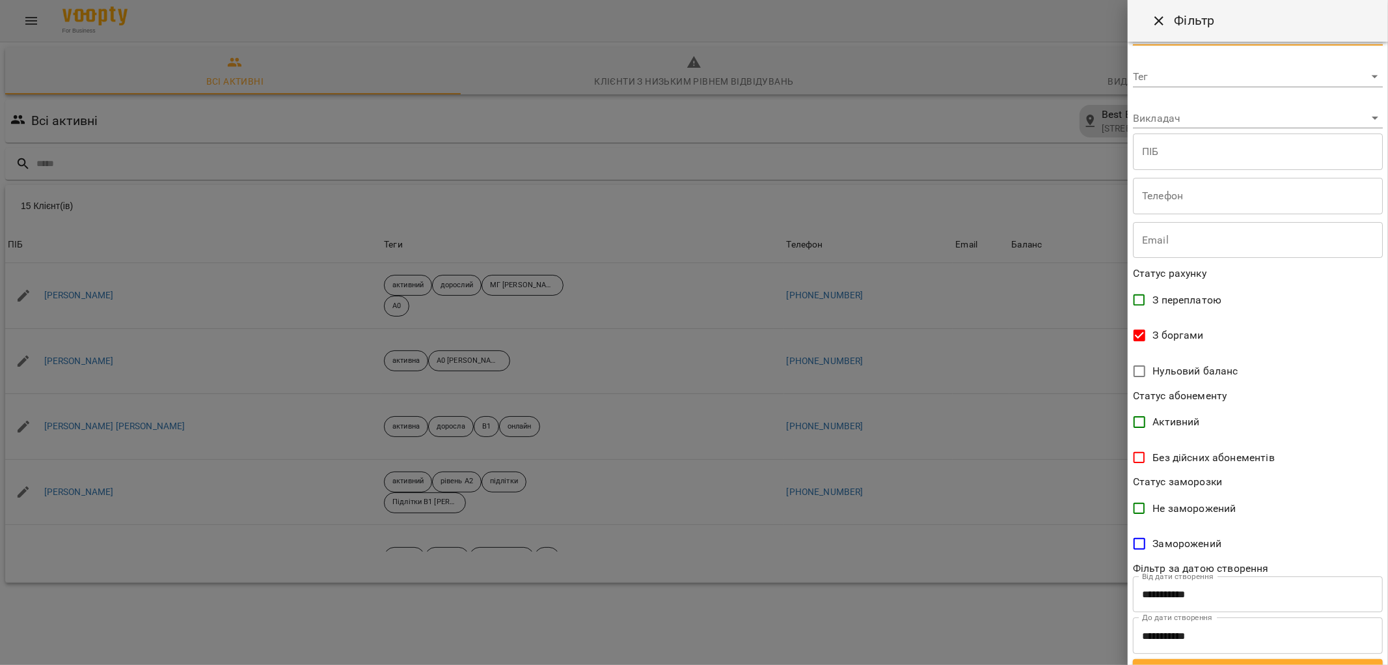
scroll to position [68, 0]
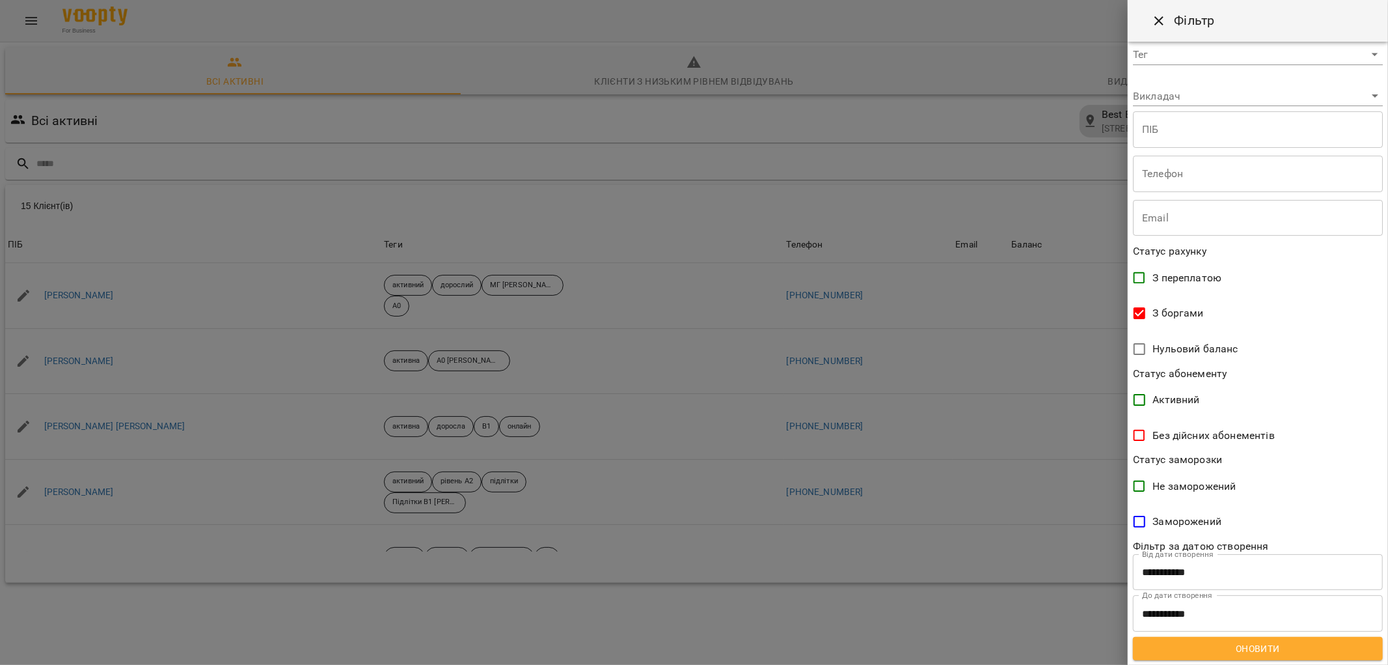
click at [907, 413] on div at bounding box center [694, 332] width 1388 height 665
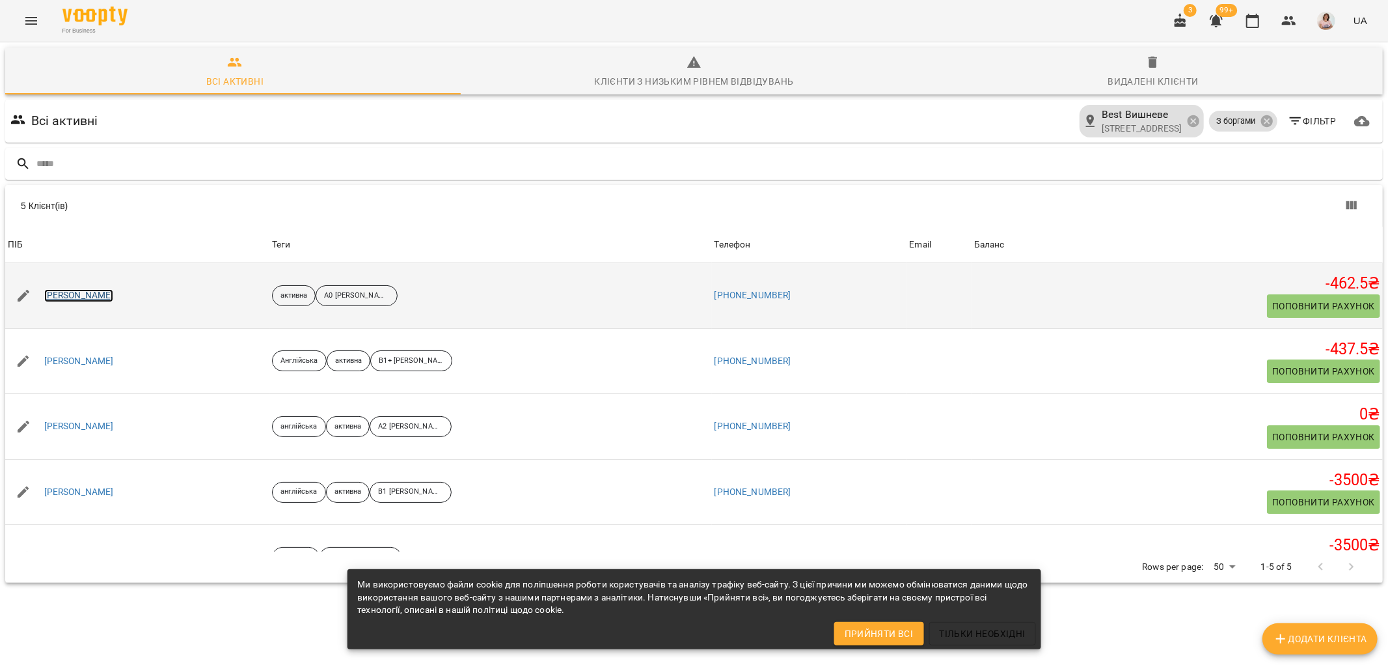
click at [63, 295] on link "[PERSON_NAME]" at bounding box center [79, 295] width 70 height 13
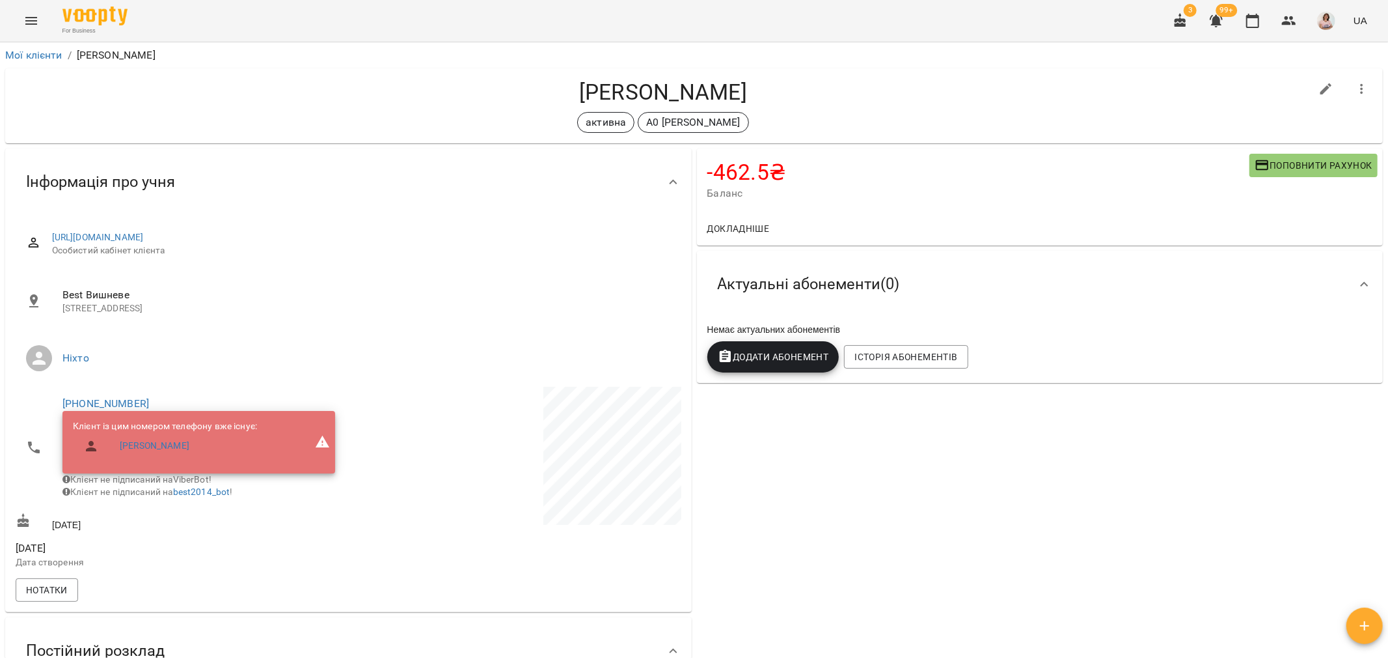
click at [29, 7] on button "Menu" at bounding box center [31, 20] width 31 height 31
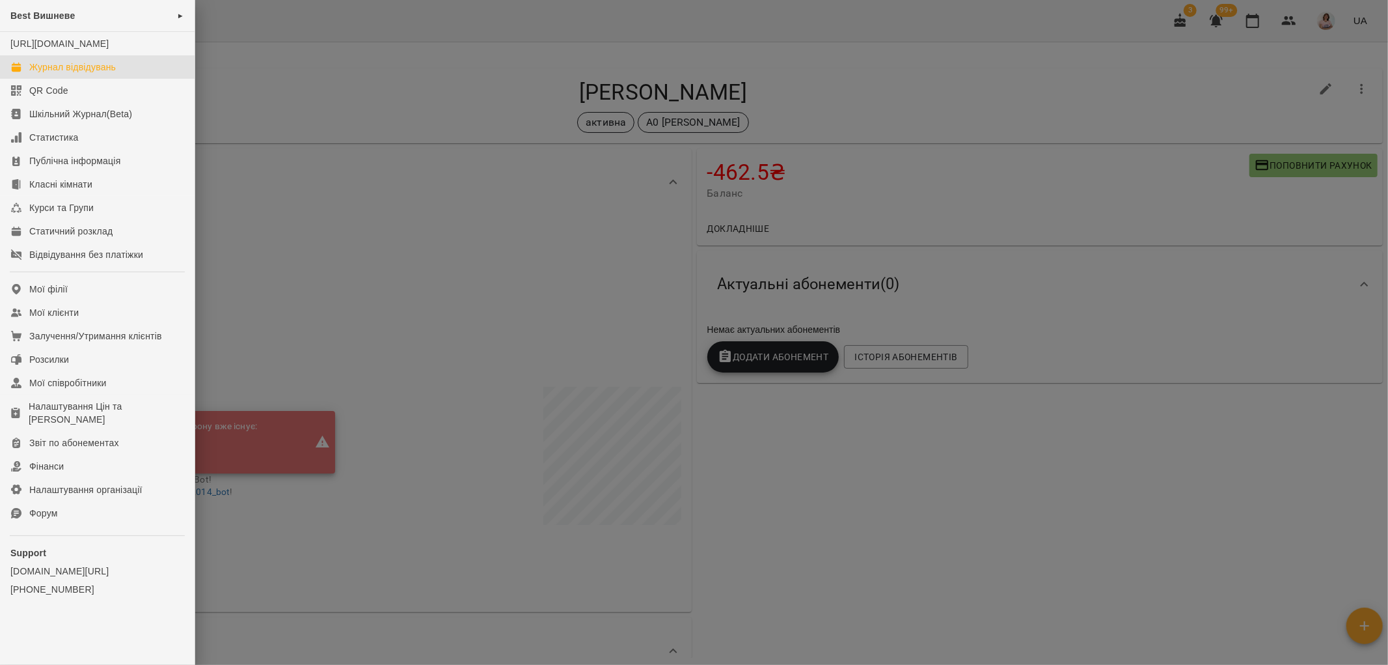
click at [69, 74] on div "Журнал відвідувань" at bounding box center [72, 67] width 87 height 13
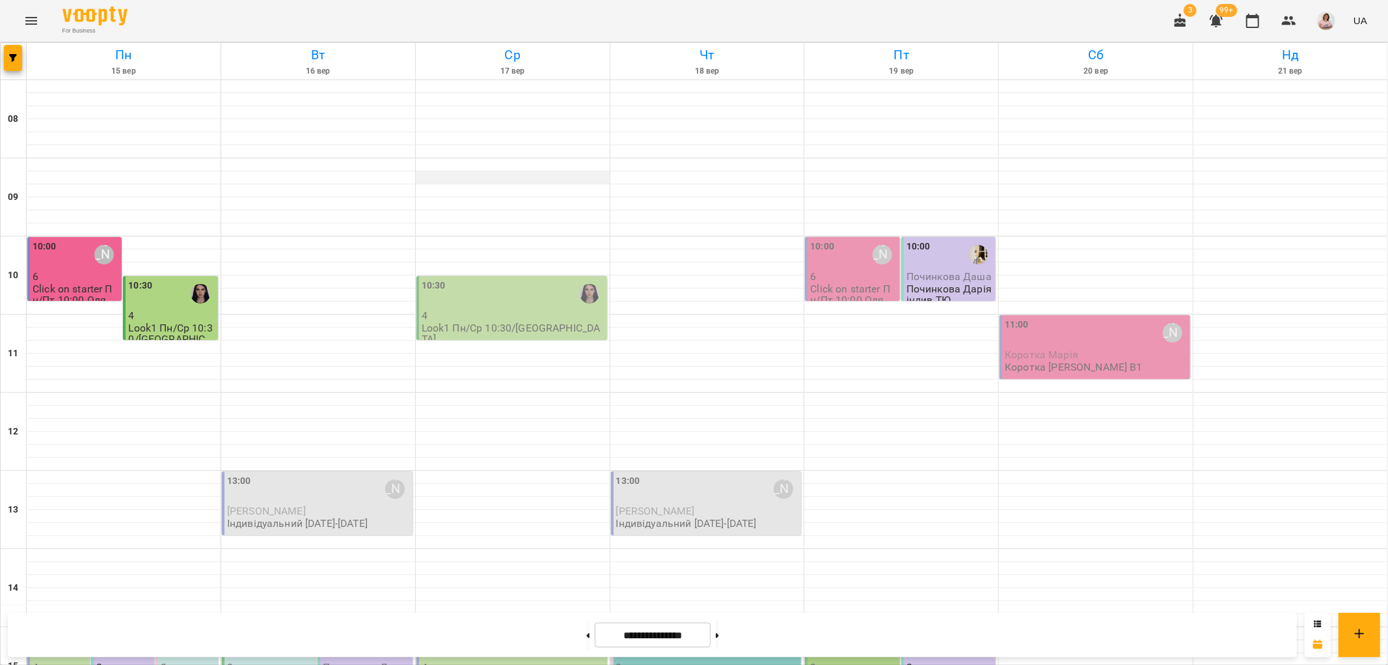
scroll to position [568, 0]
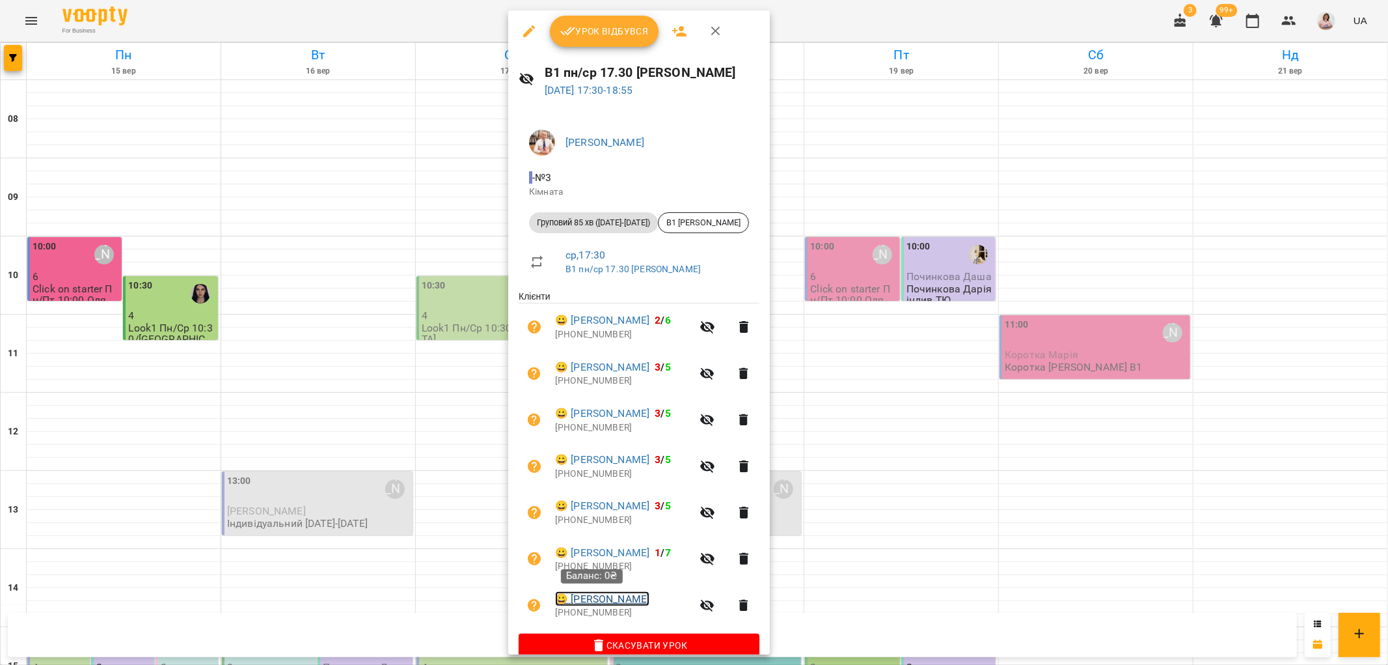
click at [601, 599] on link "😀 [PERSON_NAME]" at bounding box center [602, 599] width 94 height 16
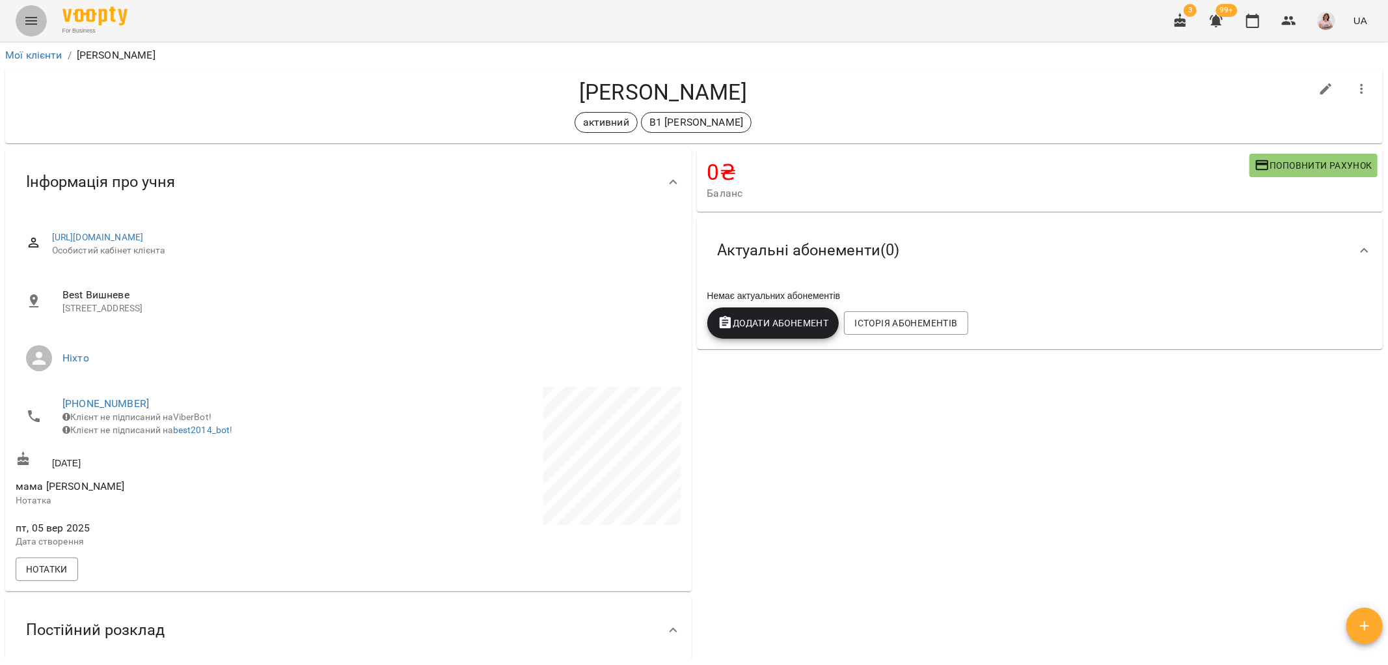
click at [21, 12] on button "Menu" at bounding box center [31, 20] width 31 height 31
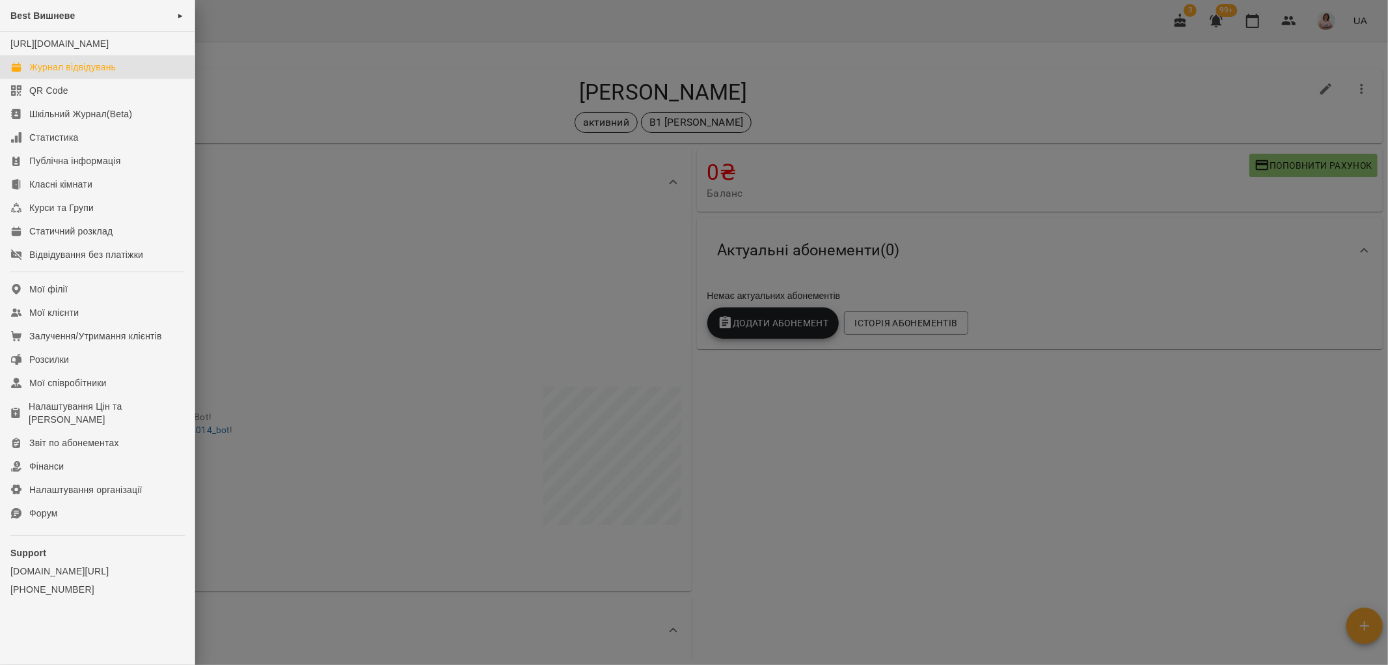
click at [105, 74] on div "Журнал відвідувань" at bounding box center [72, 67] width 87 height 13
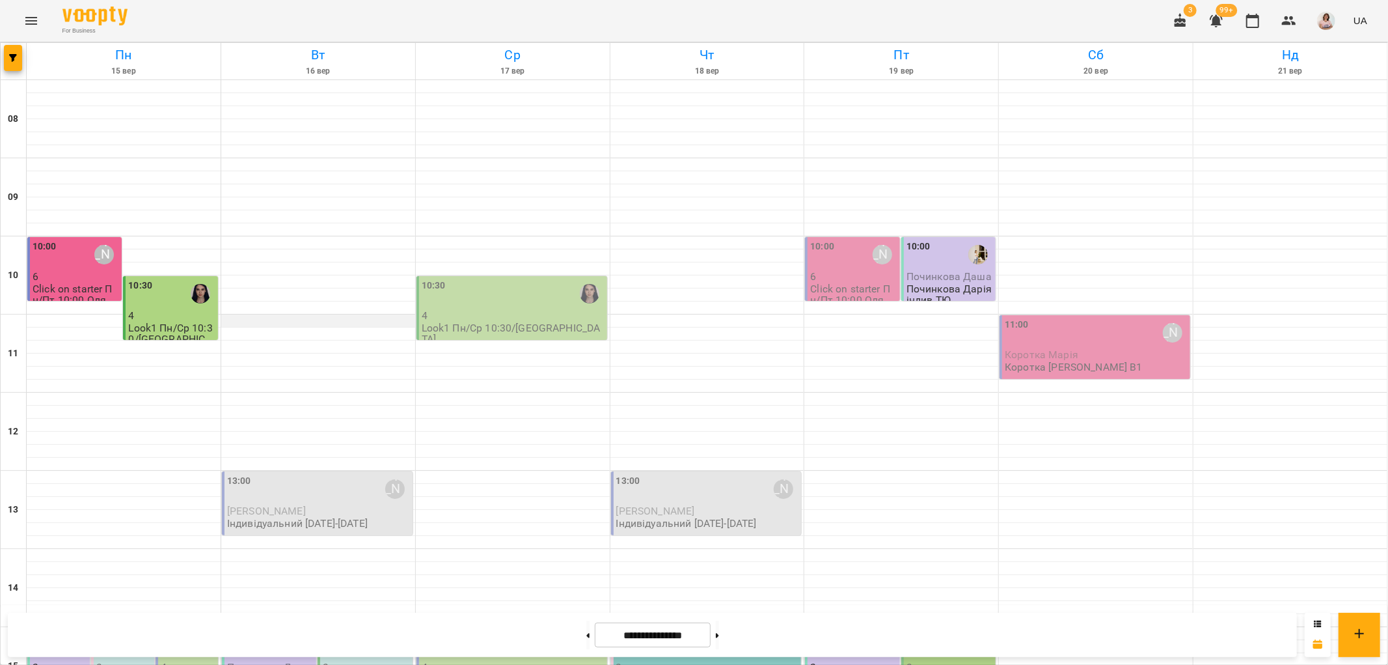
scroll to position [434, 0]
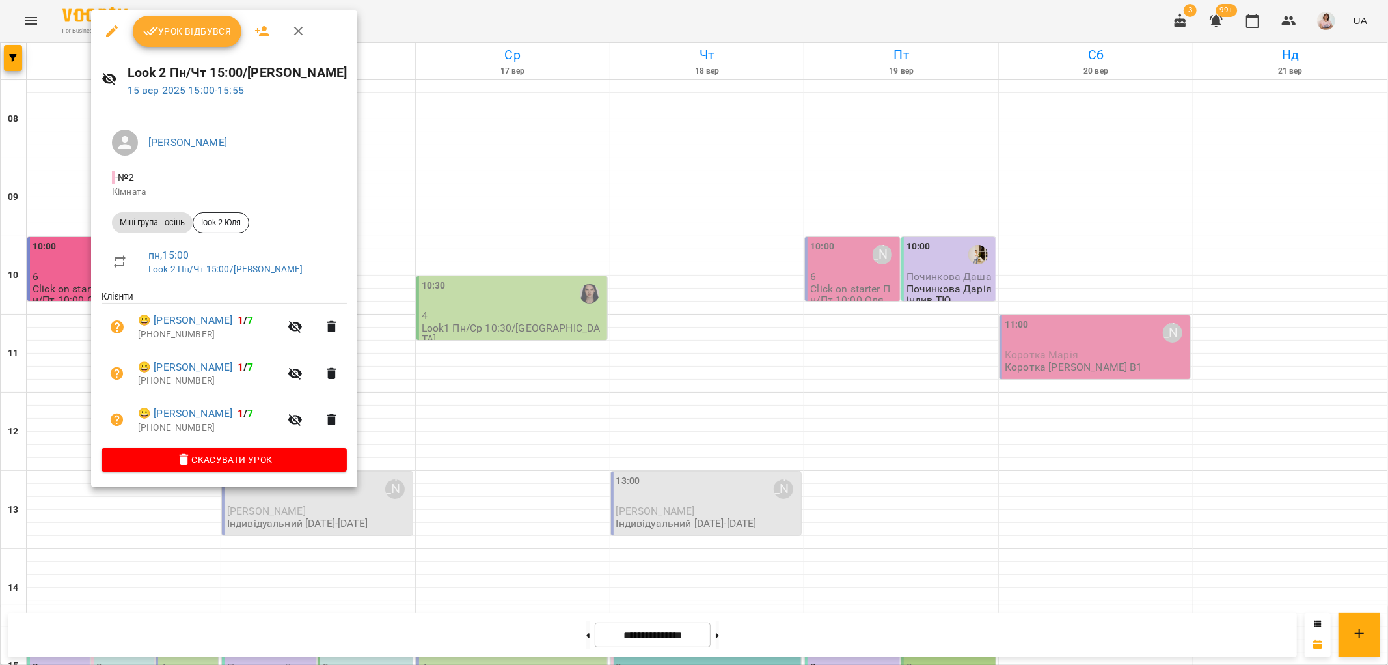
click at [60, 231] on div at bounding box center [694, 332] width 1388 height 665
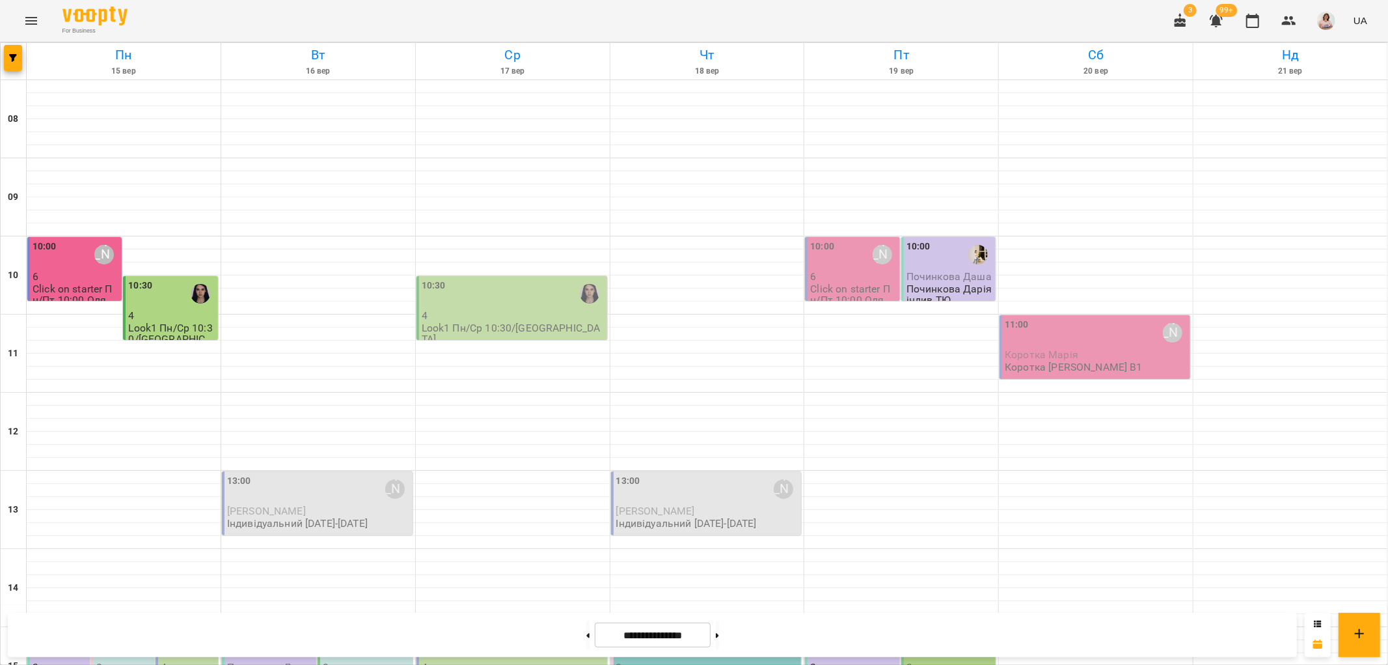
click at [180, 661] on p "4" at bounding box center [188, 666] width 55 height 11
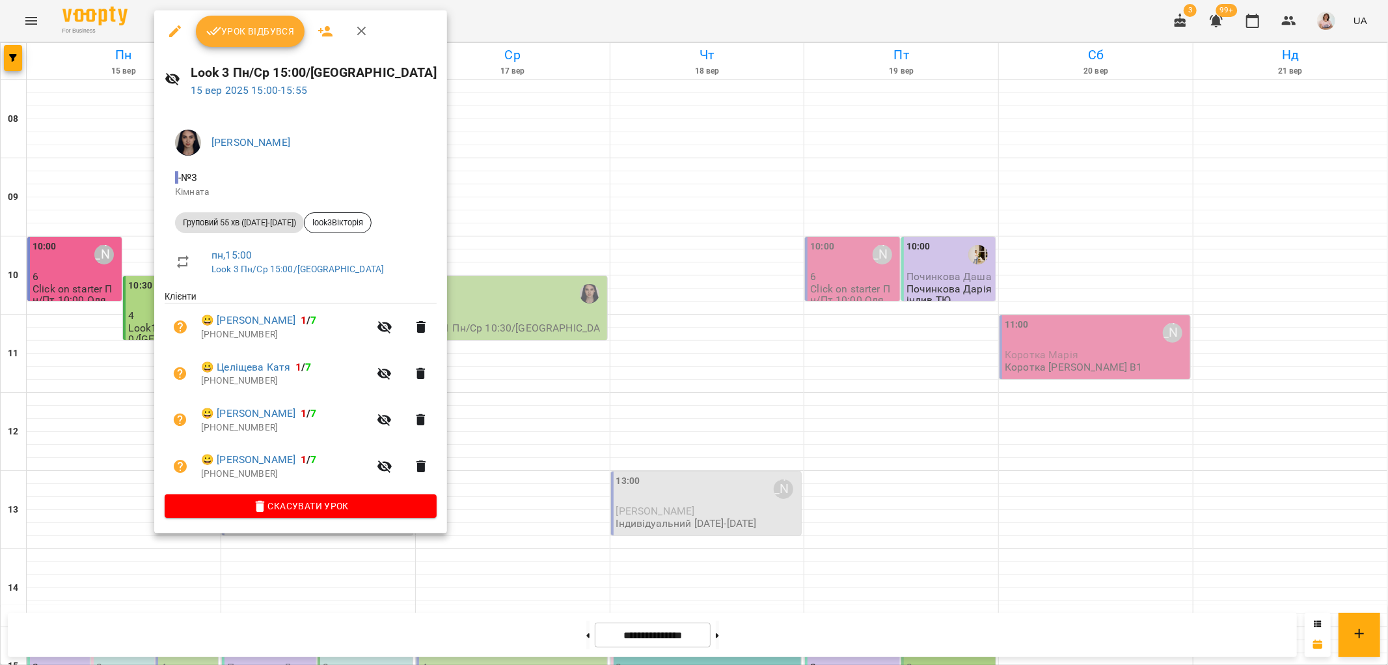
click at [497, 238] on div at bounding box center [694, 332] width 1388 height 665
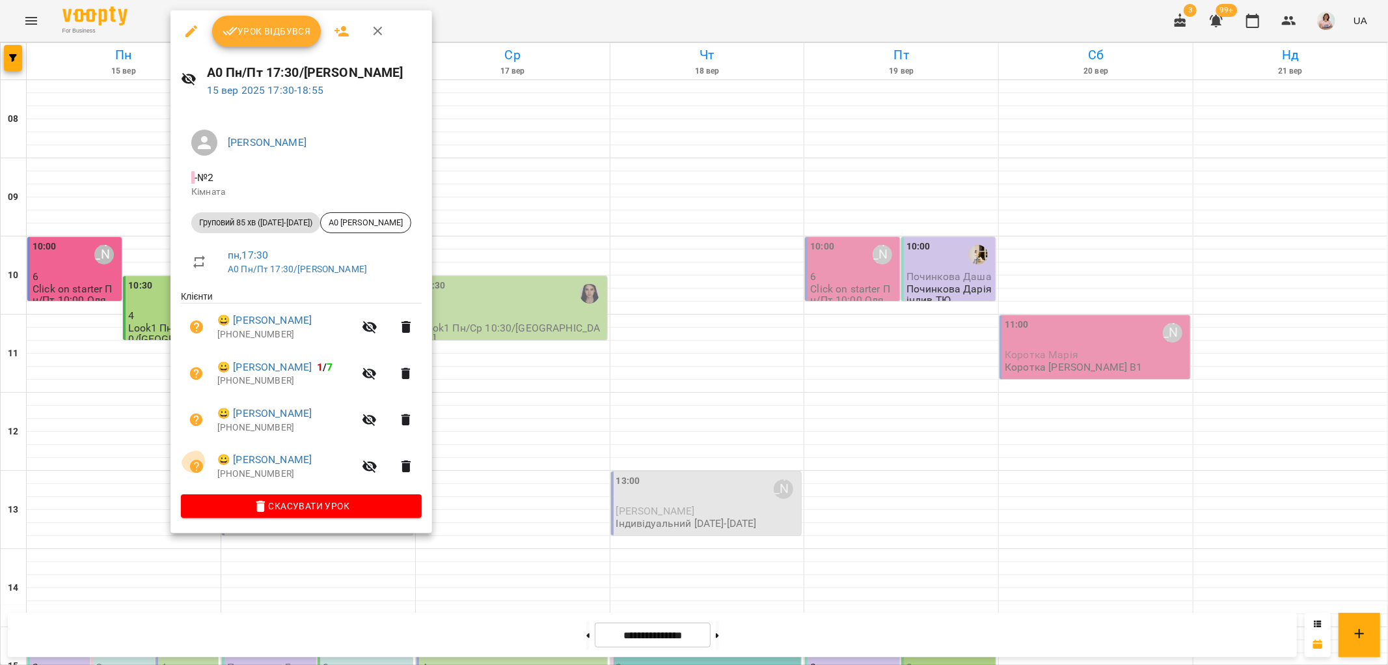
click at [193, 450] on button "button" at bounding box center [196, 465] width 31 height 31
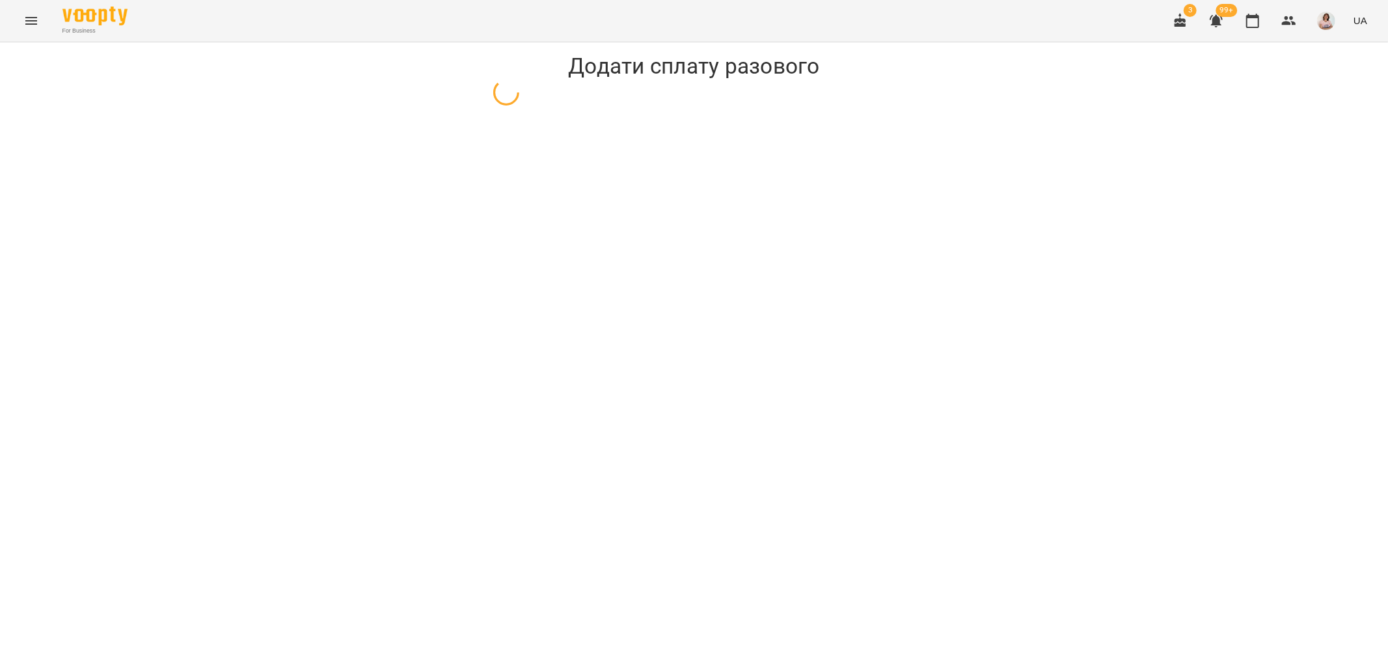
select select "**********"
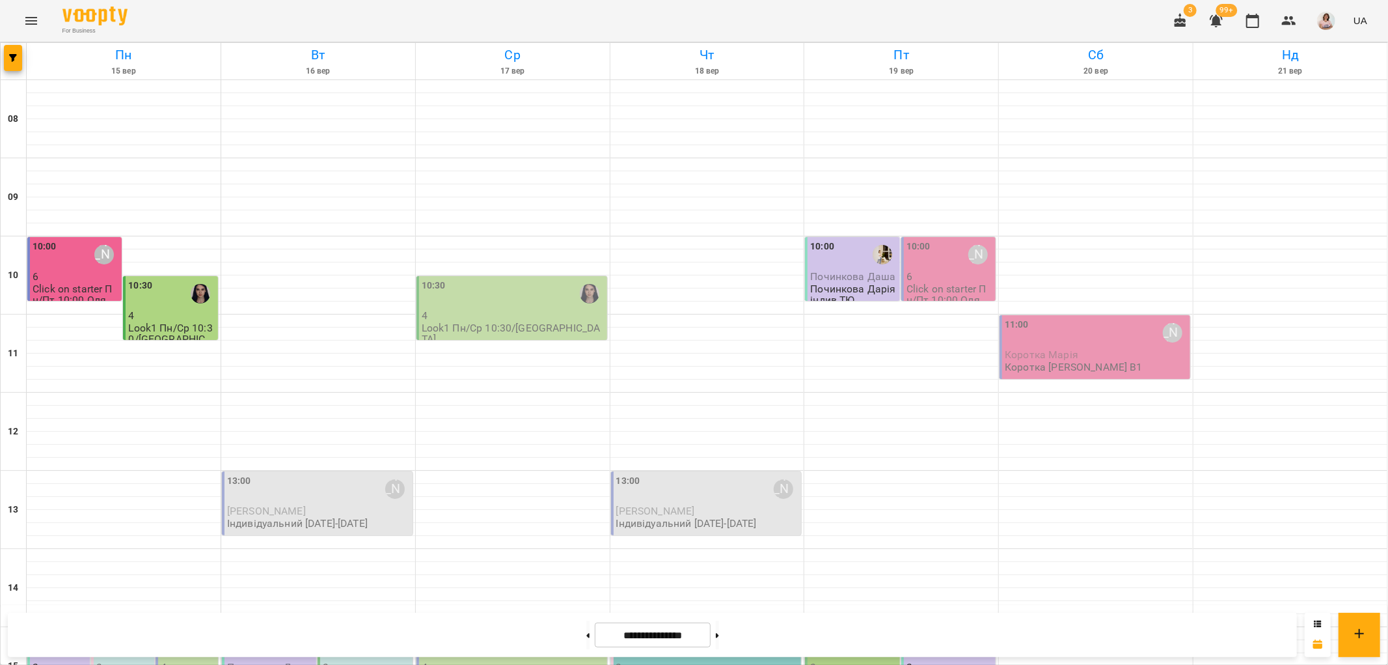
scroll to position [568, 0]
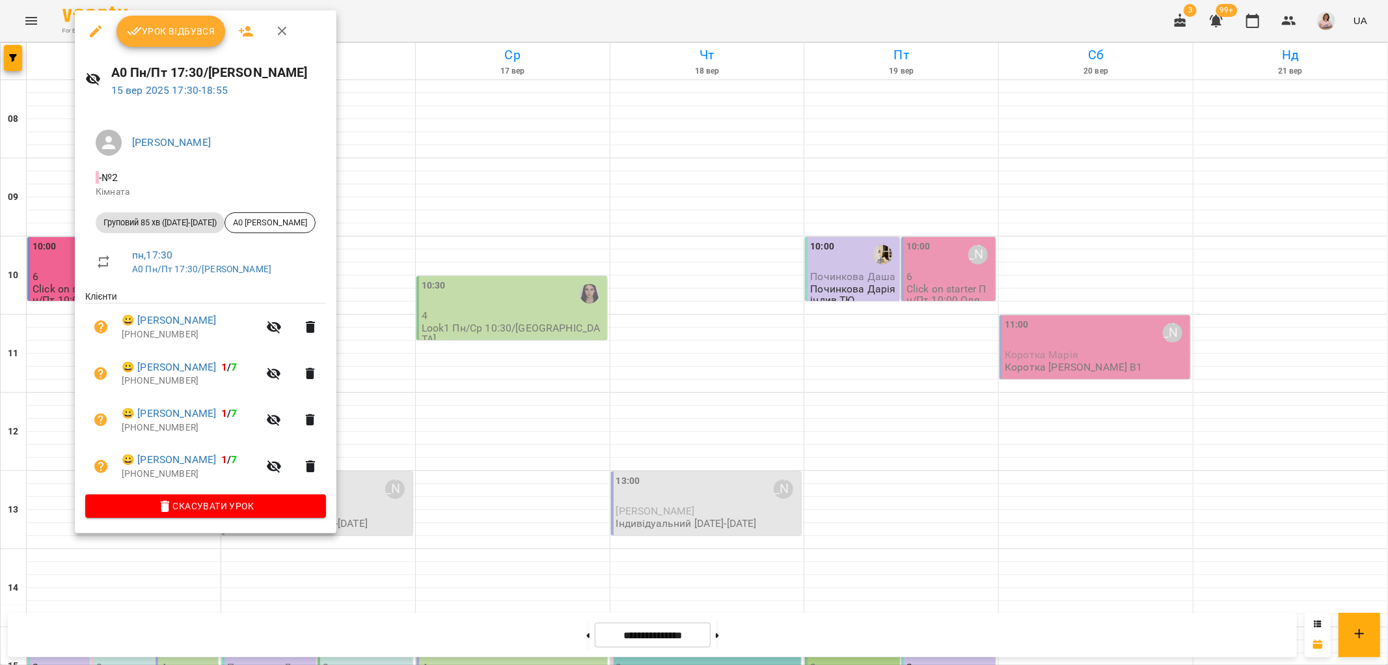
click at [504, 437] on div at bounding box center [694, 332] width 1388 height 665
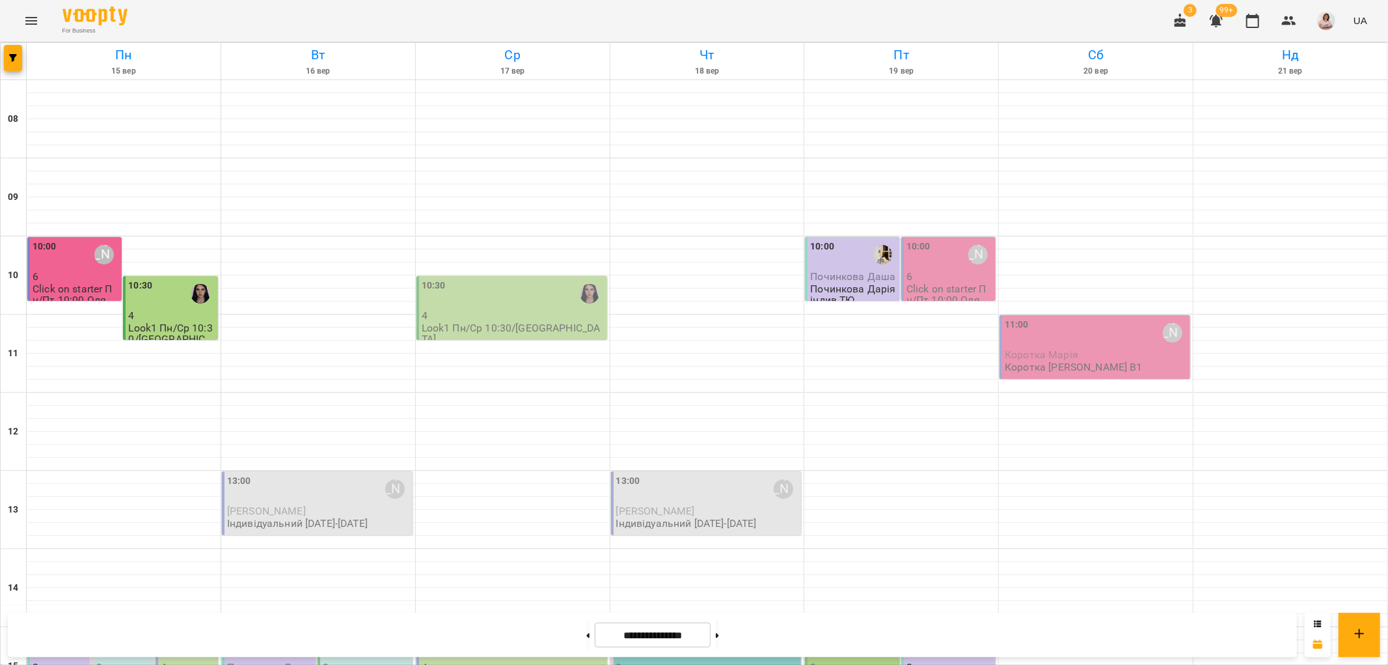
scroll to position [495, 0]
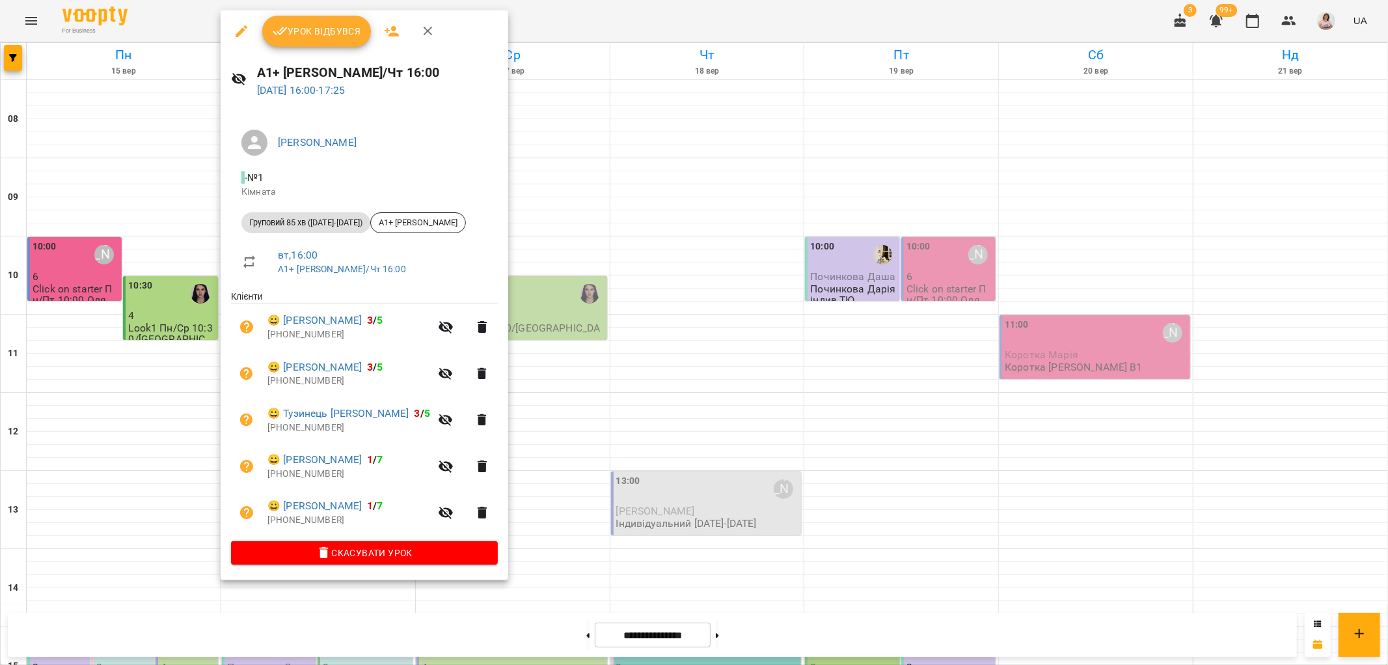
click at [544, 394] on div at bounding box center [694, 332] width 1388 height 665
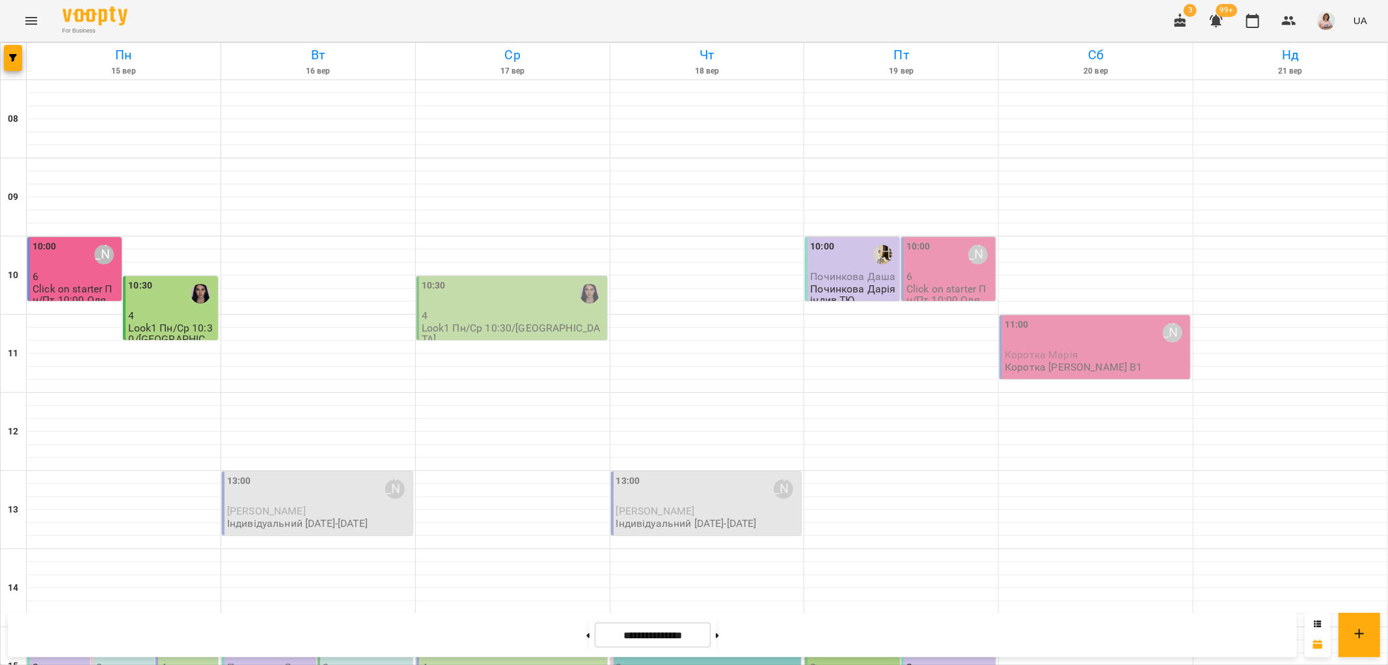
scroll to position [423, 0]
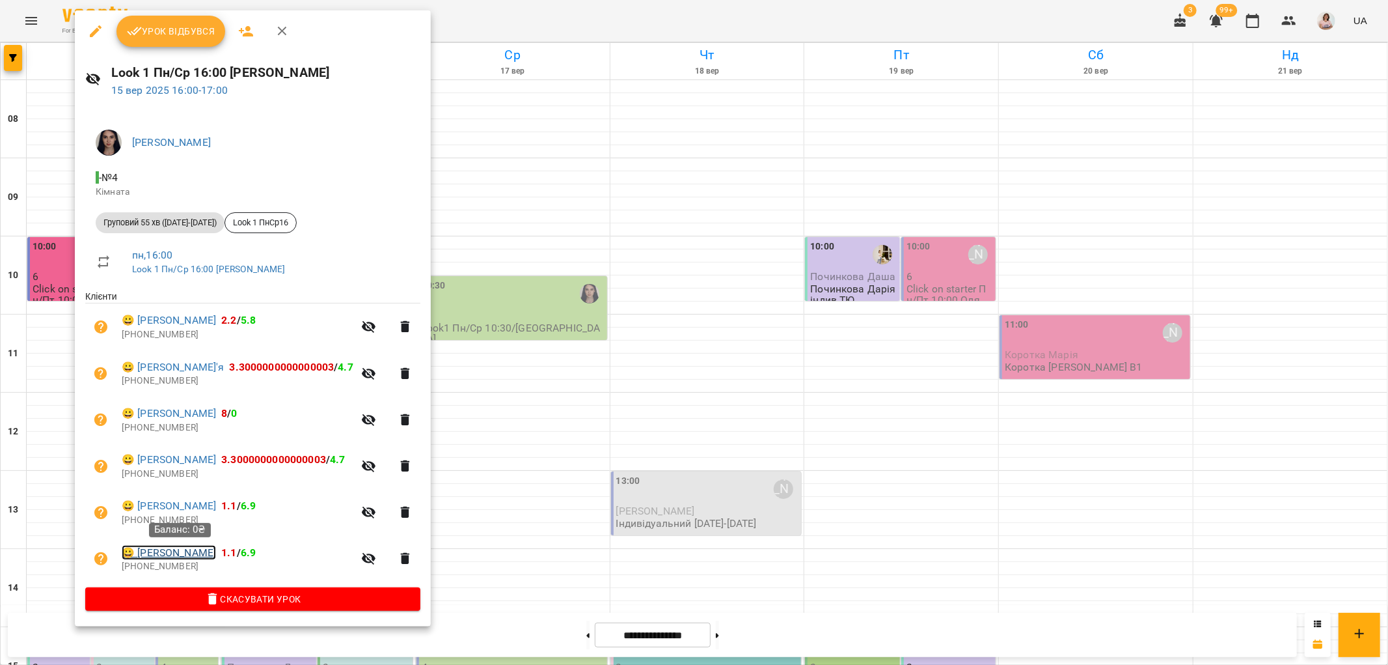
click at [216, 557] on link "😀 [PERSON_NAME]" at bounding box center [169, 553] width 94 height 16
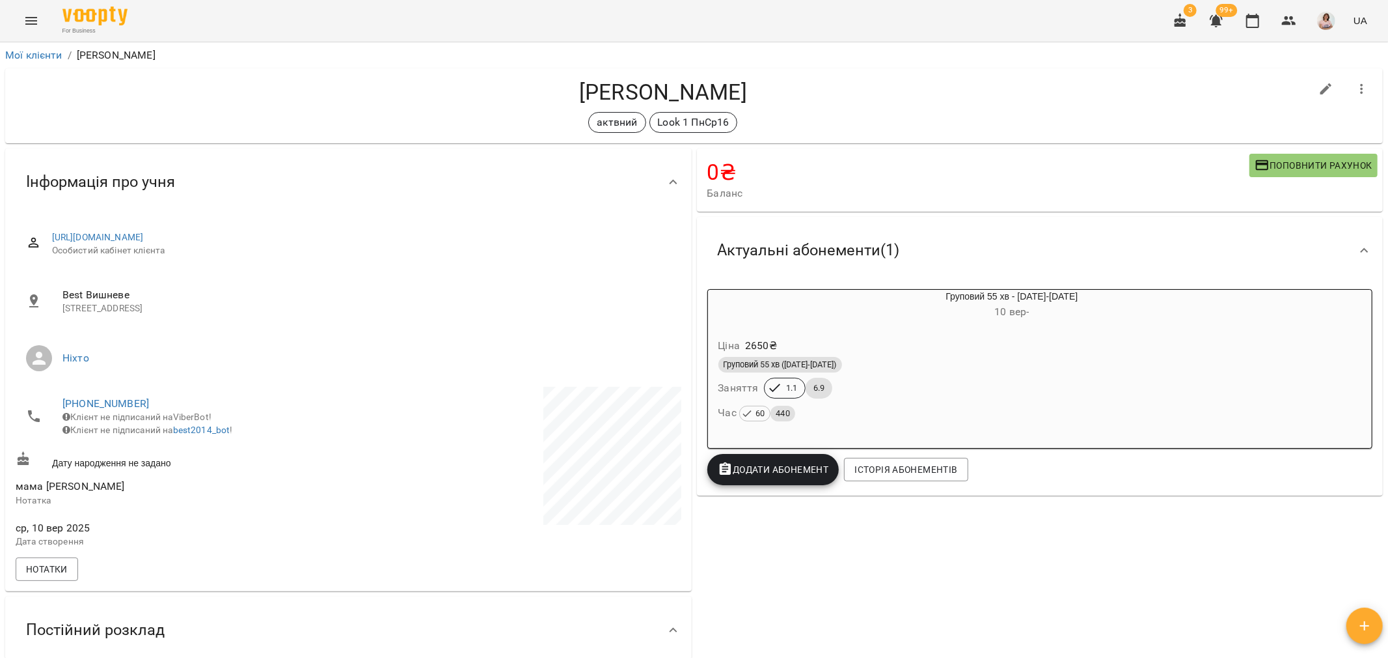
click at [29, 18] on icon "Menu" at bounding box center [31, 21] width 12 height 8
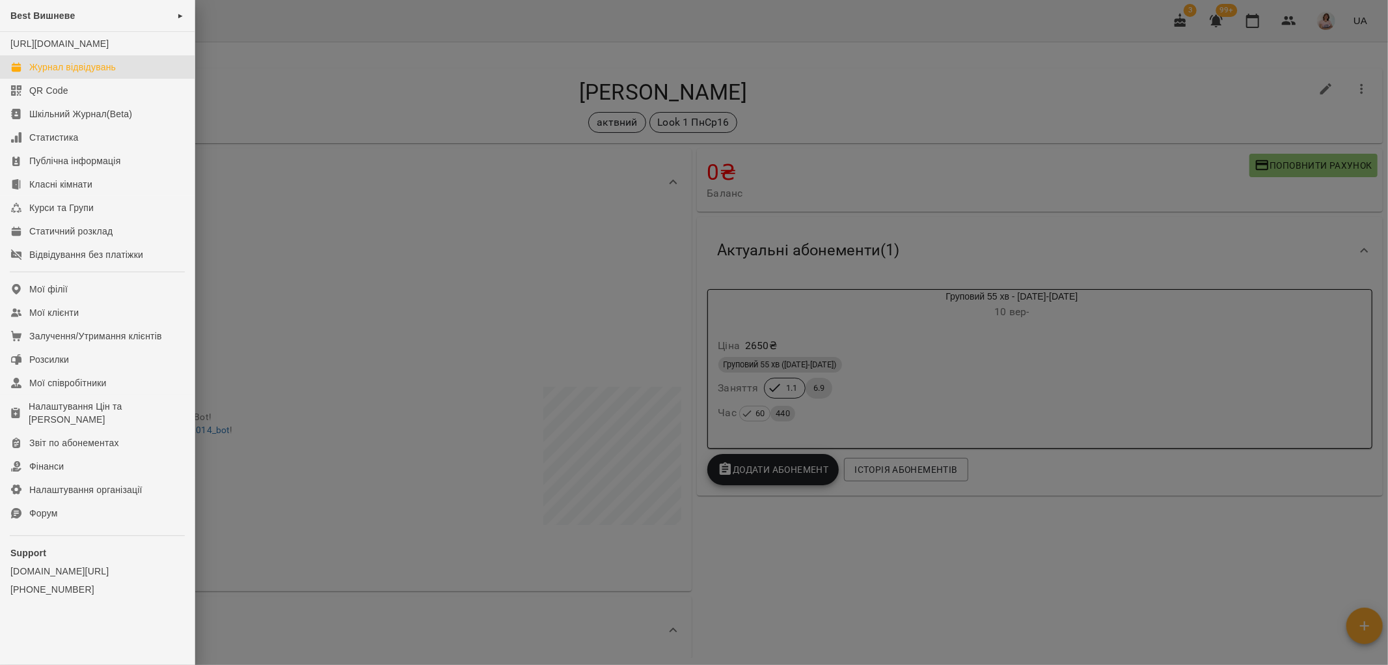
click at [87, 74] on div "Журнал відвідувань" at bounding box center [72, 67] width 87 height 13
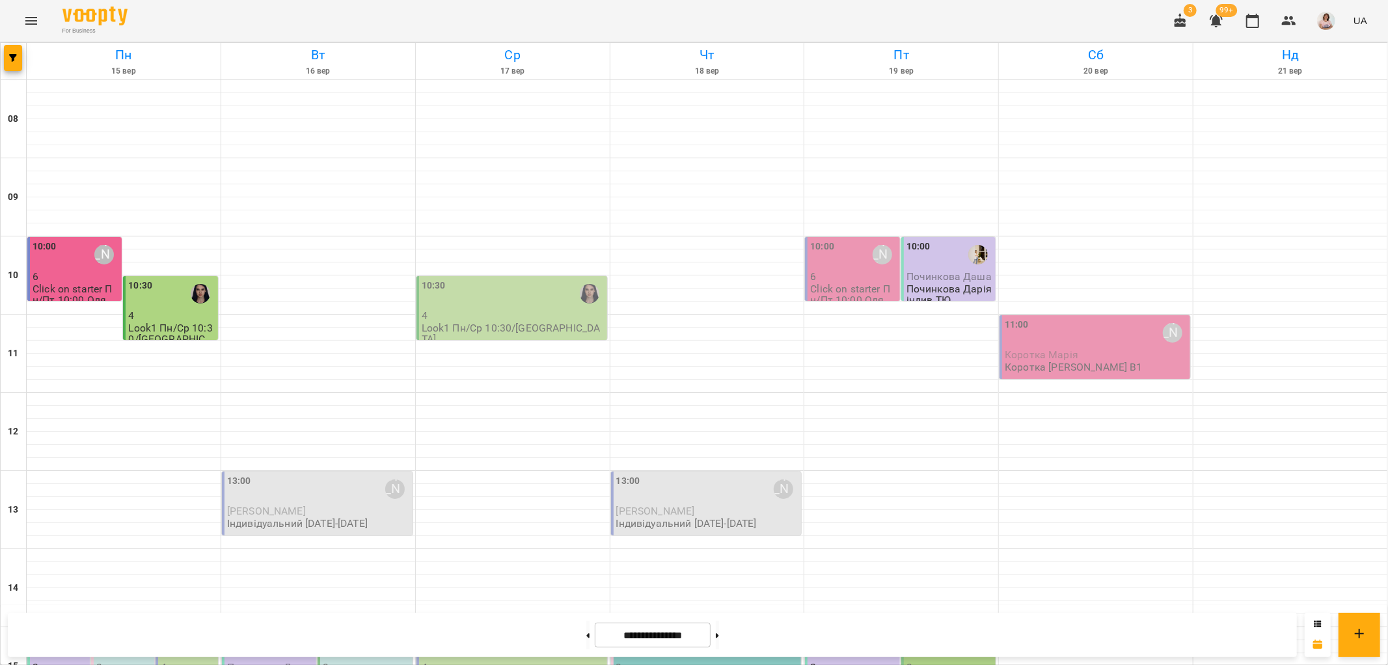
scroll to position [506, 0]
